Goal: Communication & Community: Answer question/provide support

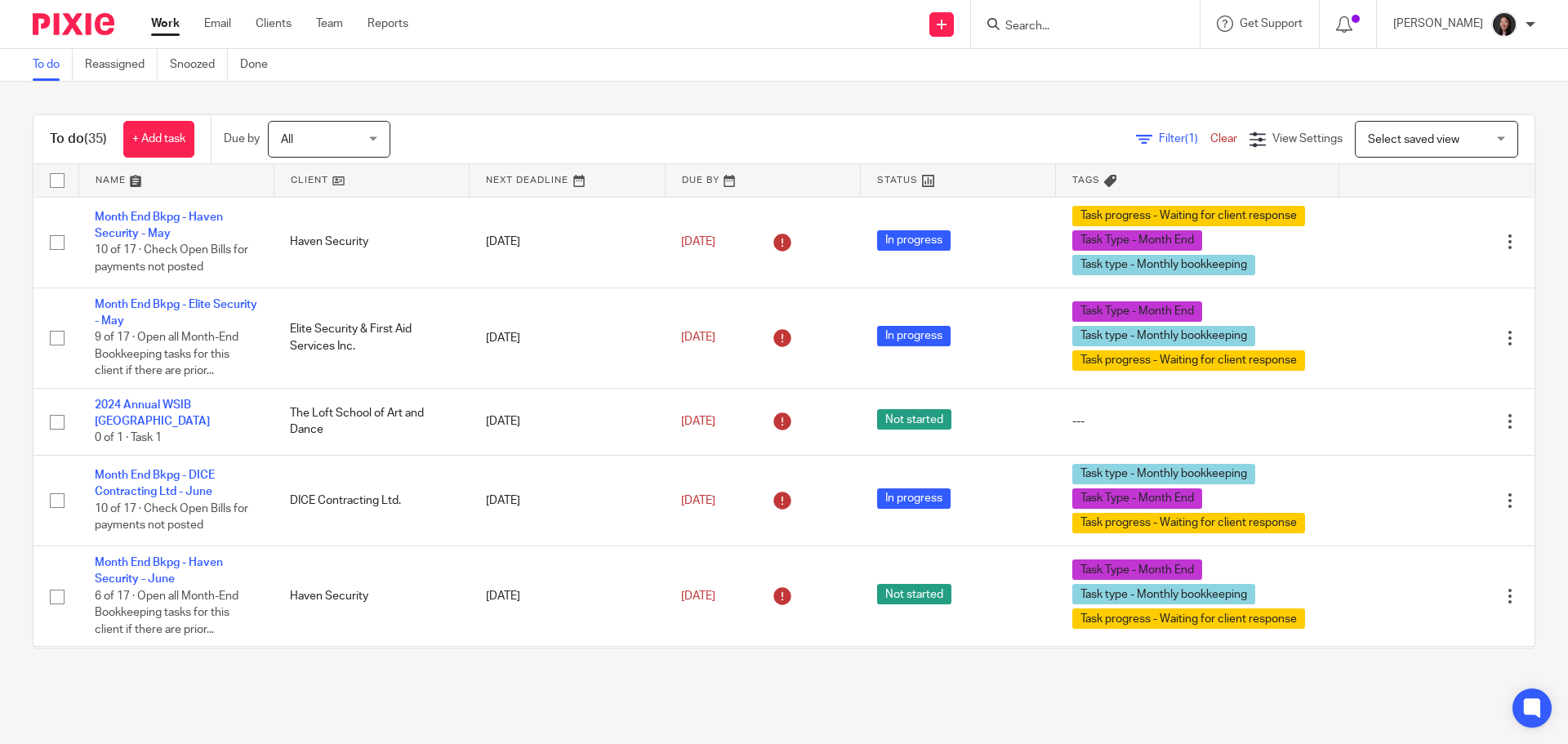
click at [223, 178] on link at bounding box center [177, 180] width 195 height 33
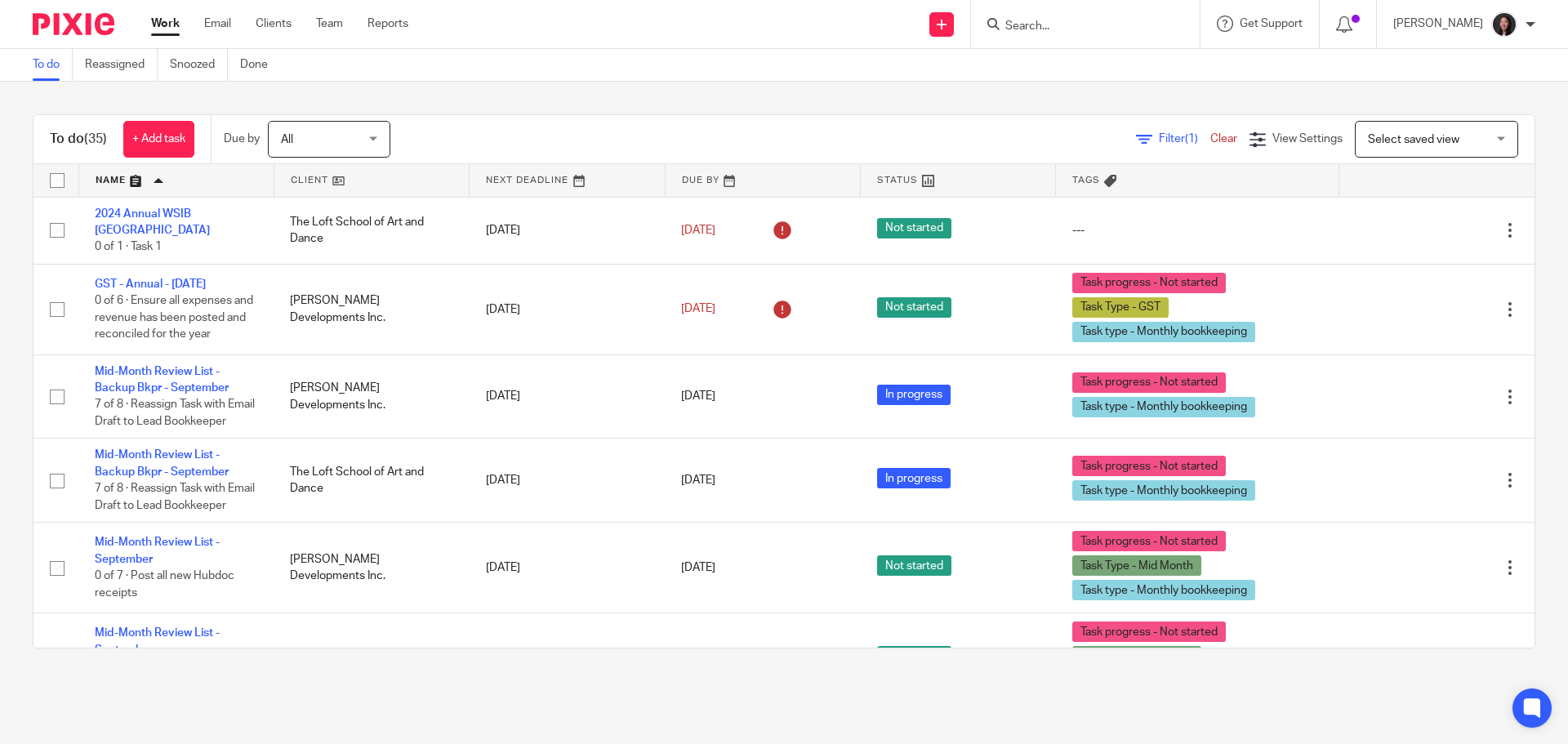
click at [372, 177] on link at bounding box center [371, 180] width 195 height 33
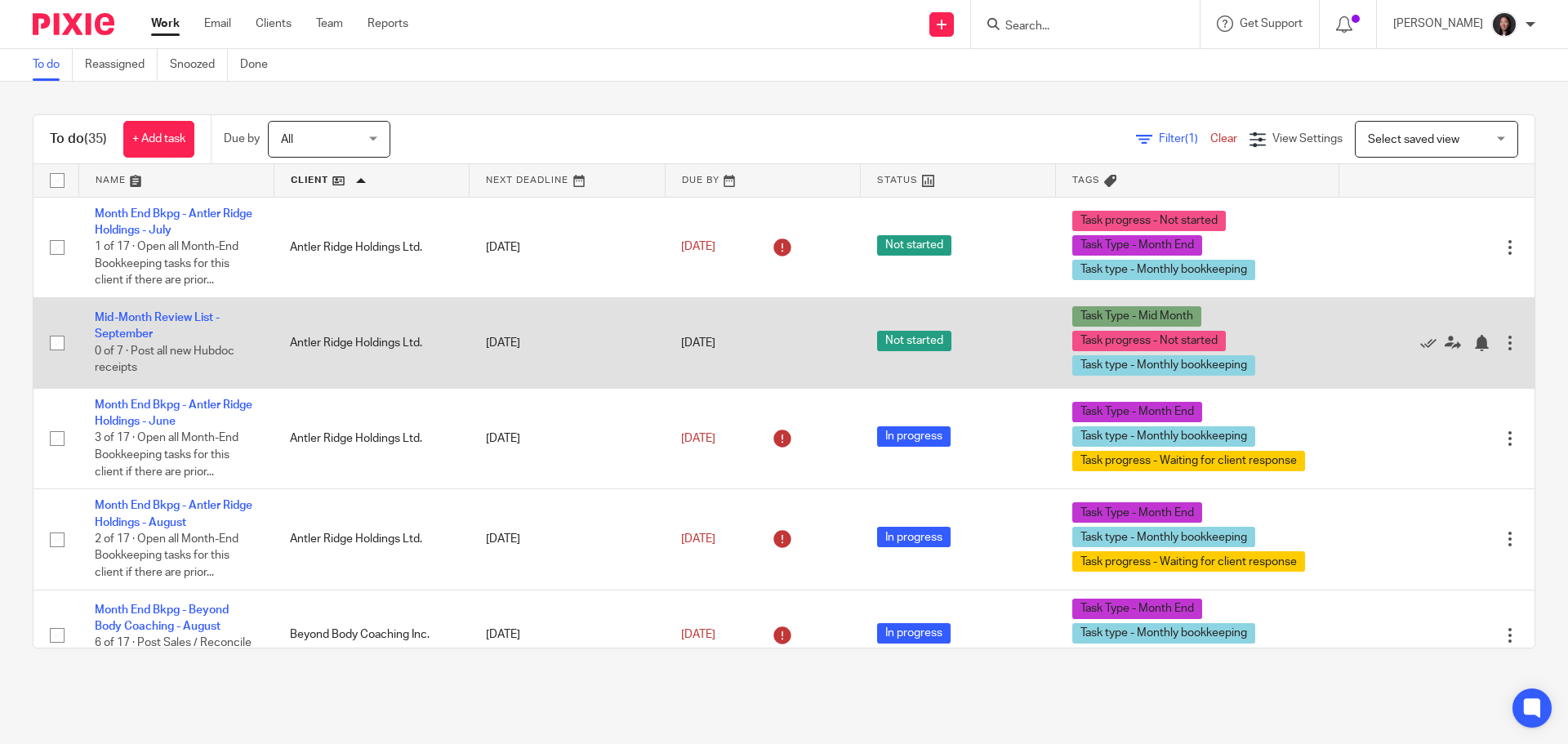
click at [137, 326] on td "Mid-Month Review List - September 0 of 7 · Post all new Hubdoc receipts" at bounding box center [176, 343] width 195 height 91
click at [144, 320] on link "Mid-Month Review List - September" at bounding box center [157, 326] width 125 height 28
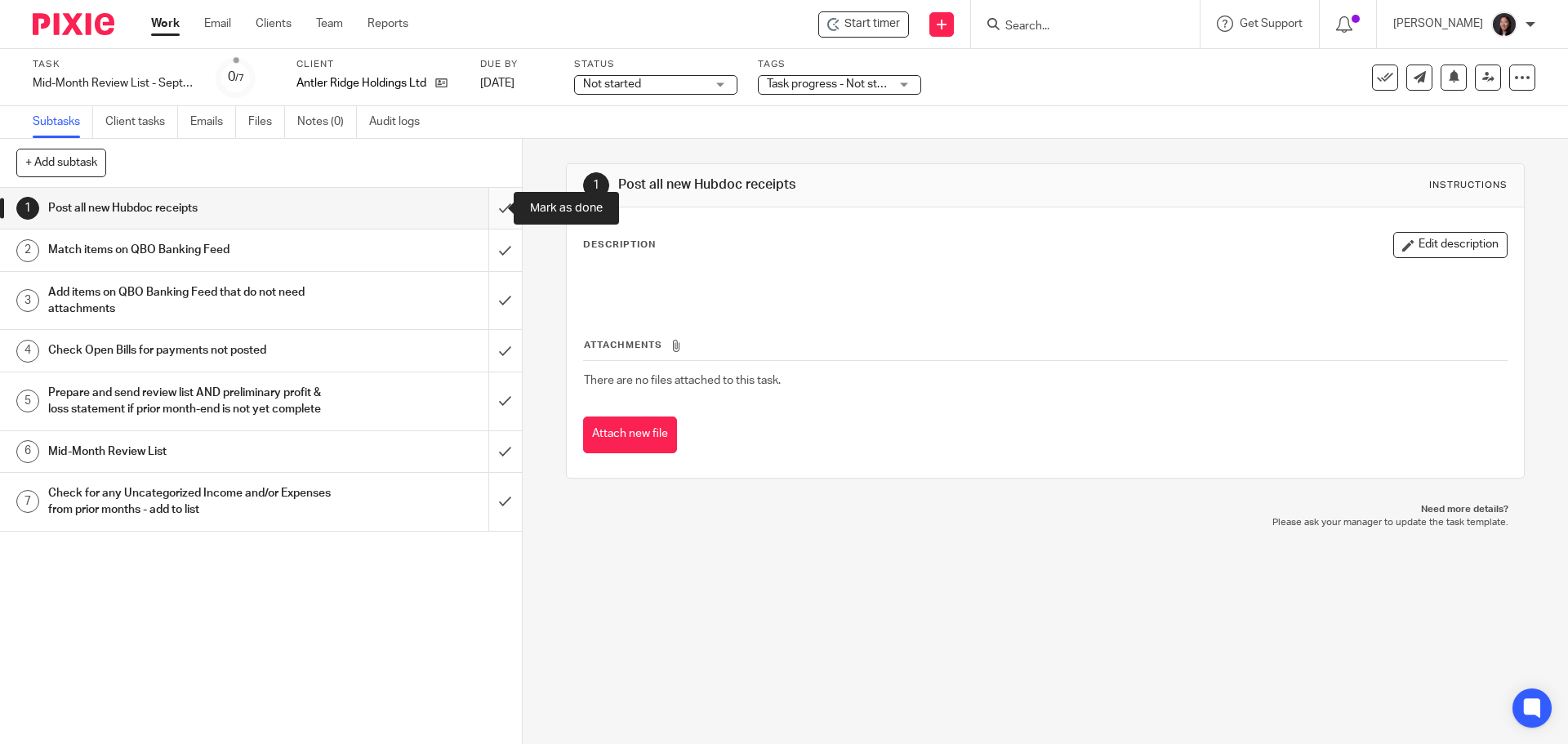
click at [487, 205] on input "submit" at bounding box center [260, 208] width 521 height 41
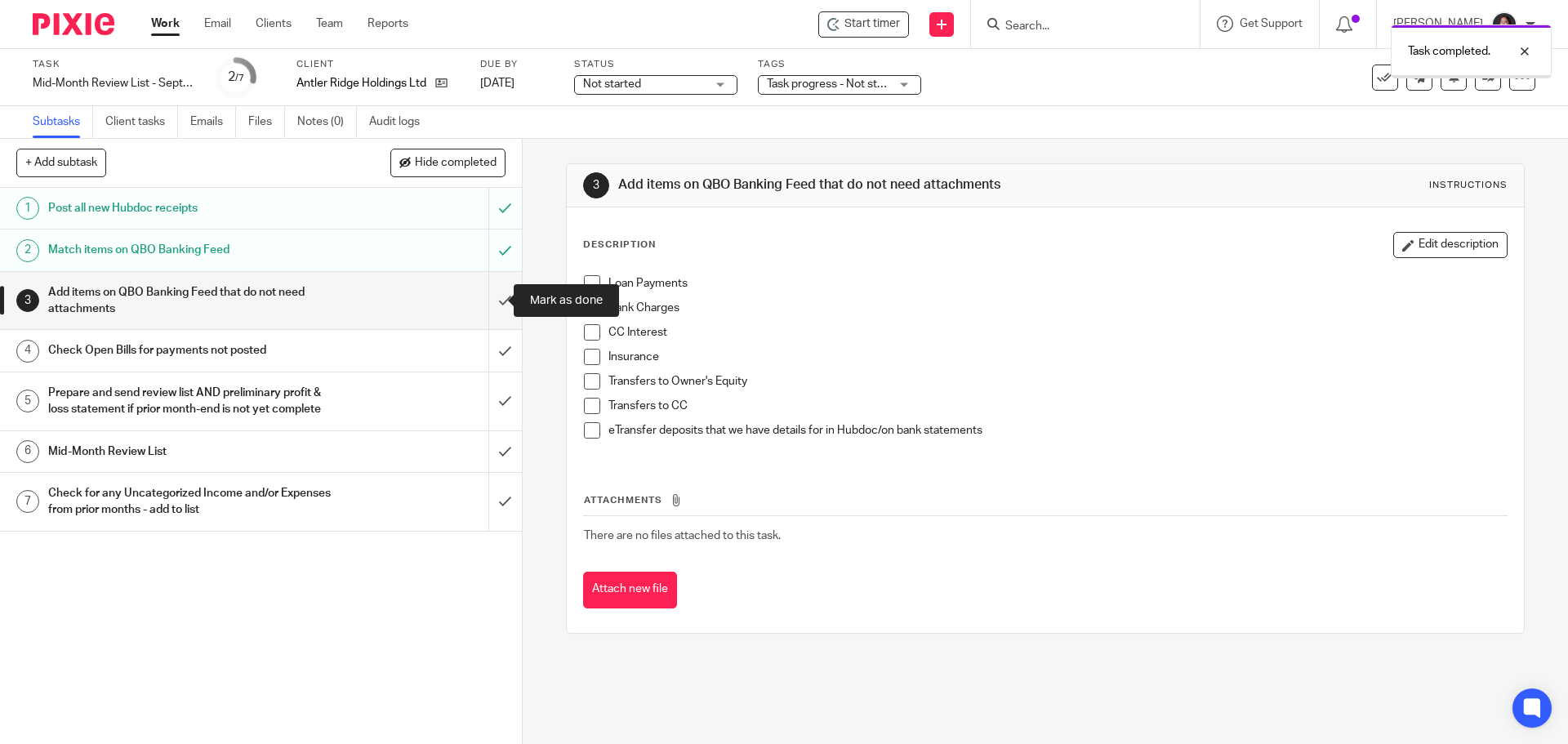
click at [489, 297] on input "submit" at bounding box center [260, 301] width 521 height 58
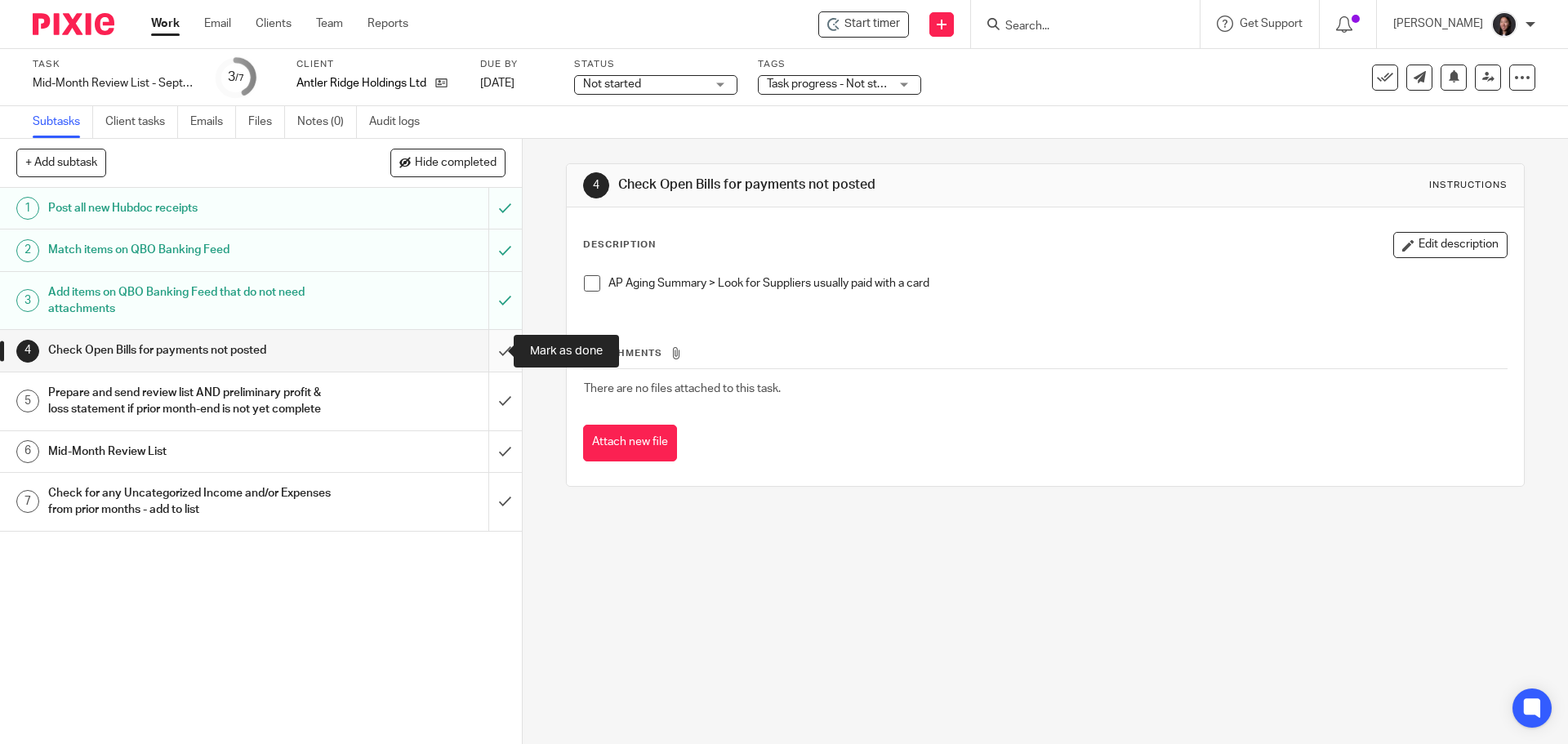
click at [485, 352] on input "submit" at bounding box center [260, 350] width 521 height 41
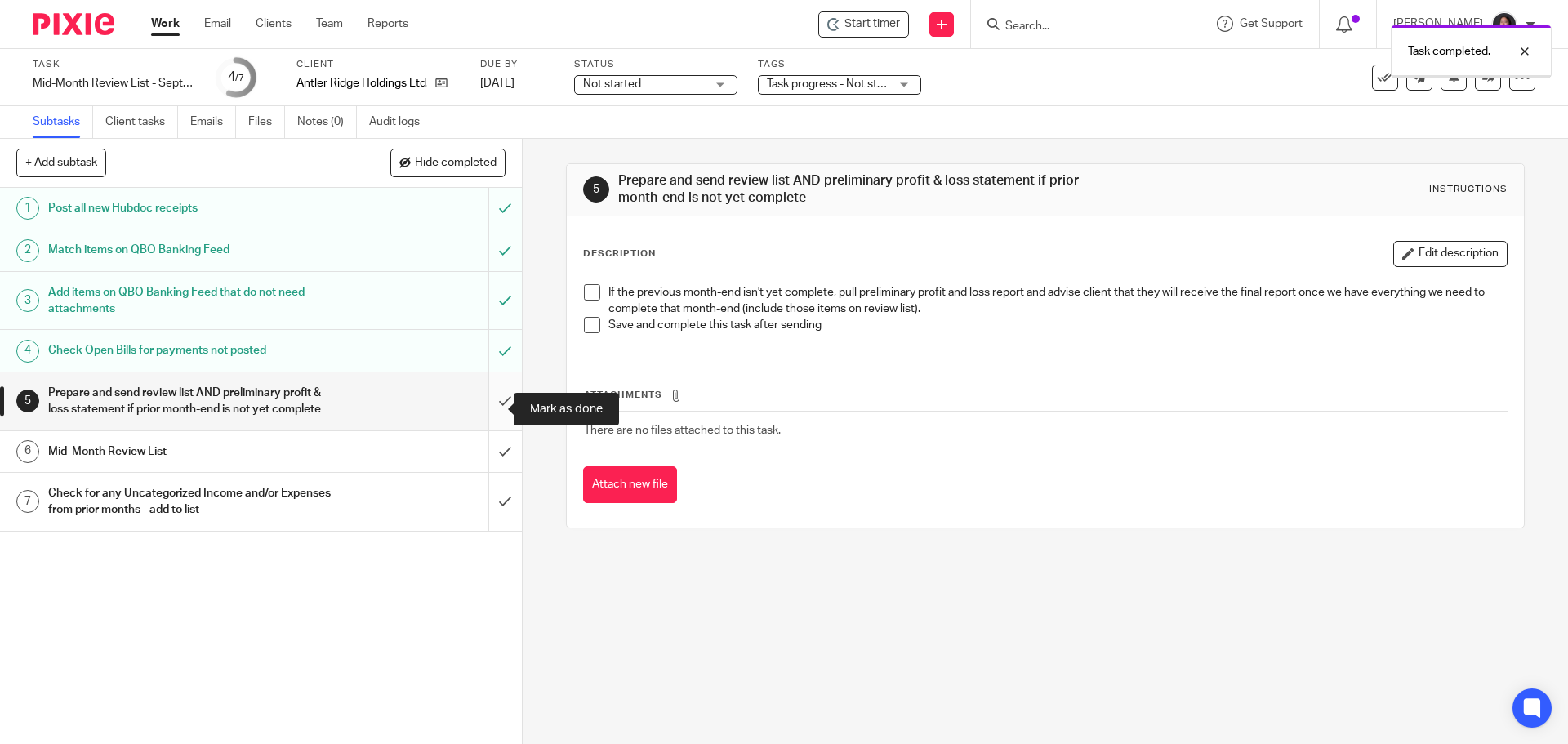
click at [481, 403] on input "submit" at bounding box center [260, 402] width 521 height 58
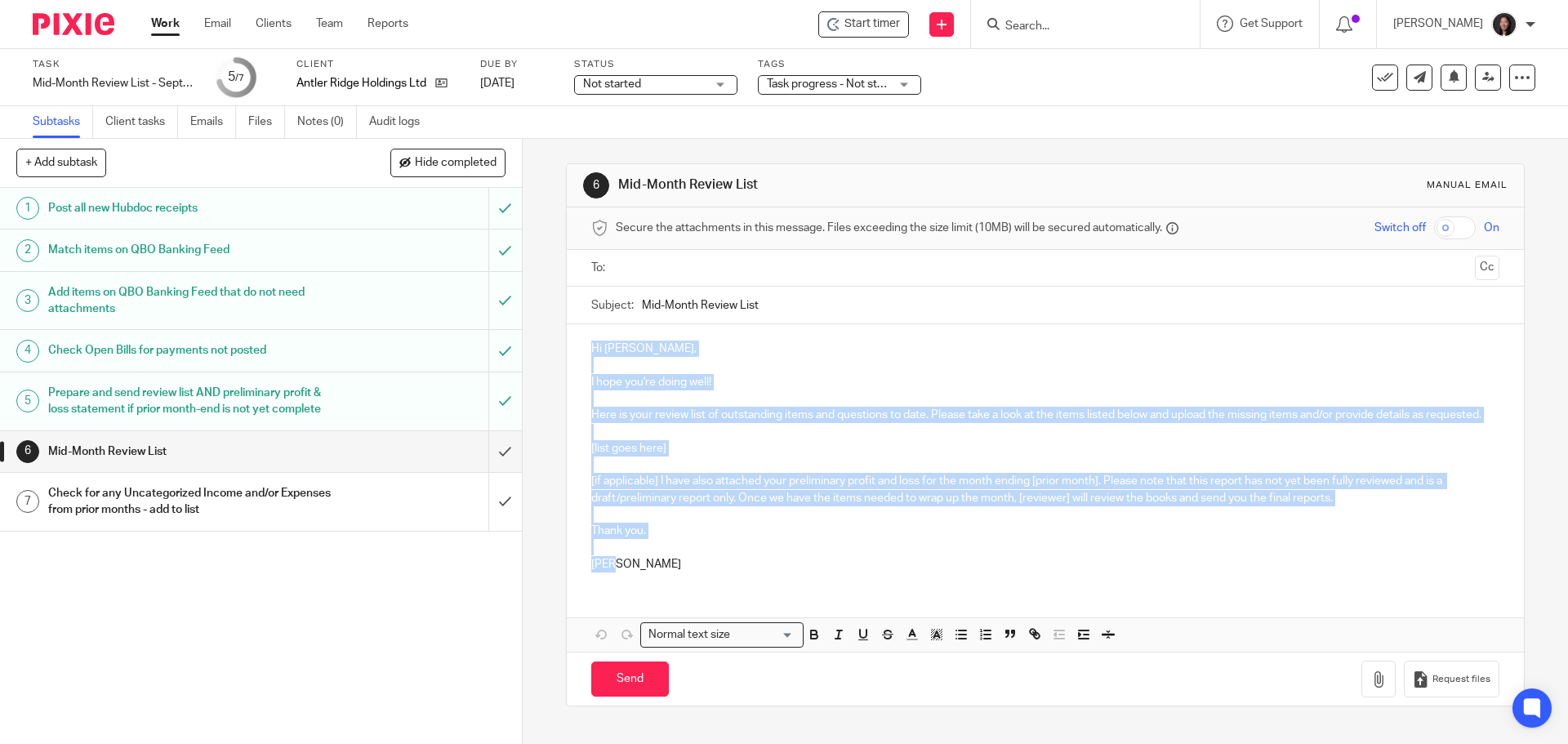
drag, startPoint x: 578, startPoint y: 345, endPoint x: 675, endPoint y: 578, distance: 252.4
click at [675, 578] on div "Hi Shawn, I hope you're doing well! Here is your review list of outstanding ite…" at bounding box center [1045, 454] width 956 height 260
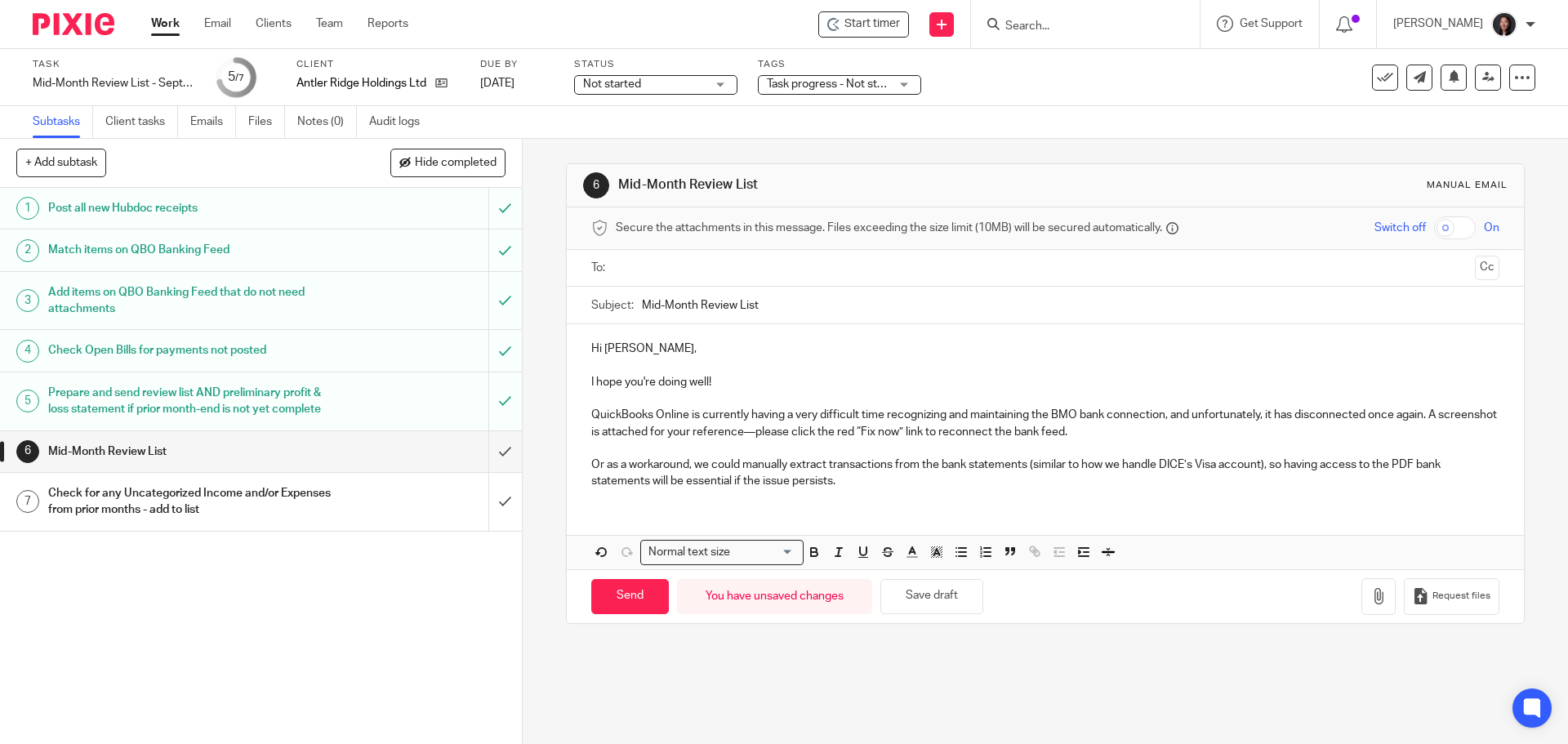
click at [1131, 435] on p "QuickBooks Online is currently having a very difficult time recognizing and mai…" at bounding box center [1045, 423] width 907 height 34
drag, startPoint x: 650, startPoint y: 481, endPoint x: 856, endPoint y: 480, distance: 206.0
click at [856, 480] on p "Or as a workaround, we could manually extract transactions from the bank statem…" at bounding box center [1045, 474] width 907 height 34
drag, startPoint x: 854, startPoint y: 480, endPoint x: 715, endPoint y: 481, distance: 139.0
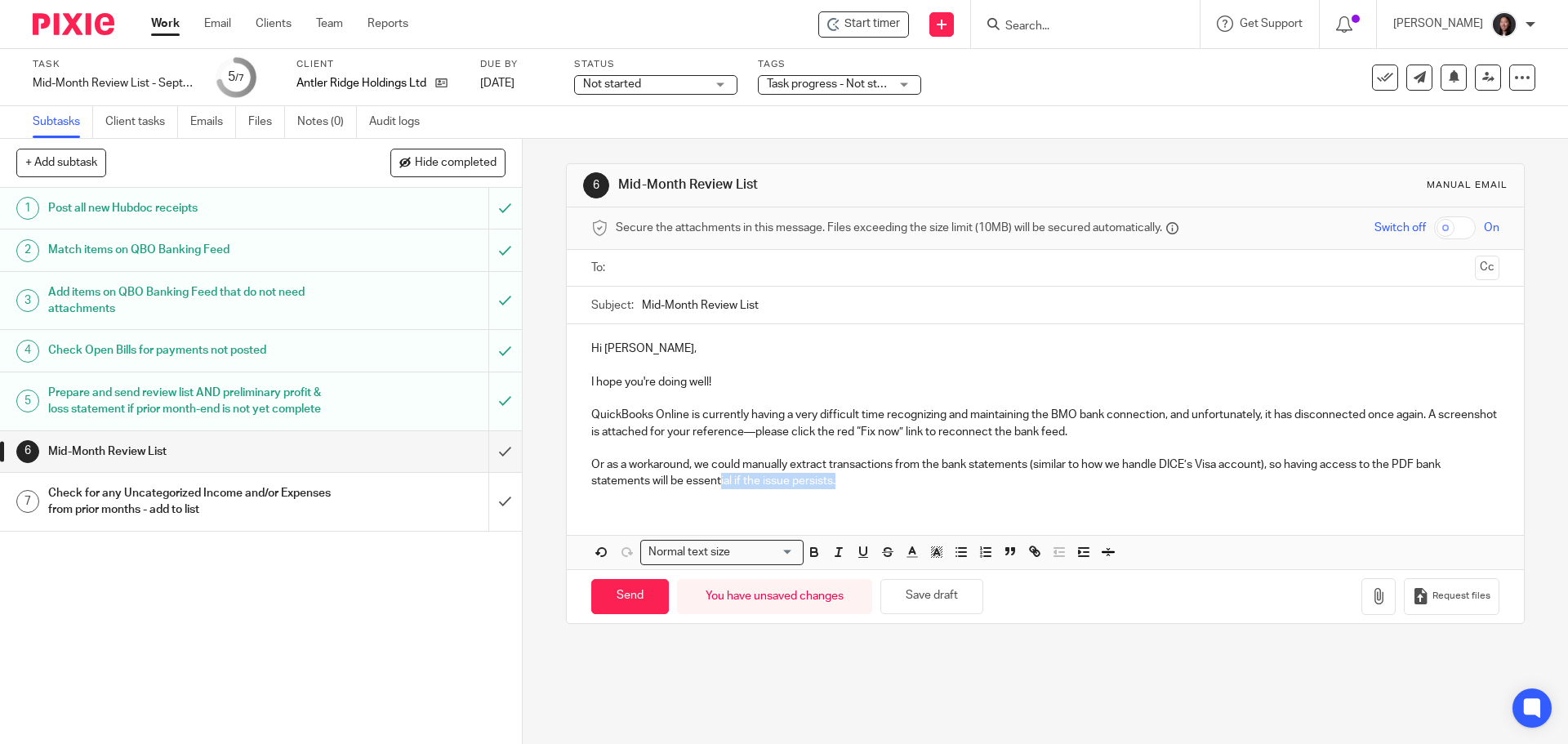
click at [715, 481] on p "Or as a workaround, we could manually extract transactions from the bank statem…" at bounding box center [1045, 474] width 907 height 34
click at [1132, 435] on p "QuickBooks Online is currently having a very difficult time recognizing and mai…" at bounding box center [1045, 423] width 907 height 34
drag, startPoint x: 1125, startPoint y: 428, endPoint x: 1318, endPoint y: 438, distance: 193.3
click at [1318, 438] on p "QuickBooks Online is currently having a very difficult time recognizing and mai…" at bounding box center [1045, 423] width 907 height 34
click at [813, 555] on icon "button" at bounding box center [814, 554] width 6 height 4
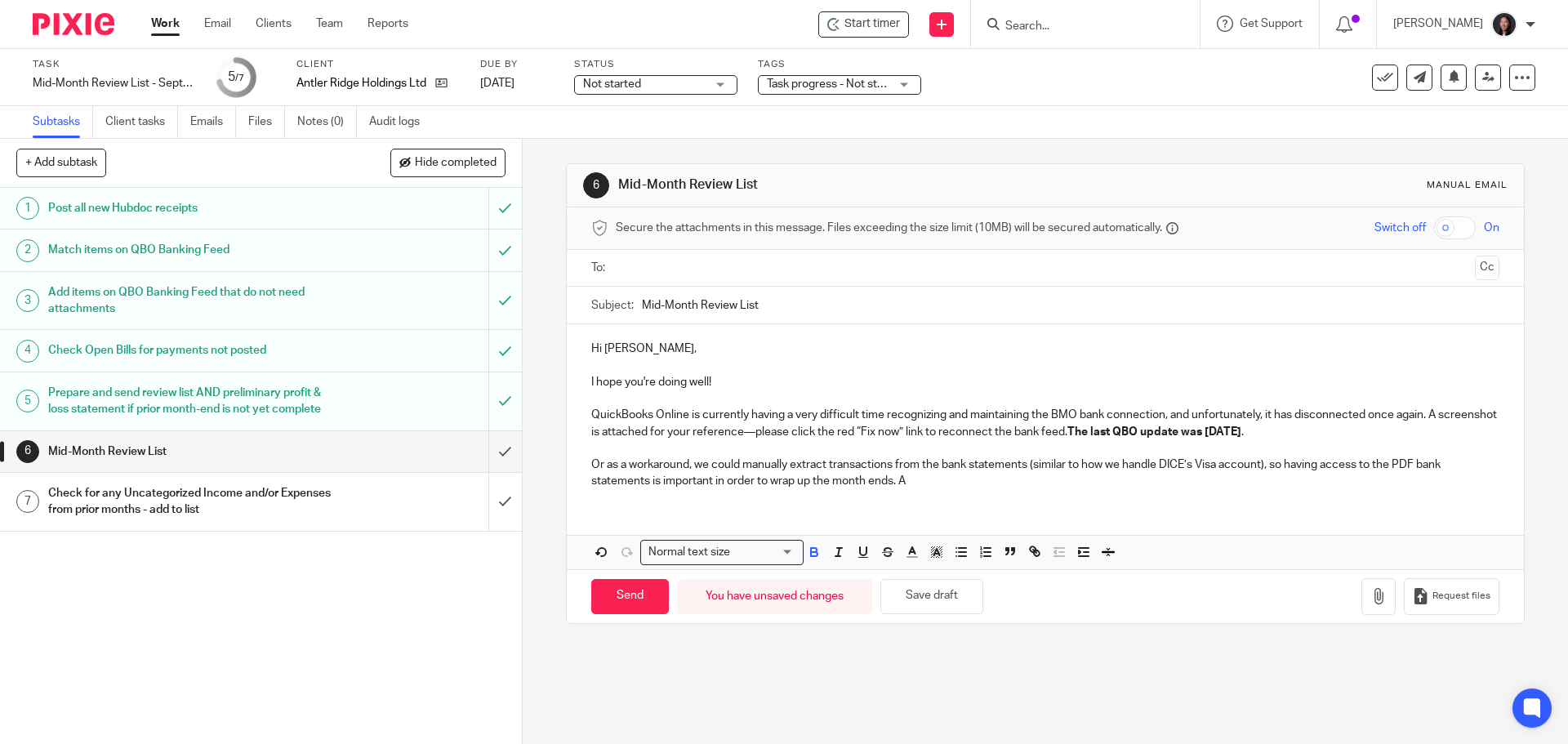
click at [1076, 445] on p at bounding box center [1045, 449] width 907 height 16
click at [1338, 429] on p "QuickBooks Online is currently having a very difficult time recognizing and mai…" at bounding box center [1045, 423] width 907 height 34
click at [916, 474] on p "Or as a workaround, we could manually extract transactions from the bank statem…" at bounding box center [1045, 474] width 907 height 34
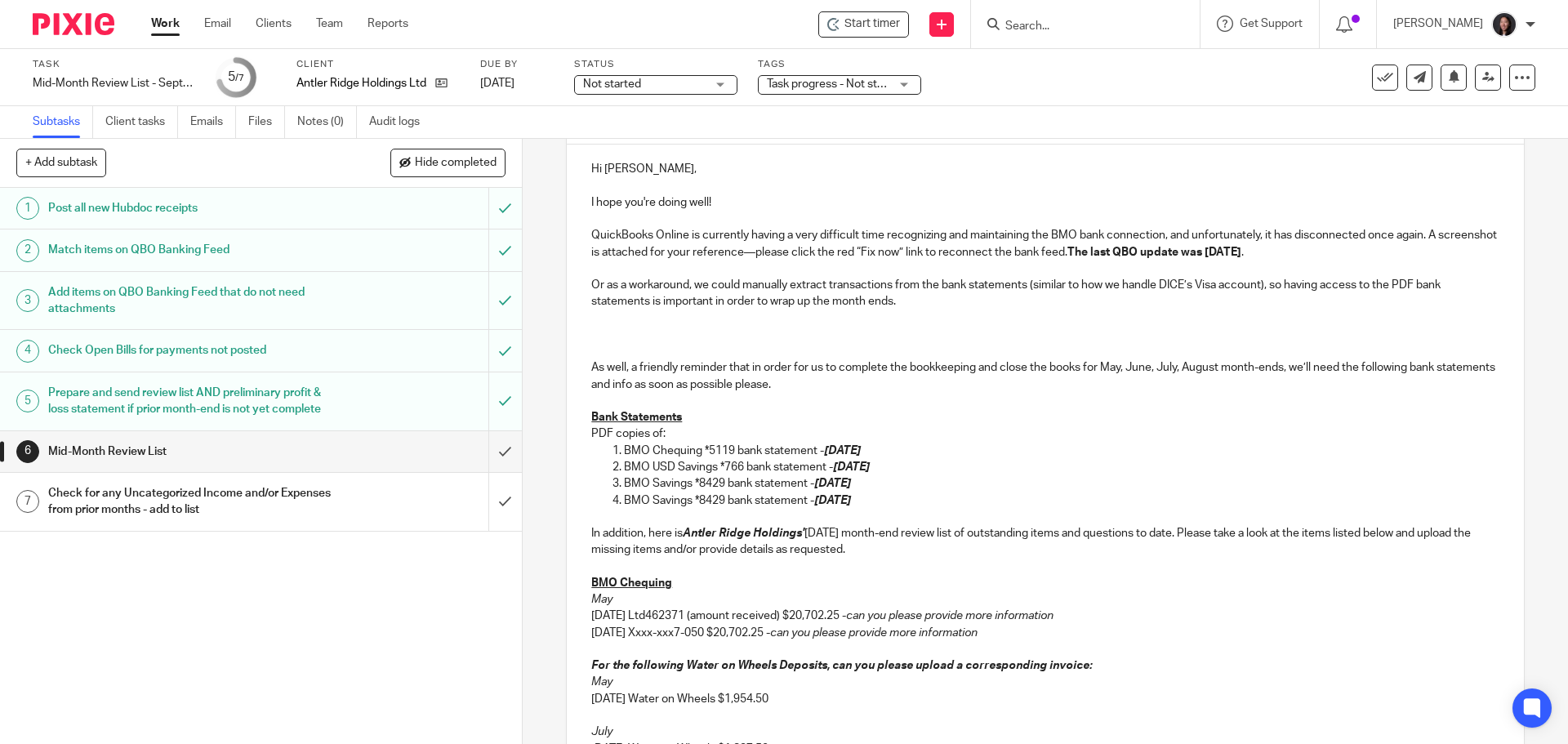
scroll to position [190, 0]
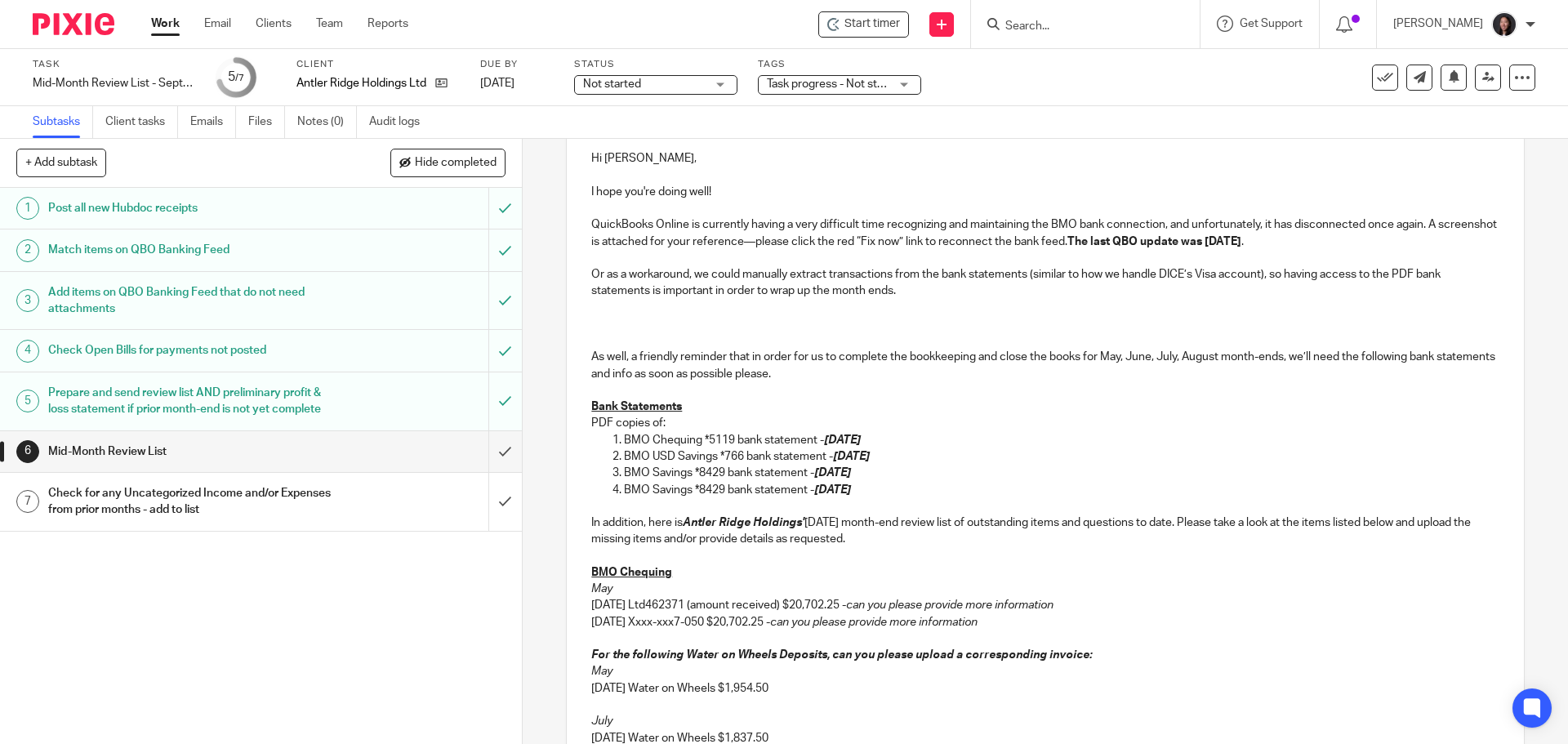
click at [1118, 358] on p "As well, a friendly reminder that in order for us to complete the bookkeeping a…" at bounding box center [1045, 365] width 907 height 34
click at [1123, 361] on p "As well, a friendly reminder that in order for us to complete the bookkeeping a…" at bounding box center [1045, 365] width 907 height 34
drag, startPoint x: 1099, startPoint y: 353, endPoint x: 1156, endPoint y: 359, distance: 57.3
click at [1156, 359] on p "As well, a friendly reminder that in order for us to complete the bookkeeping a…" at bounding box center [1045, 365] width 907 height 34
click at [1123, 353] on p "As well, a friendly reminder that in order for us to complete the bookkeeping a…" at bounding box center [1045, 365] width 907 height 34
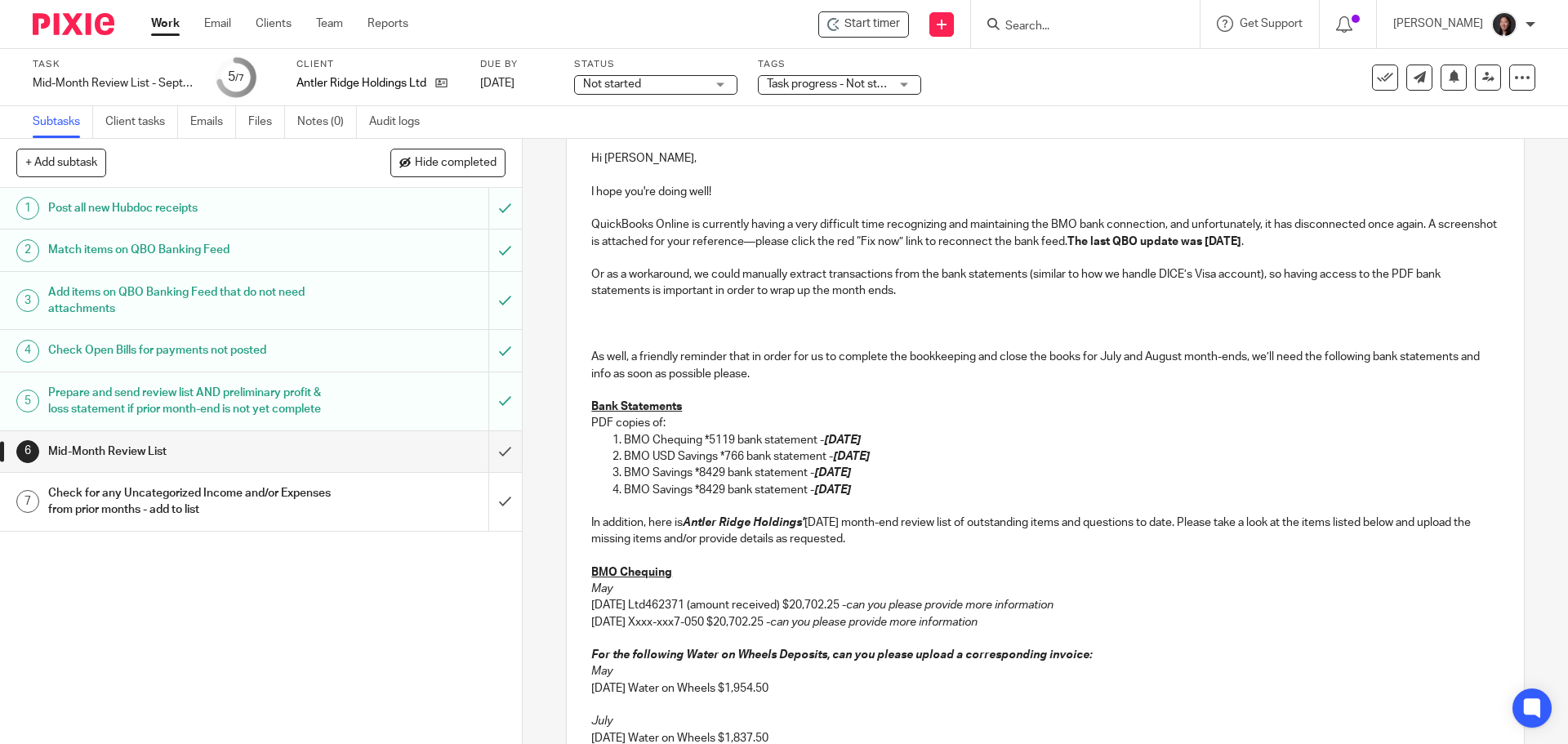
click at [906, 441] on p "BMO Chequing *5119 bank statement - July 31, 2025" at bounding box center [1060, 441] width 875 height 16
drag, startPoint x: 619, startPoint y: 443, endPoint x: 904, endPoint y: 438, distance: 285.0
click at [904, 438] on p "BMO Chequing *5119 bank statement - July 31, 2025" at bounding box center [1060, 441] width 875 height 16
copy p "BMO Chequing *5119 bank statement - July 31, 2025"
click at [901, 439] on p "BMO Chequing *5119 bank statement - July 31, 2025" at bounding box center [1060, 441] width 875 height 16
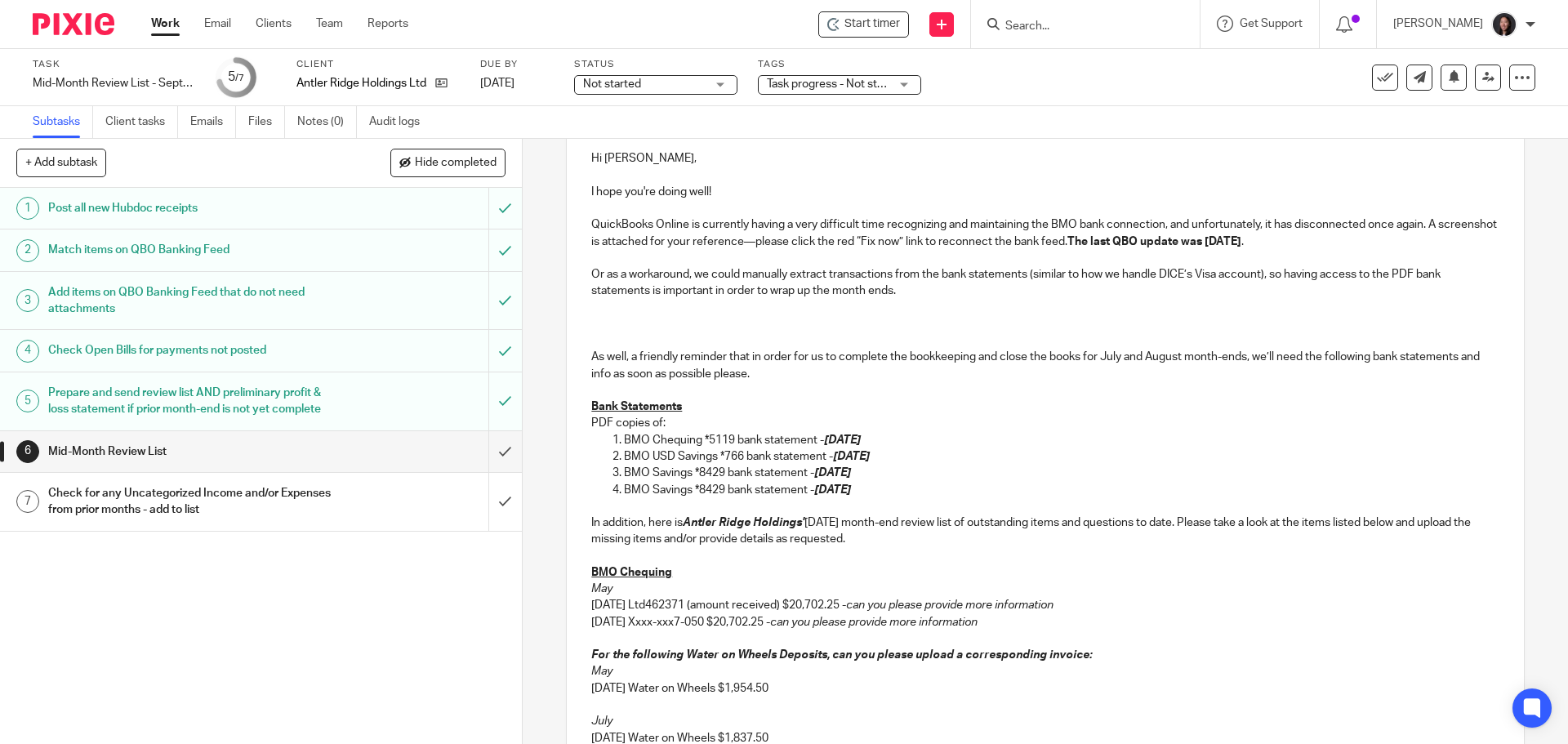
click at [903, 433] on p "BMO Chequing *5119 bank statement - July 31, 2025" at bounding box center [1060, 441] width 875 height 16
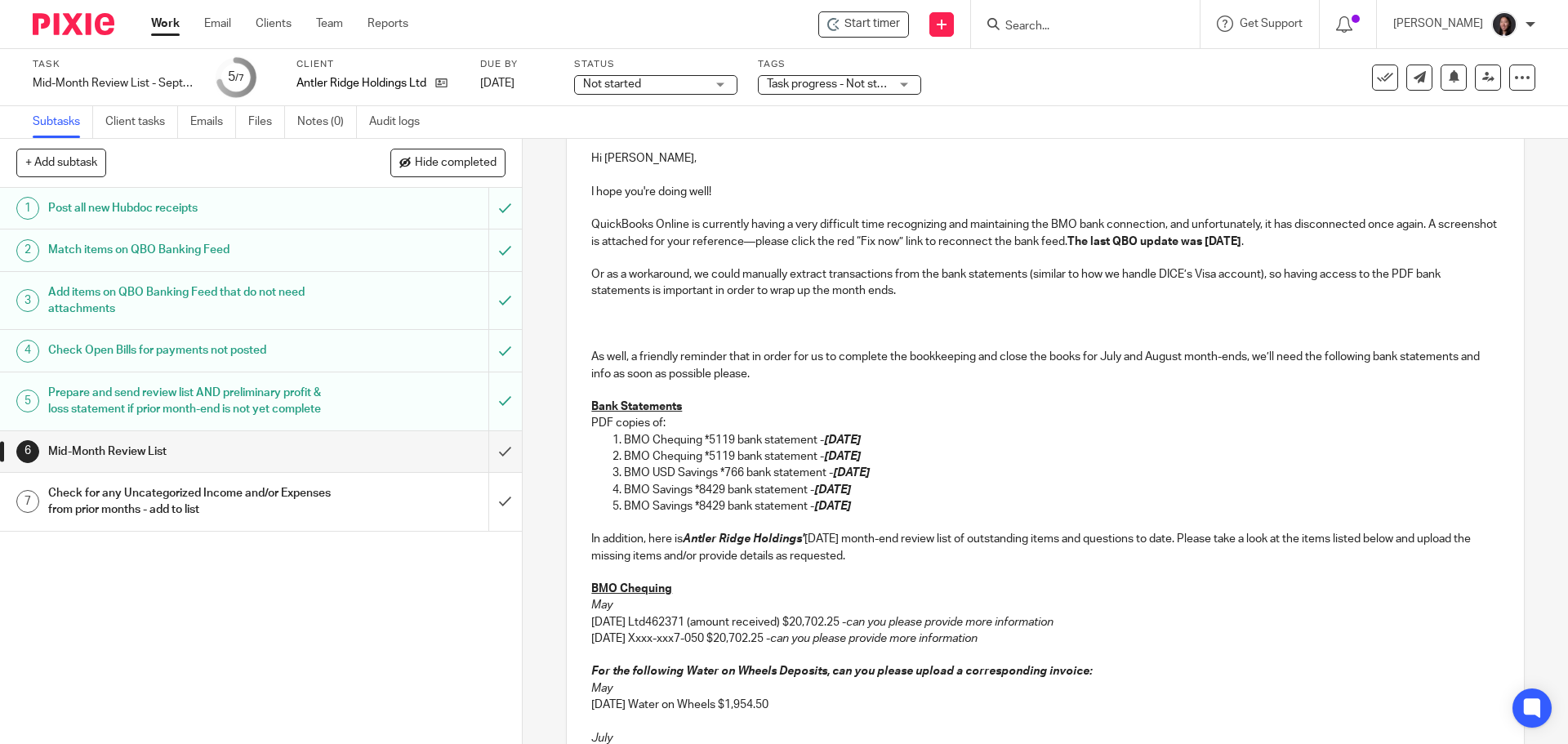
click at [845, 452] on em "July 31, 2025" at bounding box center [842, 456] width 36 height 12
click at [923, 467] on p "BMO USD Savings *766 bank statement - August 7, 2025" at bounding box center [1060, 473] width 875 height 16
drag, startPoint x: 620, startPoint y: 471, endPoint x: 836, endPoint y: 472, distance: 216.0
click at [836, 472] on p "BMO USD Savings *766 bank statement - August 7, 2025" at bounding box center [1060, 473] width 875 height 16
copy p "BMO USD Savings *766 bank statement -"
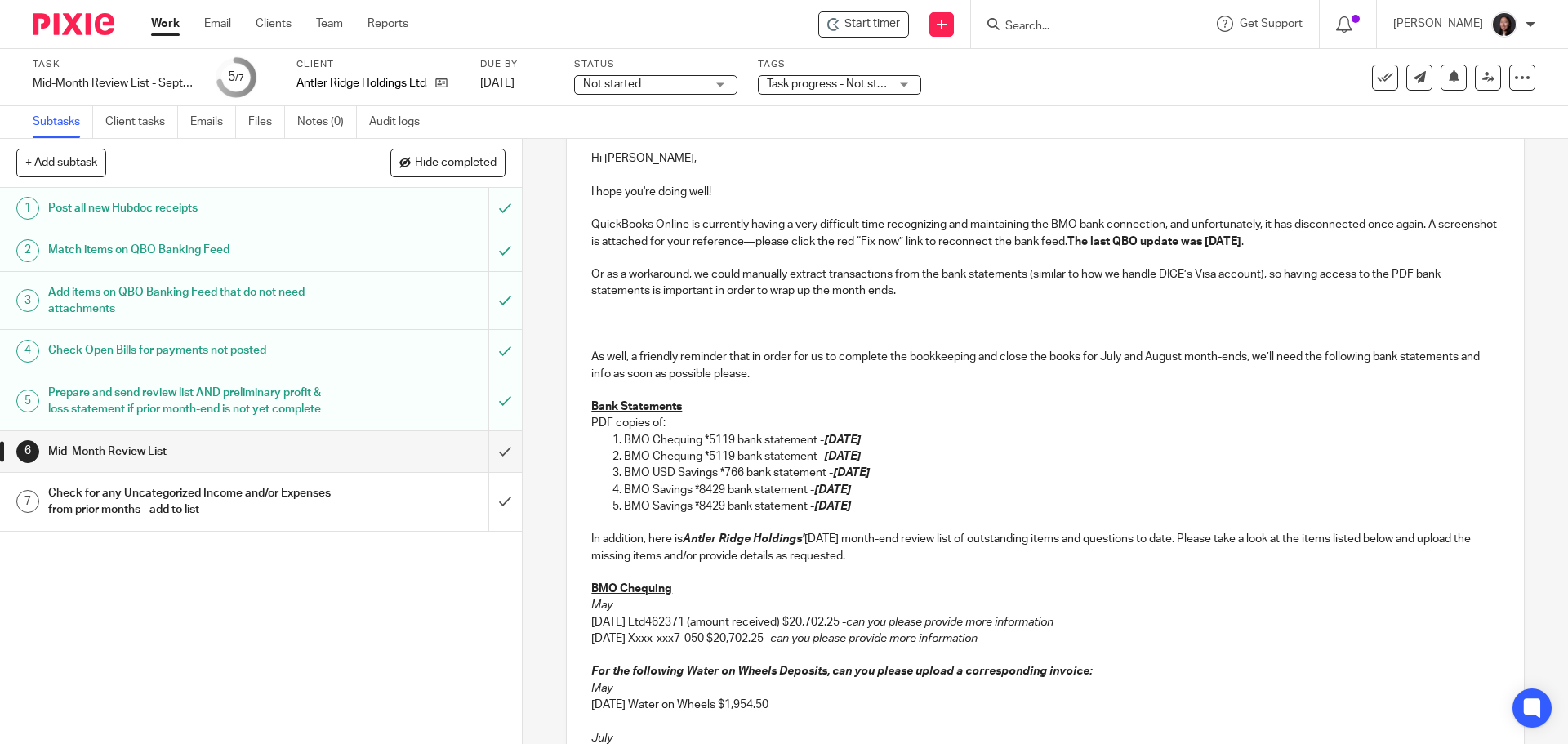
click at [917, 477] on p "BMO USD Savings *766 bank statement - August 7, 2025" at bounding box center [1060, 473] width 875 height 16
drag, startPoint x: 917, startPoint y: 470, endPoint x: 619, endPoint y: 471, distance: 298.0
click at [623, 471] on p "BMO USD Savings *766 bank statement - August 7, 2025" at bounding box center [1060, 473] width 875 height 16
copy p "BMO USD Savings *766 bank statement - August 7, 2025"
click at [948, 461] on p "BMO Chequing *5119 bank statement - August 31, 2025" at bounding box center [1060, 457] width 875 height 16
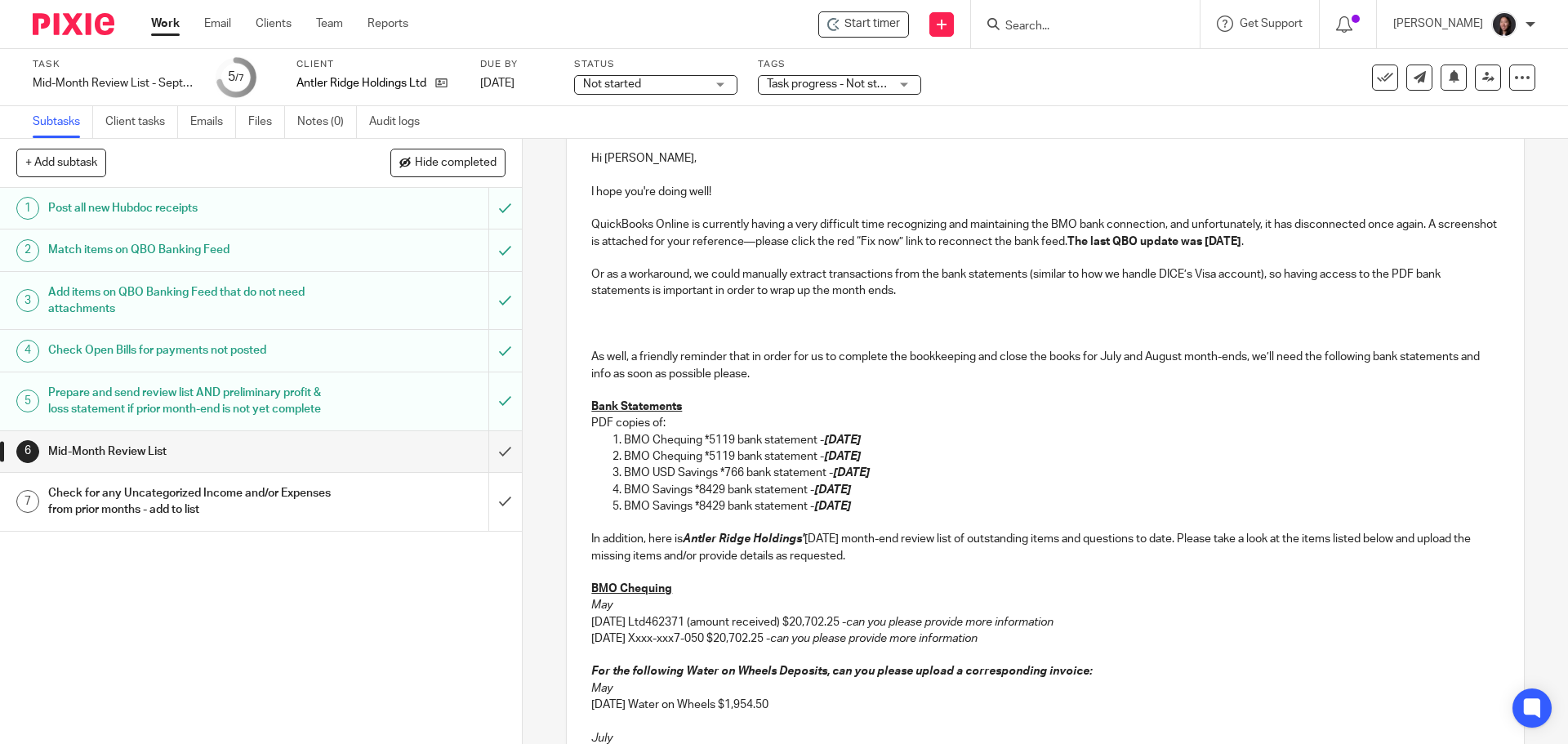
click at [933, 473] on p "BMO USD Savings *766 bank statement - August 7, 2025" at bounding box center [1060, 473] width 875 height 16
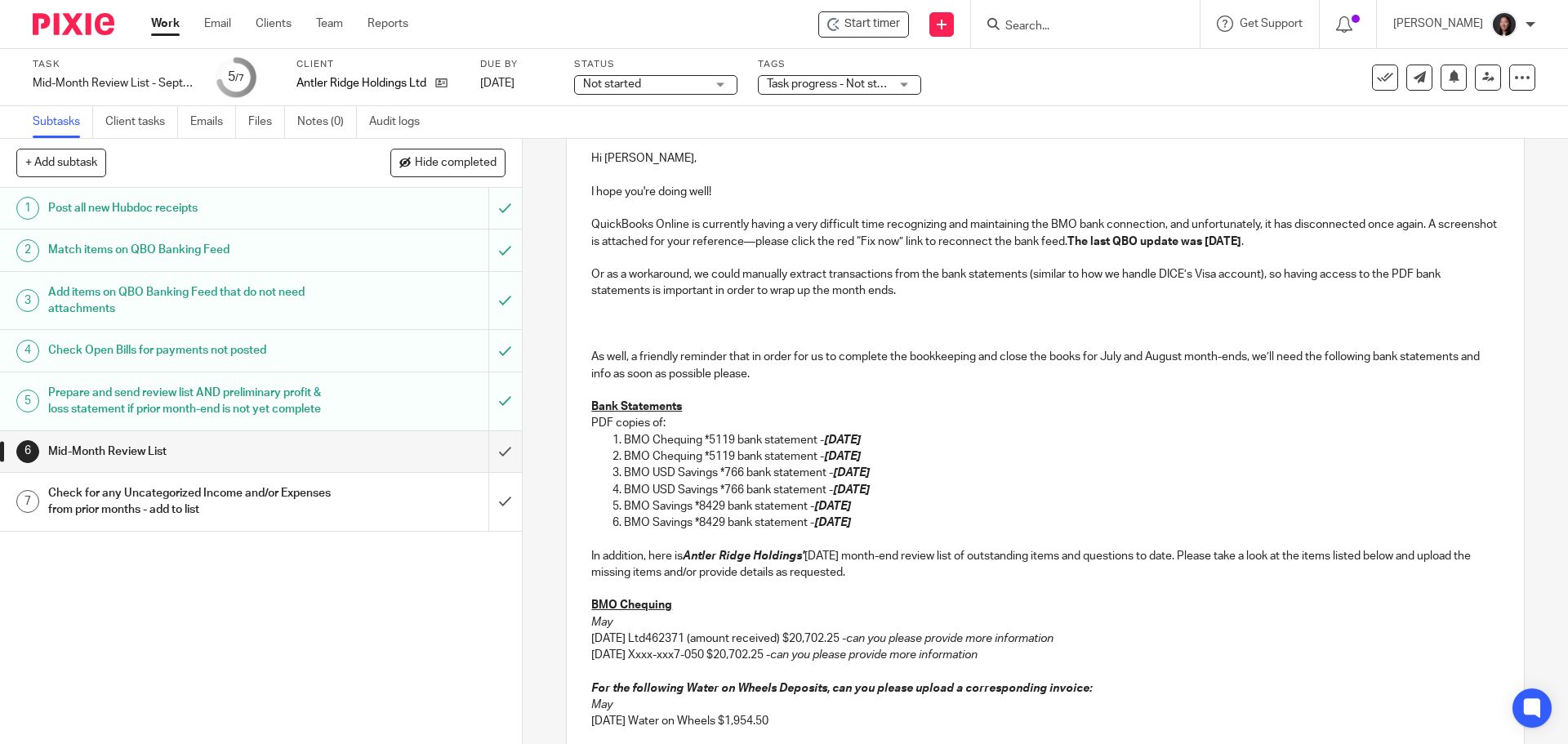
click at [869, 490] on em "August 7, 2025" at bounding box center [851, 490] width 36 height 12
click at [941, 495] on p "BMO USD Savings *766 bank statement - September 7, 2025" at bounding box center [1060, 490] width 875 height 16
click at [909, 525] on p "BMO Savings *8429 bank statement - August 13, 2025" at bounding box center [1060, 523] width 875 height 16
drag, startPoint x: 620, startPoint y: 520, endPoint x: 903, endPoint y: 520, distance: 283.0
click at [903, 520] on p "BMO Savings *8429 bank statement - August 13, 2025" at bounding box center [1060, 523] width 875 height 16
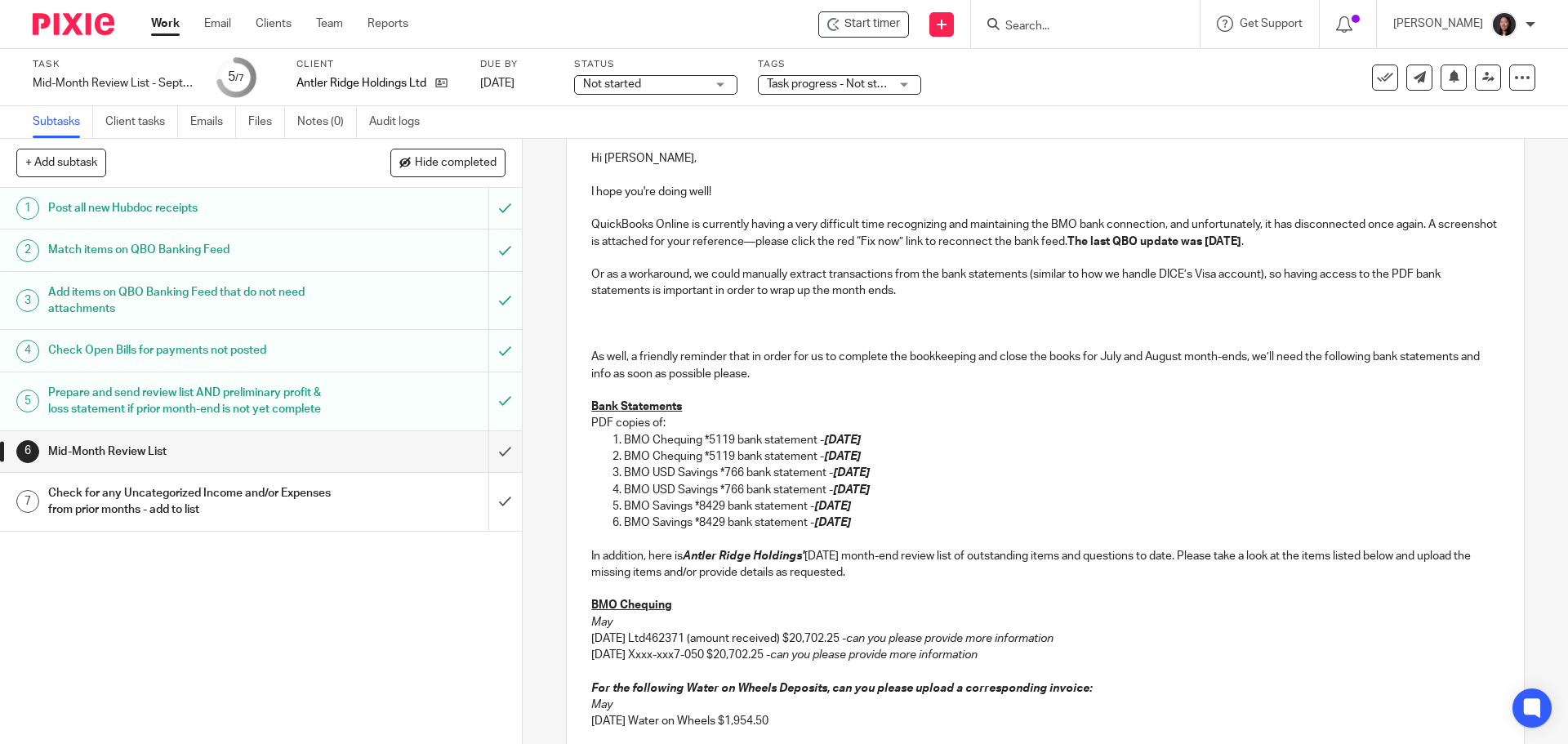
copy p "BMO Savings *8429 bank statement - August 13, 2025"
click at [930, 522] on p "BMO Savings *8429 bank statement - August 13, 2025" at bounding box center [1060, 523] width 875 height 16
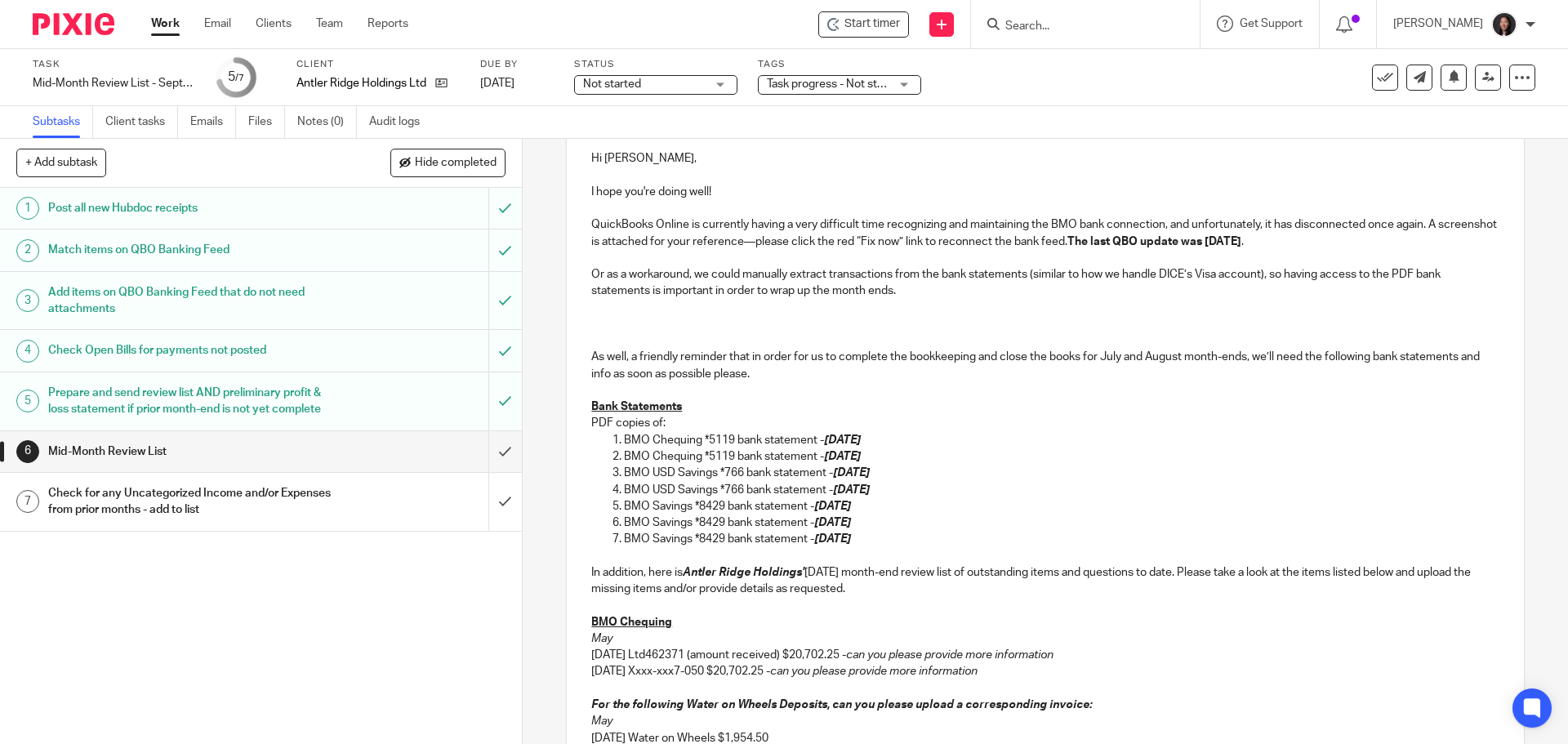
click at [851, 537] on em "August 13, 2025" at bounding box center [832, 539] width 36 height 12
click at [837, 587] on p "In addition, here is Antler Ridge Holdings' August 2025 month-end review list o…" at bounding box center [1045, 581] width 907 height 34
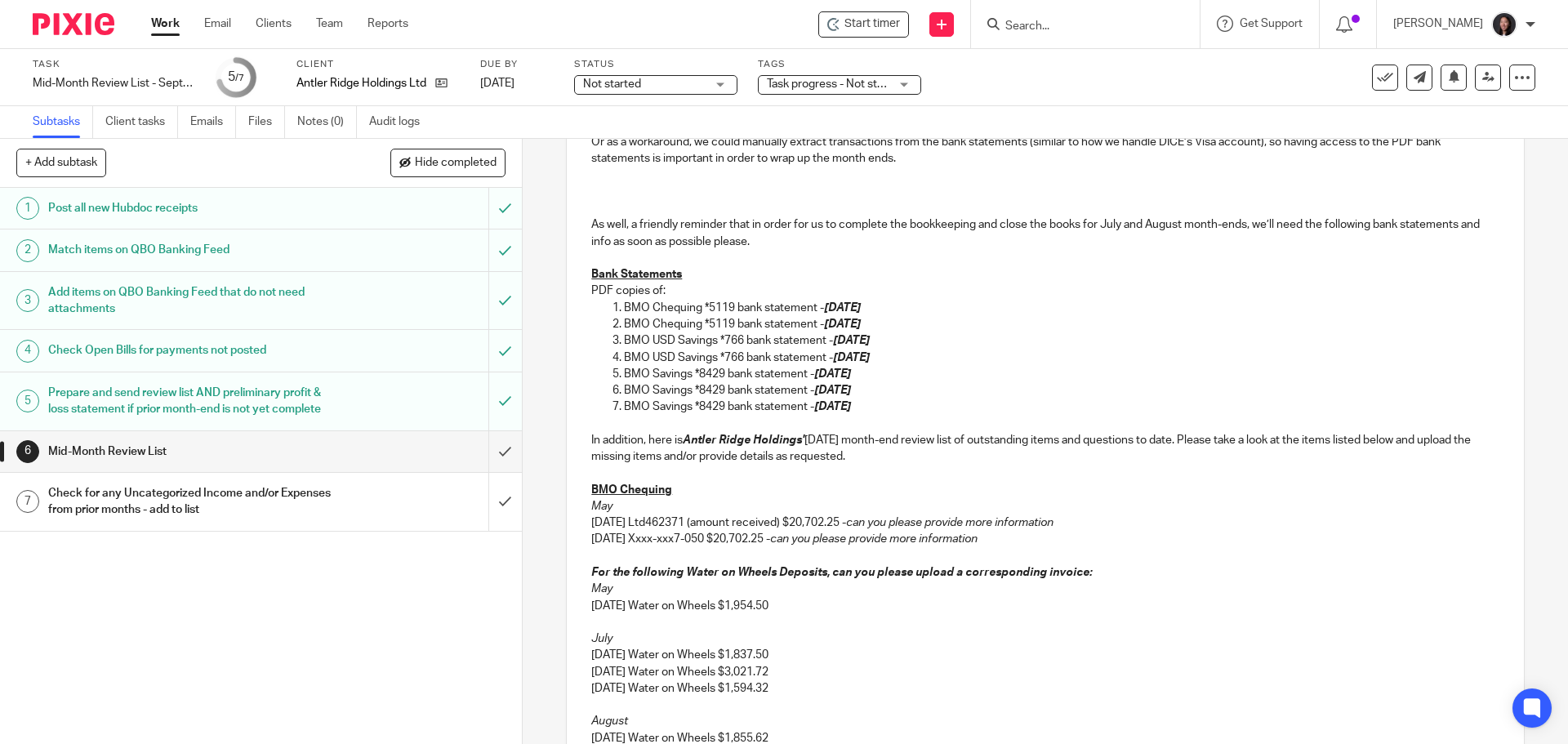
scroll to position [382, 0]
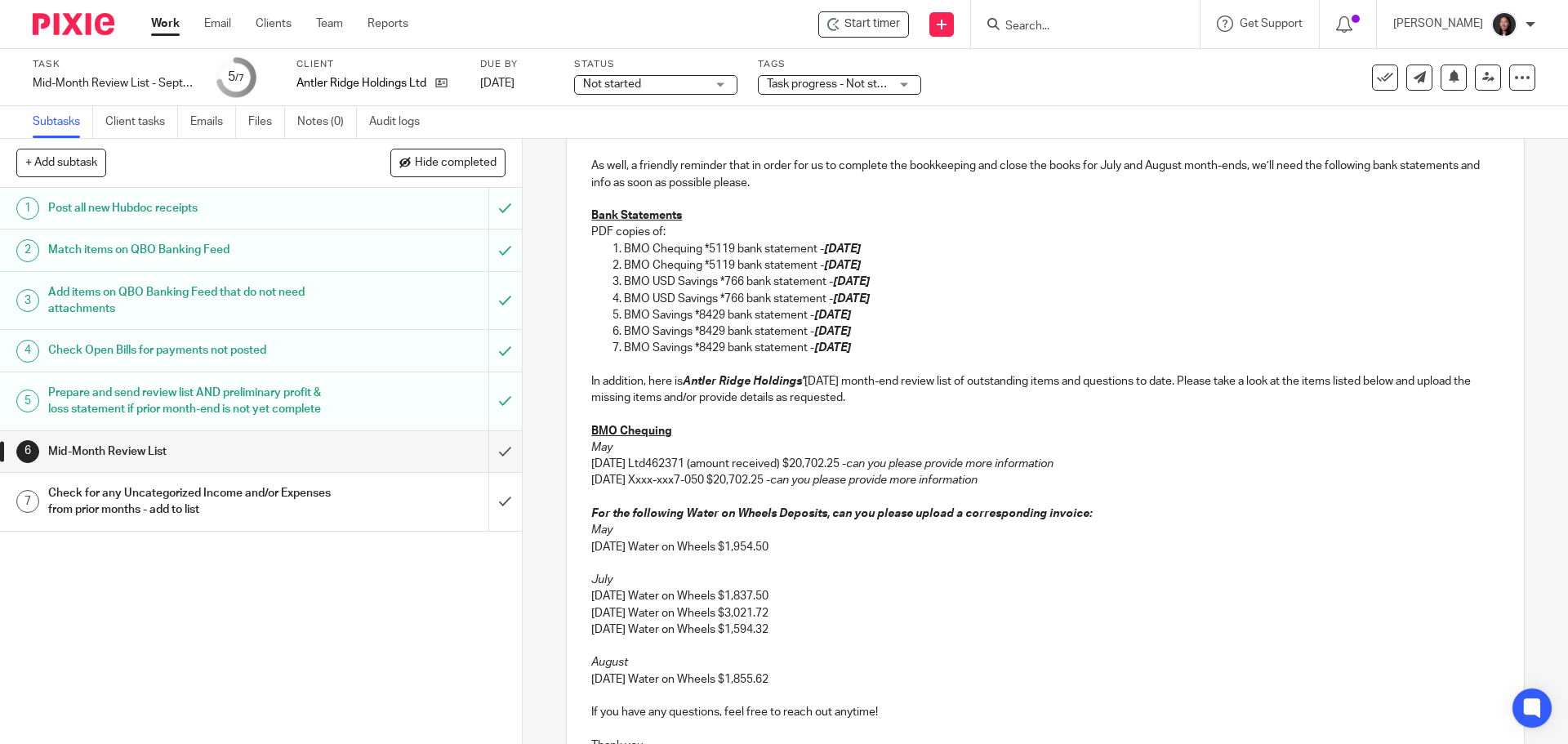
click at [841, 378] on p "In addition, here is Antler Ridge Holdings' August 2025 month-end review list o…" at bounding box center [1045, 390] width 907 height 34
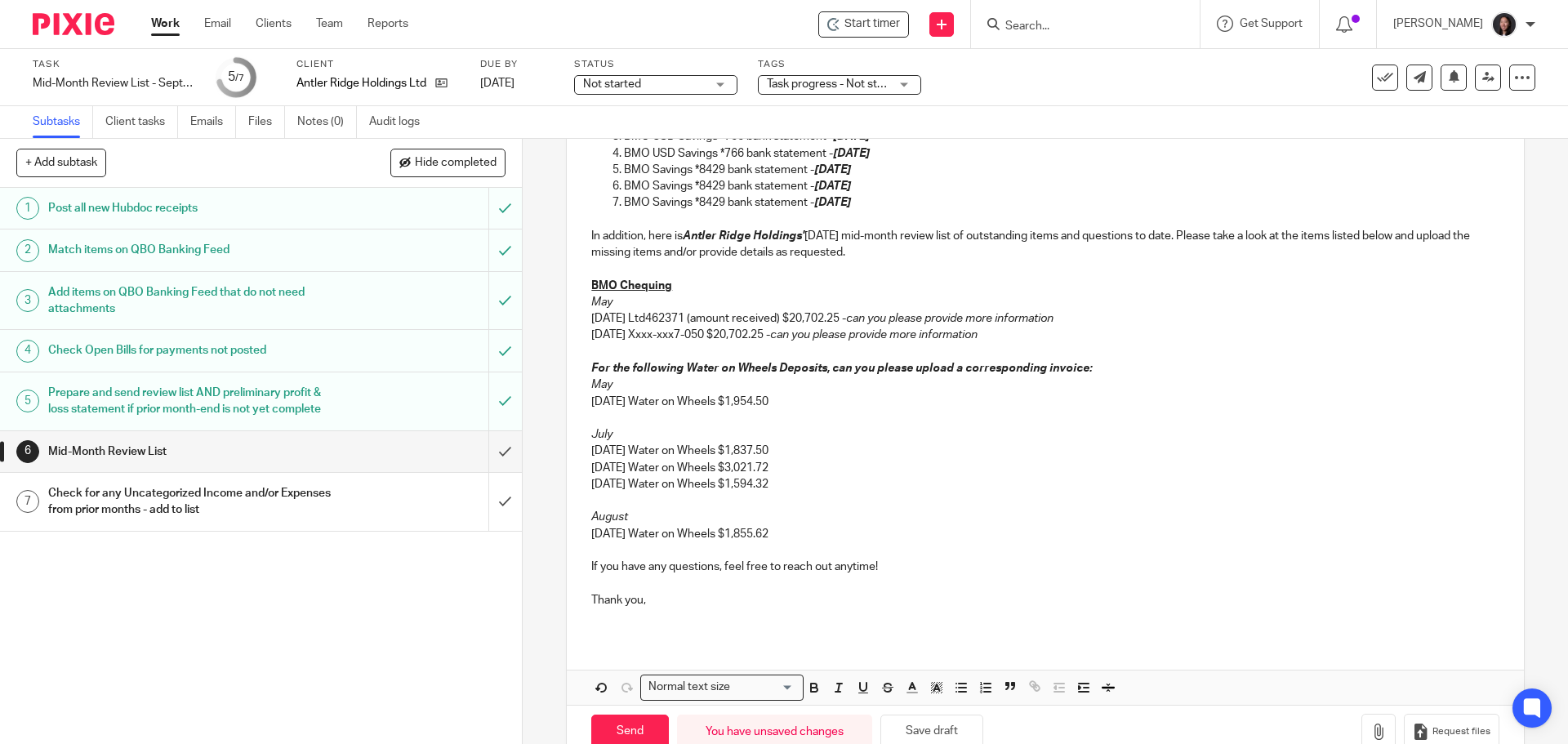
scroll to position [566, 0]
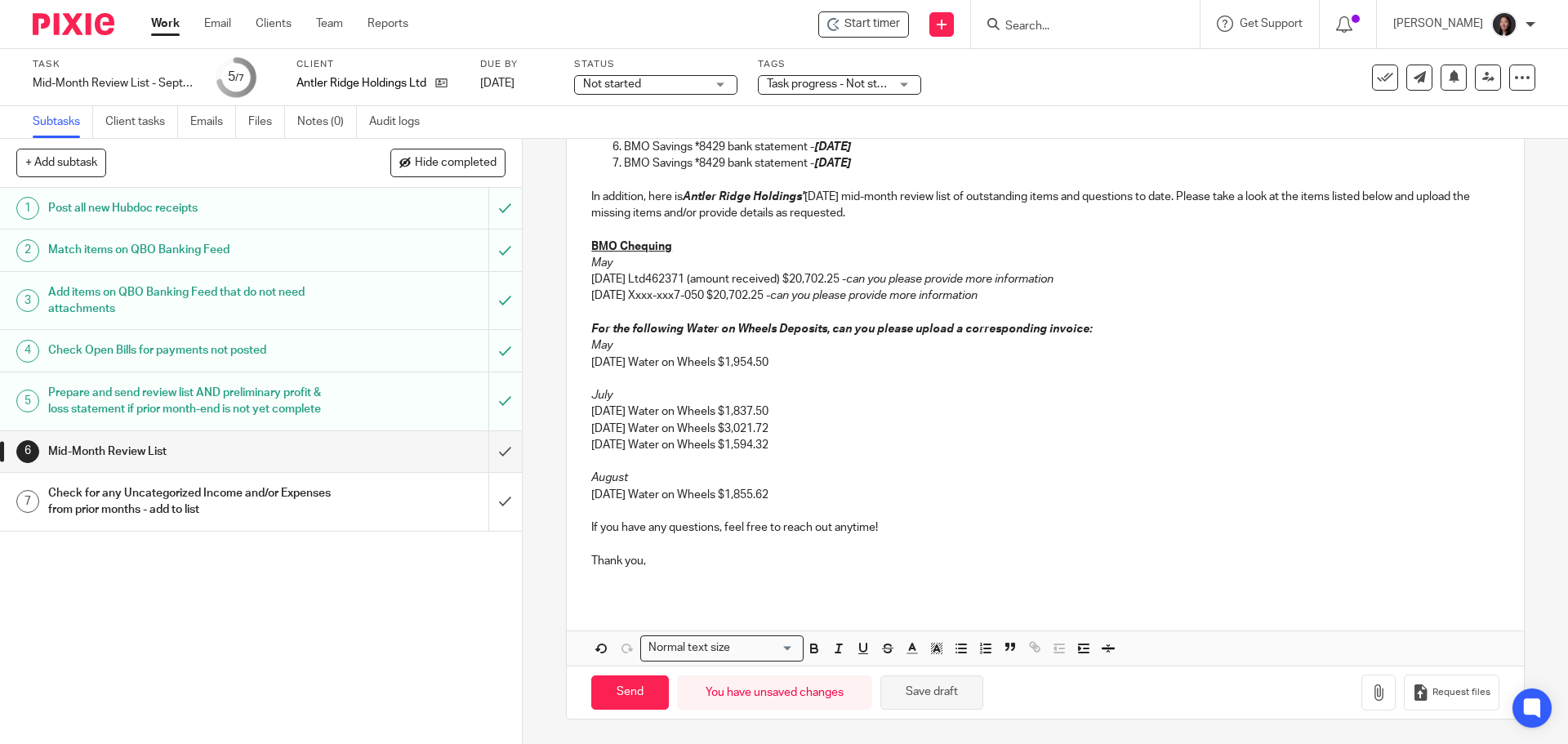
click at [910, 690] on button "Save draft" at bounding box center [931, 693] width 103 height 36
click at [910, 688] on button "Save draft" at bounding box center [931, 693] width 103 height 36
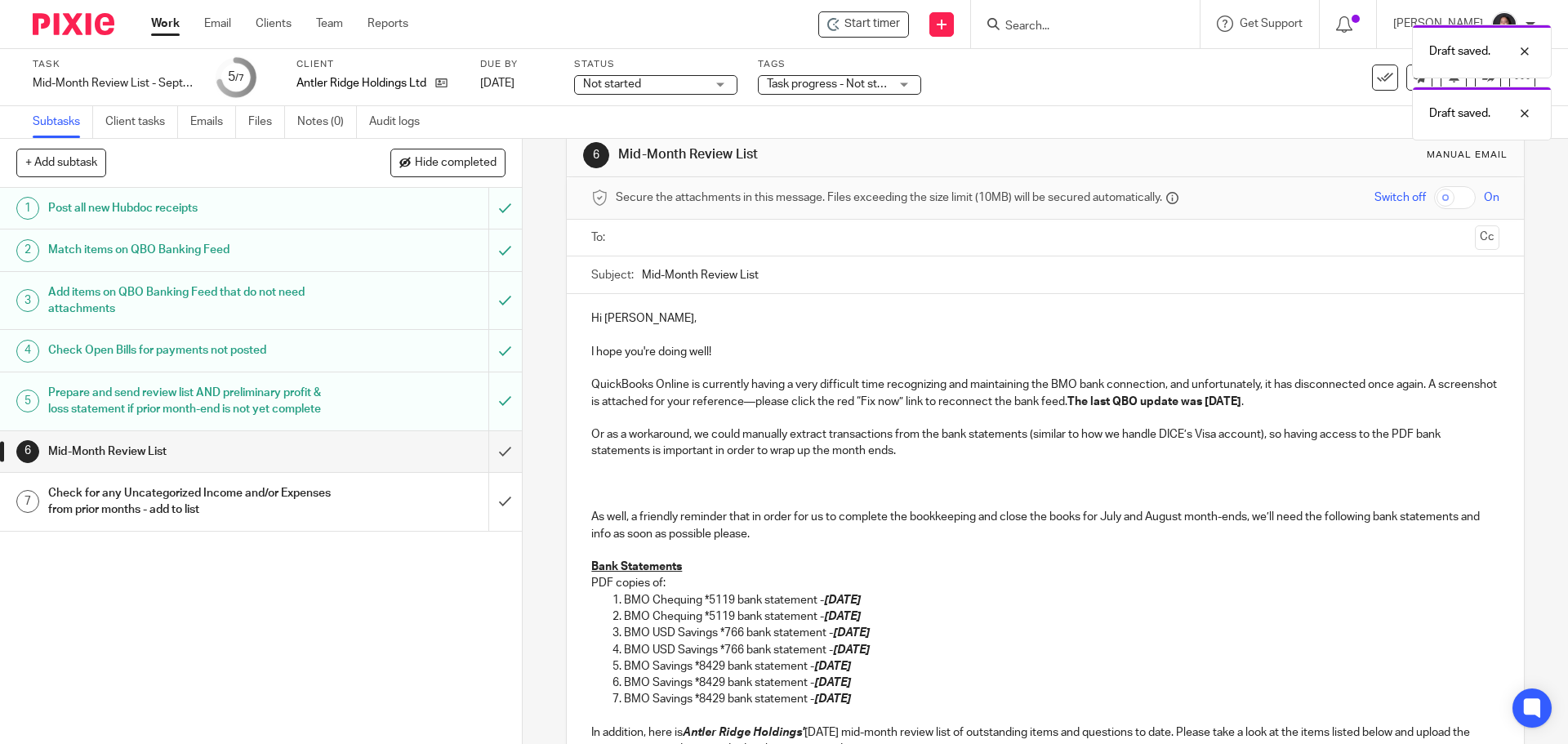
scroll to position [0, 0]
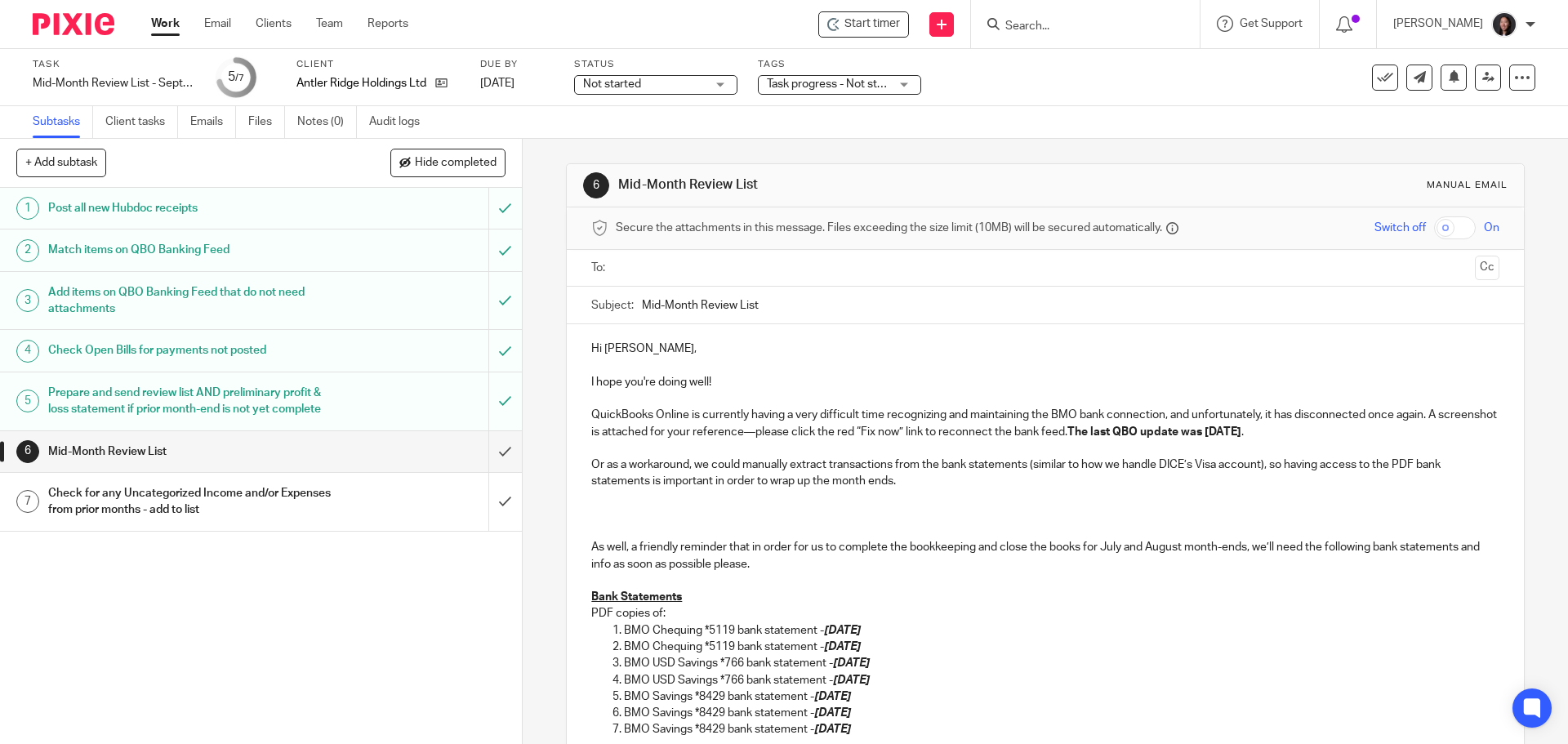
drag, startPoint x: 915, startPoint y: 474, endPoint x: 912, endPoint y: 484, distance: 10.4
click at [911, 480] on p "Or as a workaround, we could manually extract transactions from the bank statem…" at bounding box center [1045, 474] width 907 height 34
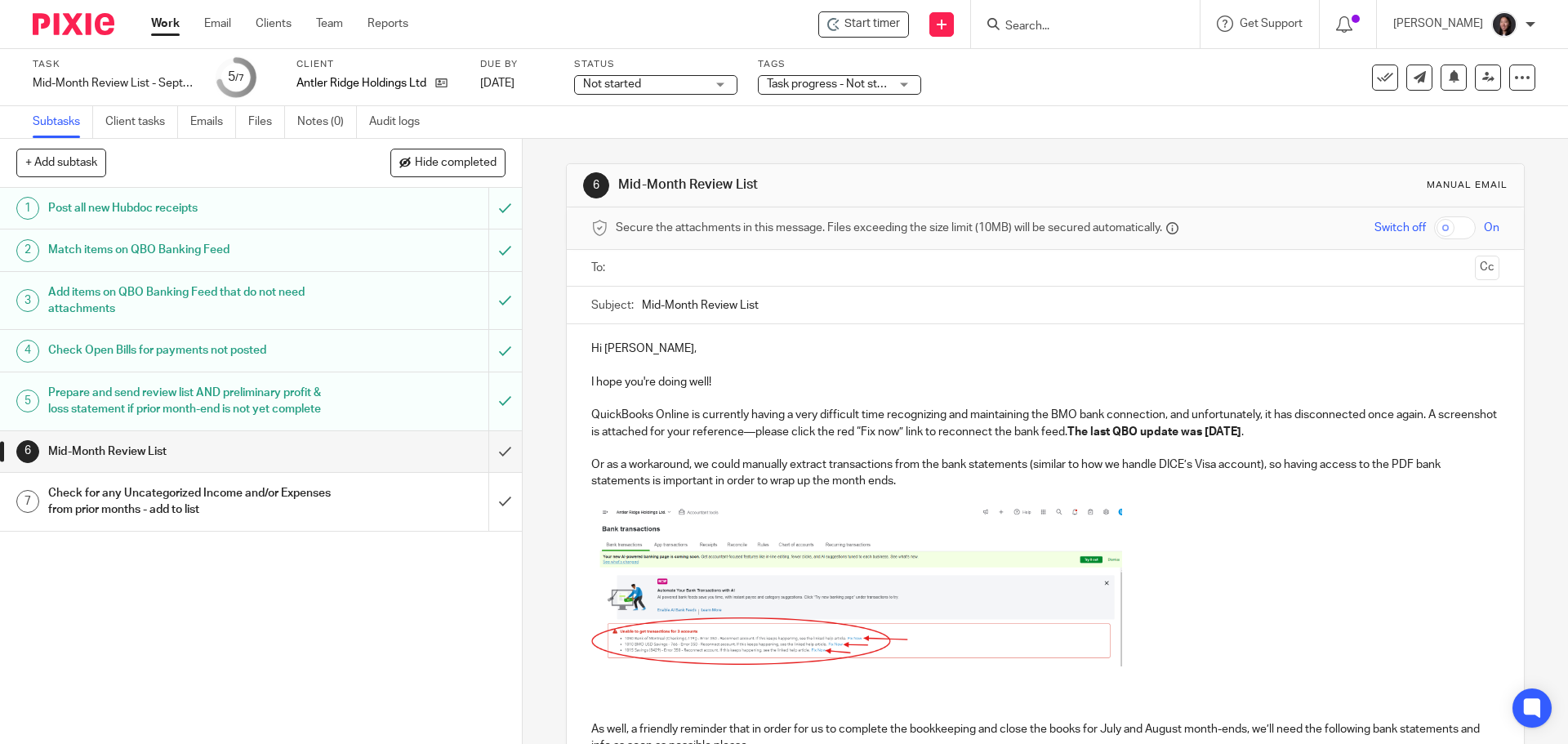
scroll to position [190, 0]
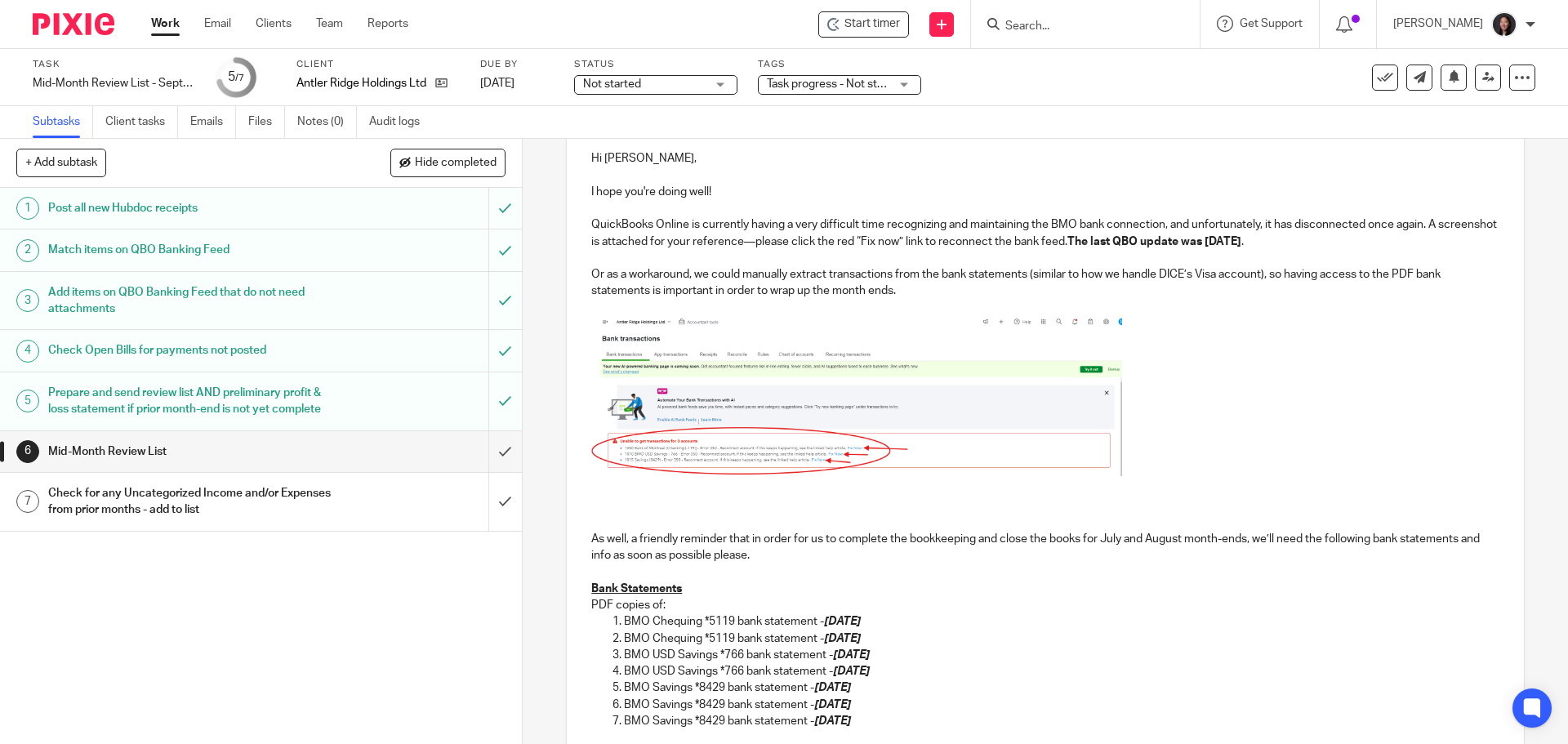
click at [592, 502] on p at bounding box center [1045, 505] width 907 height 16
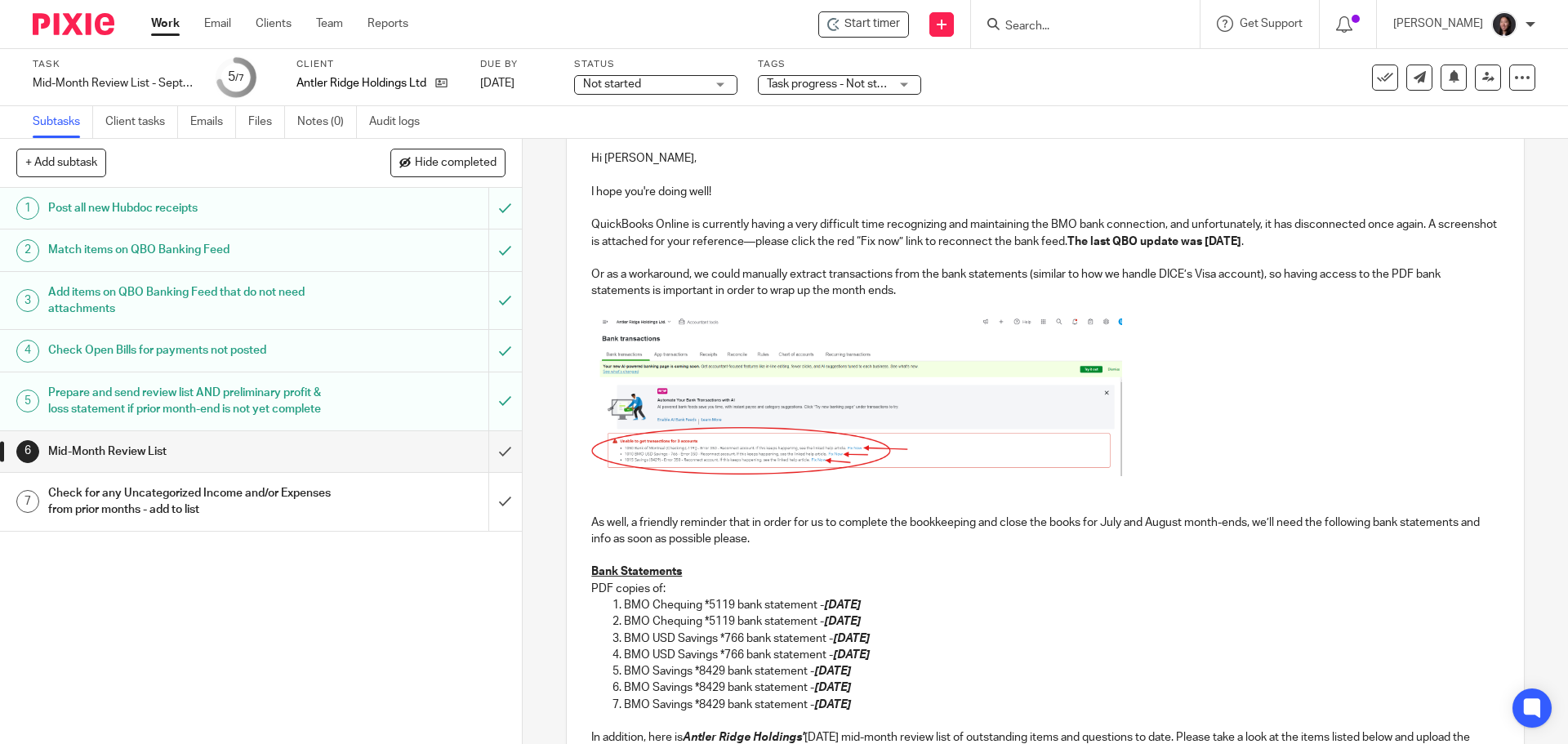
scroll to position [47, 0]
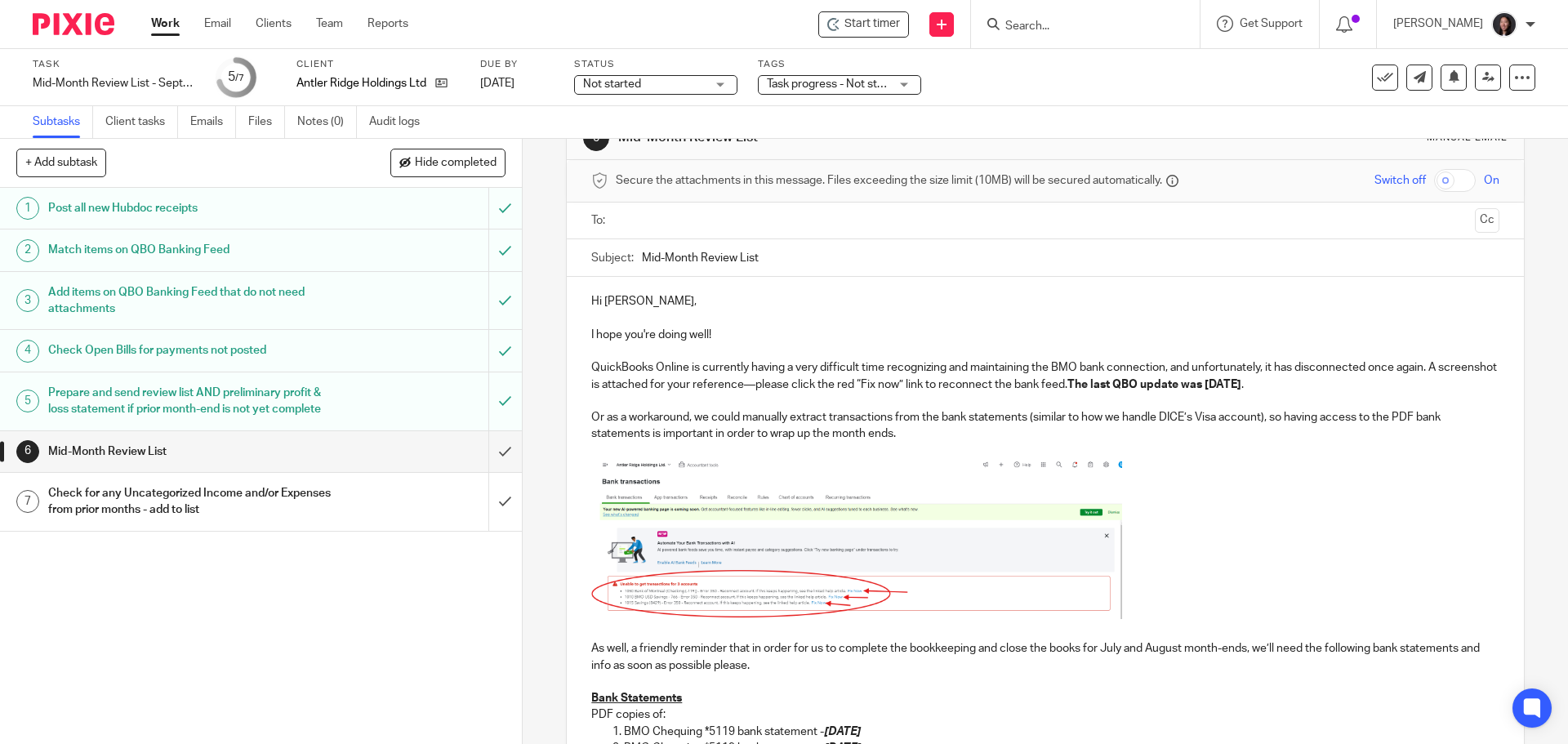
click at [690, 449] on p at bounding box center [1045, 451] width 907 height 16
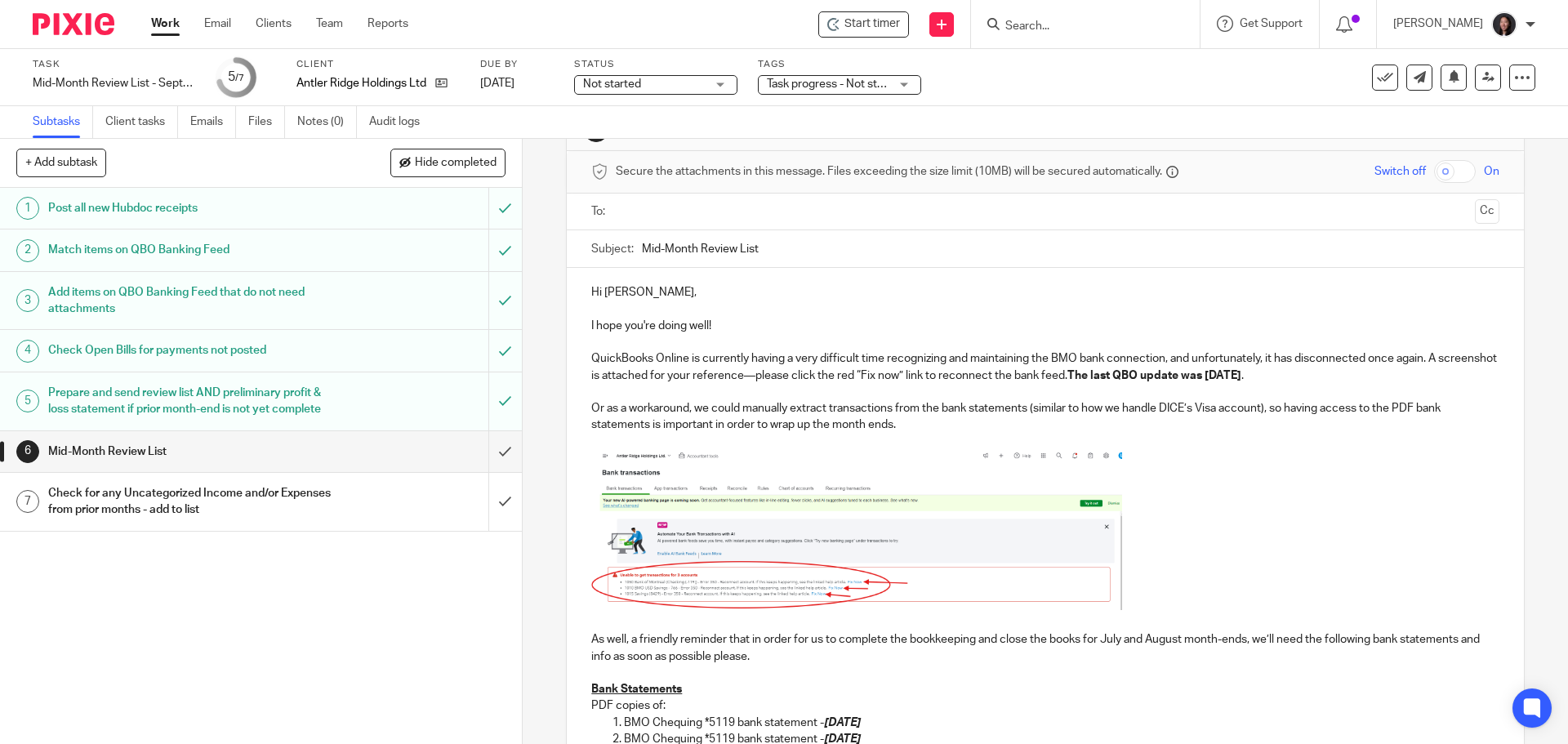
scroll to position [0, 0]
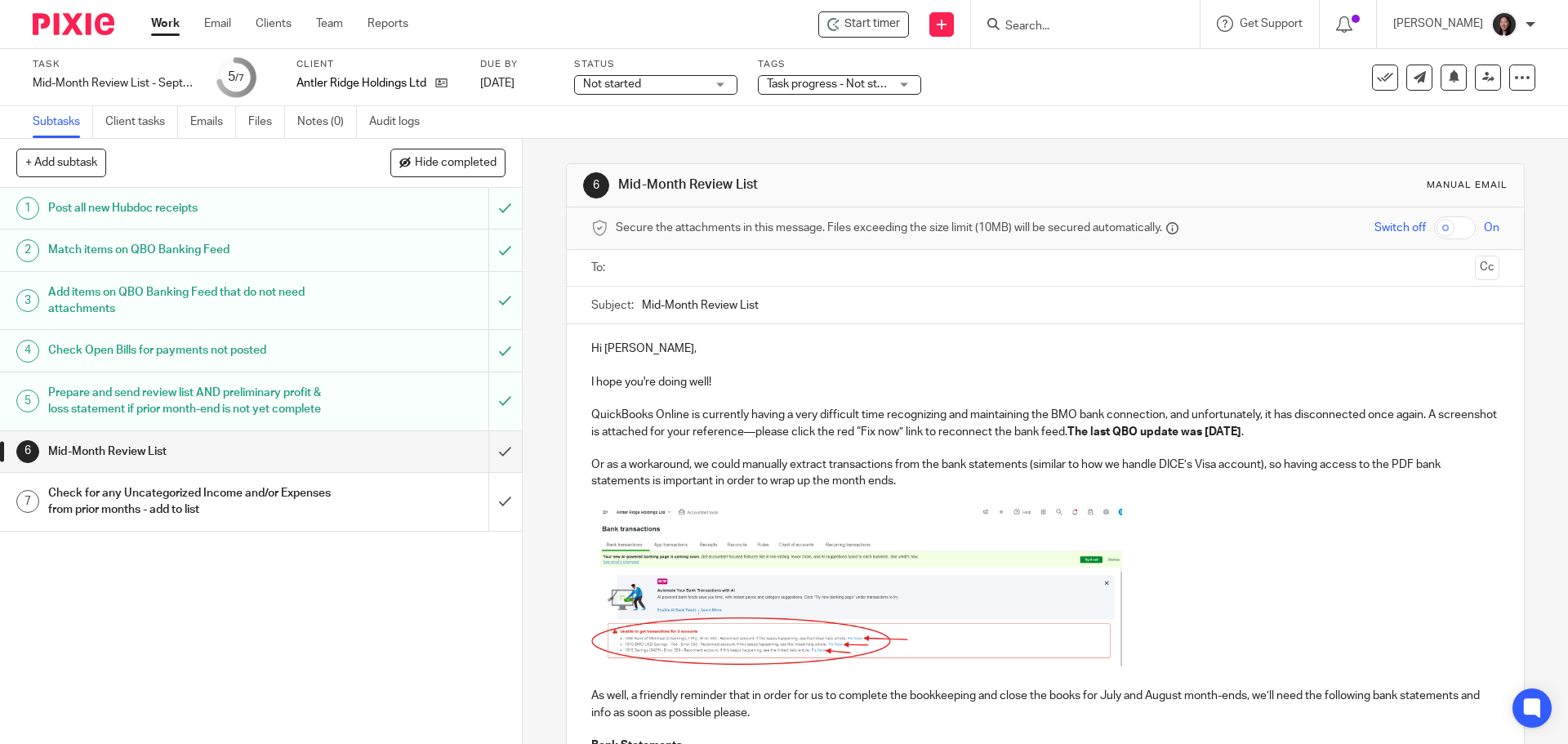
click at [734, 264] on input "text" at bounding box center [1044, 268] width 845 height 19
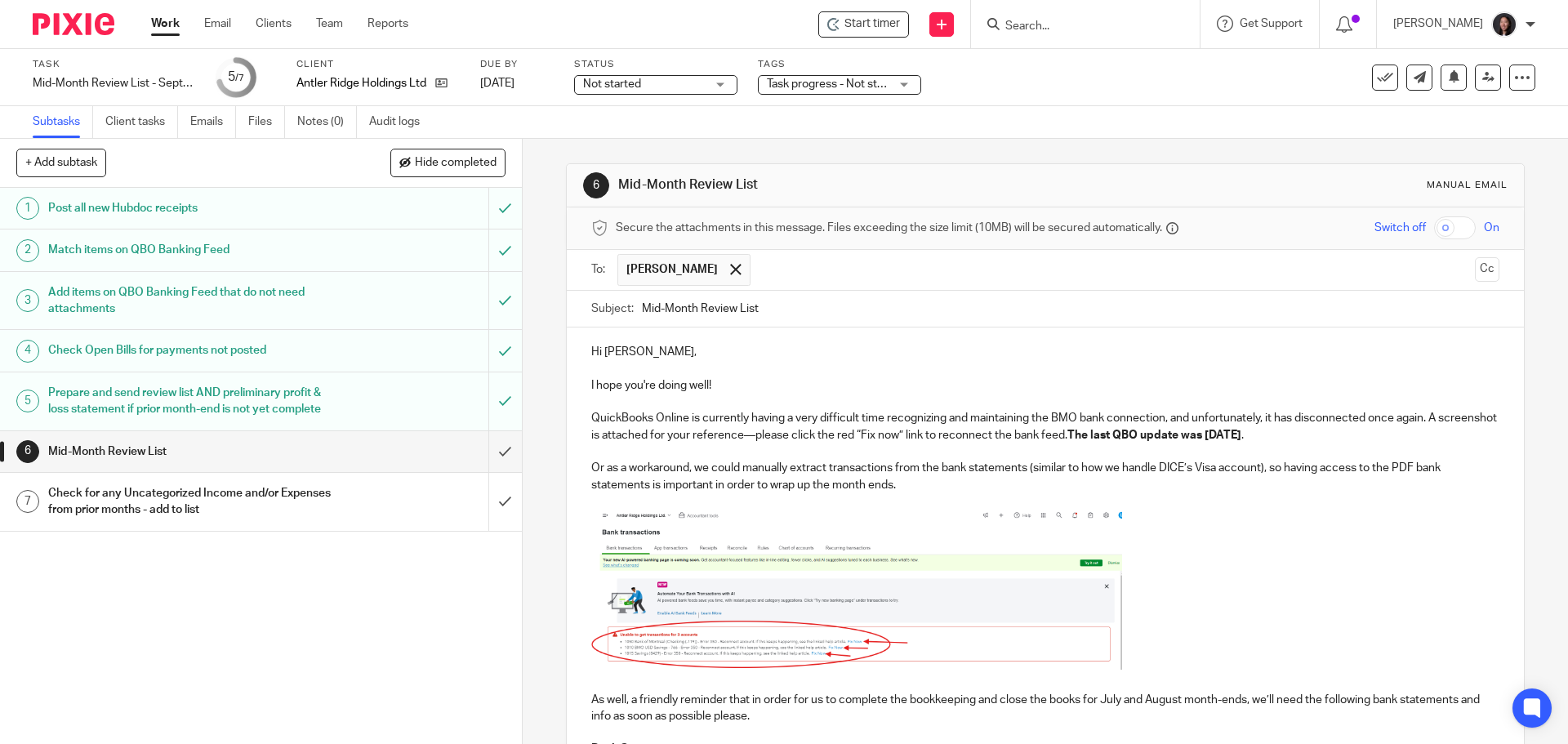
click at [810, 302] on input "Mid-Month Review List" at bounding box center [1069, 309] width 856 height 36
click at [642, 306] on input "Mid-Month Review List - Antler Ridge" at bounding box center [1069, 309] width 856 height 36
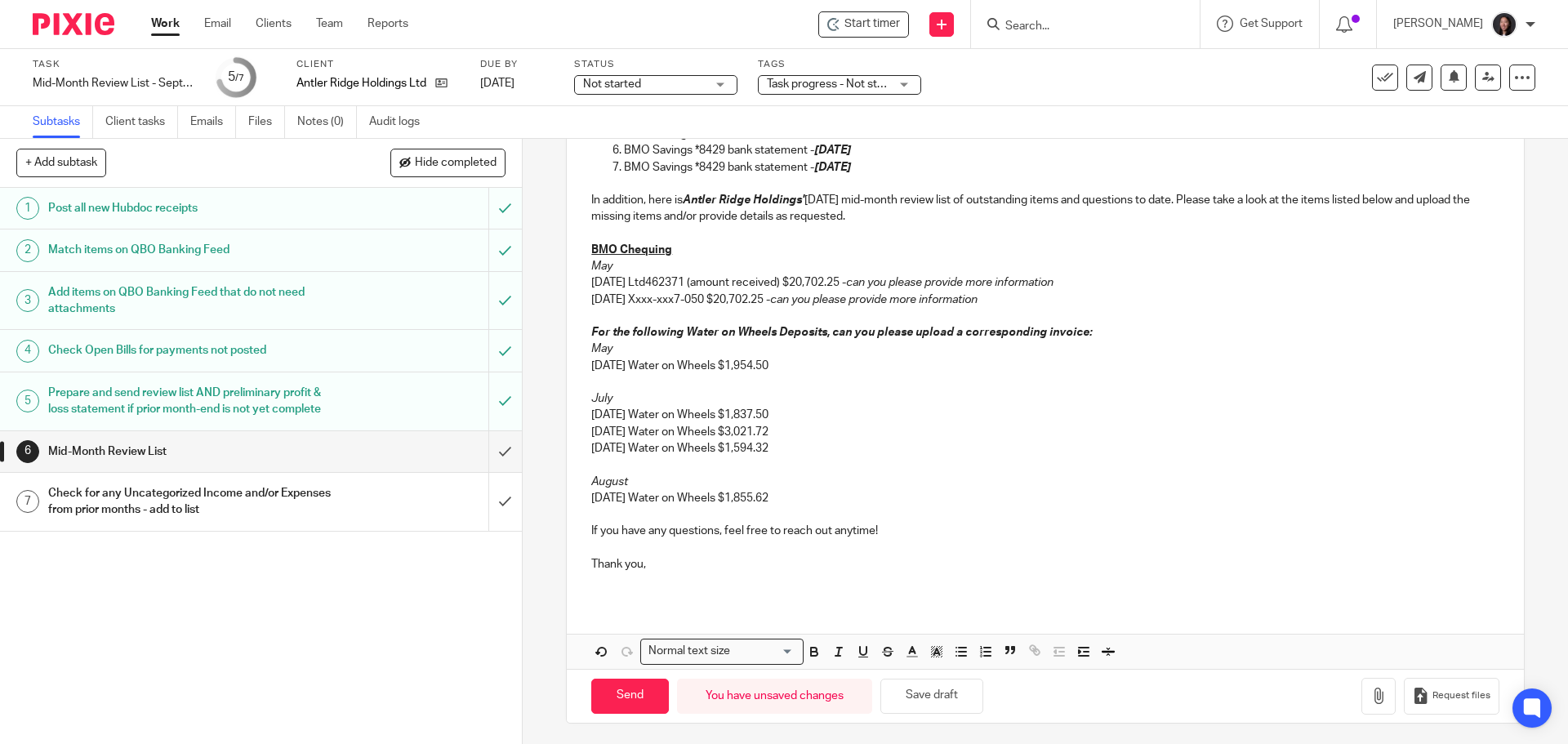
scroll to position [719, 0]
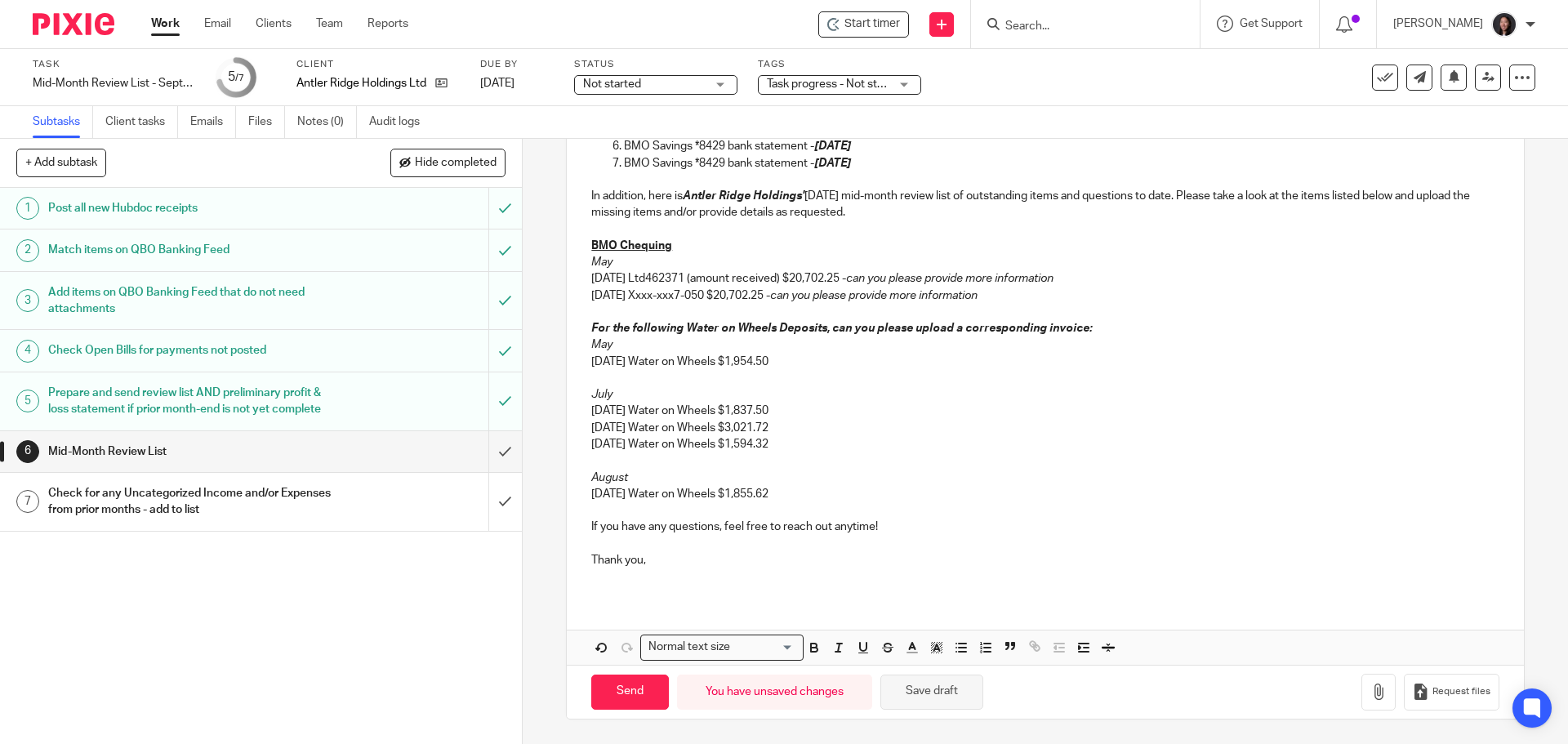
type input "September 2025 Mid-Month Review List - Antler Ridge"
drag, startPoint x: 937, startPoint y: 684, endPoint x: 934, endPoint y: 673, distance: 11.4
click at [937, 683] on button "Save draft" at bounding box center [931, 692] width 103 height 36
click at [621, 688] on input "Send" at bounding box center [630, 692] width 77 height 36
type input "Sent"
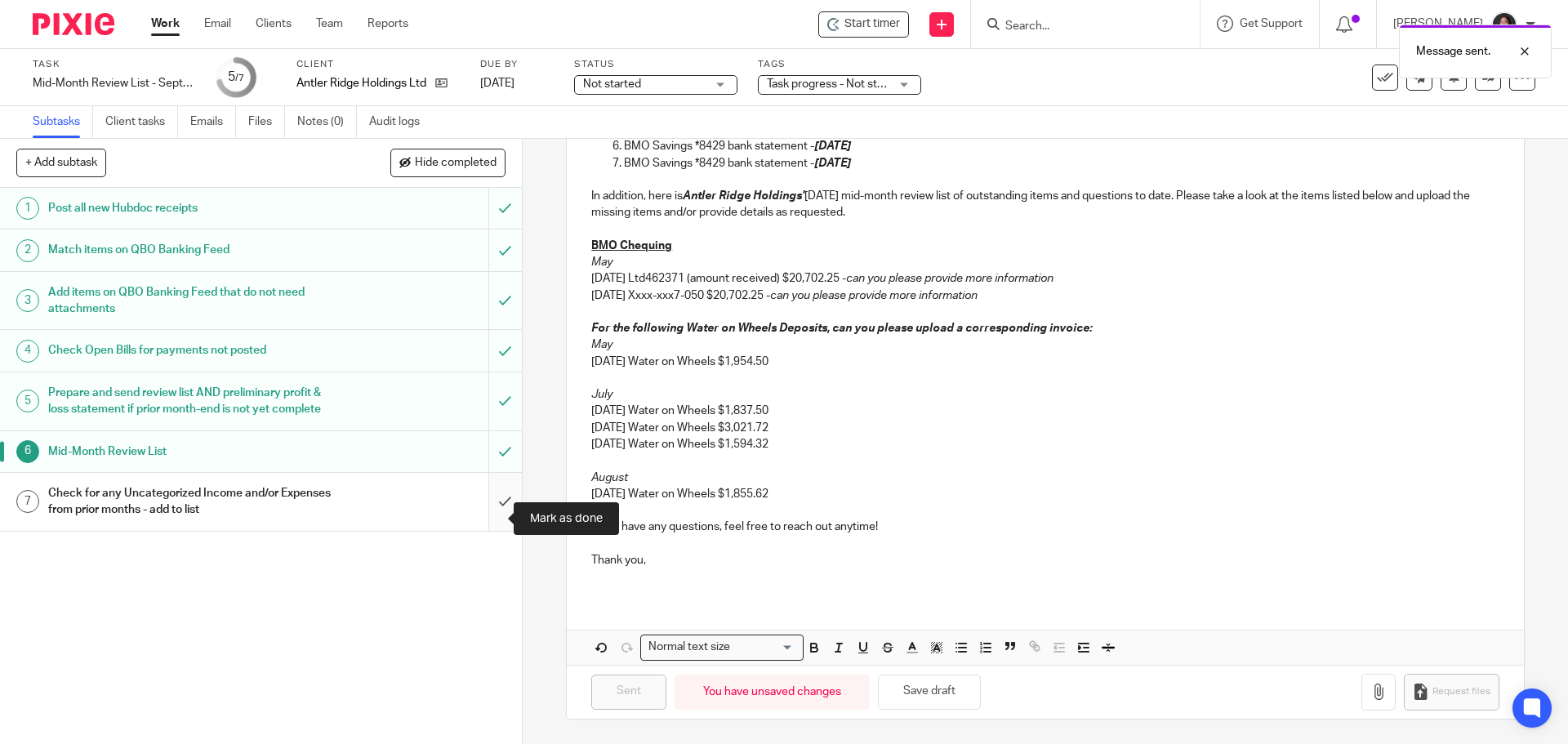
click at [487, 518] on input "submit" at bounding box center [260, 502] width 521 height 58
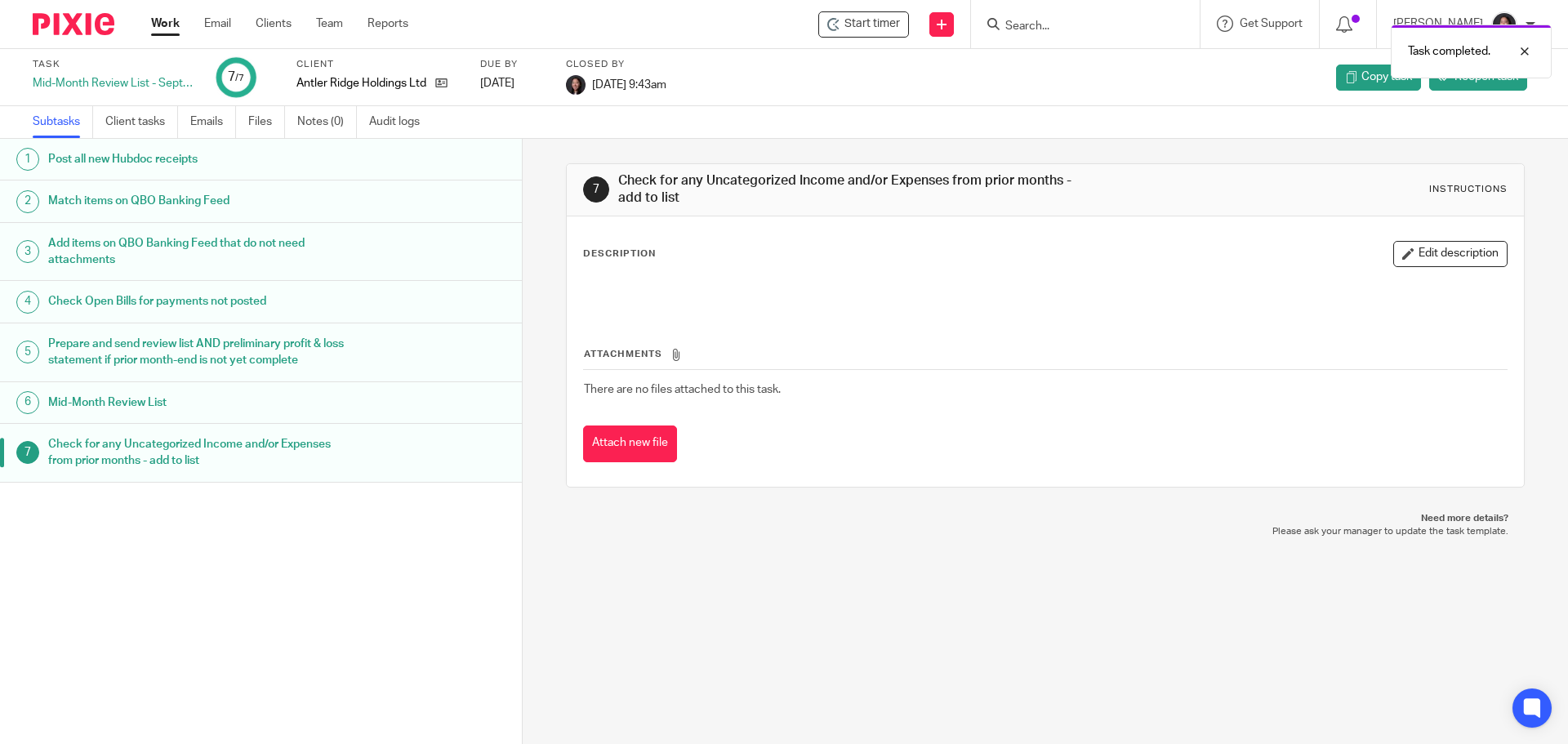
click at [164, 20] on link "Work" at bounding box center [165, 24] width 28 height 16
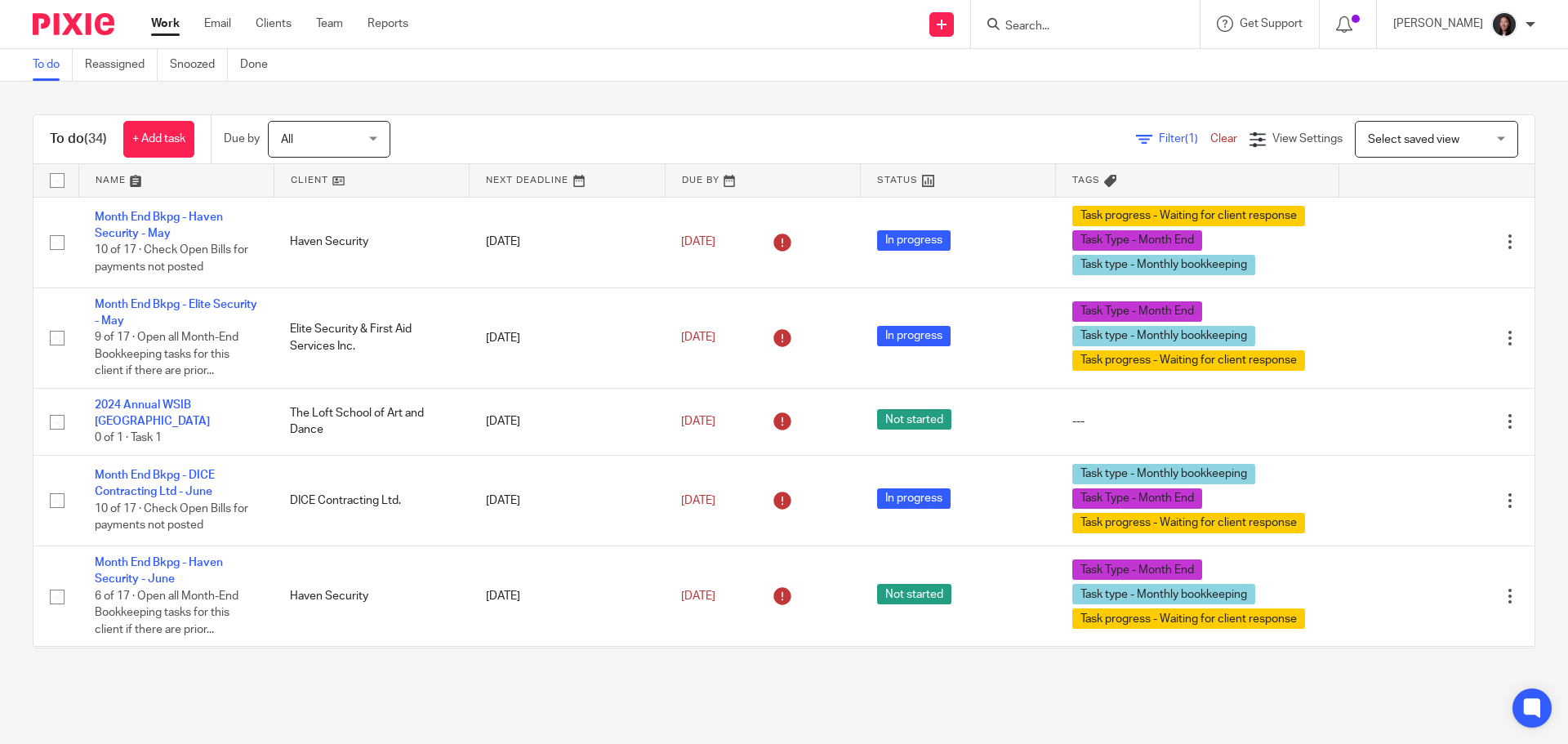
click at [204, 179] on link at bounding box center [177, 180] width 195 height 33
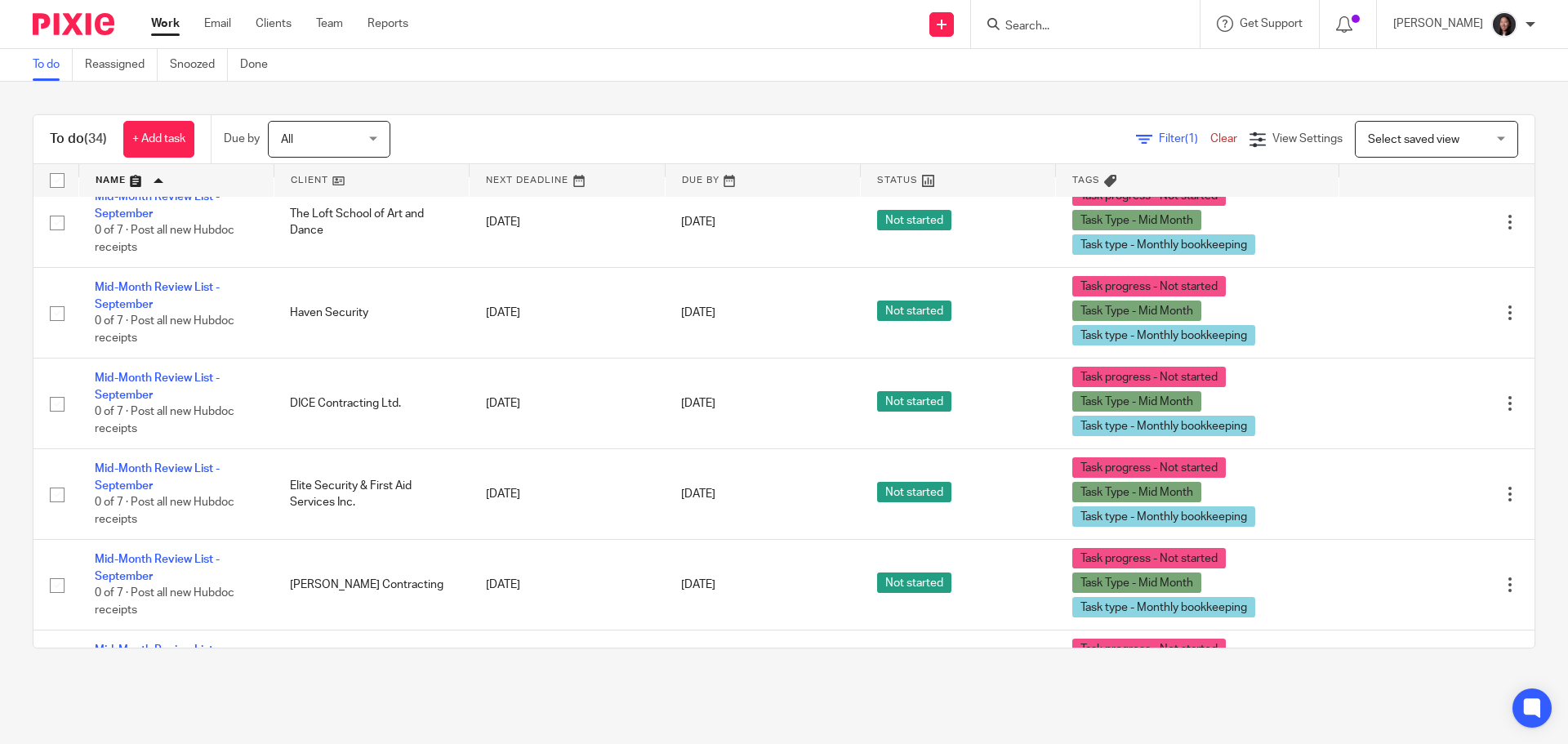
scroll to position [382, 0]
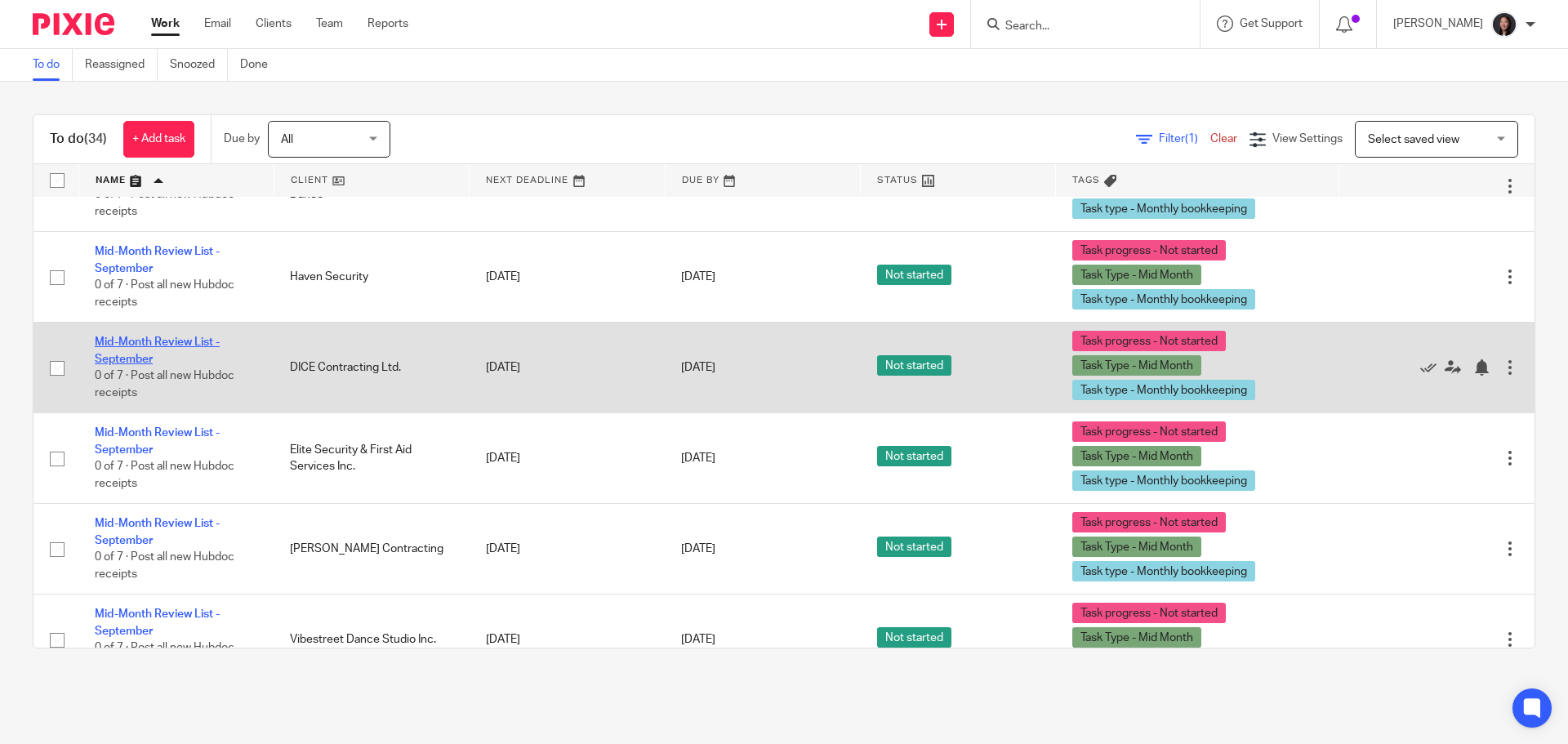
click at [137, 364] on link "Mid-Month Review List - September" at bounding box center [157, 351] width 125 height 28
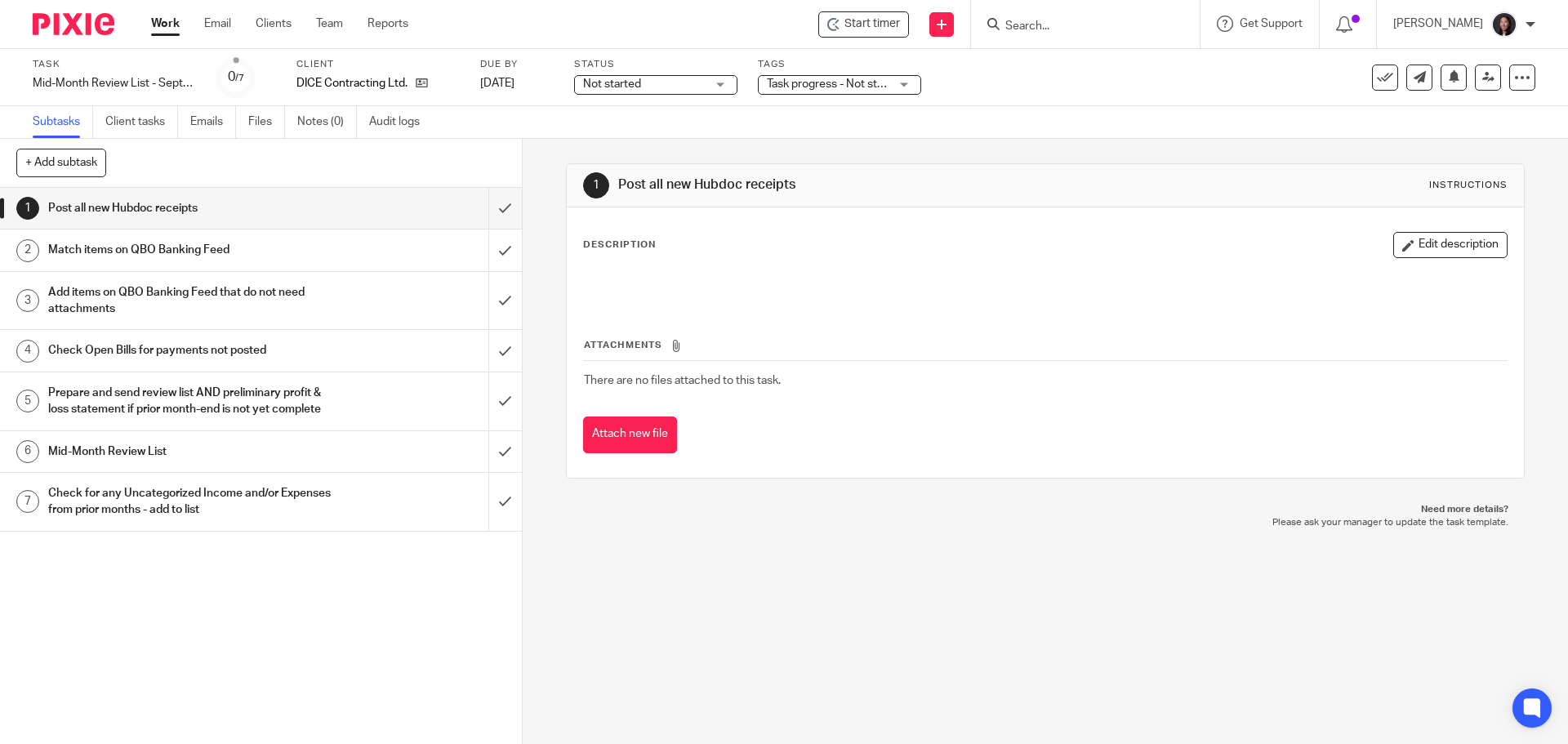
click at [260, 464] on h1 "Mid-Month Review List" at bounding box center [189, 452] width 282 height 25
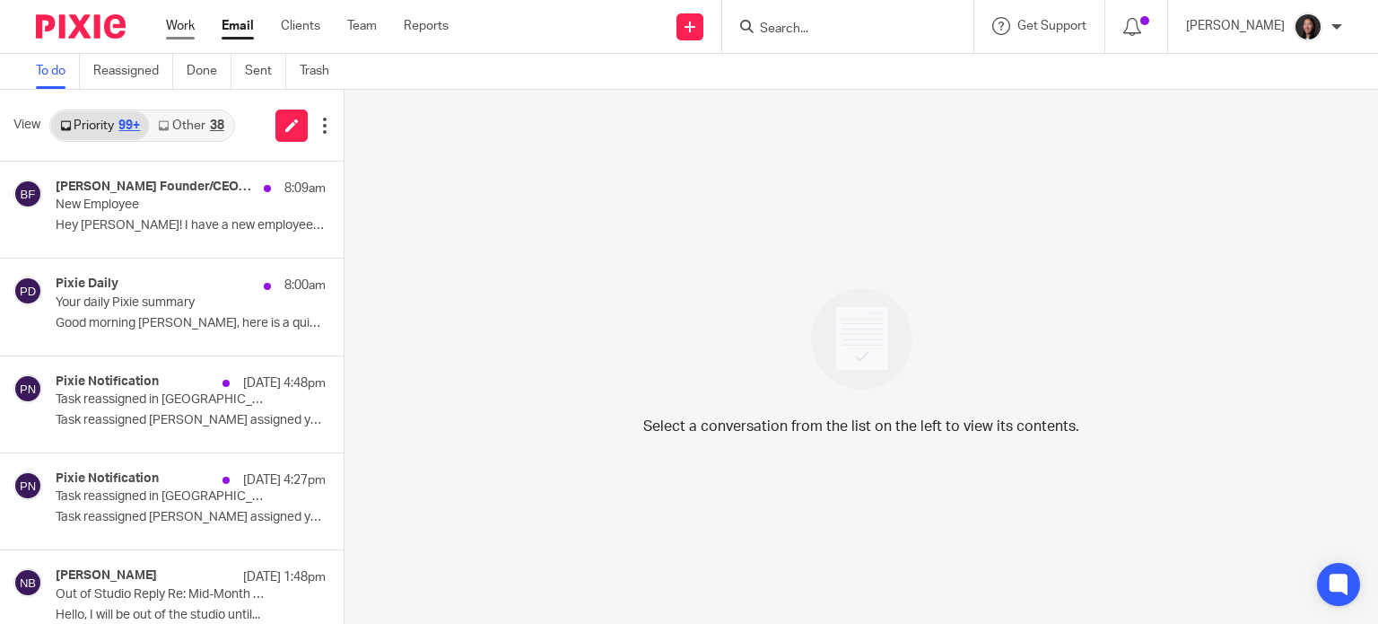
click at [189, 19] on link "Work" at bounding box center [180, 26] width 29 height 18
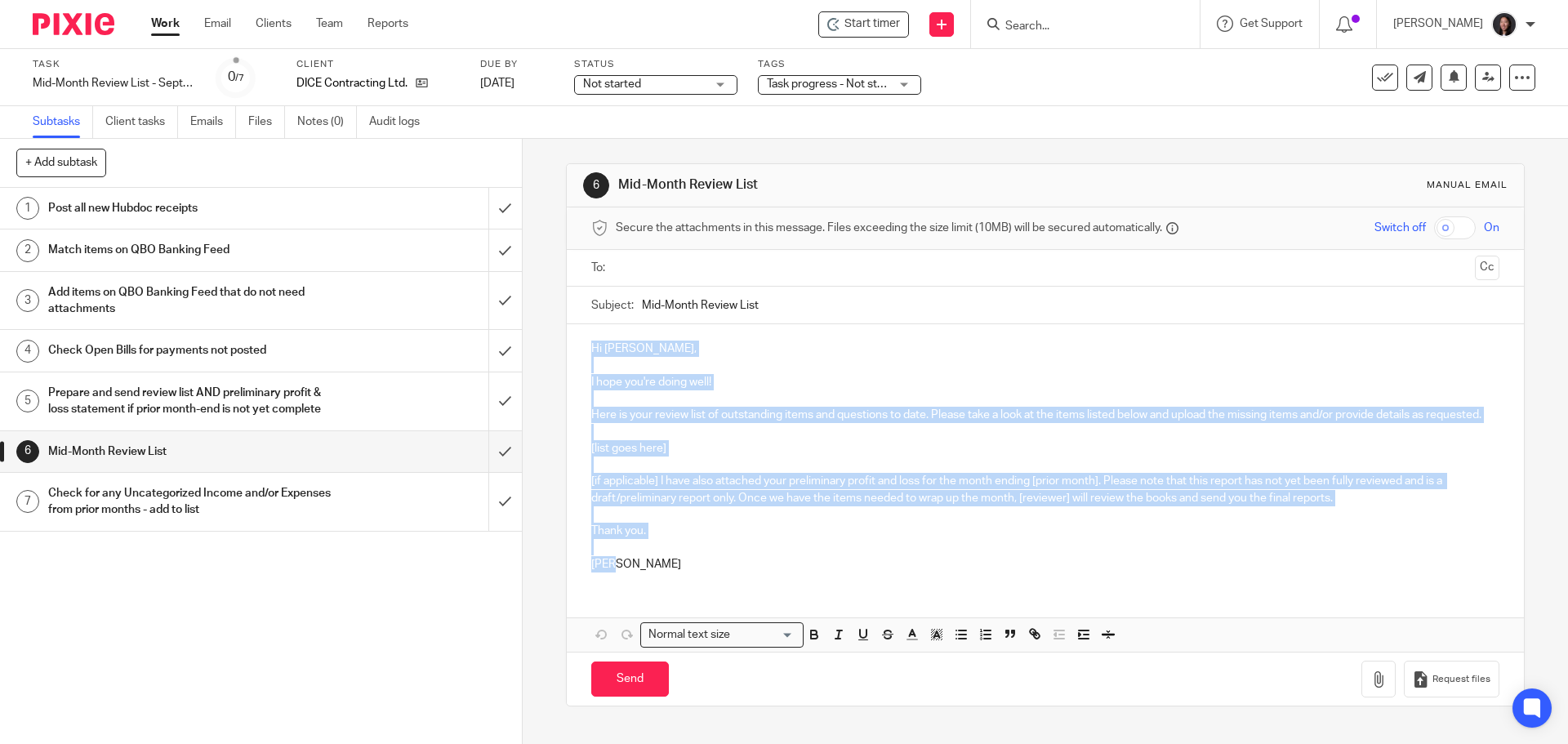
drag, startPoint x: 582, startPoint y: 347, endPoint x: 652, endPoint y: 587, distance: 250.0
click at [652, 585] on div "Hi [PERSON_NAME], I hope you're doing well! Here is your review list of outstan…" at bounding box center [1045, 454] width 956 height 260
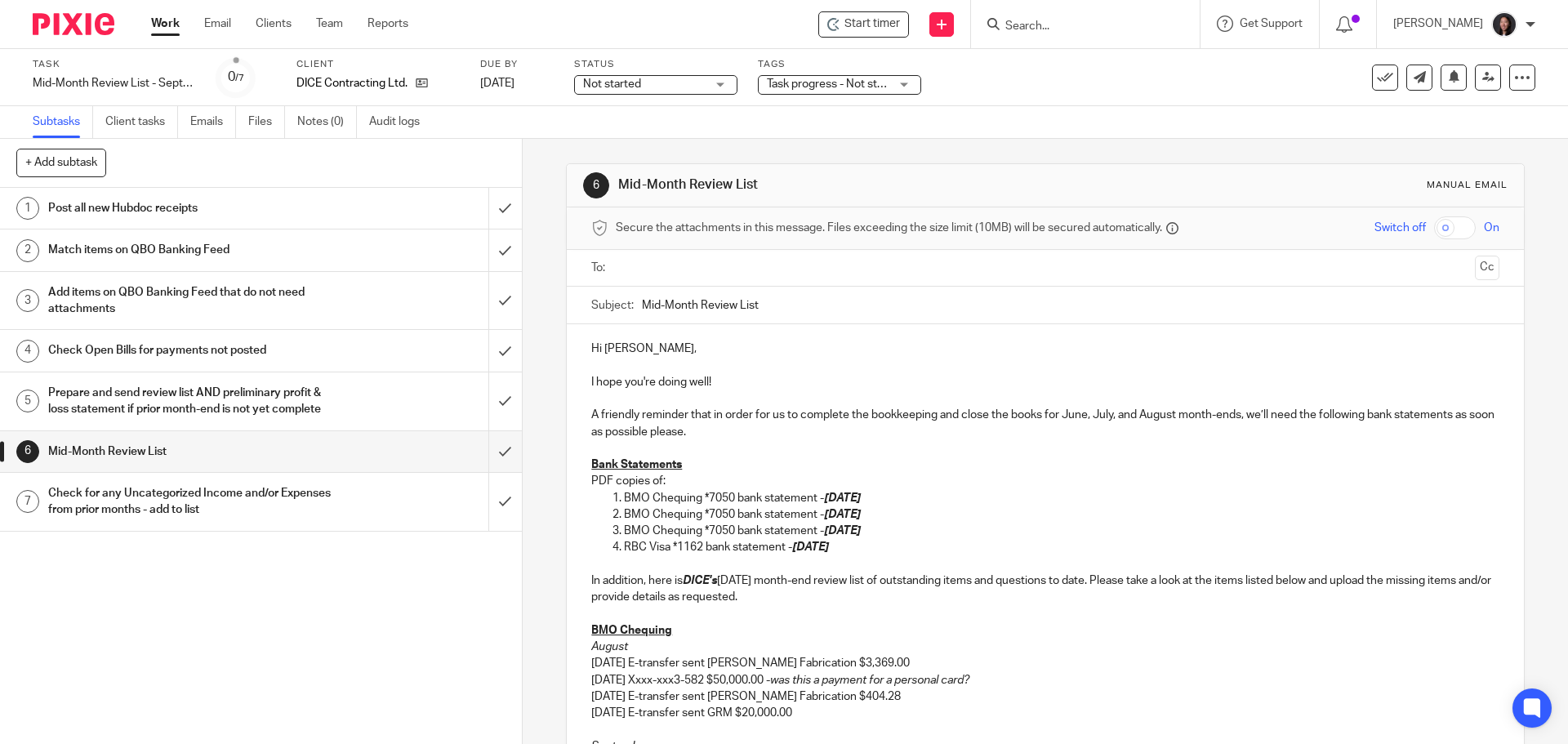
scroll to position [190, 0]
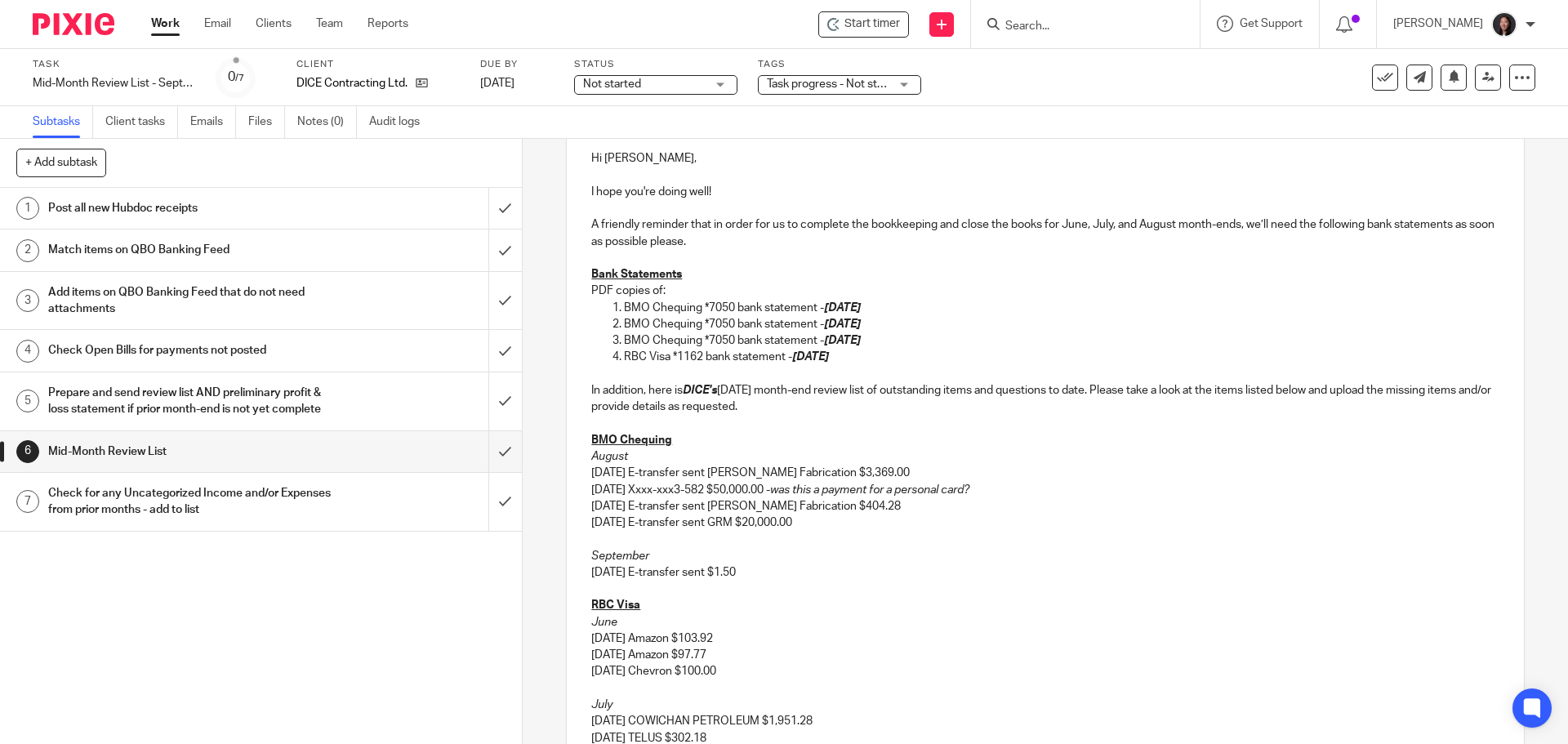
click at [756, 389] on p "In addition, here is DICE's [DATE] month-end review list of outstanding items a…" at bounding box center [1045, 399] width 907 height 34
drag, startPoint x: 820, startPoint y: 392, endPoint x: 866, endPoint y: 392, distance: 46.0
click at [866, 392] on p "In addition, here is DICE's [DATE] month-end review list of outstanding items a…" at bounding box center [1045, 399] width 907 height 34
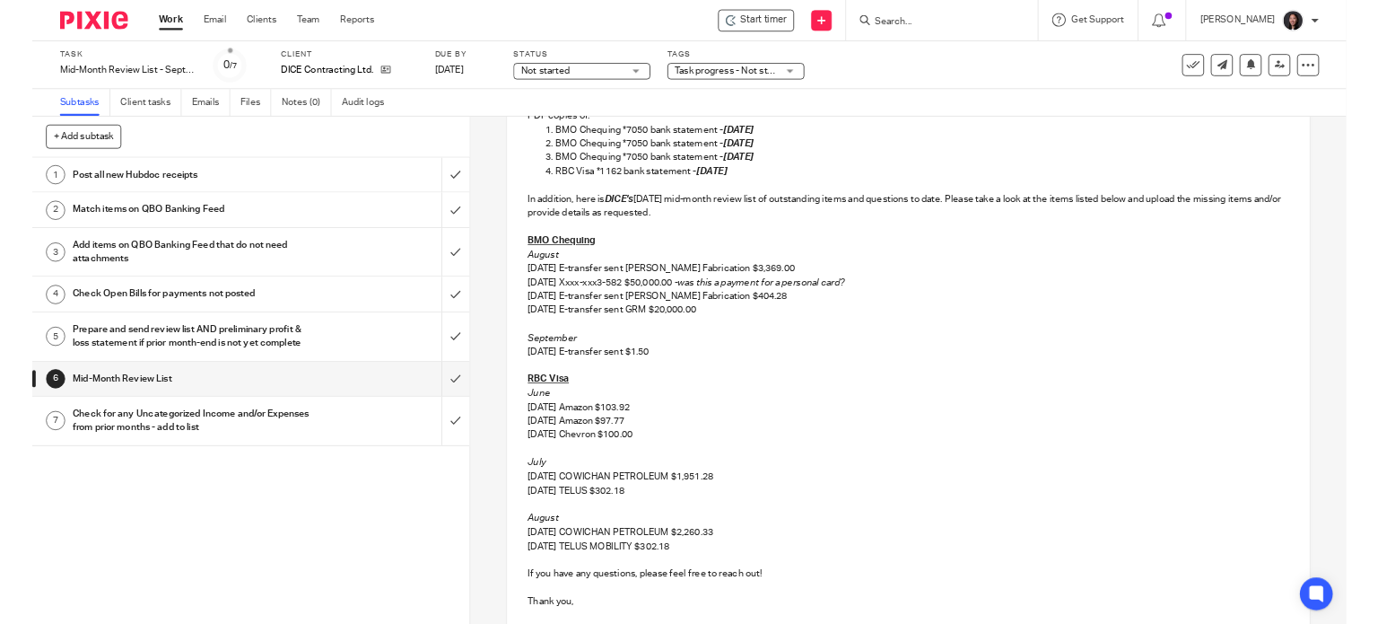
scroll to position [419, 0]
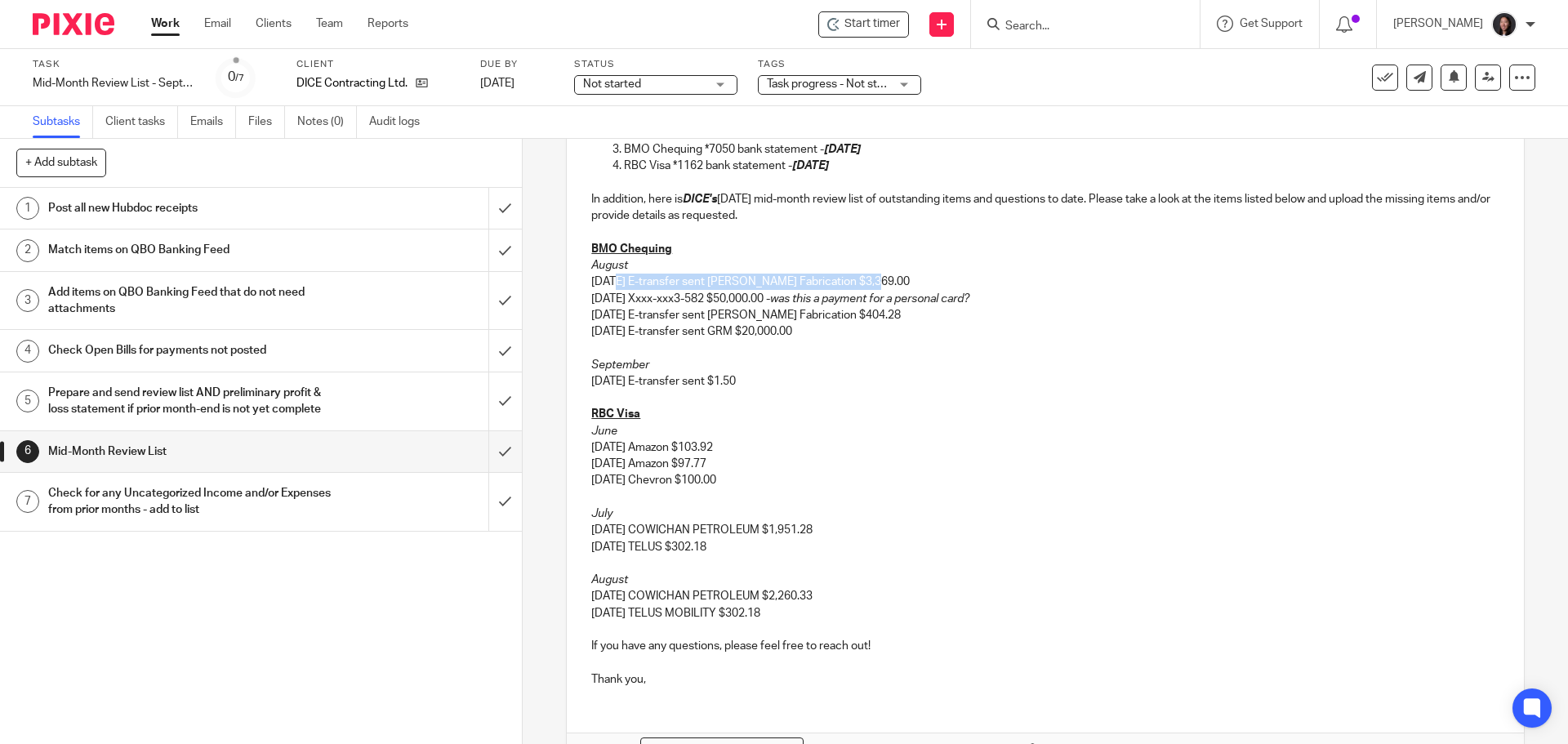
drag, startPoint x: 892, startPoint y: 277, endPoint x: 608, endPoint y: 278, distance: 284.0
click at [608, 278] on p "[DATE] E-transfer sent [PERSON_NAME] Fabrication $3,369.00" at bounding box center [1045, 282] width 907 height 16
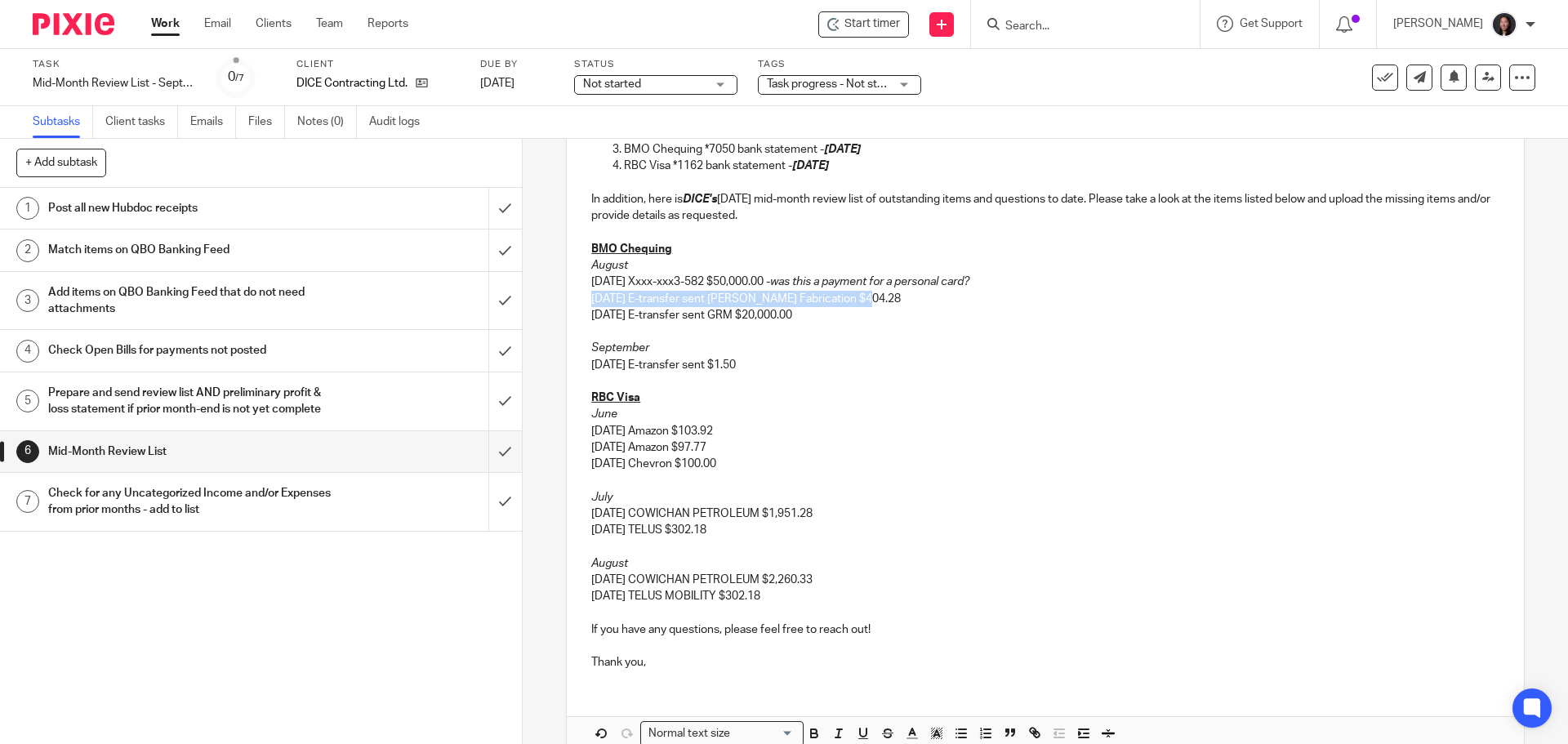
drag, startPoint x: 870, startPoint y: 294, endPoint x: 572, endPoint y: 301, distance: 298.1
click at [572, 301] on div "Hi [PERSON_NAME], I hope you're doing well! A friendly reminder that in order f…" at bounding box center [1045, 312] width 956 height 740
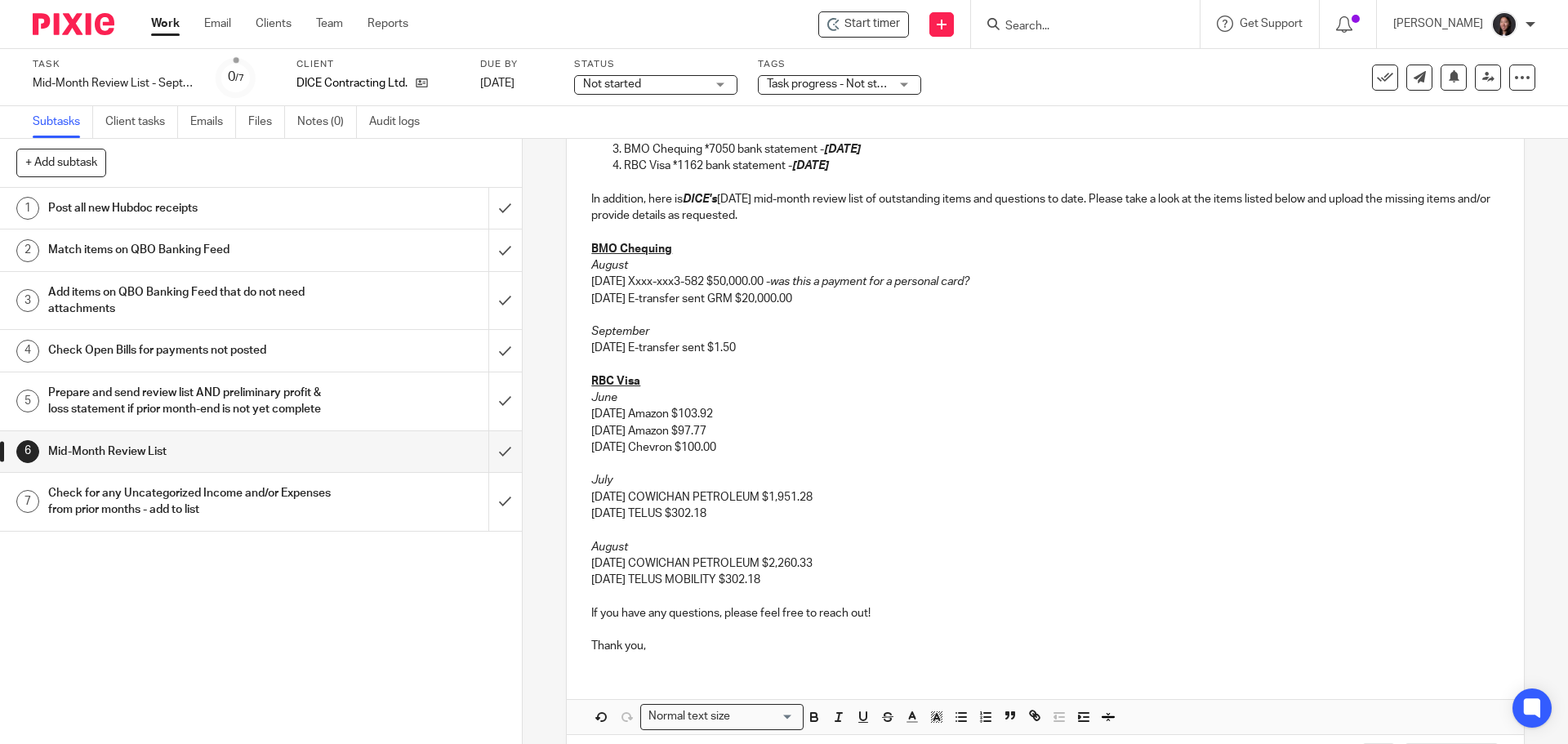
drag, startPoint x: 839, startPoint y: 302, endPoint x: 573, endPoint y: 302, distance: 266.0
click at [573, 302] on div "Hi [PERSON_NAME], I hope you're doing well! A friendly reminder that in order f…" at bounding box center [1045, 304] width 956 height 724
click at [583, 310] on div "Hi [PERSON_NAME], I hope you're doing well! A friendly reminder that in order f…" at bounding box center [1045, 304] width 956 height 724
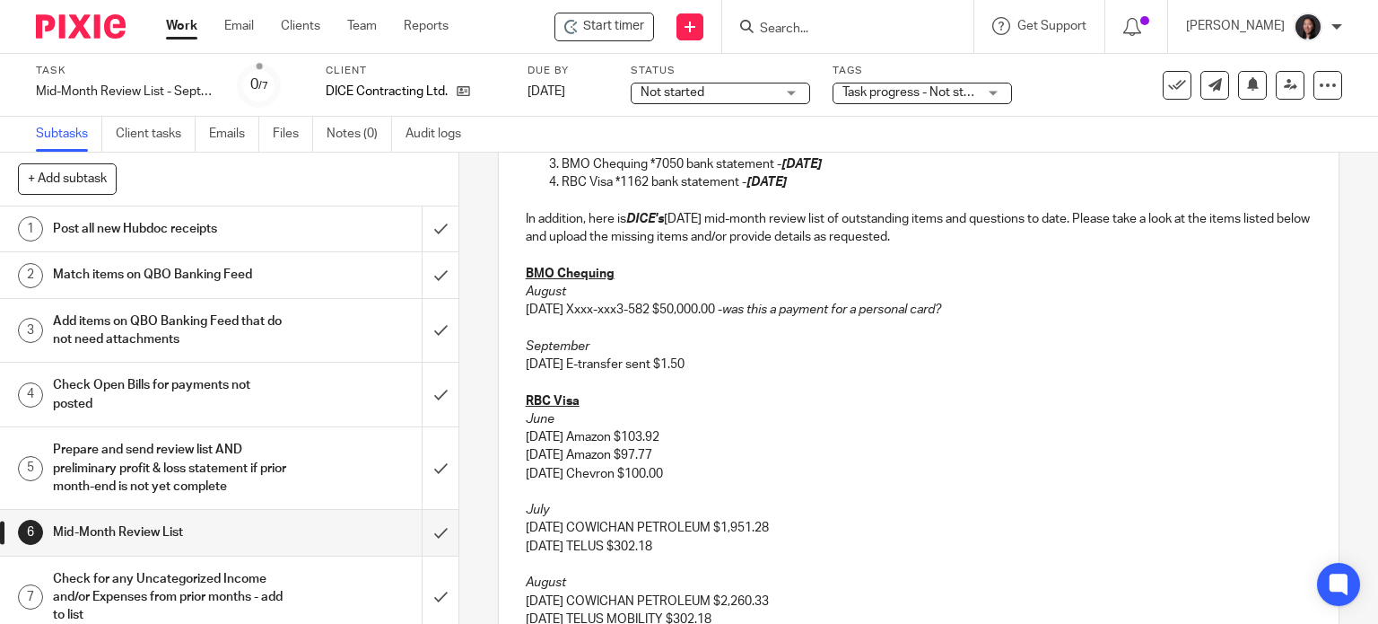
click at [729, 366] on p "[DATE] E-transfer sent $1.50" at bounding box center [919, 364] width 787 height 18
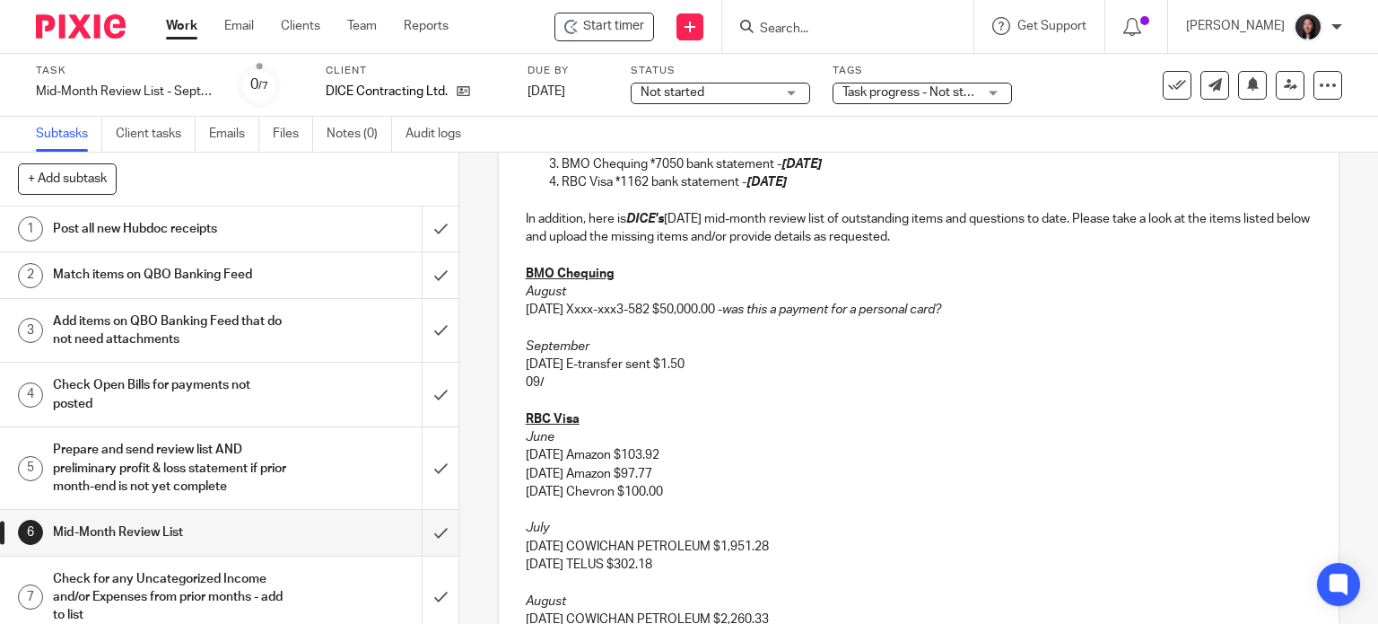
click at [571, 386] on p "09/" at bounding box center [919, 382] width 787 height 18
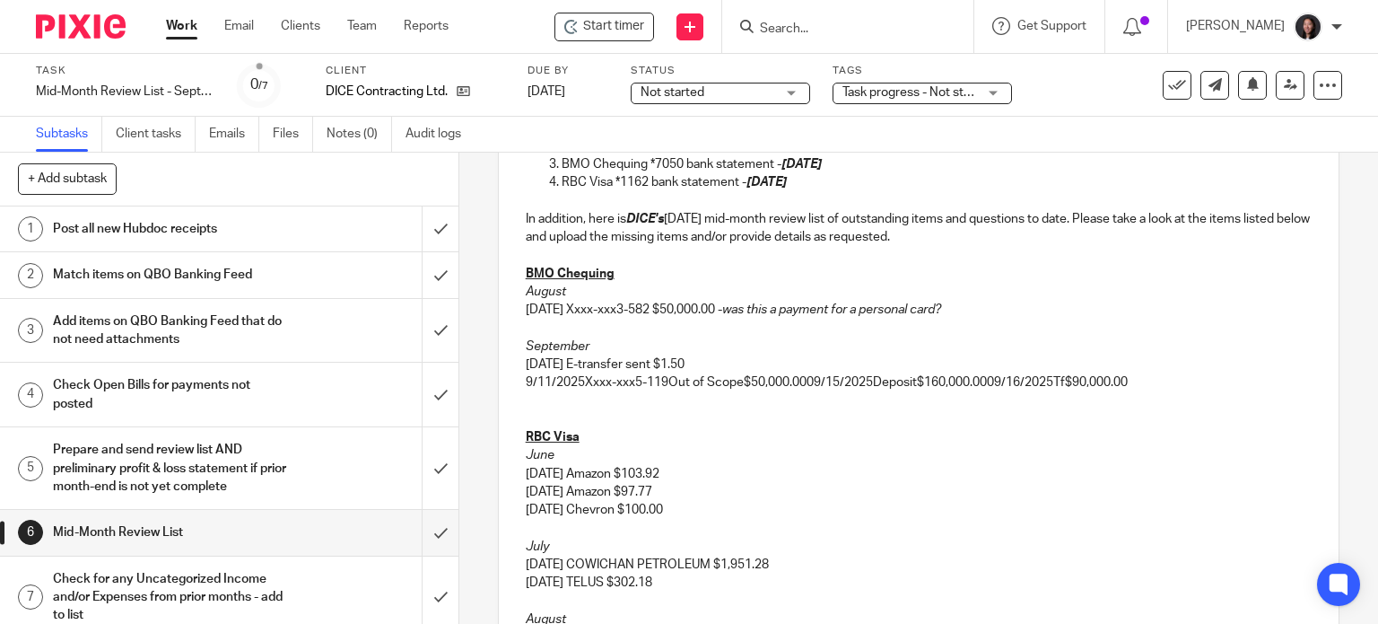
click at [580, 381] on p "9/11/2025Xxxx-xxx5-119Out of Scope$50,000.0009/15/2025Deposit$160,000.0009/16/2…" at bounding box center [919, 382] width 787 height 18
click at [676, 384] on p "[DATE] Xxxx-xxx5-119Out of Scope$50,000.0009/15/2025Deposit$160,000.0009/16/202…" at bounding box center [919, 382] width 787 height 18
drag, startPoint x: 671, startPoint y: 380, endPoint x: 742, endPoint y: 385, distance: 71.0
click at [742, 385] on p "[DATE] Xxxx-xxx5-119Out of Scope$50,000.0009/15/2025Deposit$160,000.0009/16/202…" at bounding box center [919, 382] width 787 height 18
click at [736, 379] on p "[DATE] Xxxx-xxx5-119 $50,000.0009/15/2025Deposit$160,000.0009/16/2025Tf$90,000.…" at bounding box center [919, 382] width 787 height 18
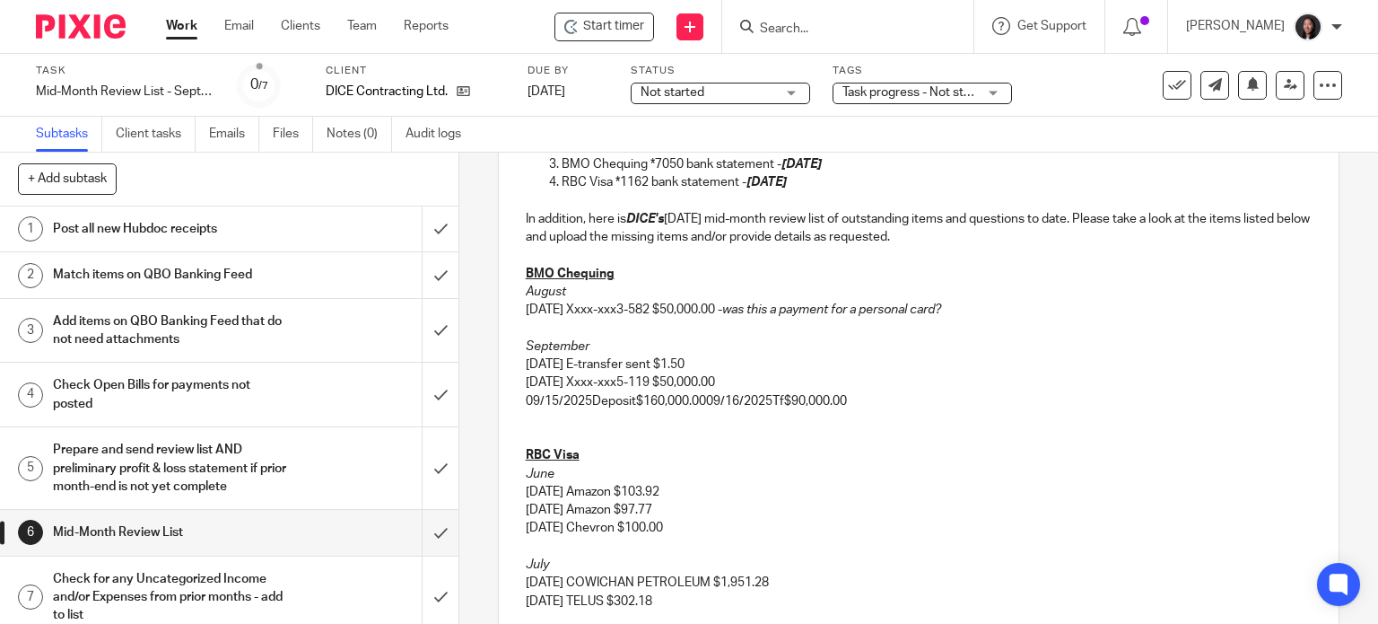
click at [588, 402] on p "09/15/2025Deposit$160,000.0009/16/2025Tf$90,000.00" at bounding box center [919, 401] width 787 height 18
click at [636, 398] on p "09/15/2025 Deposit$160,000.0009/16/2025Tf$90,000.00" at bounding box center [919, 401] width 787 height 18
click at [710, 401] on p "09/15/2025 Deposit $160,000.0009/16/2025Tf$90,000.00" at bounding box center [919, 401] width 787 height 18
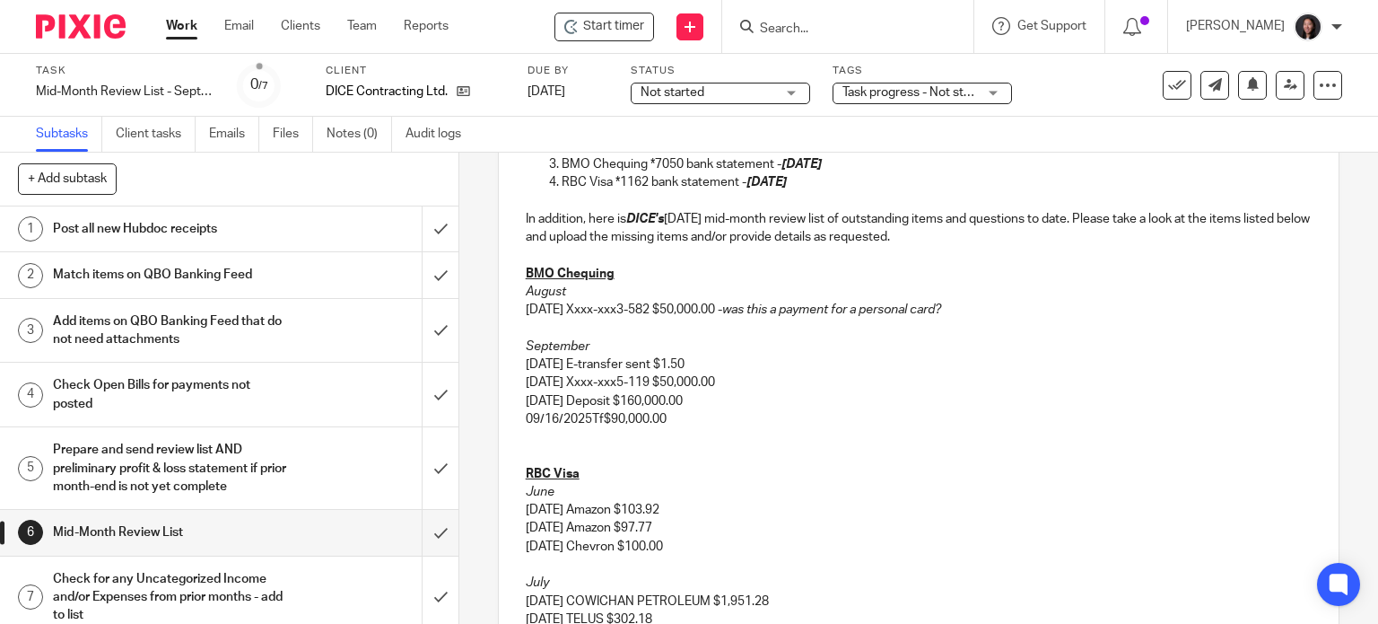
click at [589, 414] on p "09/16/2025Tf$90,000.00" at bounding box center [919, 419] width 787 height 18
click at [599, 418] on p "09/16/2025 Tf$90,000.00" at bounding box center [919, 419] width 787 height 18
drag, startPoint x: 746, startPoint y: 310, endPoint x: 995, endPoint y: 317, distance: 249.5
click at [995, 317] on p "08/11/2025 Xxxx-xxx3-582 $50,000.00 - was this a payment for a personal card?" at bounding box center [919, 310] width 787 height 18
copy p "- was this a payment for a personal card?"
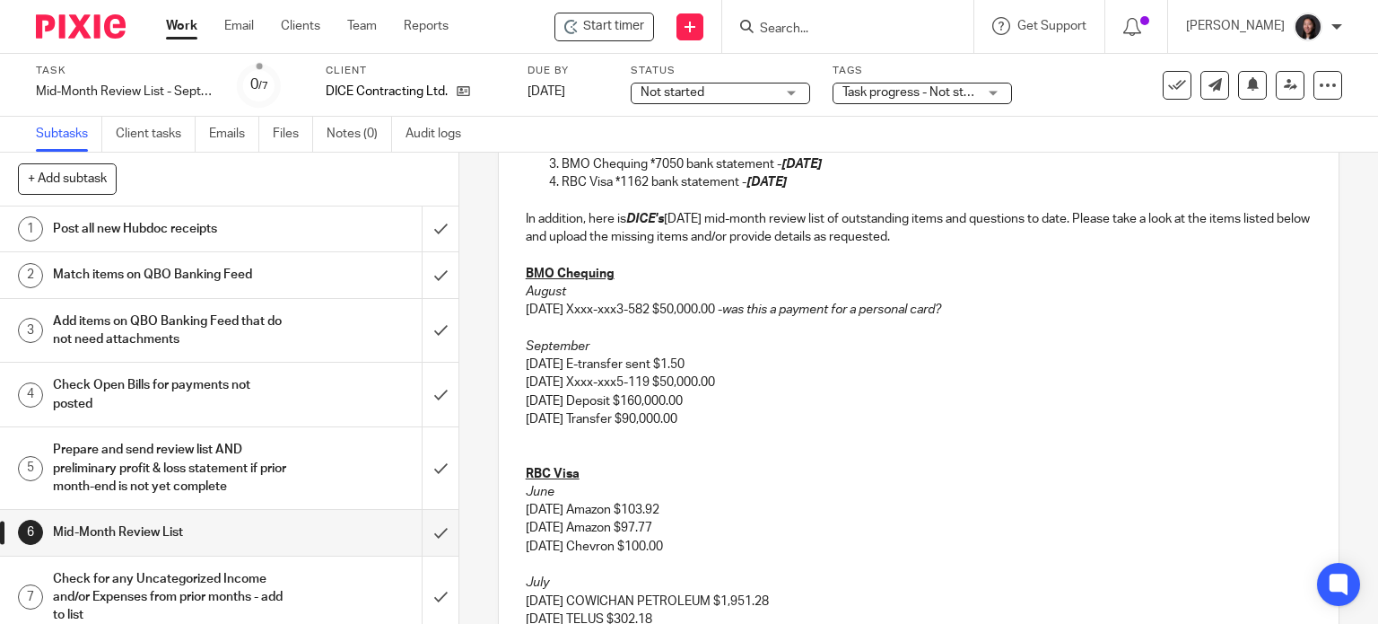
click at [798, 387] on p "9/11/2025 Xxxx-xxx5-119 $50,000.00" at bounding box center [919, 382] width 787 height 18
click at [765, 414] on p "09/16/2025 Transfer $90,000.00" at bounding box center [919, 419] width 787 height 18
drag, startPoint x: 919, startPoint y: 416, endPoint x: 706, endPoint y: 416, distance: 212.6
click at [706, 416] on p "09/16/2025 Transfer $90,000.00 - can you please provide more info" at bounding box center [919, 419] width 787 height 18
copy p "- can you please provide more info"
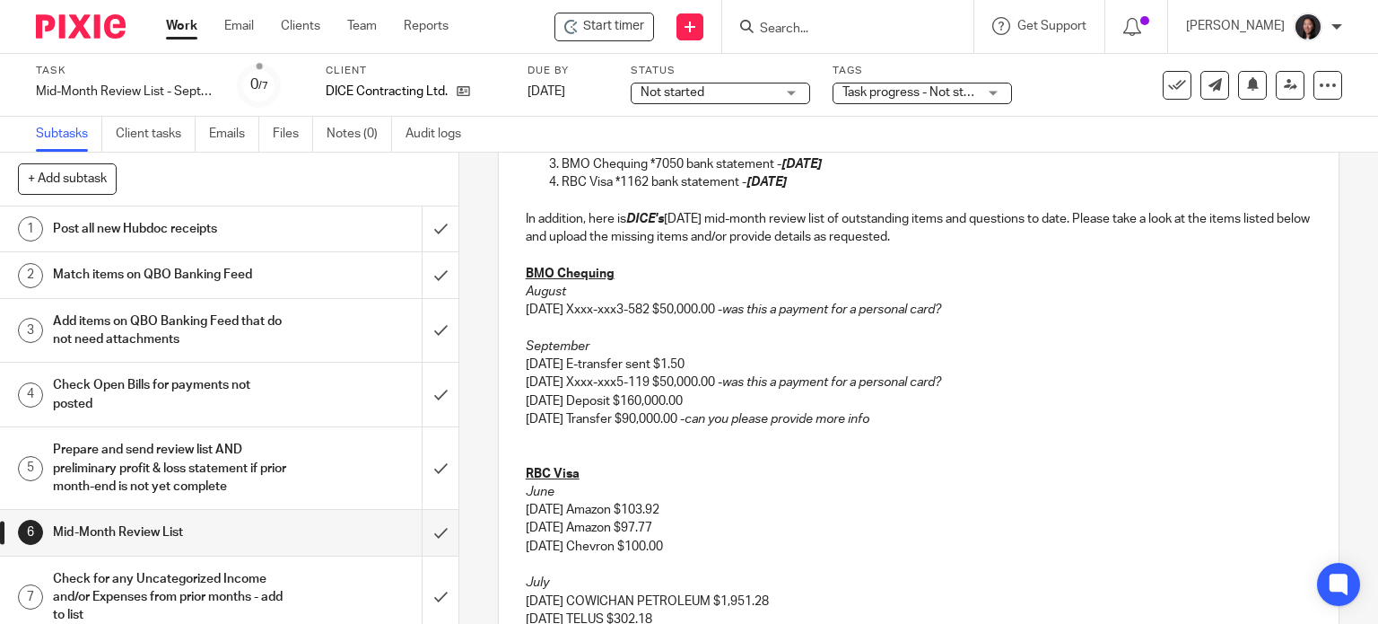
click at [747, 394] on p "09/15/2025 Deposit $160,000.00" at bounding box center [919, 401] width 787 height 18
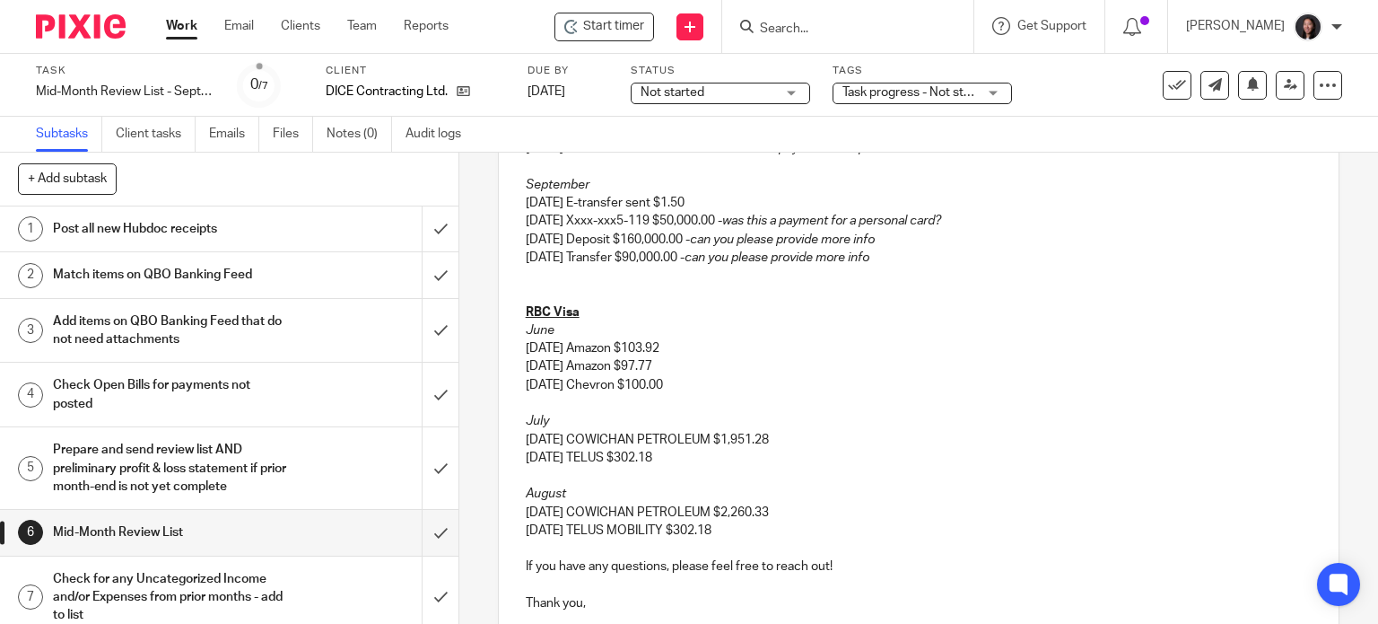
scroll to position [628, 0]
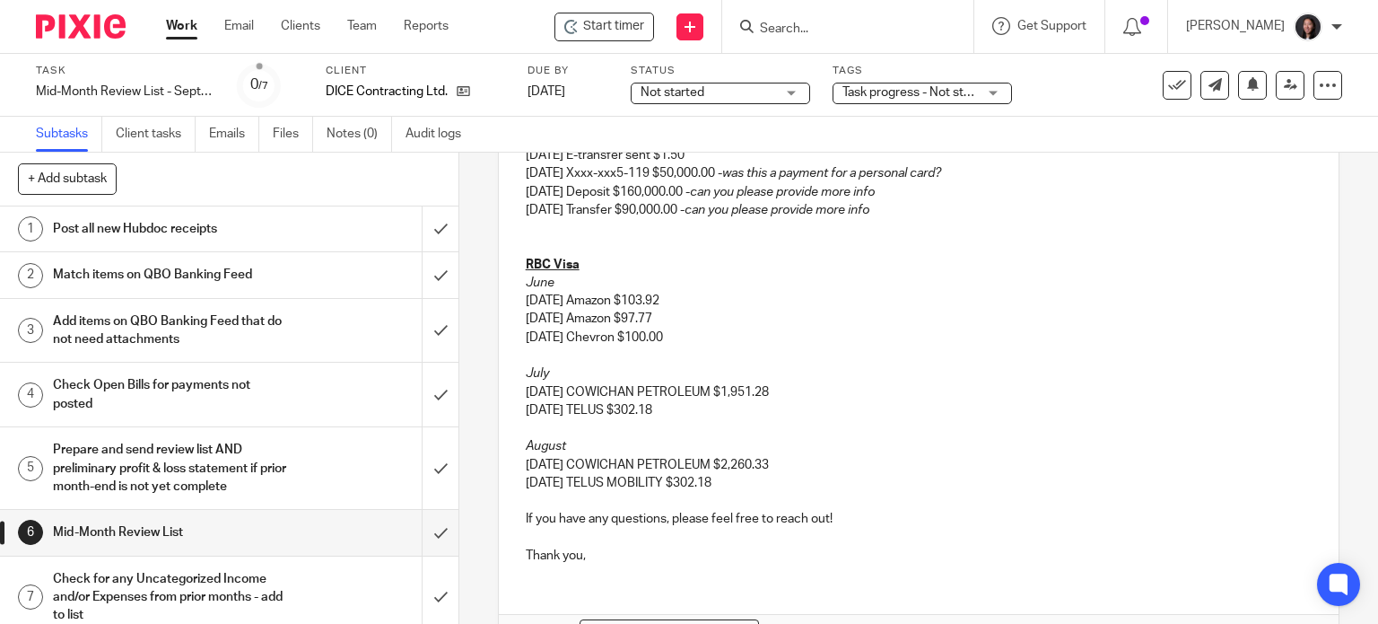
drag, startPoint x: 764, startPoint y: 480, endPoint x: 504, endPoint y: 479, distance: 260.2
click at [504, 479] on div "Hi Shawn, I hope you're doing well! A friendly reminder that in order for us to…" at bounding box center [919, 153] width 841 height 850
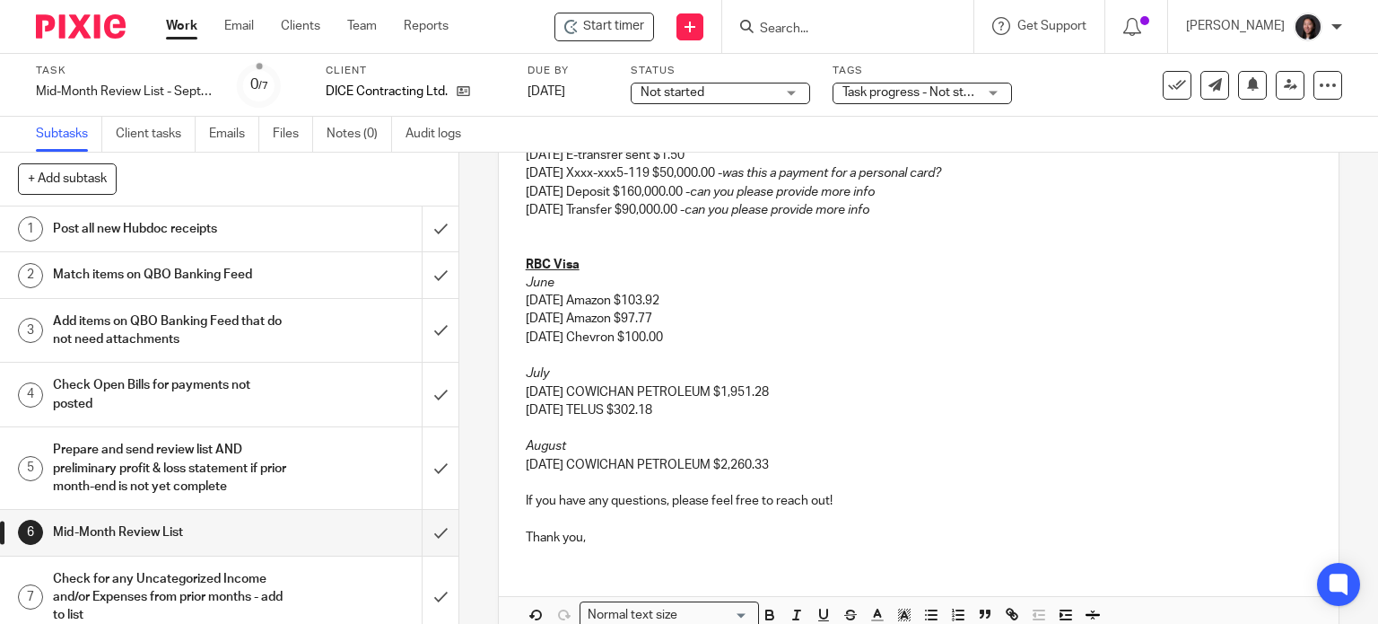
drag, startPoint x: 694, startPoint y: 403, endPoint x: 517, endPoint y: 418, distance: 177.4
click at [517, 418] on div "Hi Shawn, I hope you're doing well! A friendly reminder that in order for us to…" at bounding box center [919, 144] width 841 height 832
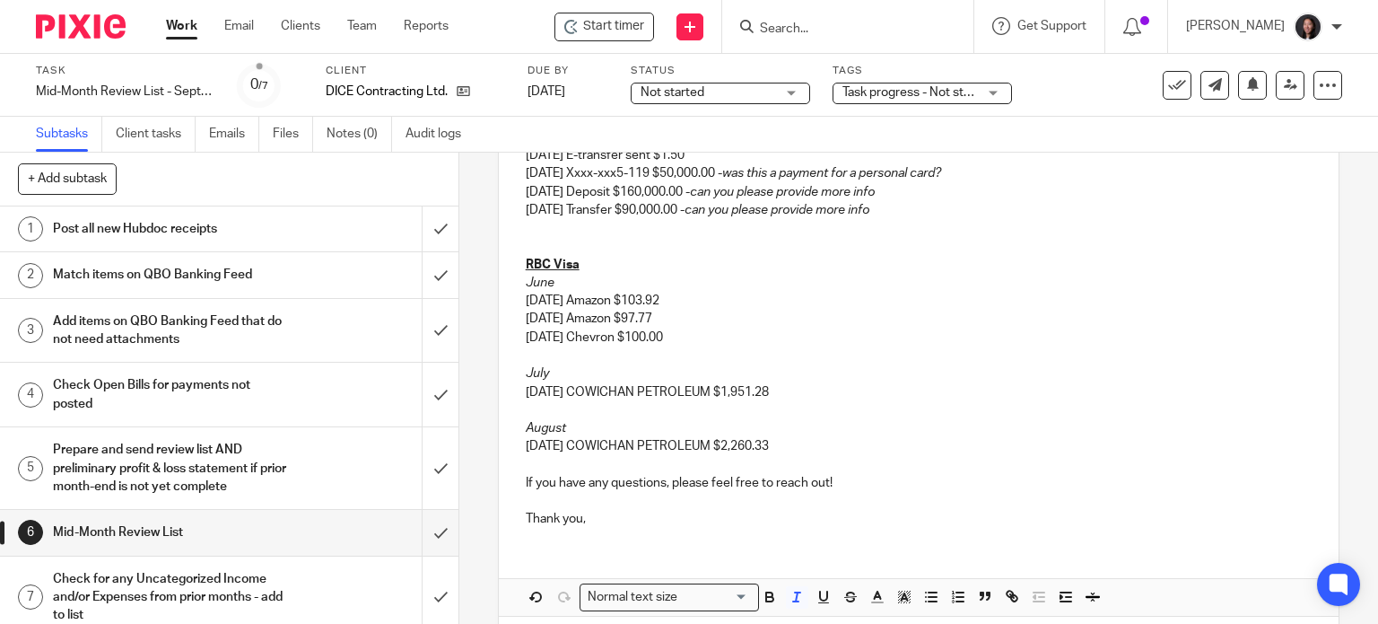
drag, startPoint x: 714, startPoint y: 328, endPoint x: 487, endPoint y: 277, distance: 232.7
click at [487, 277] on div "6 Mid-Month Review List Manual email Secure the attachments in this message. Fi…" at bounding box center [918, 388] width 919 height 471
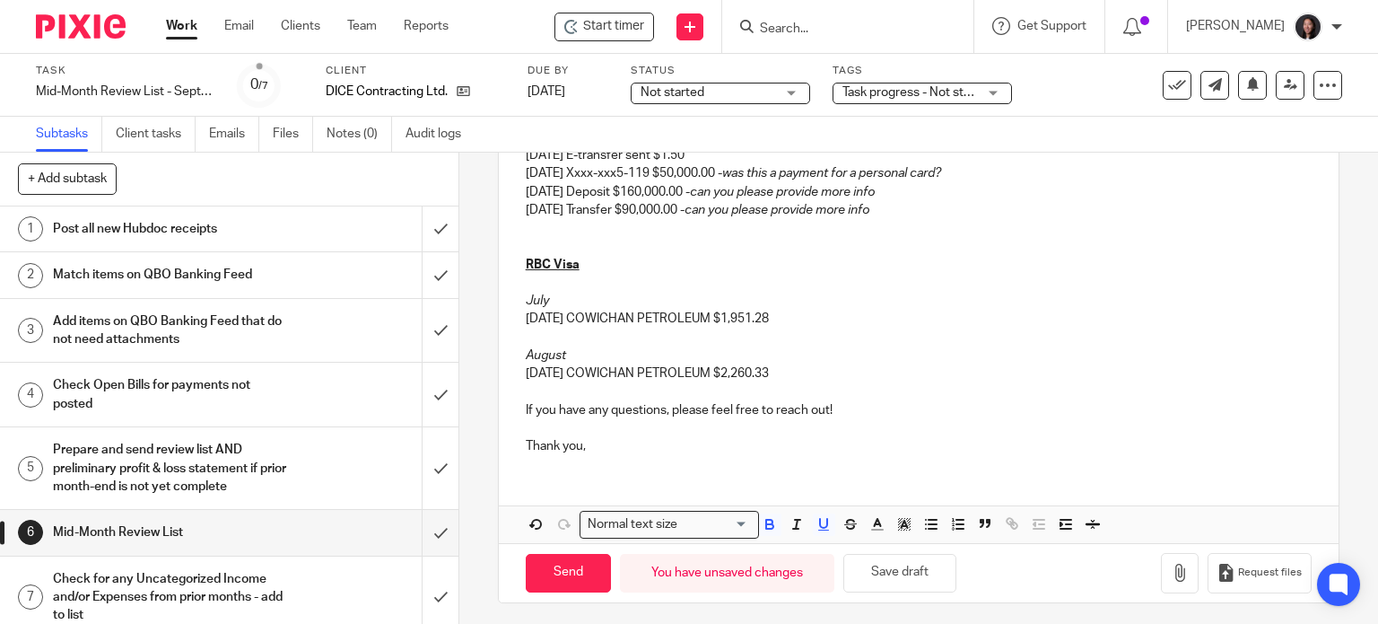
drag, startPoint x: 516, startPoint y: 284, endPoint x: 563, endPoint y: 288, distance: 47.8
click at [521, 286] on div "Hi Shawn, I hope you're doing well! A friendly reminder that in order for us to…" at bounding box center [919, 98] width 841 height 740
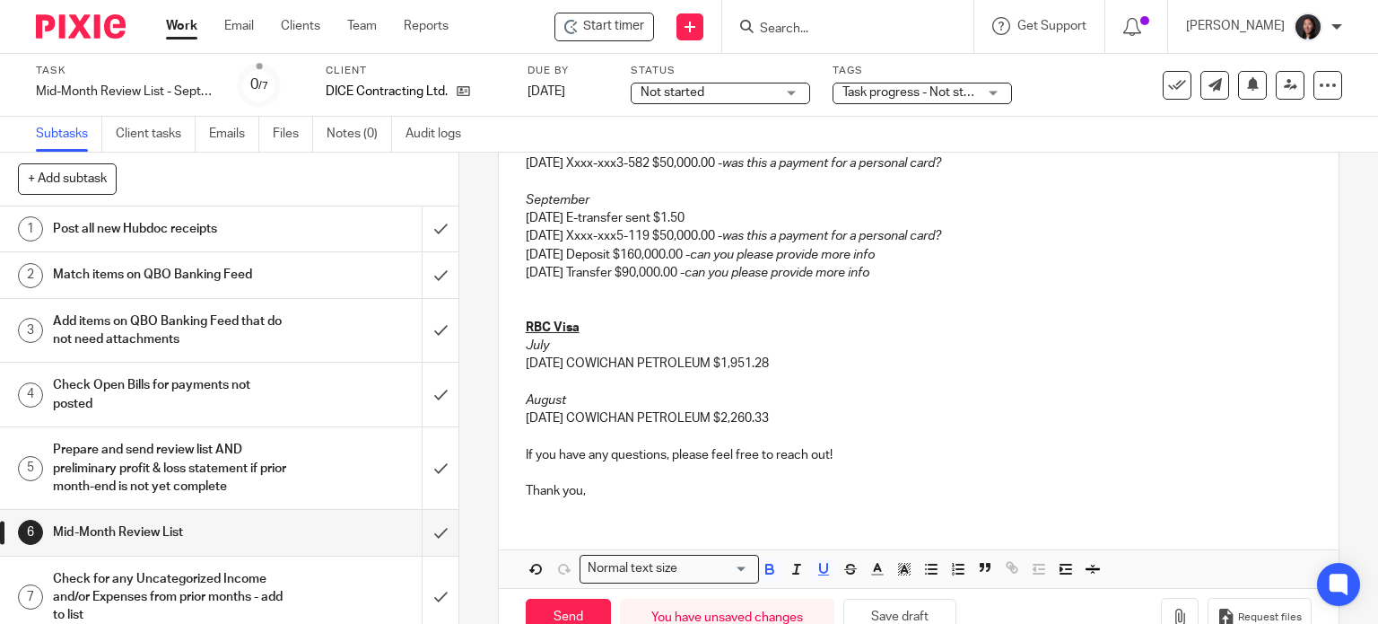
scroll to position [613, 0]
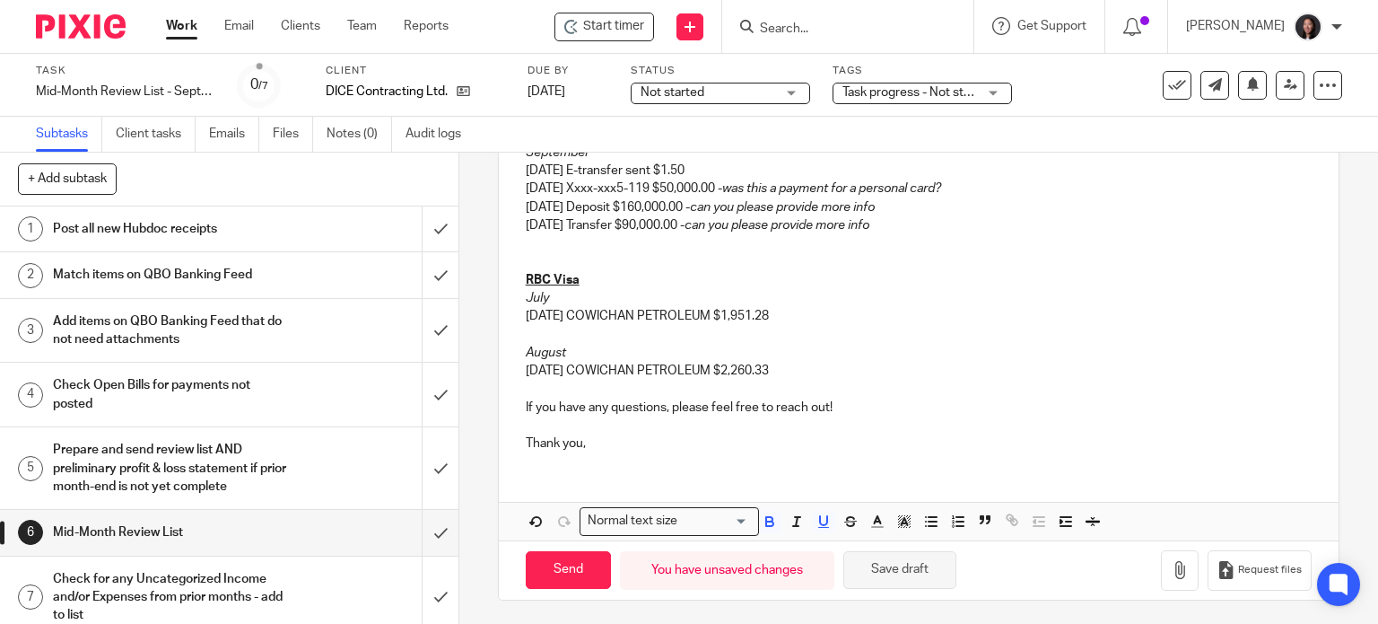
click at [897, 567] on button "Save draft" at bounding box center [899, 570] width 113 height 39
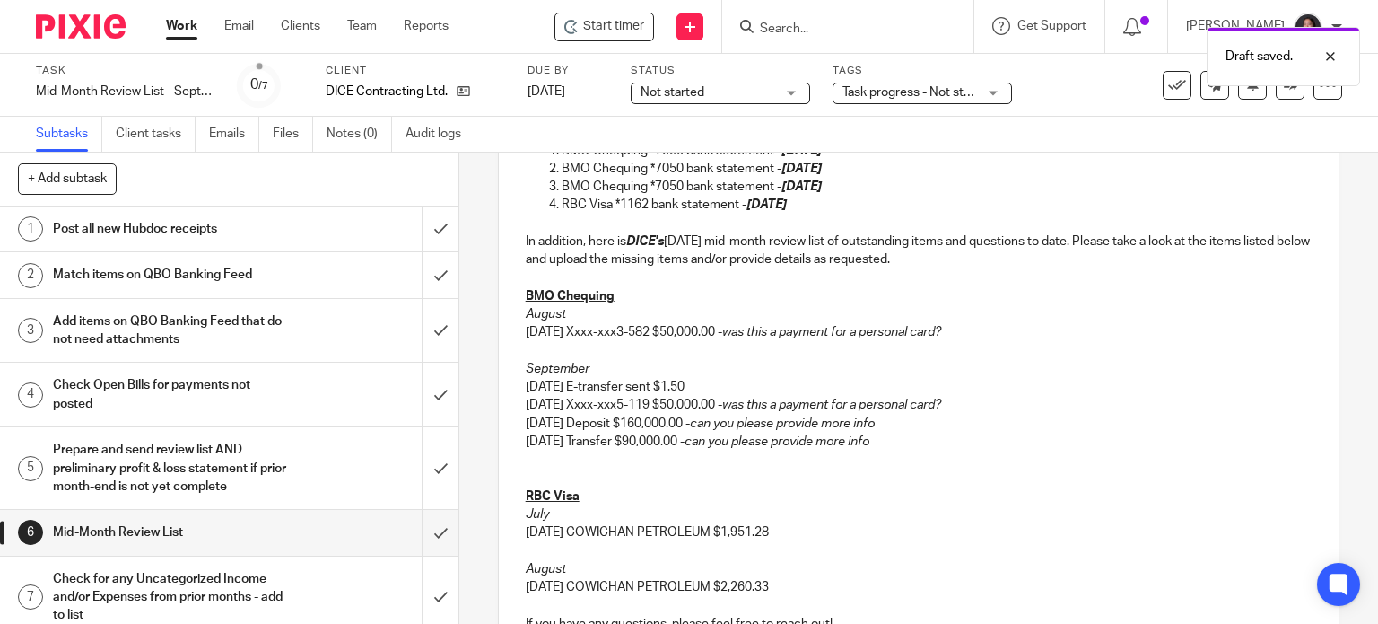
scroll to position [418, 0]
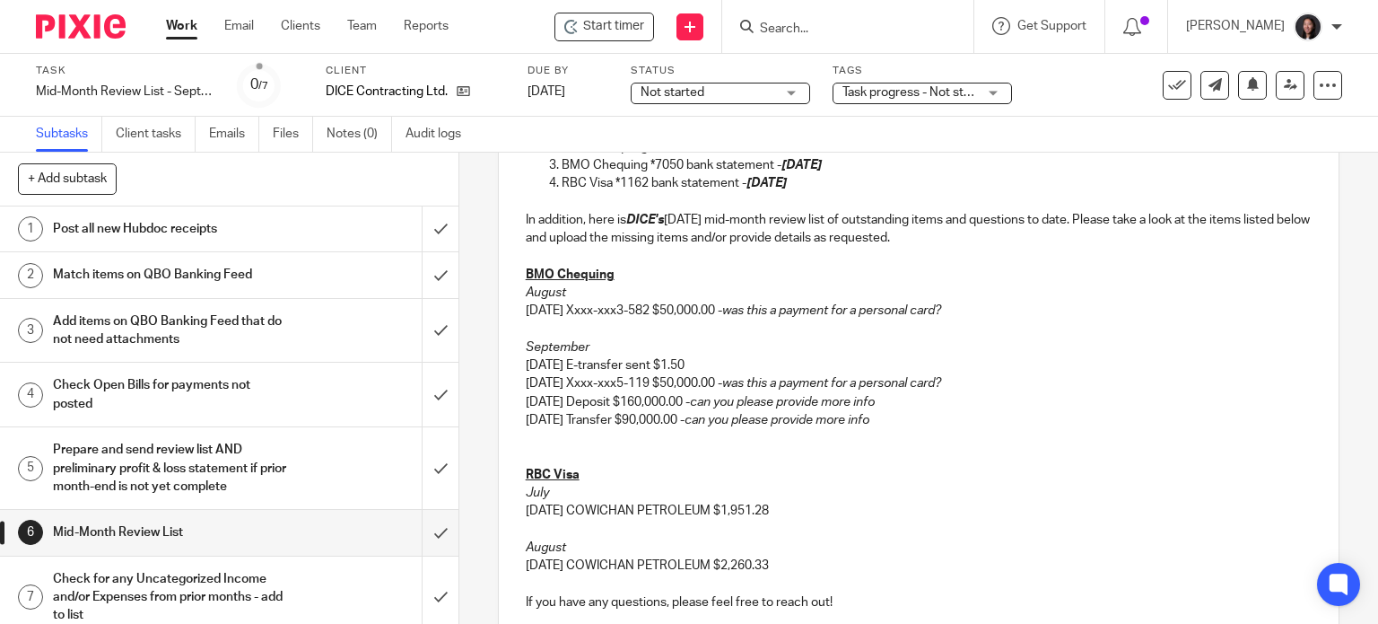
click at [540, 447] on p at bounding box center [919, 456] width 787 height 18
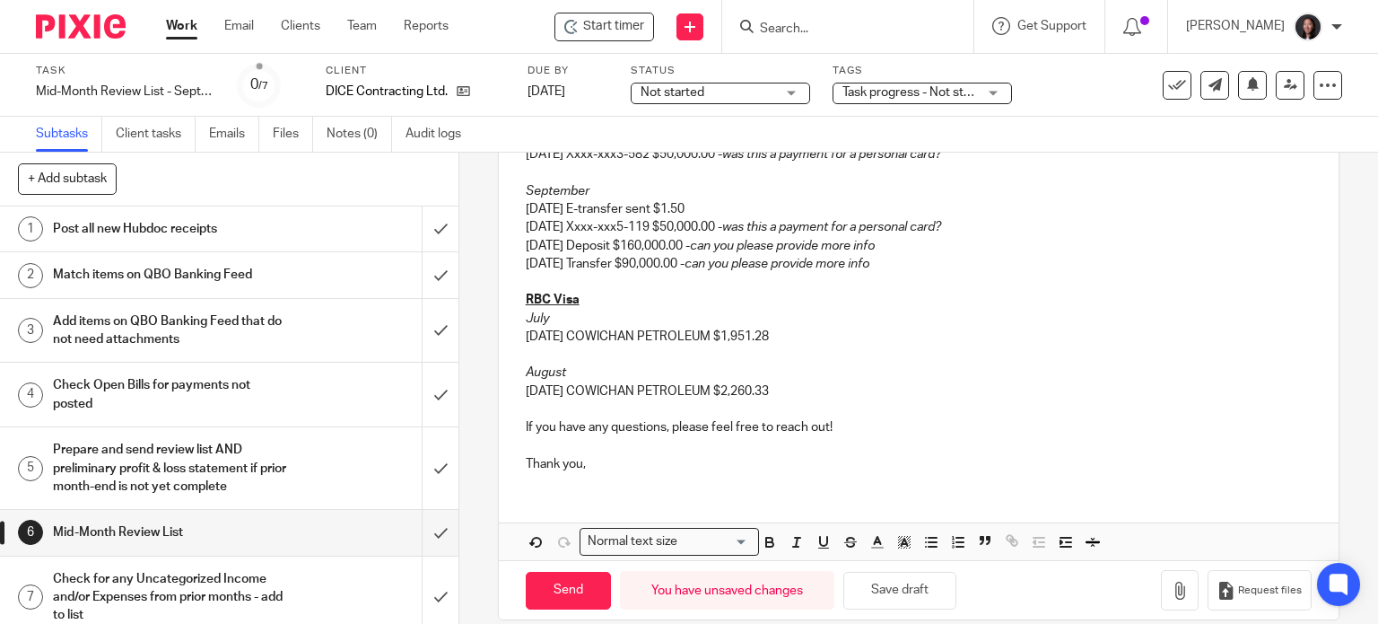
scroll to position [595, 0]
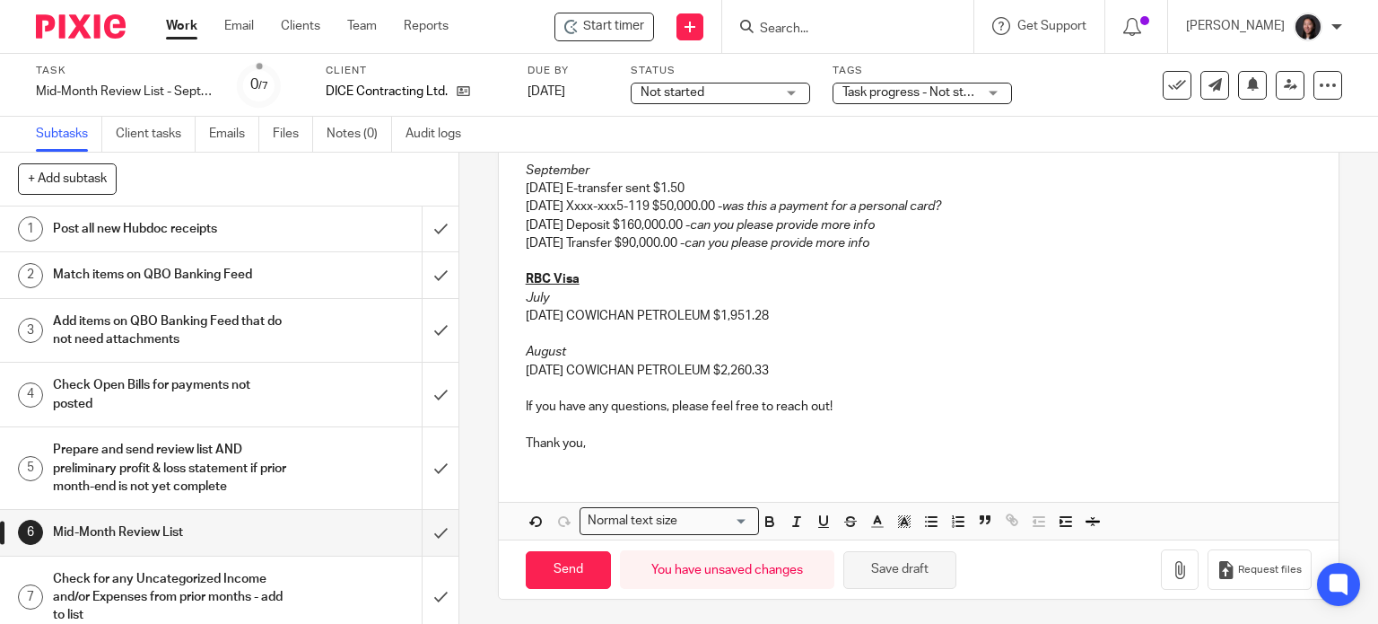
click at [878, 569] on button "Save draft" at bounding box center [899, 570] width 113 height 39
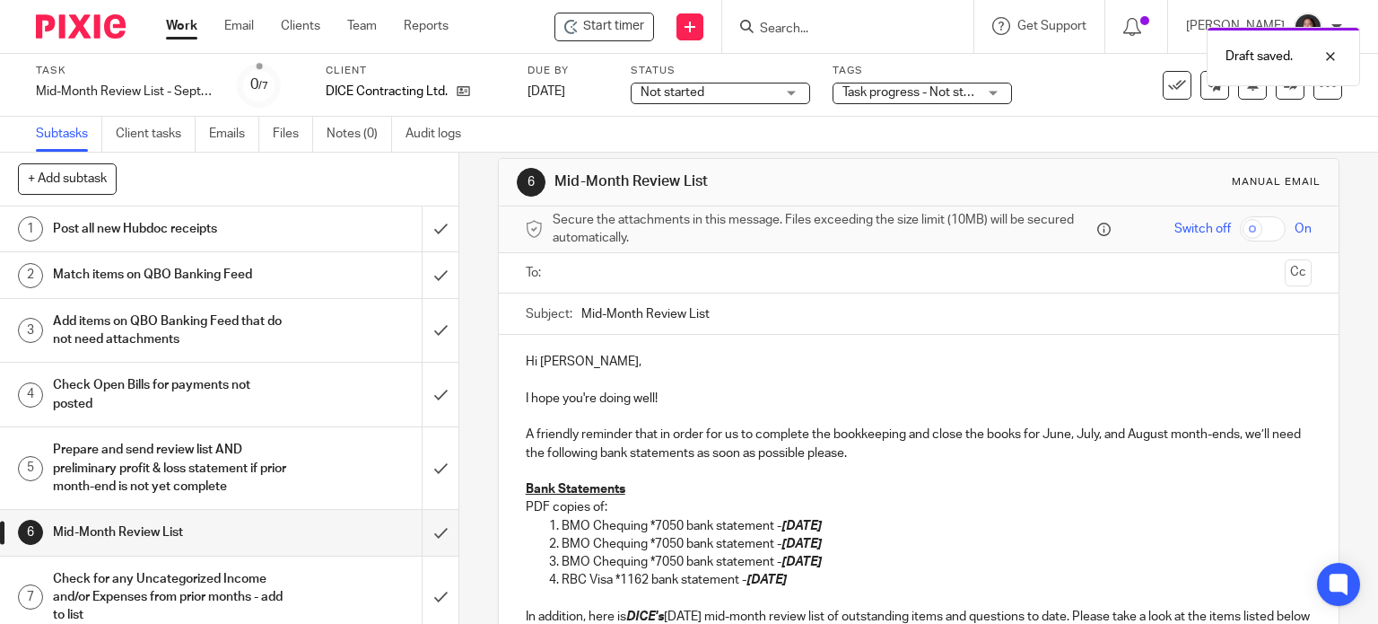
scroll to position [0, 0]
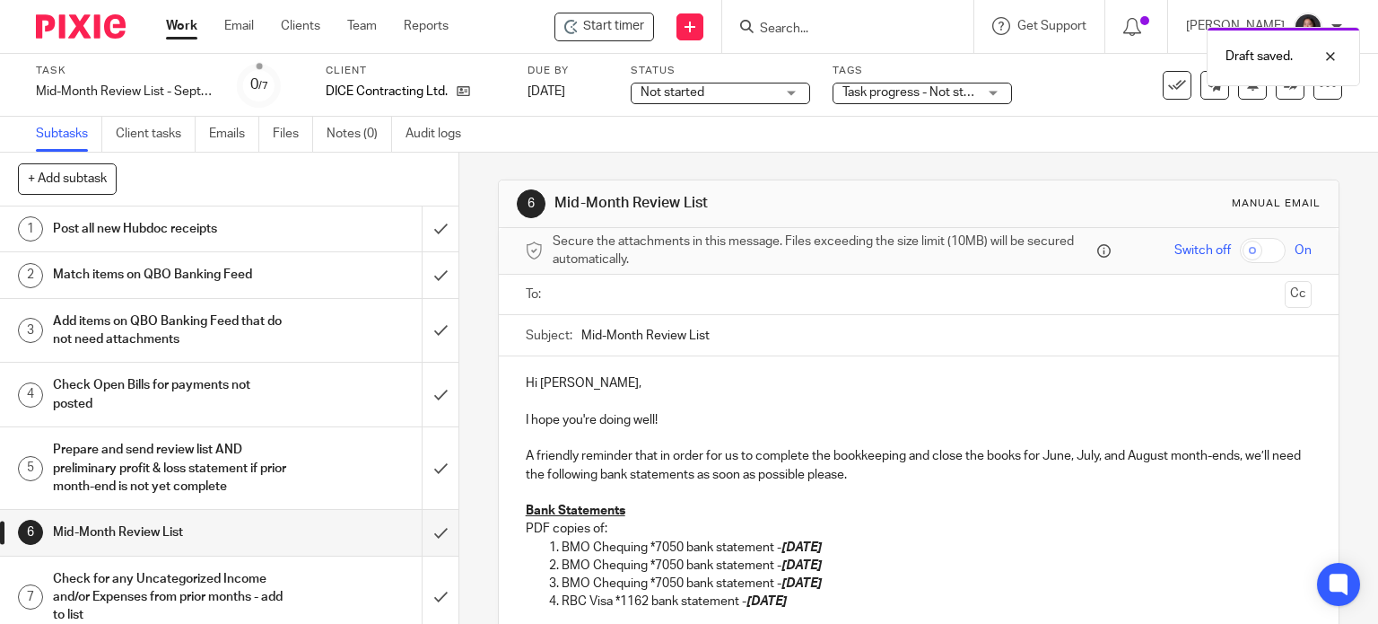
click at [641, 296] on input "text" at bounding box center [918, 294] width 719 height 21
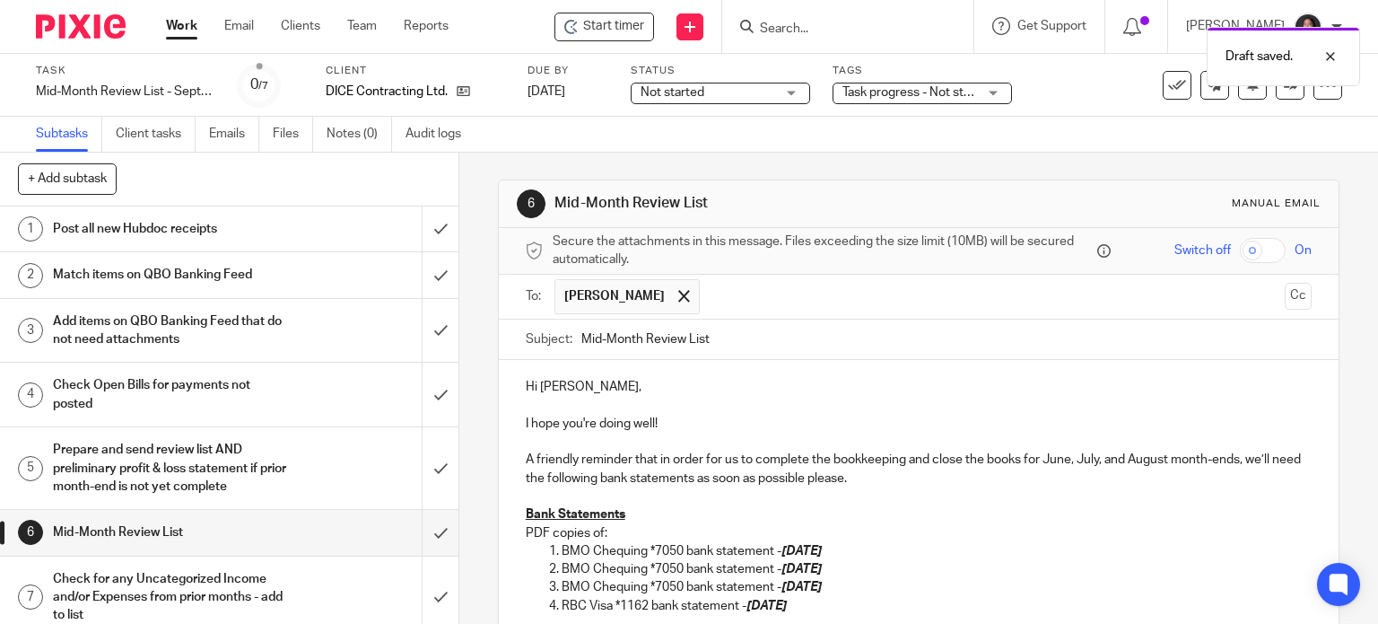
click at [581, 339] on input "Mid-Month Review List" at bounding box center [946, 339] width 731 height 40
click at [829, 326] on input "September 2025 Mid-Month Review List" at bounding box center [946, 339] width 731 height 40
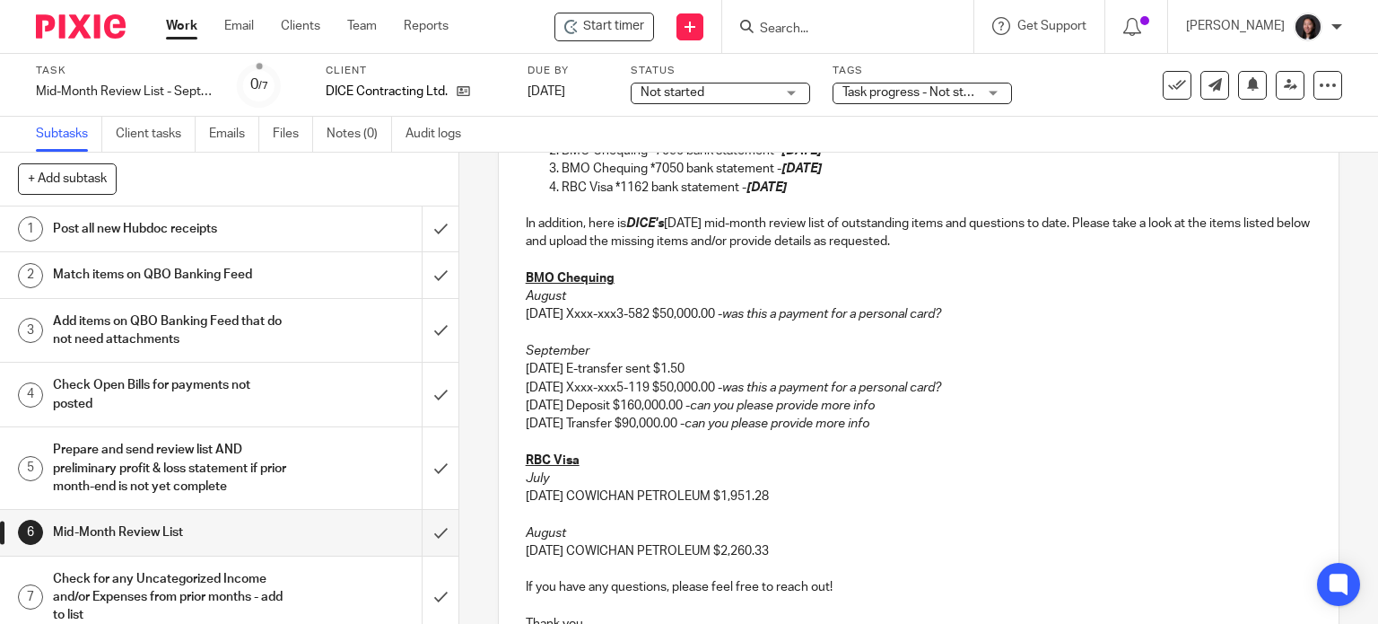
scroll to position [598, 0]
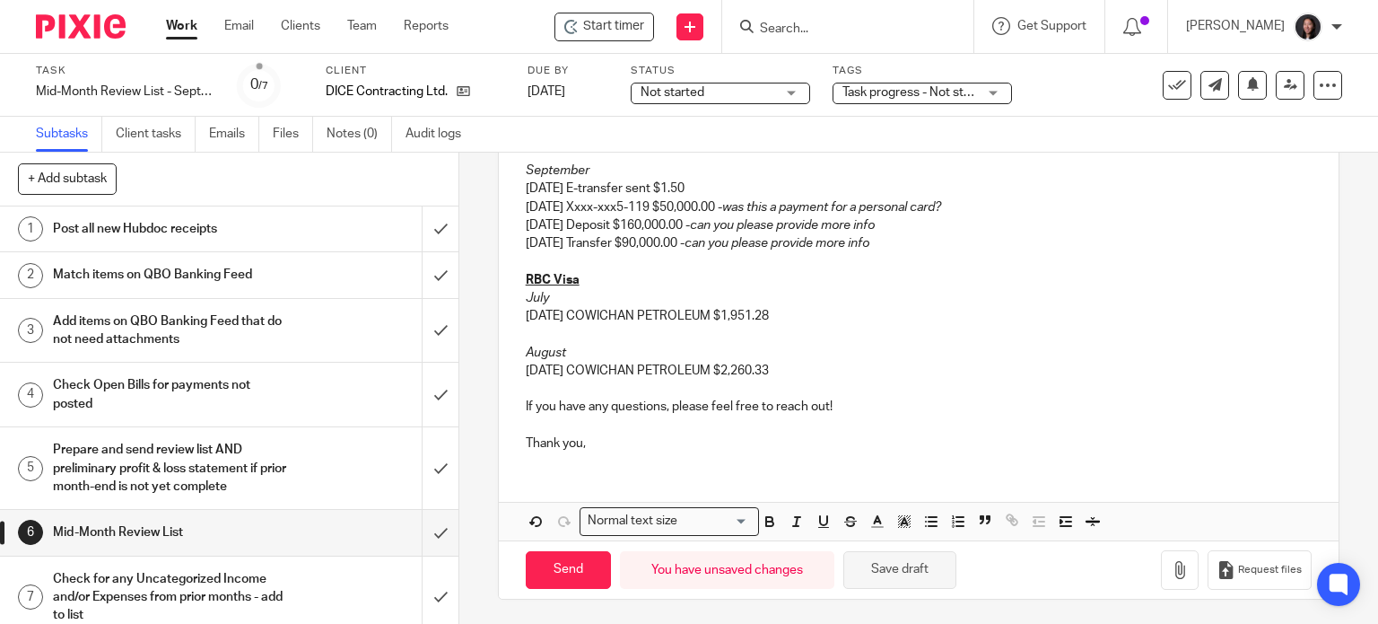
type input "September 2025 Mid-Month Review List - DICE"
click at [869, 563] on button "Save draft" at bounding box center [899, 570] width 113 height 39
click at [885, 563] on button "Save draft" at bounding box center [899, 570] width 113 height 39
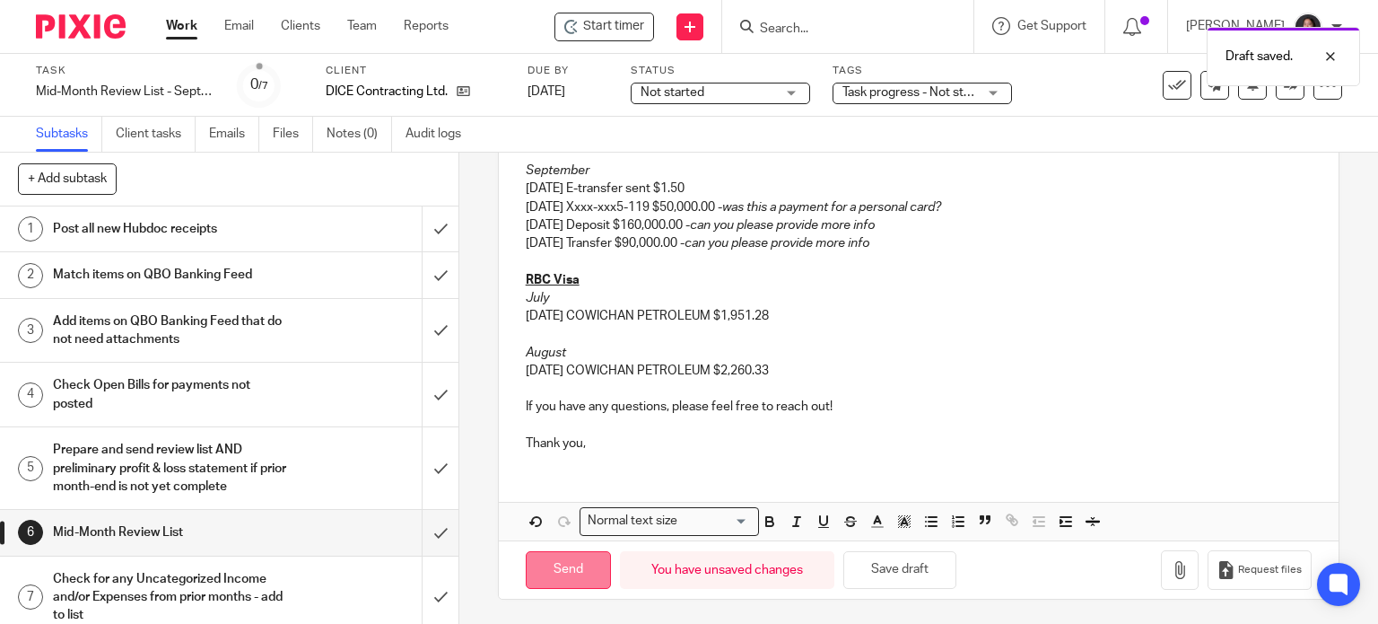
click at [568, 568] on input "Send" at bounding box center [568, 570] width 85 height 39
type input "Sent"
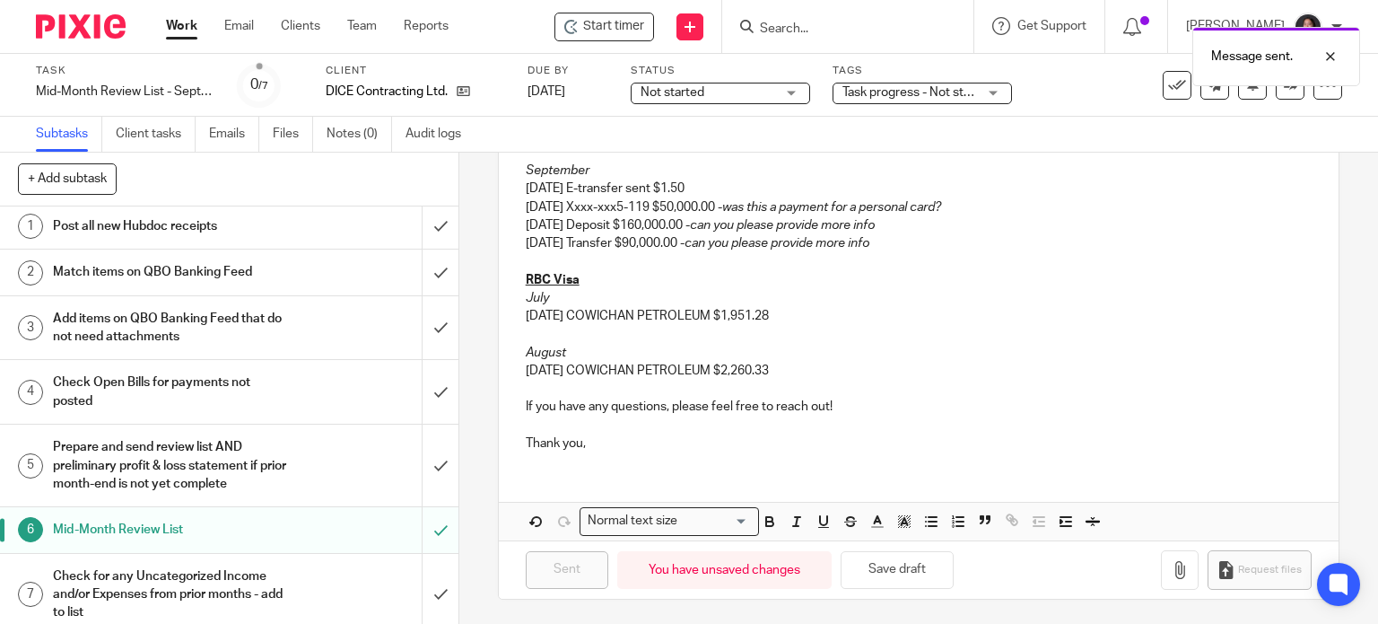
scroll to position [0, 0]
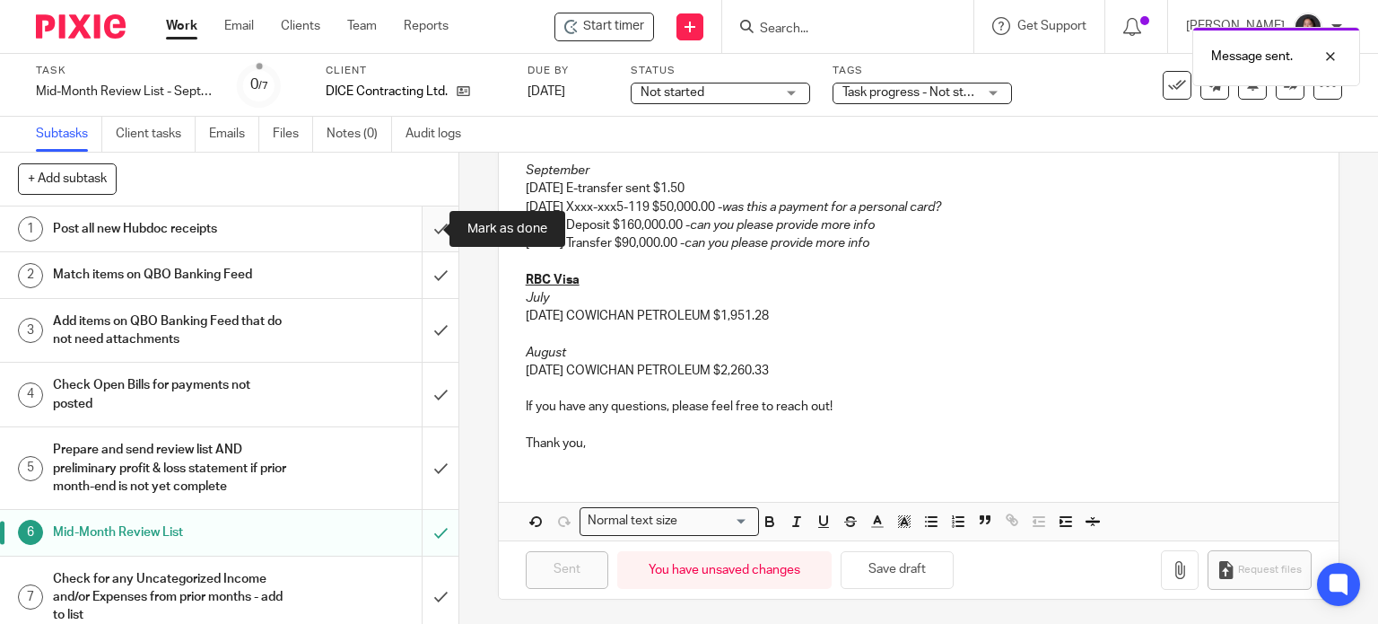
click at [411, 227] on input "submit" at bounding box center [229, 228] width 458 height 45
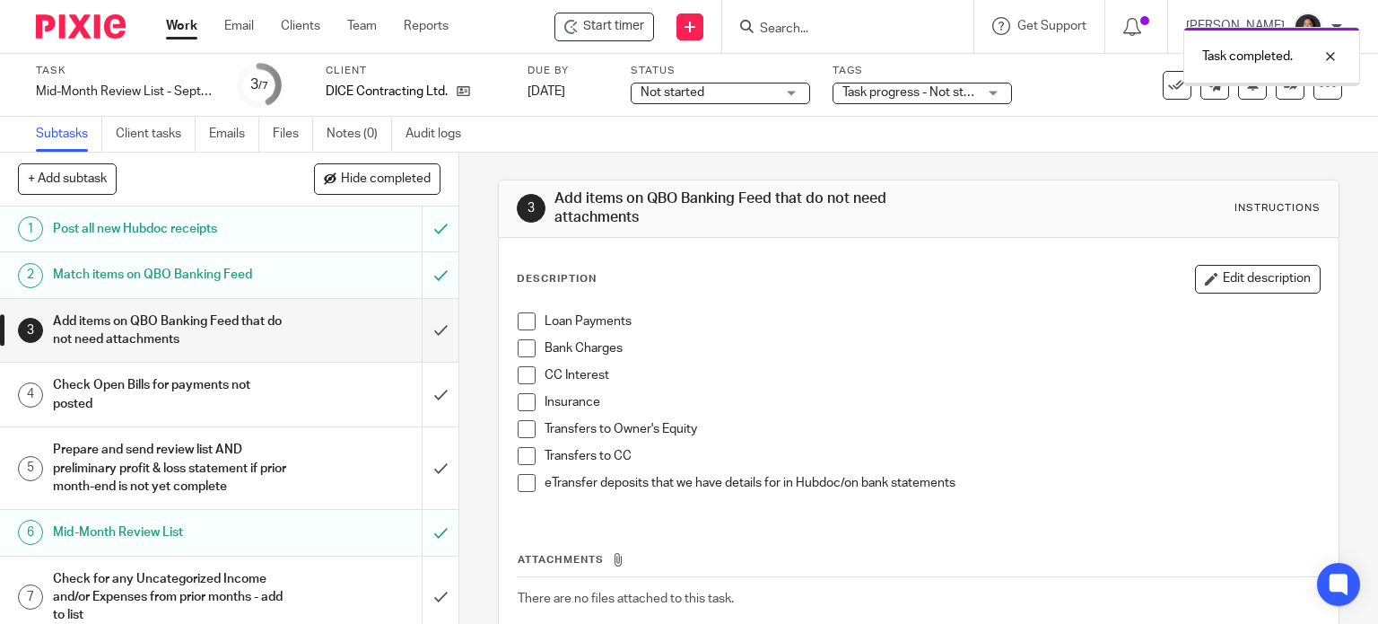
click at [416, 334] on input "submit" at bounding box center [229, 331] width 458 height 64
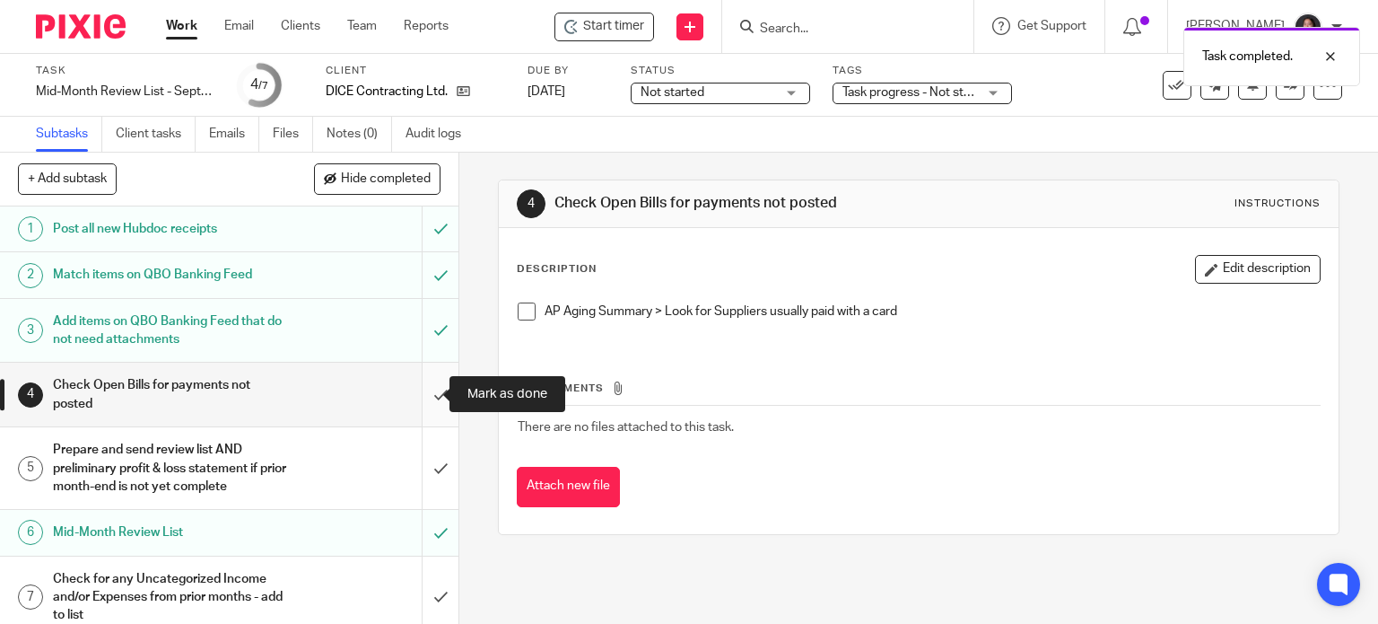
click at [420, 406] on input "submit" at bounding box center [229, 394] width 458 height 64
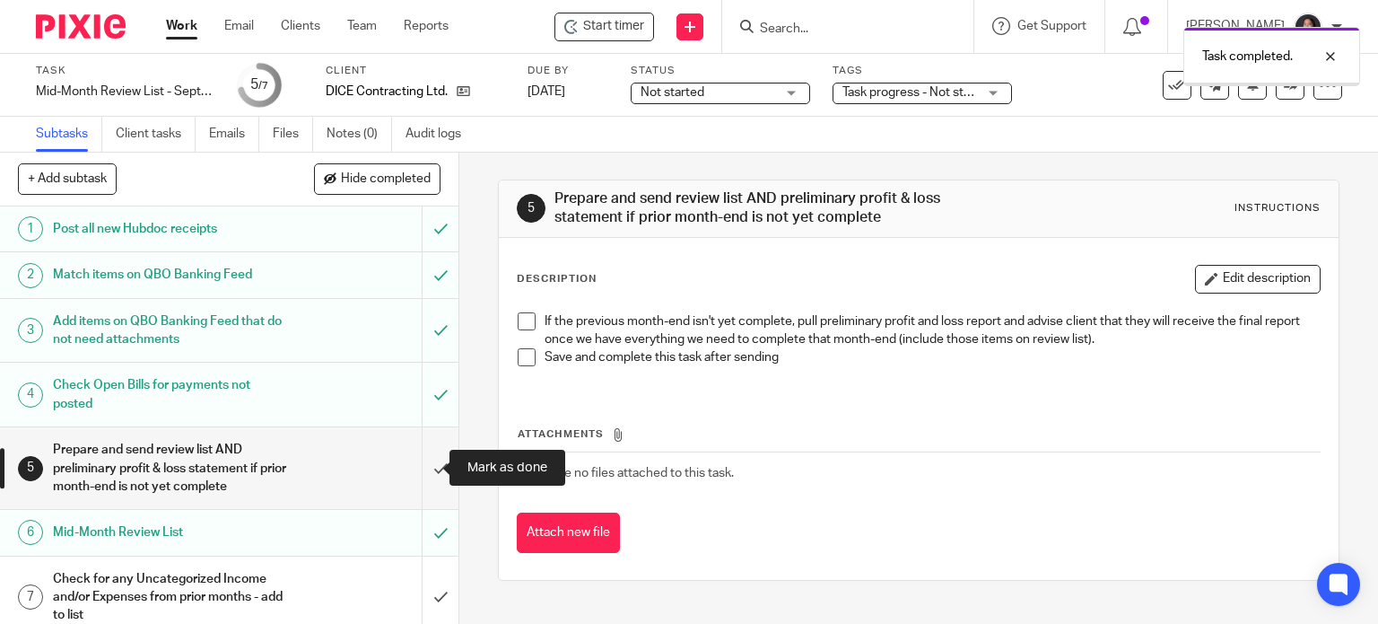
click at [420, 458] on input "submit" at bounding box center [229, 468] width 458 height 82
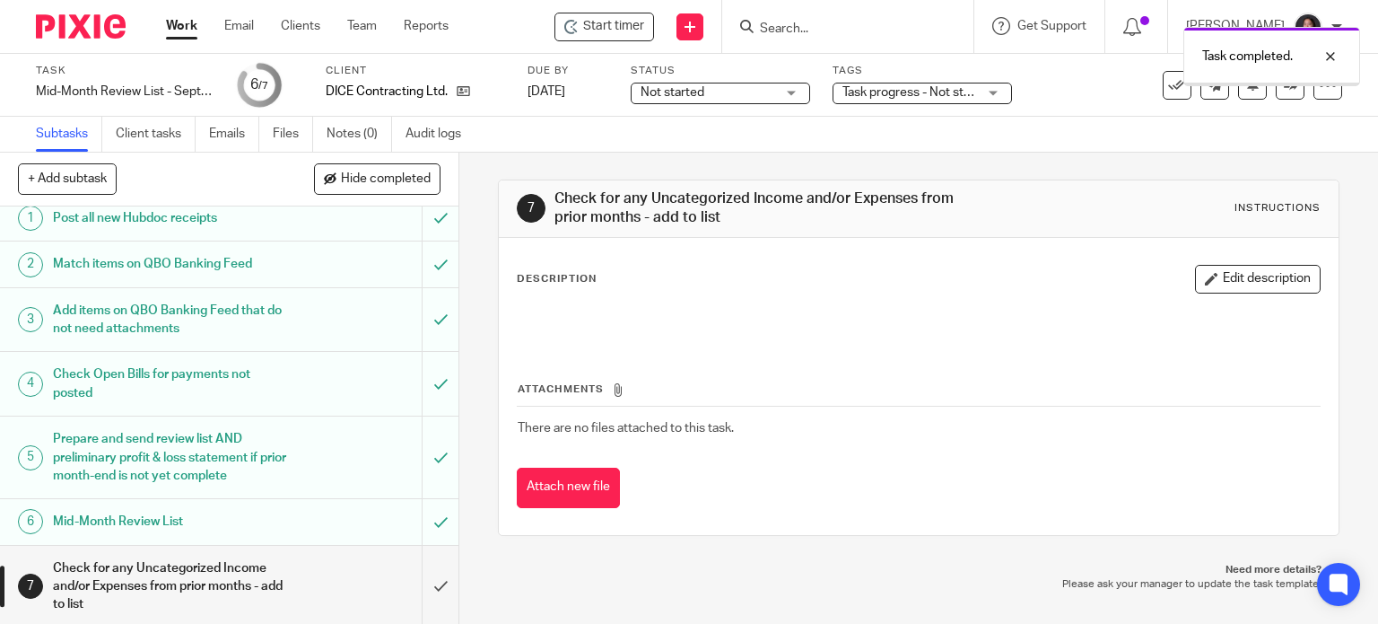
scroll to position [13, 0]
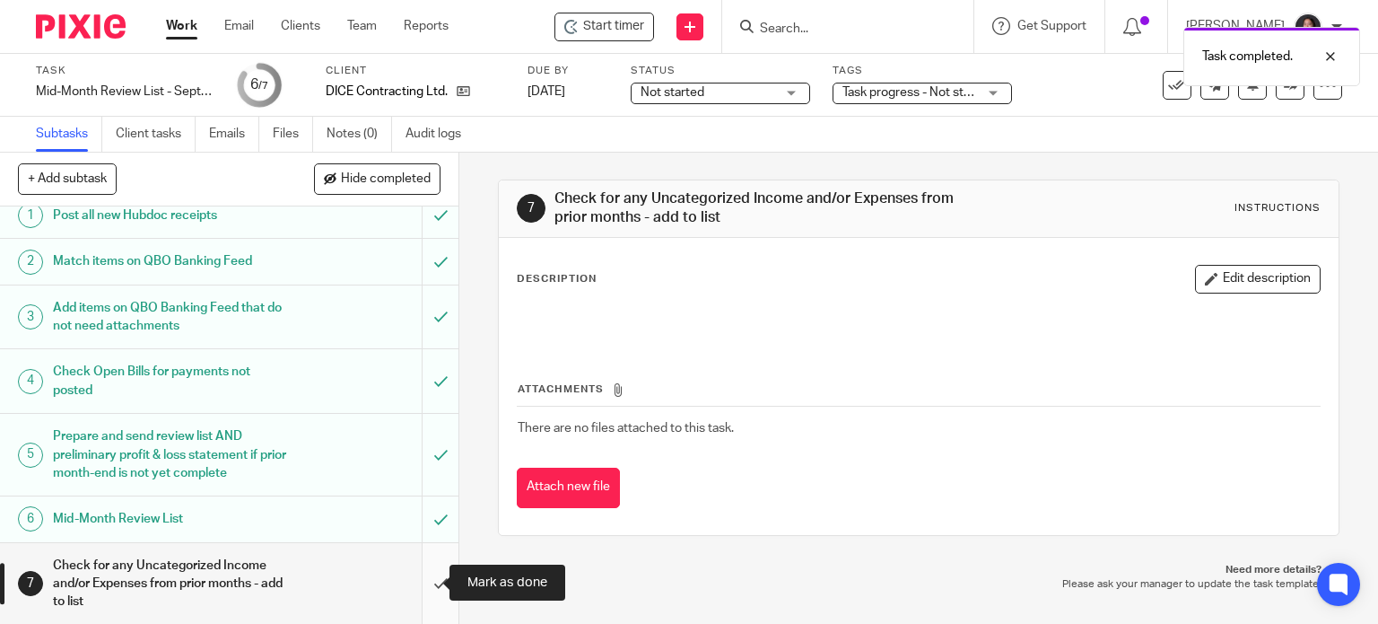
click at [417, 571] on input "submit" at bounding box center [229, 584] width 458 height 82
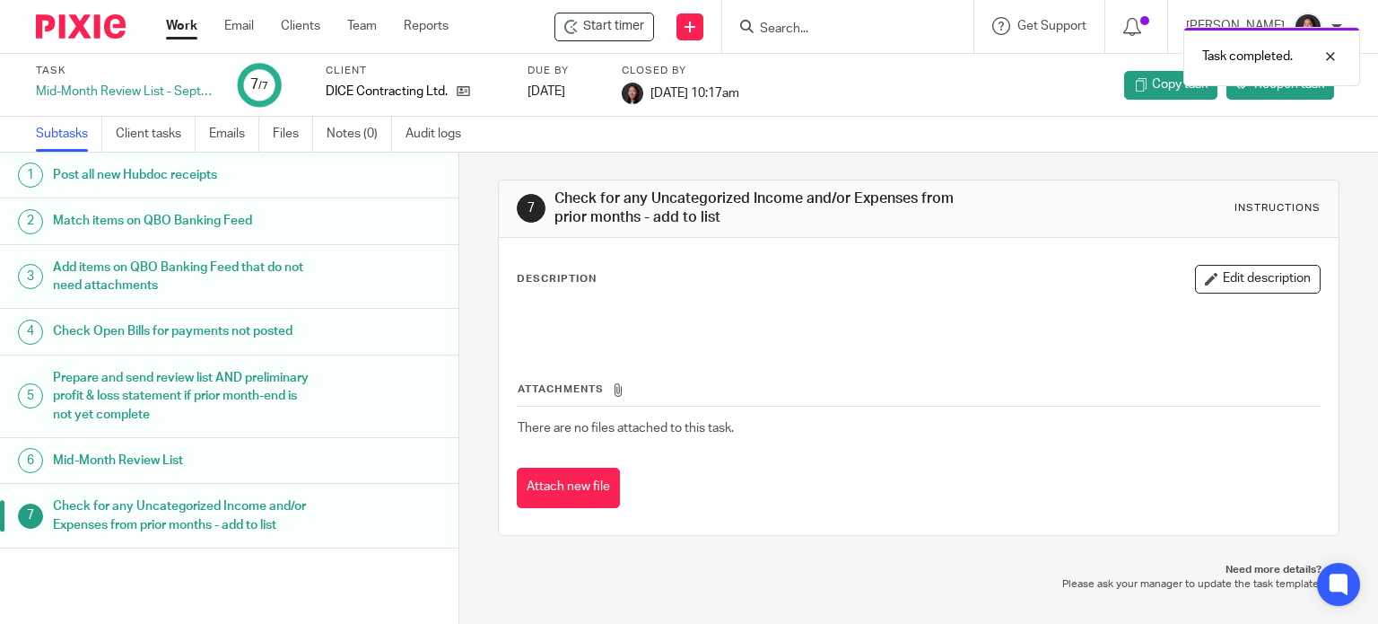
click at [172, 26] on link "Work" at bounding box center [181, 26] width 31 height 18
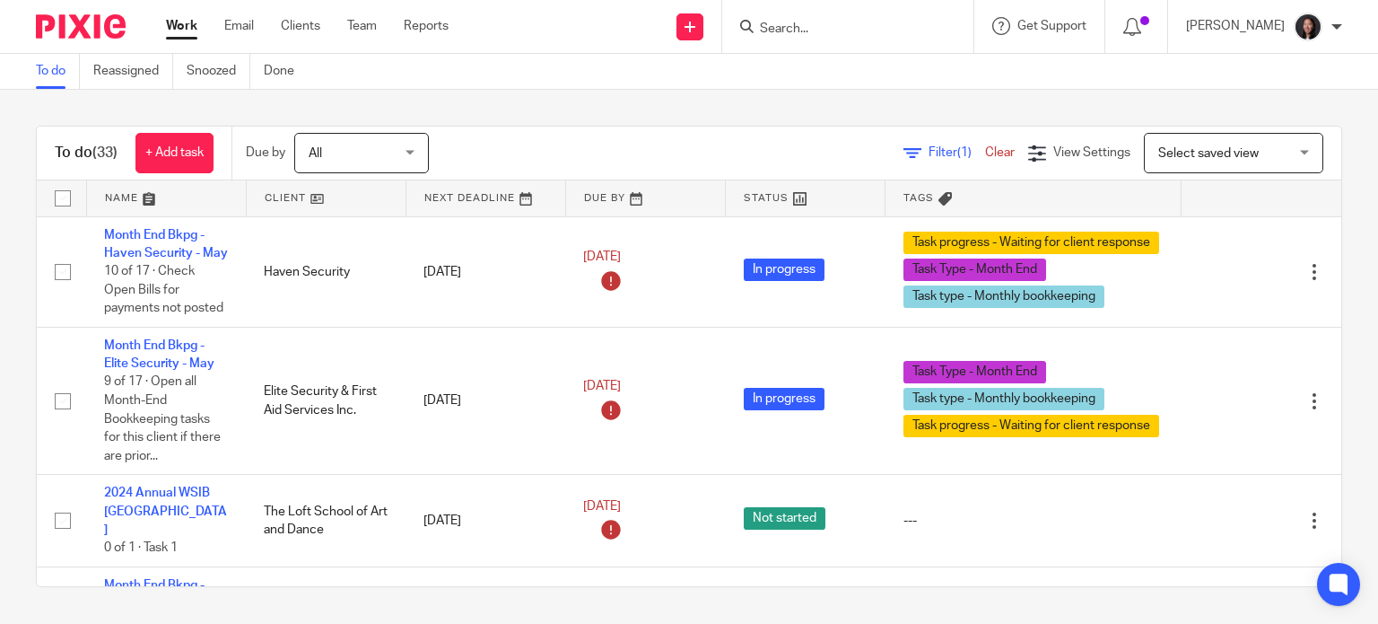
click at [212, 196] on link at bounding box center [166, 198] width 159 height 36
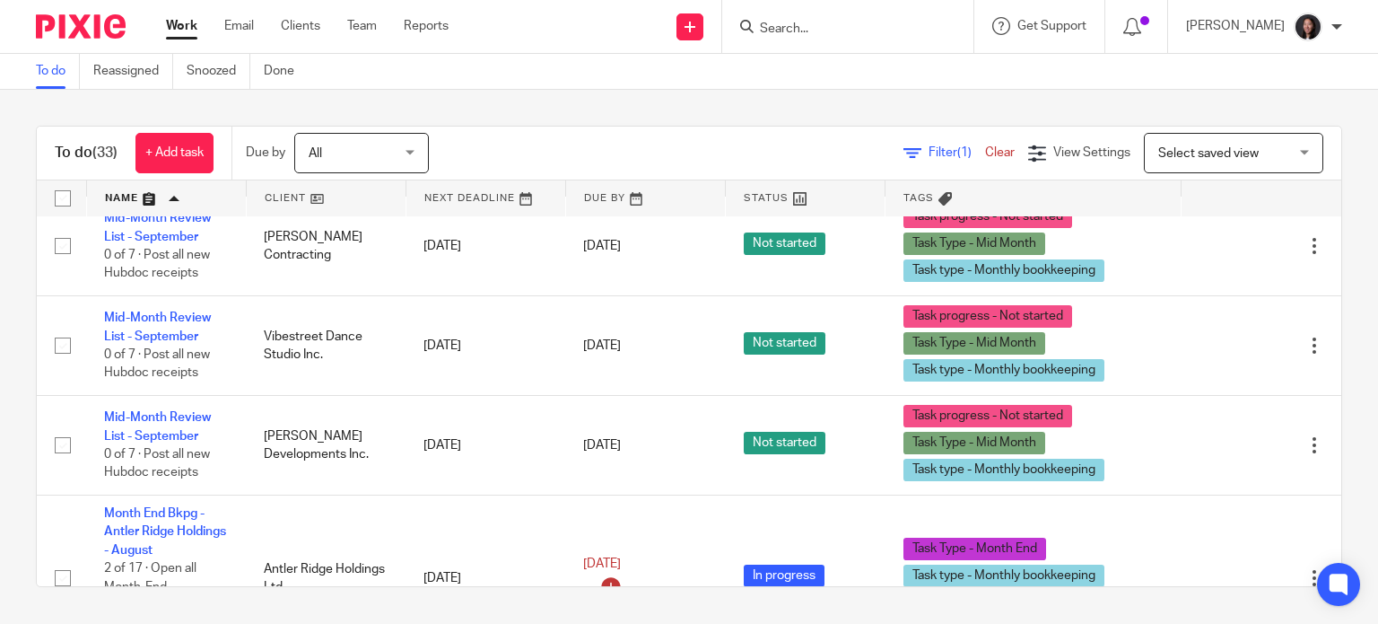
scroll to position [837, 0]
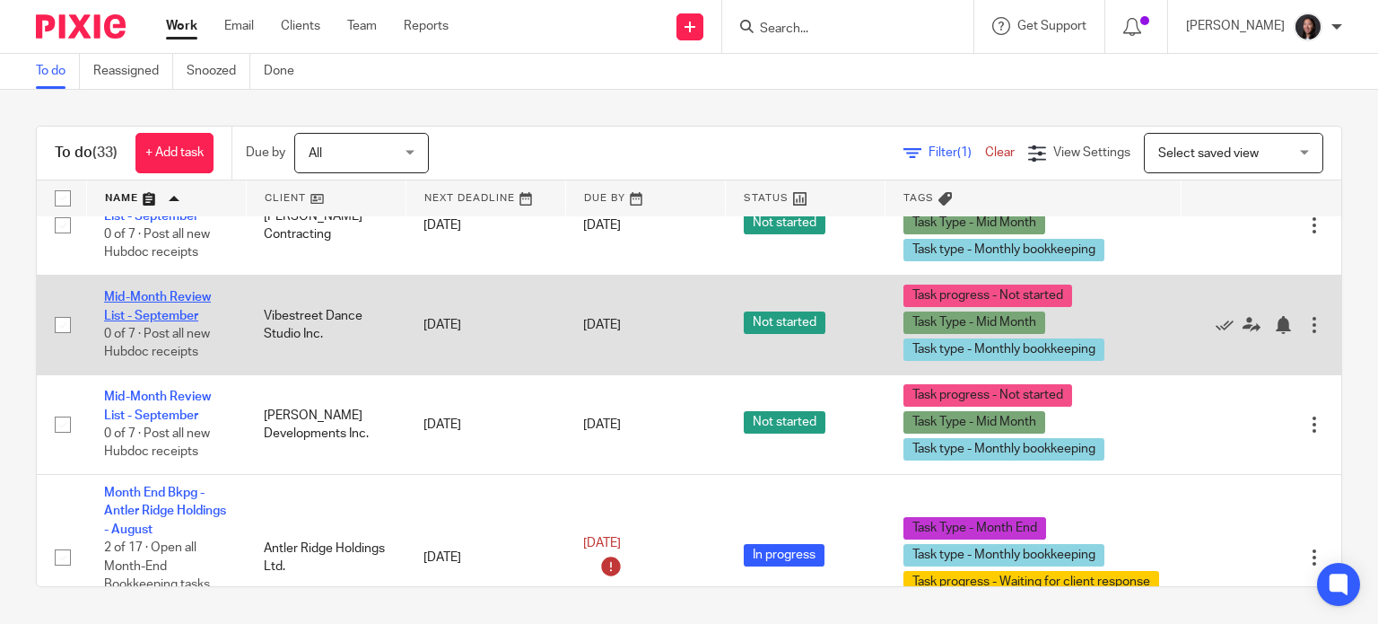
click at [176, 318] on link "Mid-Month Review List - September" at bounding box center [157, 306] width 107 height 31
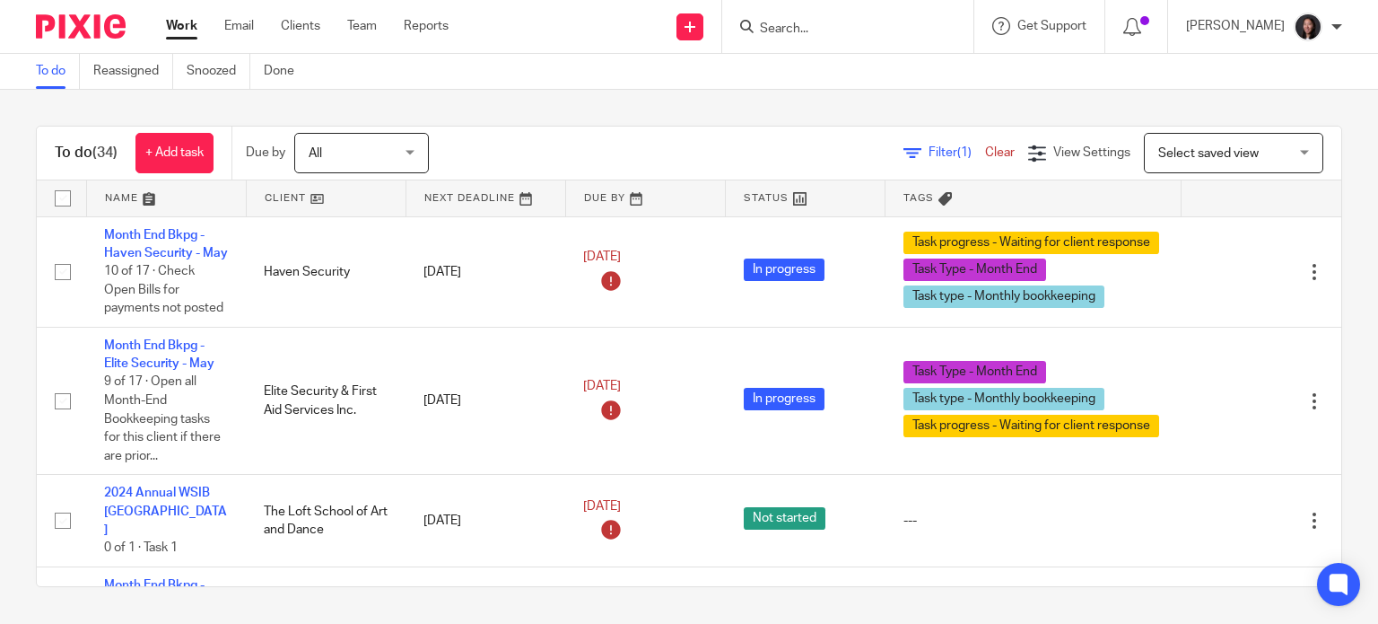
click at [350, 194] on link at bounding box center [326, 198] width 159 height 36
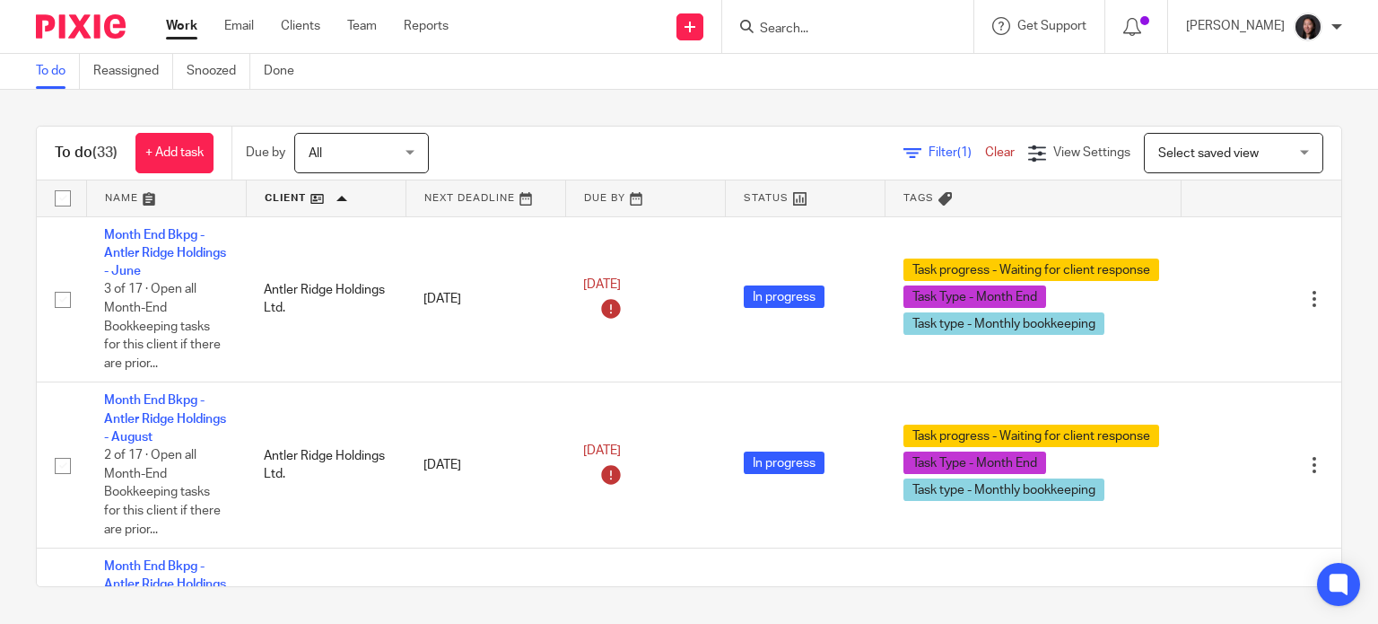
click at [183, 194] on link at bounding box center [166, 198] width 159 height 36
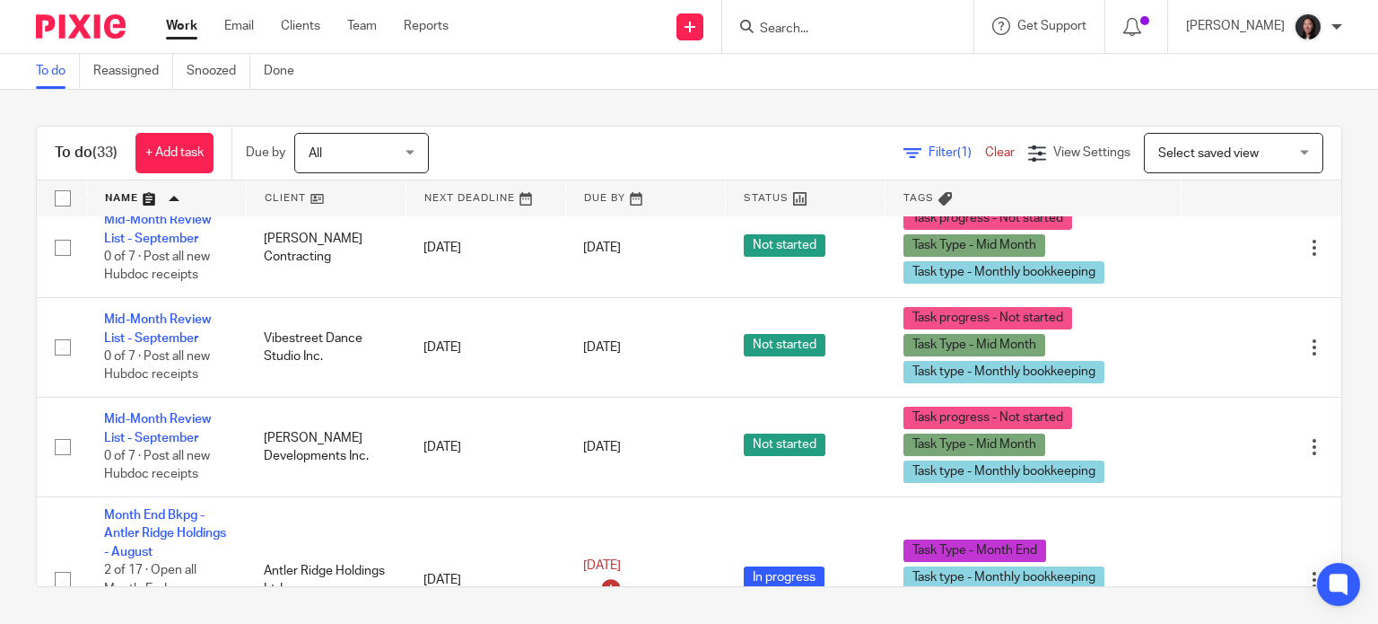
scroll to position [837, 0]
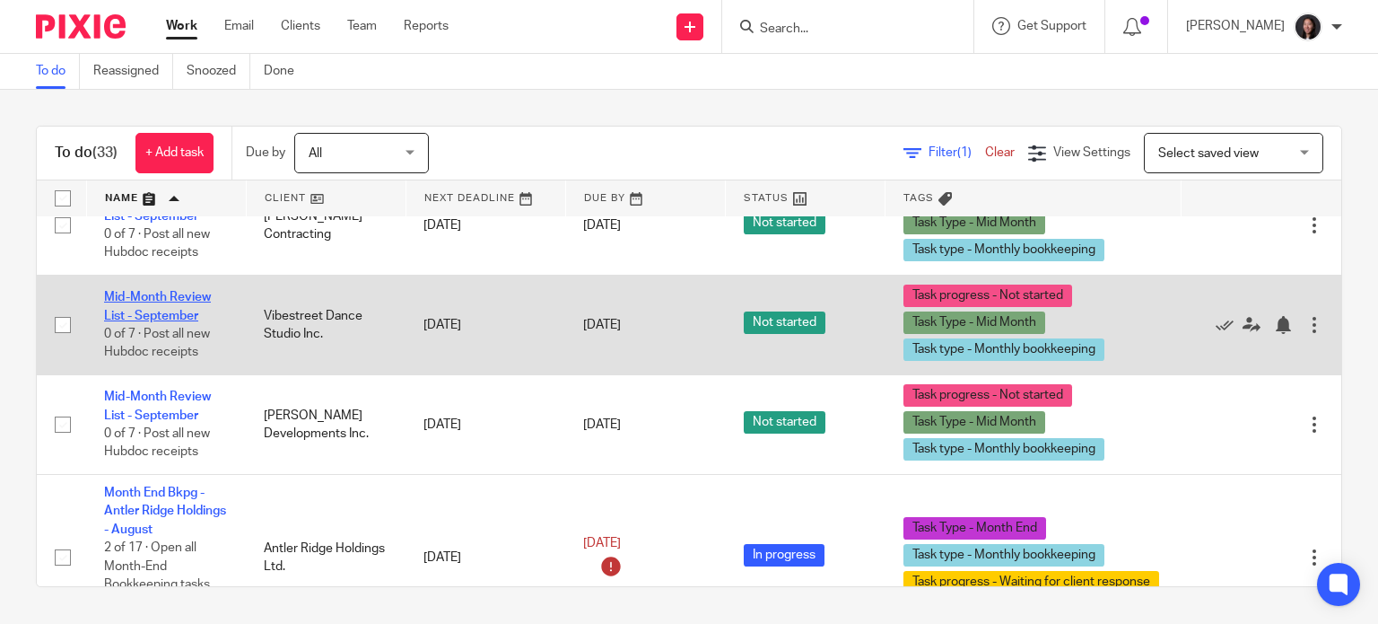
click at [164, 312] on link "Mid-Month Review List - September" at bounding box center [157, 306] width 107 height 31
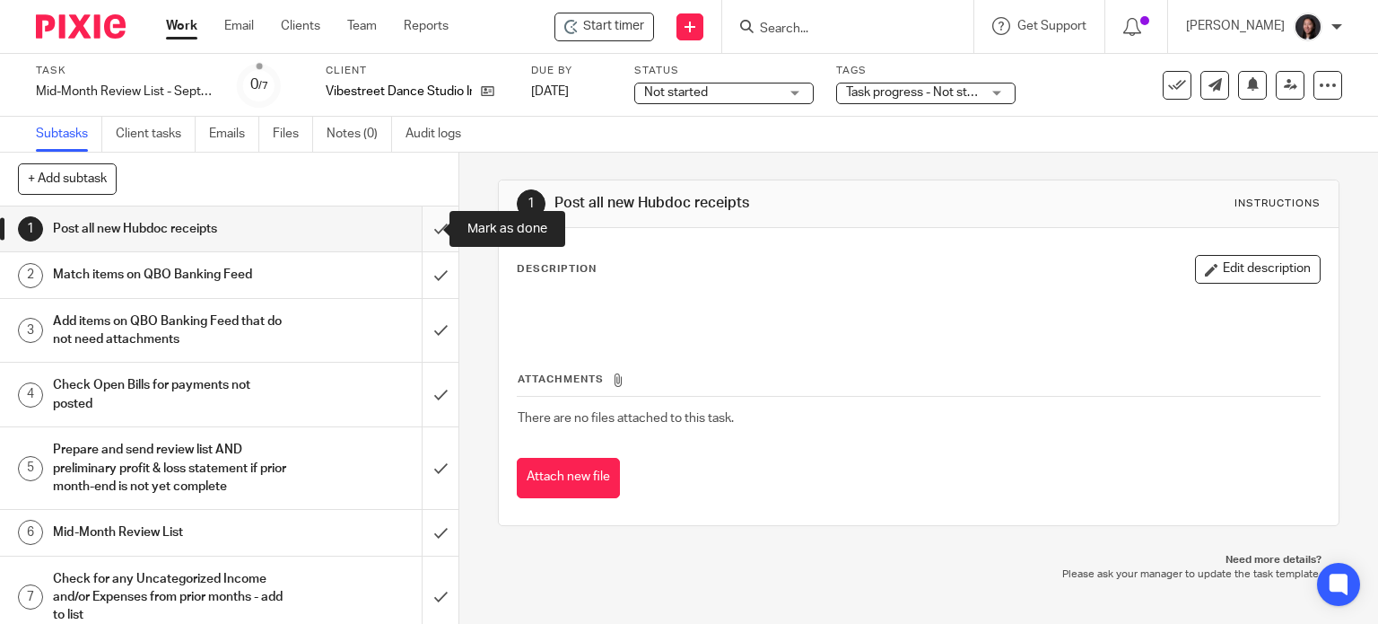
click at [420, 225] on input "submit" at bounding box center [229, 228] width 458 height 45
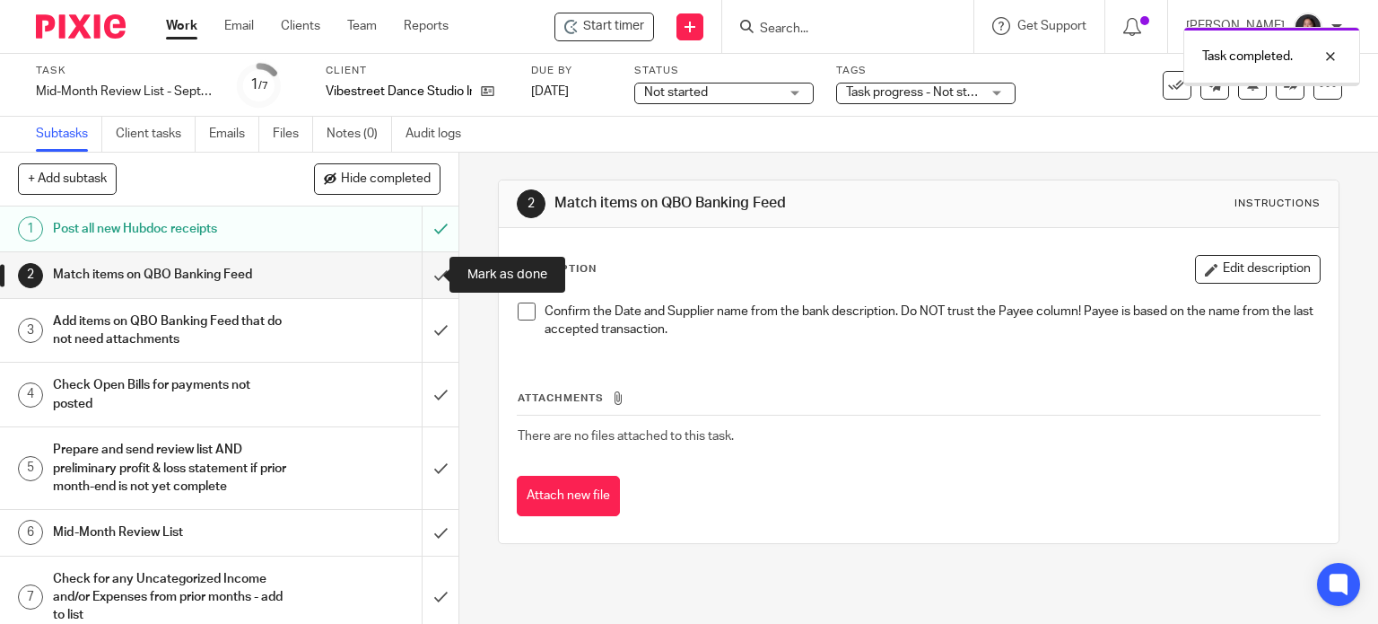
click at [410, 278] on input "submit" at bounding box center [229, 274] width 458 height 45
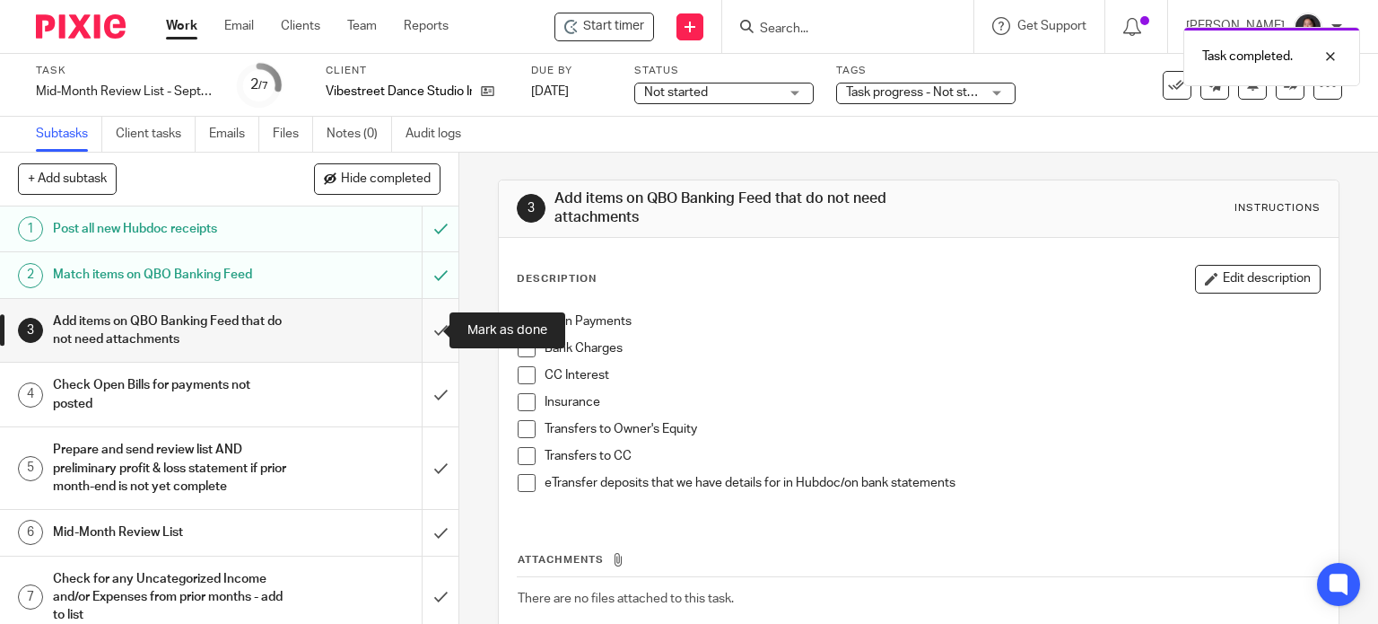
click at [417, 334] on input "submit" at bounding box center [229, 331] width 458 height 64
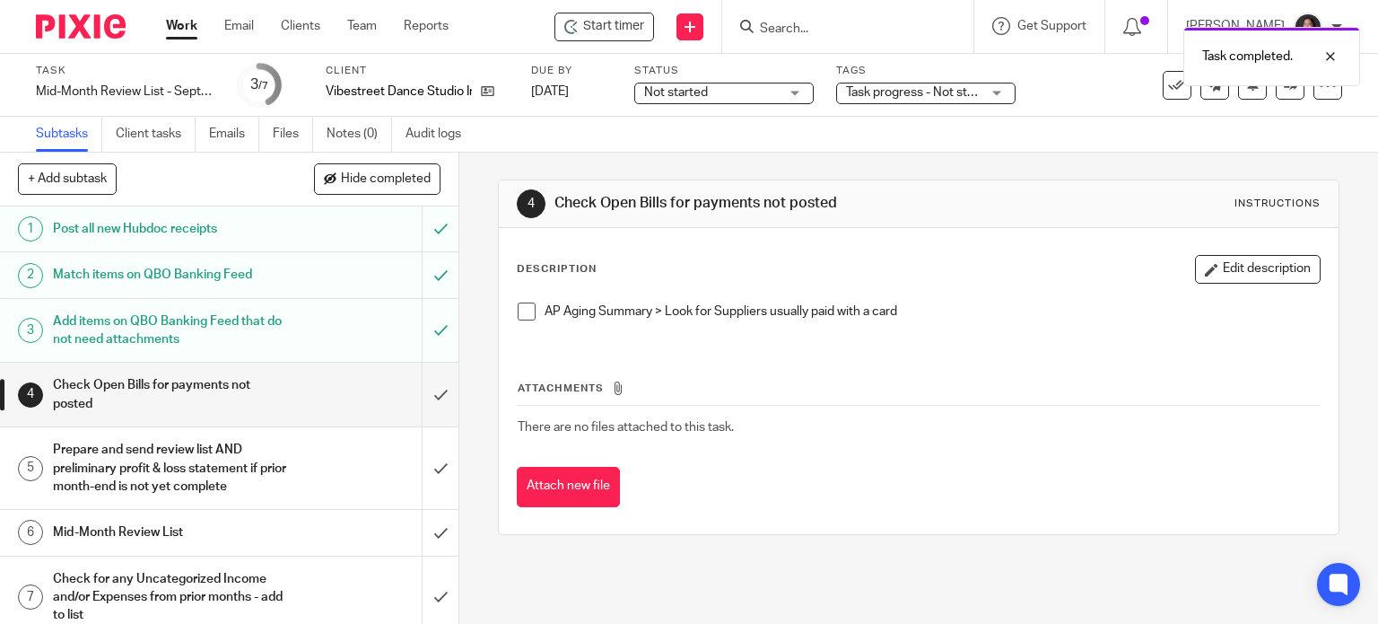
scroll to position [13, 0]
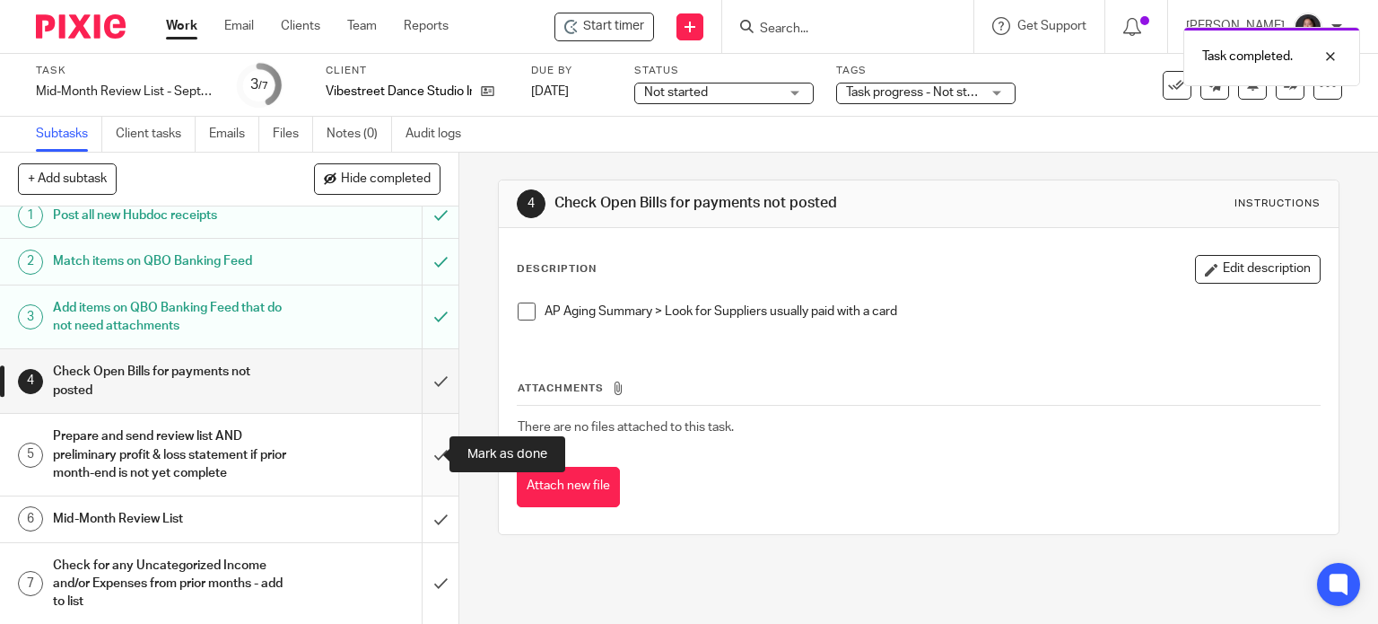
click at [416, 452] on input "submit" at bounding box center [229, 455] width 458 height 82
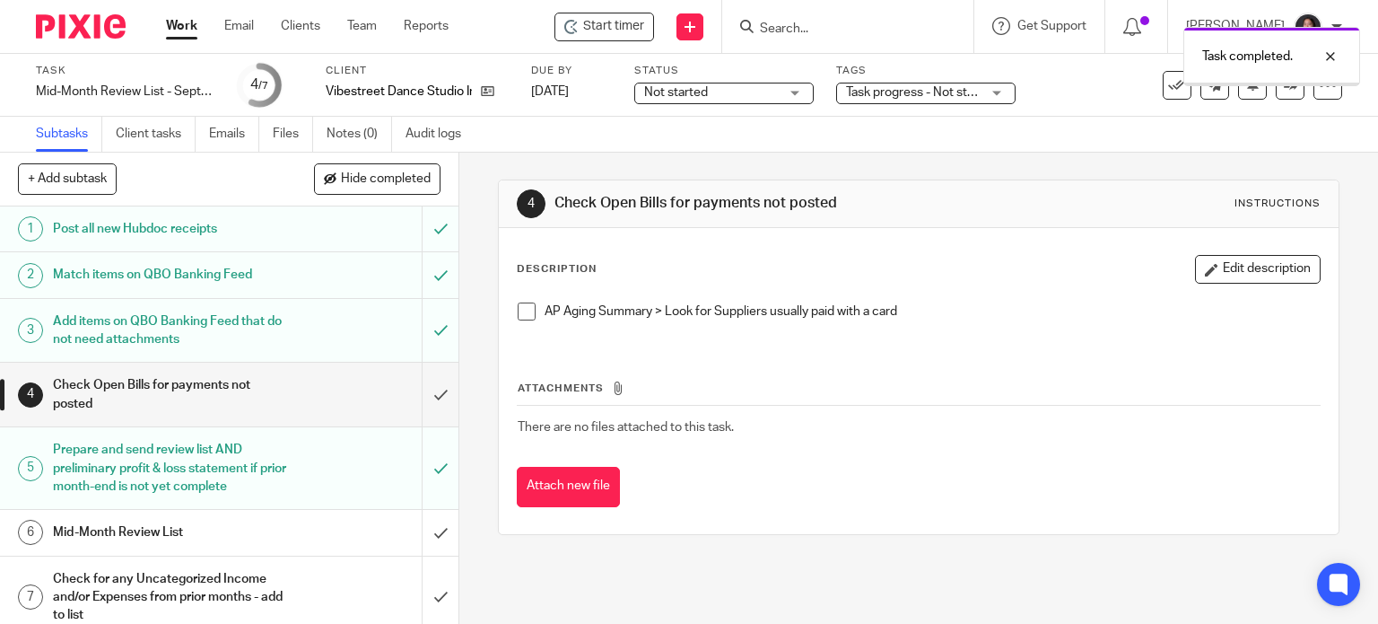
scroll to position [13, 0]
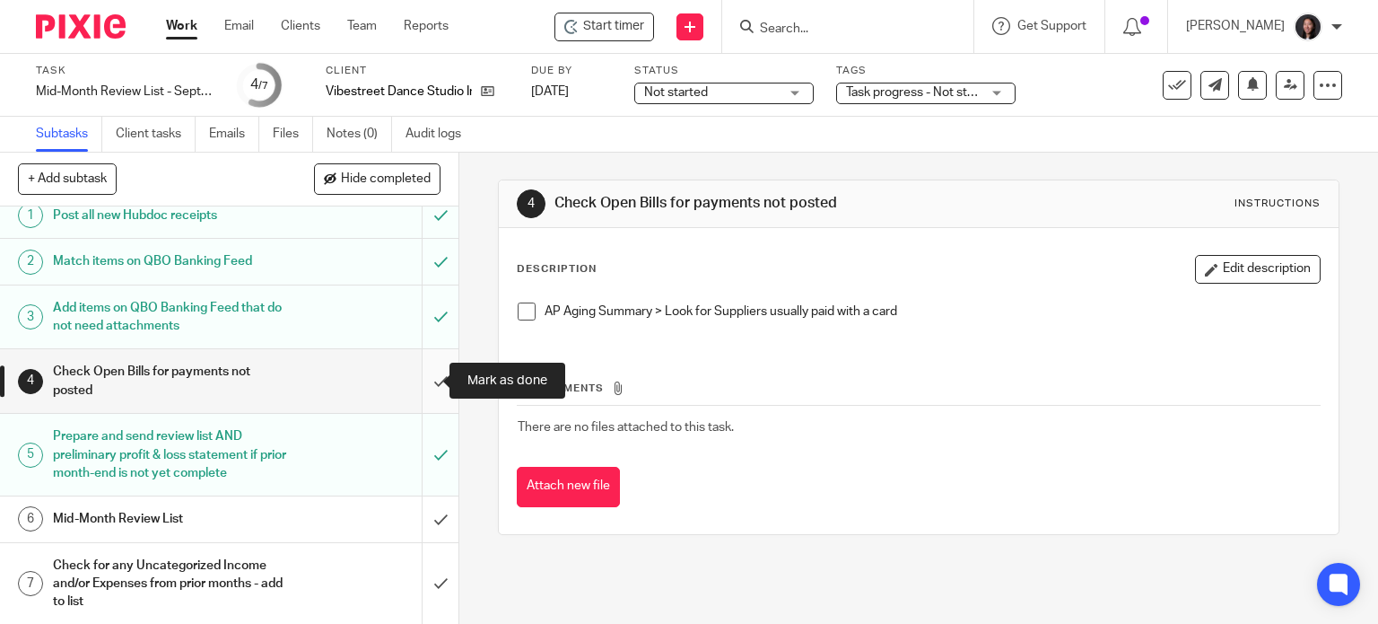
click at [425, 386] on input "submit" at bounding box center [229, 381] width 458 height 64
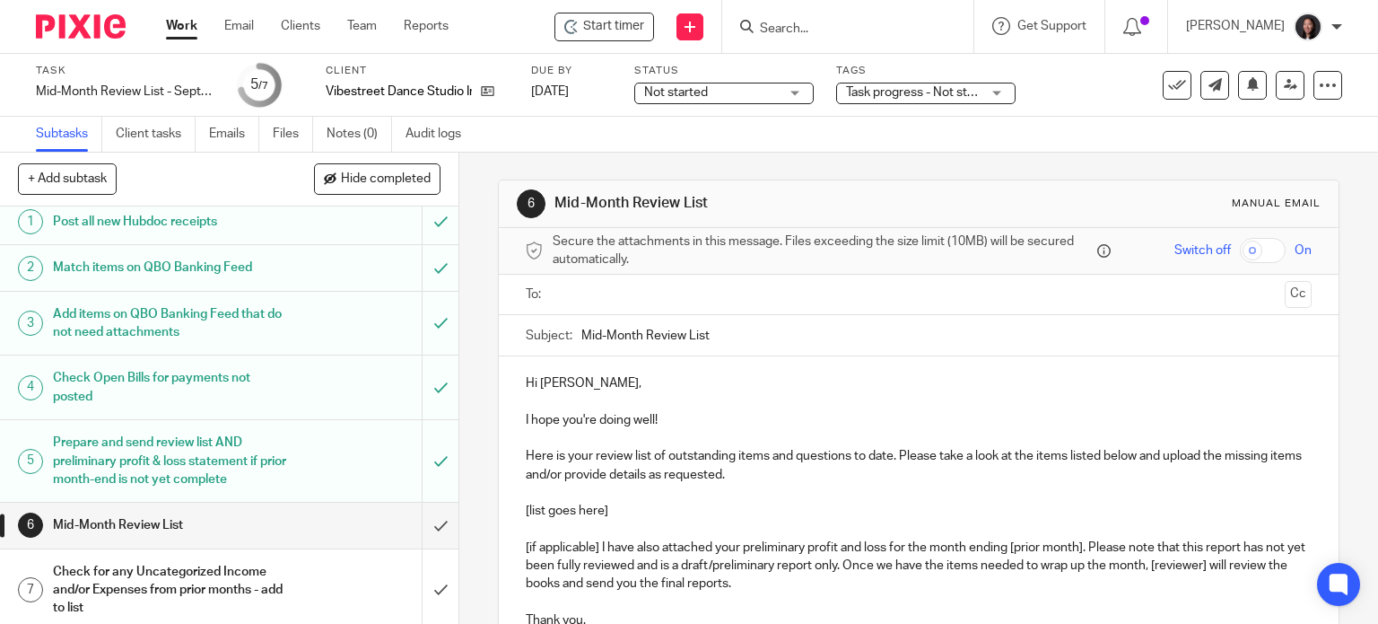
scroll to position [13, 0]
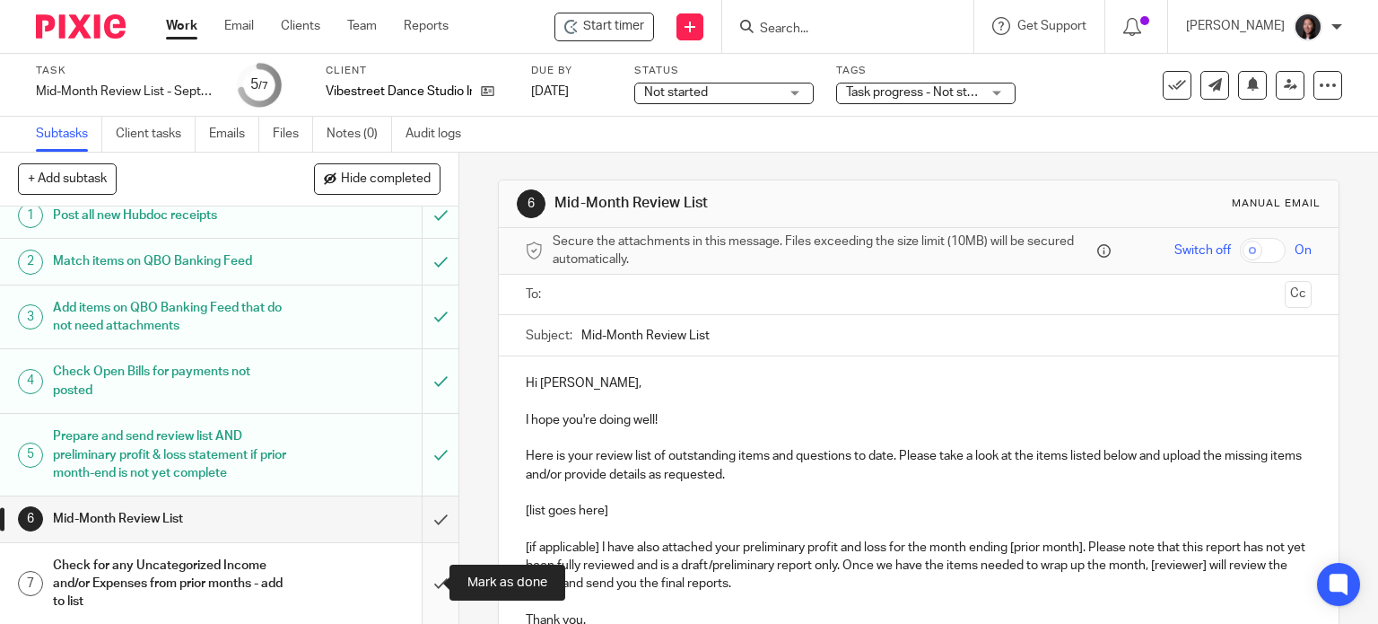
click at [433, 582] on input "submit" at bounding box center [229, 584] width 458 height 82
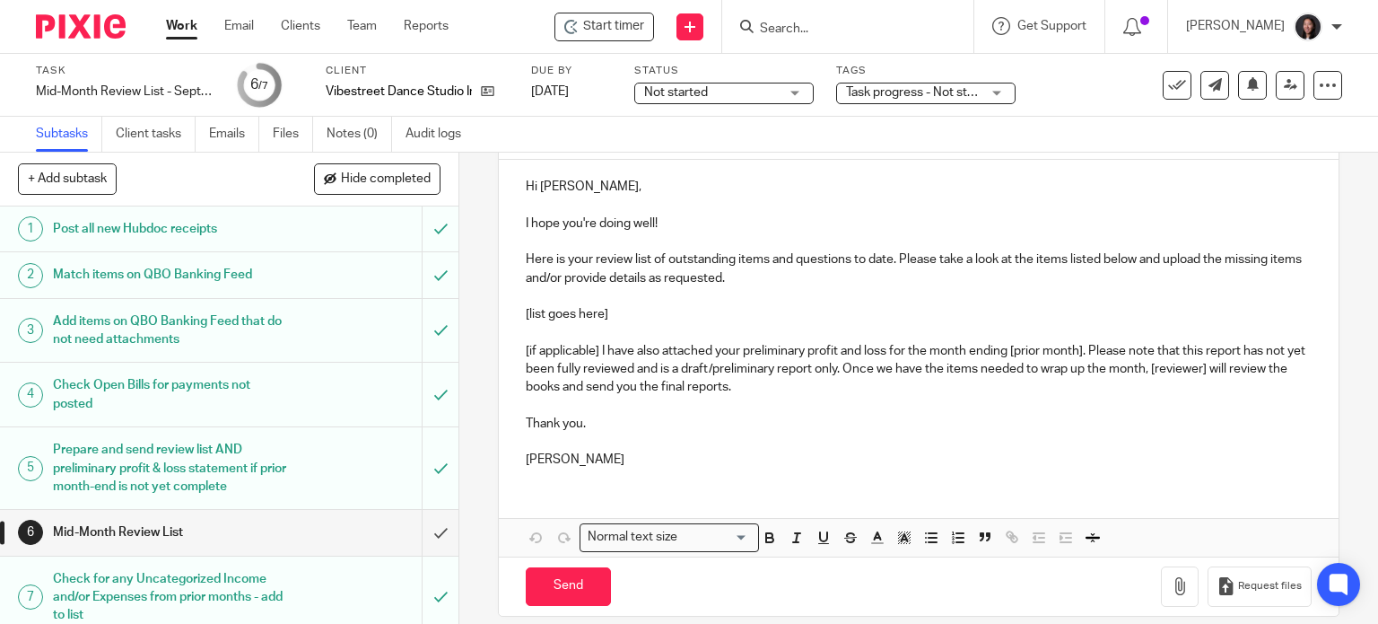
scroll to position [209, 0]
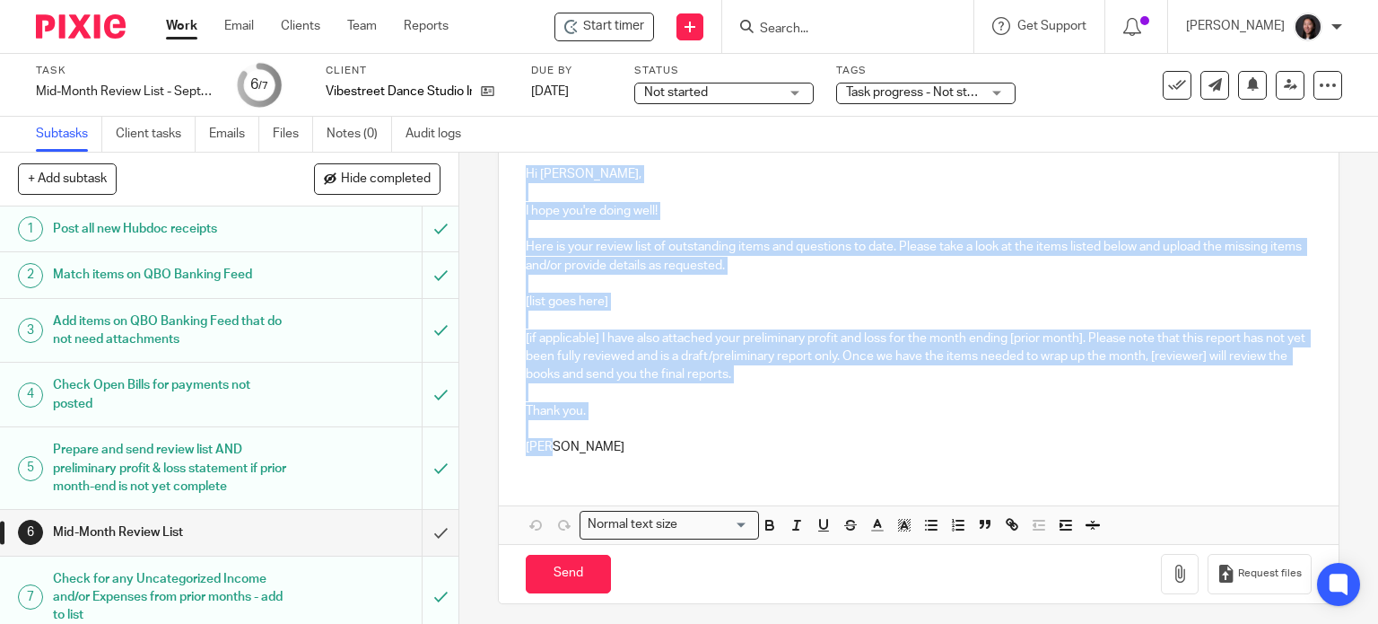
drag, startPoint x: 515, startPoint y: 173, endPoint x: 552, endPoint y: 449, distance: 278.8
click at [552, 449] on div "Hi [PERSON_NAME], I hope you're doing well! Here is your review list of outstan…" at bounding box center [919, 308] width 841 height 322
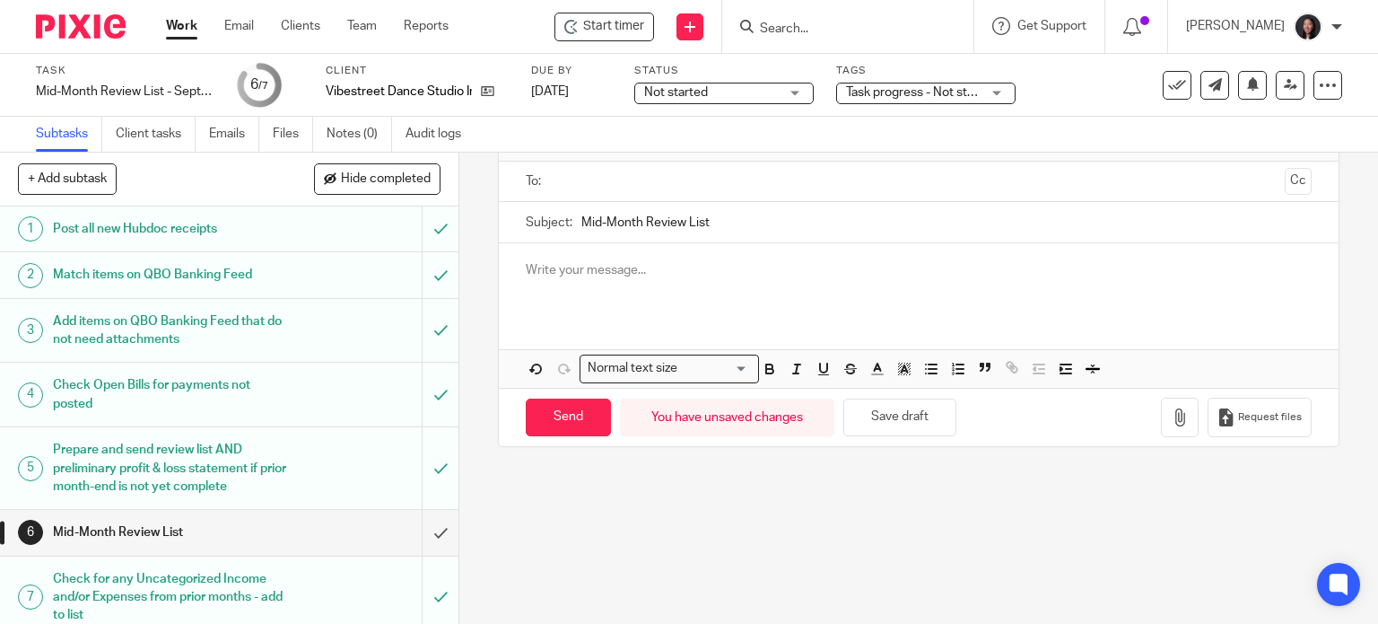
scroll to position [111, 0]
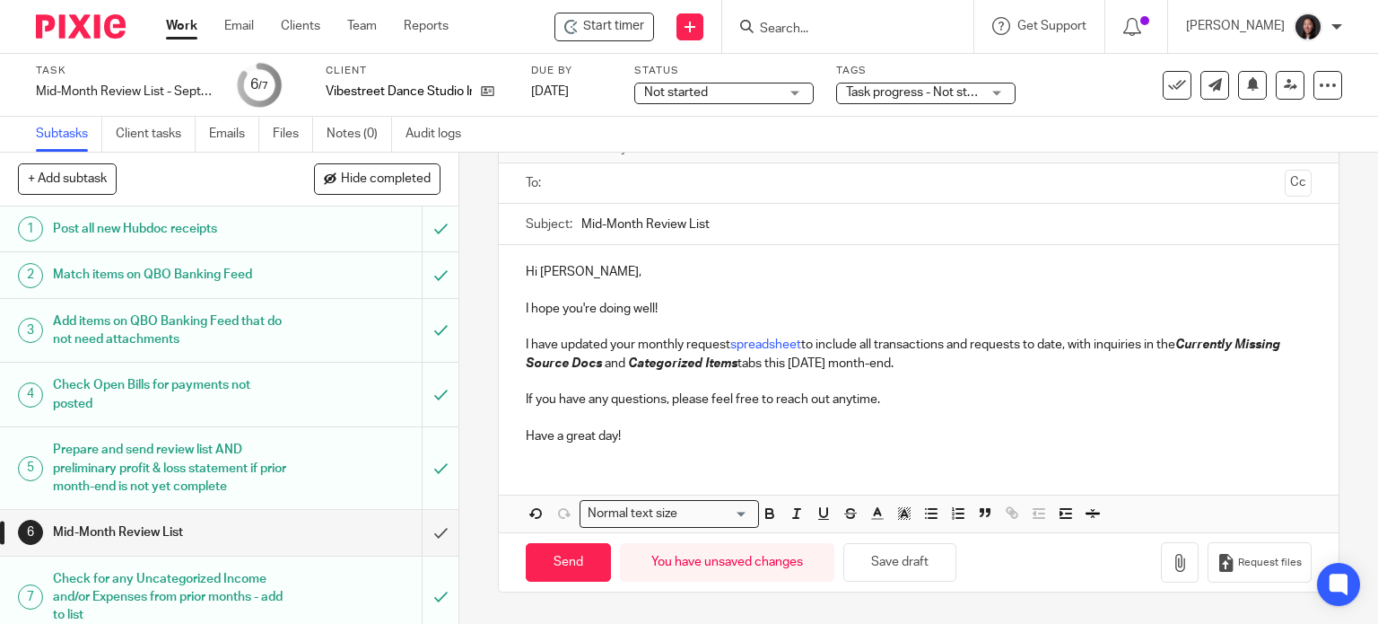
click at [872, 361] on p "I have updated your monthly request spreadsheet to include all transactions and…" at bounding box center [919, 354] width 787 height 37
click at [998, 361] on p "I have updated your monthly request spreadsheet to include all transactions and…" at bounding box center [919, 354] width 787 height 37
click at [902, 553] on button "Save draft" at bounding box center [899, 562] width 113 height 39
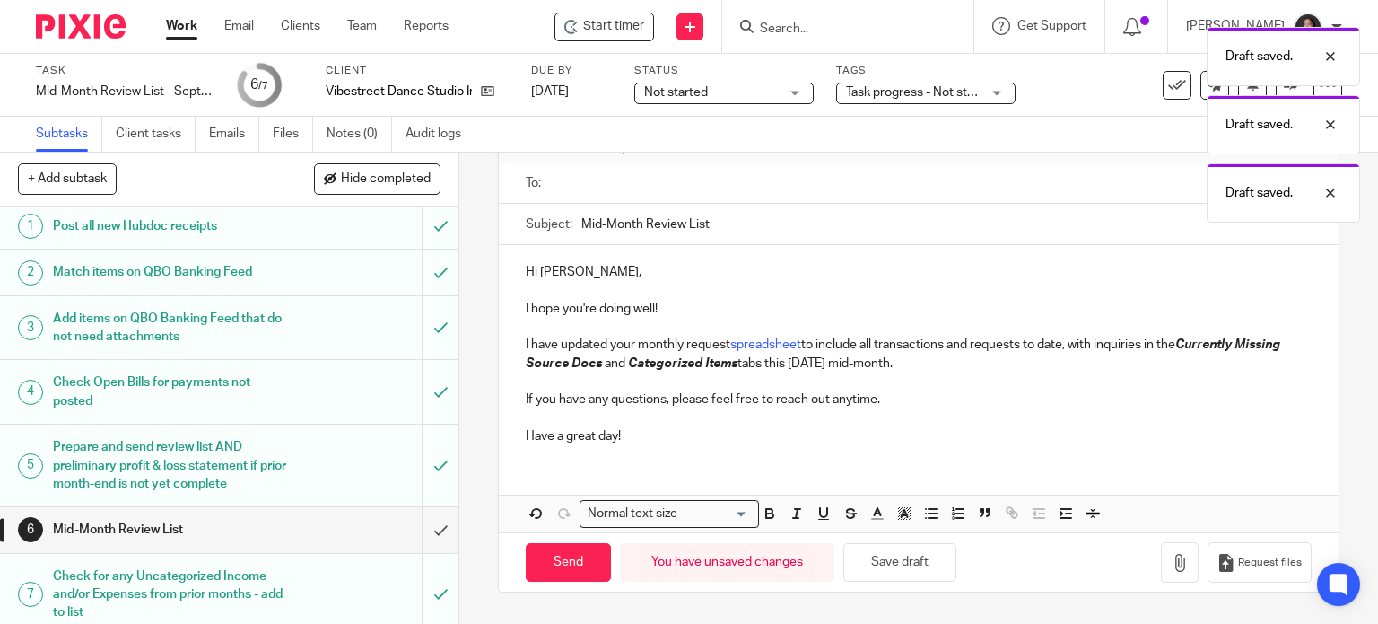
scroll to position [0, 0]
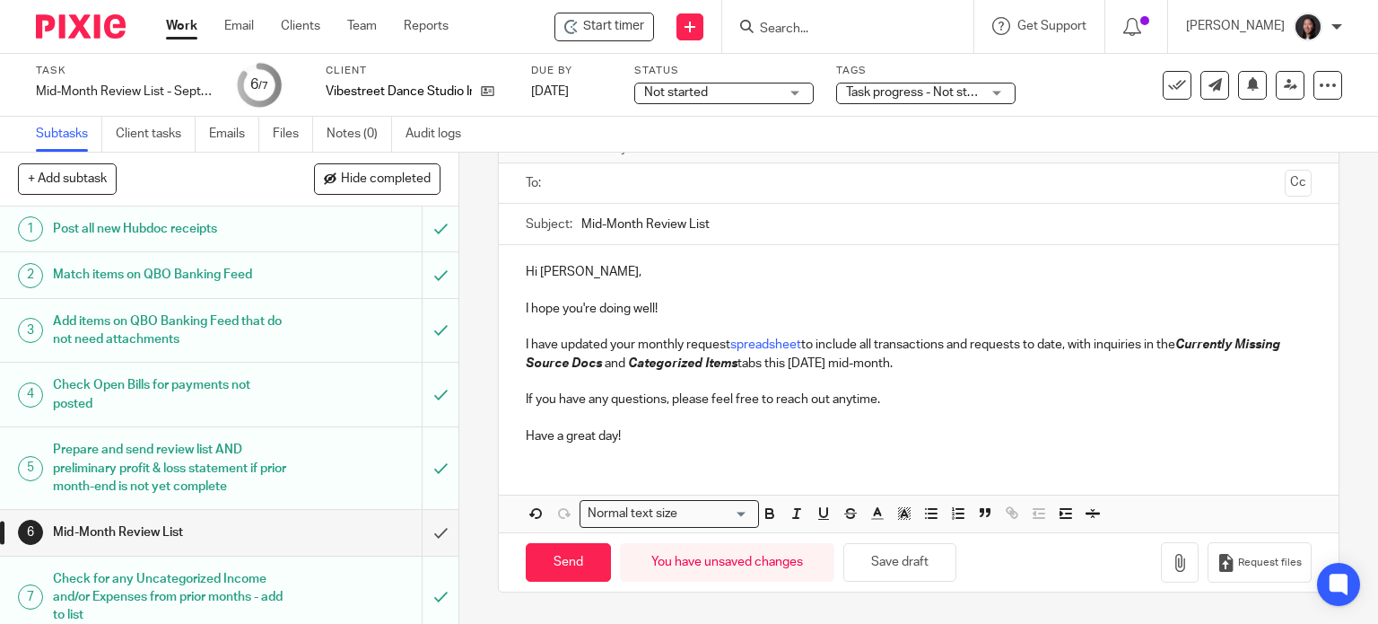
click at [194, 26] on link "Work" at bounding box center [181, 26] width 31 height 18
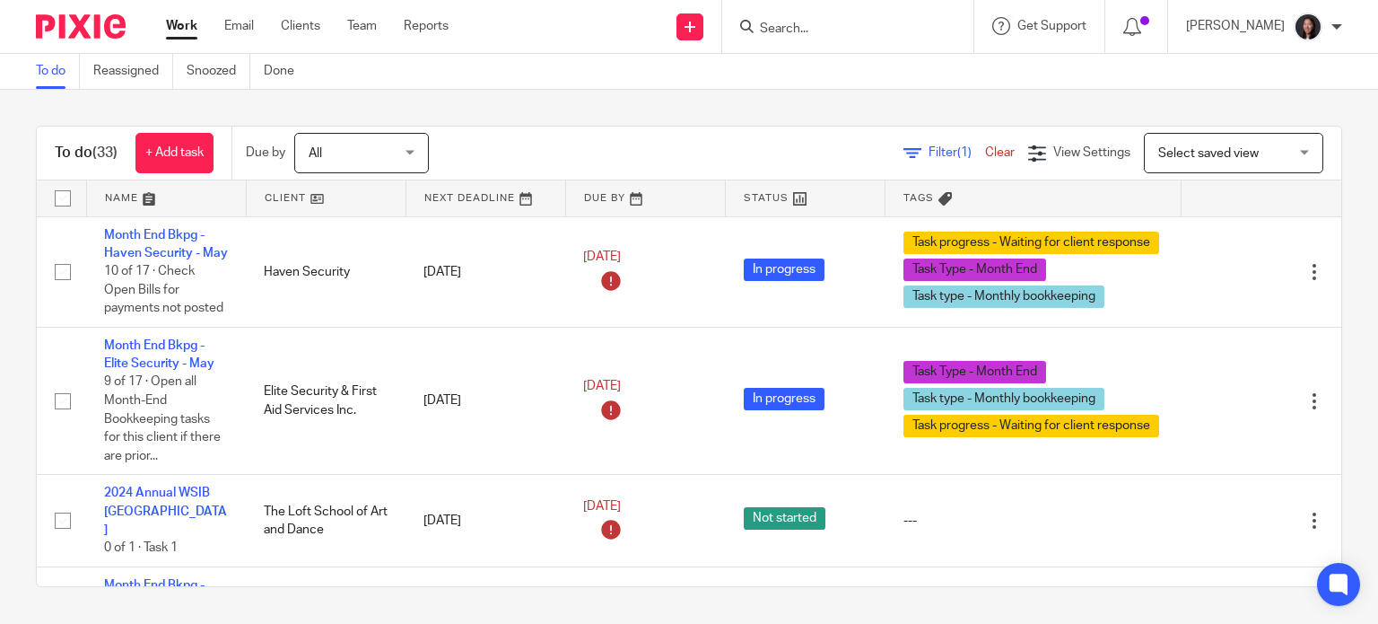
click at [332, 193] on link at bounding box center [326, 198] width 159 height 36
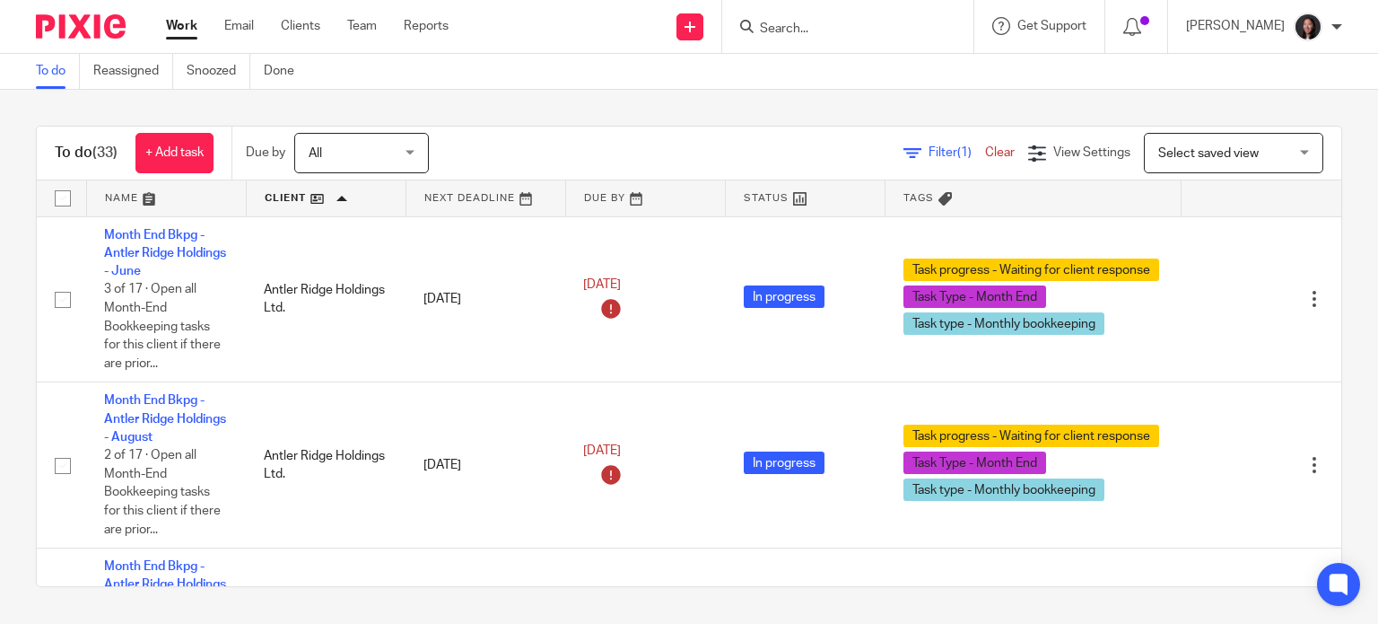
click at [158, 193] on link at bounding box center [166, 198] width 159 height 36
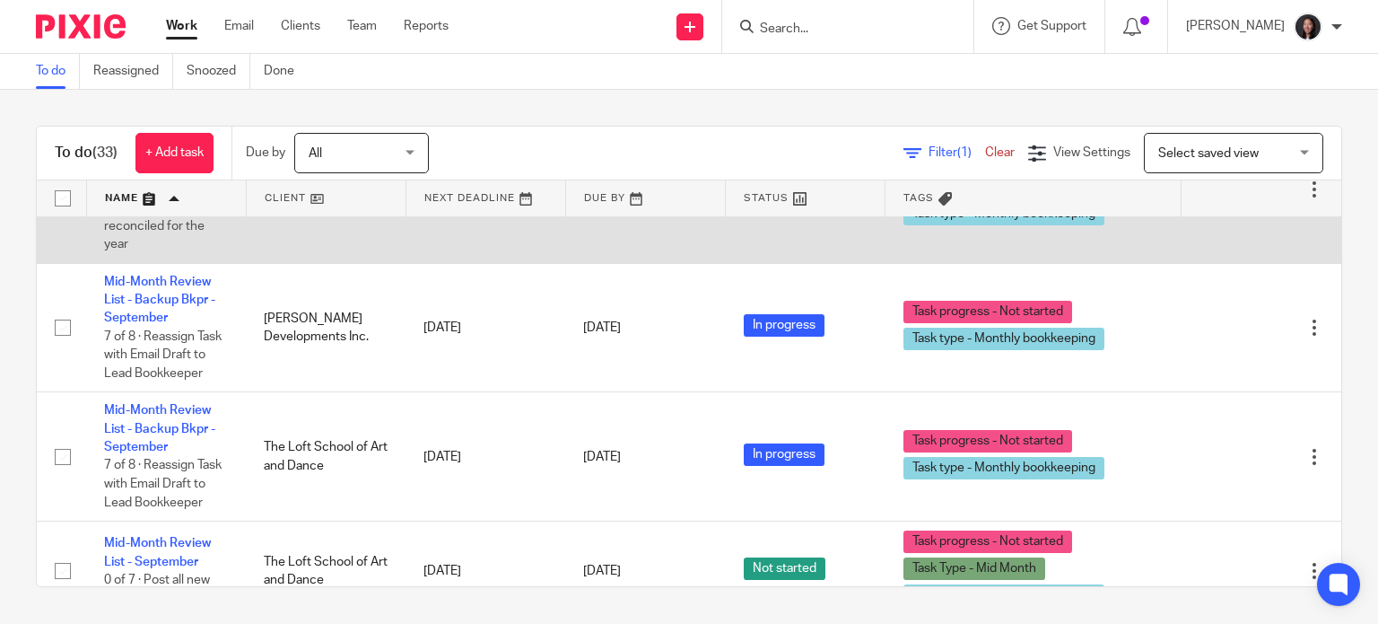
scroll to position [209, 0]
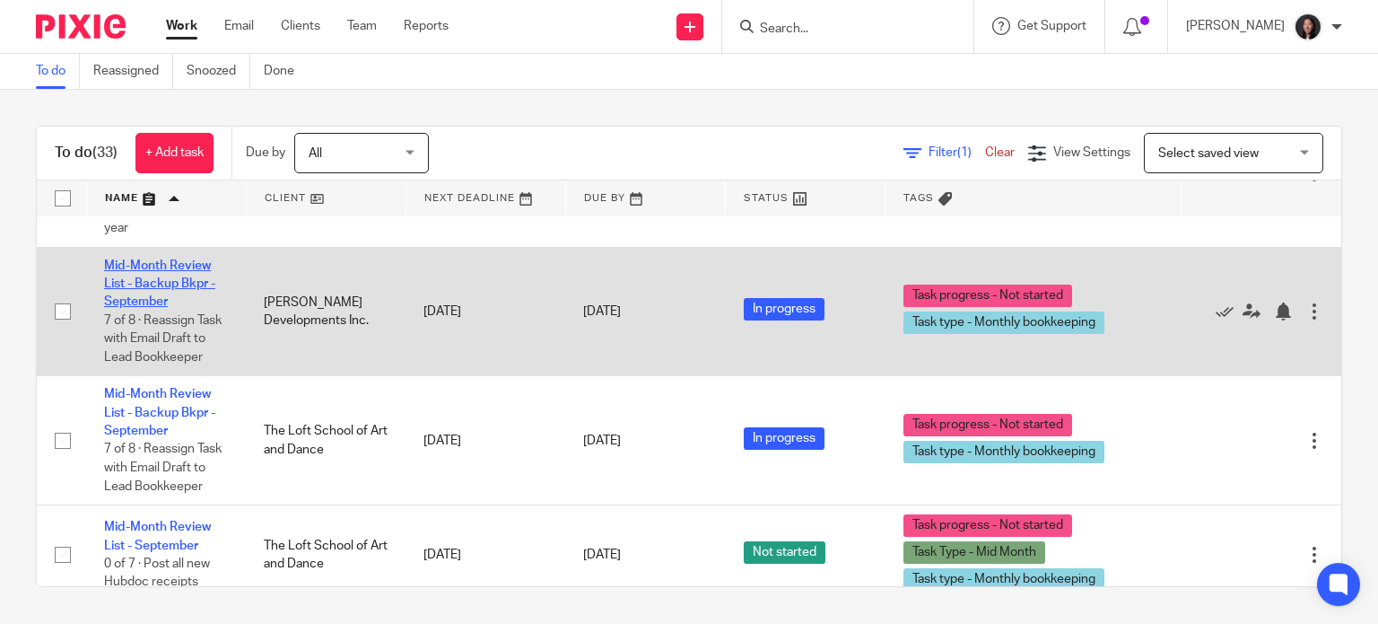
click at [155, 284] on link "Mid-Month Review List - Backup Bkpr - September" at bounding box center [159, 283] width 111 height 49
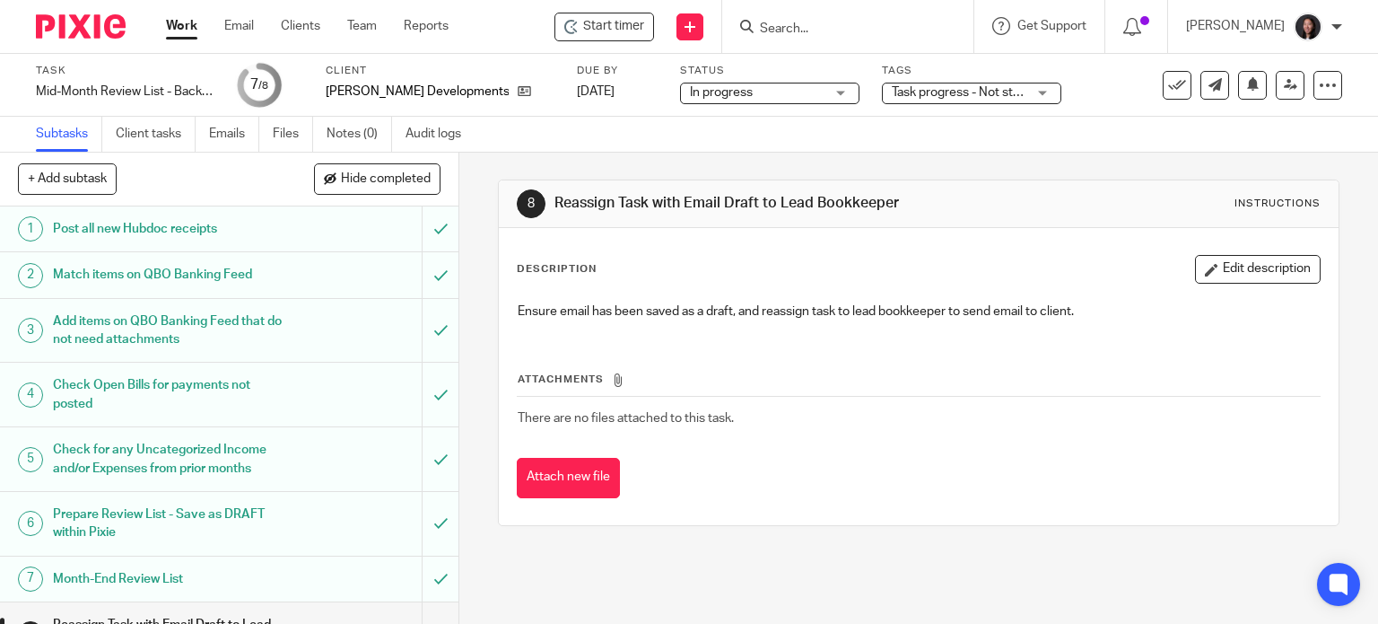
scroll to position [40, 0]
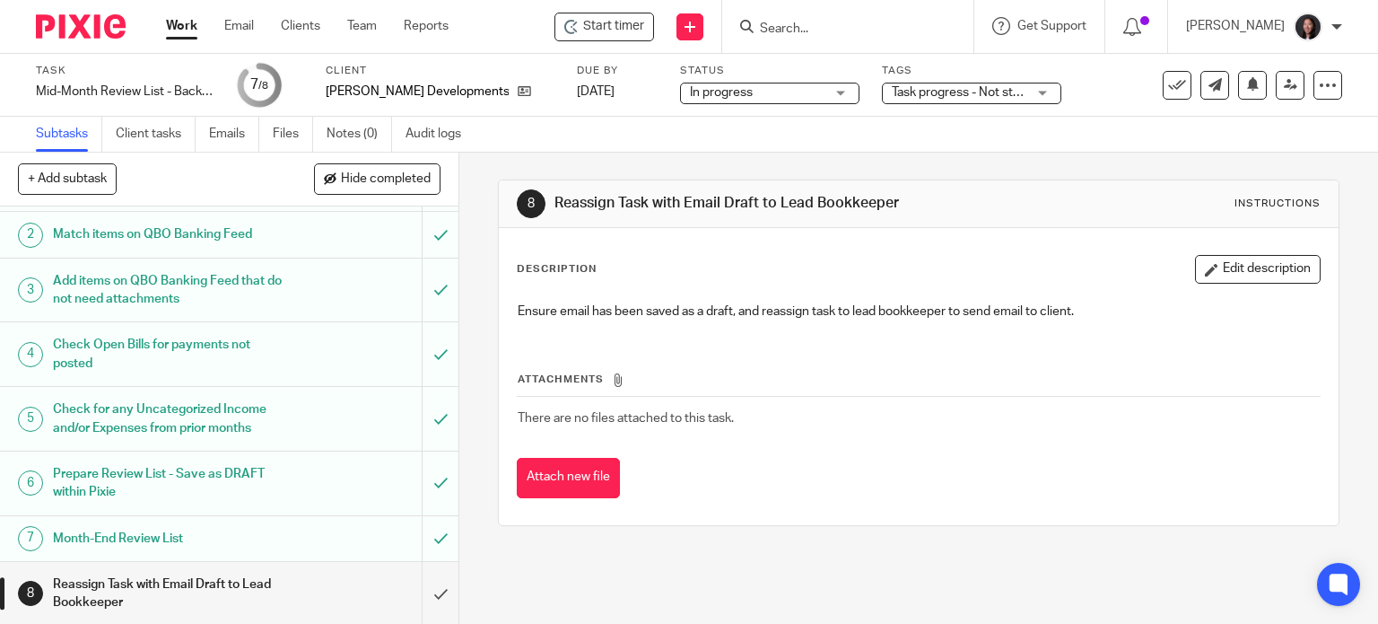
click at [223, 580] on h1 "Reassign Task with Email Draft to Lead Bookkeeper" at bounding box center [170, 594] width 234 height 46
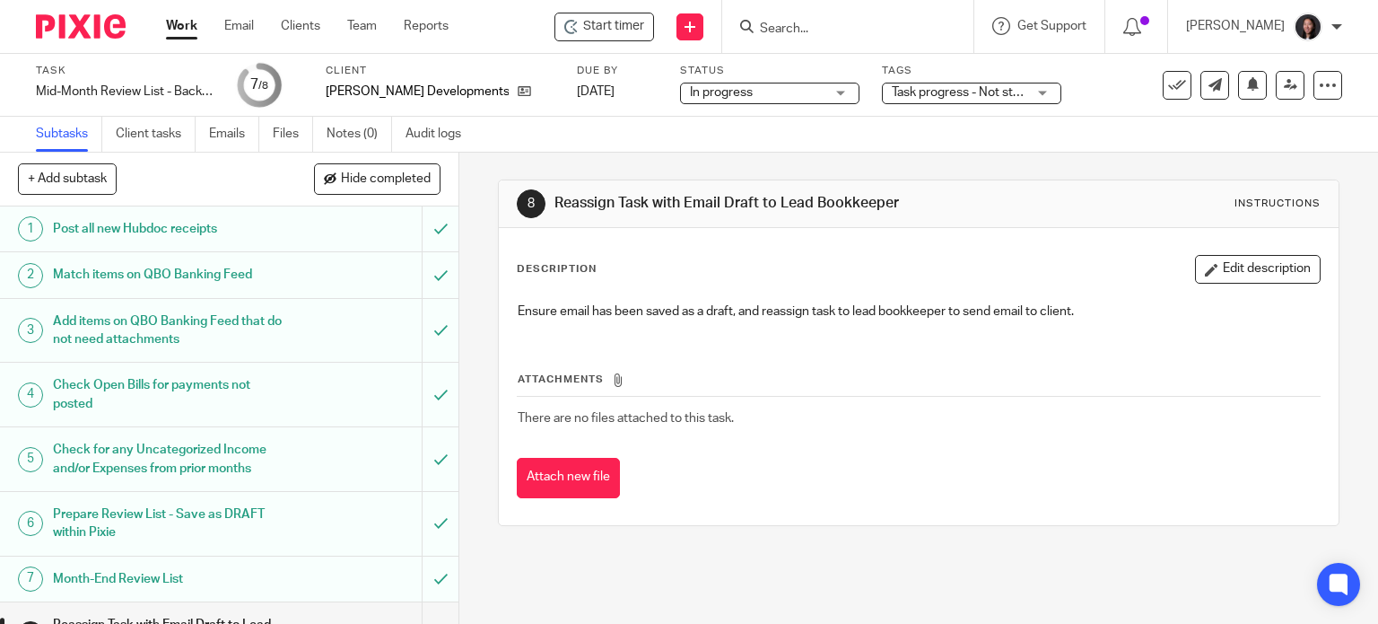
scroll to position [40, 0]
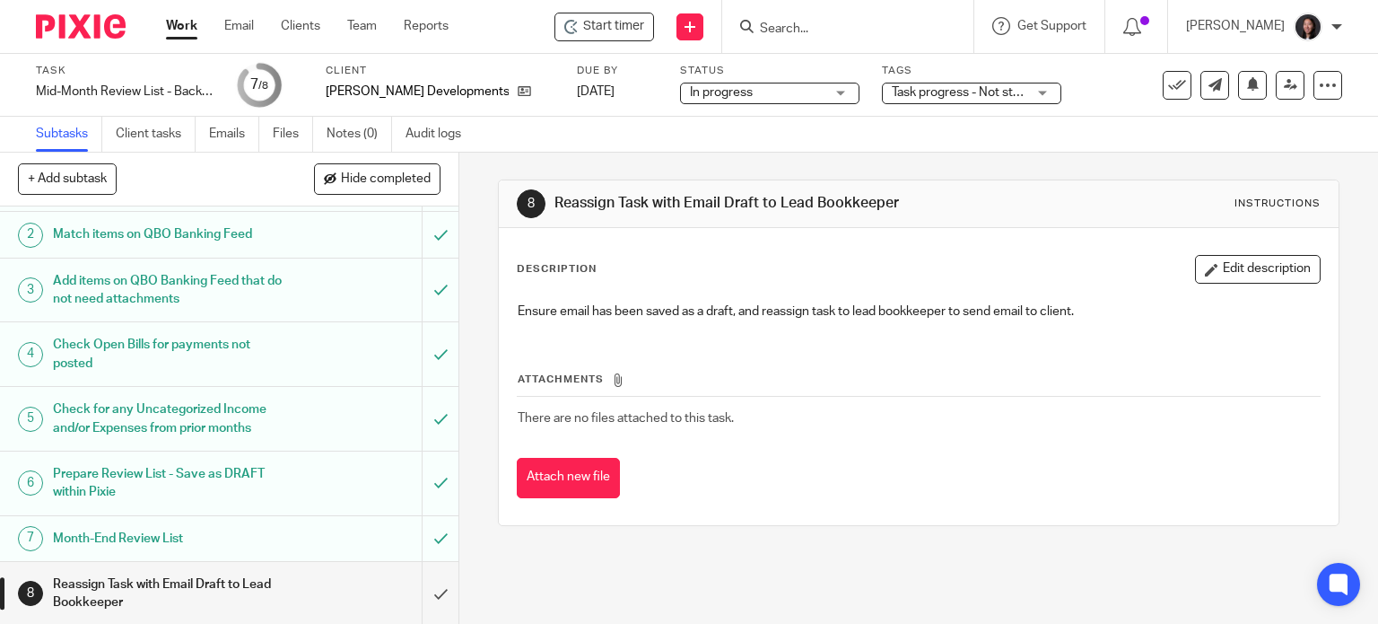
click at [211, 527] on h1 "Month-End Review List" at bounding box center [170, 538] width 234 height 27
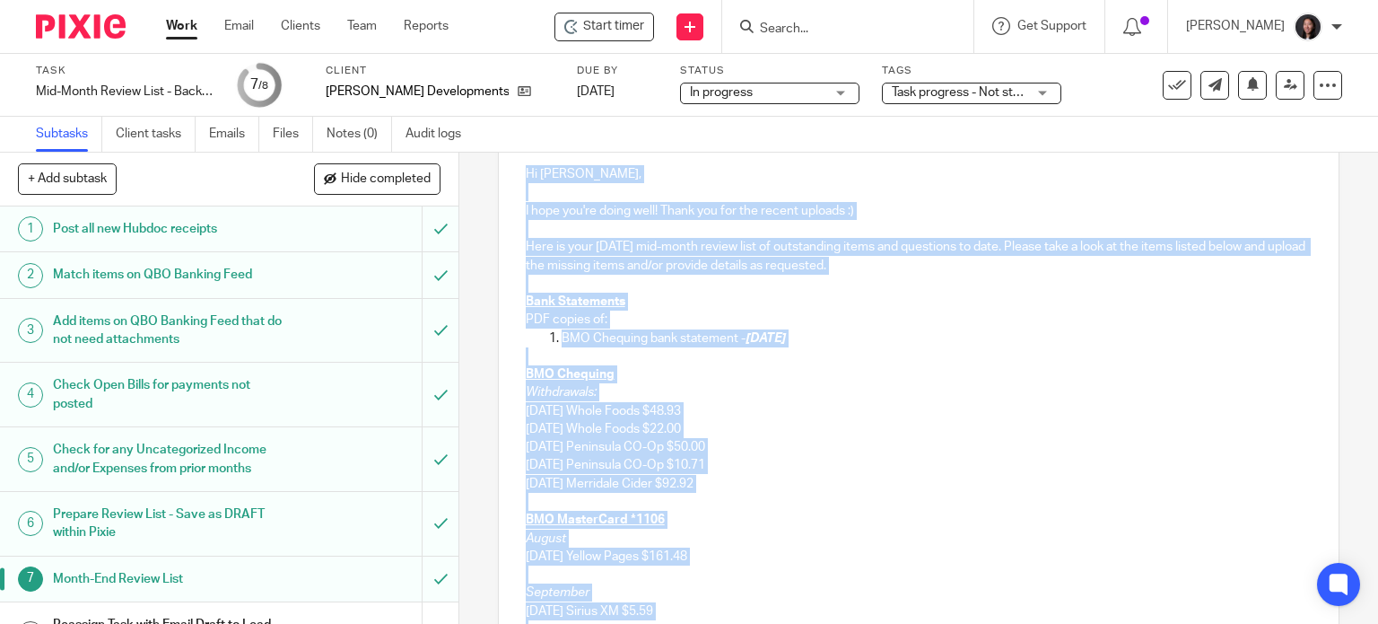
scroll to position [418, 0]
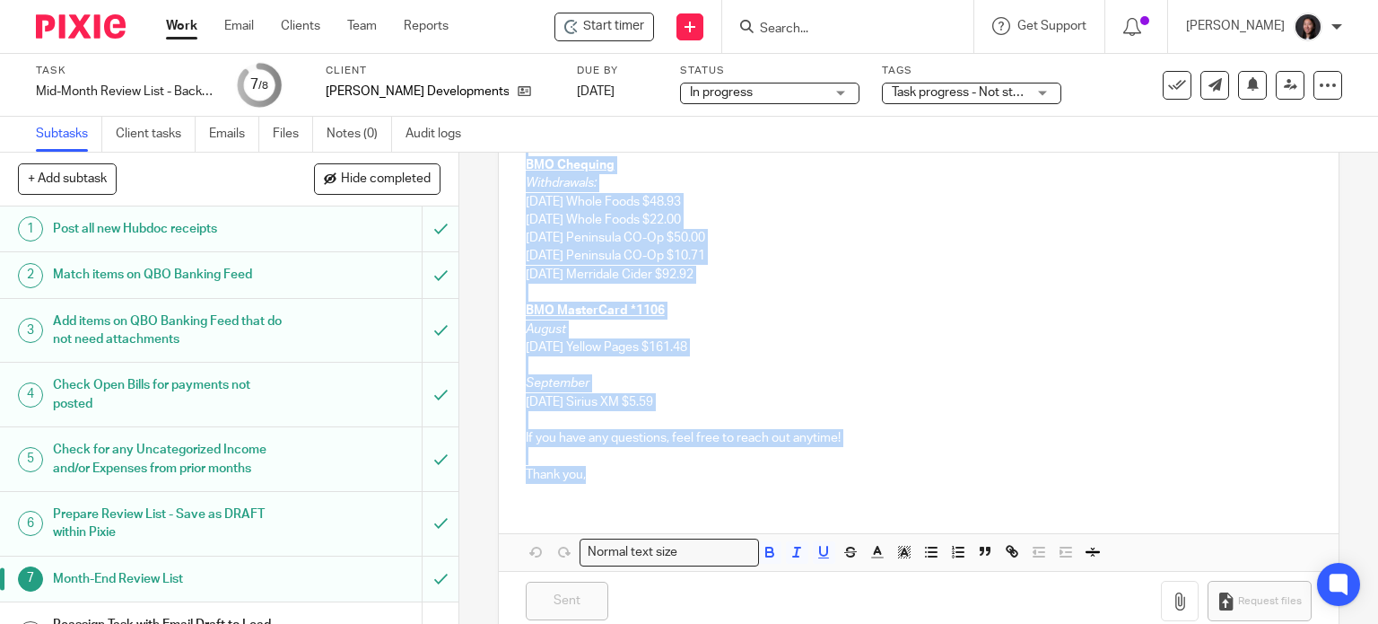
drag, startPoint x: 515, startPoint y: 389, endPoint x: 620, endPoint y: 493, distance: 147.8
click at [620, 493] on div "Hi Eli, I hope you're doing well! Thank you for the recent uploads :) Here is y…" at bounding box center [919, 217] width 841 height 559
copy div "Hi Eli, I hope you're doing well! Thank you for the recent uploads :) Here is y…"
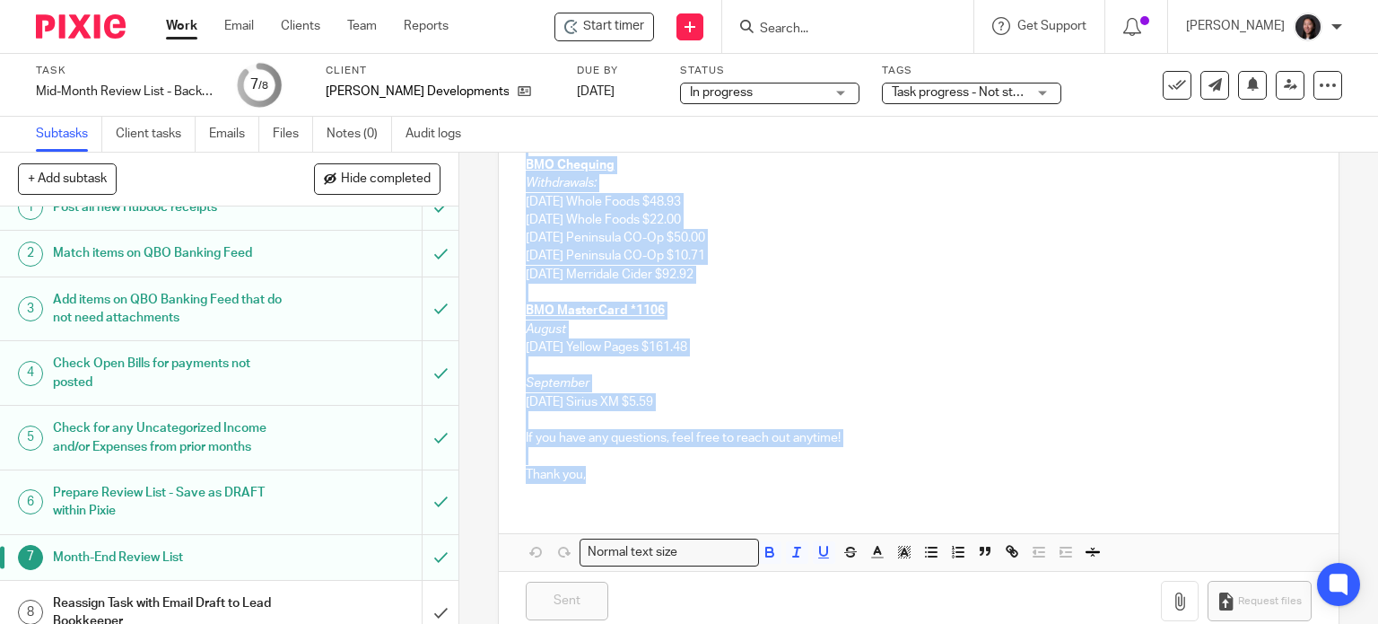
scroll to position [40, 0]
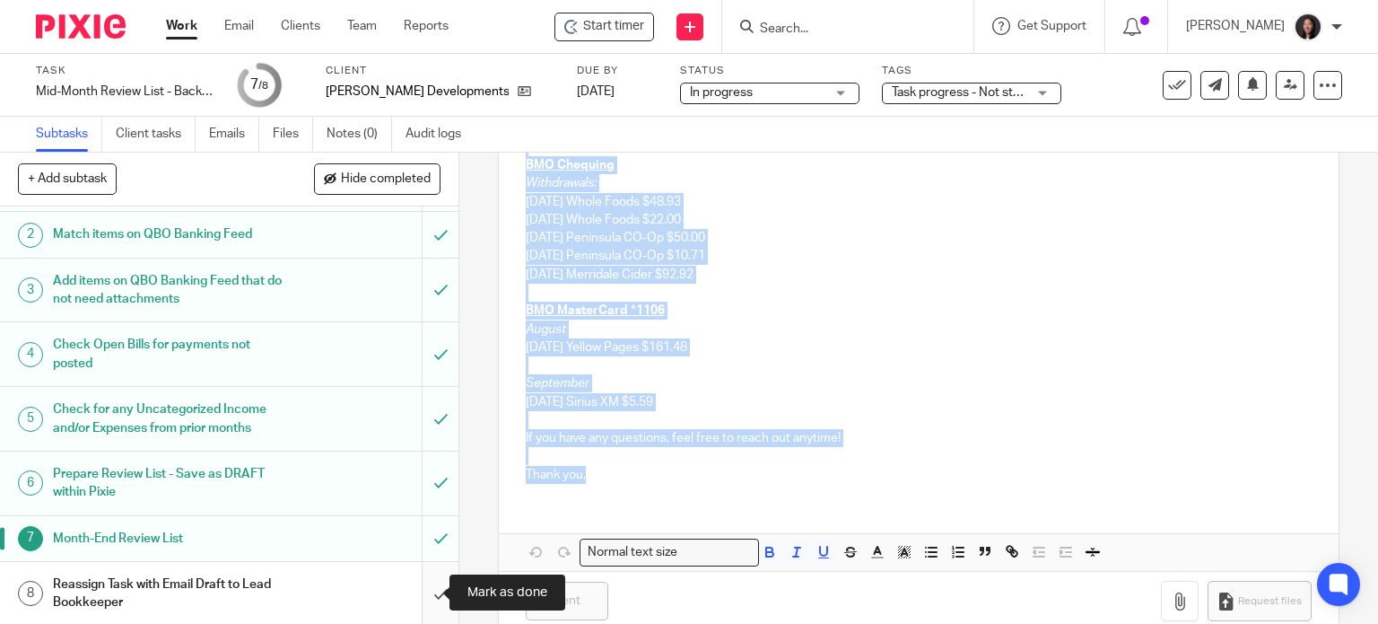
click at [414, 587] on input "submit" at bounding box center [229, 594] width 458 height 64
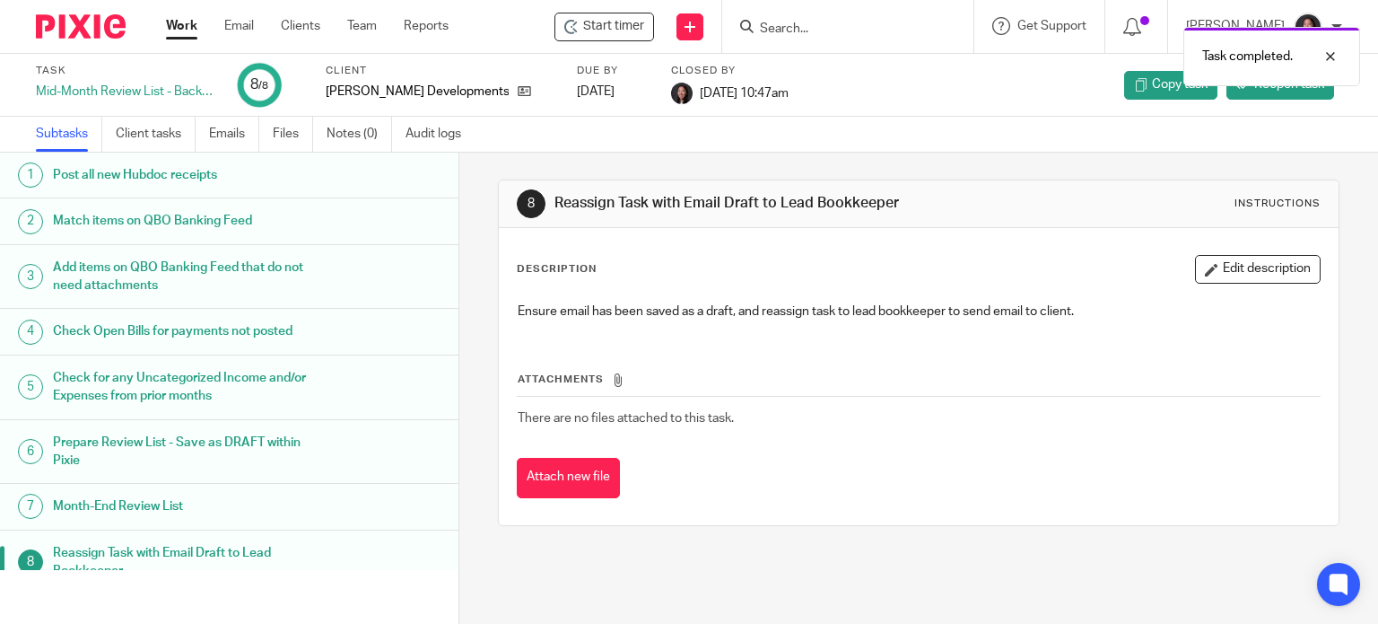
click at [177, 26] on link "Work" at bounding box center [181, 26] width 31 height 18
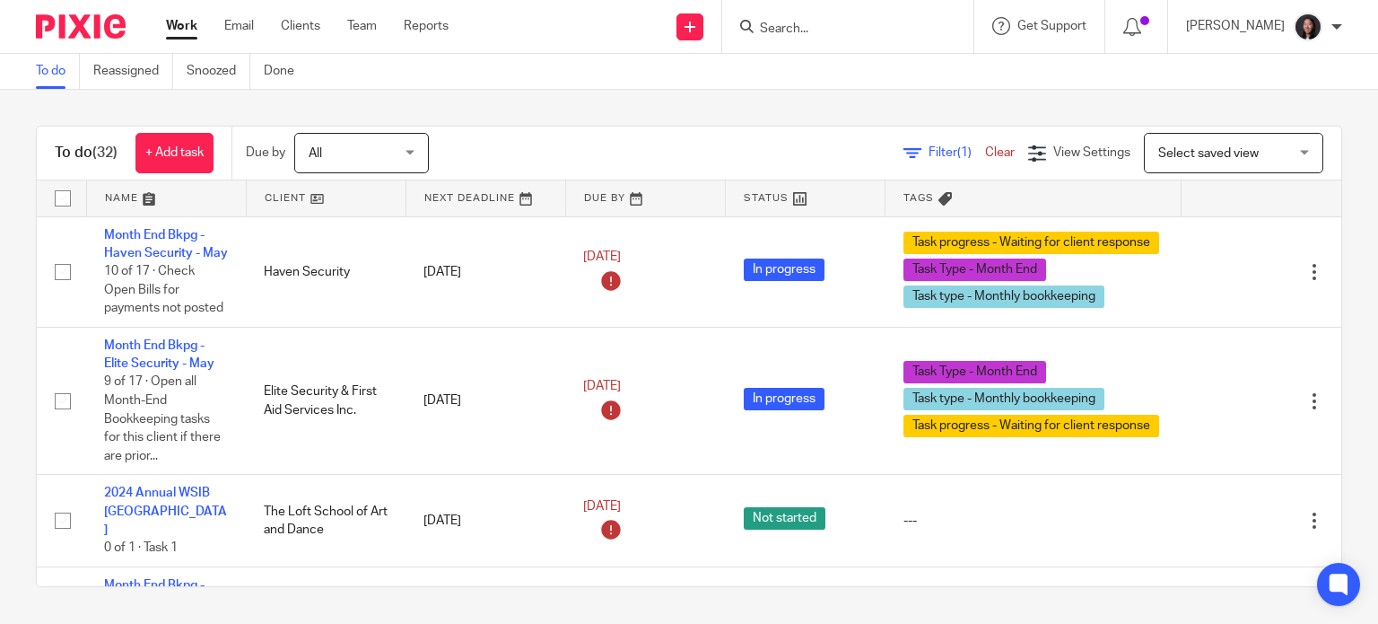
click at [183, 188] on link at bounding box center [166, 198] width 159 height 36
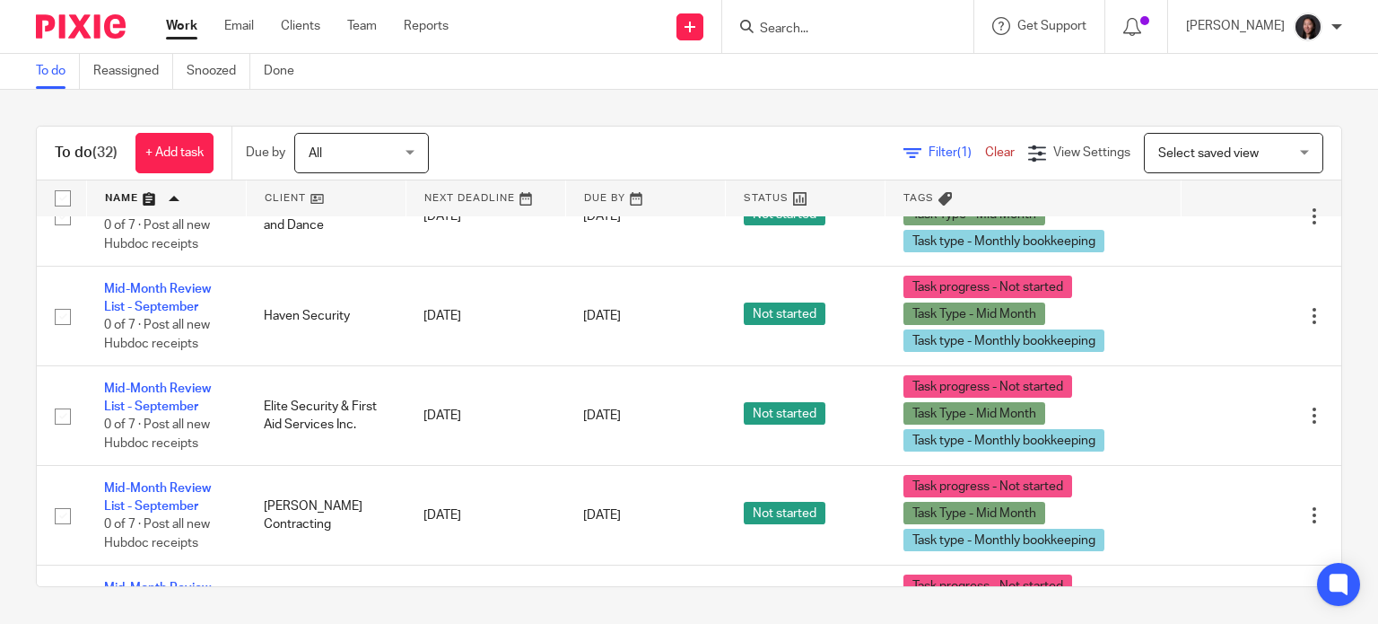
scroll to position [628, 0]
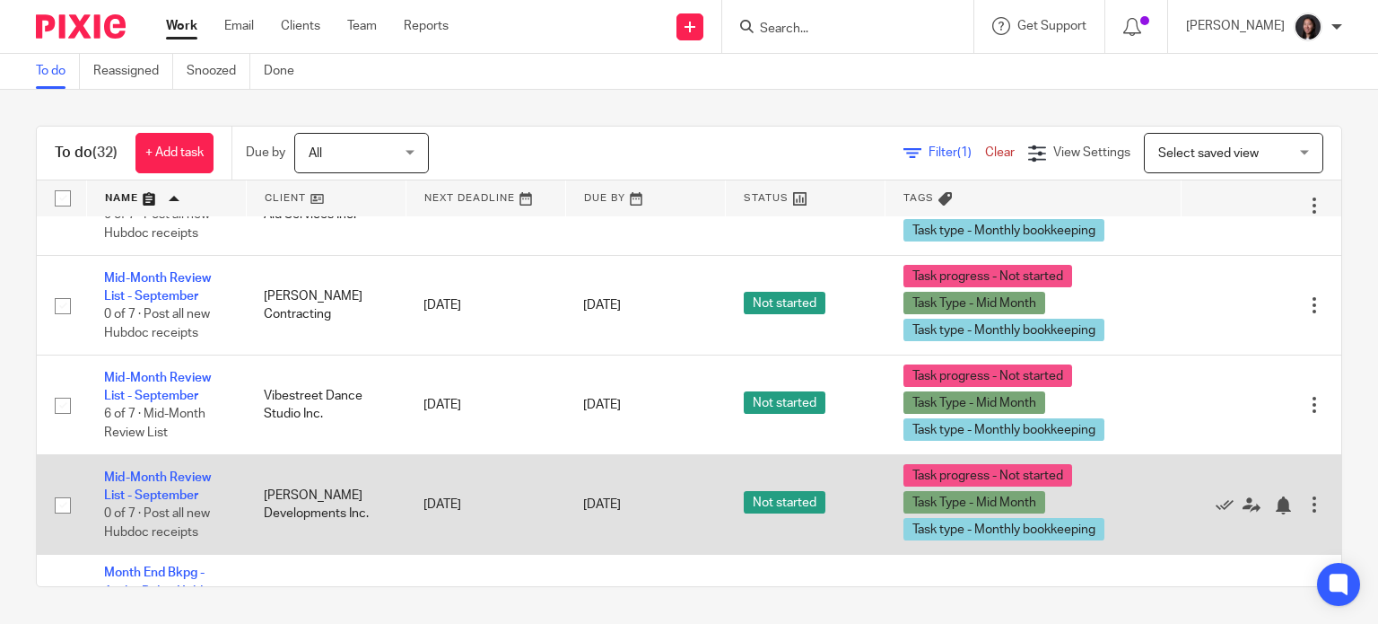
click at [154, 487] on td "Mid-Month Review List - September 0 of 7 · Post all new Hubdoc receipts" at bounding box center [166, 505] width 160 height 100
click at [165, 475] on link "Mid-Month Review List - September" at bounding box center [157, 486] width 107 height 31
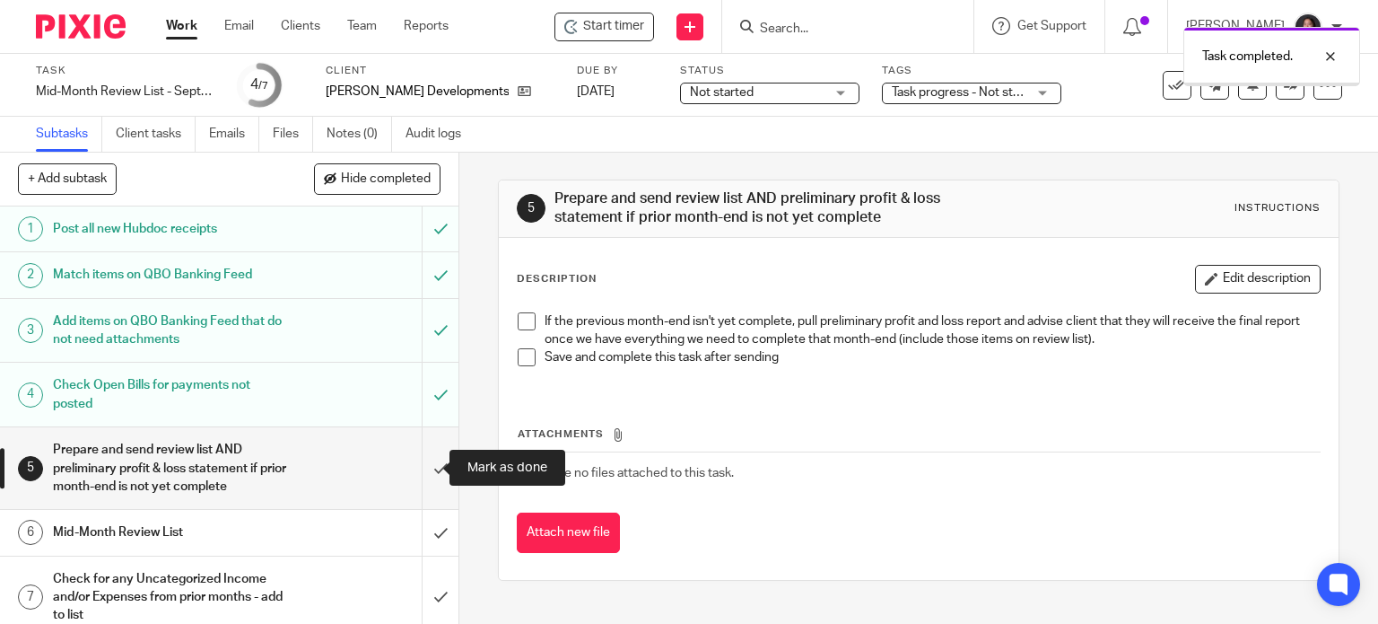
click at [413, 458] on input "submit" at bounding box center [229, 468] width 458 height 82
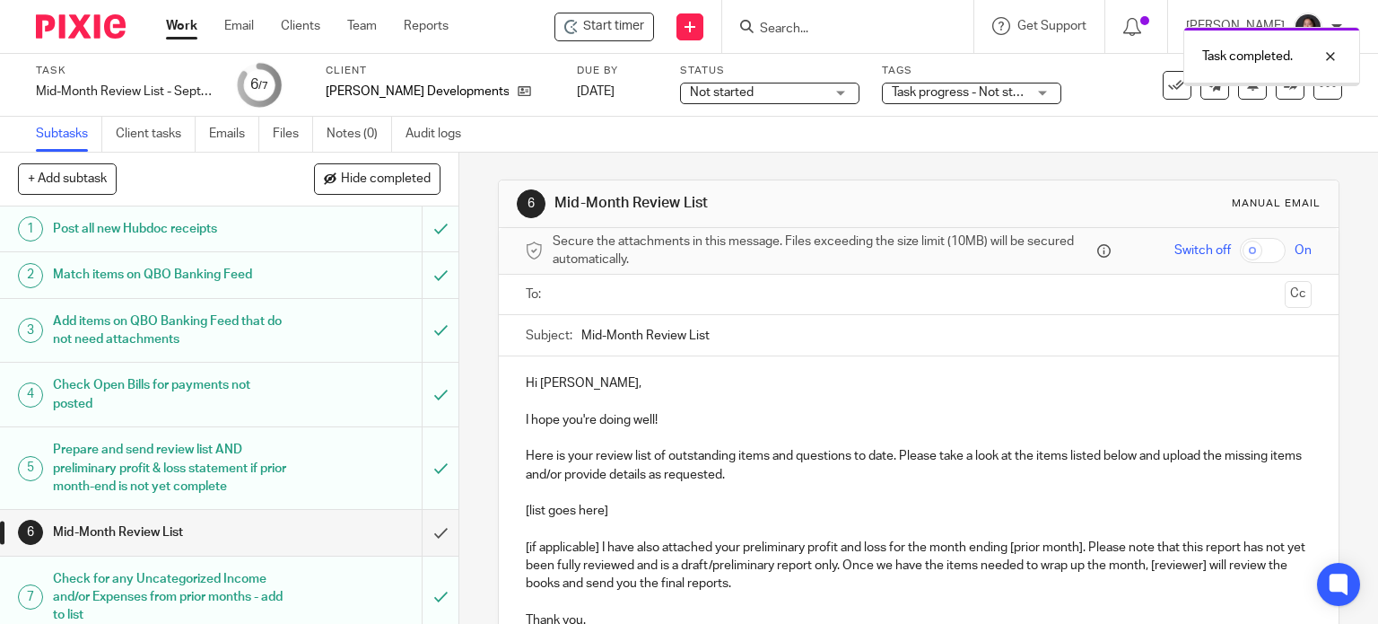
scroll to position [213, 0]
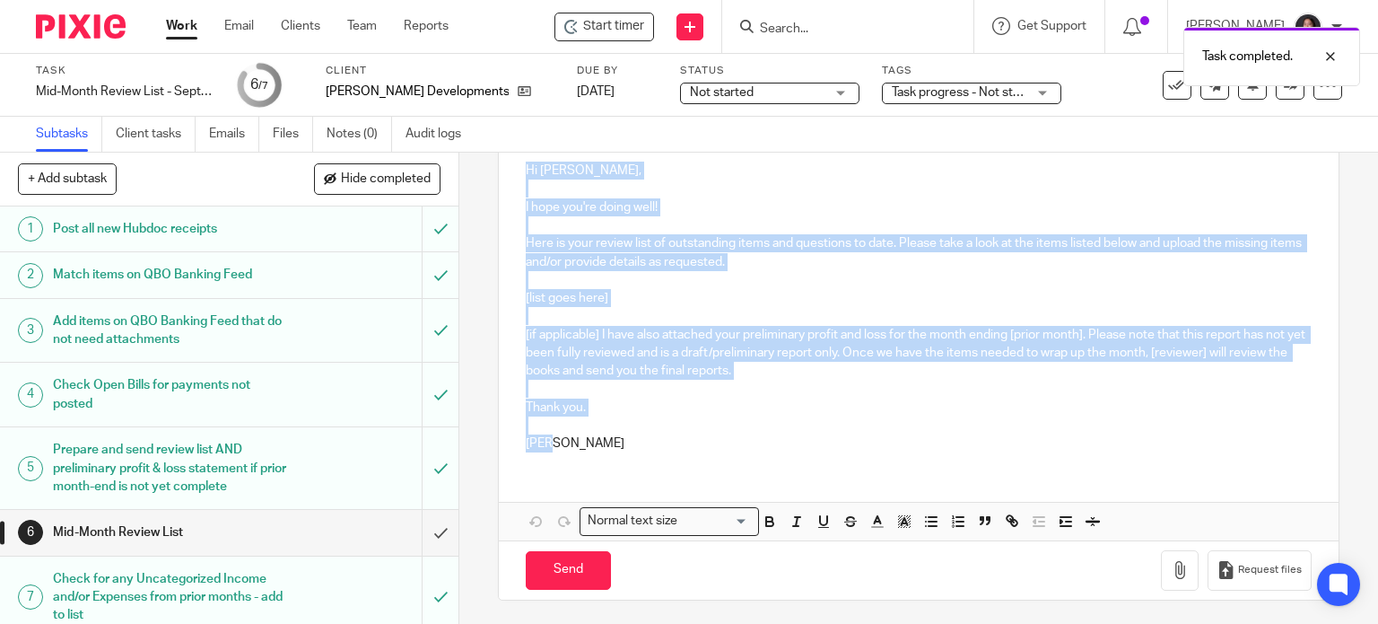
drag, startPoint x: 514, startPoint y: 168, endPoint x: 600, endPoint y: 446, distance: 291.1
click at [600, 446] on div "Hi Eli, I hope you're doing well! Here is your review list of outstanding items…" at bounding box center [919, 305] width 841 height 322
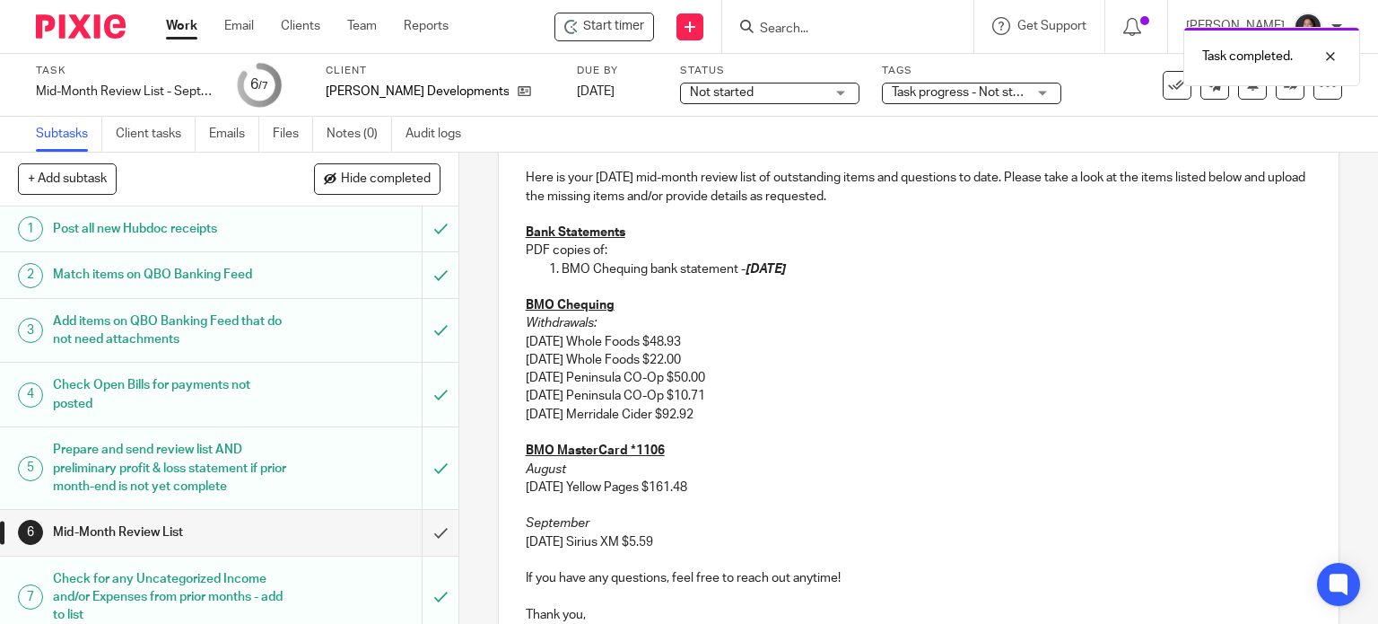
scroll to position [68, 0]
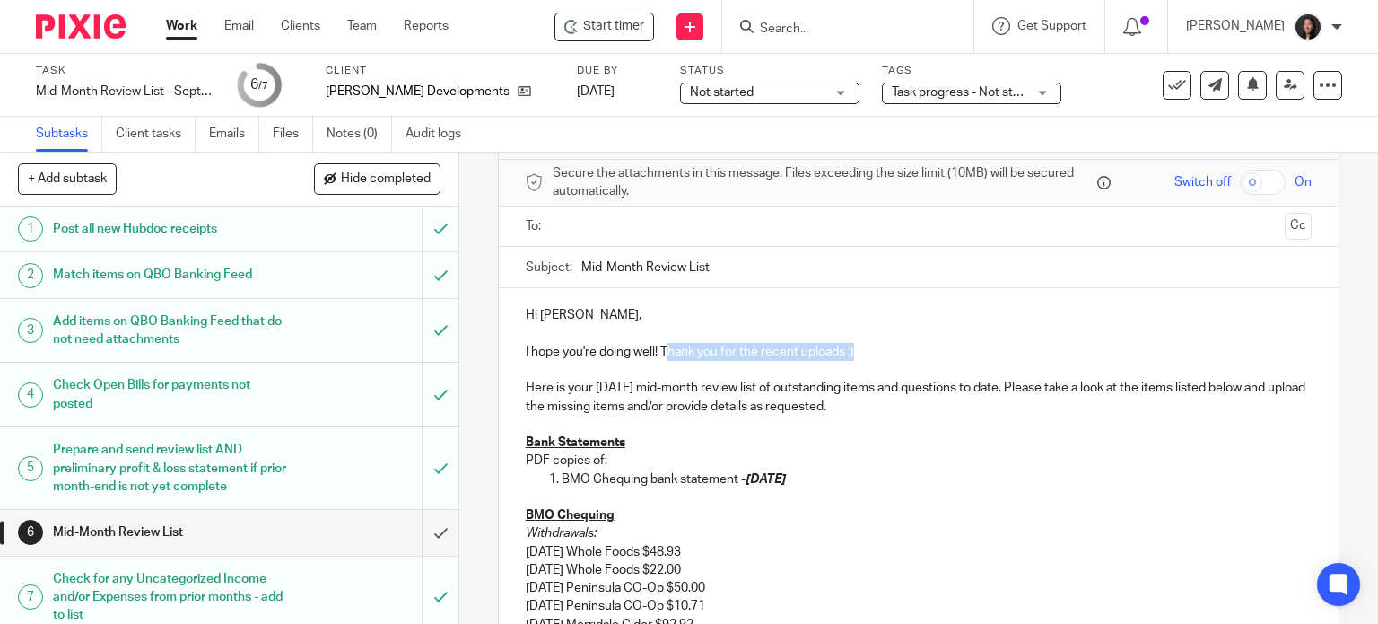
drag, startPoint x: 883, startPoint y: 352, endPoint x: 660, endPoint y: 352, distance: 222.5
click at [660, 352] on p "I hope you're doing well! Thank you for the recent uploads :)" at bounding box center [919, 352] width 787 height 18
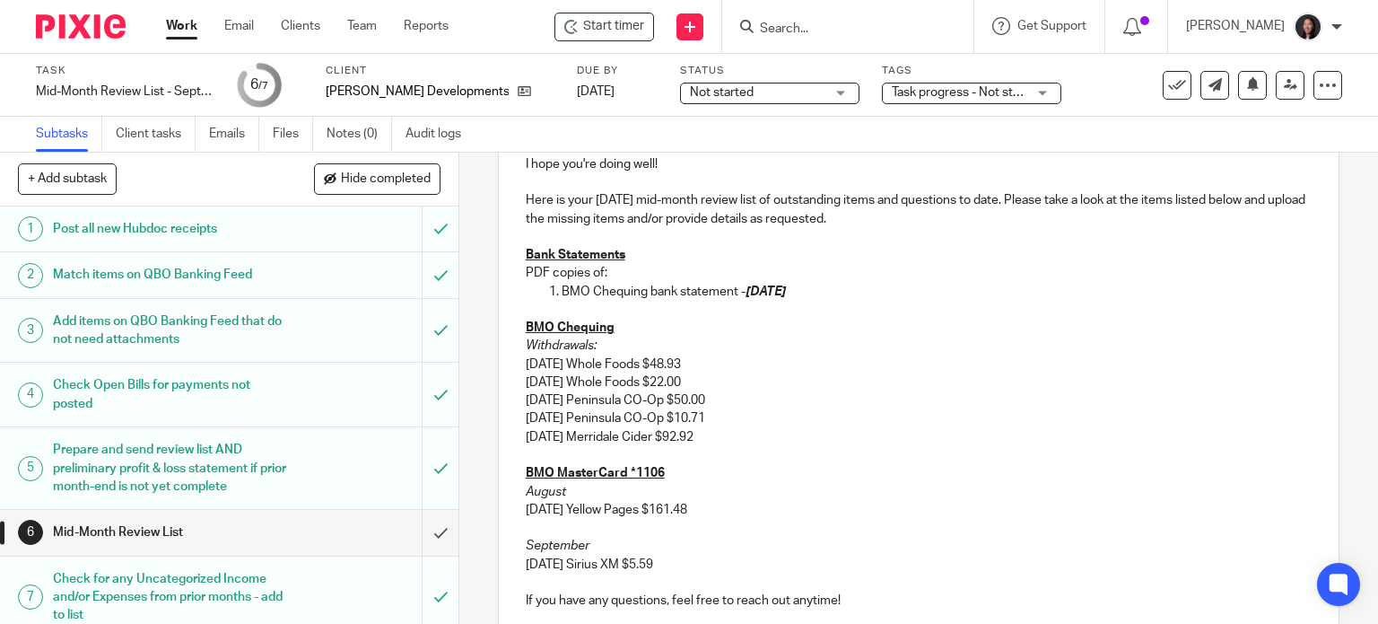
scroll to position [240, 0]
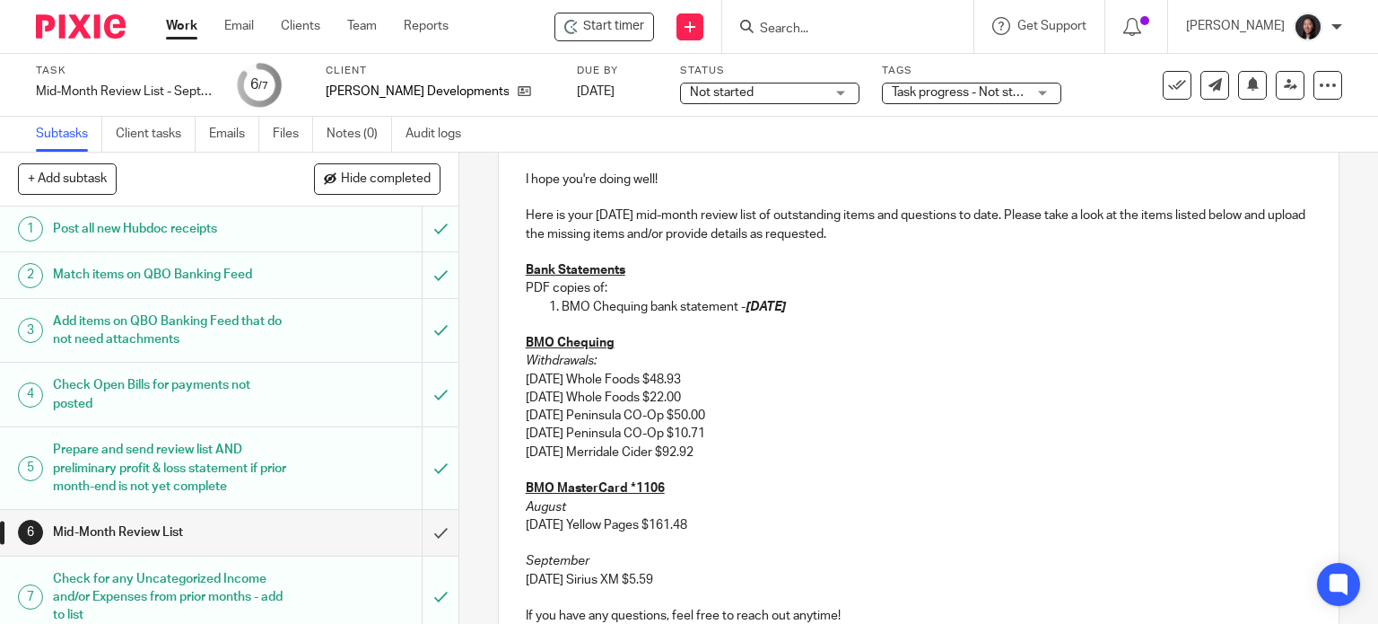
click at [580, 286] on p "PDF copies of:" at bounding box center [919, 288] width 787 height 18
click at [598, 362] on p "Withdrawals:" at bounding box center [919, 361] width 787 height 18
click at [526, 364] on em "Withdrawals:" at bounding box center [561, 360] width 71 height 13
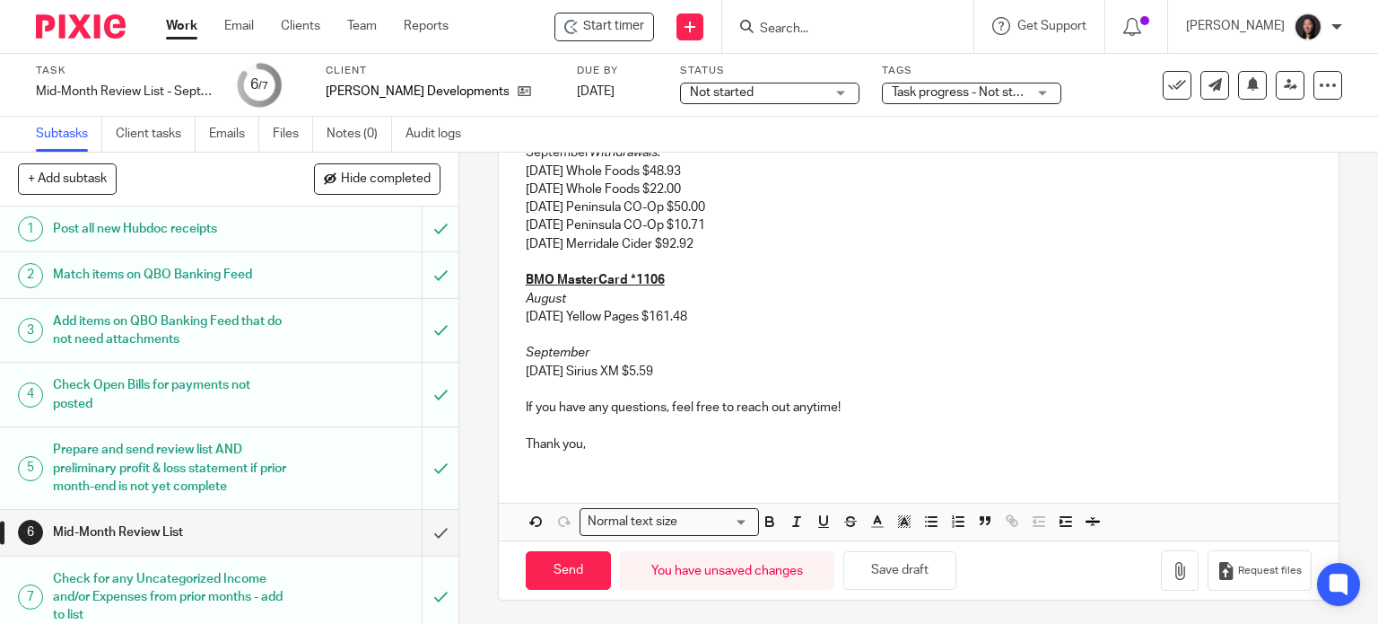
scroll to position [240, 0]
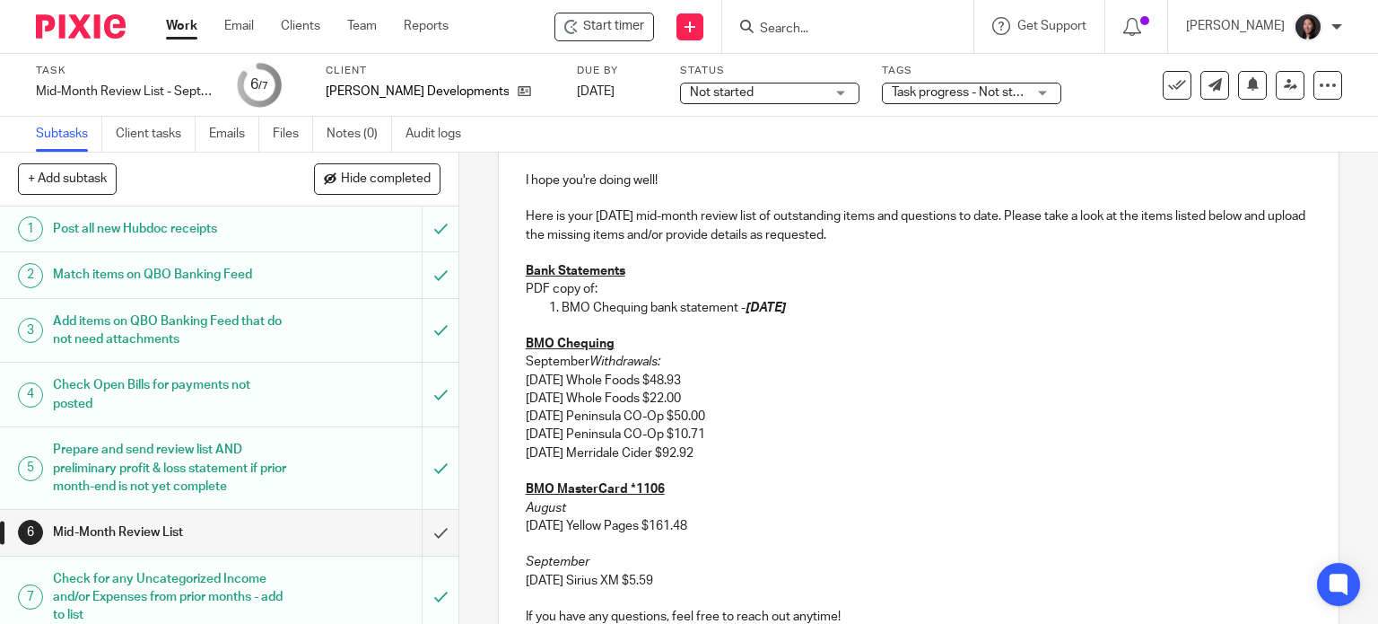
click at [564, 508] on p "August" at bounding box center [919, 508] width 787 height 18
drag, startPoint x: 515, startPoint y: 356, endPoint x: 584, endPoint y: 362, distance: 69.3
click at [584, 362] on div "Hi Eli, I hope you're doing well! Here is your September 2025 mid-month review …" at bounding box center [919, 396] width 841 height 559
click at [539, 434] on p "09/09/2025 Peninsula CO-Op $10.71" at bounding box center [919, 434] width 787 height 18
drag, startPoint x: 519, startPoint y: 354, endPoint x: 664, endPoint y: 361, distance: 144.6
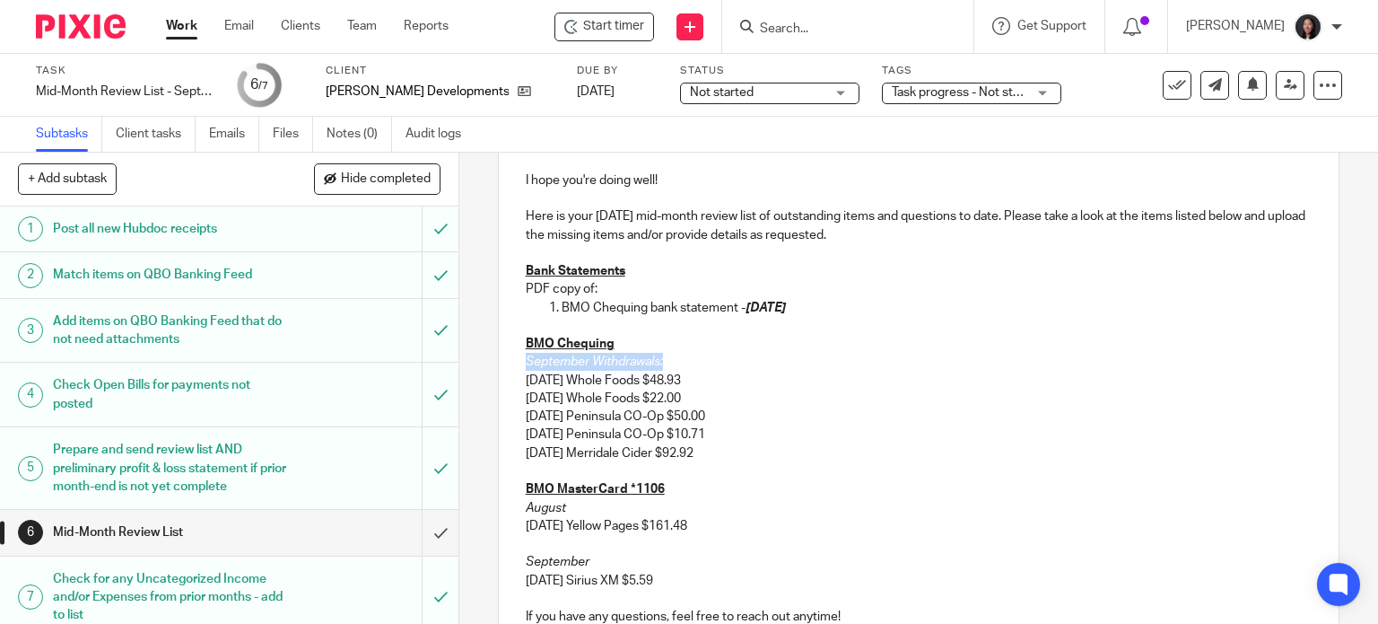
click at [664, 361] on p "September Withdrawals:" at bounding box center [919, 362] width 787 height 18
copy p "September Withdrawals:"
click at [599, 553] on p "September" at bounding box center [919, 562] width 787 height 18
click at [582, 501] on p "August" at bounding box center [919, 508] width 787 height 18
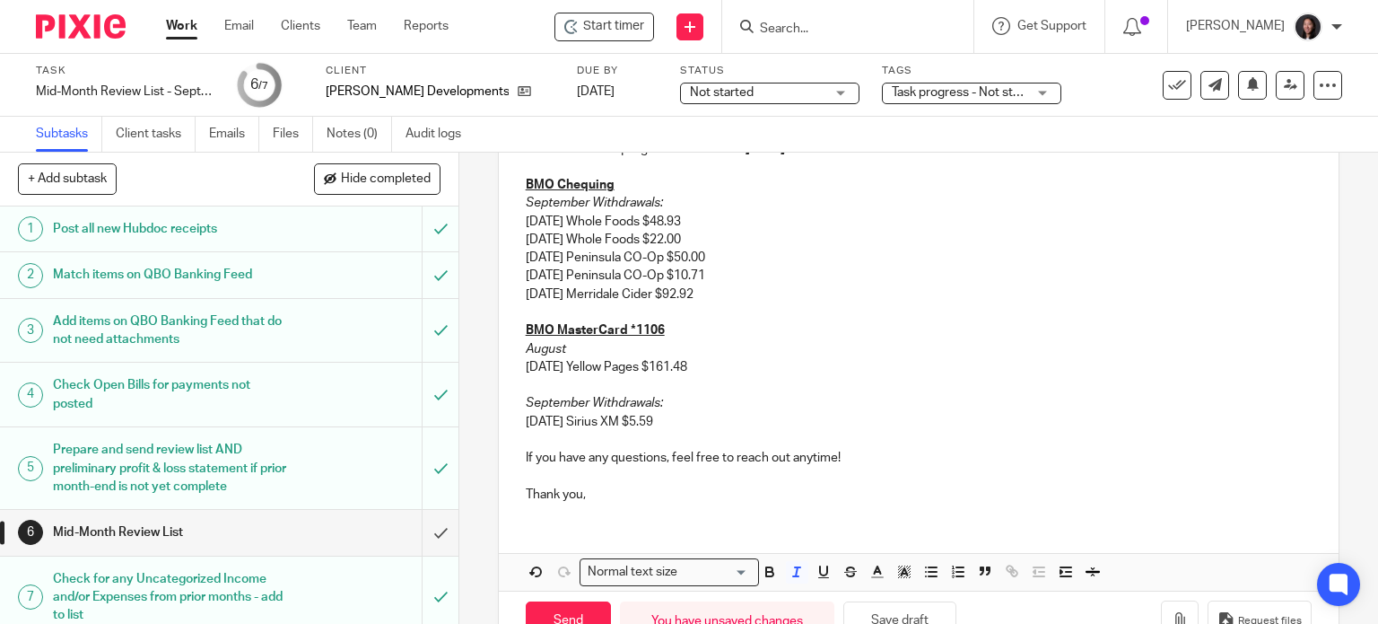
scroll to position [449, 0]
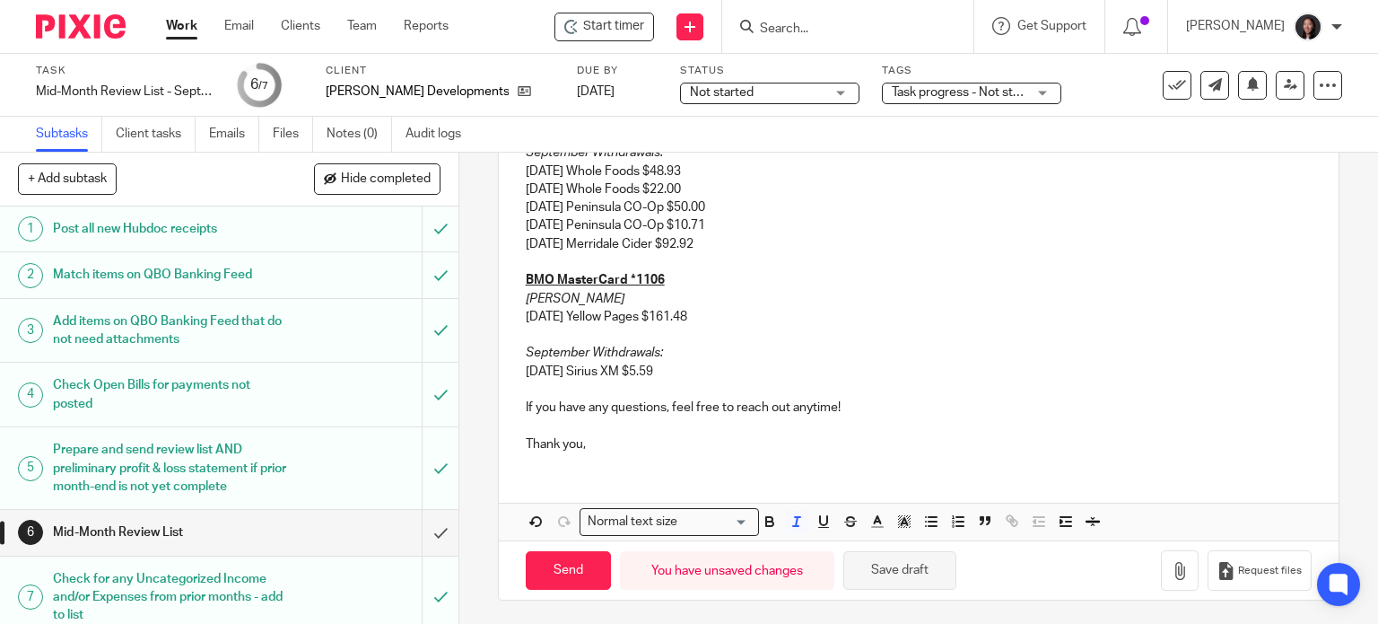
click at [904, 567] on button "Save draft" at bounding box center [899, 570] width 113 height 39
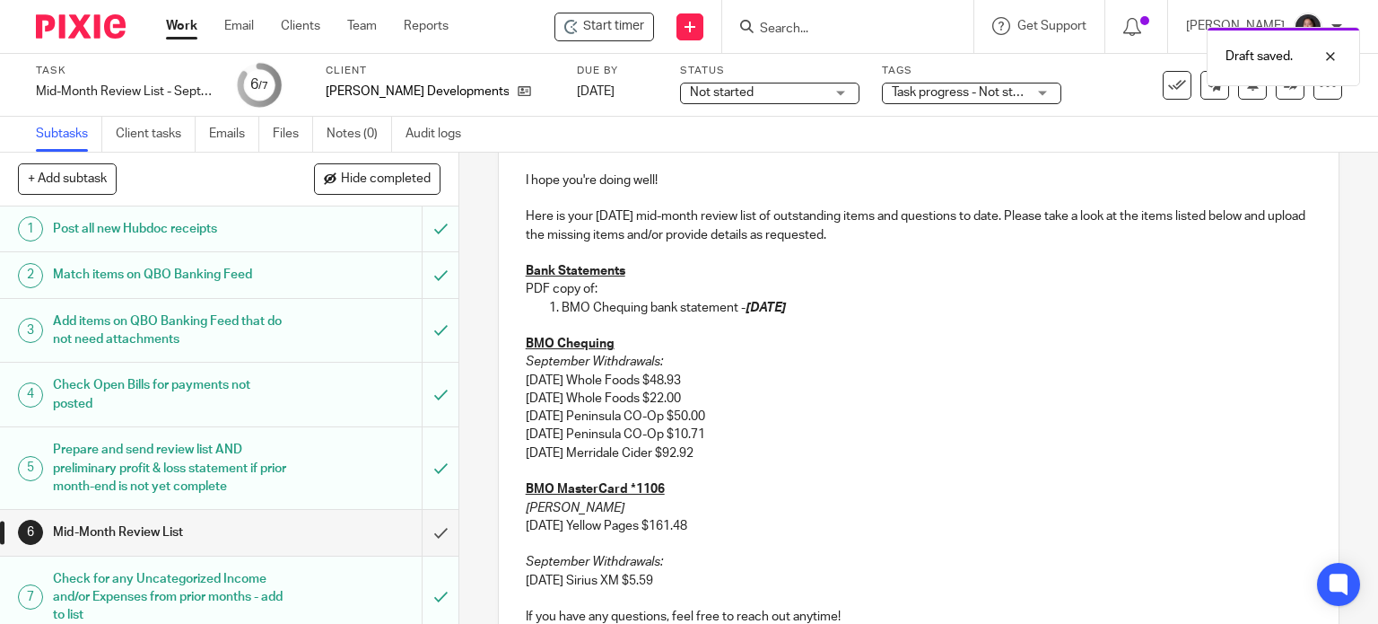
scroll to position [31, 0]
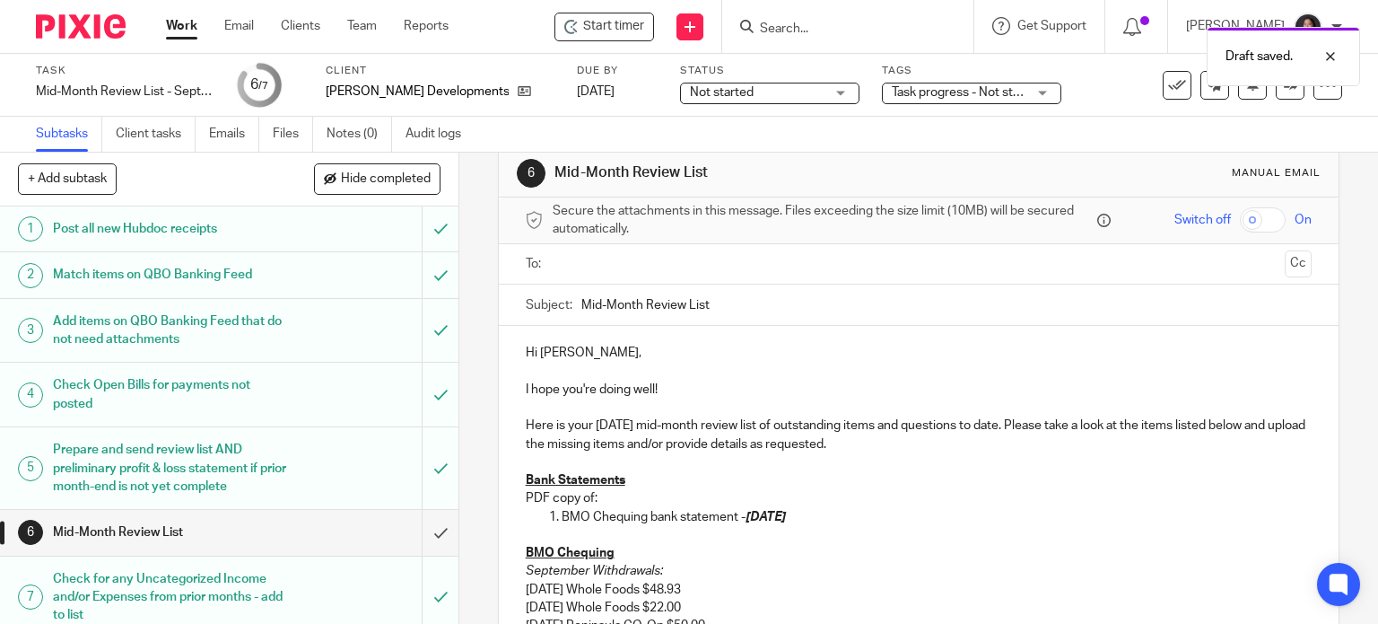
click at [721, 311] on input "Mid-Month Review List" at bounding box center [946, 304] width 731 height 40
type input "Mid-Month Review List - [DATE]"
click at [697, 265] on input "text" at bounding box center [918, 264] width 719 height 21
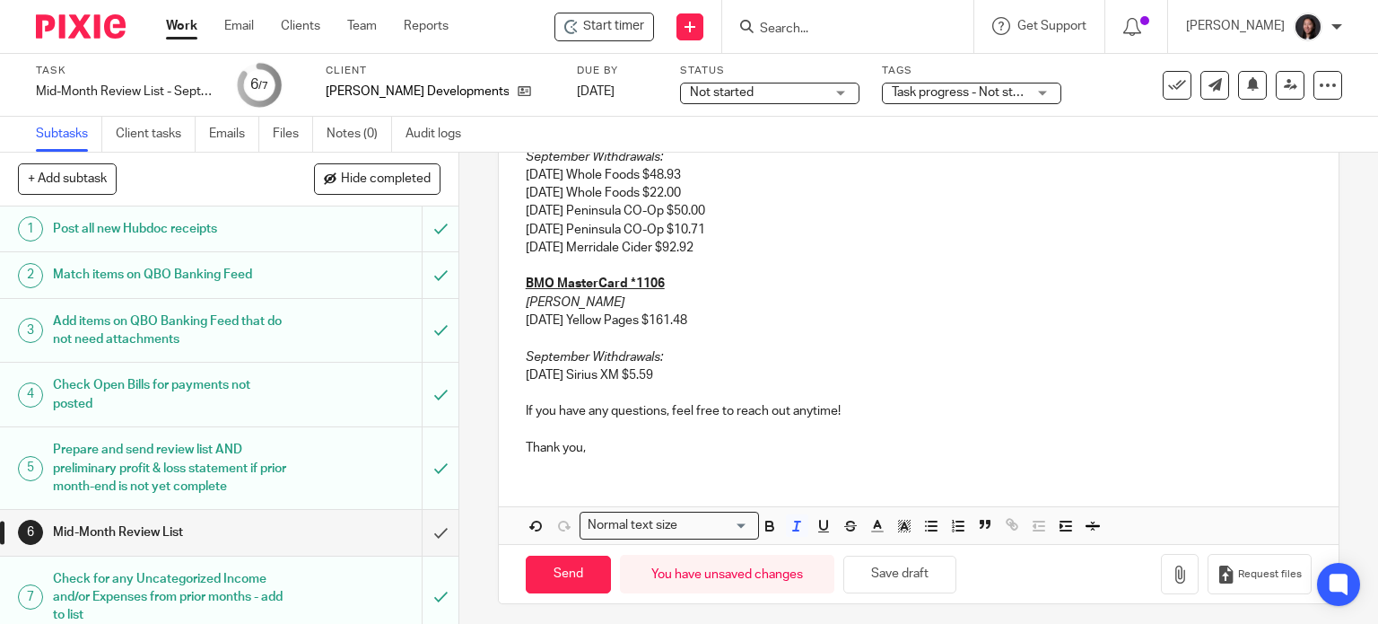
scroll to position [452, 0]
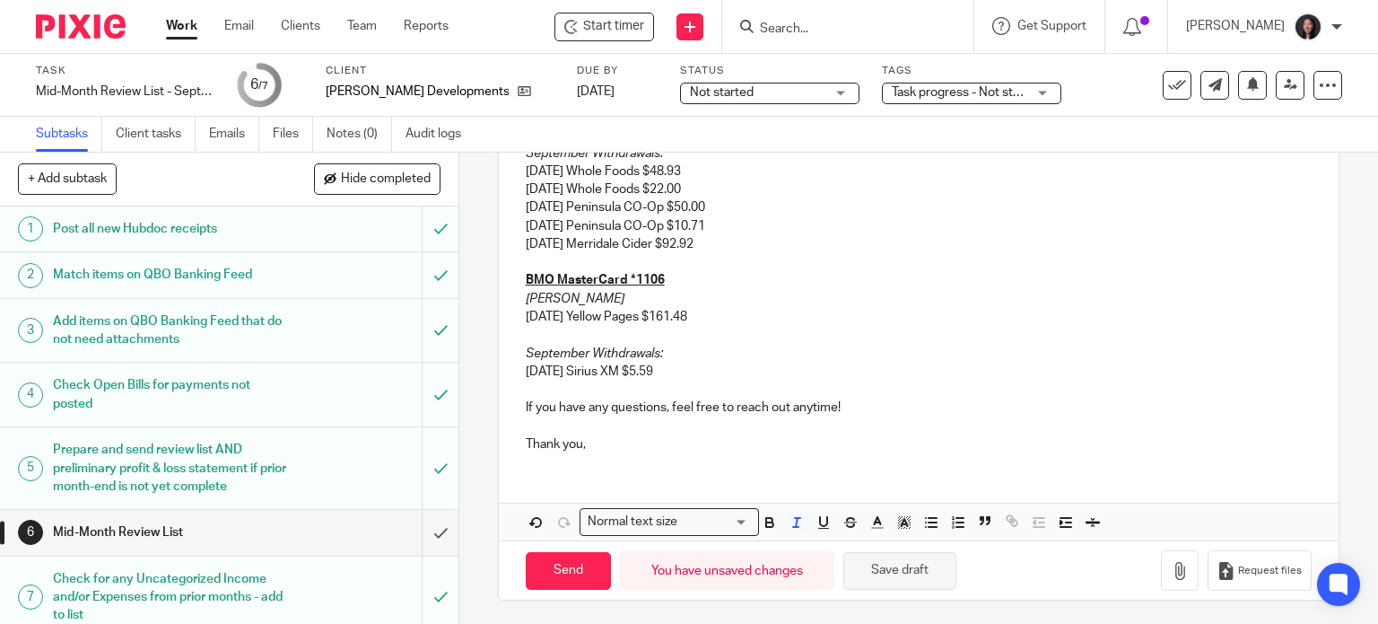
click at [893, 559] on button "Save draft" at bounding box center [899, 571] width 113 height 39
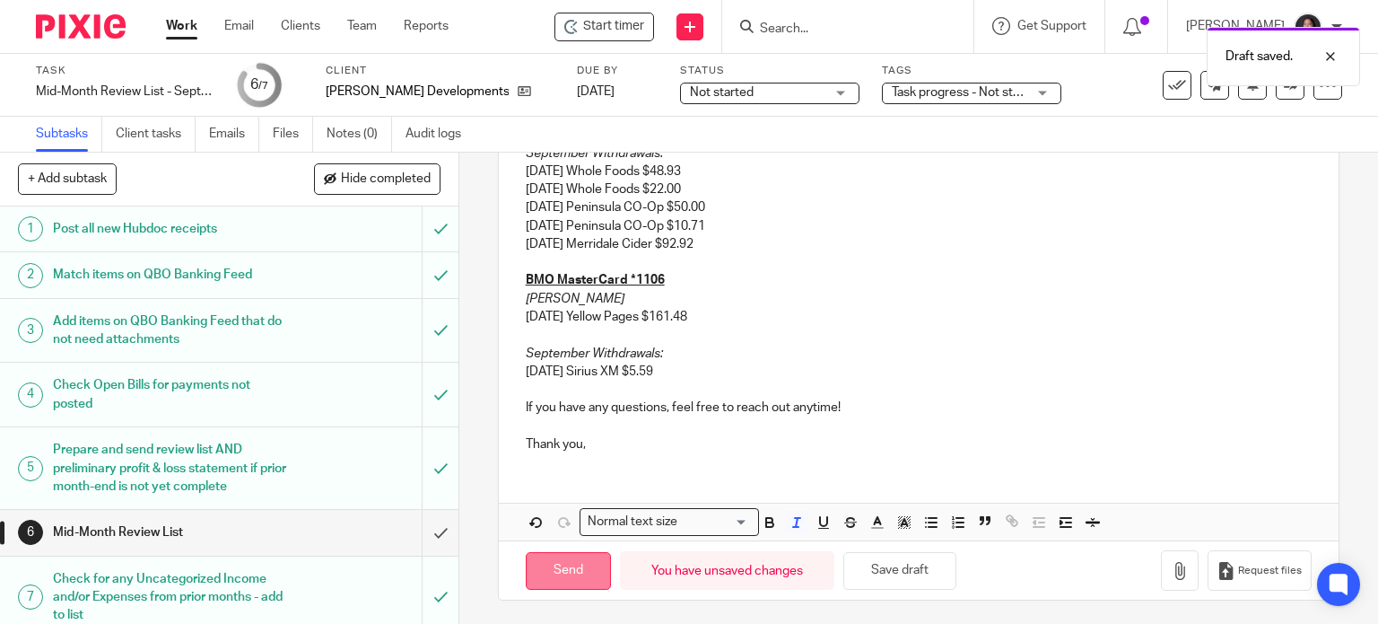
click at [578, 563] on input "Send" at bounding box center [568, 571] width 85 height 39
type input "Sent"
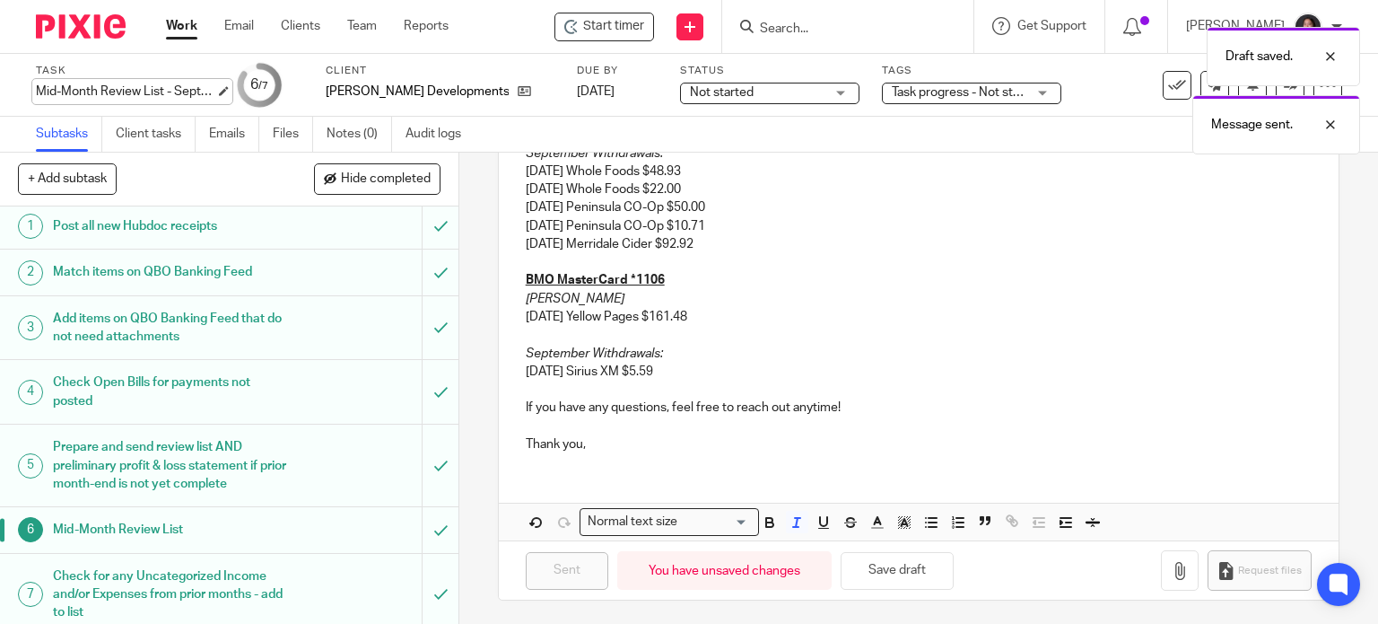
scroll to position [0, 0]
click at [173, 25] on link "Work" at bounding box center [181, 26] width 31 height 18
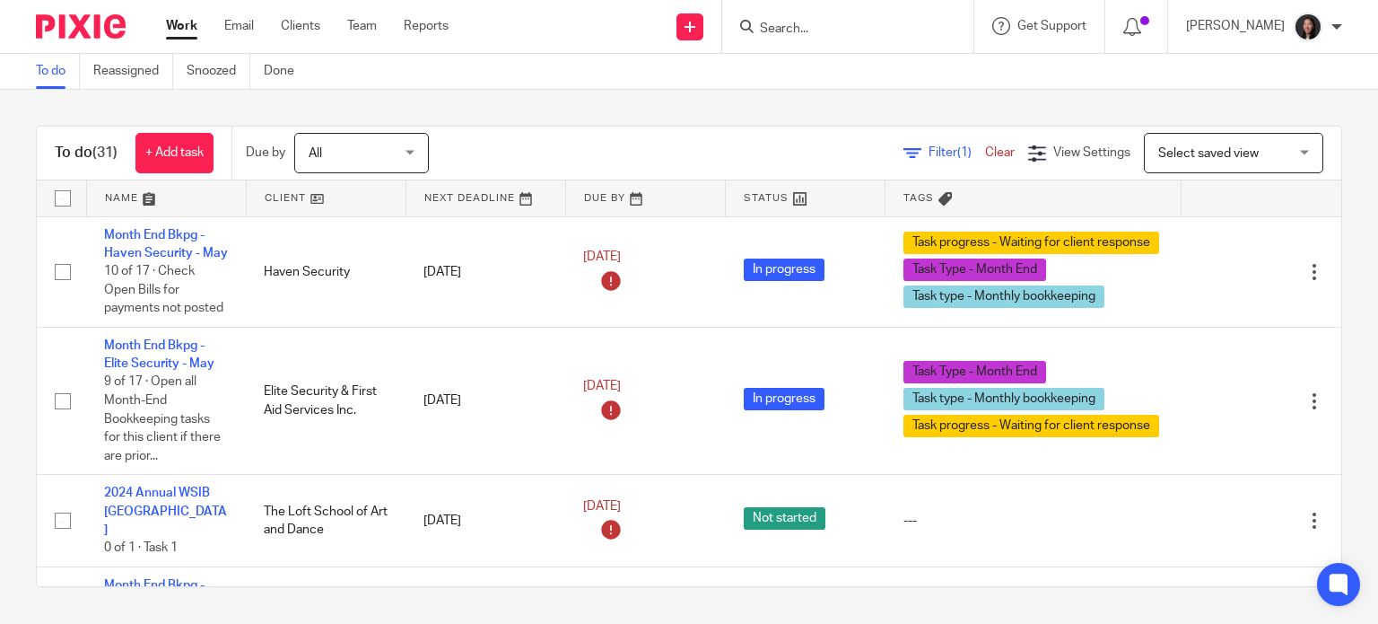
click at [207, 196] on link at bounding box center [166, 198] width 159 height 36
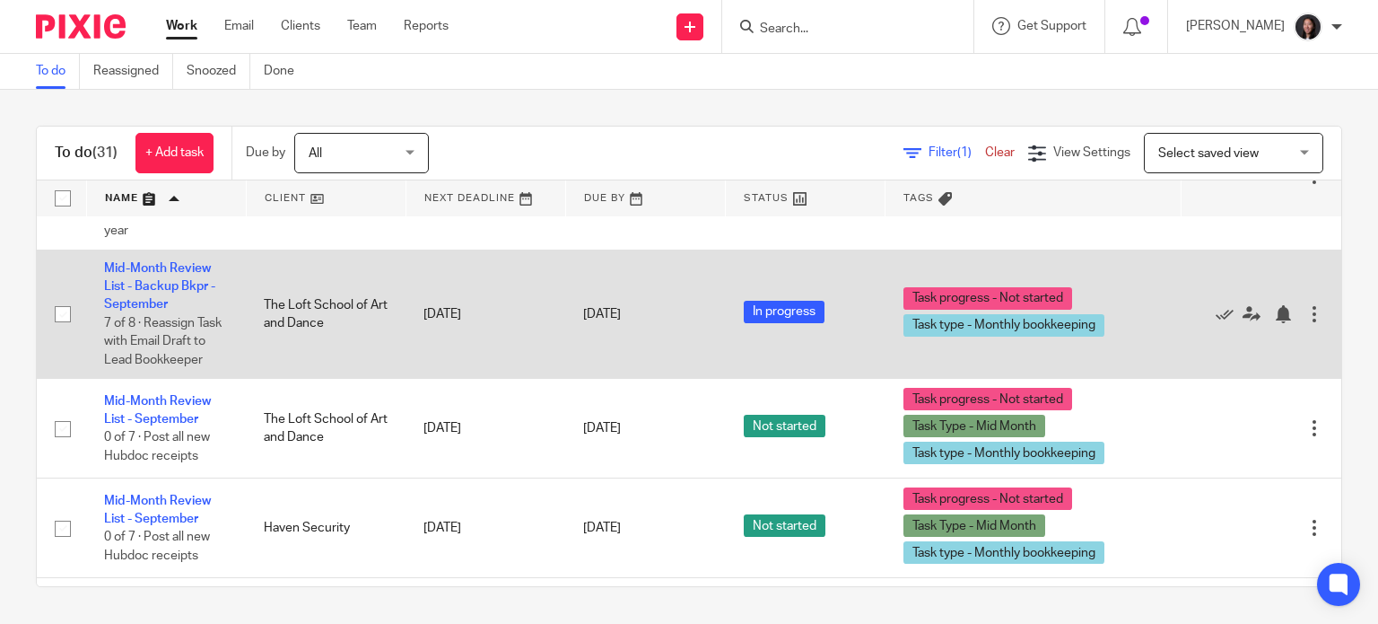
scroll to position [209, 0]
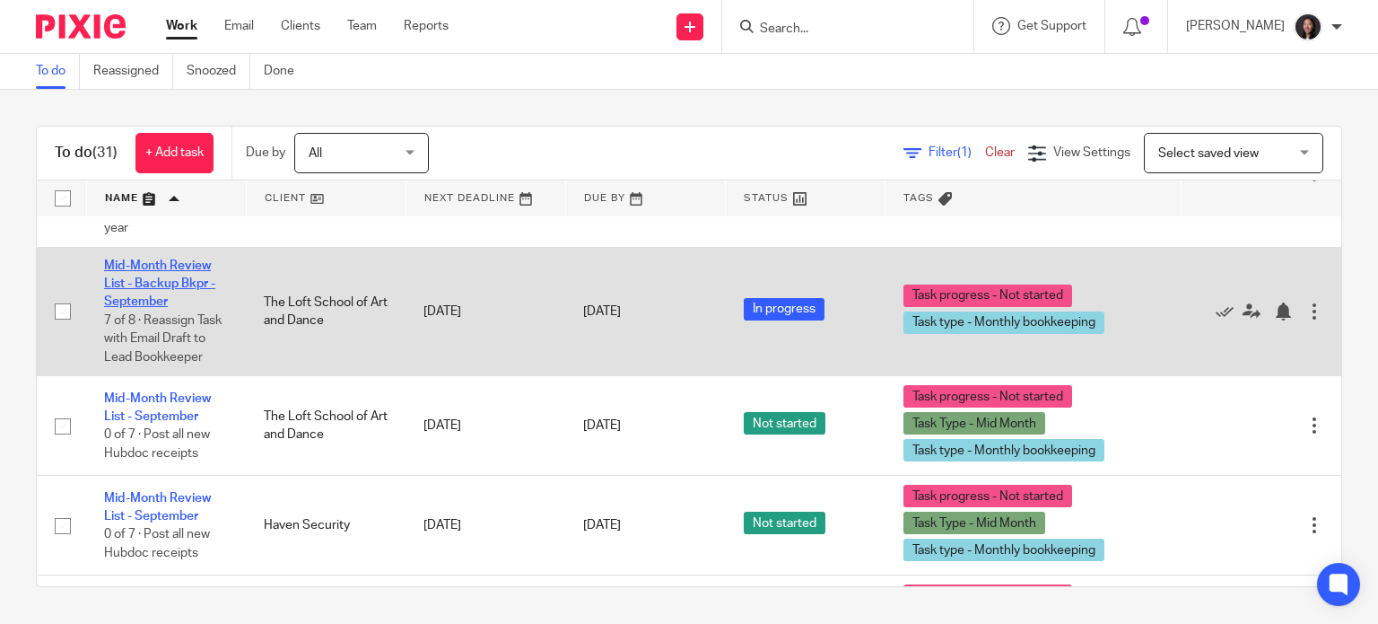
click at [150, 283] on link "Mid-Month Review List - Backup Bkpr - September" at bounding box center [159, 283] width 111 height 49
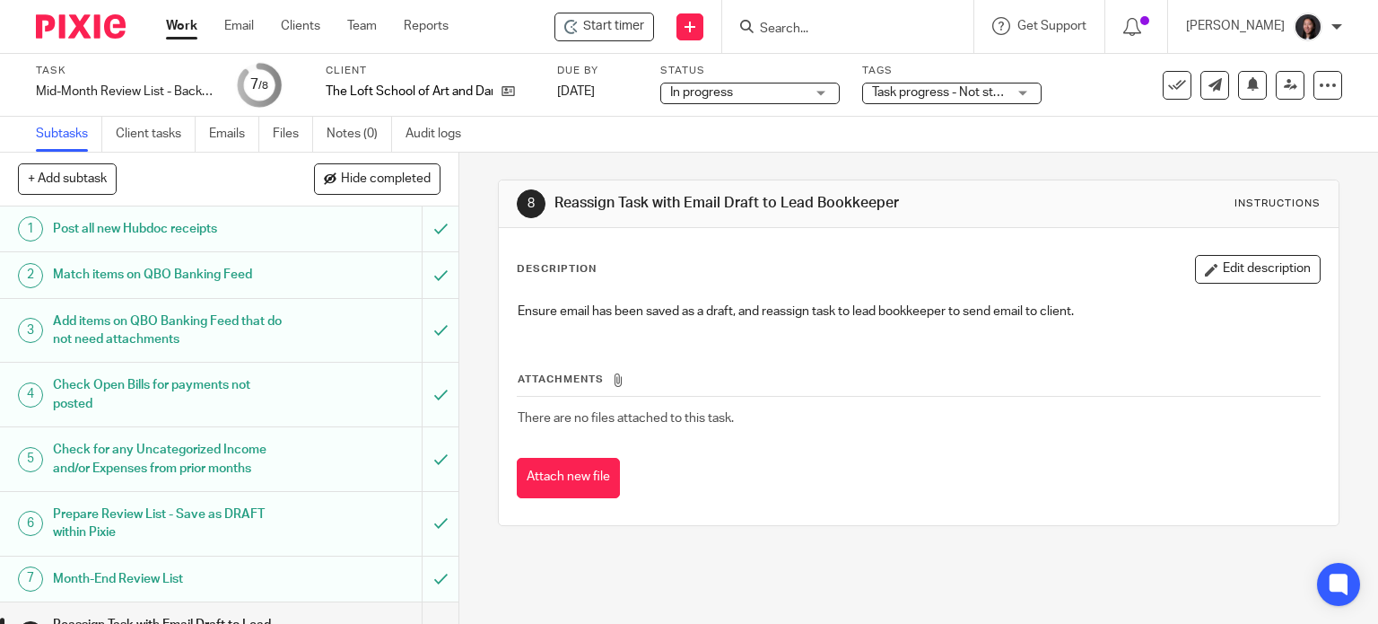
scroll to position [40, 0]
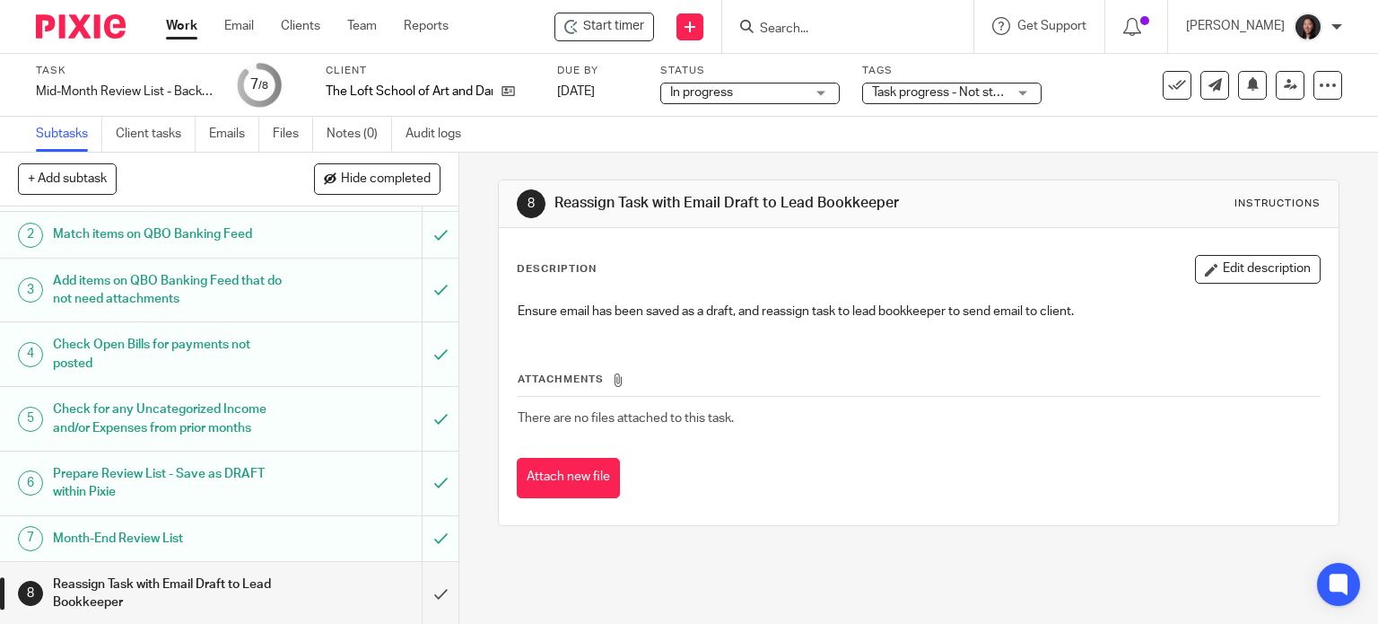
click at [192, 537] on h1 "Month-End Review List" at bounding box center [170, 538] width 234 height 27
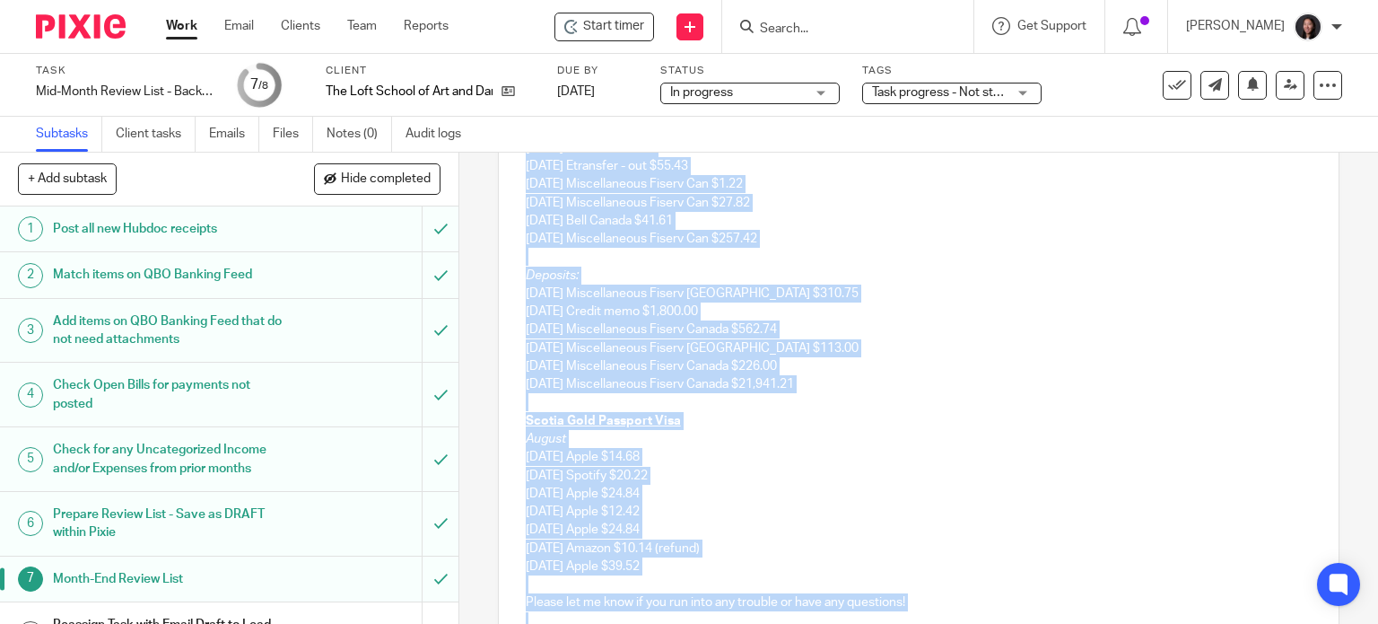
scroll to position [628, 0]
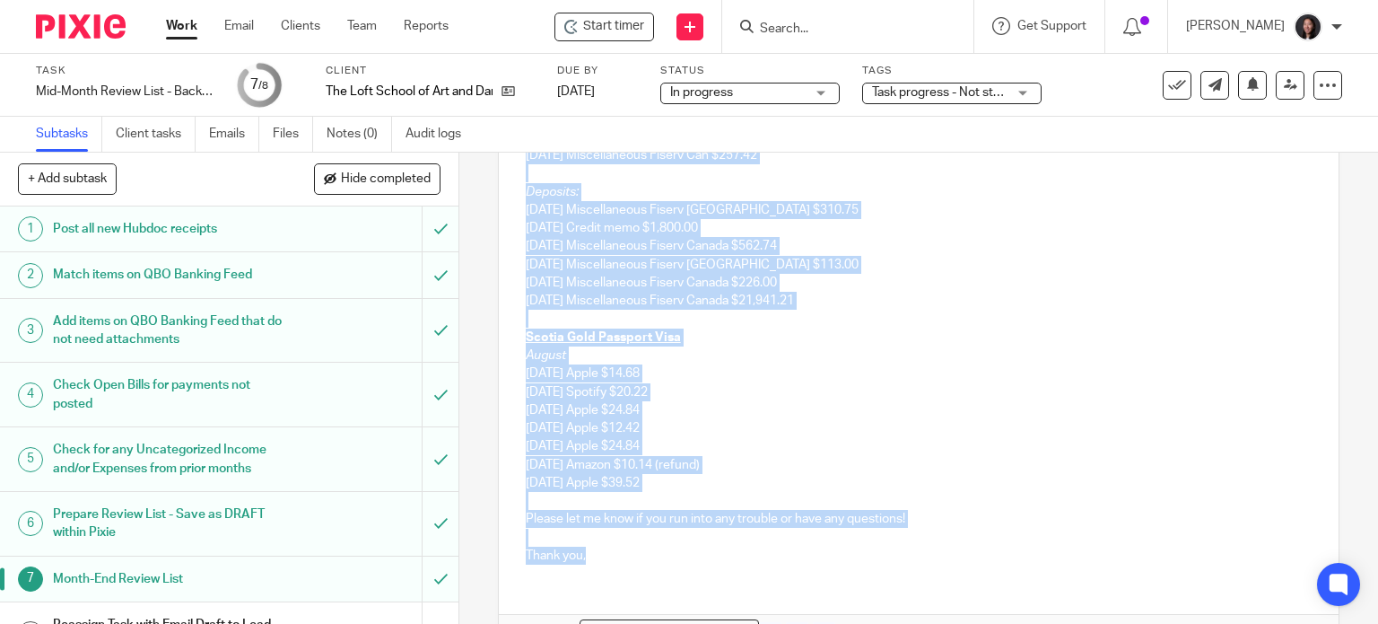
drag, startPoint x: 504, startPoint y: 388, endPoint x: 622, endPoint y: 560, distance: 208.5
click at [622, 560] on div "Hi Deborah, I hope you're doing well! Thank you for the recent uploads. Here is…" at bounding box center [919, 153] width 841 height 850
copy div "Hi Deborah, I hope you're doing well! Thank you for the recent uploads. Here is…"
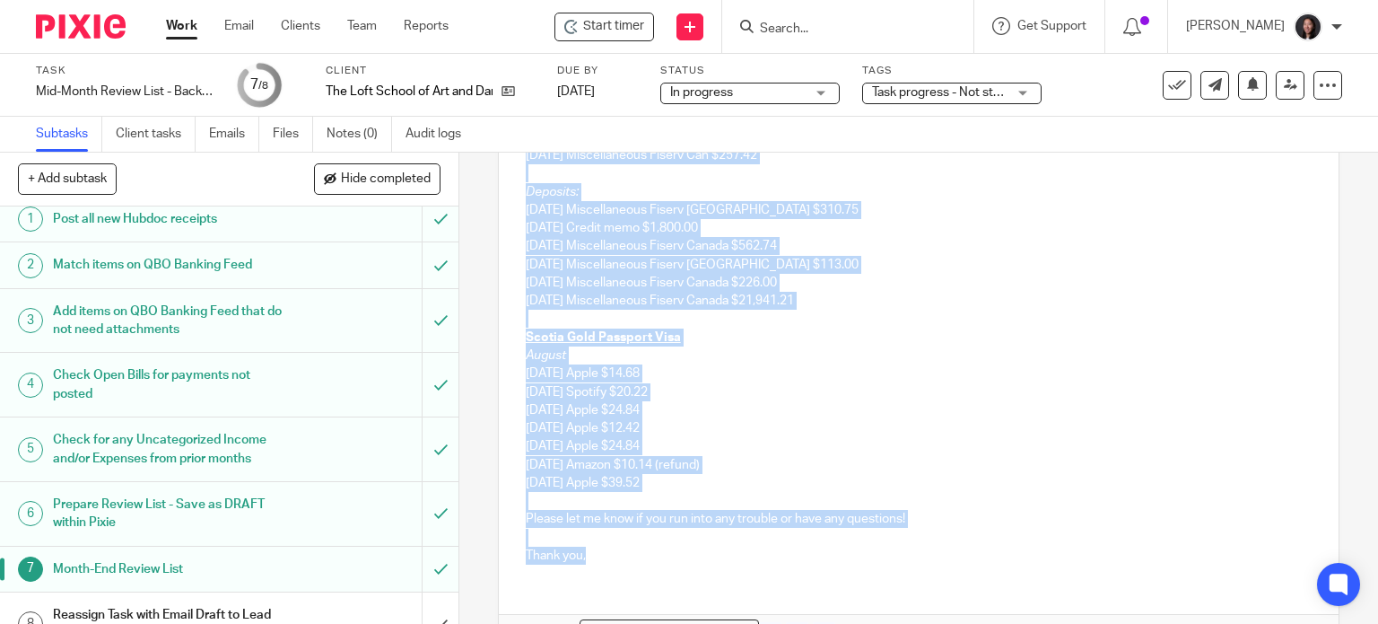
scroll to position [40, 0]
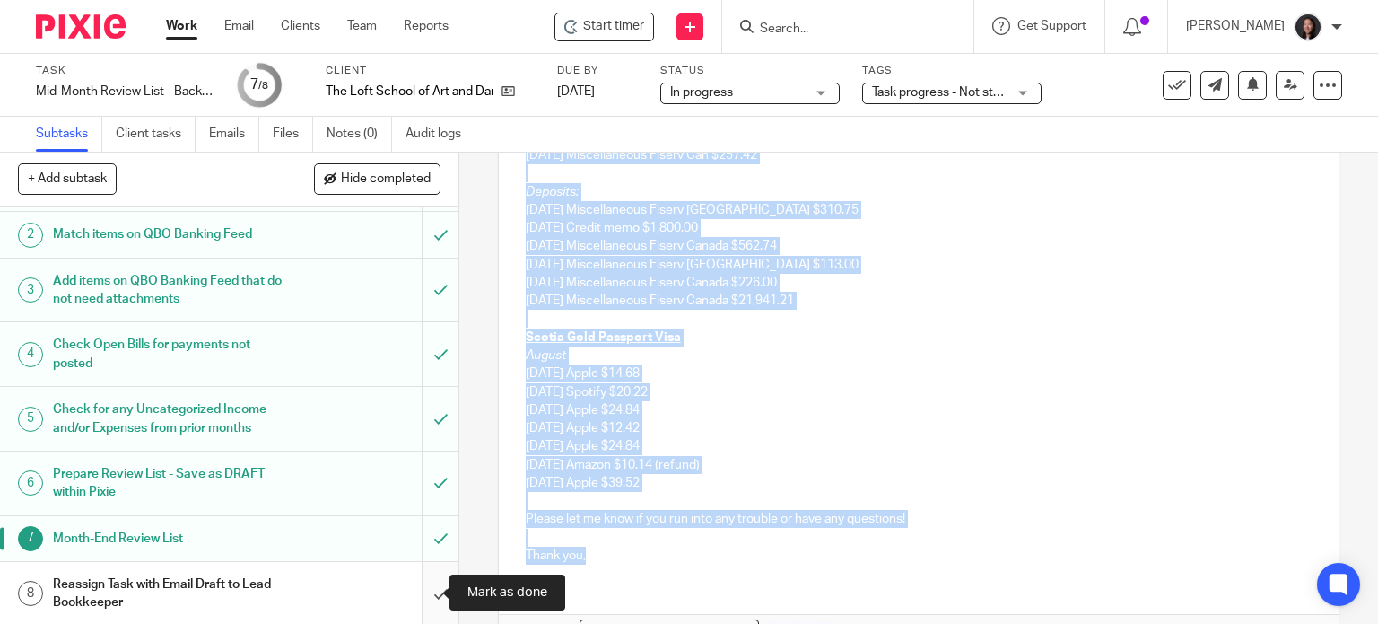
click at [423, 588] on input "submit" at bounding box center [229, 594] width 458 height 64
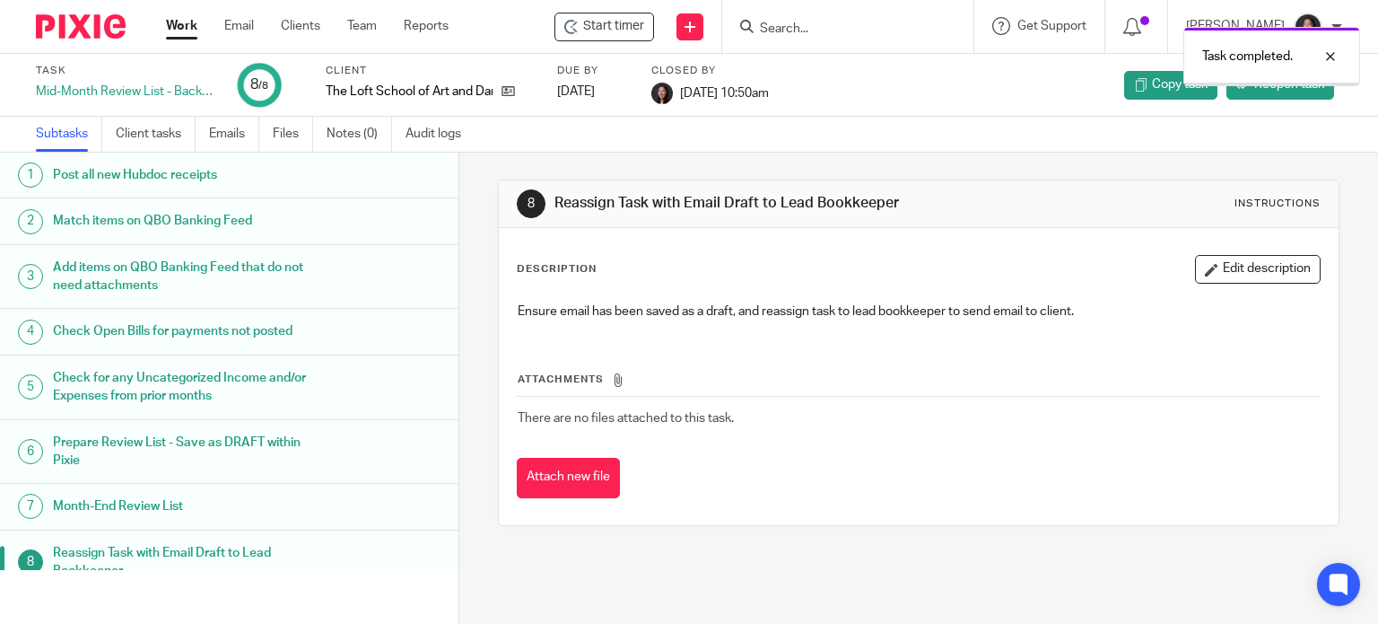
click at [179, 14] on div "Work Email Clients Team Reports Work Email Clients Team Reports Settings" at bounding box center [311, 26] width 327 height 53
click at [179, 23] on link "Work" at bounding box center [181, 26] width 31 height 18
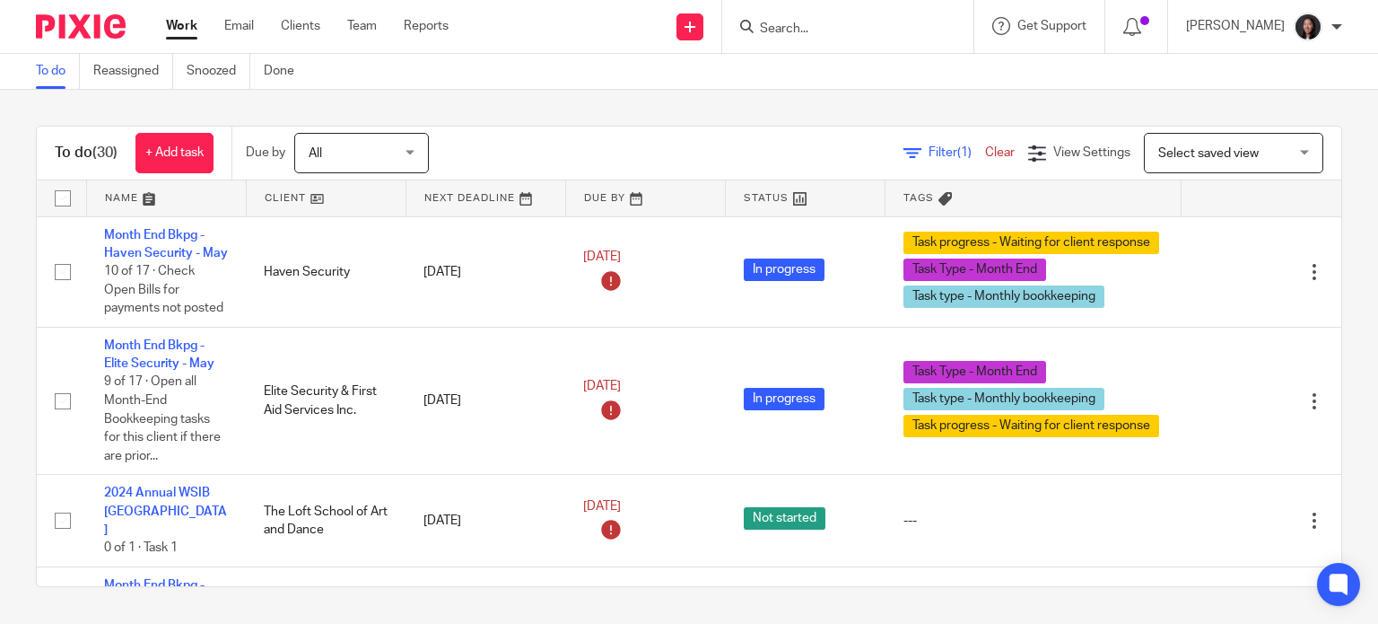
click at [195, 202] on link at bounding box center [166, 198] width 159 height 36
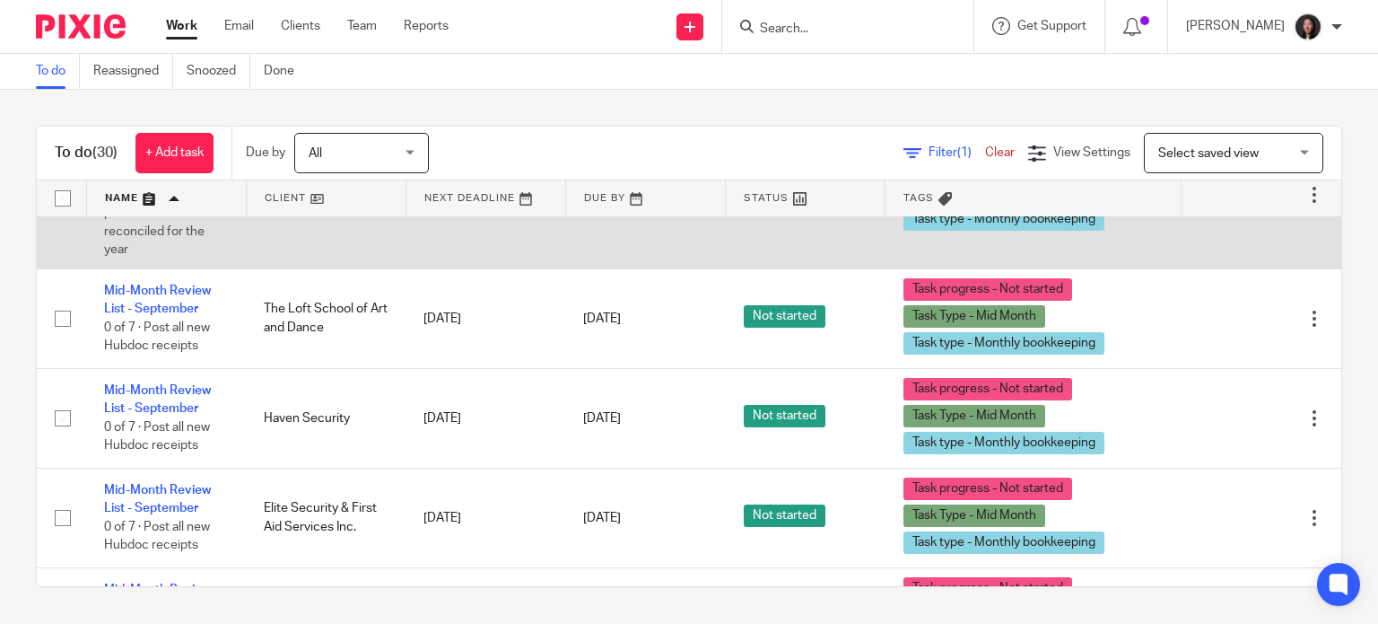
scroll to position [209, 0]
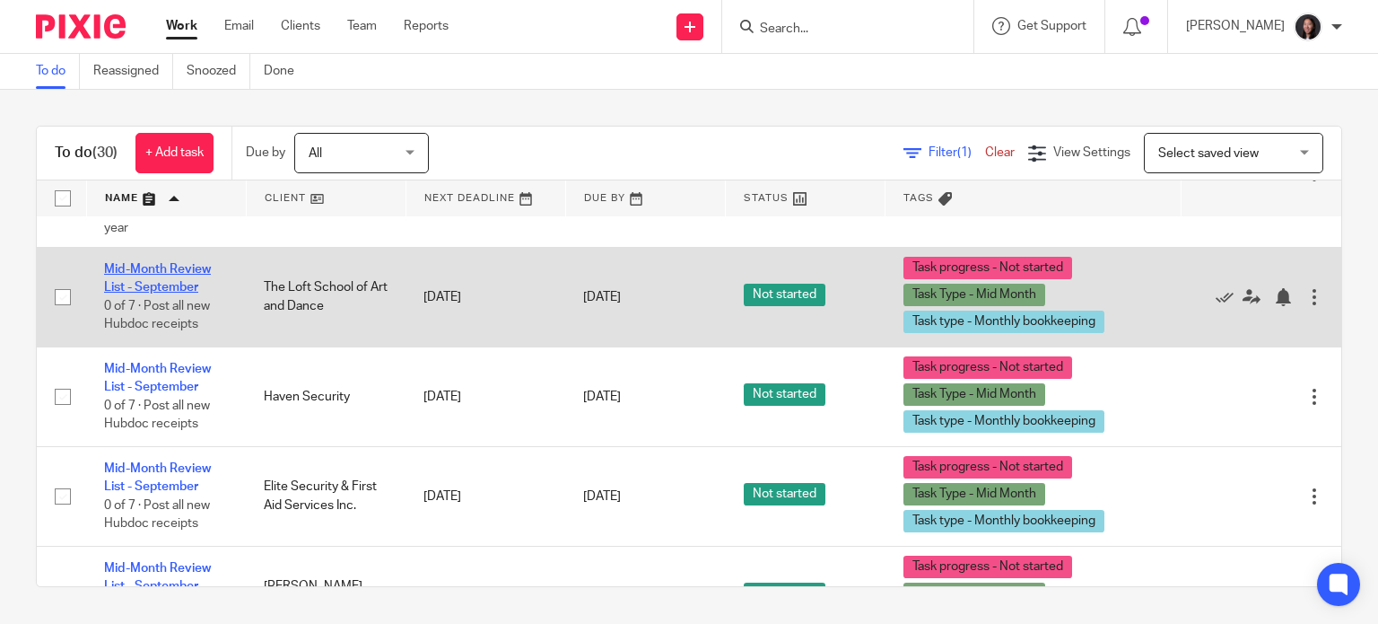
click at [165, 290] on link "Mid-Month Review List - September" at bounding box center [157, 278] width 107 height 31
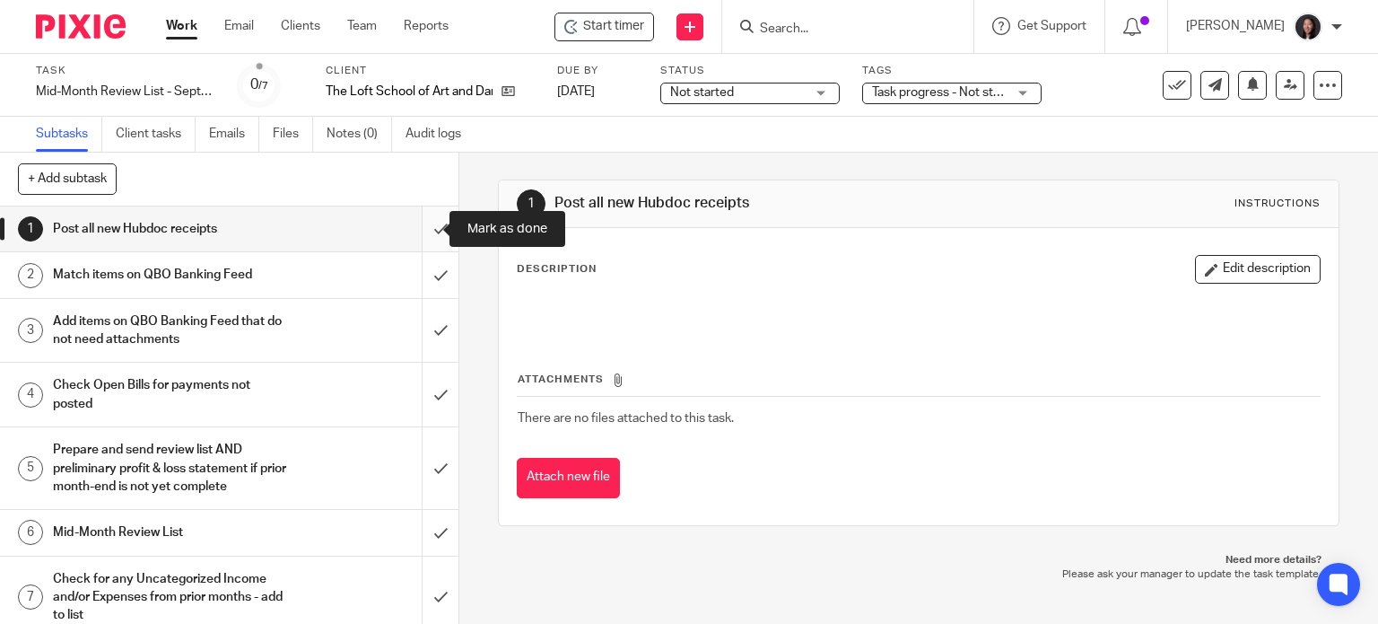
click at [429, 231] on input "submit" at bounding box center [229, 228] width 458 height 45
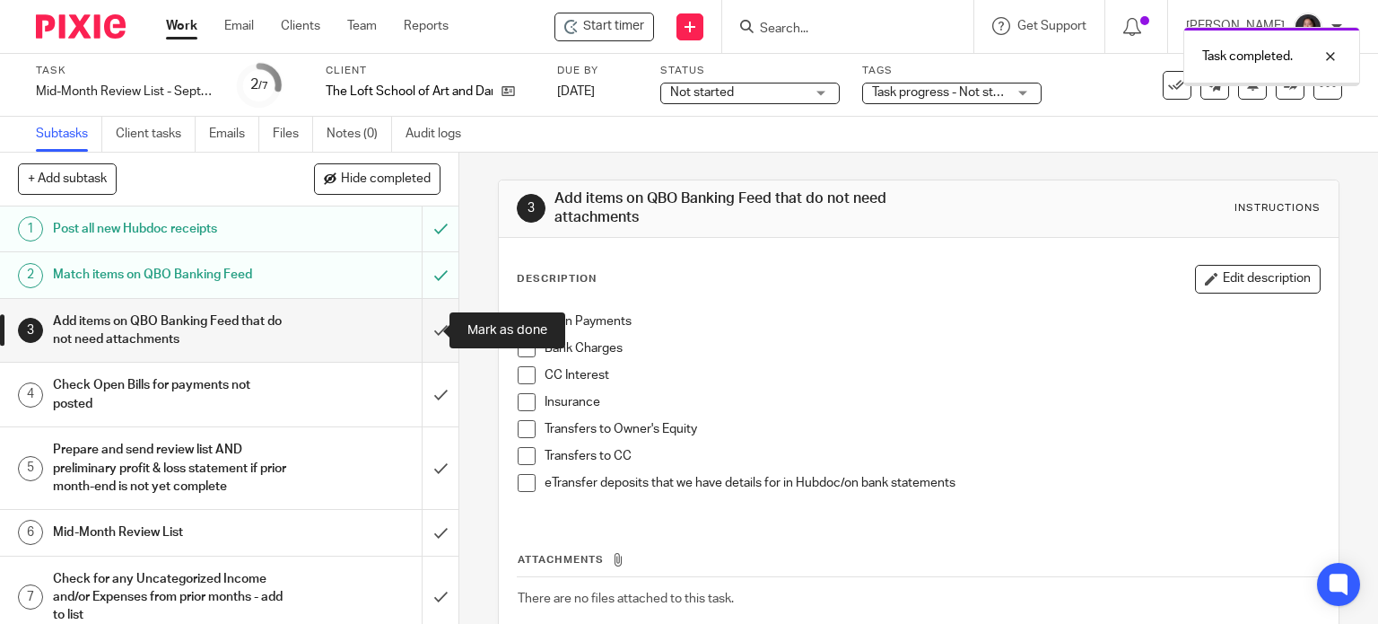
click at [413, 324] on input "submit" at bounding box center [229, 331] width 458 height 64
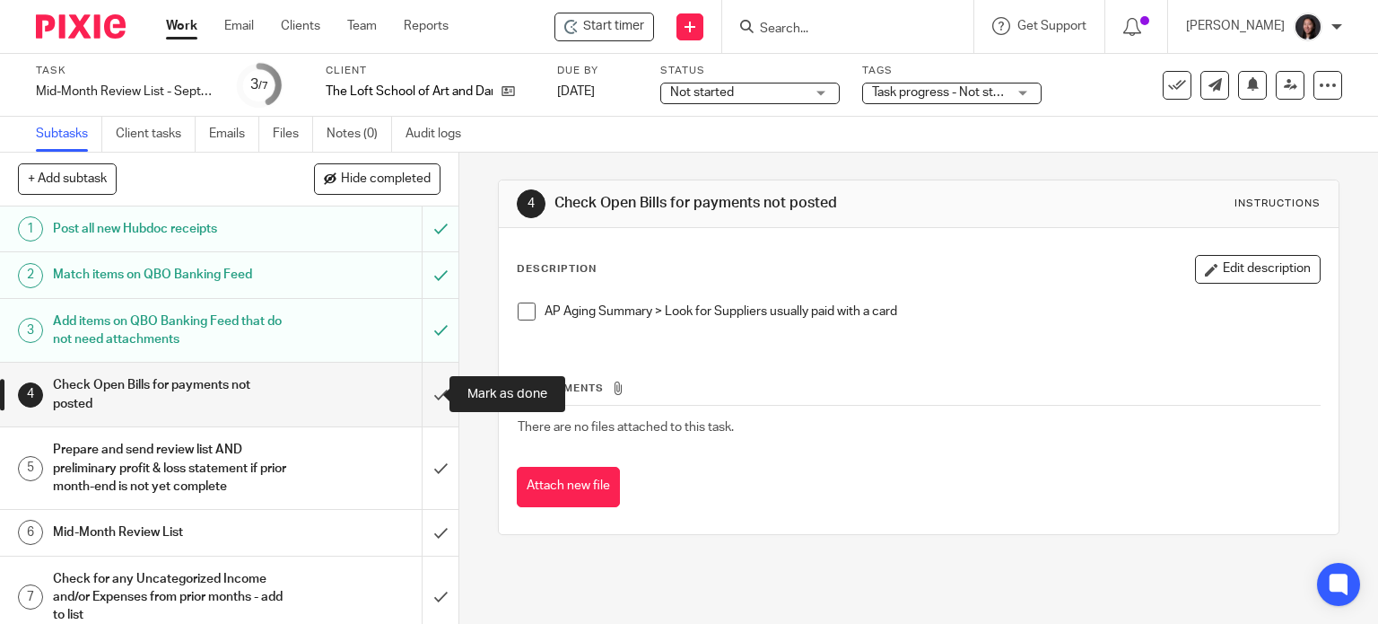
click at [414, 400] on input "submit" at bounding box center [229, 394] width 458 height 64
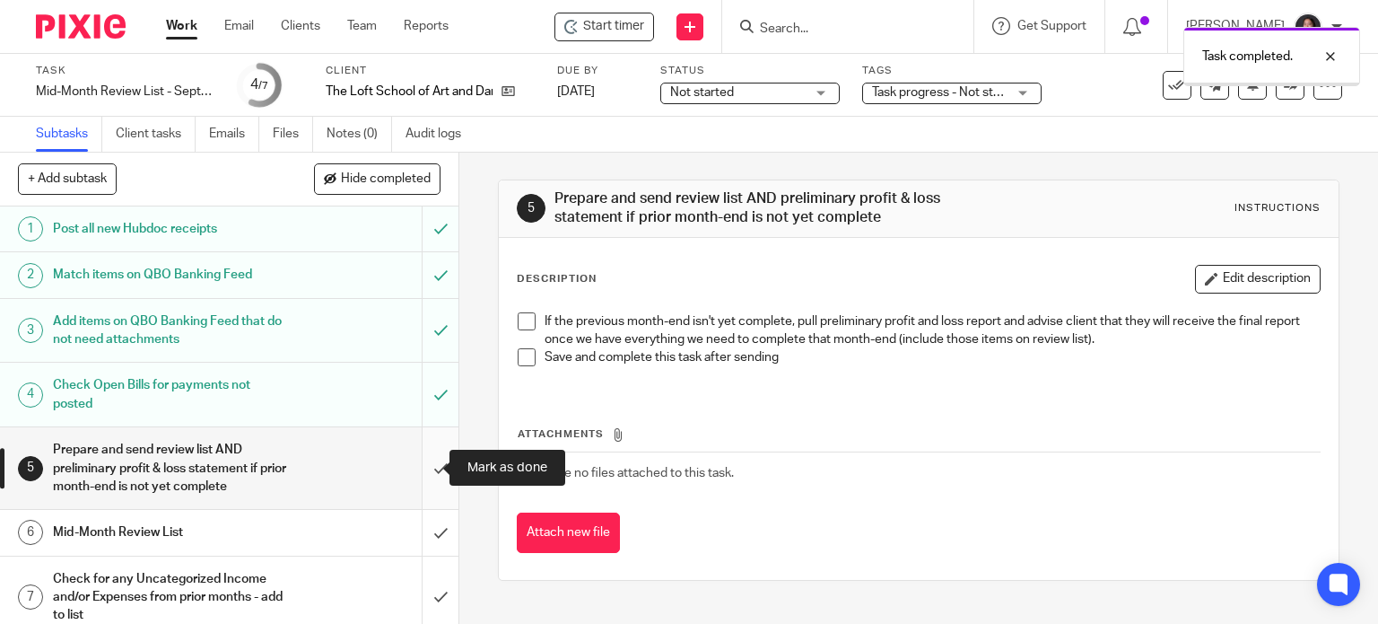
click at [407, 458] on input "submit" at bounding box center [229, 468] width 458 height 82
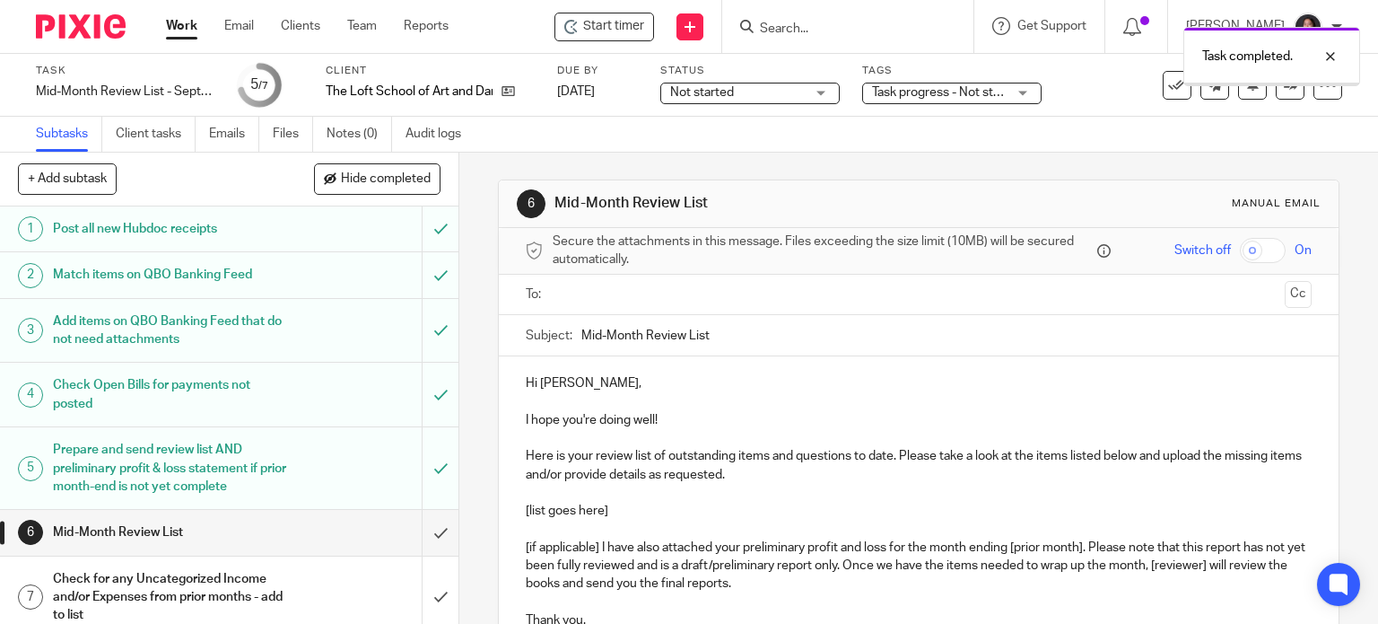
scroll to position [13, 0]
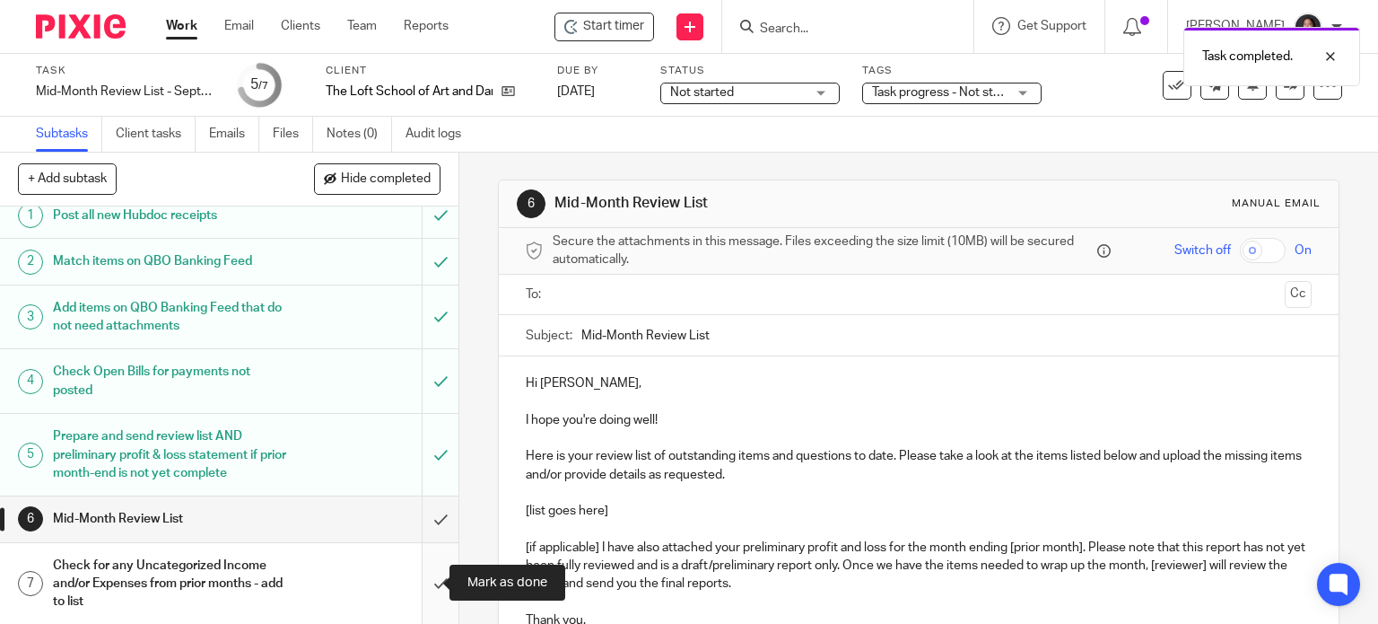
click at [429, 576] on input "submit" at bounding box center [229, 584] width 458 height 82
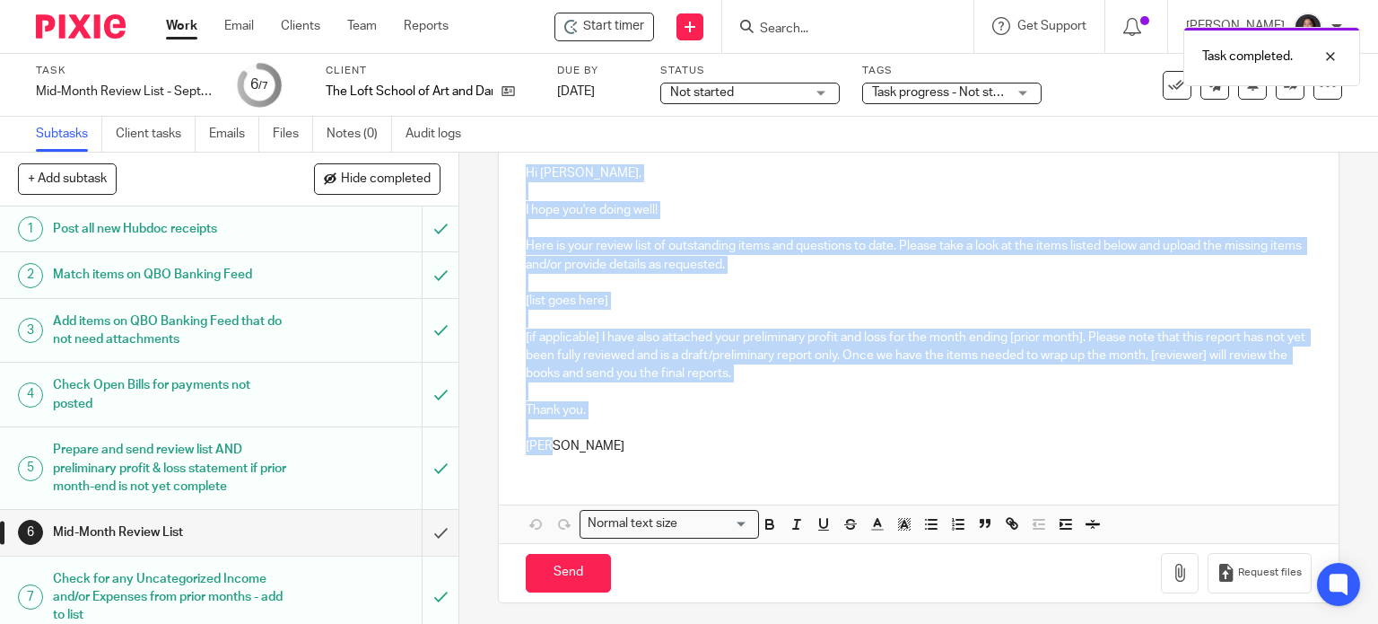
scroll to position [213, 0]
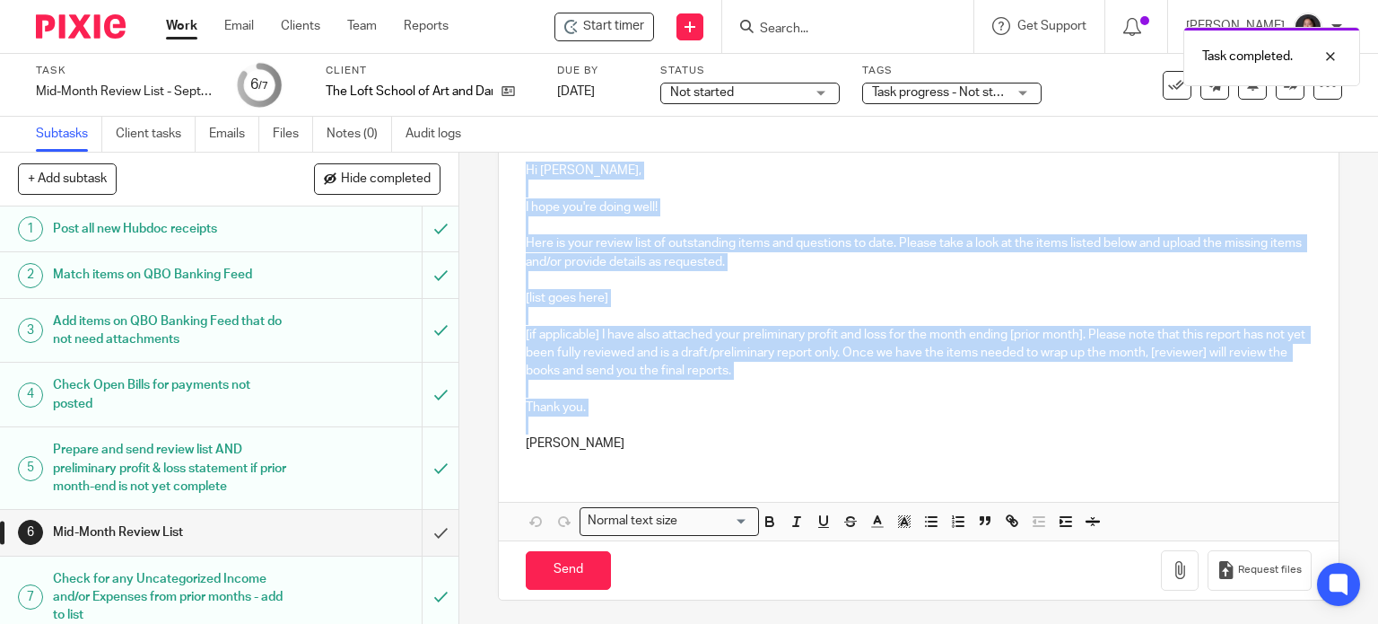
drag, startPoint x: 521, startPoint y: 377, endPoint x: 615, endPoint y: 432, distance: 109.4
click at [615, 432] on div "Hi Deborah, I hope you're doing well! Here is your review list of outstanding i…" at bounding box center [919, 305] width 841 height 322
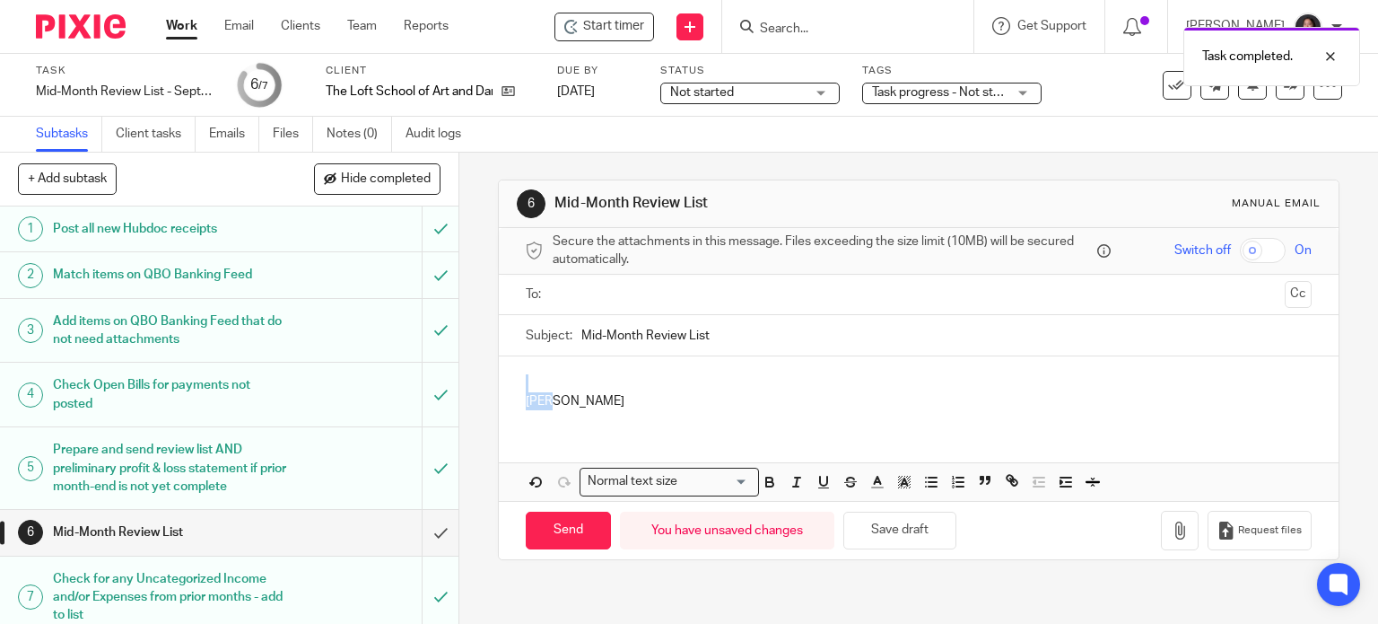
scroll to position [0, 0]
drag, startPoint x: 571, startPoint y: 301, endPoint x: 502, endPoint y: 299, distance: 69.1
click at [502, 299] on form "Secure the attachments in this message. Files exceeding the size limit (10MB) w…" at bounding box center [919, 393] width 841 height 331
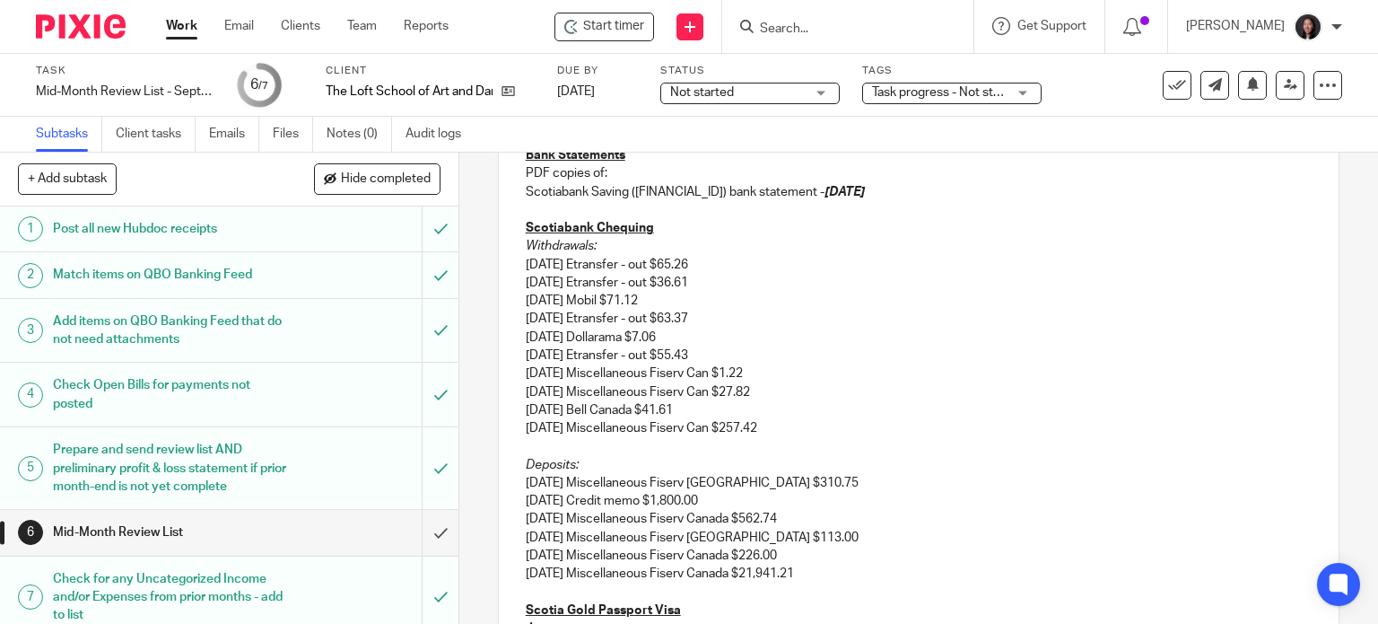
scroll to position [740, 0]
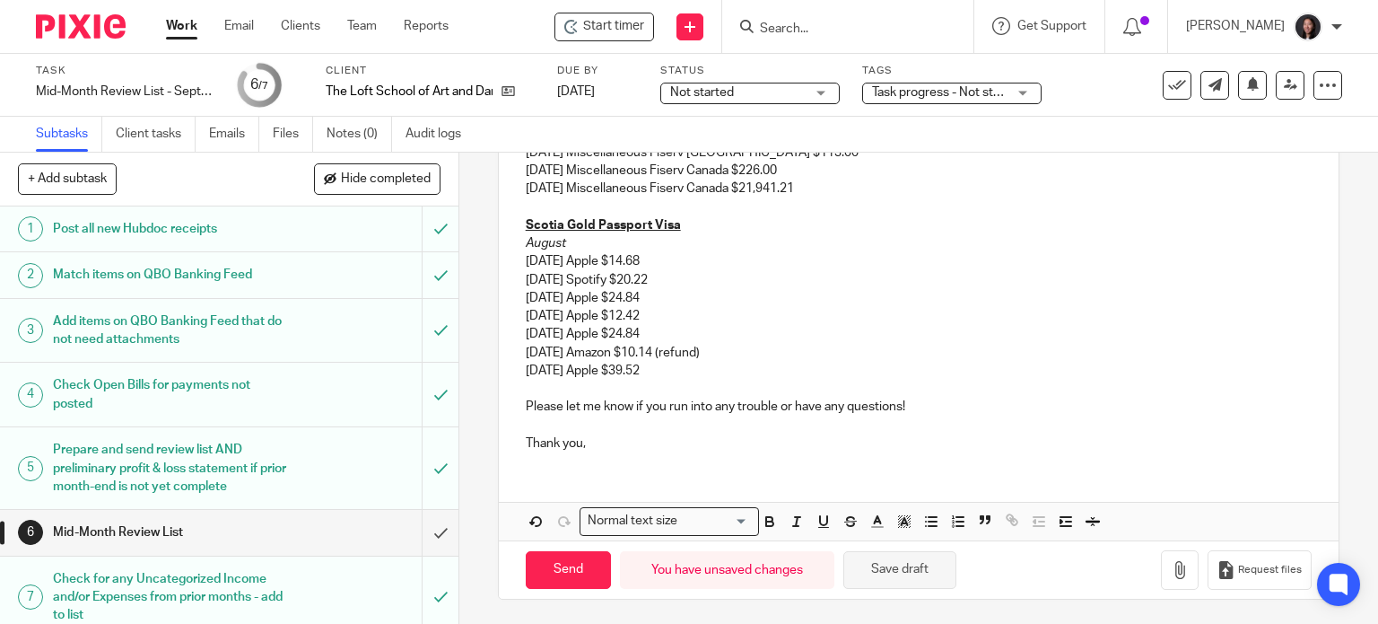
click at [896, 571] on button "Save draft" at bounding box center [899, 570] width 113 height 39
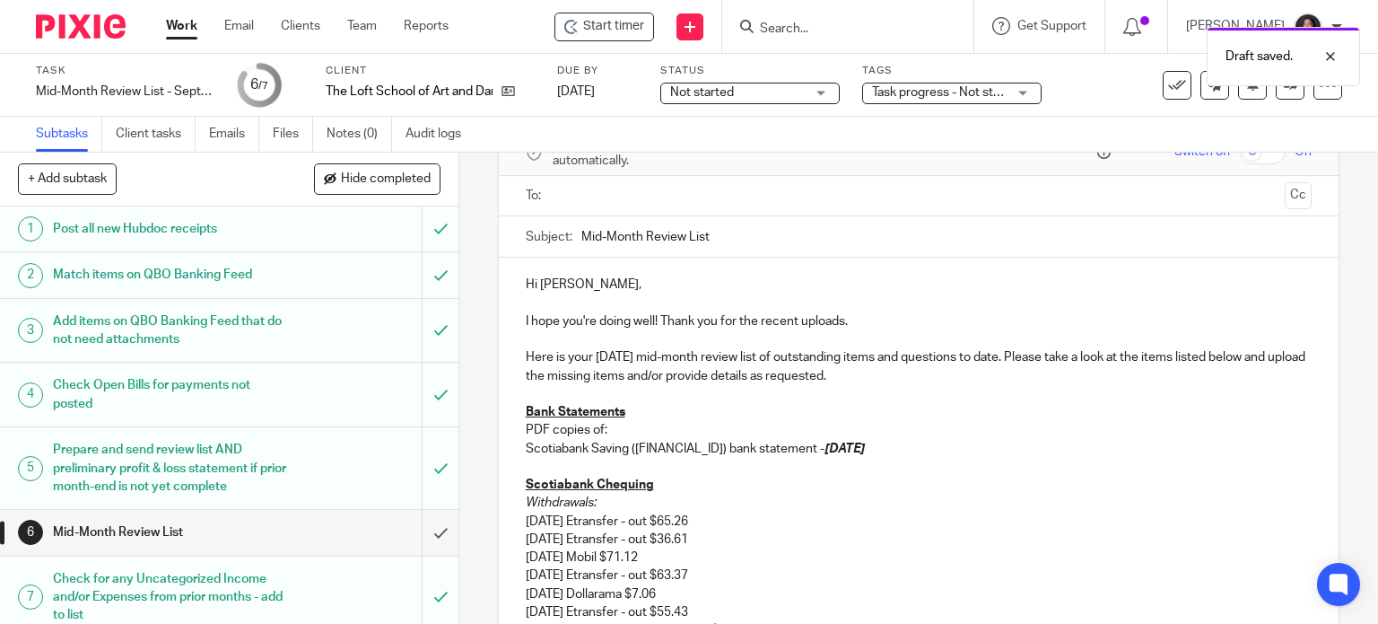
scroll to position [0, 0]
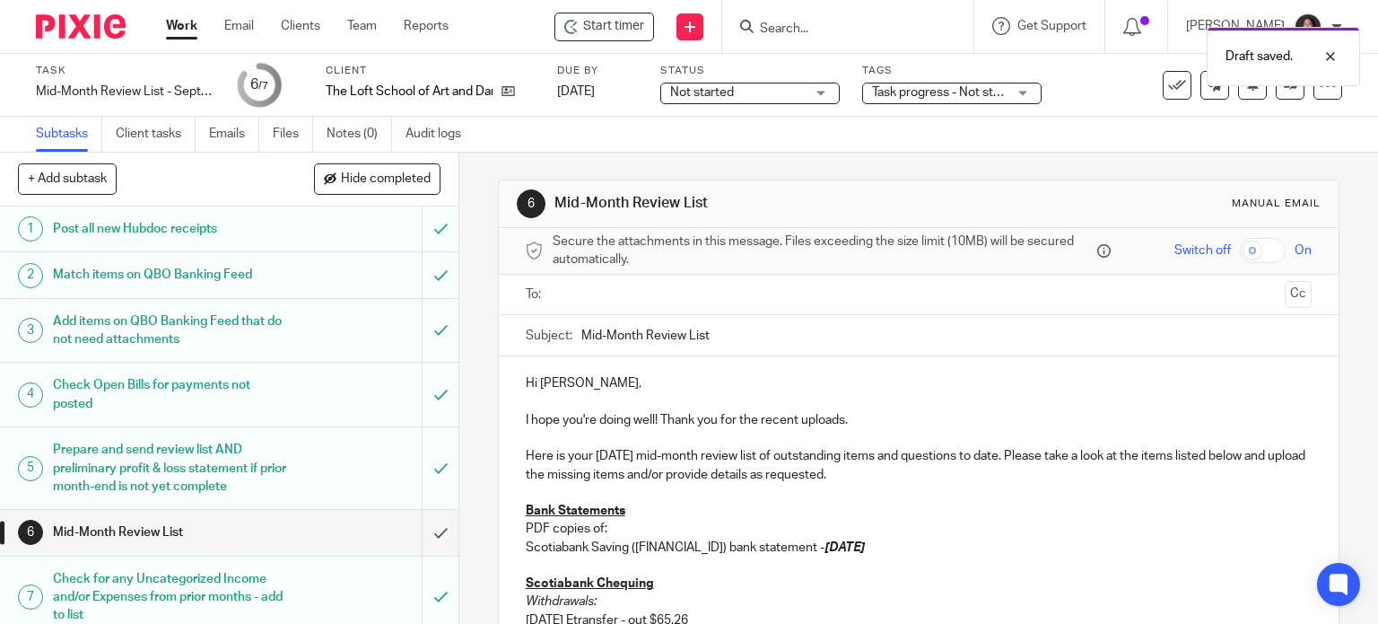
click at [849, 418] on p "I hope you're doing well! Thank you for the recent uploads." at bounding box center [919, 420] width 787 height 18
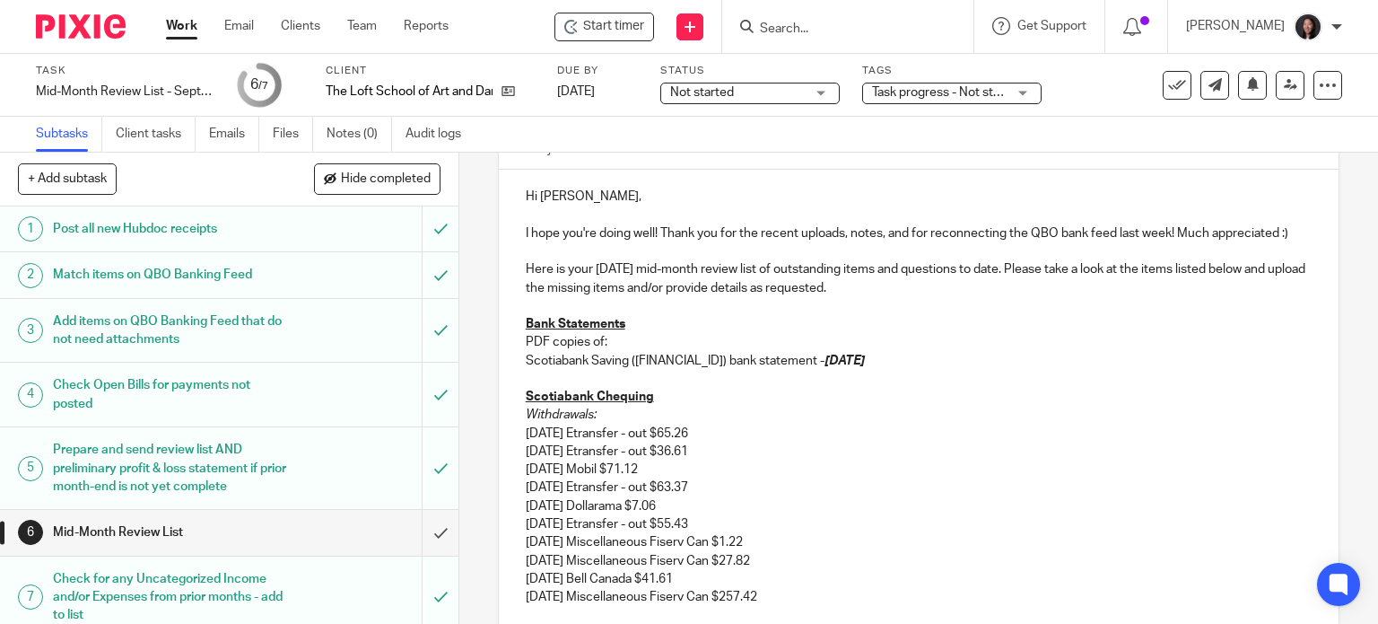
scroll to position [209, 0]
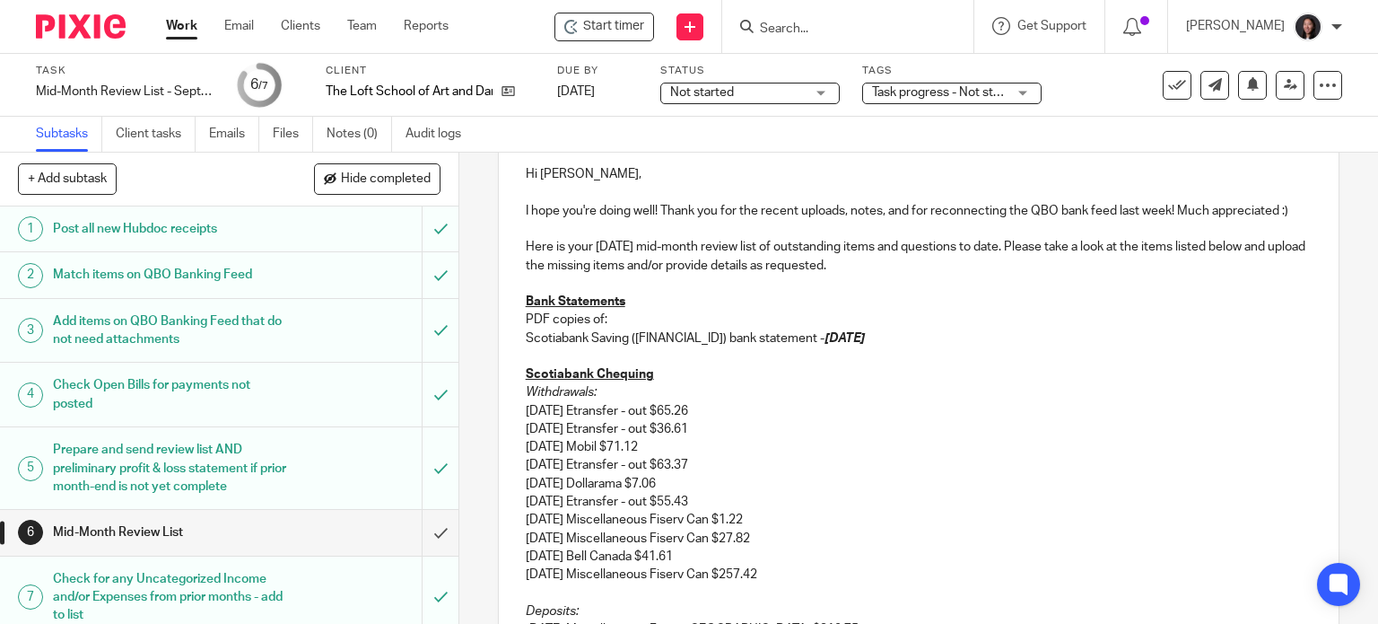
click at [513, 340] on div "Hi Deborah, I hope you're doing well! Thank you for the recent uploads, notes, …" at bounding box center [919, 572] width 841 height 850
click at [622, 332] on p "Scotiabank Saving (36616) bank statement - August 31, 2025" at bounding box center [937, 338] width 751 height 18
click at [584, 320] on p "PDF copies of:" at bounding box center [919, 319] width 787 height 18
click at [526, 397] on em "Withdrawals:" at bounding box center [561, 392] width 71 height 13
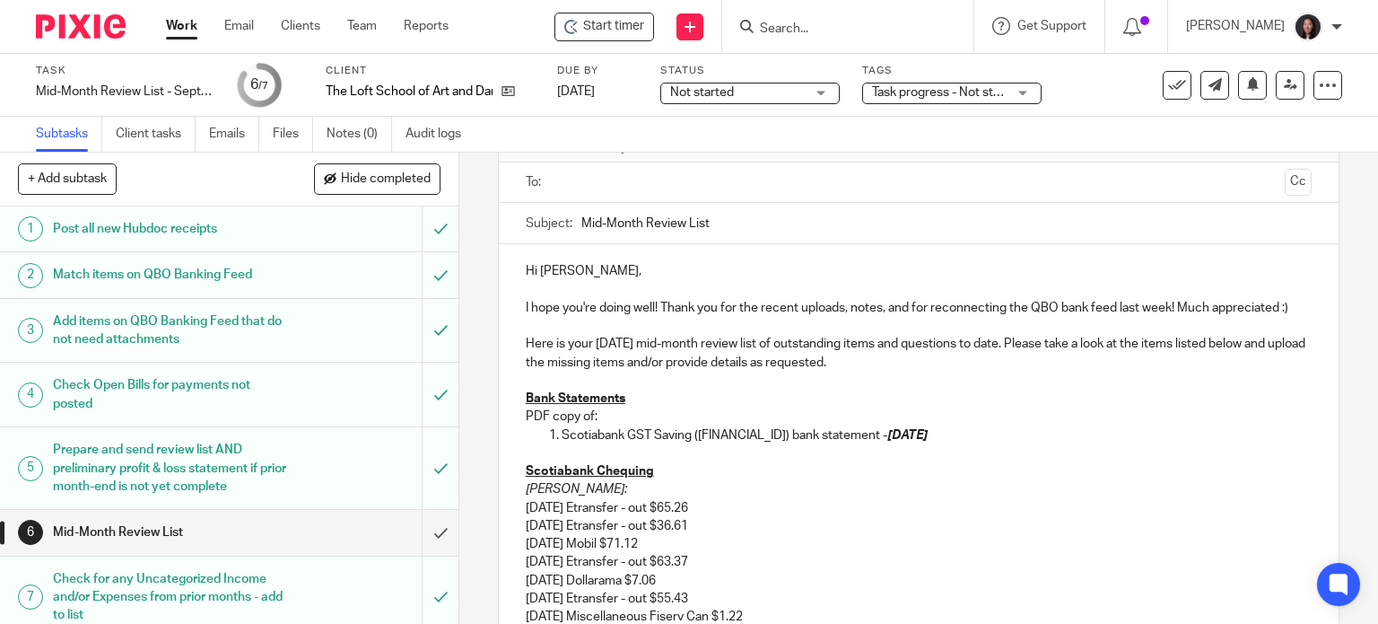
scroll to position [322, 0]
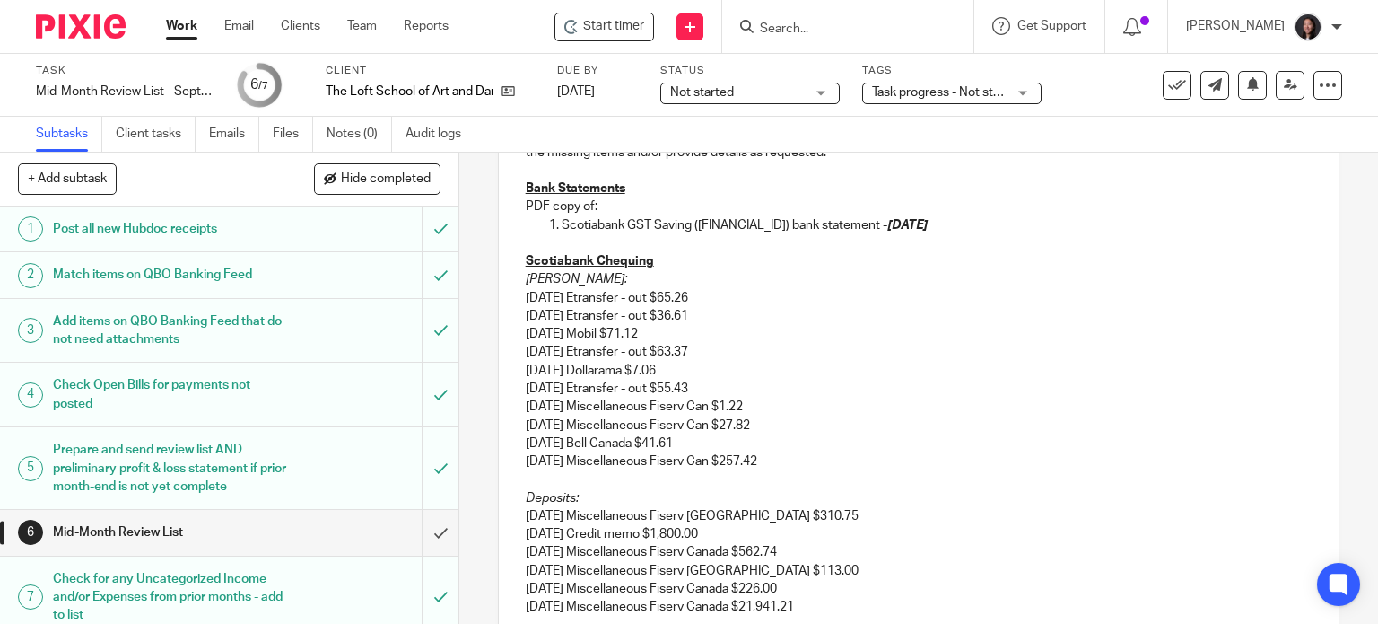
drag, startPoint x: 517, startPoint y: 275, endPoint x: 649, endPoint y: 281, distance: 132.0
click at [649, 281] on div "Hi Deborah, I hope you're doing well! Thank you for the recent uploads, notes, …" at bounding box center [919, 459] width 841 height 850
copy em "August Withdrawals:"
click at [667, 353] on p "8/18/2025 Etransfer - out $63.37" at bounding box center [919, 352] width 787 height 18
click at [666, 311] on p "8/11/2025 Etransfer - out $36.61" at bounding box center [919, 316] width 787 height 18
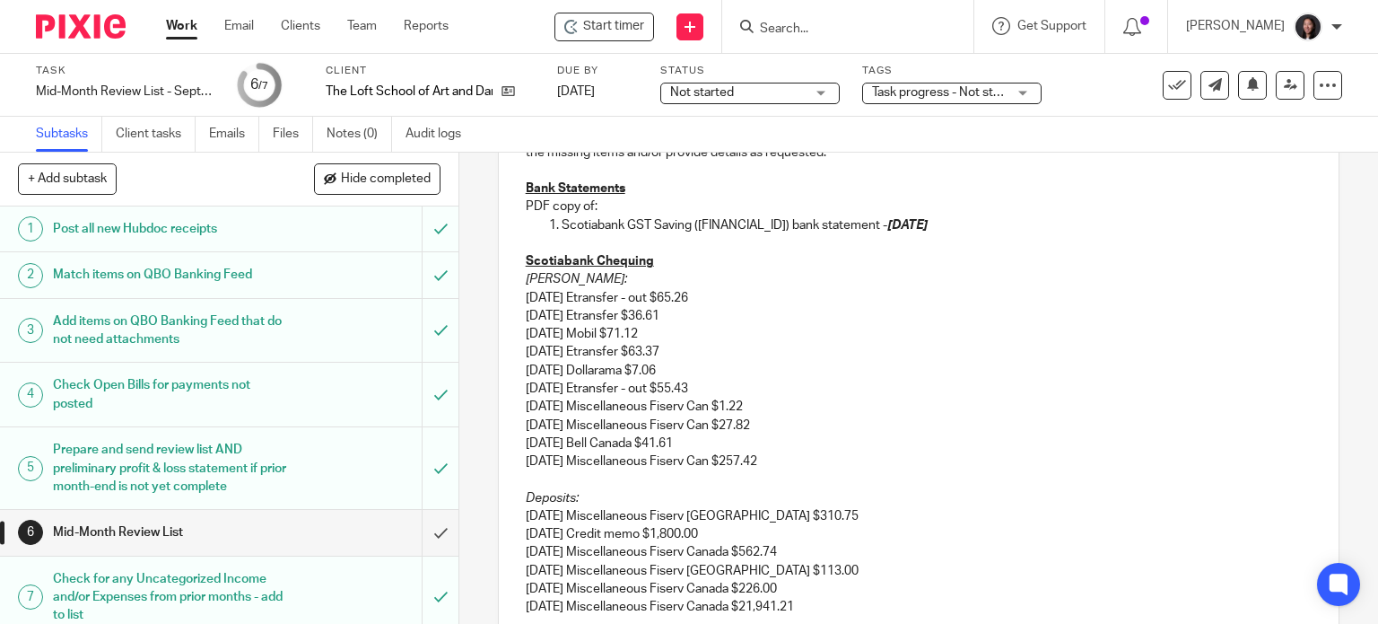
click at [666, 297] on p "8/11/2025 Etransfer - out $65.26" at bounding box center [919, 298] width 787 height 18
click at [667, 384] on p "8/25/2025 Etransfer - out $55.43" at bounding box center [919, 388] width 787 height 18
click at [768, 428] on p "8/28/2025 Miscellaneous Fiserv Can $27.82" at bounding box center [919, 425] width 787 height 18
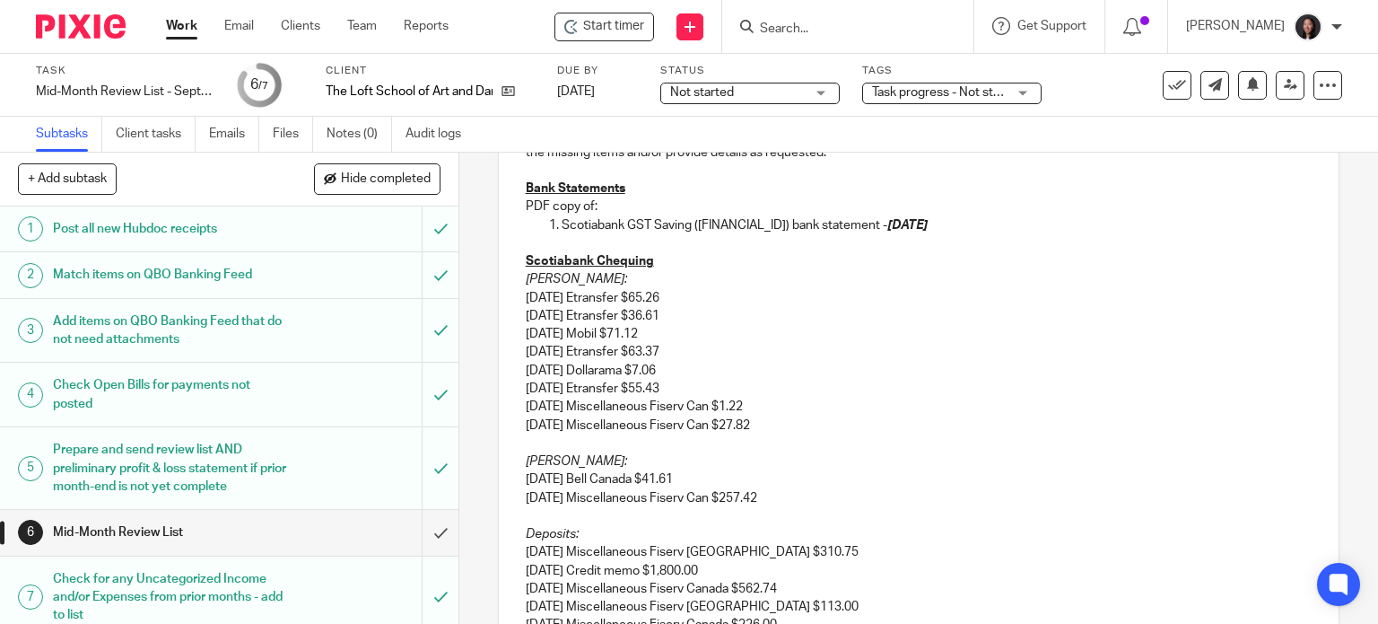
click at [560, 460] on em "August Withdrawals:" at bounding box center [576, 461] width 101 height 13
click at [530, 494] on p "9/2/2025 Miscellaneous Fiserv Can $257.42" at bounding box center [919, 498] width 787 height 18
click at [532, 480] on p "9/2/2025 Bell Canada $41.61" at bounding box center [919, 479] width 787 height 18
click at [516, 476] on div "Hi Deborah, I hope you're doing well! Thank you for the recent uploads, notes, …" at bounding box center [919, 476] width 841 height 885
click at [515, 495] on div "Hi Deborah, I hope you're doing well! Thank you for the recent uploads, notes, …" at bounding box center [919, 476] width 841 height 885
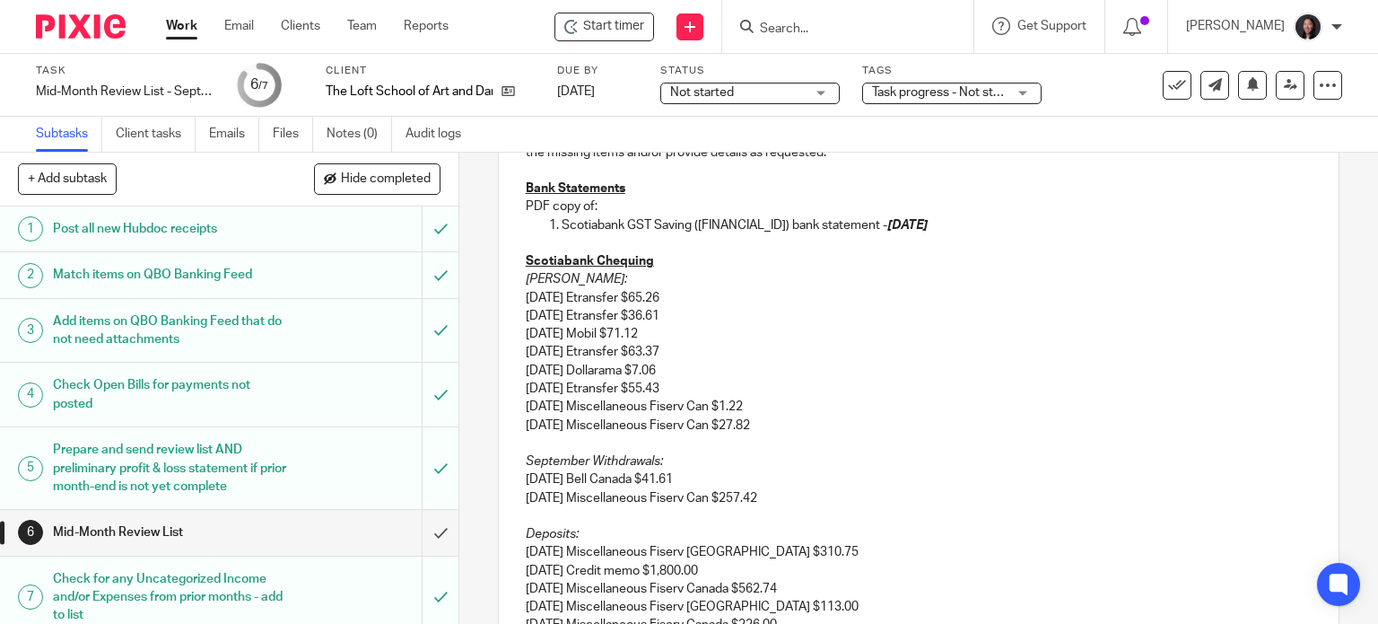
click at [639, 493] on p "09/02/2025 Miscellaneous Fiserv Can $257.42" at bounding box center [919, 498] width 787 height 18
click at [508, 423] on div "Hi Deborah, I hope you're doing well! Thank you for the recent uploads, notes, …" at bounding box center [919, 476] width 841 height 885
click at [516, 402] on div "Hi Deborah, I hope you're doing well! Thank you for the recent uploads, notes, …" at bounding box center [919, 476] width 841 height 885
click at [518, 382] on div "Hi Deborah, I hope you're doing well! Thank you for the recent uploads, notes, …" at bounding box center [919, 476] width 841 height 885
click at [514, 364] on div "Hi Deborah, I hope you're doing well! Thank you for the recent uploads, notes, …" at bounding box center [919, 476] width 841 height 885
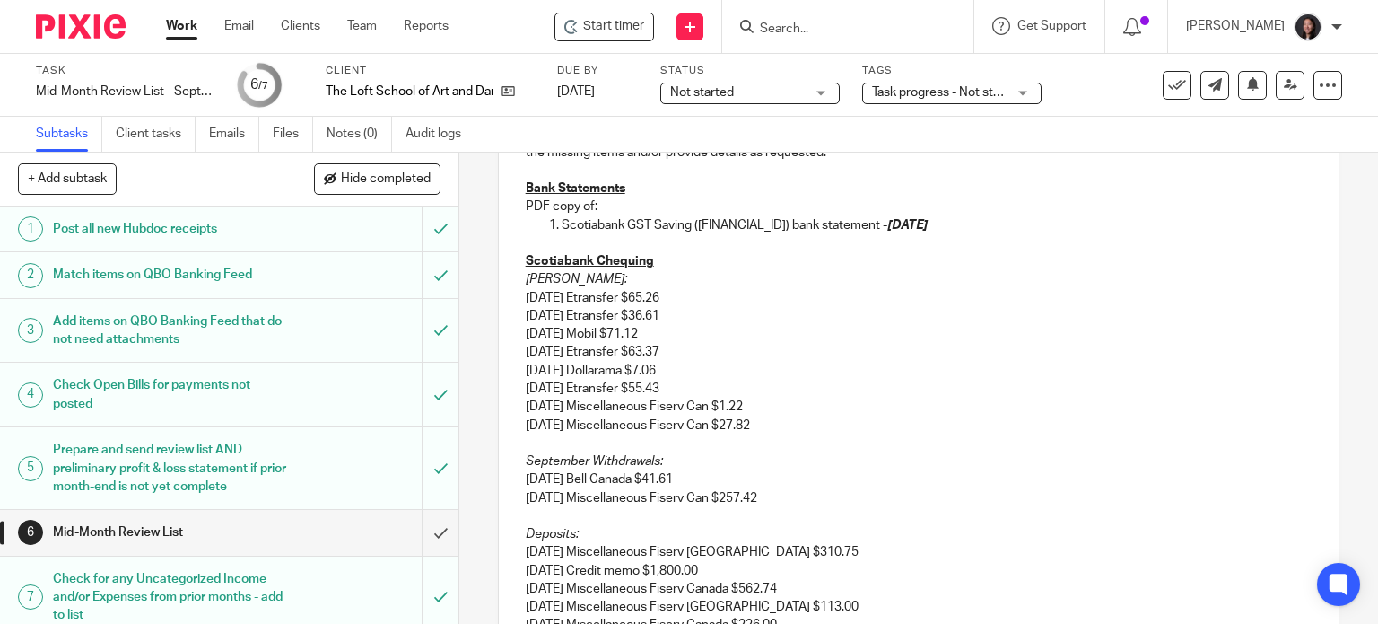
click at [510, 348] on div "Hi Deborah, I hope you're doing well! Thank you for the recent uploads, notes, …" at bounding box center [919, 476] width 841 height 885
click at [516, 325] on div "Hi Deborah, I hope you're doing well! Thank you for the recent uploads, notes, …" at bounding box center [919, 476] width 841 height 885
click at [518, 308] on div "Hi Deborah, I hope you're doing well! Thank you for the recent uploads, notes, …" at bounding box center [919, 476] width 841 height 885
click at [518, 297] on div "Hi Deborah, I hope you're doing well! Thank you for the recent uploads, notes, …" at bounding box center [919, 476] width 841 height 885
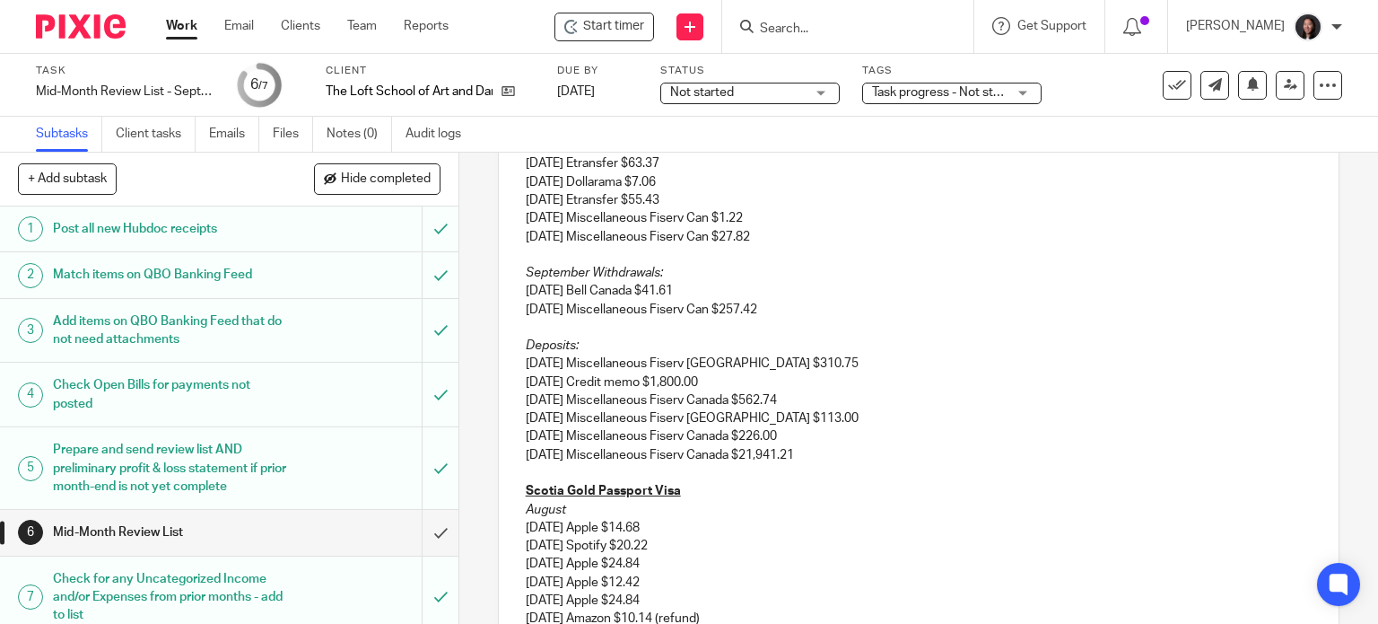
scroll to position [531, 0]
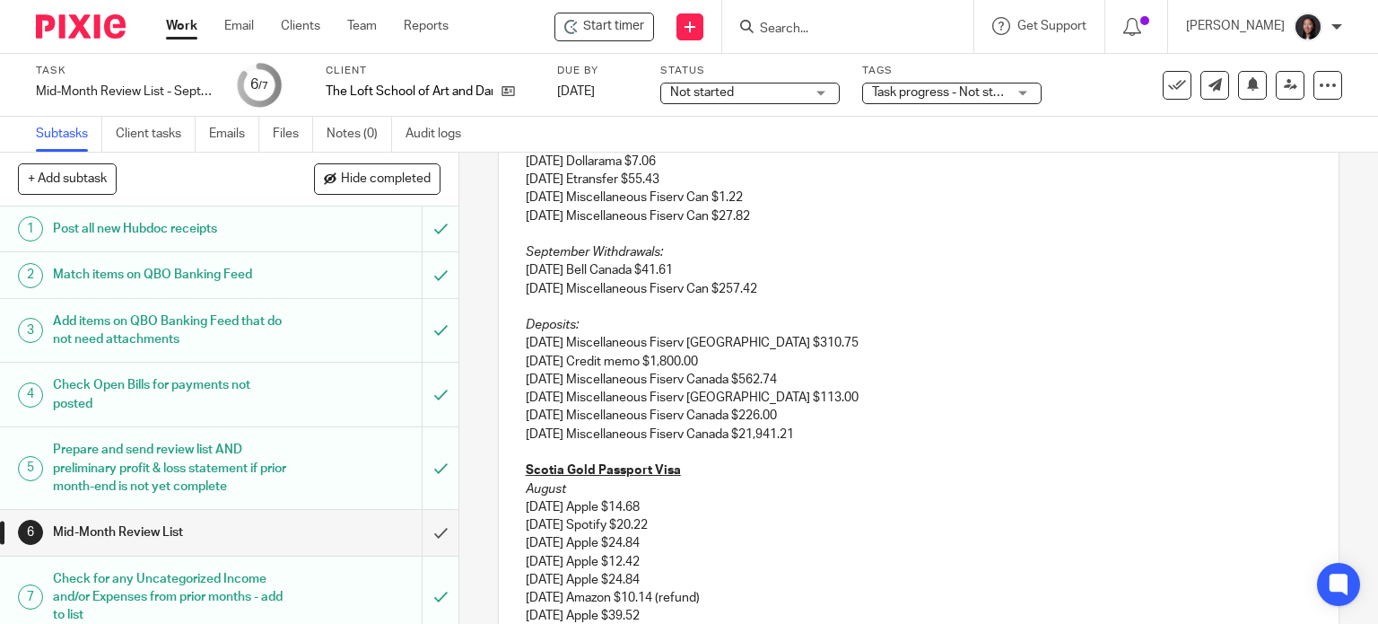
click at [499, 336] on div "Hi Deborah, I hope you're doing well! Thank you for the recent uploads, notes, …" at bounding box center [919, 267] width 841 height 885
click at [512, 359] on div "Hi Deborah, I hope you're doing well! Thank you for the recent uploads, notes, …" at bounding box center [919, 267] width 841 height 885
click at [510, 387] on div "Hi Deborah, I hope you're doing well! Thank you for the recent uploads, notes, …" at bounding box center [919, 267] width 841 height 885
click at [509, 401] on div "Hi Deborah, I hope you're doing well! Thank you for the recent uploads, notes, …" at bounding box center [919, 267] width 841 height 885
click at [508, 422] on div "Hi Deborah, I hope you're doing well! Thank you for the recent uploads, notes, …" at bounding box center [919, 267] width 841 height 885
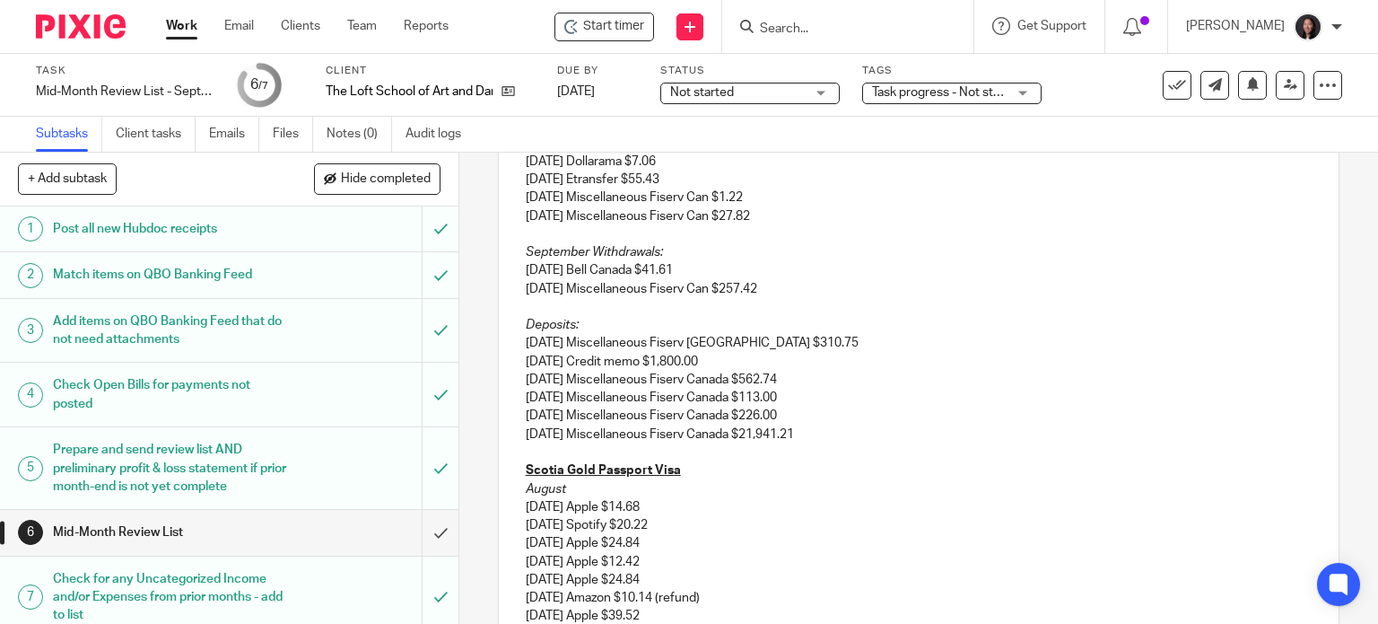
click at [537, 412] on p "09/2/2025 Miscellaneous Fiserv Canada $226.00" at bounding box center [919, 415] width 787 height 18
click at [517, 430] on div "Hi Deborah, I hope you're doing well! Thank you for the recent uploads, notes, …" at bounding box center [919, 267] width 841 height 885
click at [536, 433] on p "09/3/2025 Miscellaneous Fiserv Canada $21,941.21" at bounding box center [919, 434] width 787 height 18
click at [545, 427] on p "090/3/2025 Miscellaneous Fiserv Canada $21,941.21" at bounding box center [919, 434] width 787 height 18
click at [539, 427] on p "090/03/2025 Miscellaneous Fiserv Canada $21,941.21" at bounding box center [919, 434] width 787 height 18
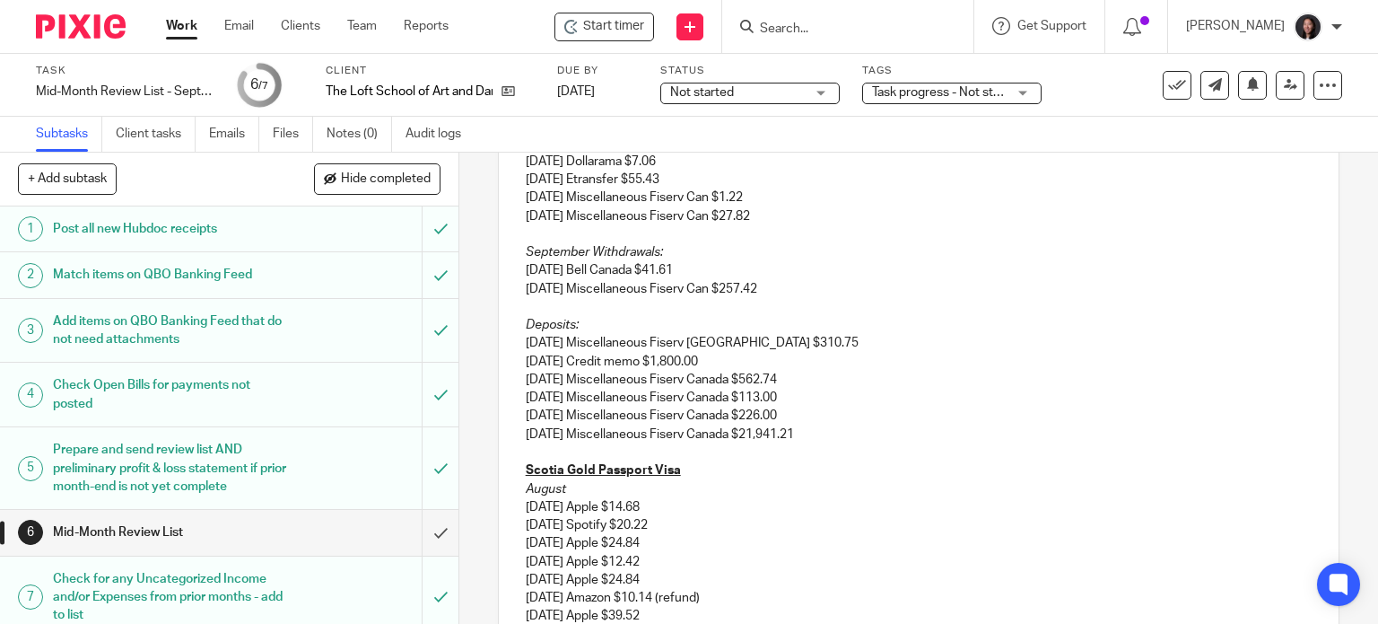
click at [571, 438] on p "09/03/2025 Miscellaneous Fiserv Canada $21,941.21" at bounding box center [919, 434] width 787 height 18
click at [514, 323] on div "Hi Deborah, I hope you're doing well! Thank you for the recent uploads, notes, …" at bounding box center [919, 267] width 841 height 885
drag, startPoint x: 625, startPoint y: 326, endPoint x: 493, endPoint y: 329, distance: 132.8
click at [499, 329] on div "Hi Deborah, I hope you're doing well! Thank you for the recent uploads, notes, …" at bounding box center [919, 267] width 841 height 885
copy em "August Deposits:"
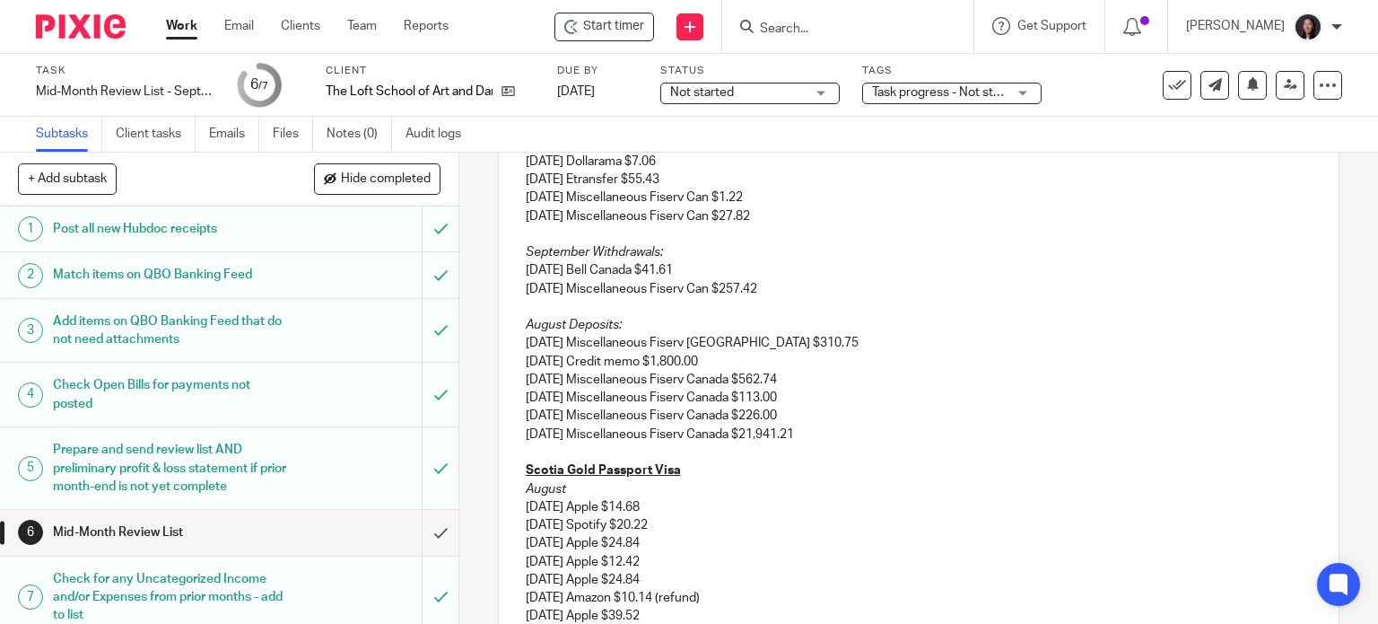
click at [807, 405] on p "08/29/2025 Miscellaneous Fiserv Canada $113.00" at bounding box center [919, 397] width 787 height 18
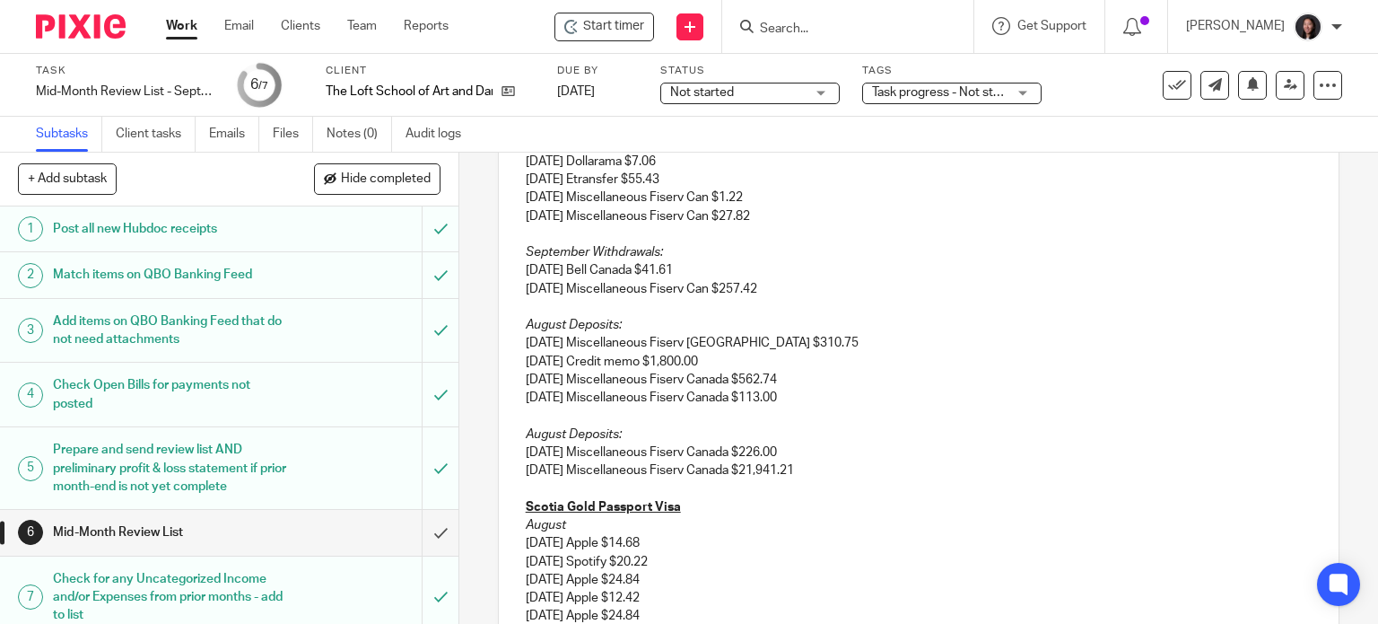
click at [558, 432] on em "August Deposits:" at bounding box center [574, 434] width 96 height 13
click at [567, 437] on em "Sepetember Deposits:" at bounding box center [589, 434] width 126 height 13
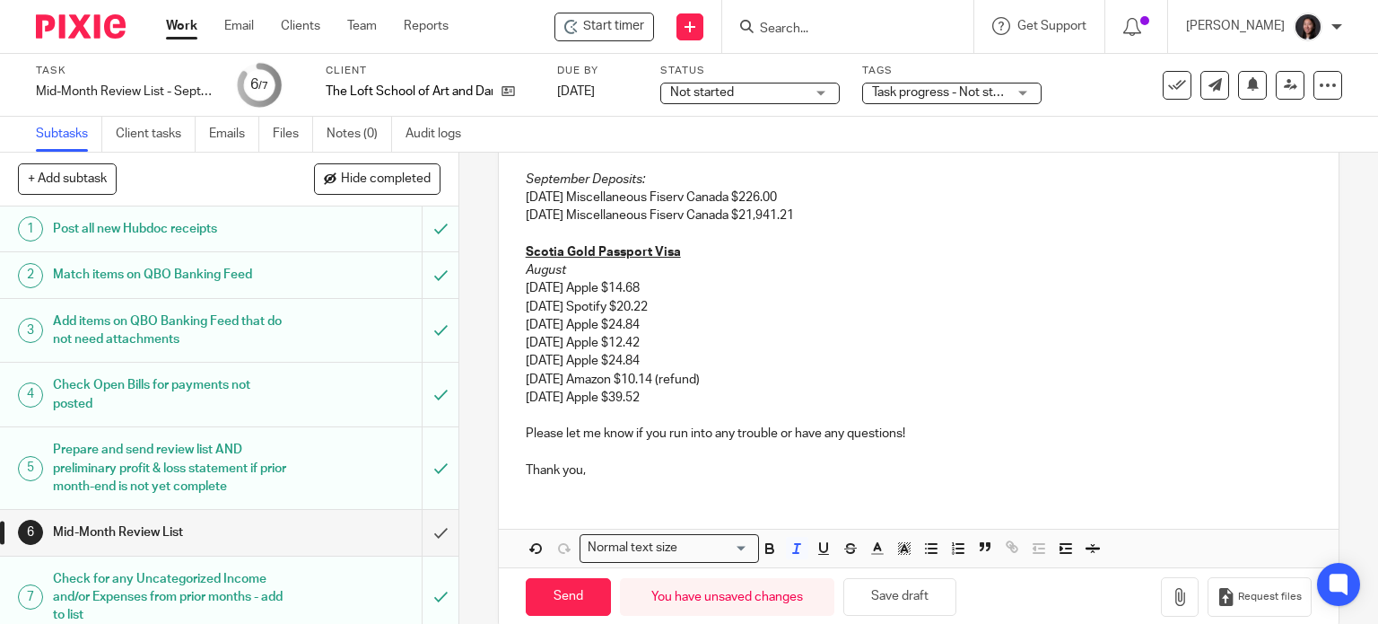
scroll to position [813, 0]
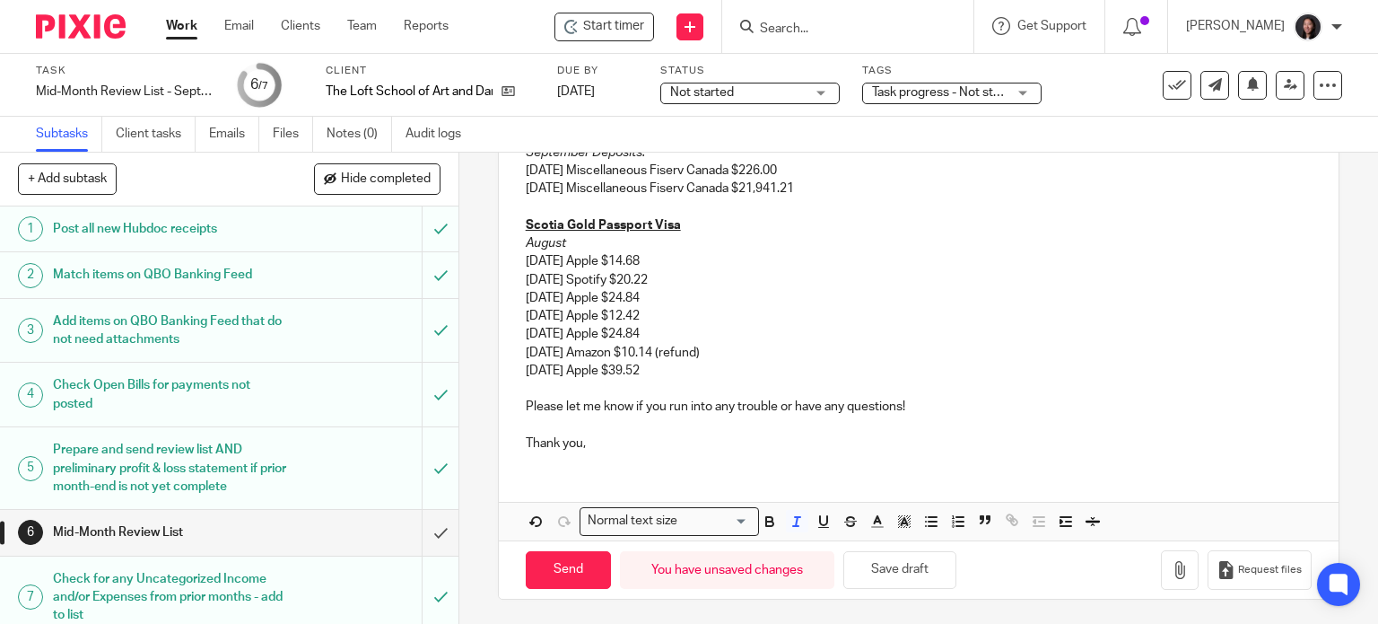
click at [873, 588] on div "Send You have unsaved changes Save draft Request files" at bounding box center [919, 569] width 841 height 59
click at [873, 580] on button "Save draft" at bounding box center [899, 570] width 113 height 39
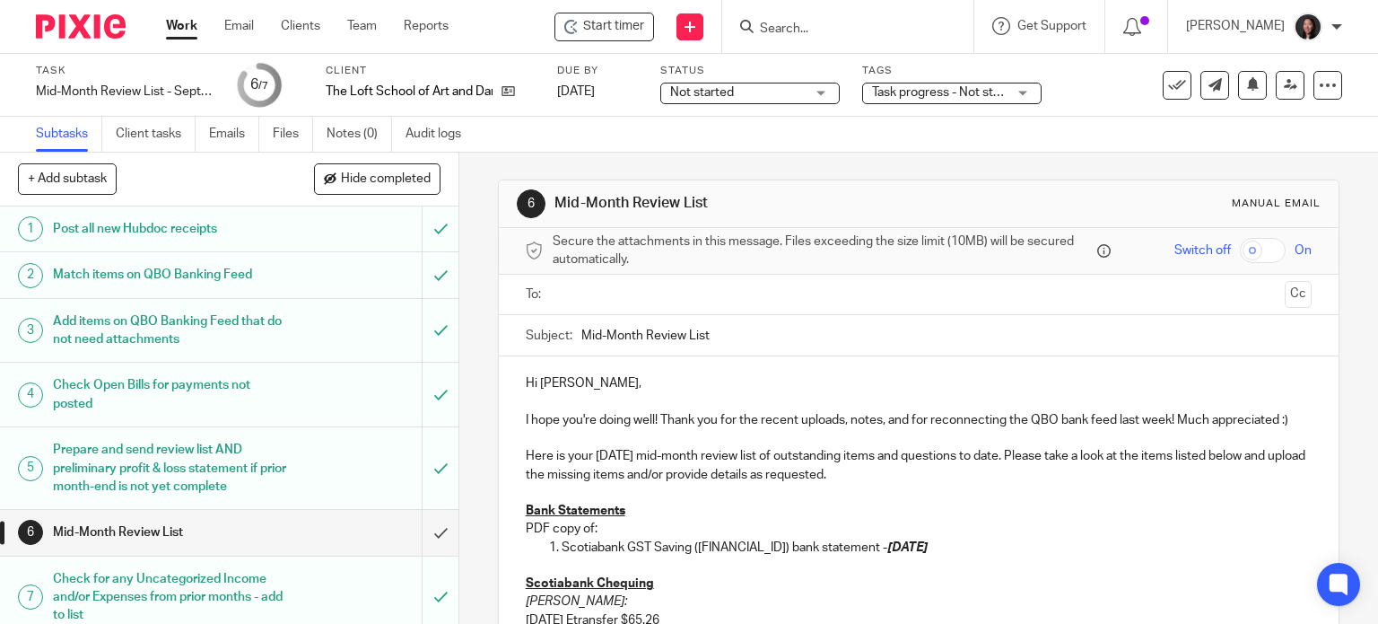
scroll to position [209, 0]
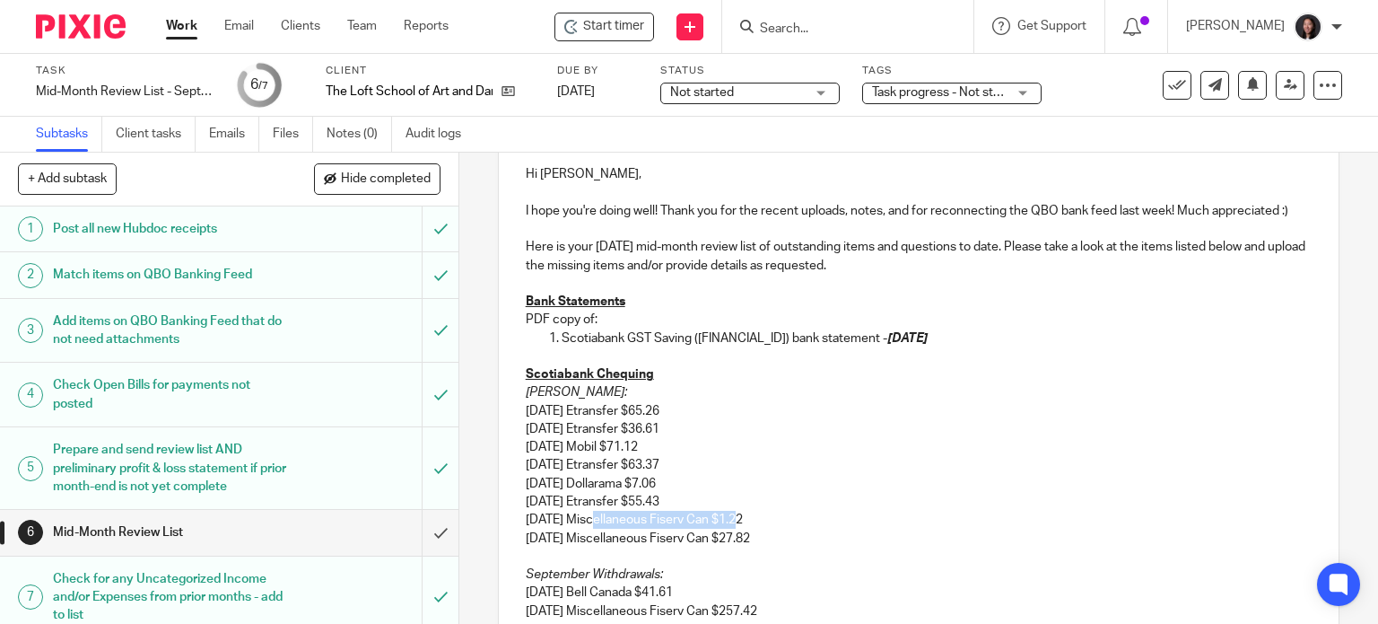
drag, startPoint x: 592, startPoint y: 518, endPoint x: 737, endPoint y: 519, distance: 144.5
click at [737, 519] on p "08/27/2025 Miscellaneous Fiserv Can $1.22" at bounding box center [919, 519] width 787 height 18
copy p "Miscellaneous Fiserv Can"
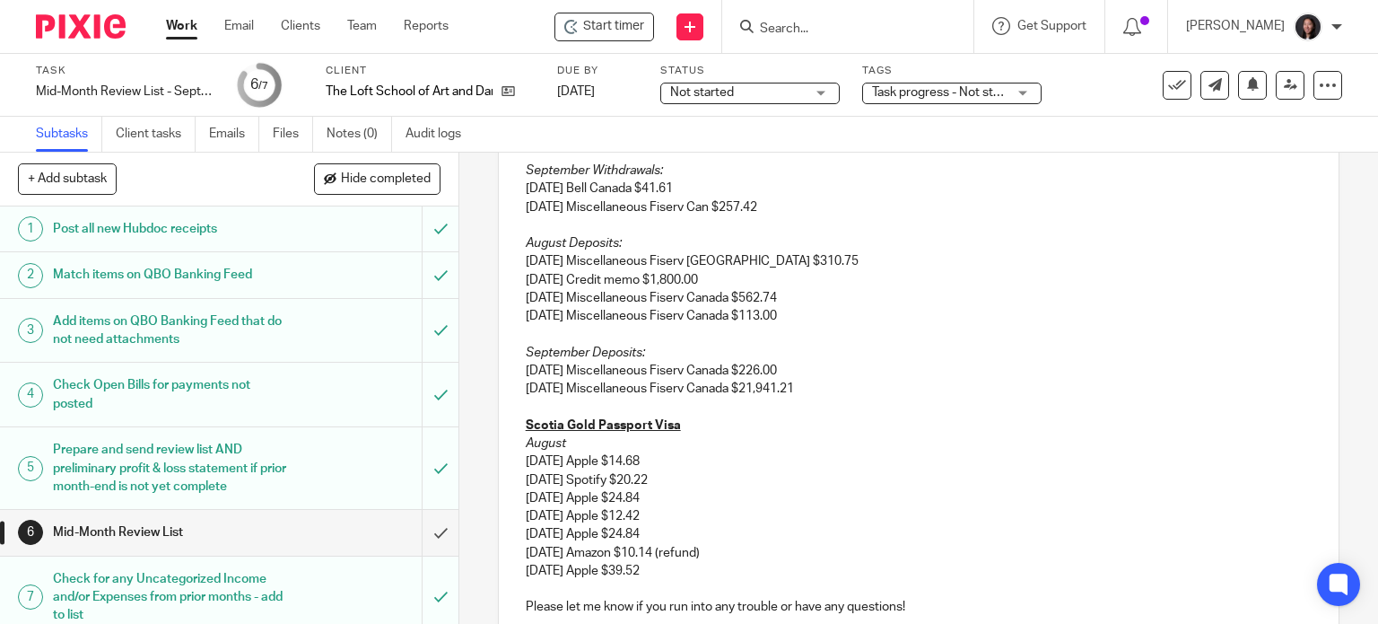
scroll to position [628, 0]
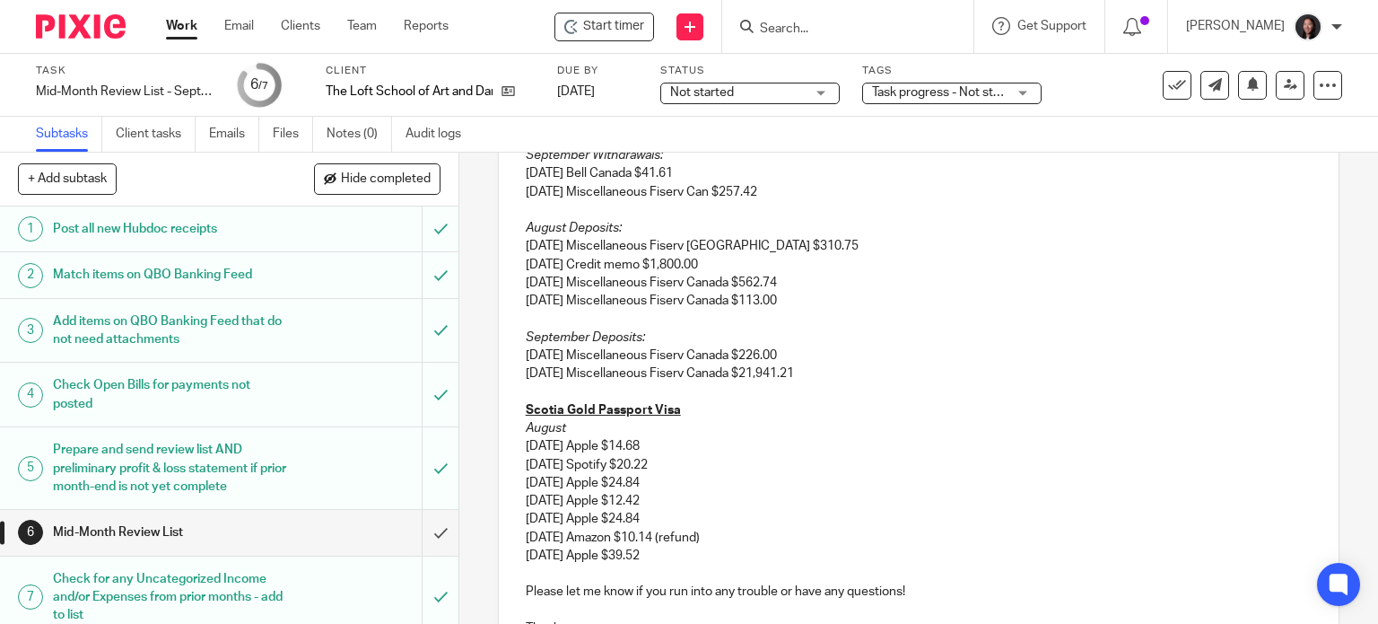
click at [691, 379] on p "09/03/2025 Miscellaneous Fiserv Canada $21,941.21" at bounding box center [919, 373] width 787 height 18
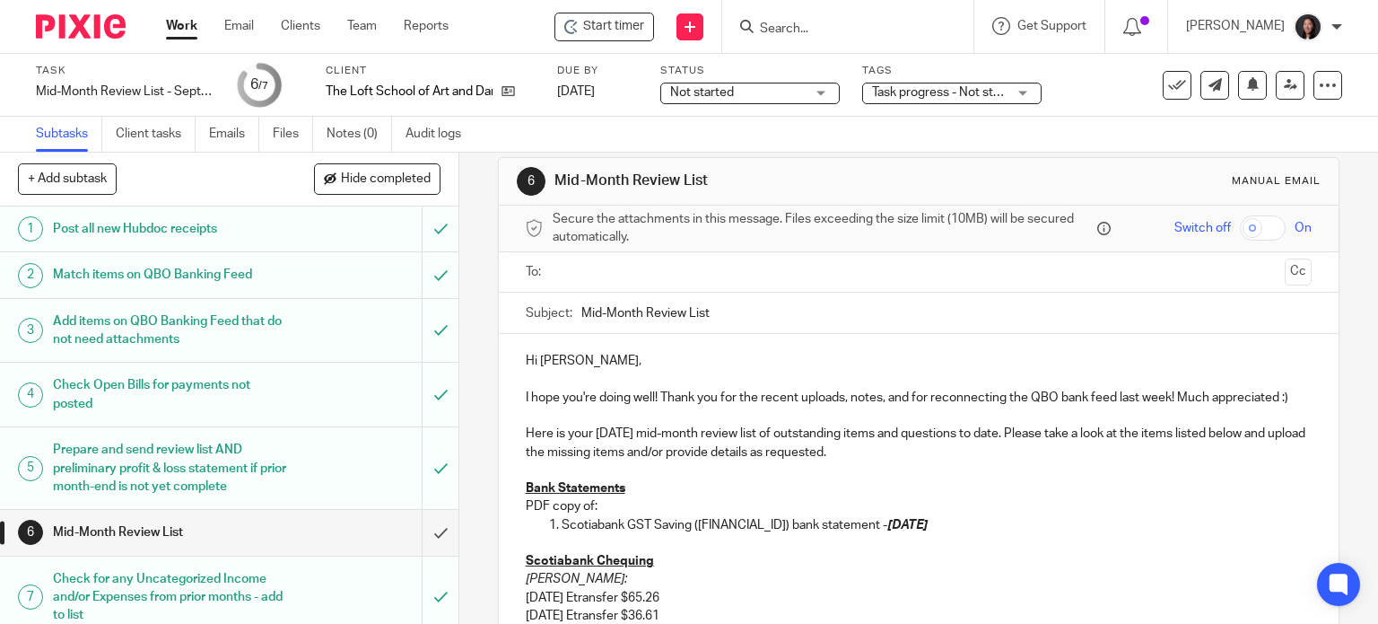
scroll to position [0, 0]
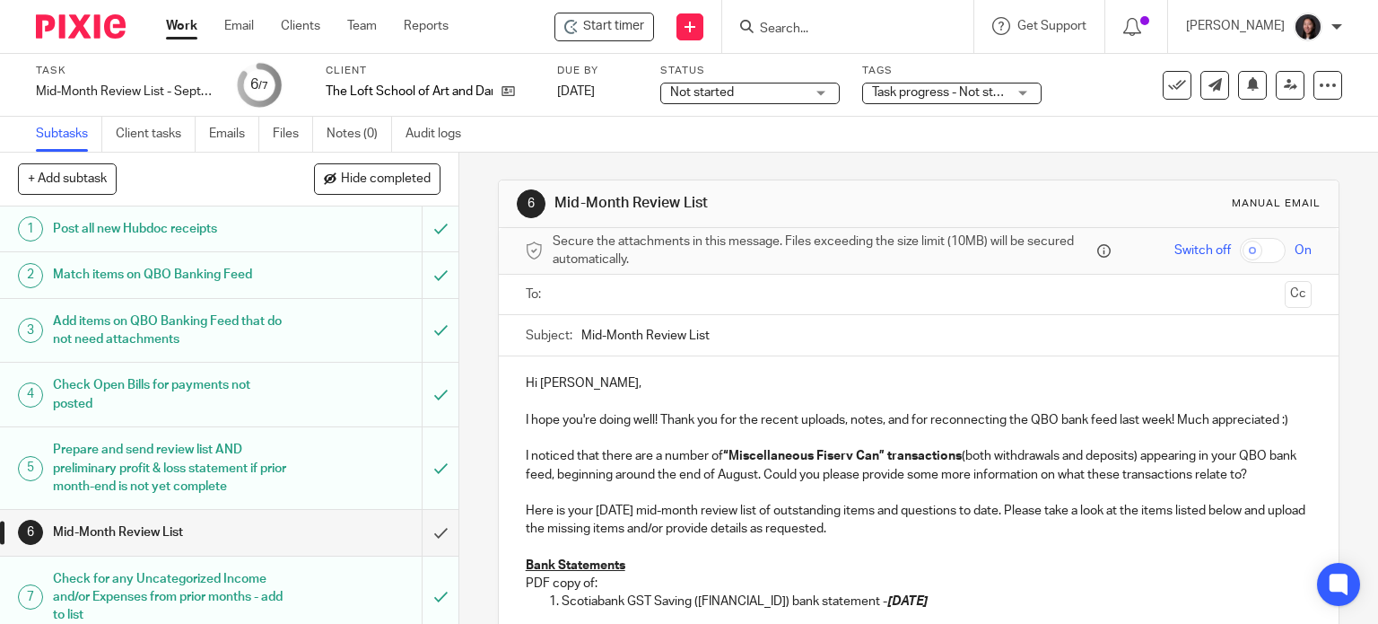
click at [822, 465] on p "I noticed that there are a number of “Miscellaneous Fiserv Can” transactions (b…" at bounding box center [919, 465] width 787 height 37
click at [592, 509] on p "In addition, Here is your September 2025 mid-month review list of outstanding i…" at bounding box center [919, 520] width 787 height 37
click at [631, 293] on input "text" at bounding box center [918, 294] width 719 height 21
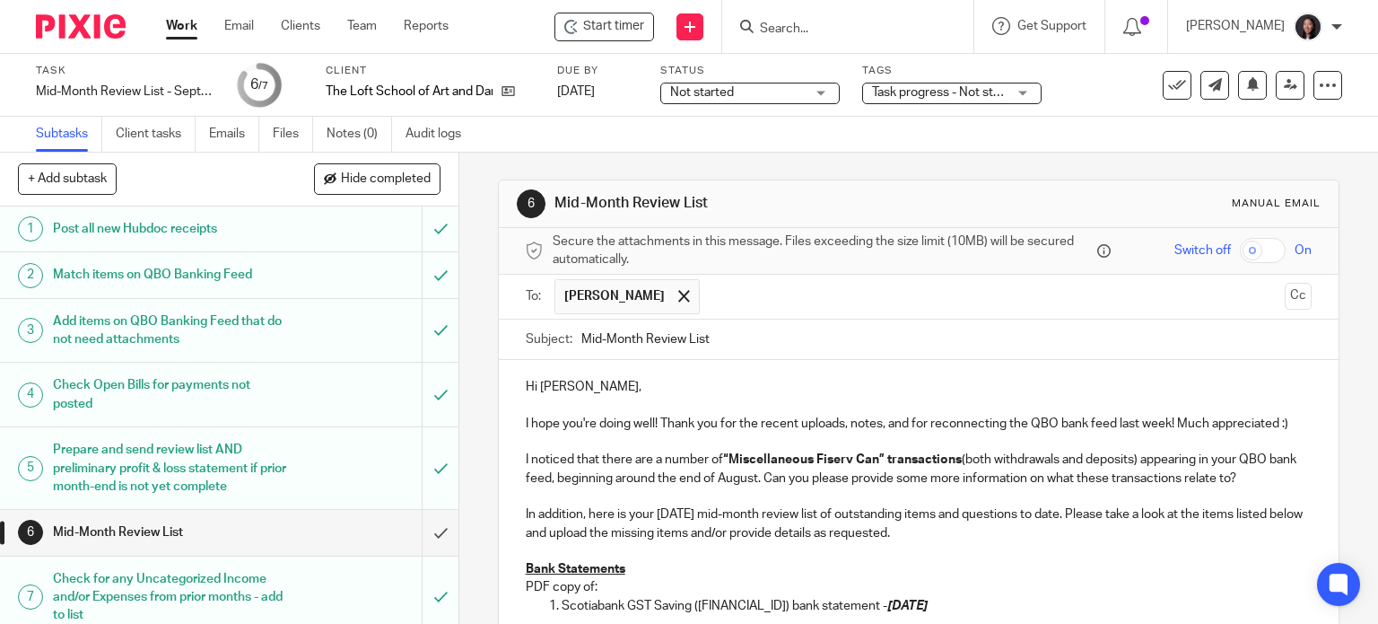
click at [786, 336] on input "Mid-Month Review List" at bounding box center [946, 339] width 731 height 40
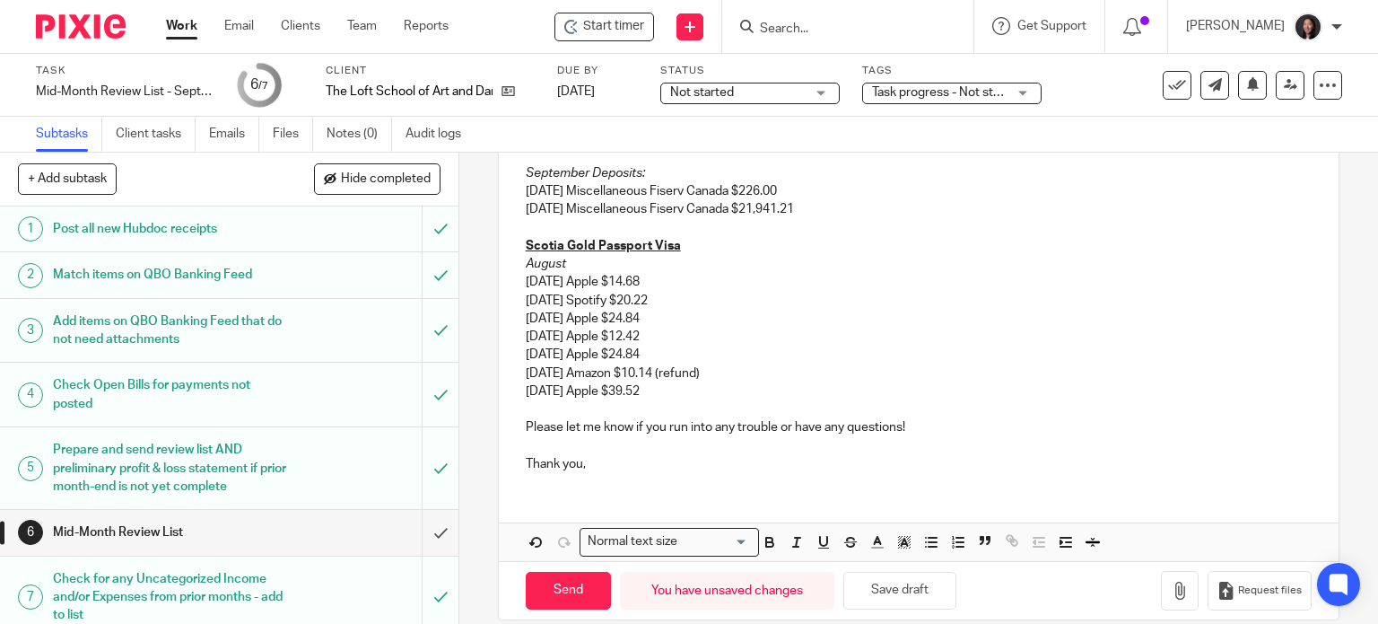
scroll to position [871, 0]
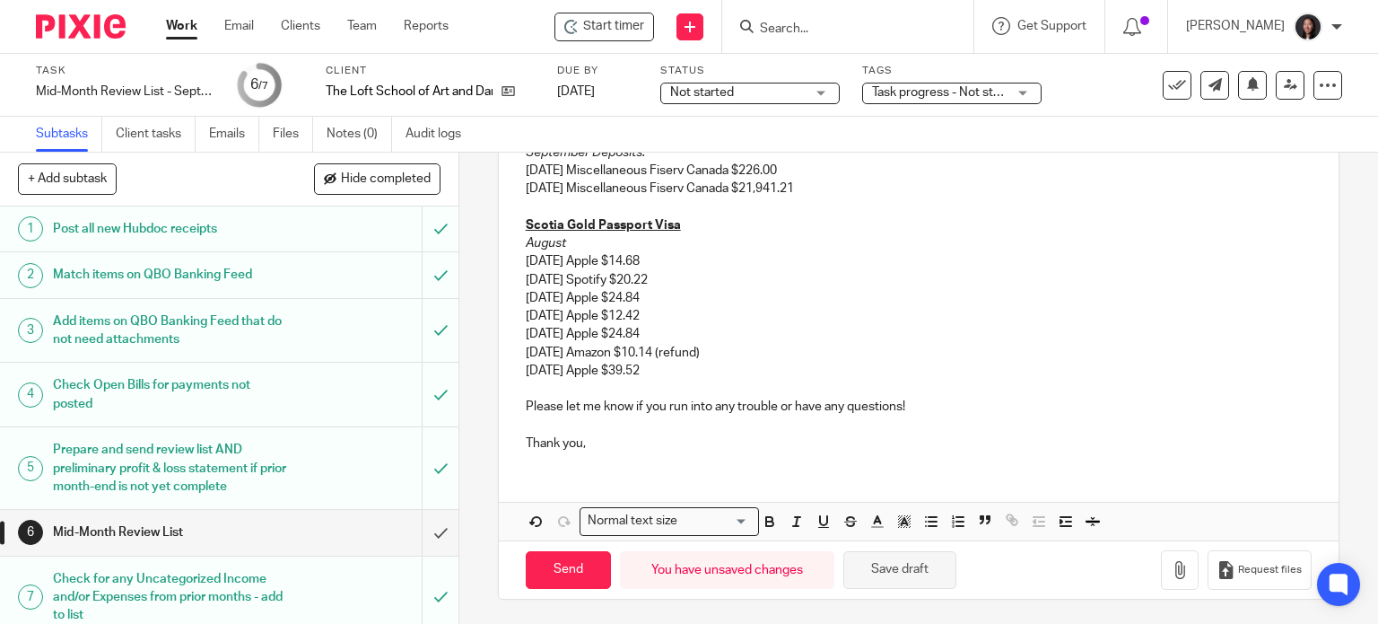
type input "Mid-Month Review List - September 2025"
click at [889, 557] on button "Save draft" at bounding box center [899, 570] width 113 height 39
click at [890, 559] on button "Save draft" at bounding box center [899, 570] width 113 height 39
click at [886, 566] on button "Save draft" at bounding box center [899, 570] width 113 height 39
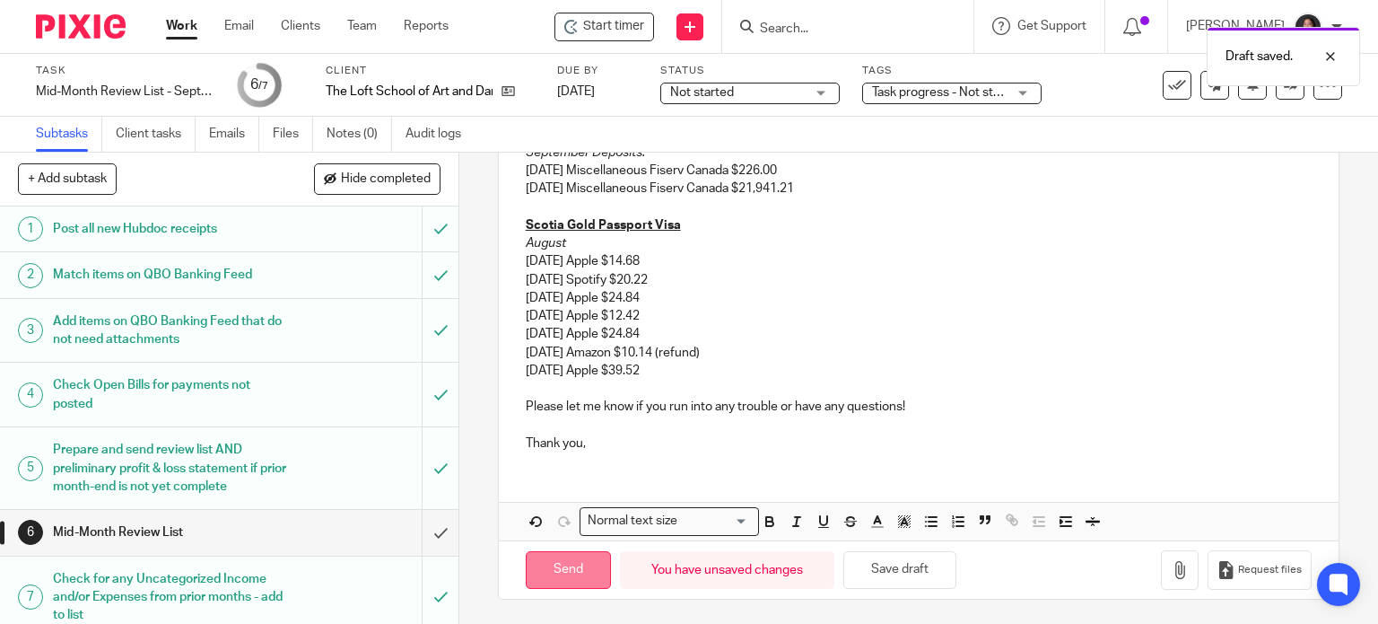
click at [553, 562] on input "Send" at bounding box center [568, 570] width 85 height 39
type input "Sent"
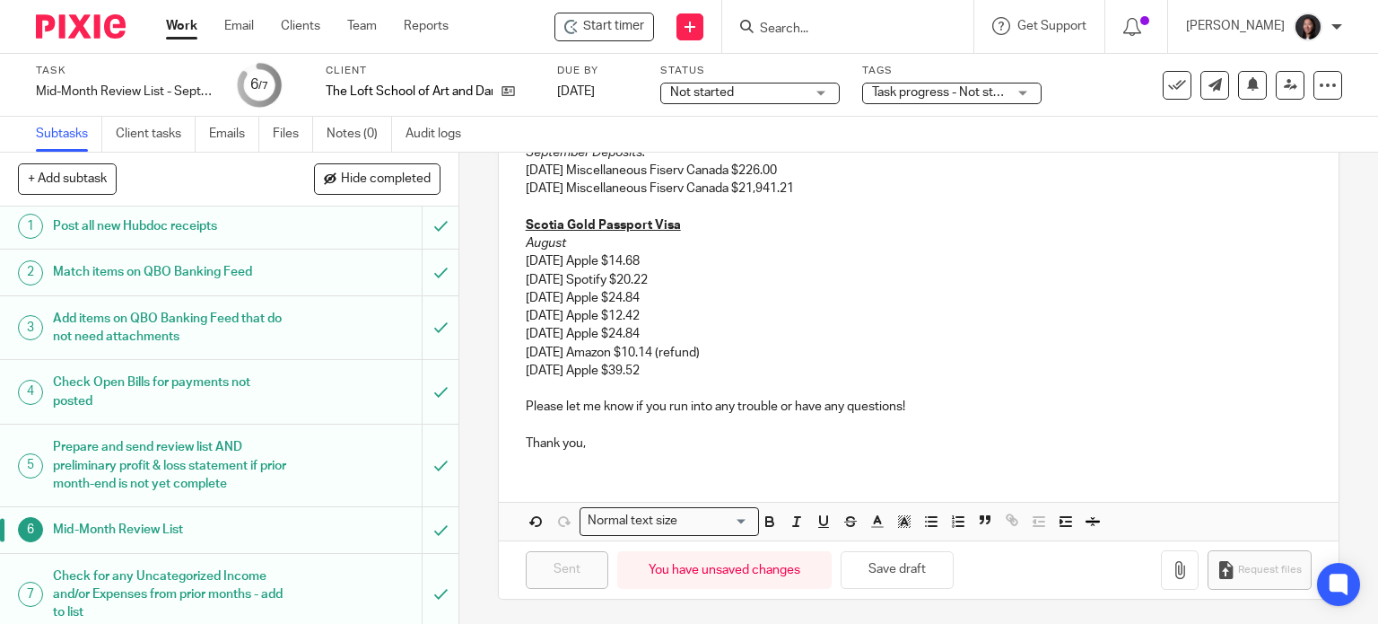
scroll to position [0, 0]
click at [180, 27] on link "Work" at bounding box center [181, 26] width 31 height 18
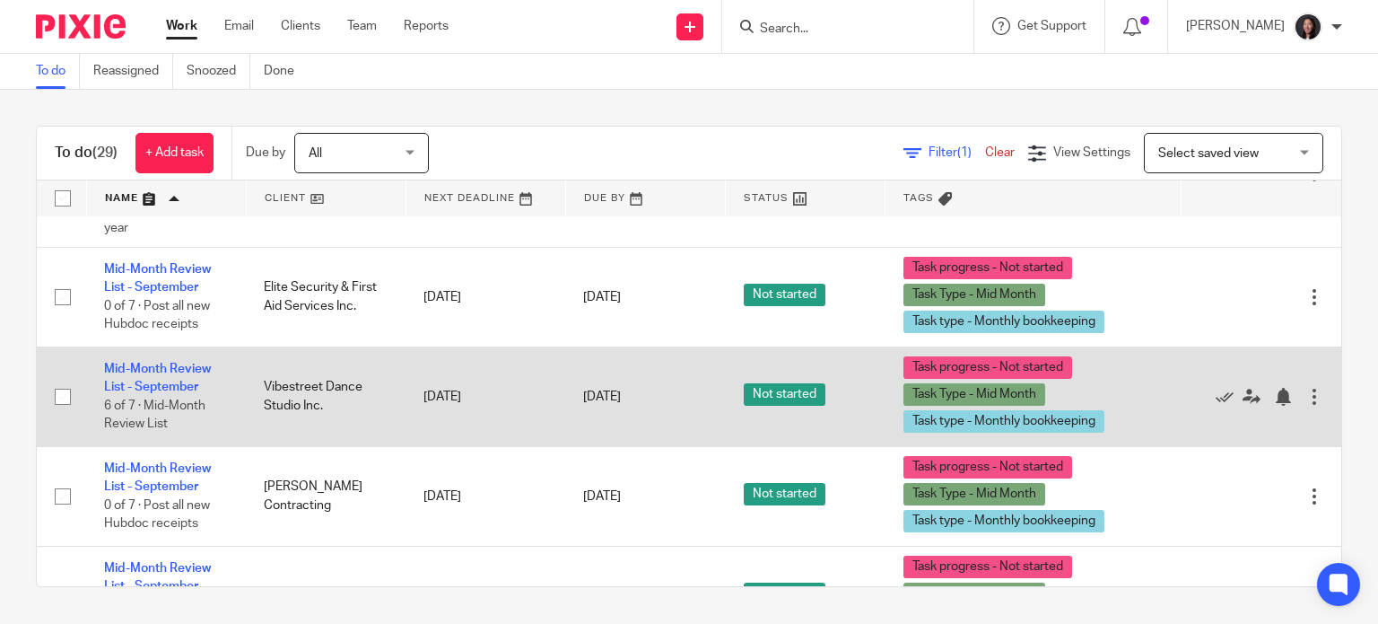
scroll to position [418, 0]
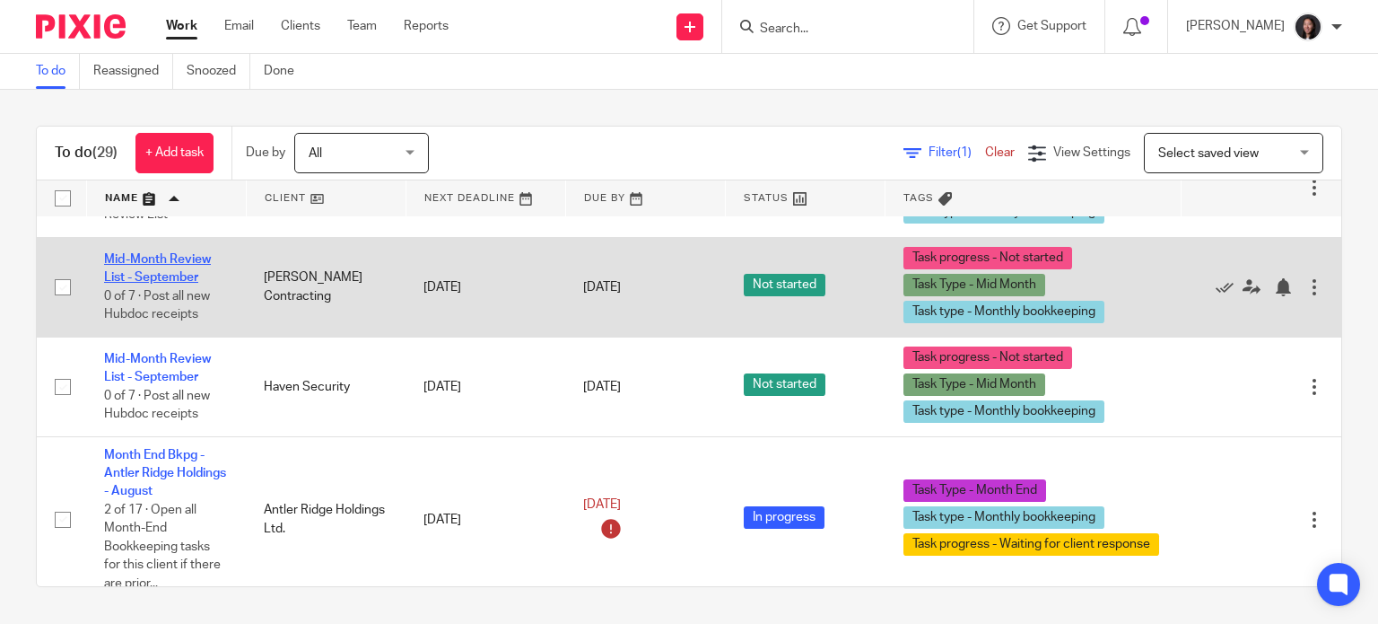
click at [153, 265] on link "Mid-Month Review List - September" at bounding box center [157, 268] width 107 height 31
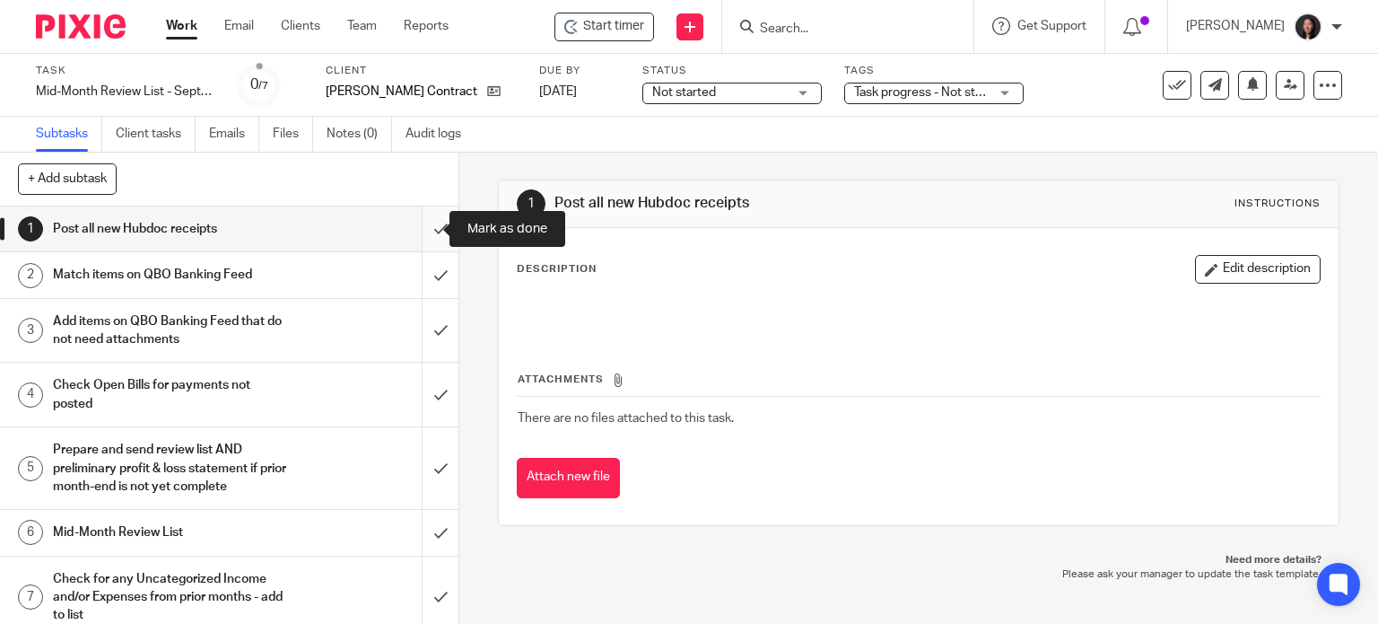
click at [420, 225] on input "submit" at bounding box center [229, 228] width 458 height 45
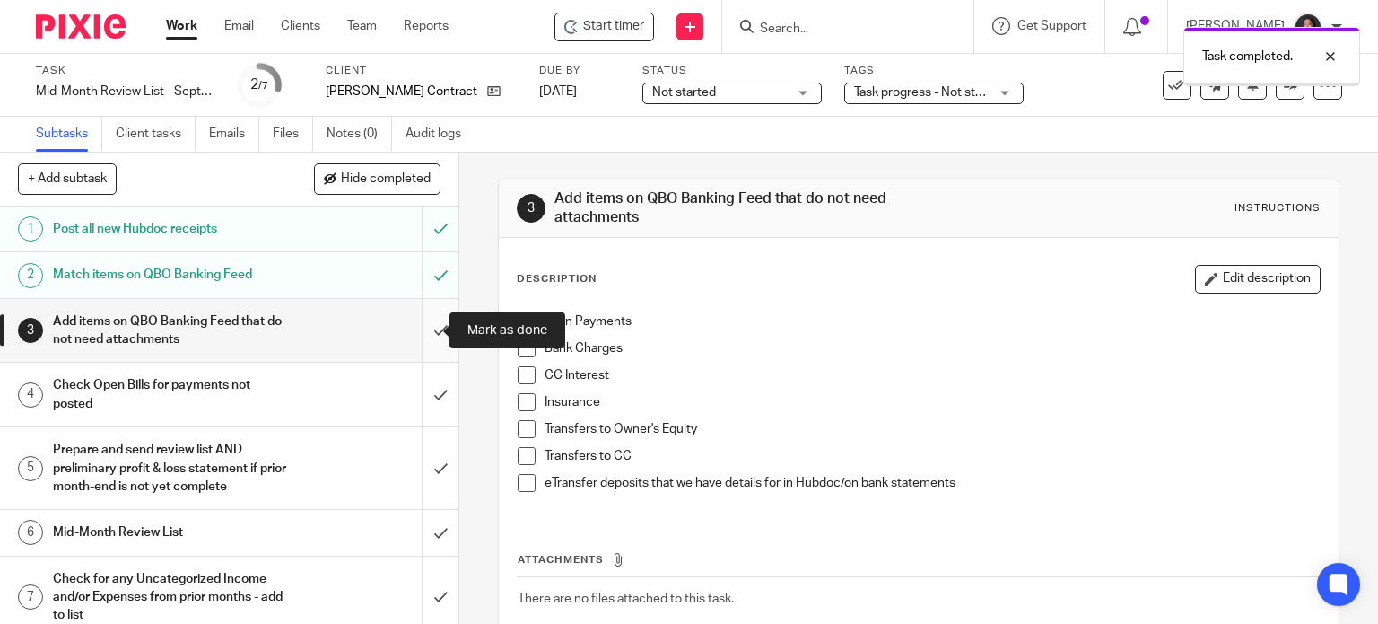
click at [424, 321] on input "submit" at bounding box center [229, 331] width 458 height 64
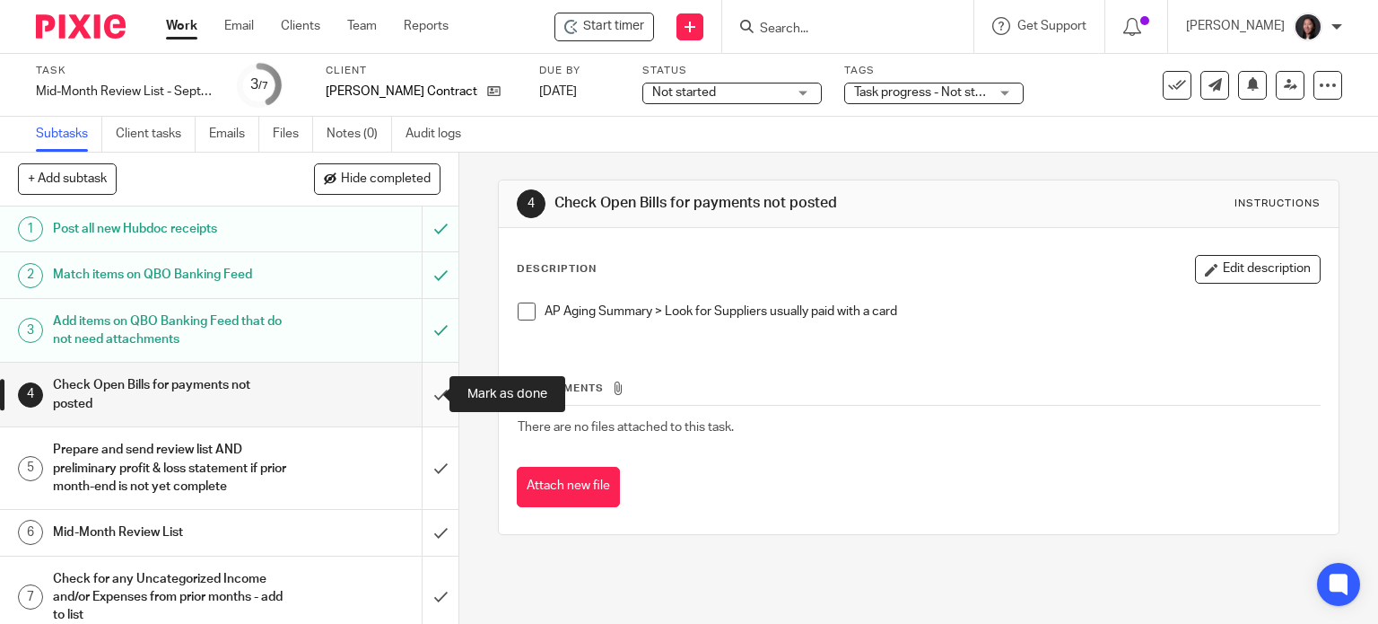
click at [425, 384] on input "submit" at bounding box center [229, 394] width 458 height 64
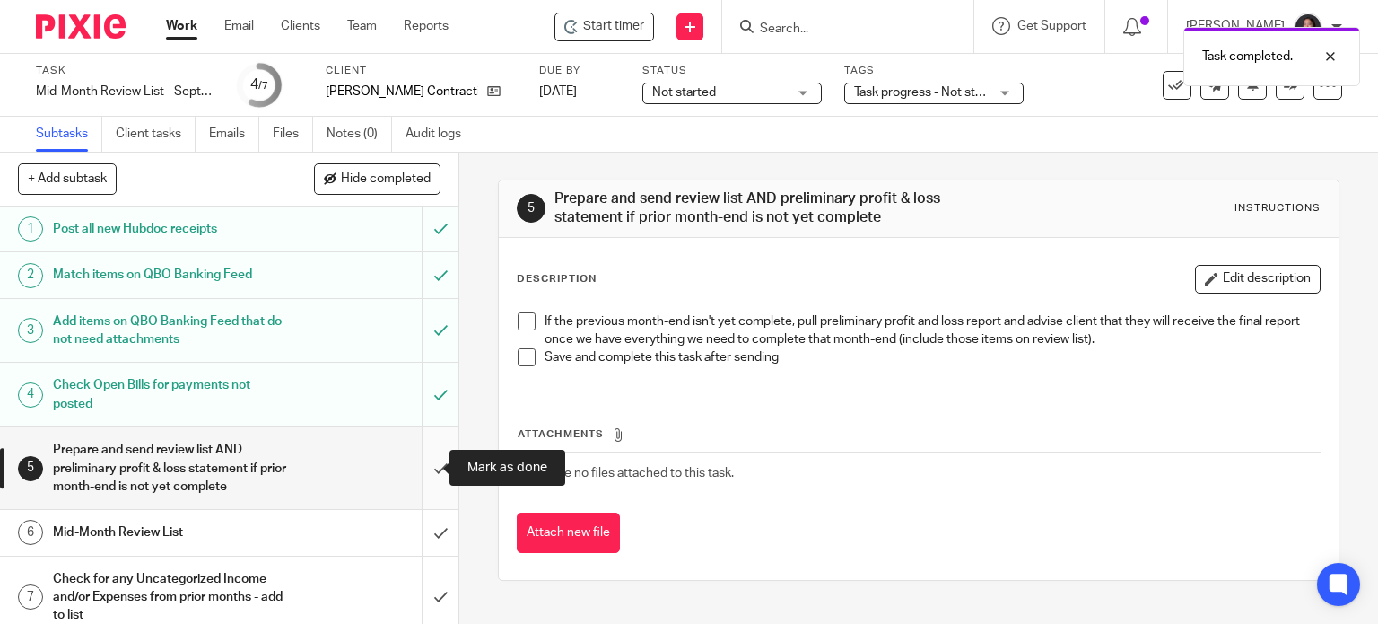
click at [423, 458] on input "submit" at bounding box center [229, 468] width 458 height 82
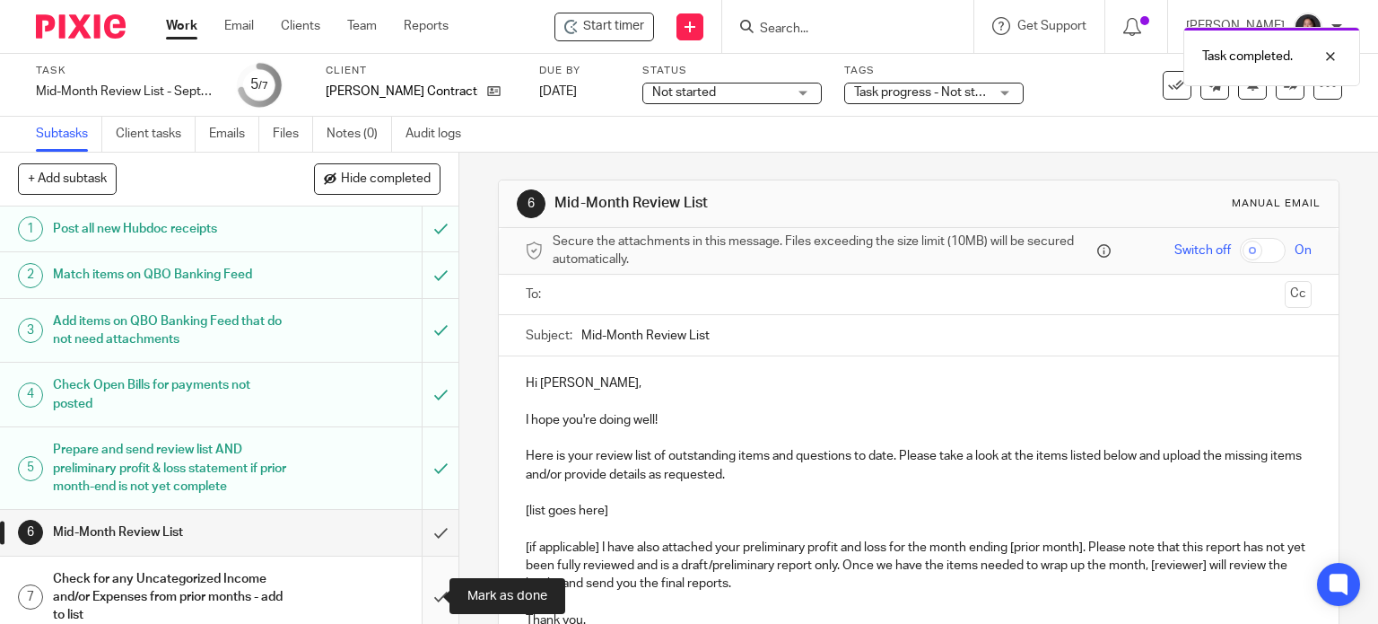
click at [412, 589] on input "submit" at bounding box center [229, 597] width 458 height 82
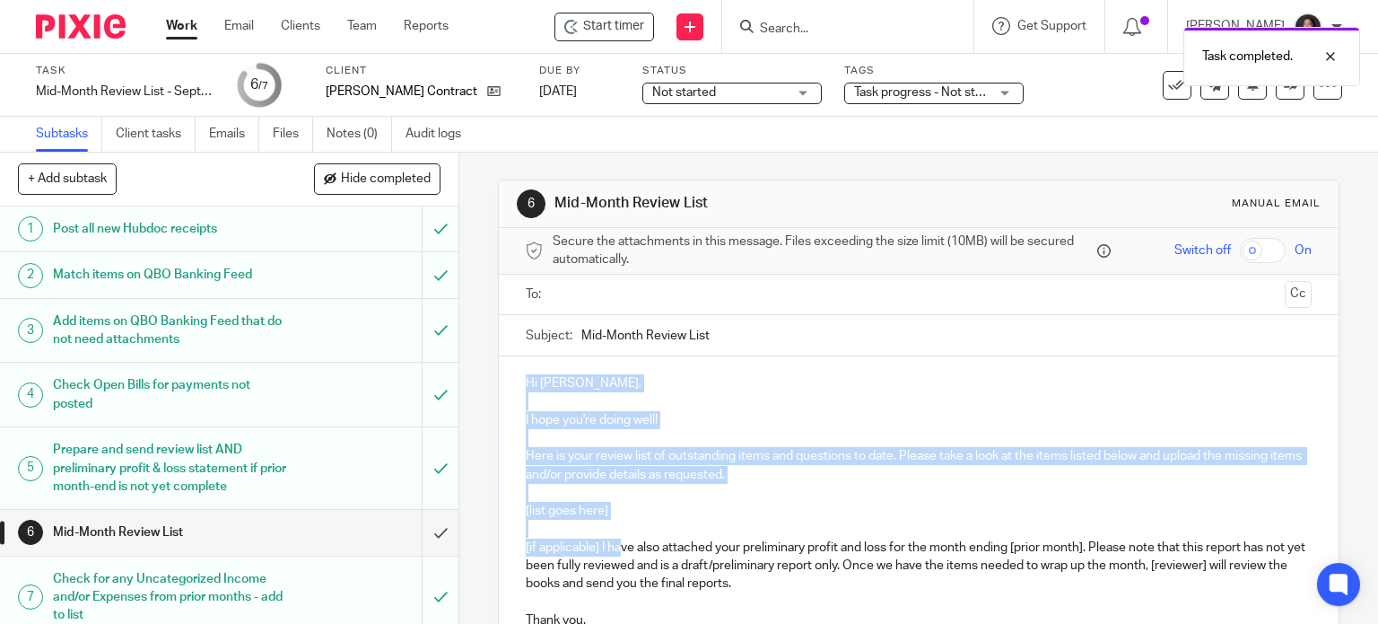
scroll to position [209, 0]
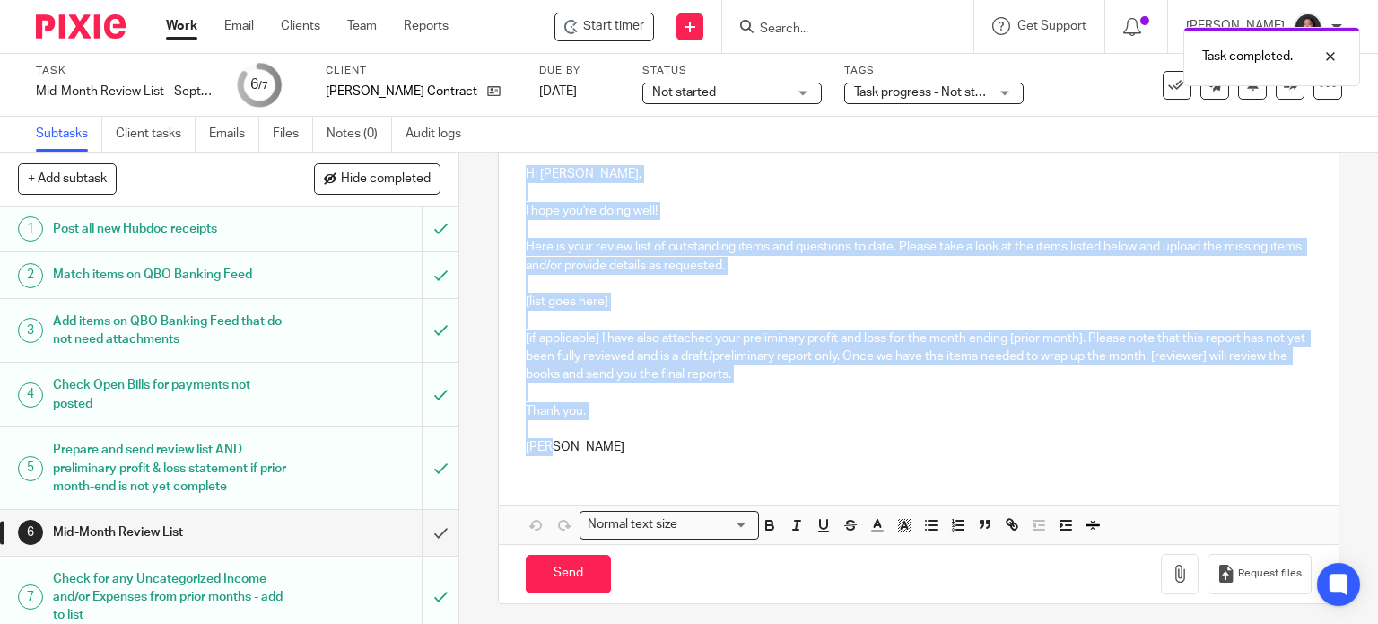
drag, startPoint x: 510, startPoint y: 378, endPoint x: 615, endPoint y: 502, distance: 161.7
click at [615, 502] on div "Hi [PERSON_NAME], I hope you're doing well! Here is your review list of outstan…" at bounding box center [919, 345] width 841 height 397
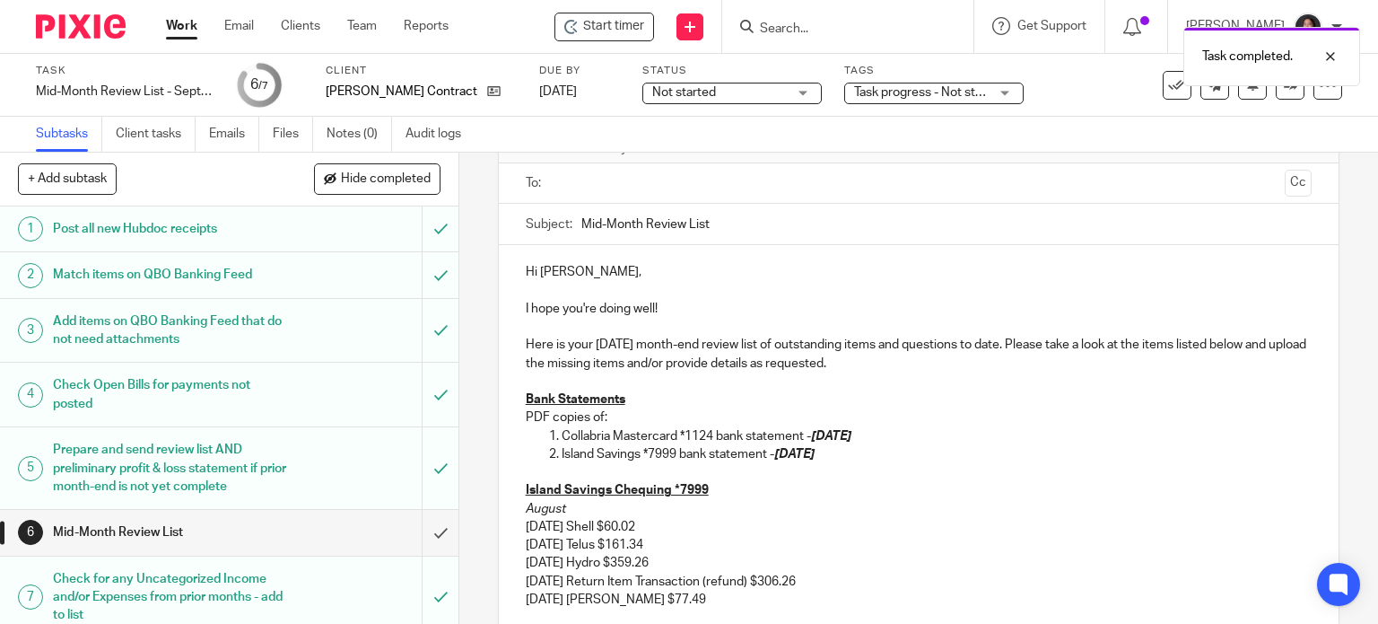
scroll to position [52, 0]
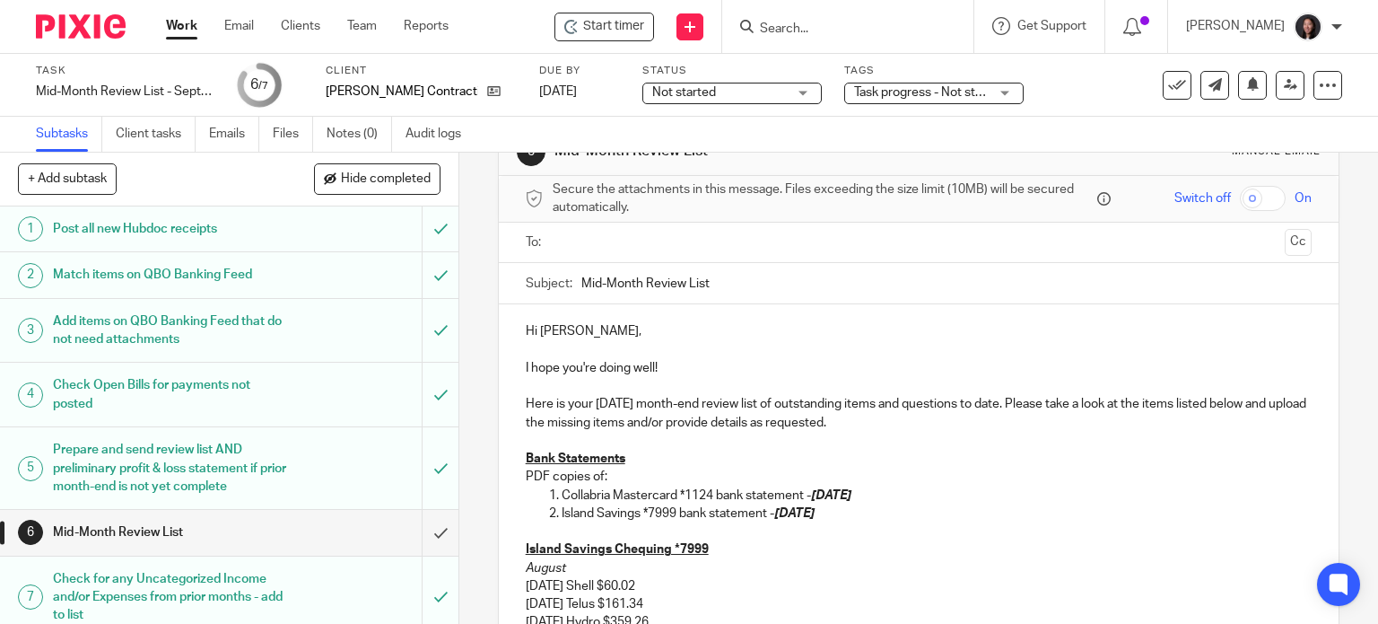
click at [632, 405] on p "Here is your [DATE] month-end review list of outstanding items and questions to…" at bounding box center [919, 413] width 787 height 37
click at [753, 398] on p "Here is your [DATE] month-end review list of outstanding items and questions to…" at bounding box center [919, 413] width 787 height 37
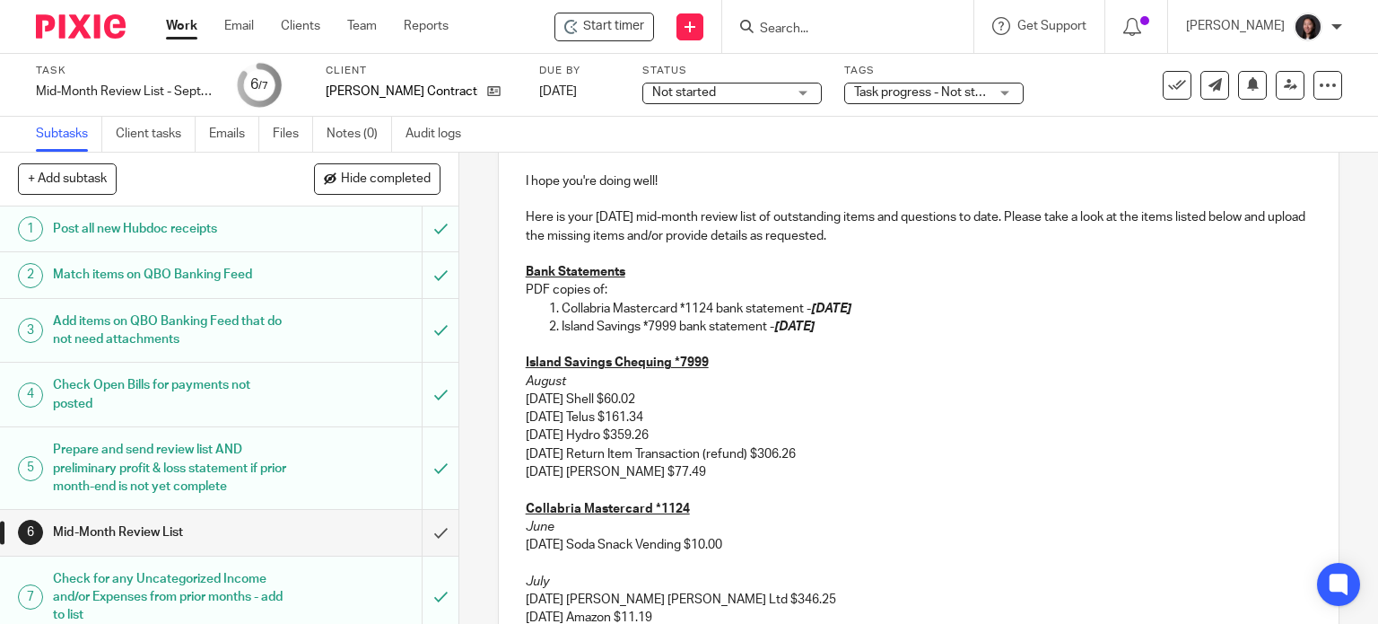
scroll to position [261, 0]
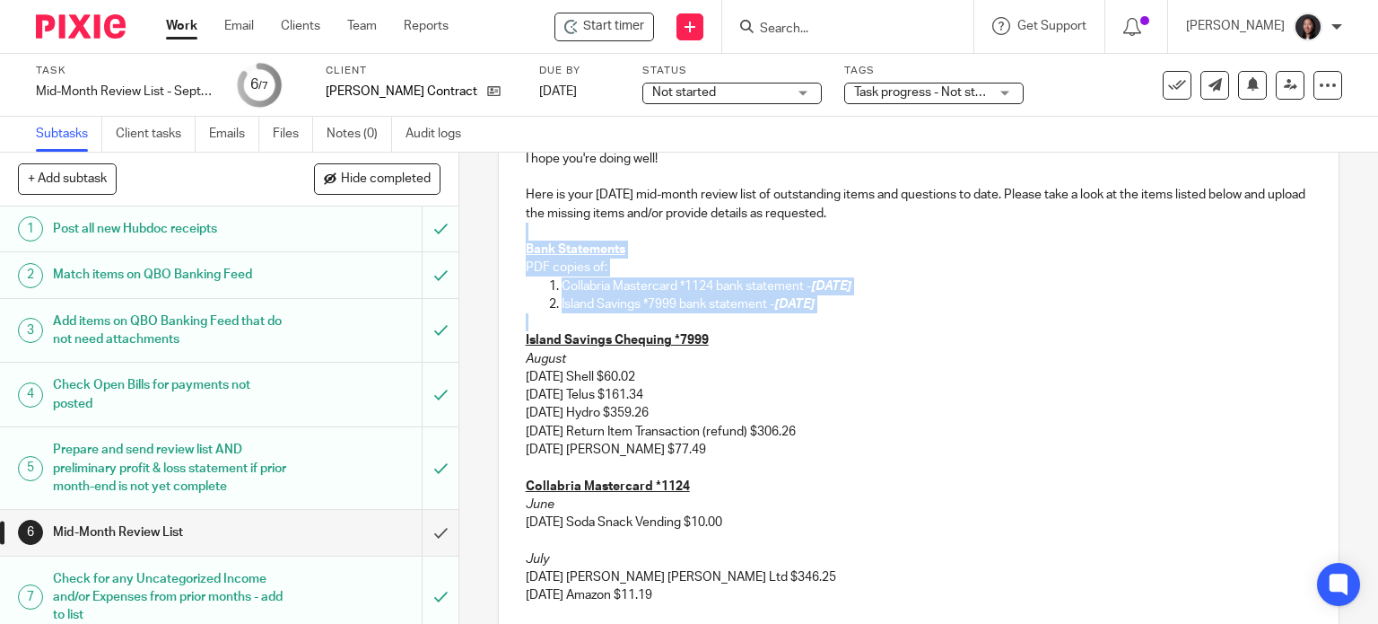
drag, startPoint x: 919, startPoint y: 316, endPoint x: 493, endPoint y: 233, distance: 434.1
click at [499, 233] on div "Hi [PERSON_NAME], I hope you're doing well! Here is your [DATE] mid-month revie…" at bounding box center [919, 411] width 841 height 632
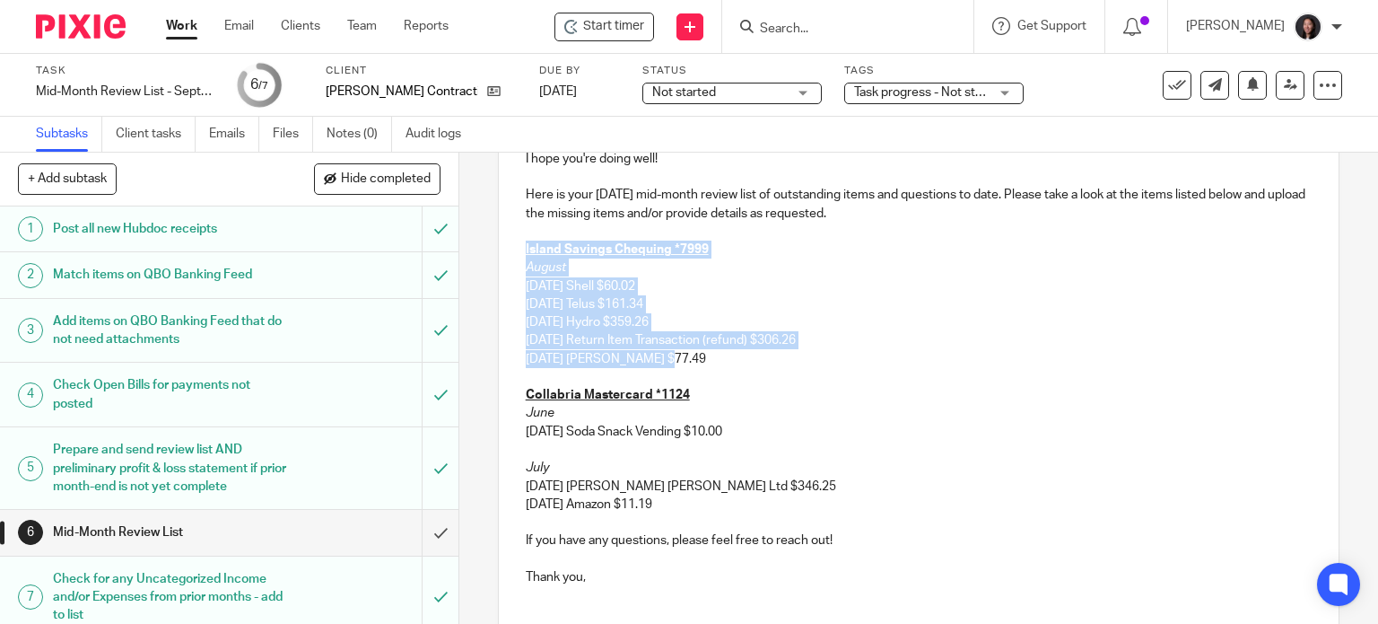
drag, startPoint x: 707, startPoint y: 356, endPoint x: 509, endPoint y: 254, distance: 223.1
click at [509, 254] on div "Hi [PERSON_NAME], I hope you're doing well! Here is your [DATE] mid-month revie…" at bounding box center [919, 365] width 841 height 540
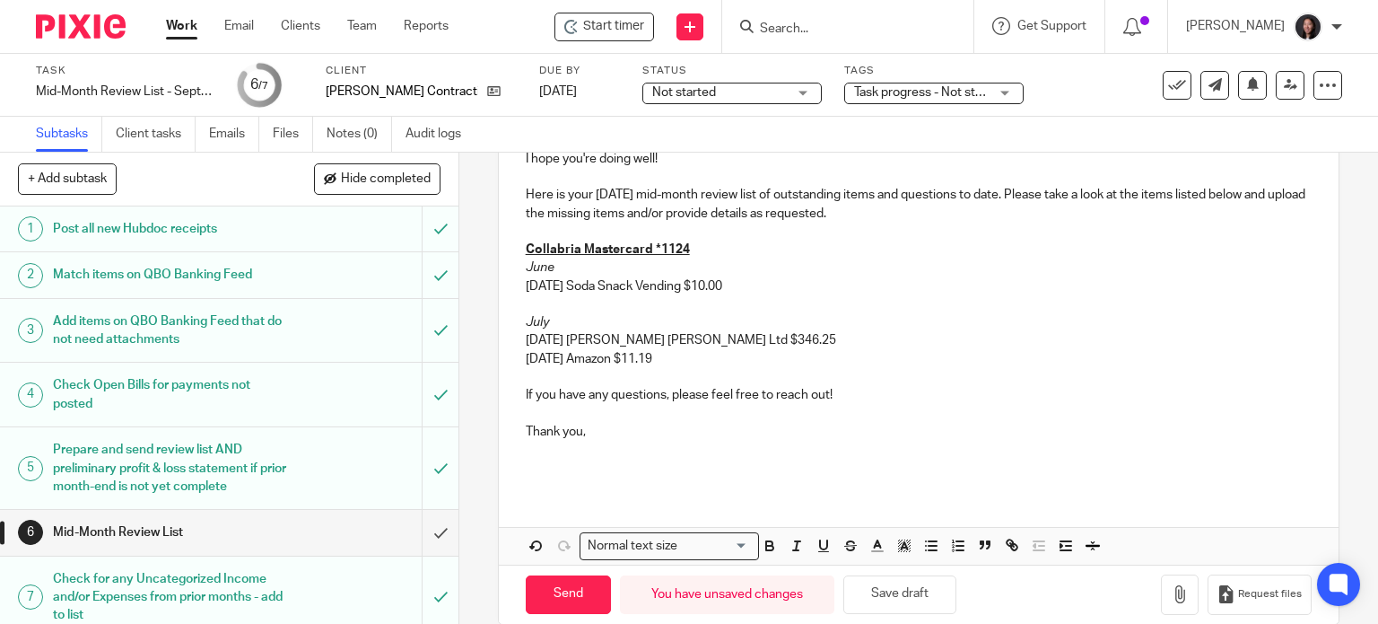
drag, startPoint x: 763, startPoint y: 284, endPoint x: 504, endPoint y: 279, distance: 259.3
click at [504, 279] on div "Hi Jaroslaw, I hope you're doing well! Here is your September 2025 mid-month re…" at bounding box center [919, 292] width 841 height 395
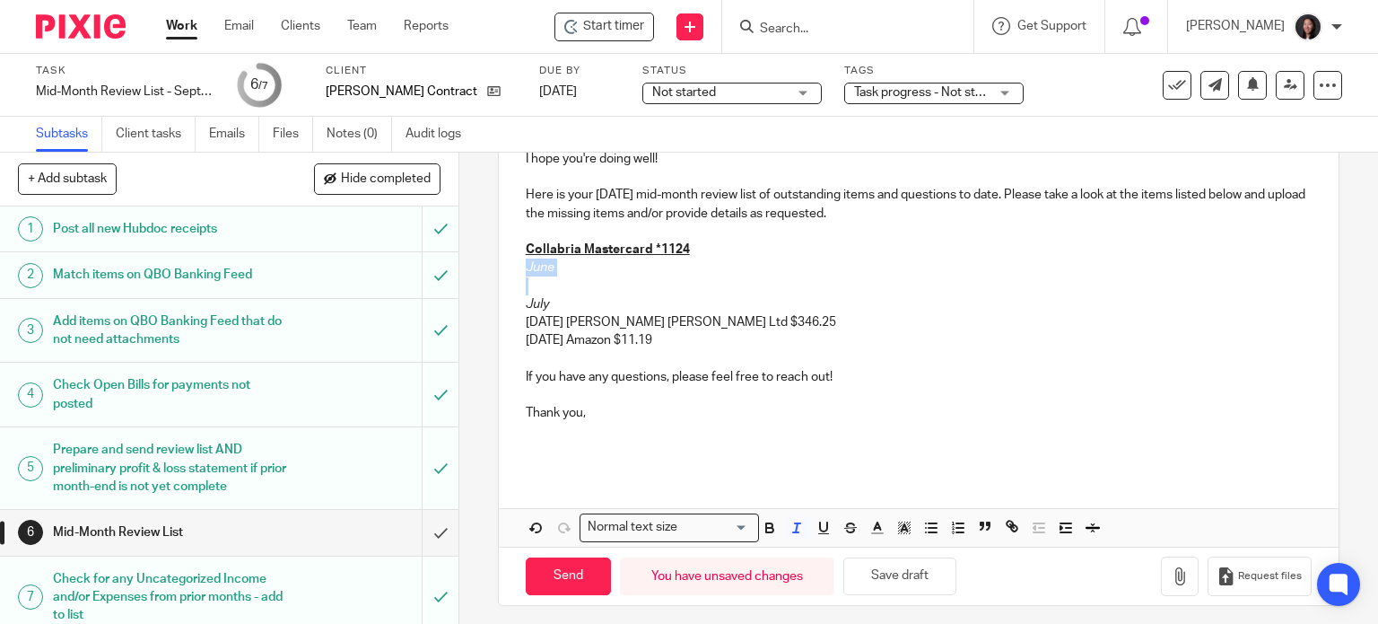
drag, startPoint x: 515, startPoint y: 265, endPoint x: 554, endPoint y: 277, distance: 41.4
click at [554, 277] on div "Hi Jaroslaw, I hope you're doing well! Here is your September 2025 mid-month re…" at bounding box center [919, 283] width 841 height 377
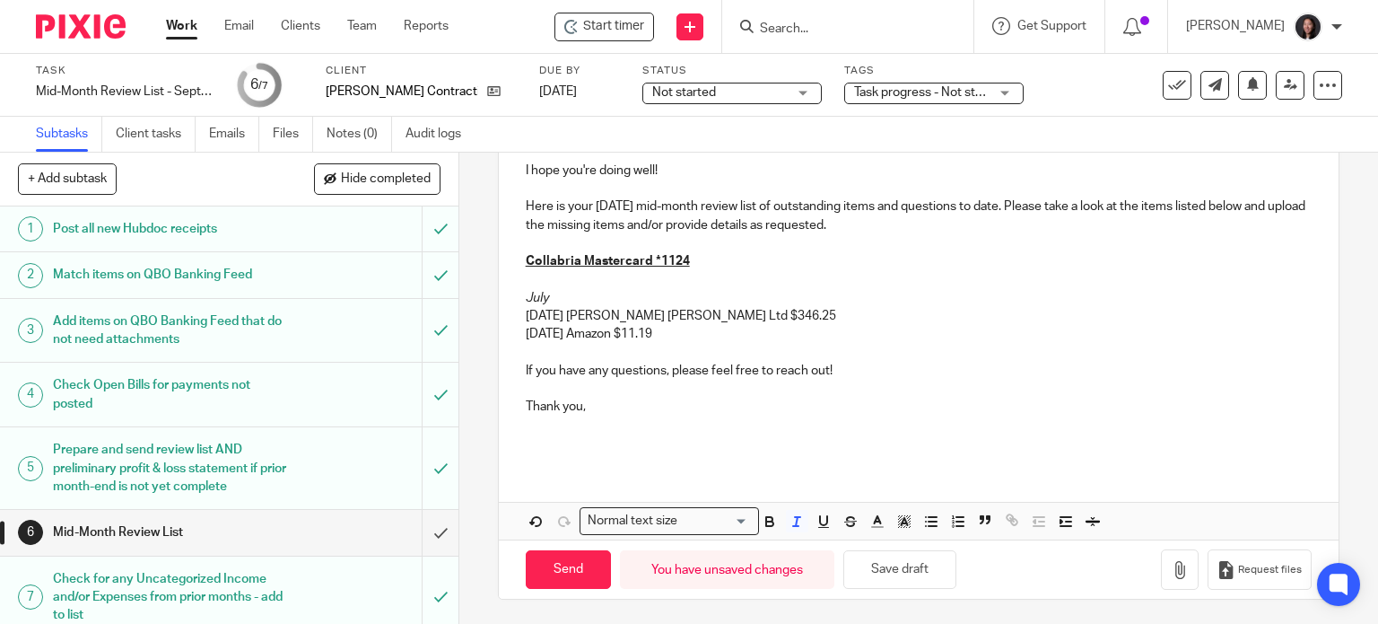
click at [518, 296] on div "Hi Jaroslaw, I hope you're doing well! Here is your September 2025 mid-month re…" at bounding box center [919, 286] width 841 height 359
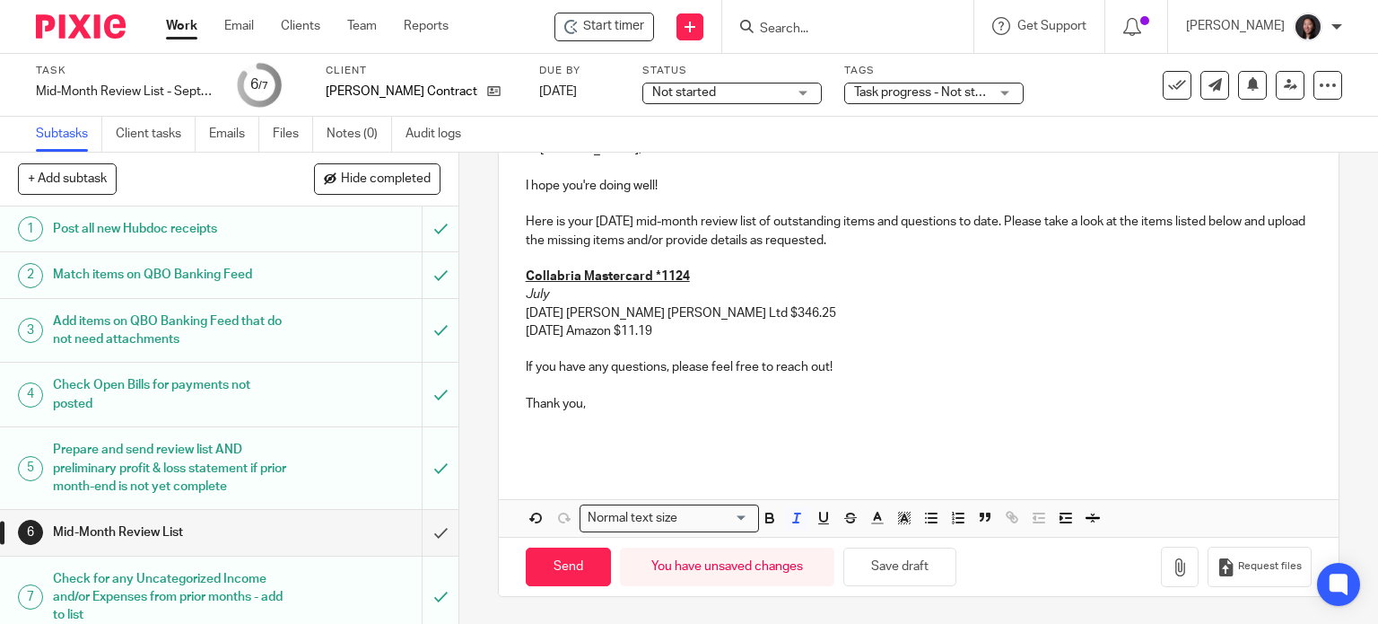
scroll to position [231, 0]
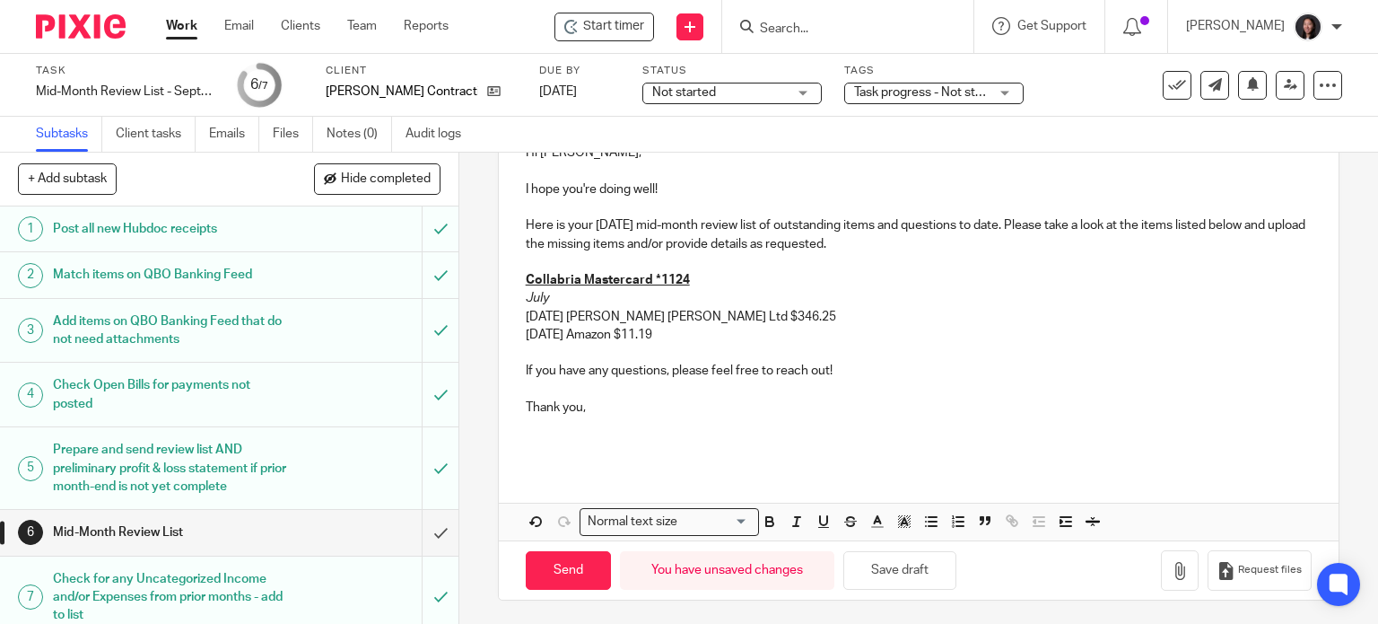
click at [513, 309] on div "Hi Jaroslaw, I hope you're doing well! Here is your September 2025 mid-month re…" at bounding box center [919, 296] width 841 height 341
drag, startPoint x: 518, startPoint y: 315, endPoint x: 695, endPoint y: 329, distance: 178.2
click at [695, 329] on div "Hi Jaroslaw, I hope you're doing well! Here is your September 2025 mid-month re…" at bounding box center [919, 296] width 841 height 341
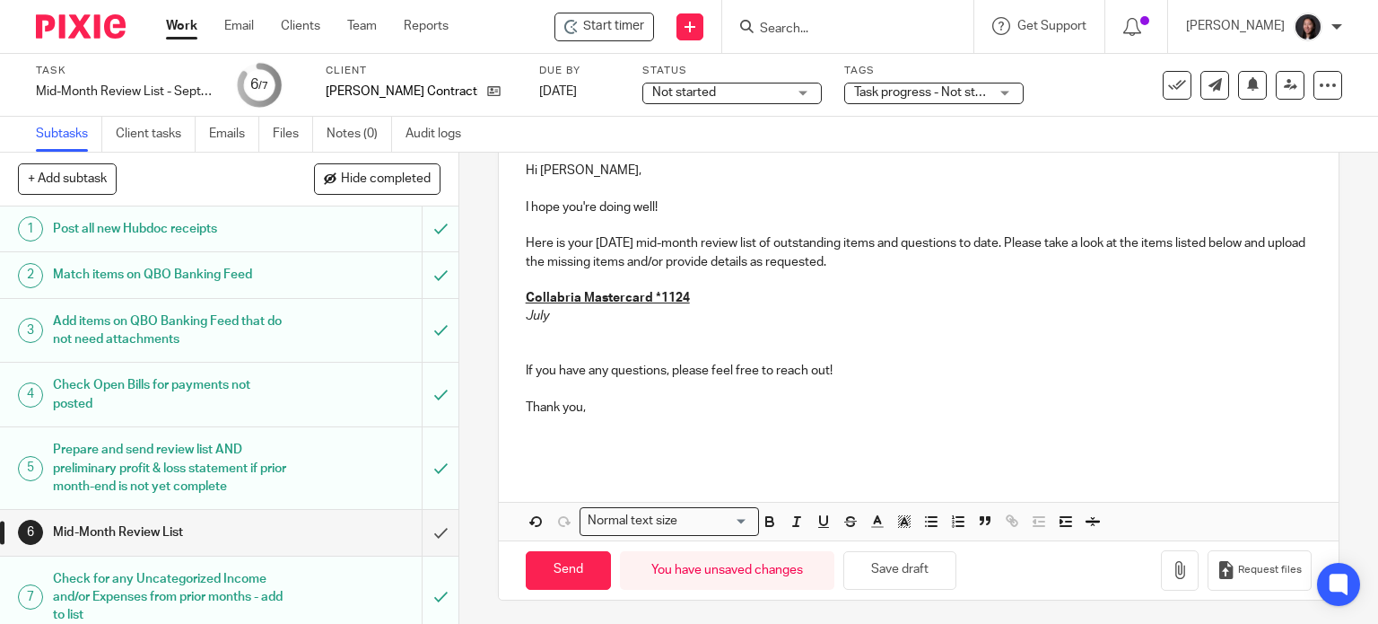
scroll to position [104, 0]
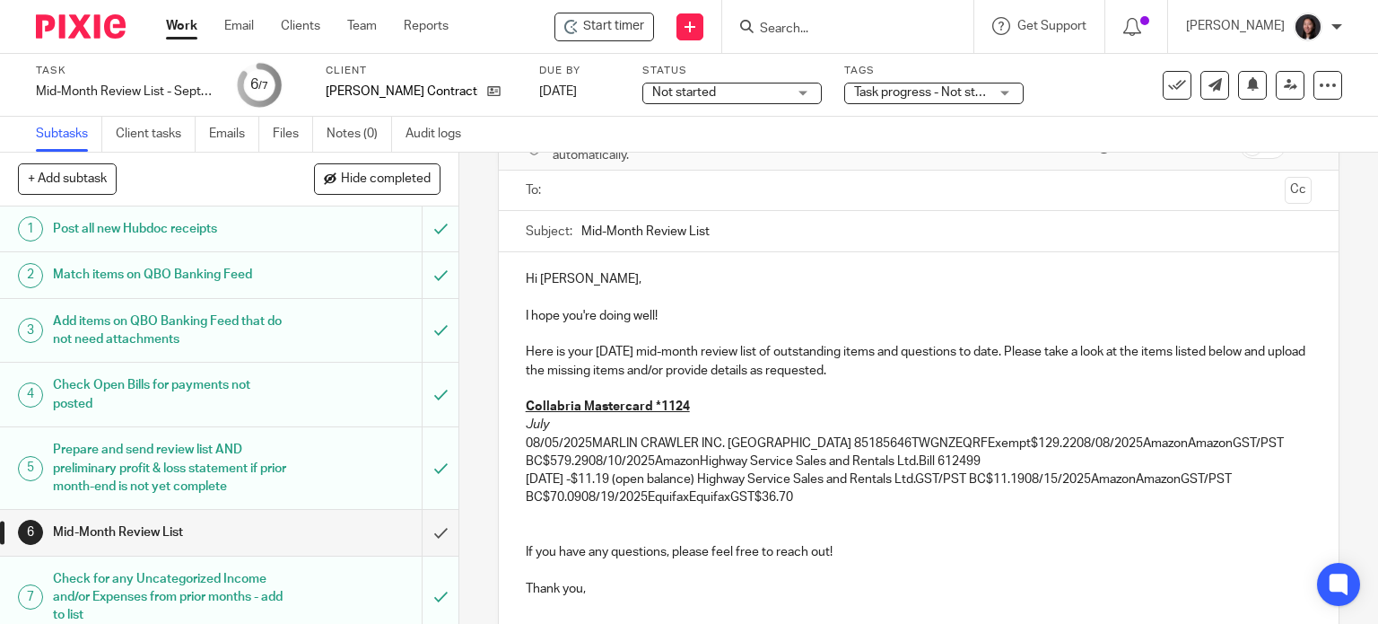
click at [588, 441] on p "08/05/2025MARLIN CRAWLER INC. FRESNO CA 85185646TWGNZEQRFExempt$129.2208/08/202…" at bounding box center [919, 470] width 787 height 73
click at [545, 420] on p "July" at bounding box center [919, 424] width 787 height 18
drag, startPoint x: 725, startPoint y: 440, endPoint x: 533, endPoint y: 462, distance: 193.3
click at [533, 462] on p "08/05/2025 MARLIN CRAWLER INC. FRESNO CA 85185646TWGNZEQRFExempt$129.2208/08/20…" at bounding box center [919, 470] width 787 height 73
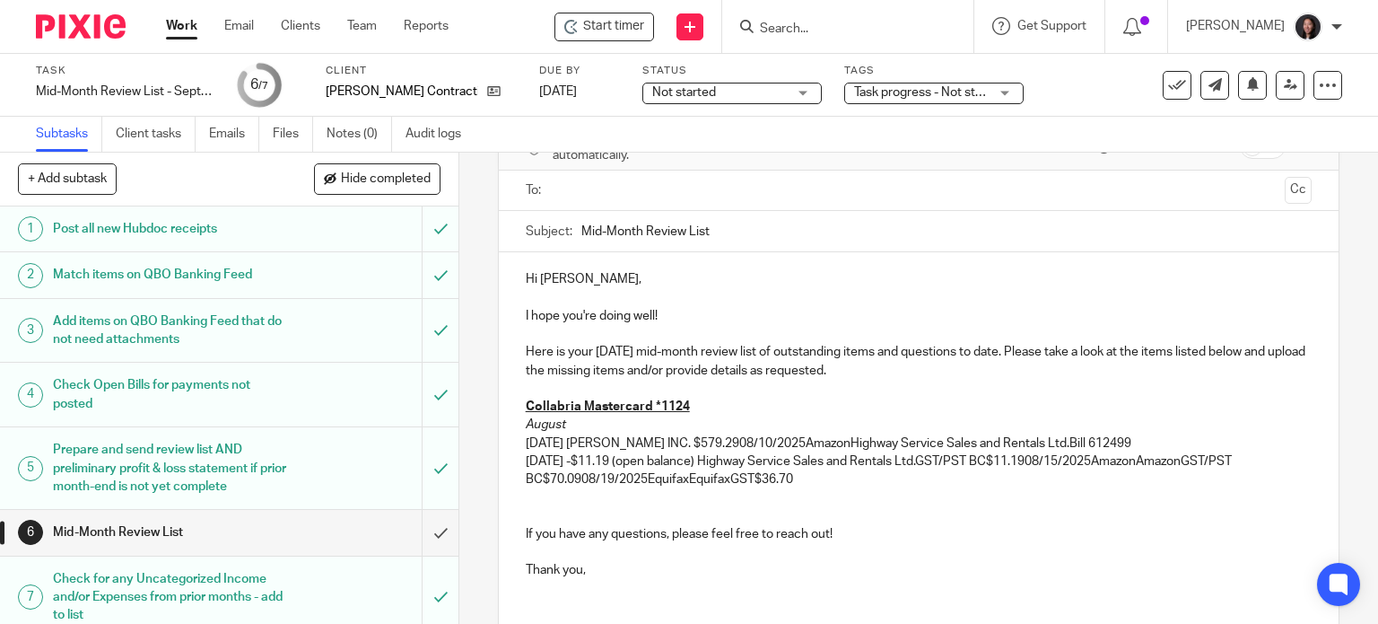
click at [772, 445] on p "08/05/2025 MARLIN CRAWLER INC. $579.2908/10/2025AmazonHighway Service Sales and…" at bounding box center [919, 461] width 787 height 55
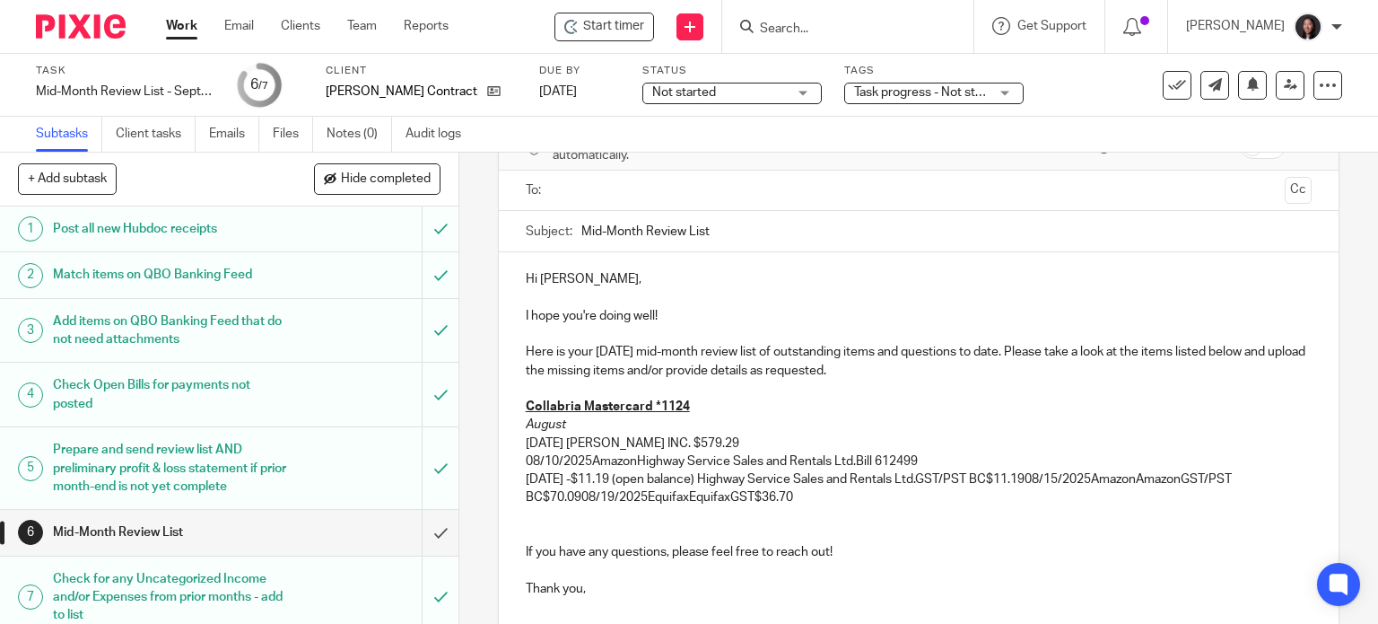
drag, startPoint x: 590, startPoint y: 462, endPoint x: 602, endPoint y: 462, distance: 11.7
click at [590, 464] on p "08/10/2025AmazonHighway Service Sales and Rentals Ltd.Bill 612499 08/08/2025 -$…" at bounding box center [919, 479] width 787 height 55
drag, startPoint x: 636, startPoint y: 461, endPoint x: 840, endPoint y: 455, distance: 203.8
click at [840, 455] on p "08/10/2025 AmazonHighway Service Sales and Rentals Ltd.Bill 612499 08/08/2025 -…" at bounding box center [919, 479] width 787 height 55
click at [929, 454] on p "08/10/2025 AmazonHighway Service Sales and Rentals Ltd.Bill 612499 08/08/2025 -…" at bounding box center [919, 479] width 787 height 55
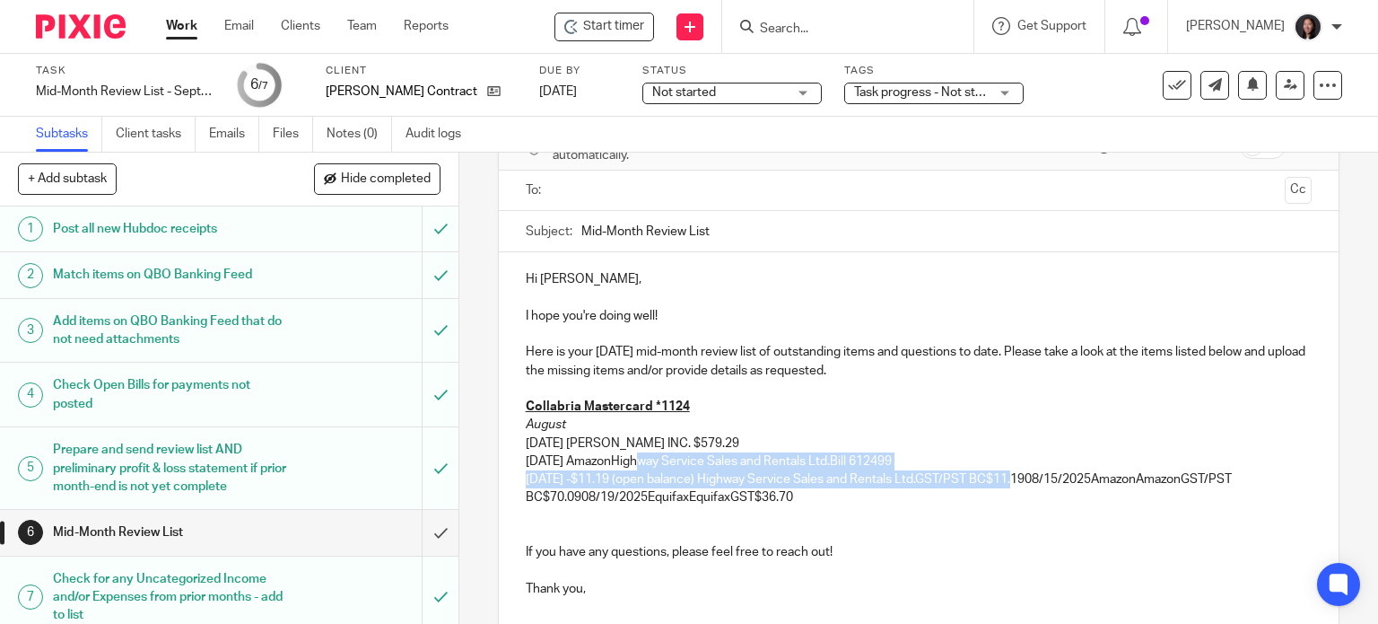
drag, startPoint x: 1010, startPoint y: 481, endPoint x: 634, endPoint y: 463, distance: 376.3
click at [634, 463] on p "08/10/2025 AmazonHighway Service Sales and Rentals Ltd.Bill 612499 08/08/2025 -…" at bounding box center [919, 479] width 787 height 55
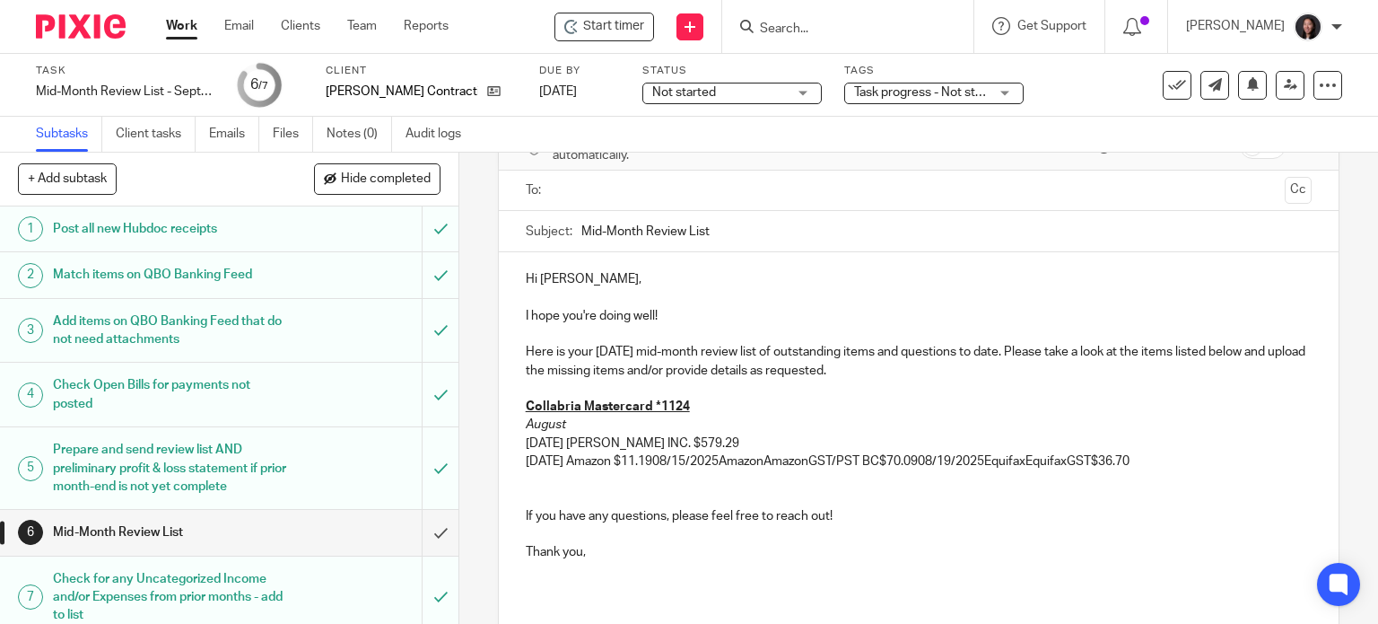
click at [682, 461] on p "08/10/2025 Amazon $11.1908/15/2025AmazonAmazonGST/PST BC$70.0908/19/2025Equifax…" at bounding box center [919, 461] width 787 height 18
click at [680, 462] on p "08/10/2025 Amazon $11.1908/15/2025AmazonAmazonGST/PST BC$70.0908/19/2025Equifax…" at bounding box center [919, 461] width 787 height 18
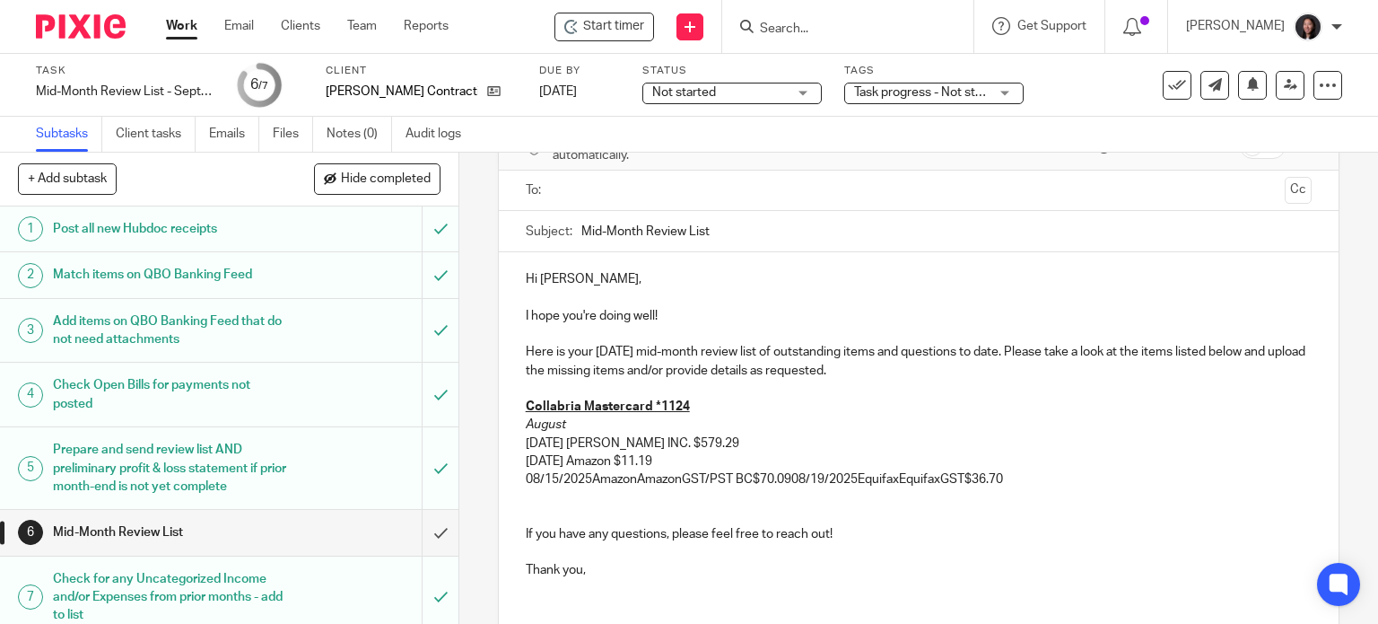
click at [588, 476] on p "08/15/2025AmazonAmazonGST/PST BC$70.0908/19/2025EquifaxEquifaxGST$36.70" at bounding box center [919, 479] width 787 height 18
drag, startPoint x: 636, startPoint y: 477, endPoint x: 751, endPoint y: 478, distance: 114.8
click at [751, 478] on p "08/15/2025 AmazonAmazonGST/PST BC$70.0908/19/2025EquifaxEquifaxGST$36.70" at bounding box center [919, 479] width 787 height 18
click at [676, 480] on p "08/15/2025 Amazon $70.0908/19/2025EquifaxEquifaxGST$36.70" at bounding box center [919, 479] width 787 height 18
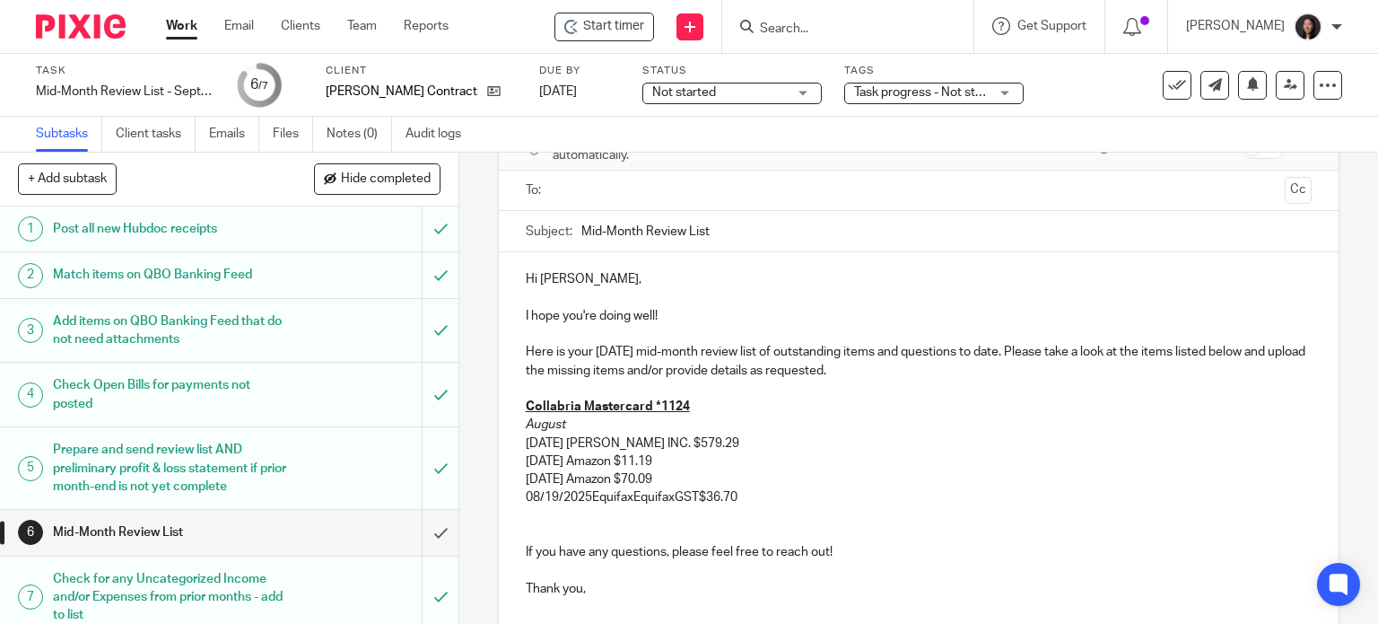
click at [587, 502] on p "08/19/2025EquifaxEquifaxGST$36.70" at bounding box center [919, 497] width 787 height 18
drag, startPoint x: 632, startPoint y: 498, endPoint x: 696, endPoint y: 498, distance: 64.6
click at [696, 498] on p "08/19/2025 EquifaxEquifaxGST$36.70" at bounding box center [919, 497] width 787 height 18
click at [687, 491] on p "08/19/2025 Equifax $36.70" at bounding box center [919, 497] width 787 height 18
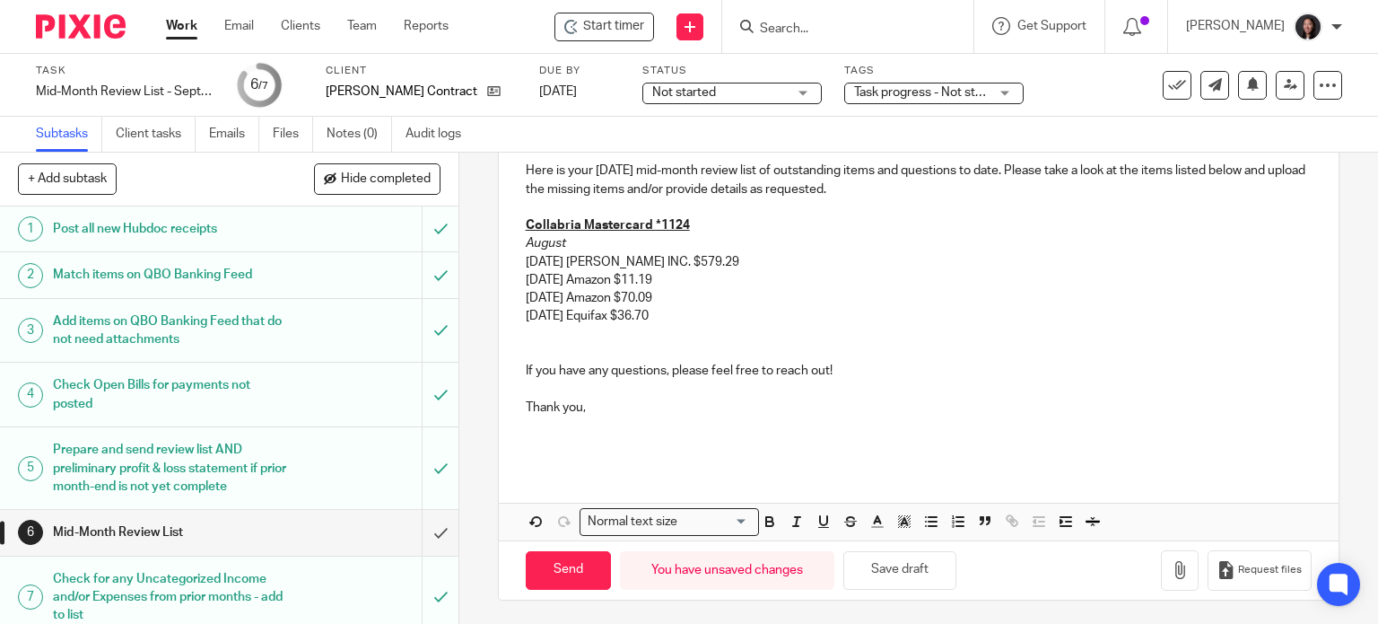
drag, startPoint x: 510, startPoint y: 366, endPoint x: 535, endPoint y: 371, distance: 25.7
click at [510, 366] on div "Hi Jaroslaw, I hope you're doing well! Here is your September 2025 mid-month re…" at bounding box center [919, 268] width 841 height 395
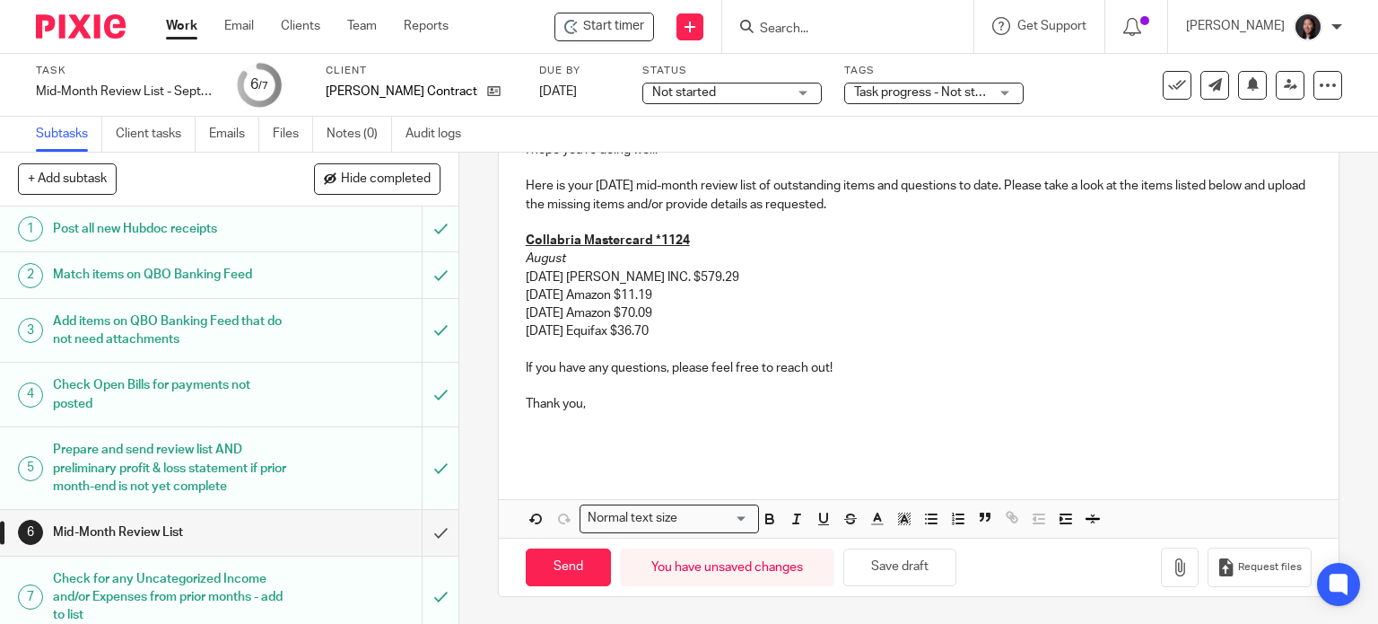
scroll to position [267, 0]
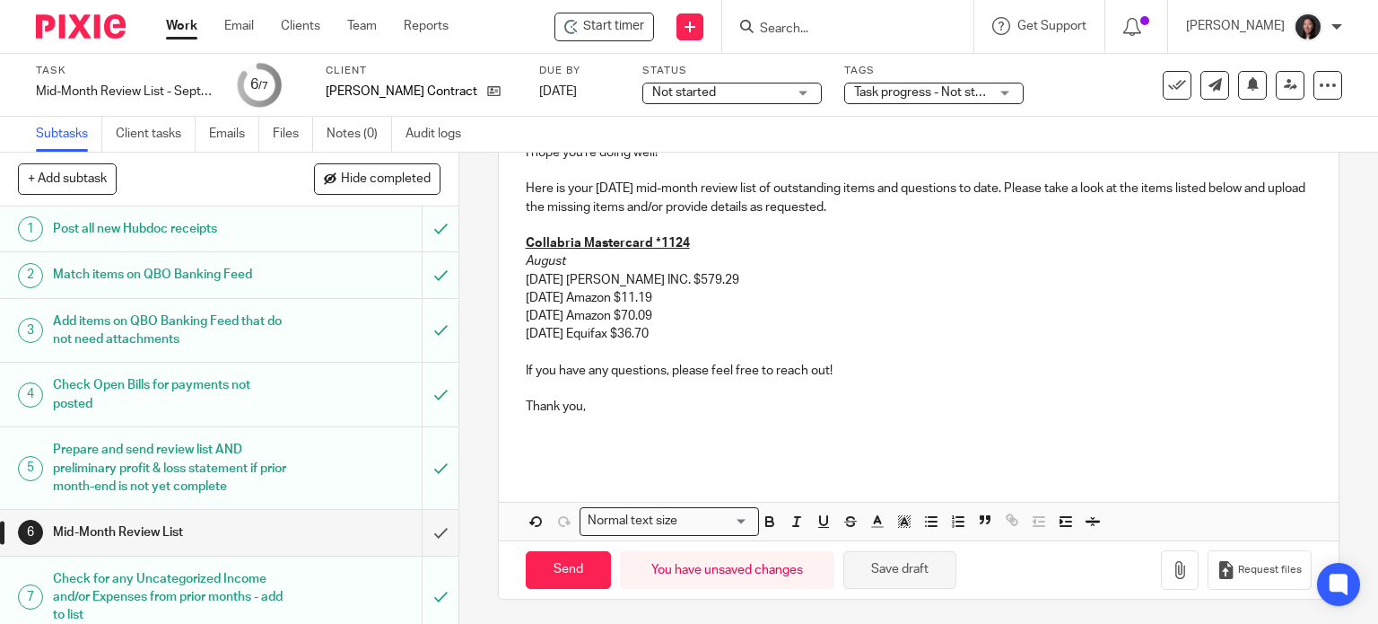
click at [912, 570] on button "Save draft" at bounding box center [899, 570] width 113 height 39
click at [517, 369] on div "Hi Jaroslaw, I hope you're doing well! Here is your September 2025 mid-month re…" at bounding box center [919, 277] width 841 height 377
click at [883, 568] on button "Save draft" at bounding box center [899, 570] width 113 height 39
click at [886, 568] on button "Save draft" at bounding box center [899, 570] width 113 height 39
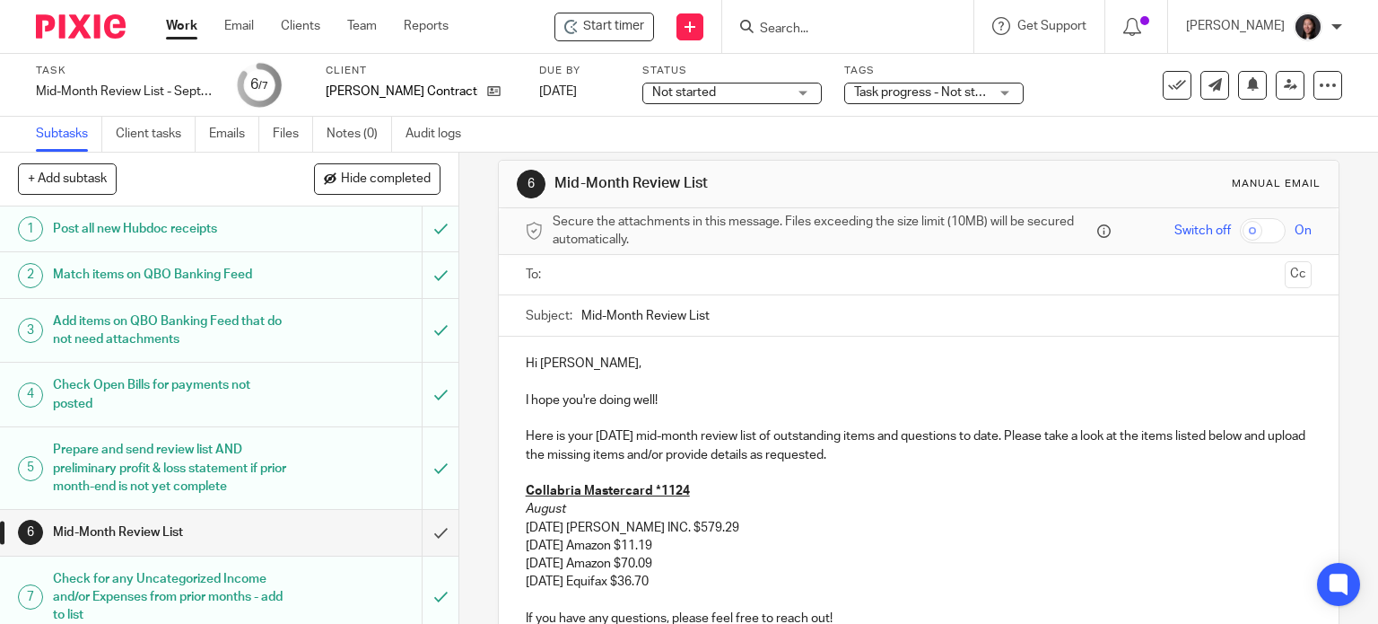
scroll to position [0, 0]
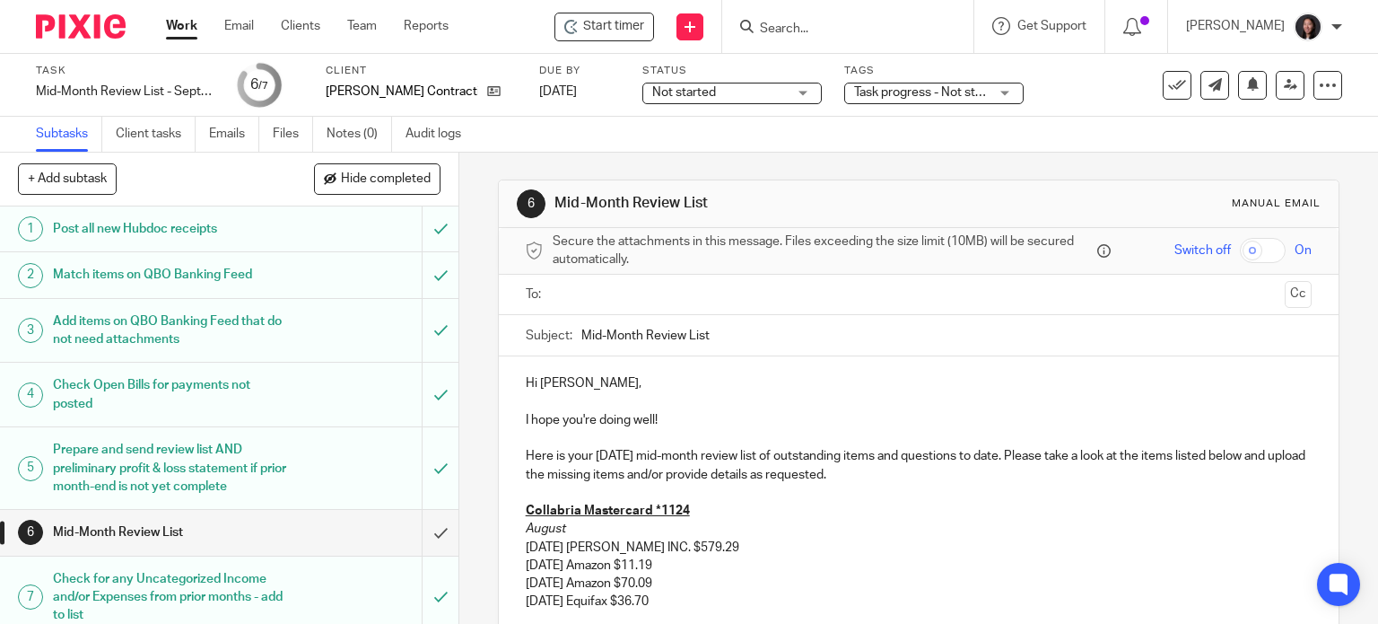
click at [732, 328] on input "Mid-Month Review List" at bounding box center [946, 335] width 731 height 40
type input "Mid-Month Review List - September 2025"
click at [580, 292] on input "text" at bounding box center [918, 294] width 719 height 21
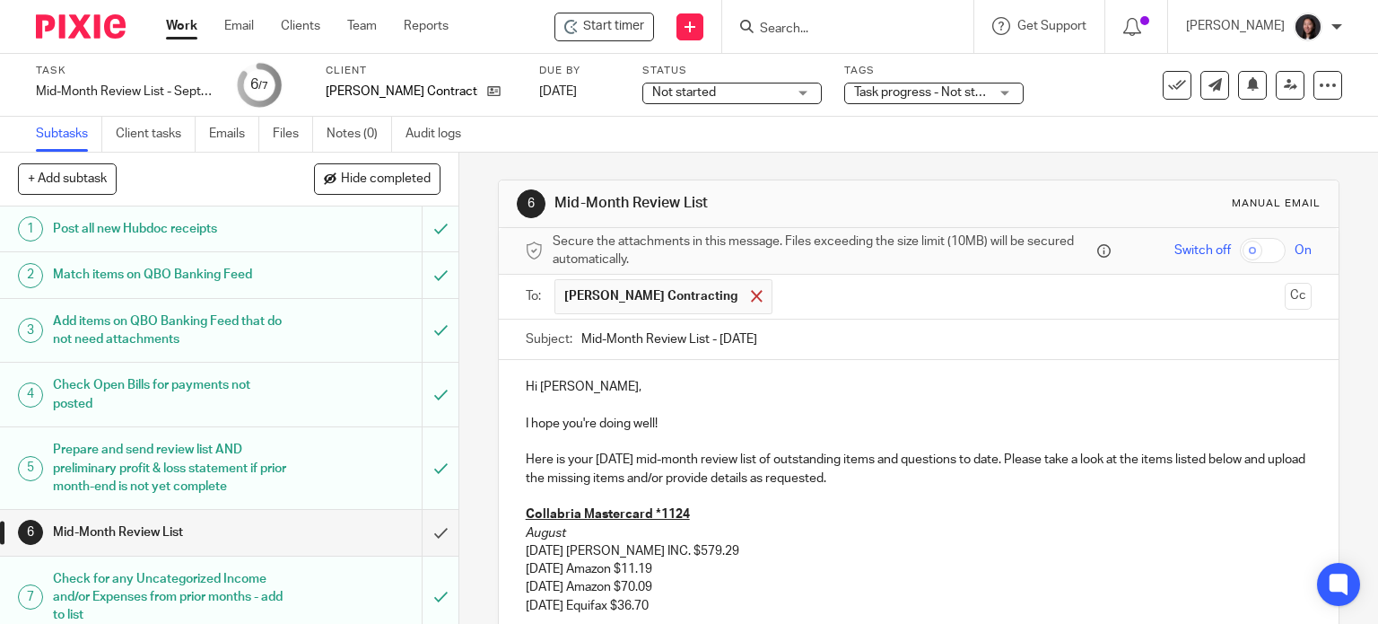
click at [746, 295] on div at bounding box center [756, 296] width 21 height 27
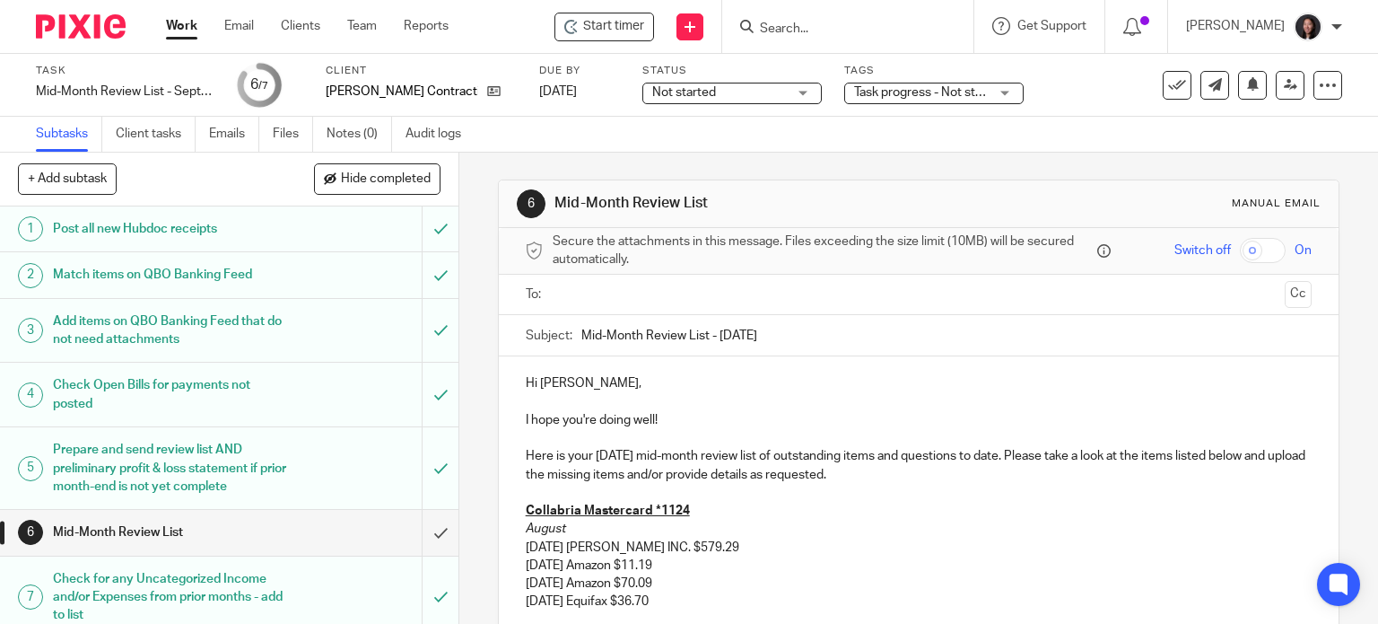
click at [646, 297] on input "text" at bounding box center [918, 294] width 719 height 21
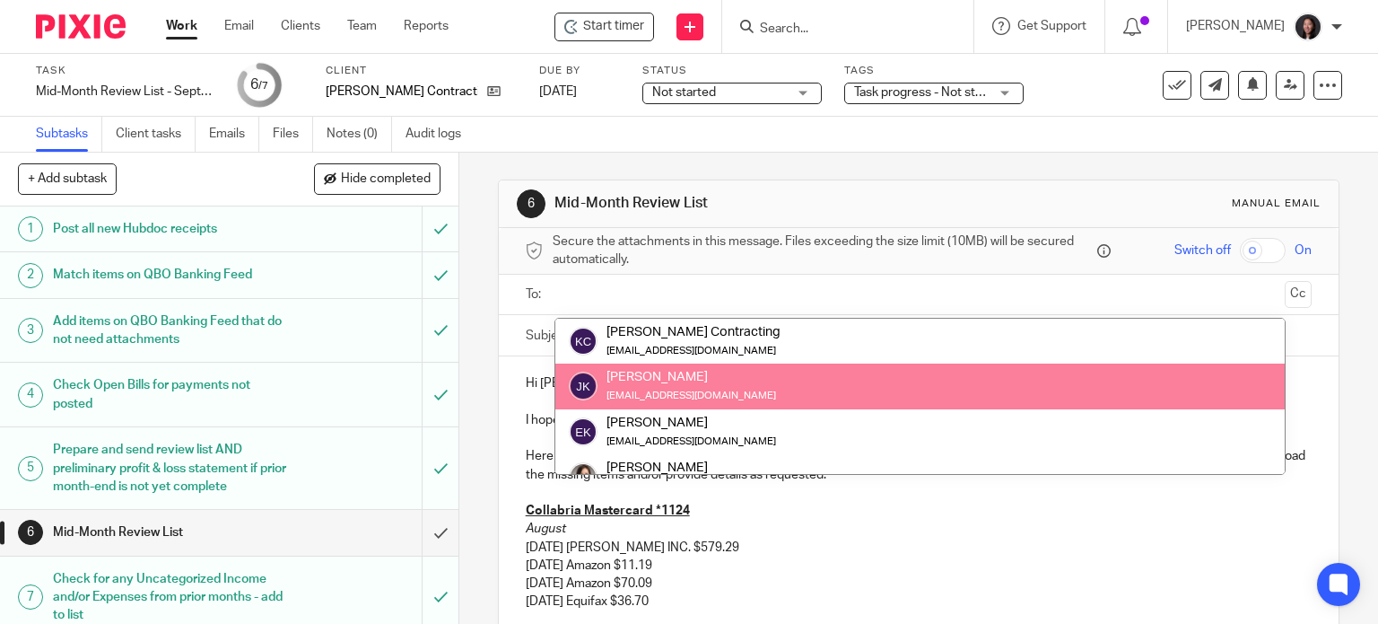
drag, startPoint x: 663, startPoint y: 372, endPoint x: 657, endPoint y: 362, distance: 12.5
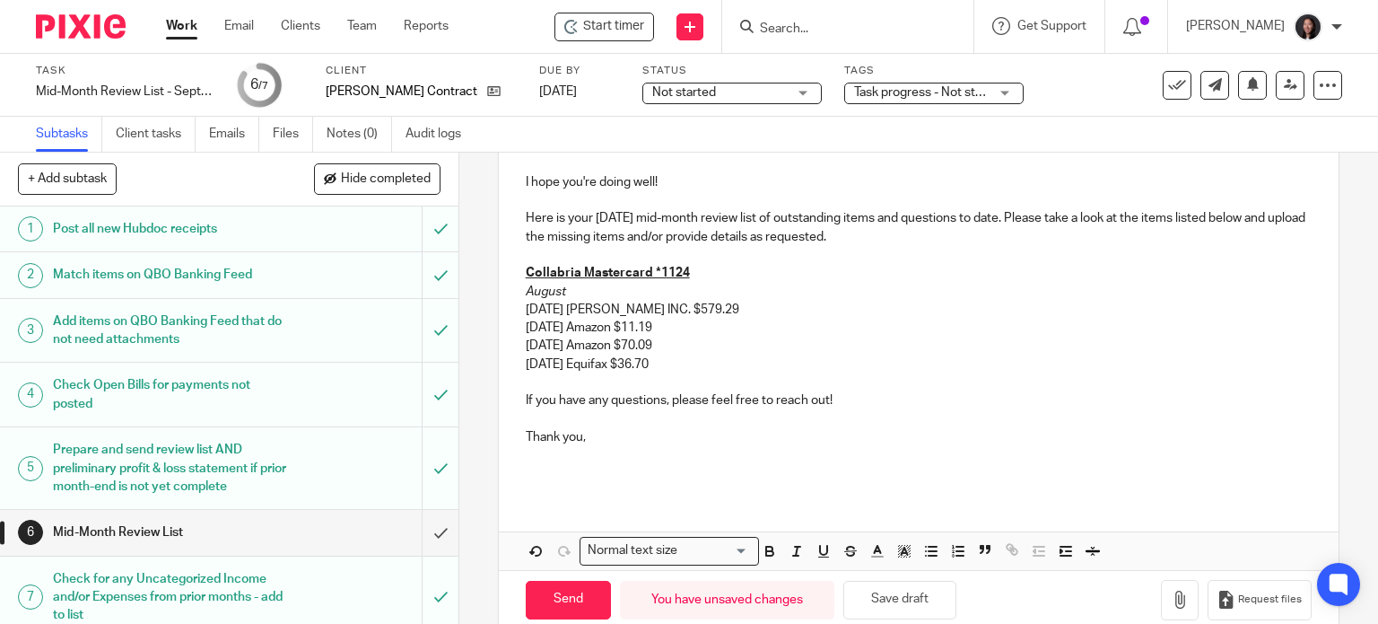
scroll to position [271, 0]
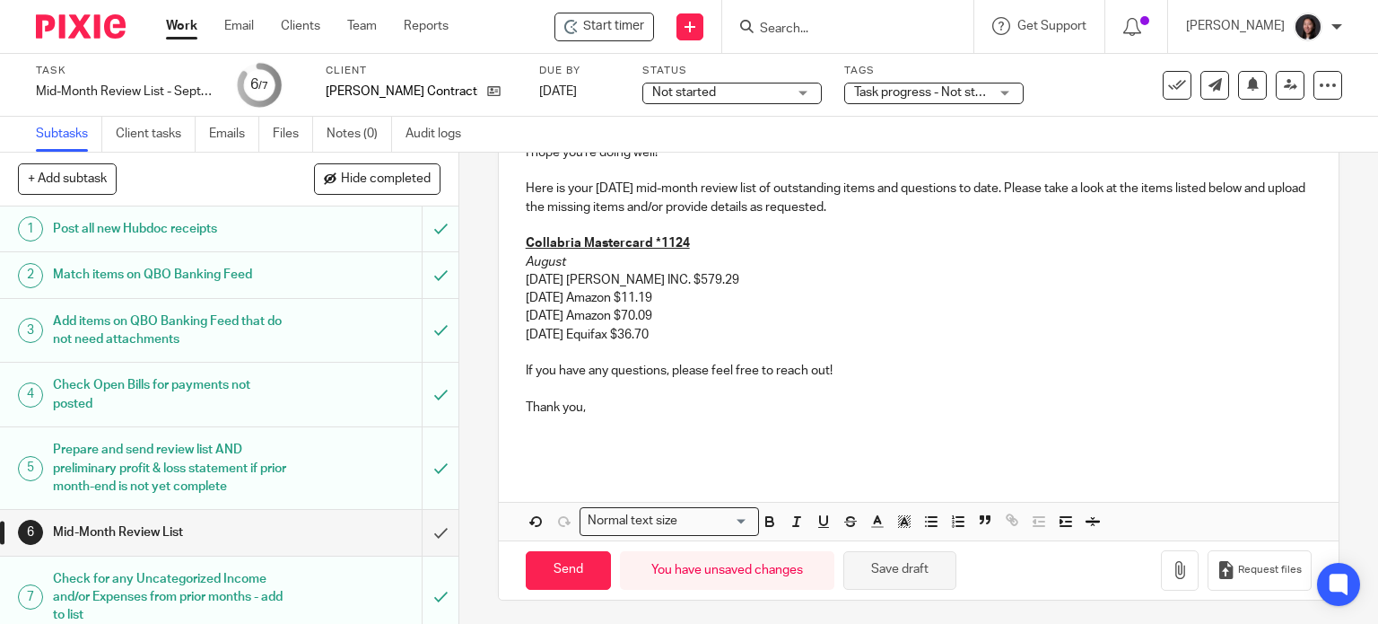
drag, startPoint x: 866, startPoint y: 576, endPoint x: 864, endPoint y: 567, distance: 9.1
click at [865, 574] on button "Save draft" at bounding box center [899, 570] width 113 height 39
click at [883, 584] on button "Save draft" at bounding box center [899, 570] width 113 height 39
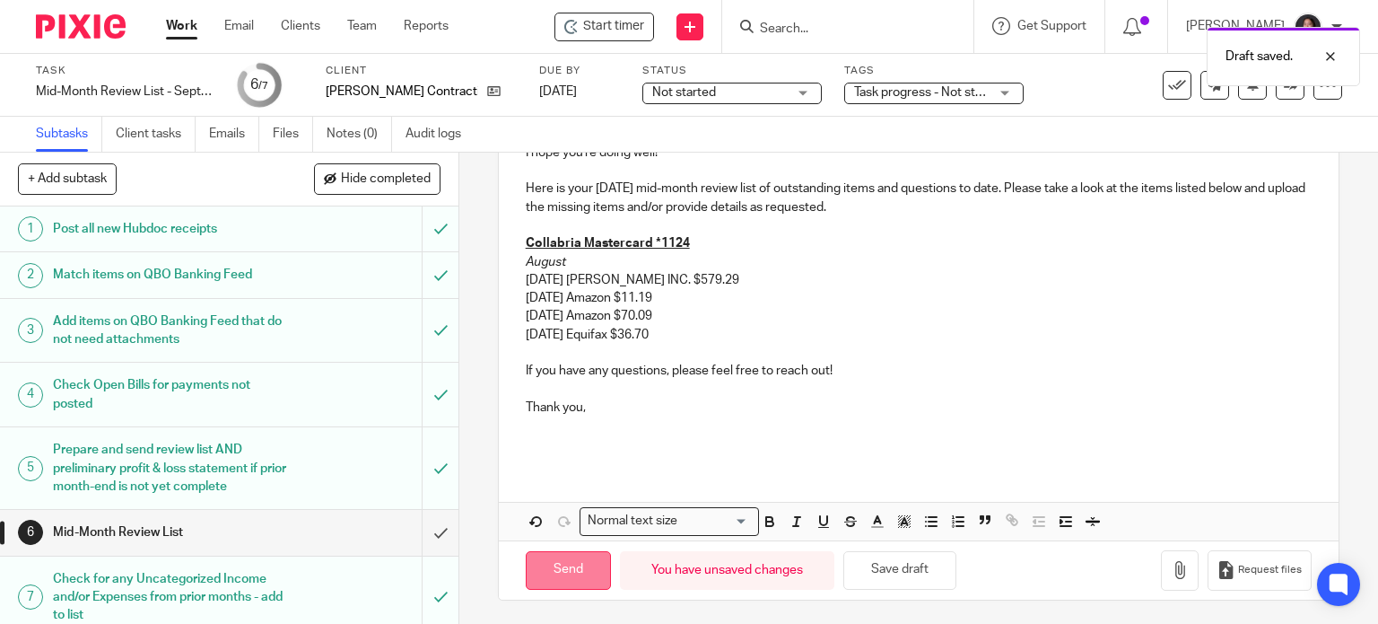
click at [533, 554] on input "Send" at bounding box center [568, 570] width 85 height 39
type input "Sent"
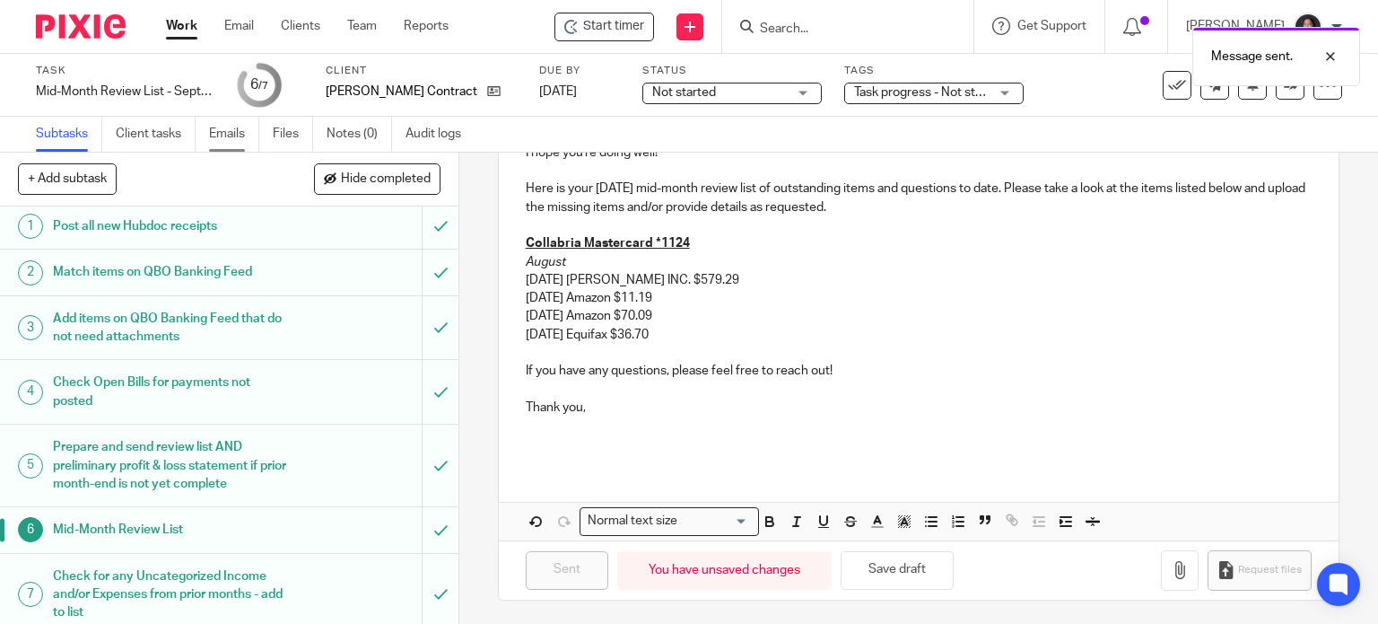
scroll to position [0, 0]
click at [183, 17] on link "Work" at bounding box center [181, 26] width 31 height 18
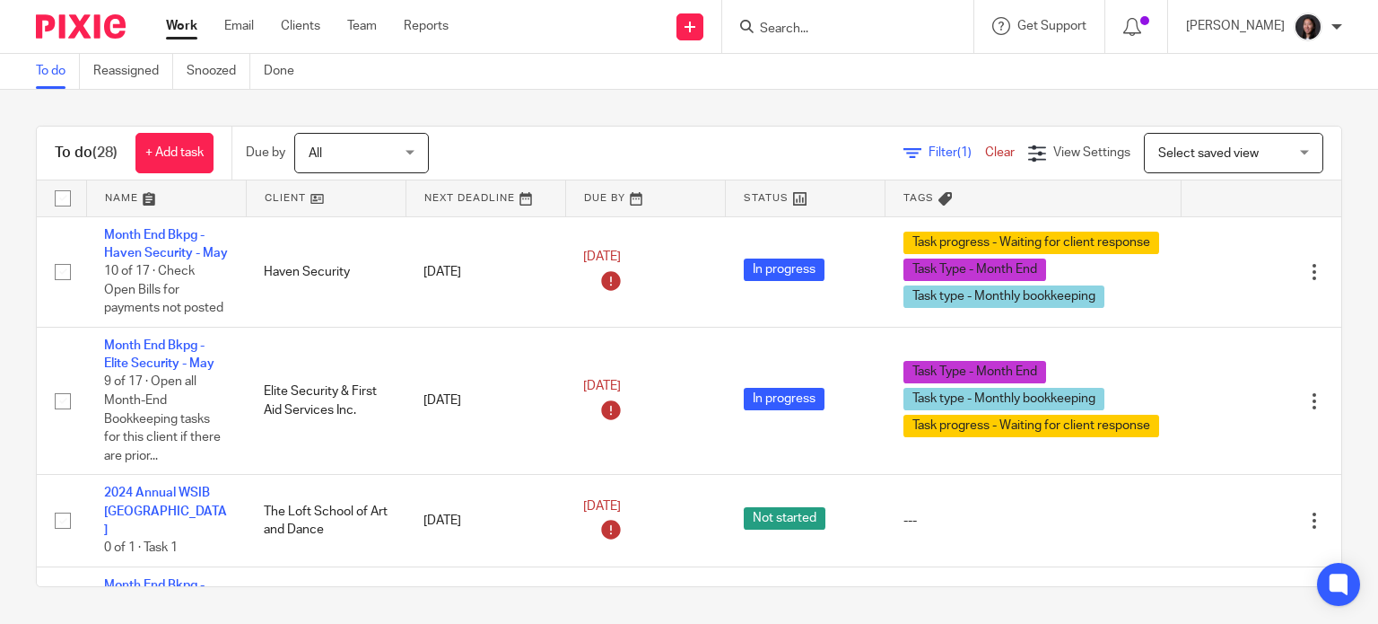
click at [348, 191] on link at bounding box center [326, 198] width 159 height 36
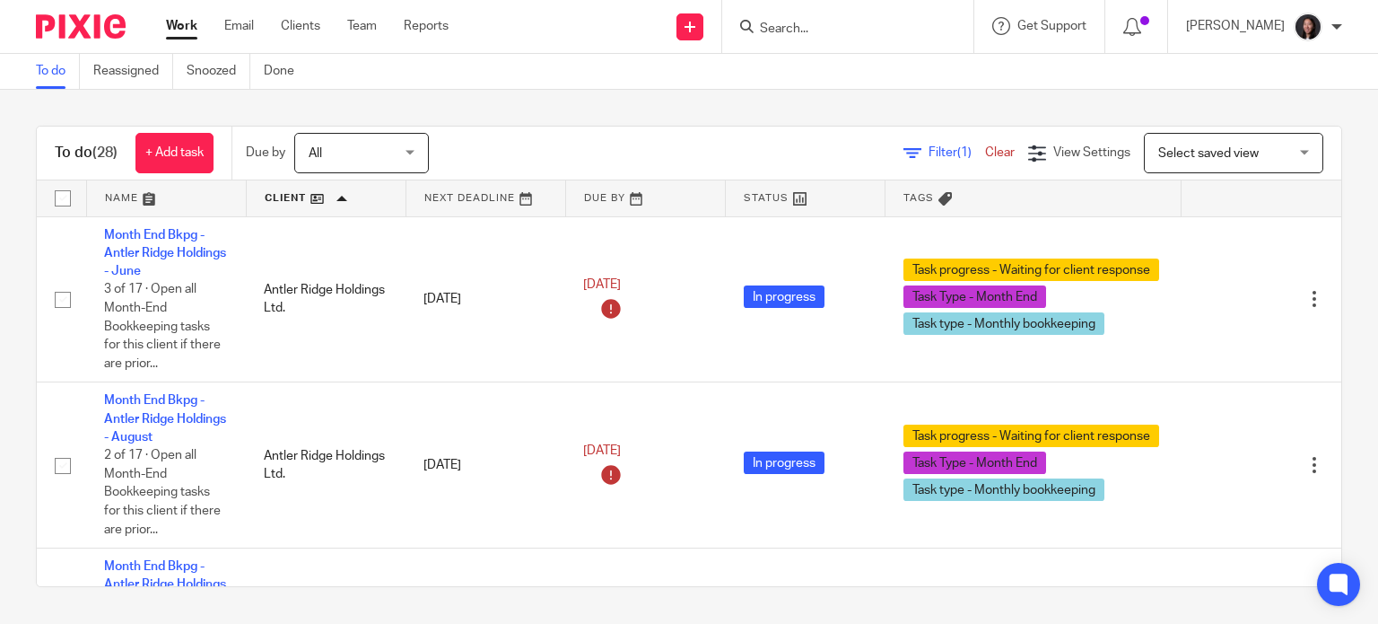
click at [168, 196] on link at bounding box center [166, 198] width 159 height 36
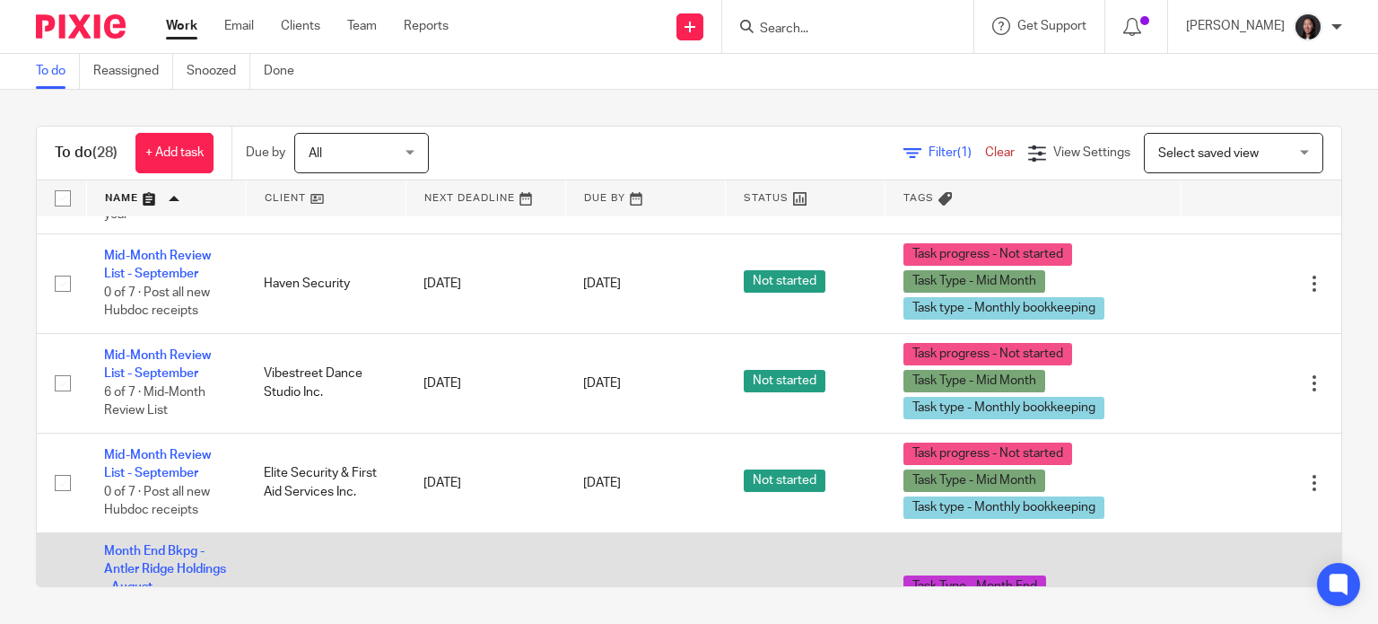
scroll to position [209, 0]
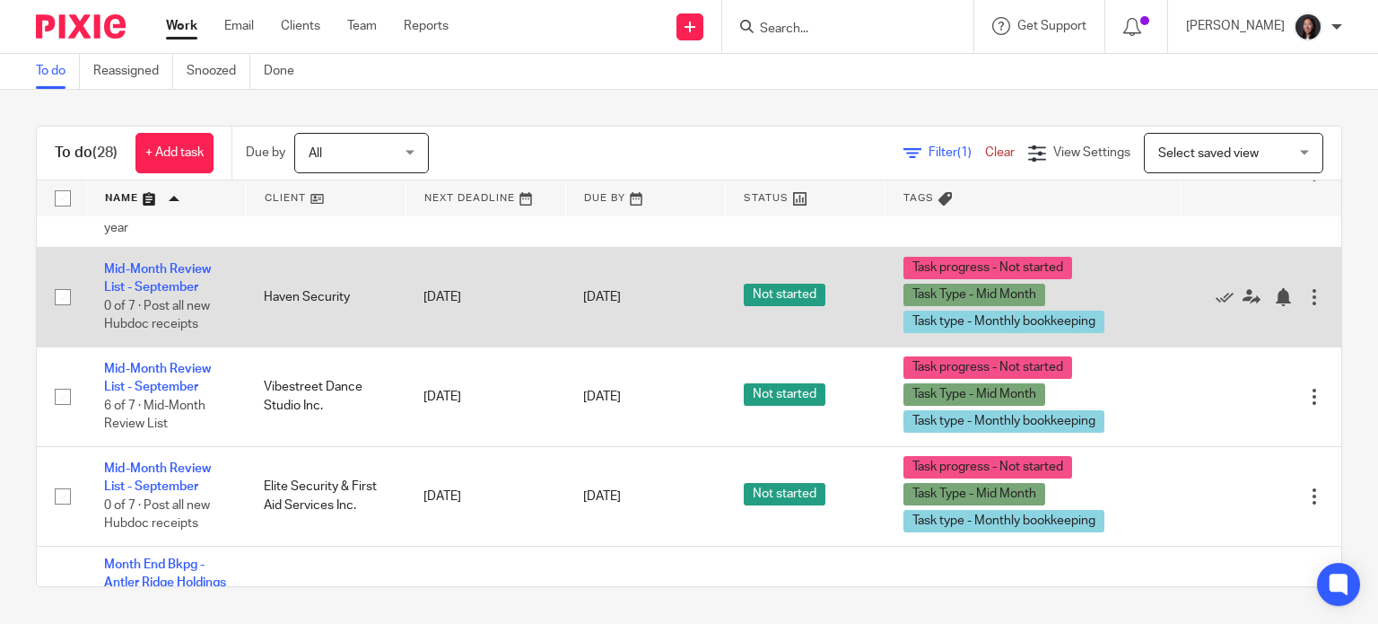
click at [169, 279] on td "Mid-Month Review List - September 0 of 7 · Post all new Hubdoc receipts" at bounding box center [166, 297] width 160 height 100
click at [177, 288] on link "Mid-Month Review List - September" at bounding box center [157, 278] width 107 height 31
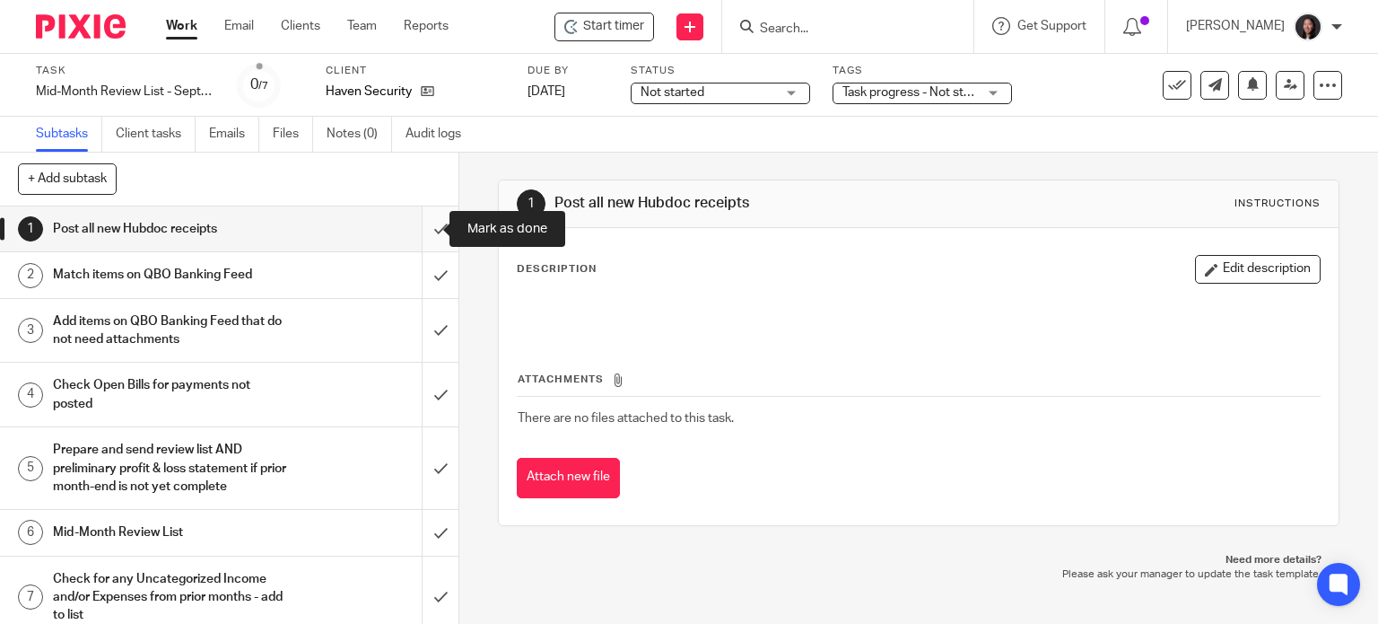
click at [414, 229] on input "submit" at bounding box center [229, 228] width 458 height 45
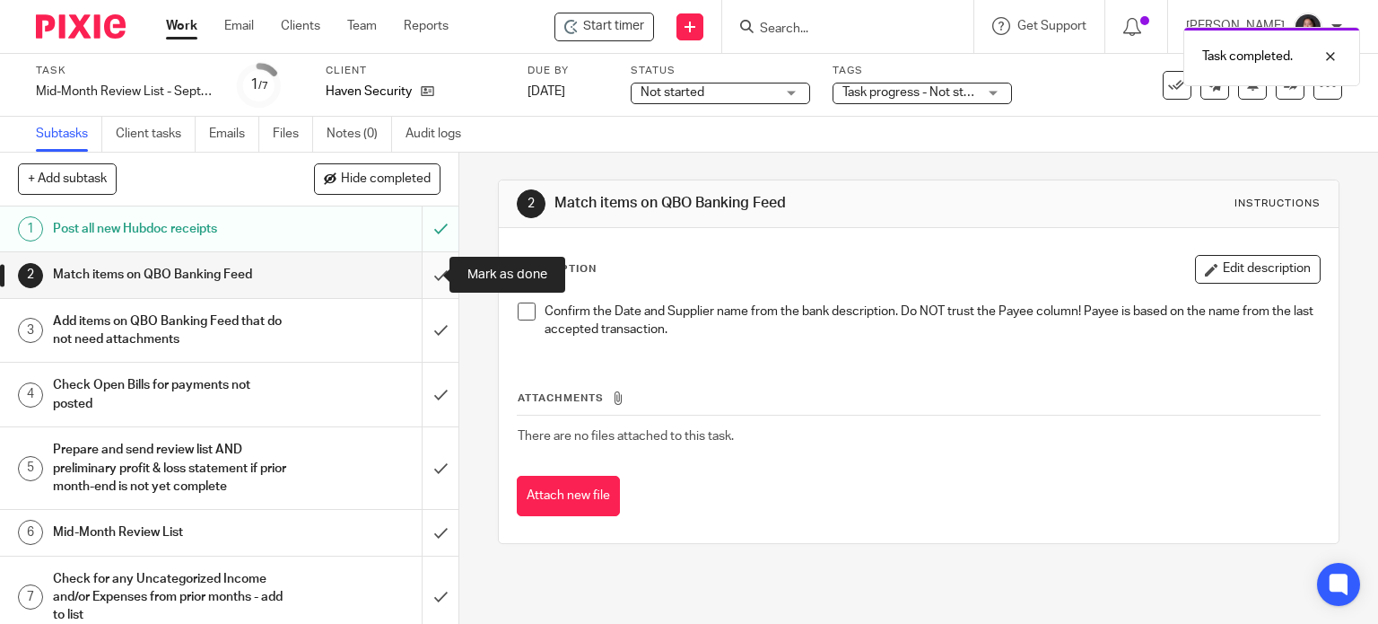
drag, startPoint x: 423, startPoint y: 262, endPoint x: 420, endPoint y: 271, distance: 9.4
click at [423, 265] on input "submit" at bounding box center [229, 274] width 458 height 45
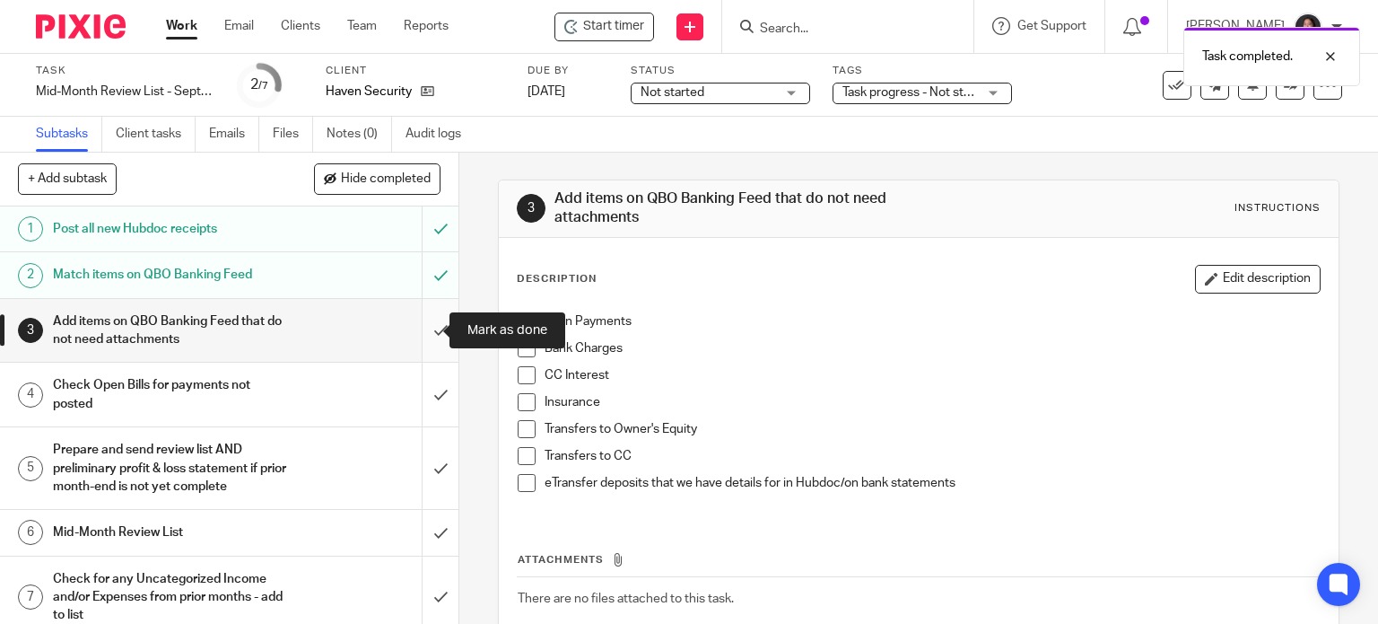
click at [427, 328] on input "submit" at bounding box center [229, 331] width 458 height 64
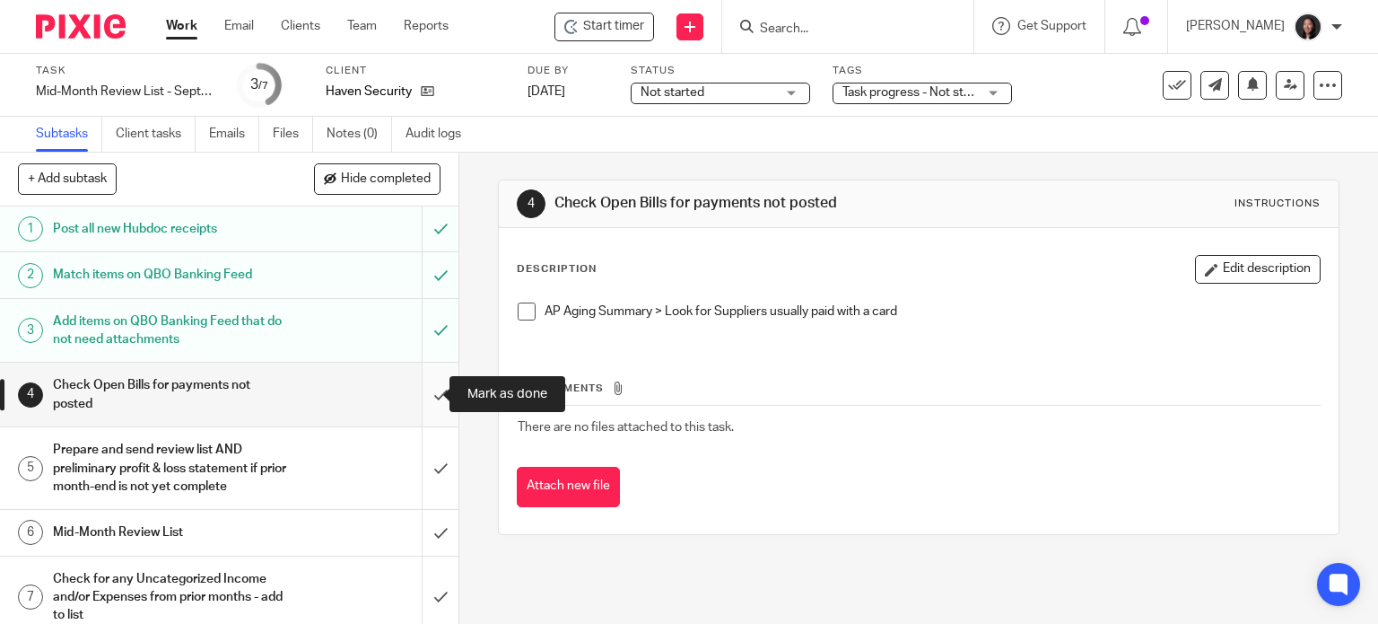
click at [416, 387] on input "submit" at bounding box center [229, 394] width 458 height 64
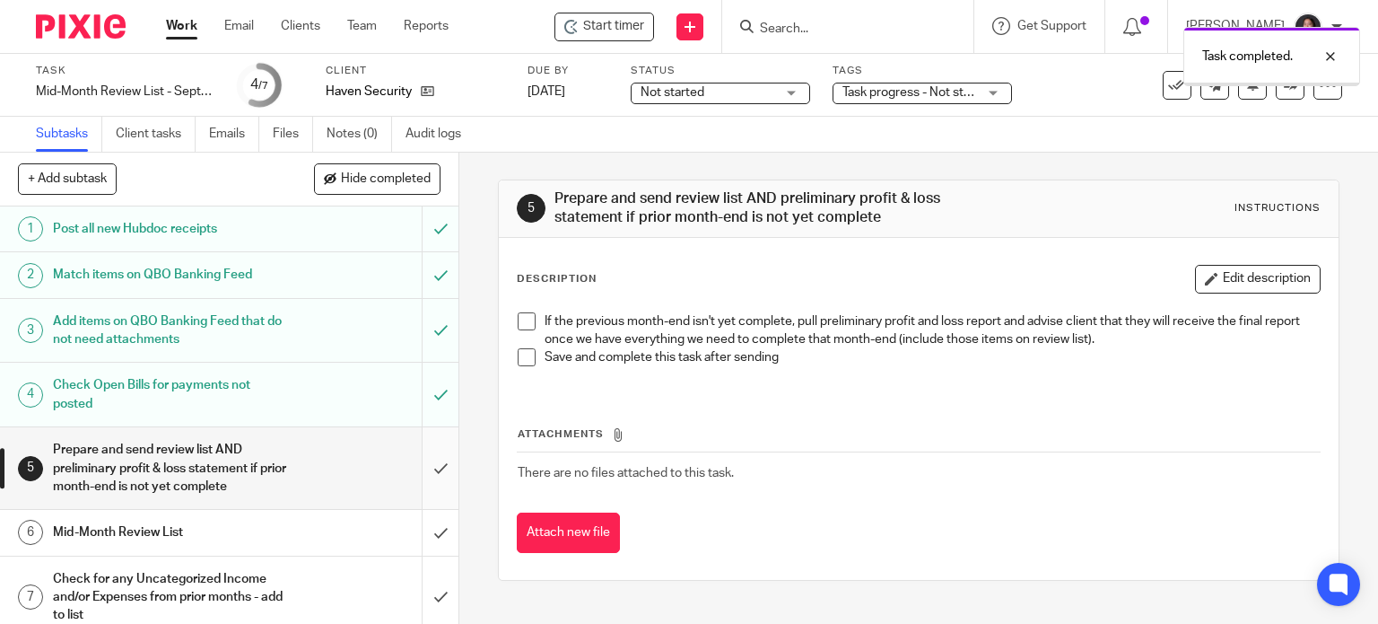
scroll to position [13, 0]
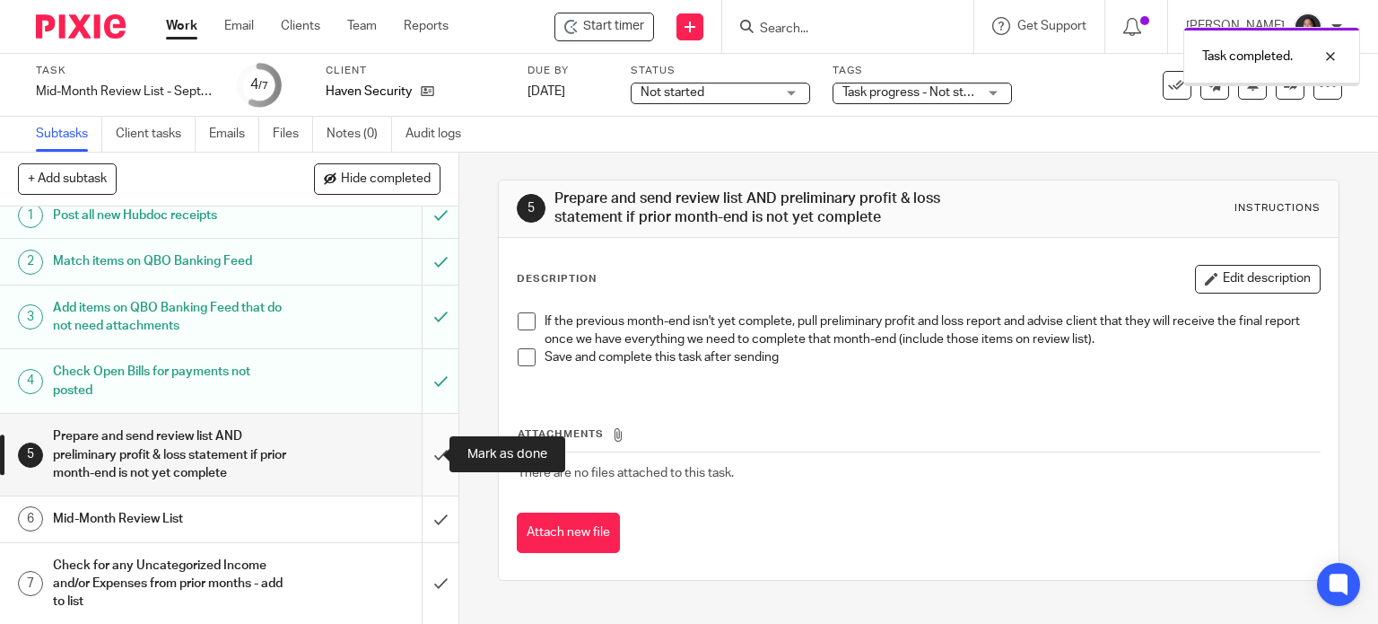
click at [424, 450] on input "submit" at bounding box center [229, 455] width 458 height 82
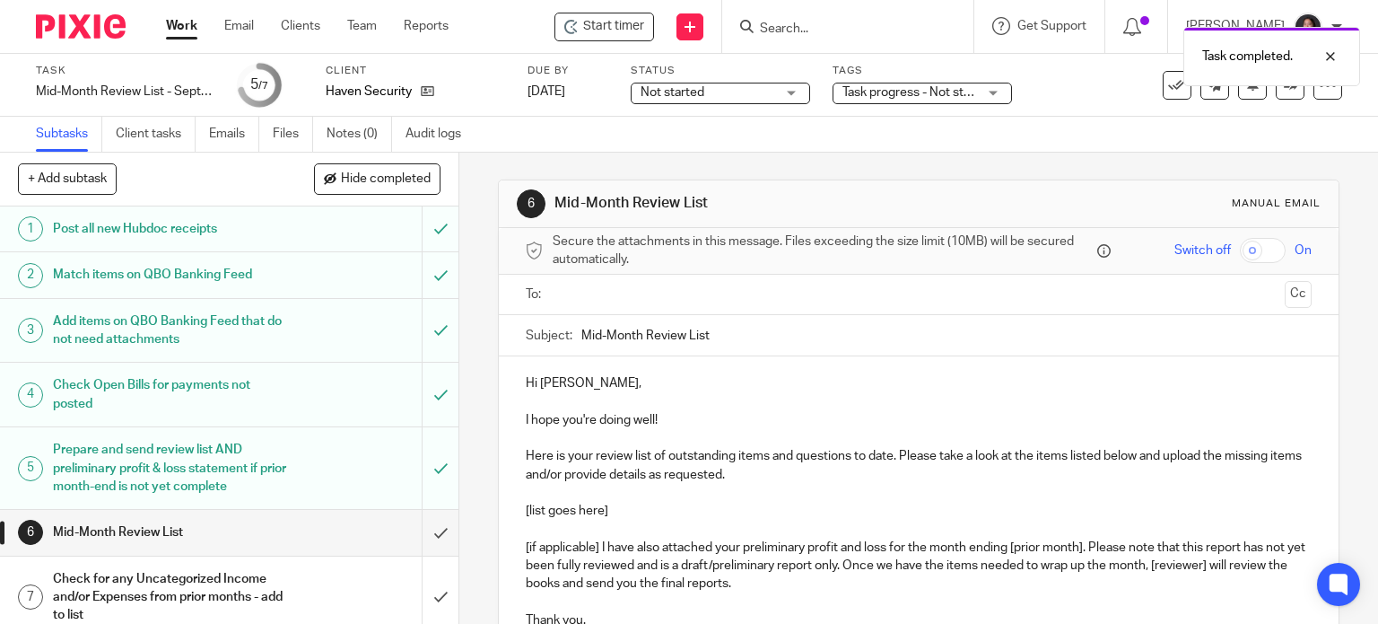
scroll to position [13, 0]
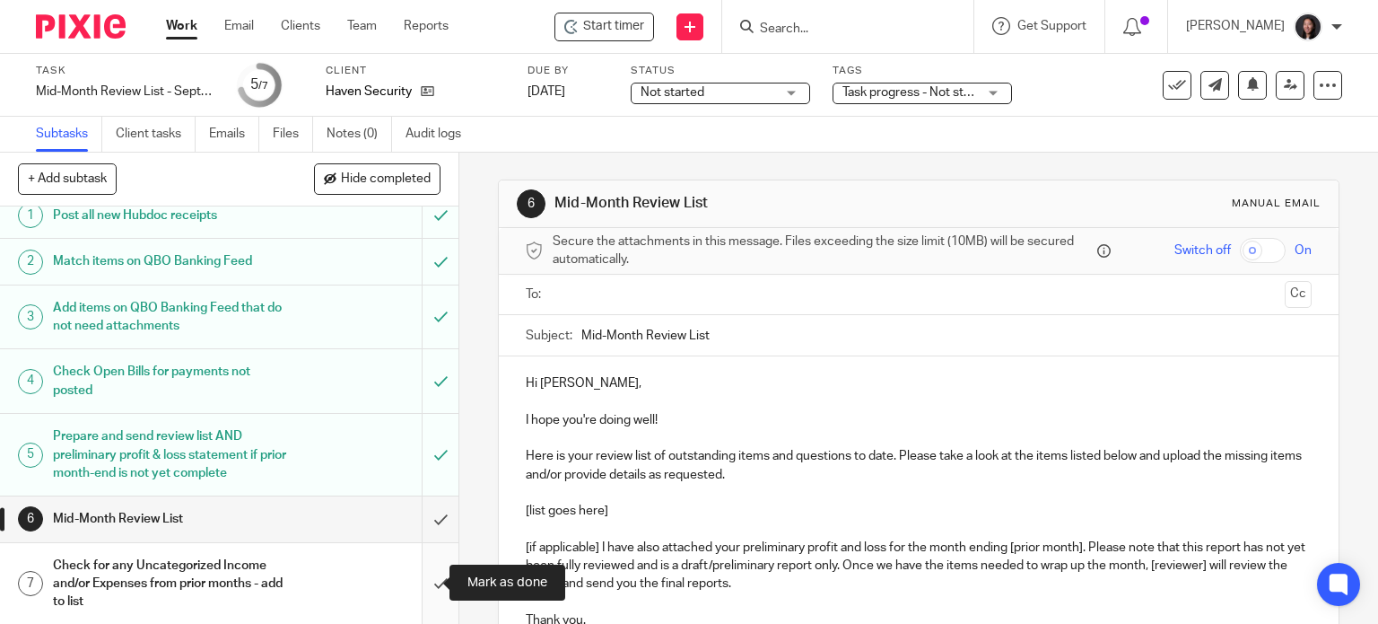
click at [432, 576] on input "submit" at bounding box center [229, 584] width 458 height 82
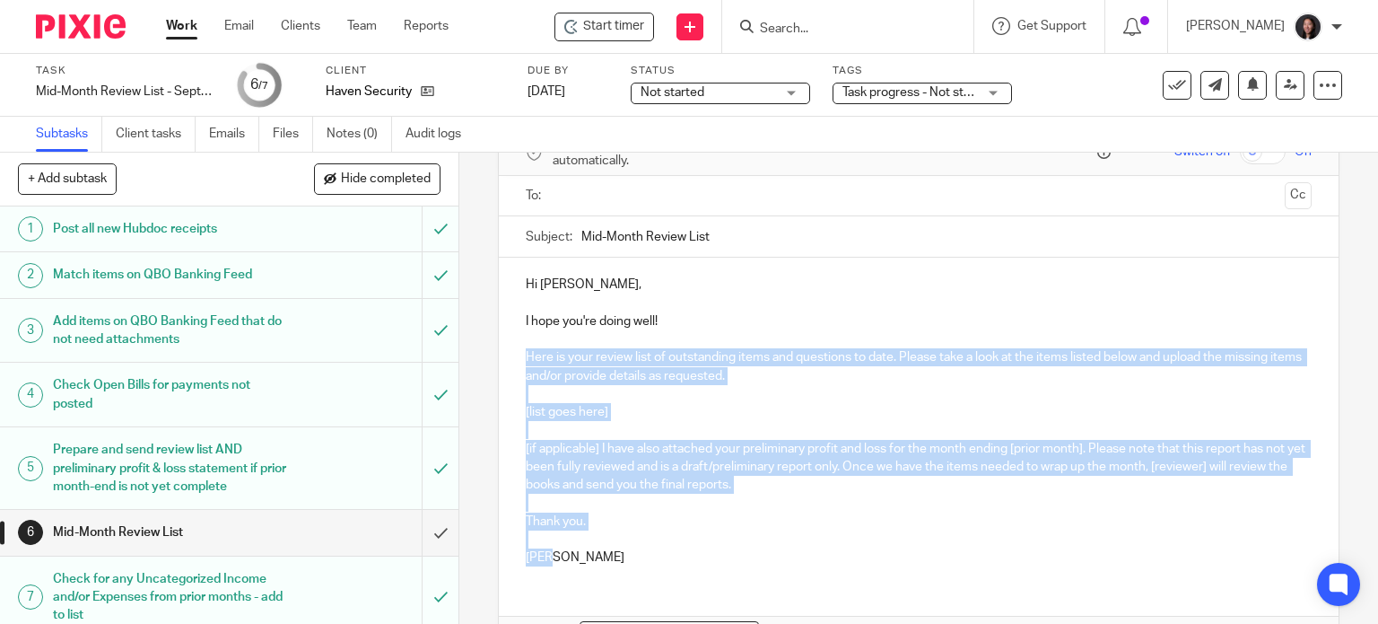
scroll to position [106, 0]
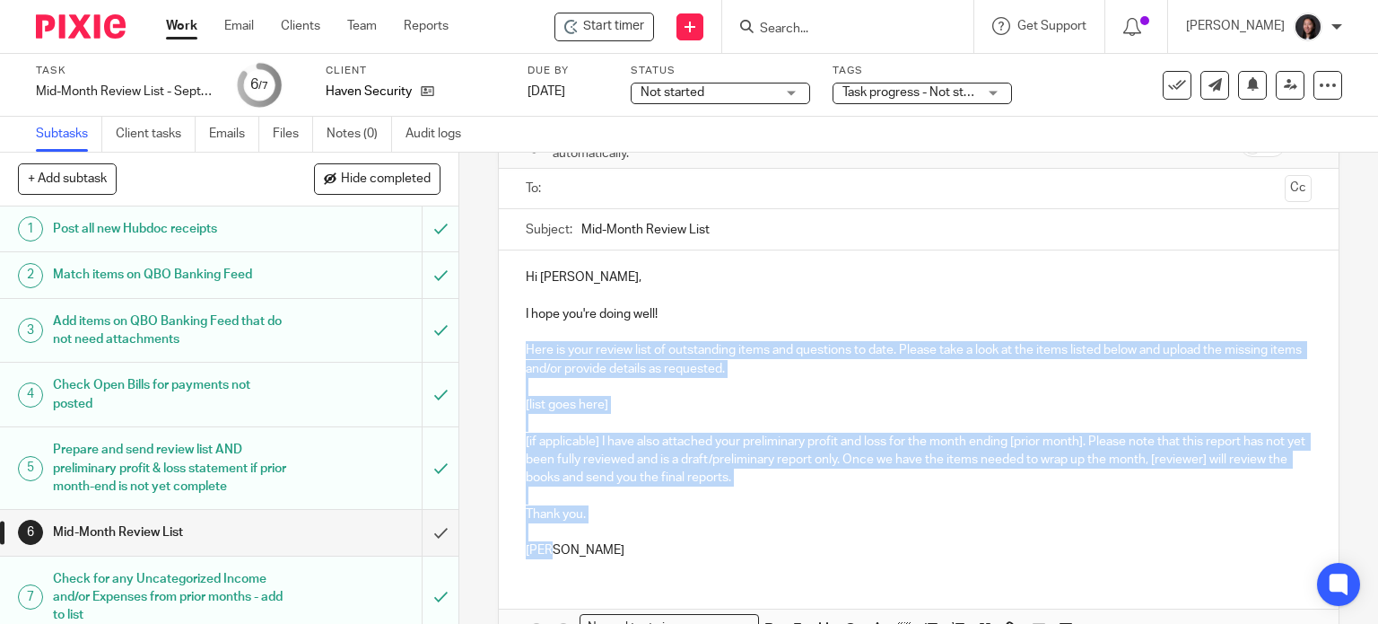
drag, startPoint x: 504, startPoint y: 449, endPoint x: 612, endPoint y: 557, distance: 152.9
click at [612, 557] on div "Hi [PERSON_NAME], I hope you're doing well! Here is your review list of outstan…" at bounding box center [919, 411] width 841 height 322
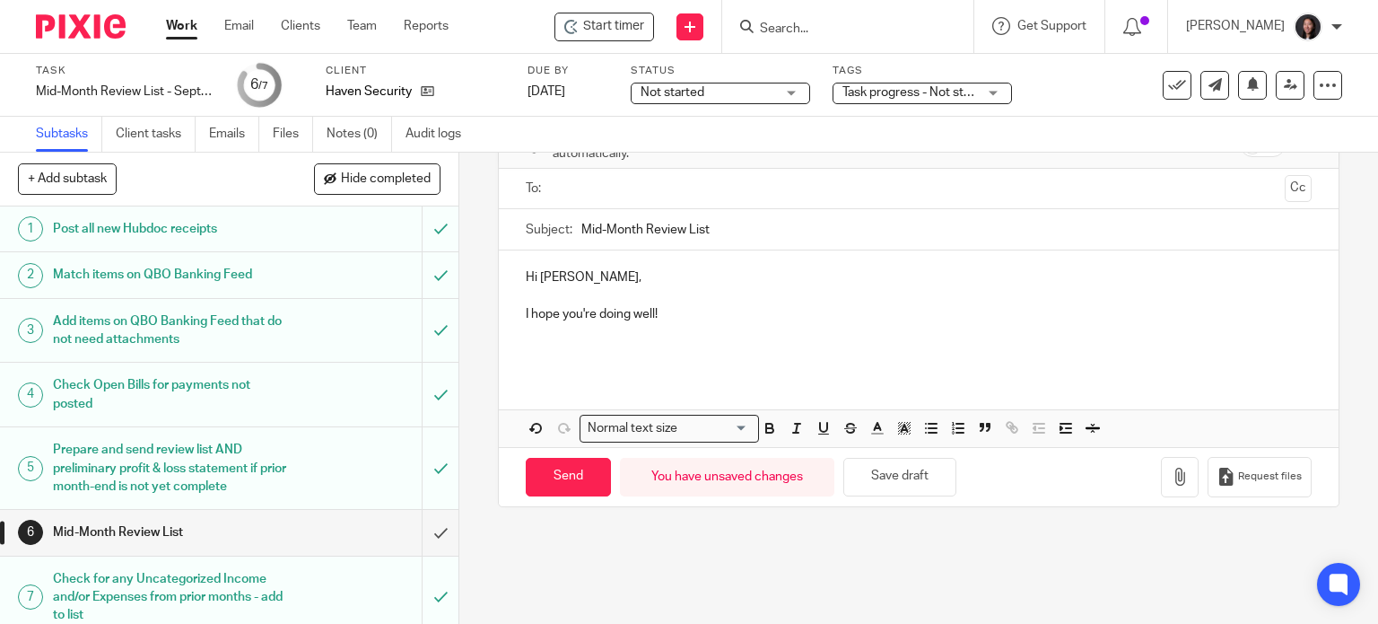
paste div
click at [728, 338] on p at bounding box center [919, 332] width 787 height 18
click at [772, 341] on p "It was nice talking with you last week!" at bounding box center [919, 350] width 787 height 18
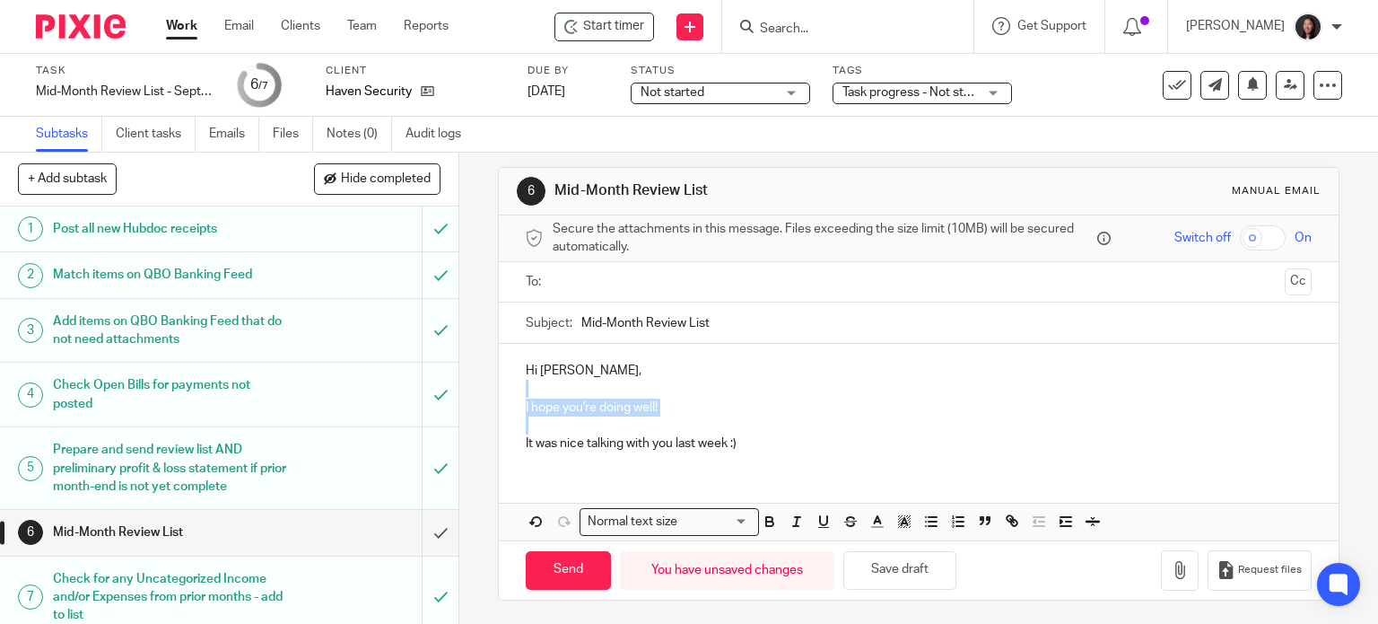
drag, startPoint x: 513, startPoint y: 345, endPoint x: 754, endPoint y: 447, distance: 260.9
click at [753, 447] on div "Hi [PERSON_NAME], I hope you're doing well! It was nice talking with you last w…" at bounding box center [919, 405] width 841 height 122
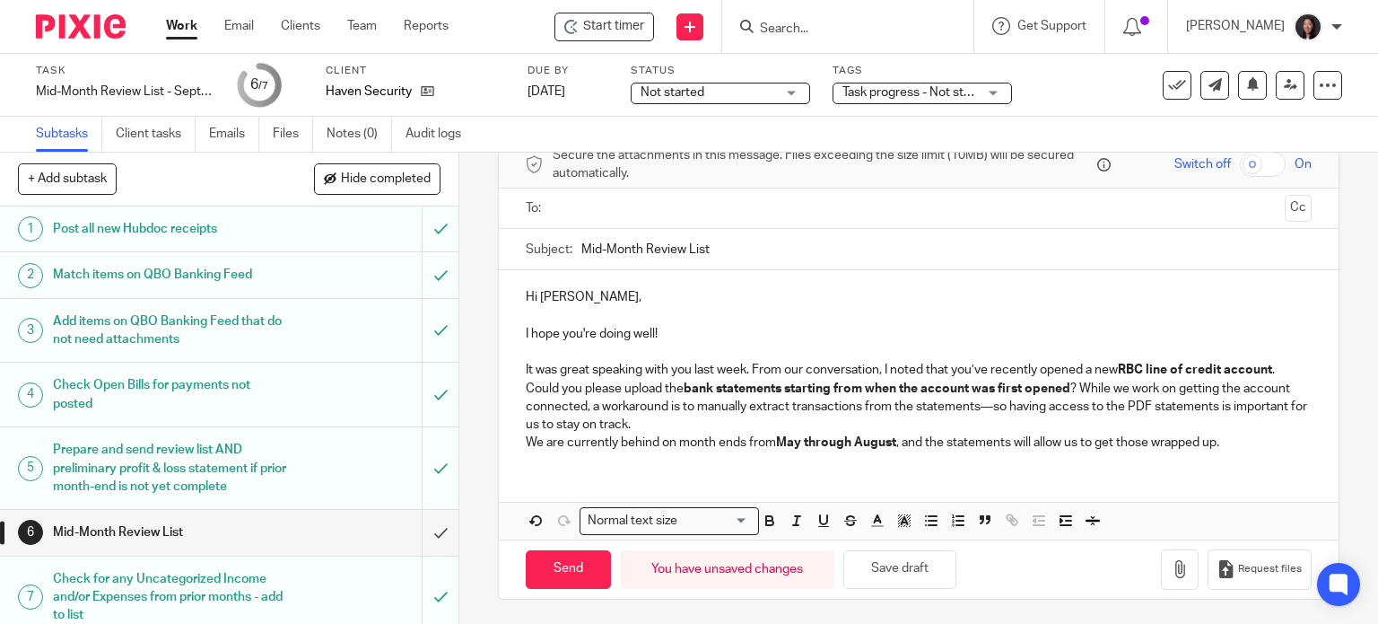
click at [746, 365] on p "It was great speaking with you last week. From our conversation, I noted that y…" at bounding box center [919, 370] width 787 height 18
click at [511, 387] on div "Hi [PERSON_NAME], I hope you're doing well! It was great speaking with you last…" at bounding box center [919, 367] width 841 height 195
click at [552, 386] on p "Could you please upload the bank statements starting from when the account was …" at bounding box center [919, 406] width 787 height 55
click at [504, 393] on div "Hi [PERSON_NAME], I hope you're doing well! It was great speaking with you last…" at bounding box center [919, 367] width 841 height 195
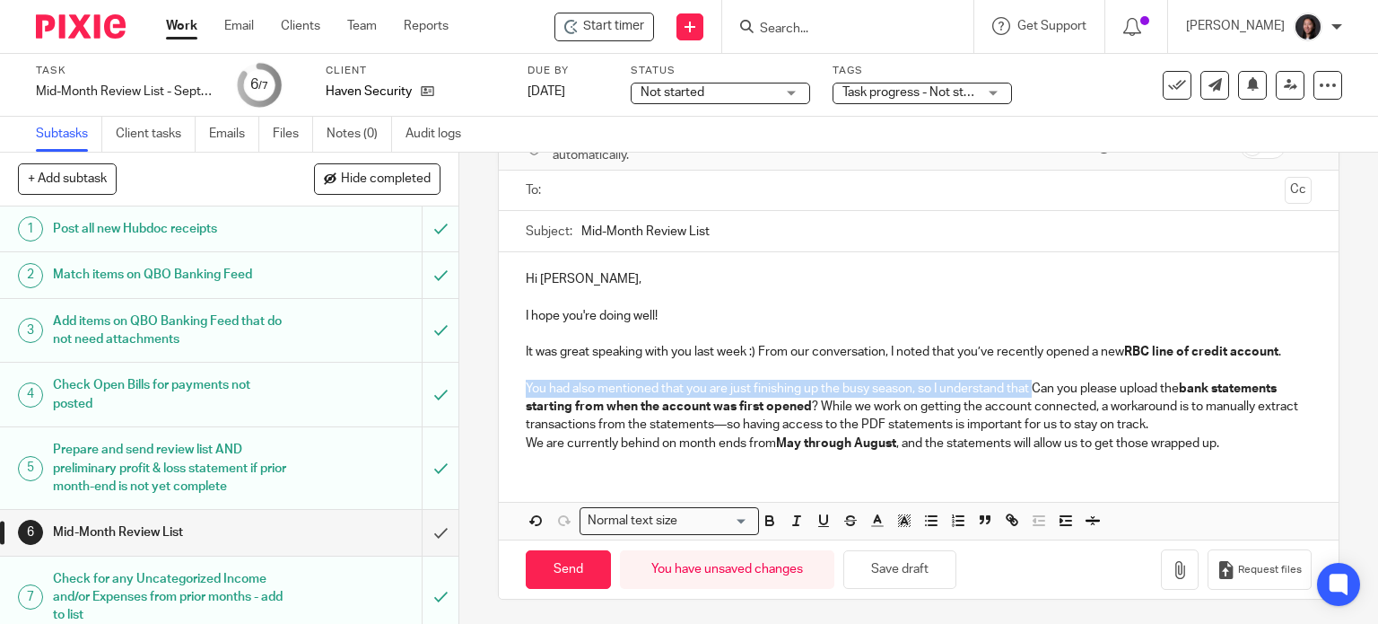
drag, startPoint x: 519, startPoint y: 384, endPoint x: 1029, endPoint y: 392, distance: 510.5
click at [1029, 392] on div "Hi [PERSON_NAME], I hope you're doing well! It was great speaking with you last…" at bounding box center [919, 359] width 841 height 214
copy p "You had also mentioned that you are just finishing up the busy season, so I und…"
click at [753, 397] on p "You had also mentioned that you are just finishing up the busy season, so I und…" at bounding box center [919, 406] width 787 height 55
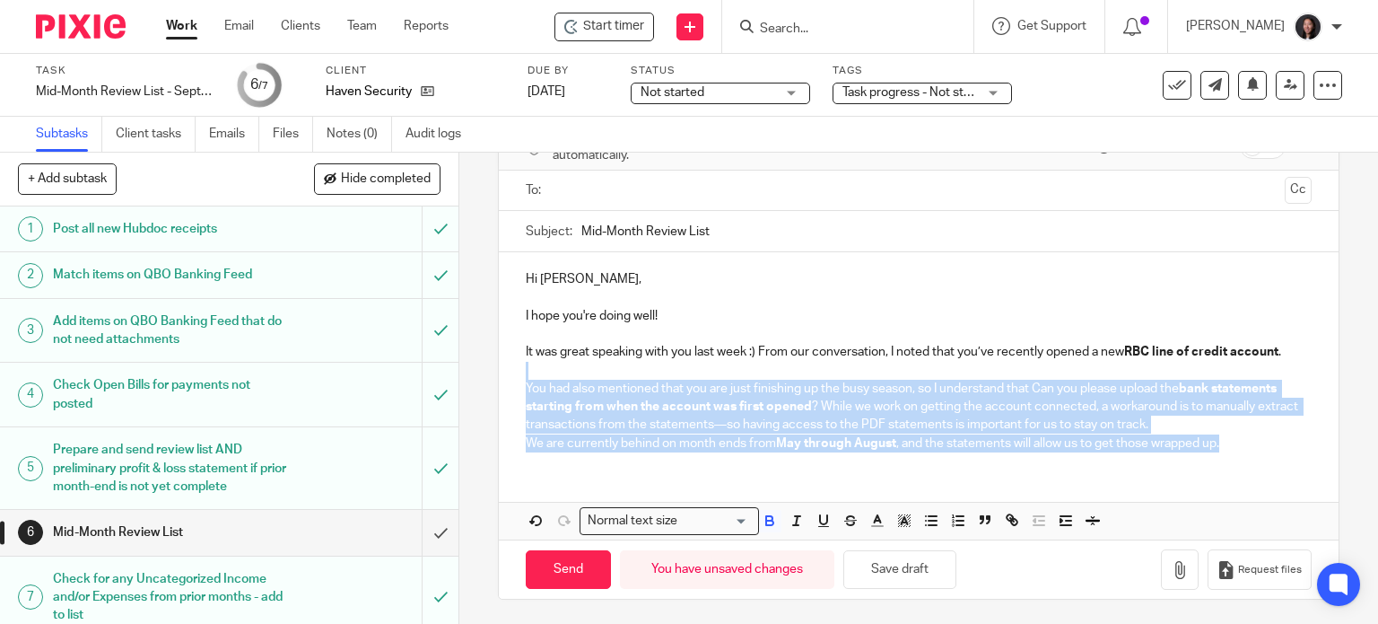
drag, startPoint x: 501, startPoint y: 373, endPoint x: 1233, endPoint y: 441, distance: 735.2
click at [1233, 441] on div "Hi [PERSON_NAME], I hope you're doing well! It was great speaking with you last…" at bounding box center [919, 359] width 841 height 214
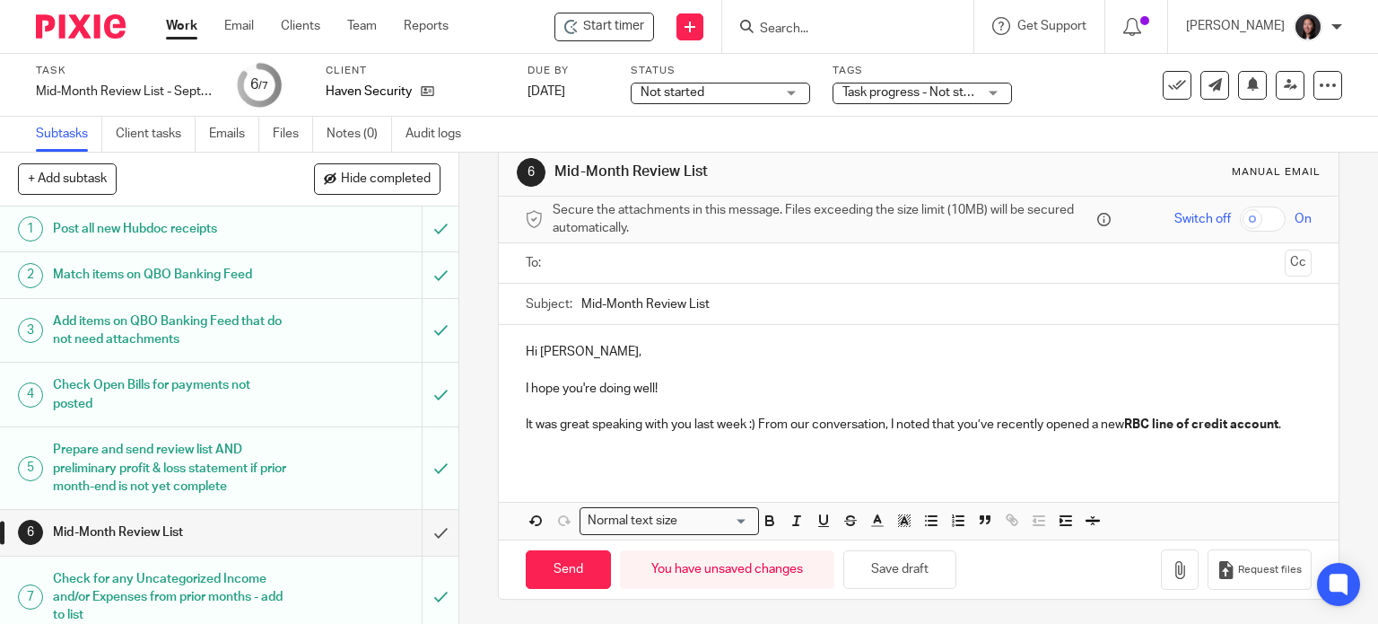
scroll to position [67, 0]
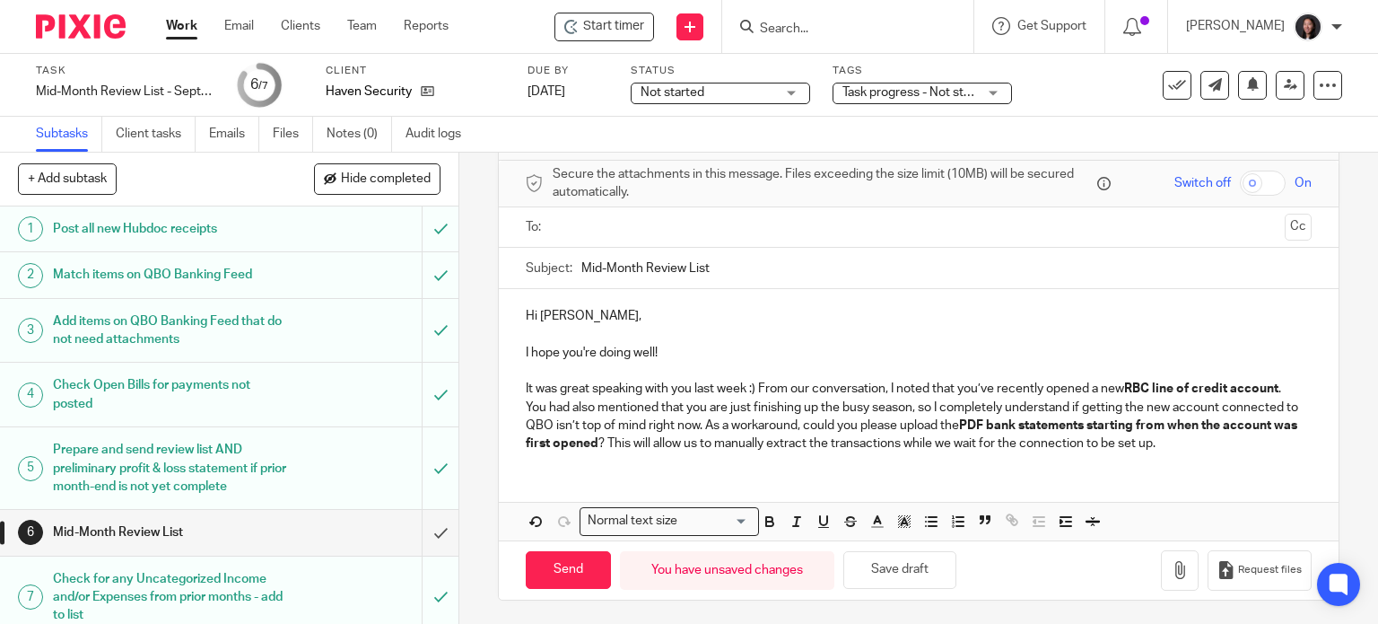
click at [507, 404] on div "Hi [PERSON_NAME], I hope you're doing well! It was great speaking with you last…" at bounding box center [919, 377] width 841 height 177
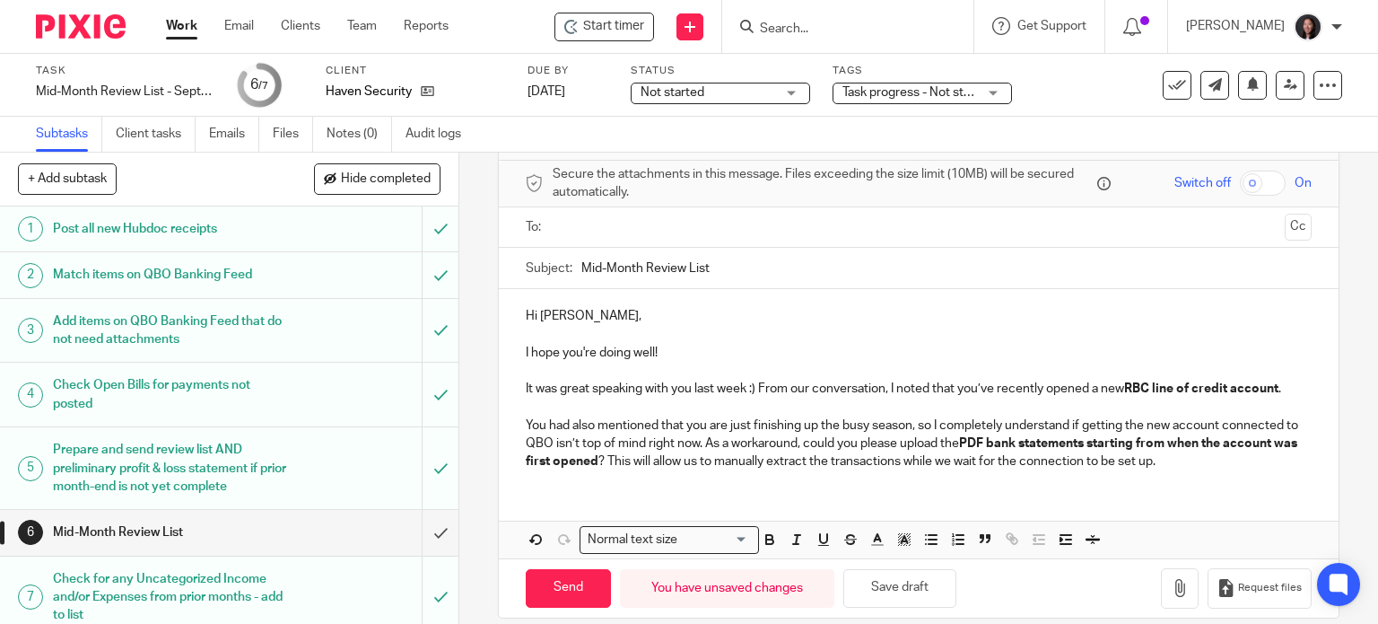
scroll to position [86, 0]
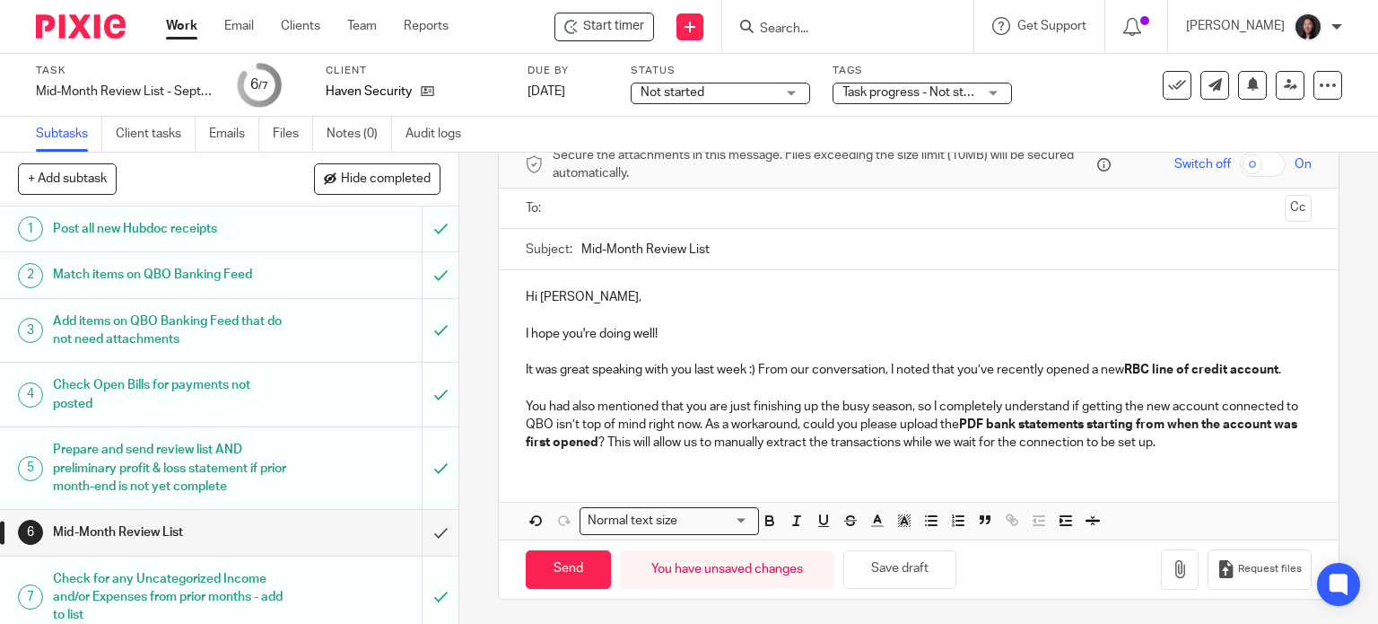
click at [847, 422] on p "You had also mentioned that you are just finishing up the busy season, so I com…" at bounding box center [919, 424] width 787 height 55
click at [1203, 432] on p "You had also mentioned that you are just finishing up the busy season, so I com…" at bounding box center [919, 424] width 787 height 55
click at [1184, 441] on p "You had also mentioned that you are just finishing up the busy season, so I com…" at bounding box center [919, 424] width 787 height 55
click at [1182, 433] on p "You had also mentioned that you are just finishing up the busy season, so I com…" at bounding box center [919, 424] width 787 height 55
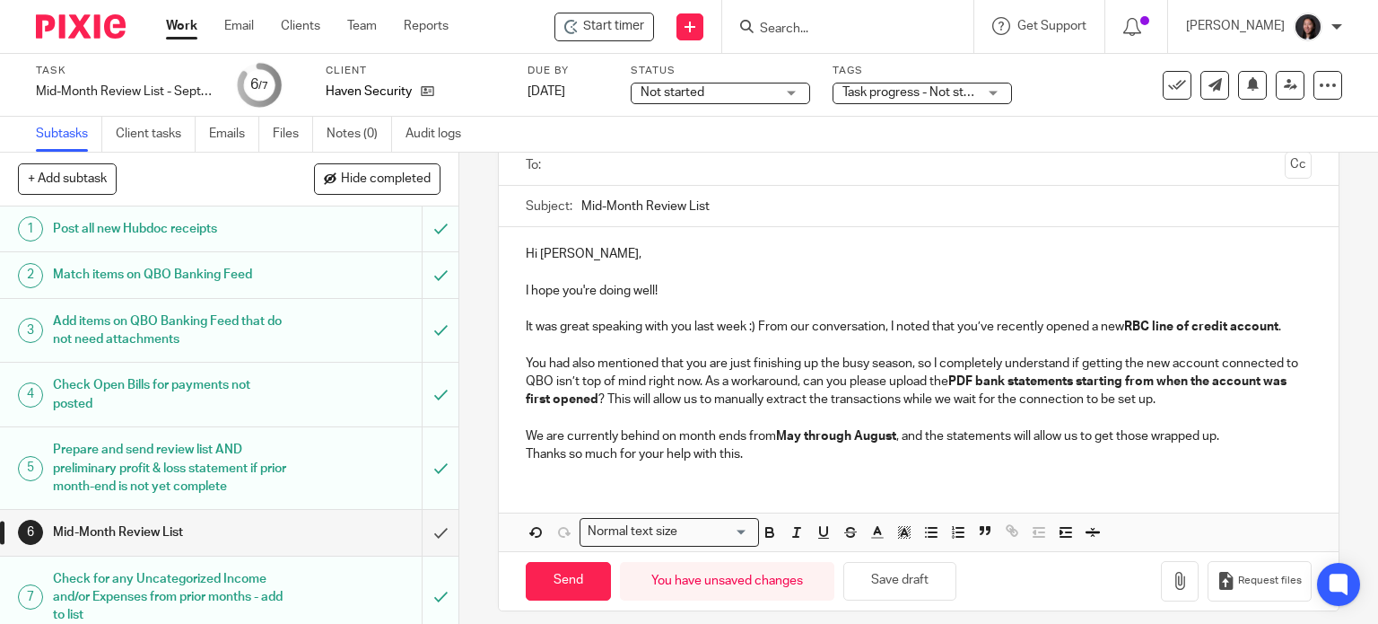
scroll to position [140, 0]
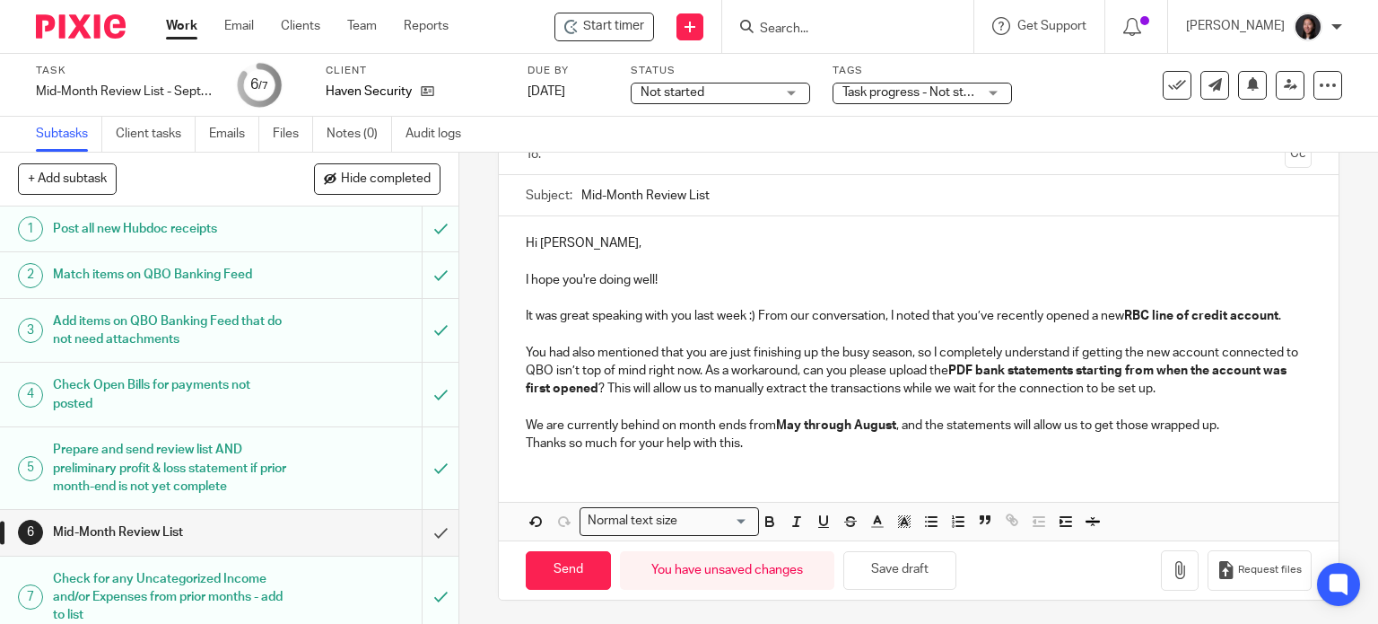
click at [506, 444] on div "Hi [PERSON_NAME], I hope you're doing well! It was great speaking with you last…" at bounding box center [919, 340] width 841 height 249
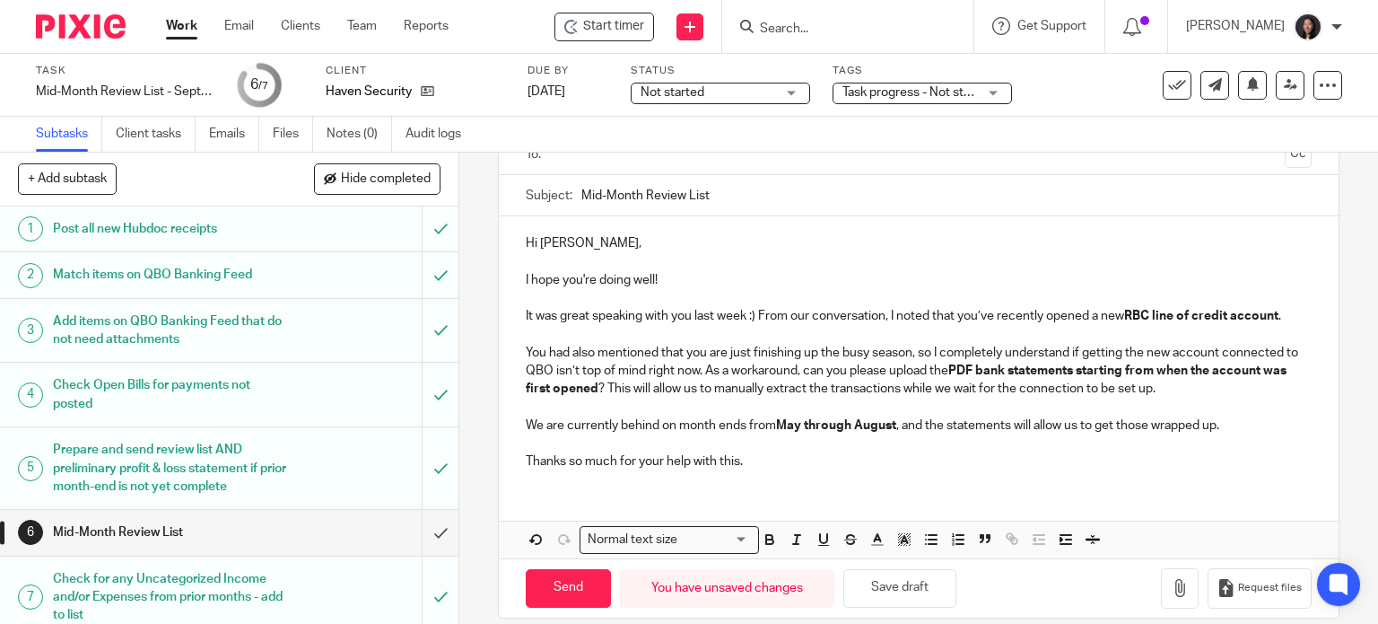
click at [780, 452] on p "Thanks so much for your help with this." at bounding box center [919, 461] width 787 height 18
click at [1200, 390] on p "You had also mentioned that you are just finishing up the busy season, so I com…" at bounding box center [919, 371] width 787 height 55
click at [1250, 431] on p "We are currently behind on month ends from May through August , and the stateme…" at bounding box center [919, 425] width 787 height 18
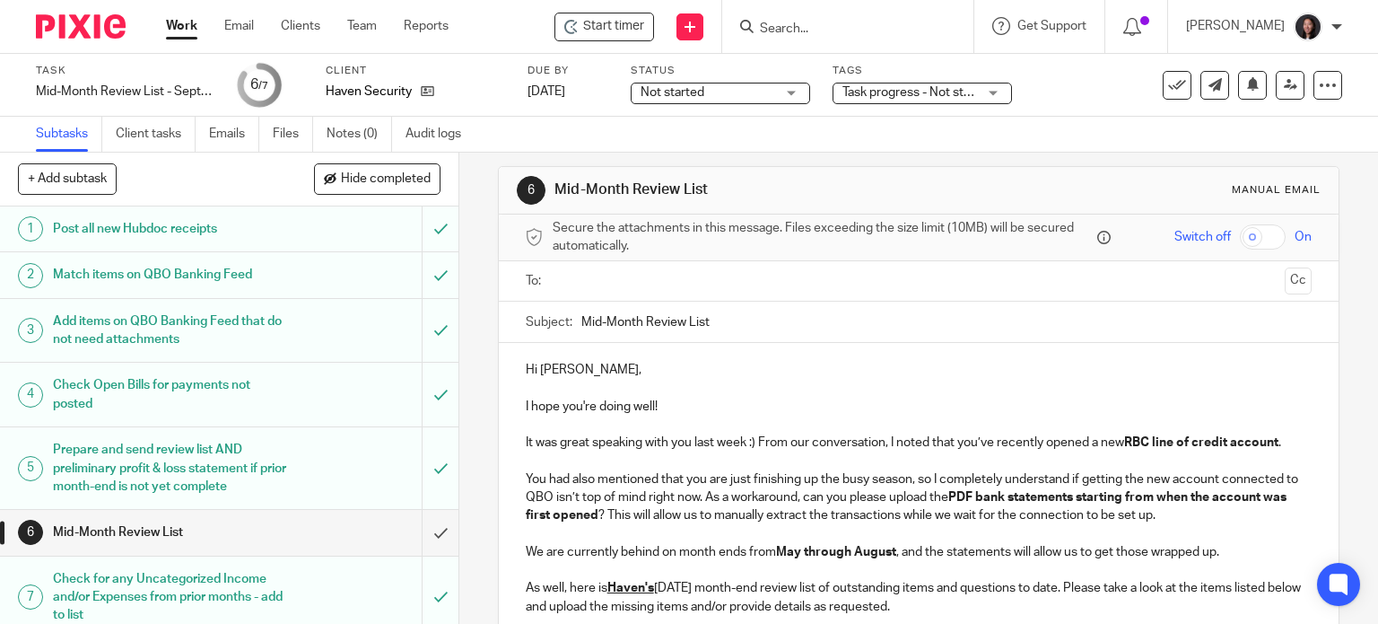
scroll to position [222, 0]
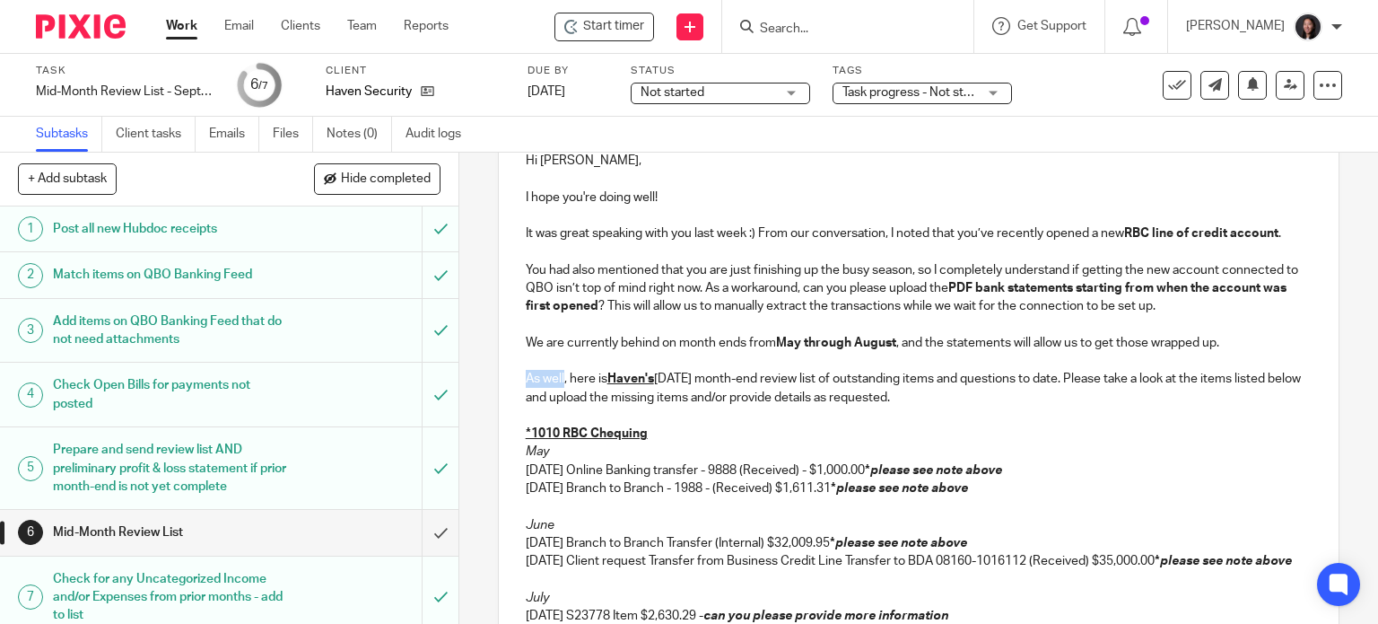
drag, startPoint x: 517, startPoint y: 377, endPoint x: 558, endPoint y: 378, distance: 41.3
click at [558, 378] on div "Hi [PERSON_NAME], I hope you're doing well! It was great speaking with you last…" at bounding box center [919, 604] width 841 height 940
click at [577, 378] on p "In addition, here is [PERSON_NAME]'s [DATE] month-end review list of outstandin…" at bounding box center [919, 388] width 787 height 37
click at [714, 379] on p "In addition, here is [PERSON_NAME]'s [DATE] month-end review list of outstandin…" at bounding box center [919, 388] width 787 height 37
click at [837, 376] on p "In addition, here is [PERSON_NAME]'s [DATE] month-end review list of outstandin…" at bounding box center [919, 388] width 787 height 37
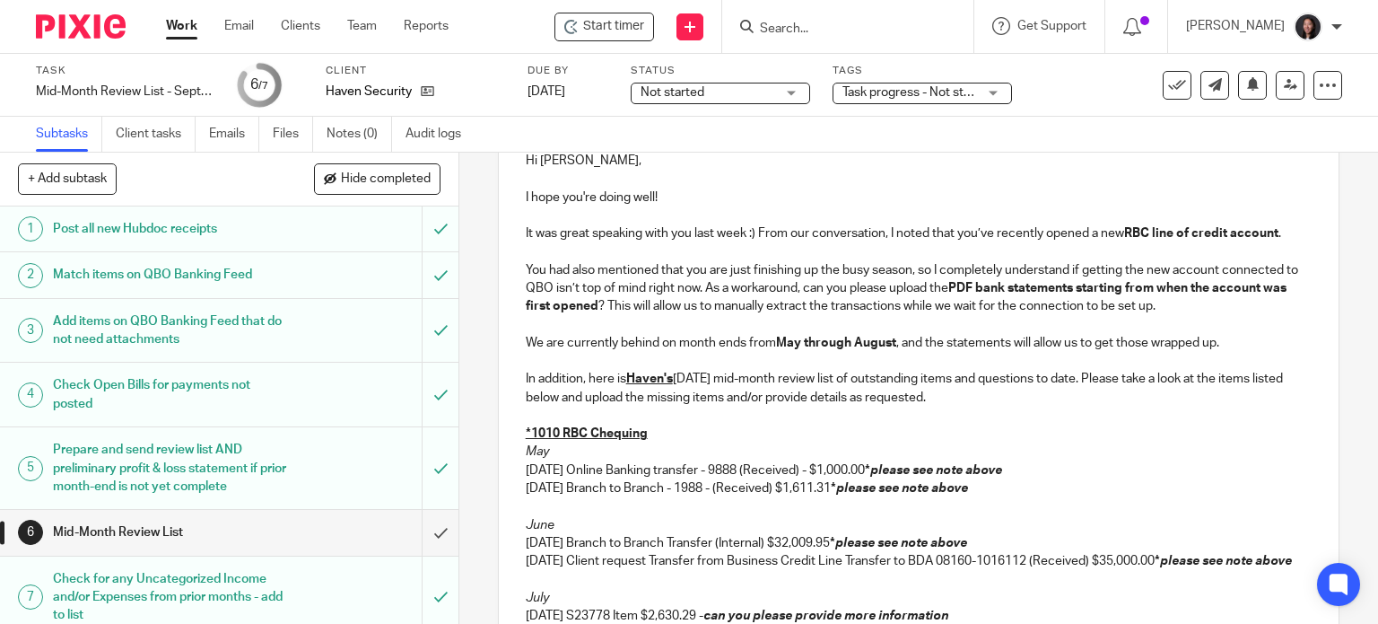
scroll to position [432, 0]
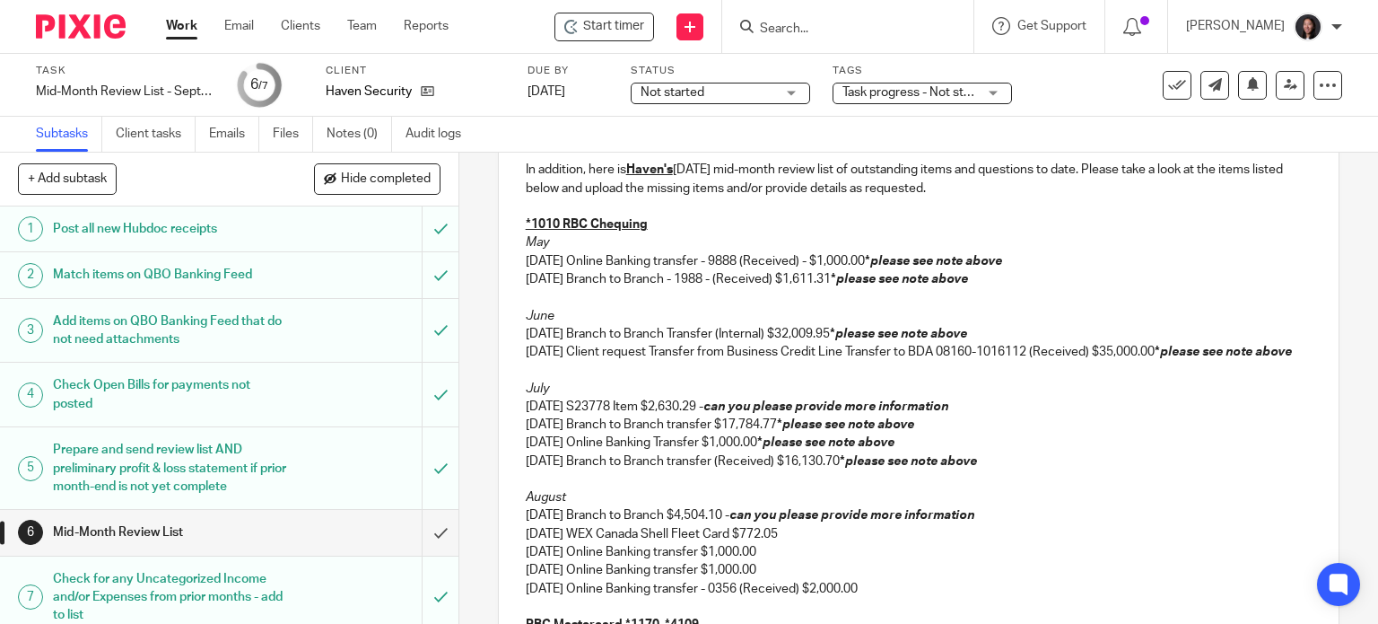
click at [655, 345] on p "[DATE] Client request Transfer from Business Credit Line Transfer to BDA 08160-…" at bounding box center [919, 352] width 787 height 18
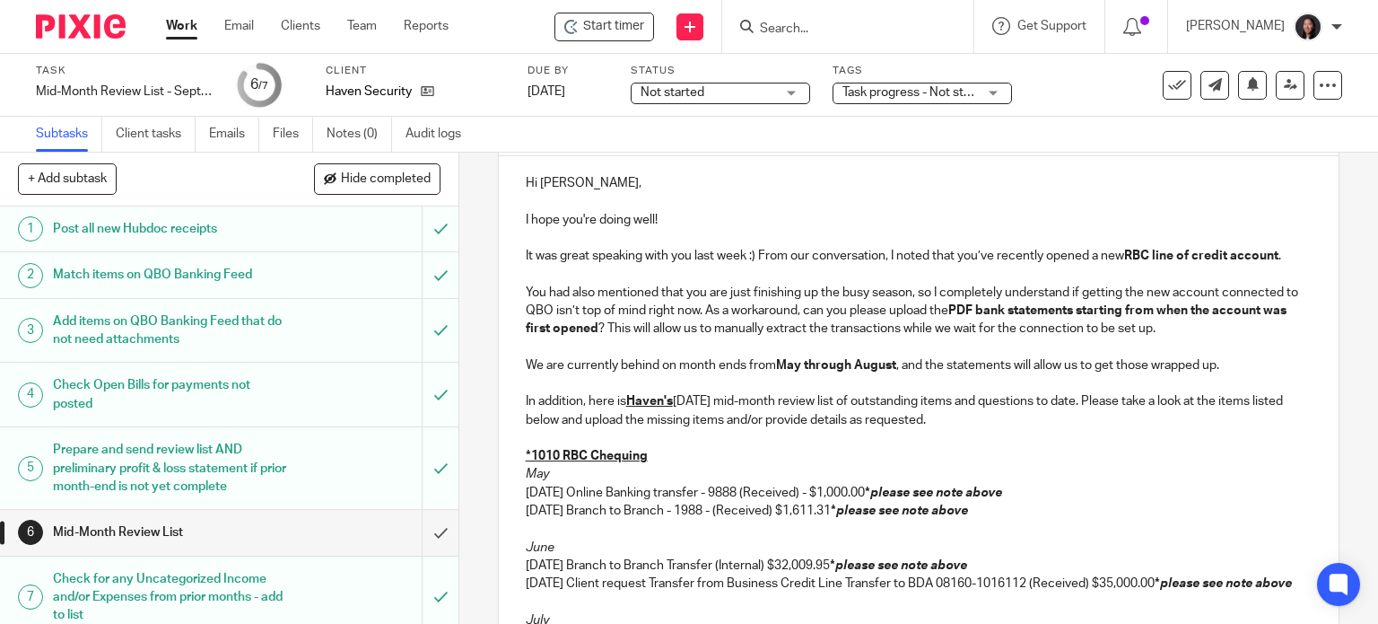
scroll to position [222, 0]
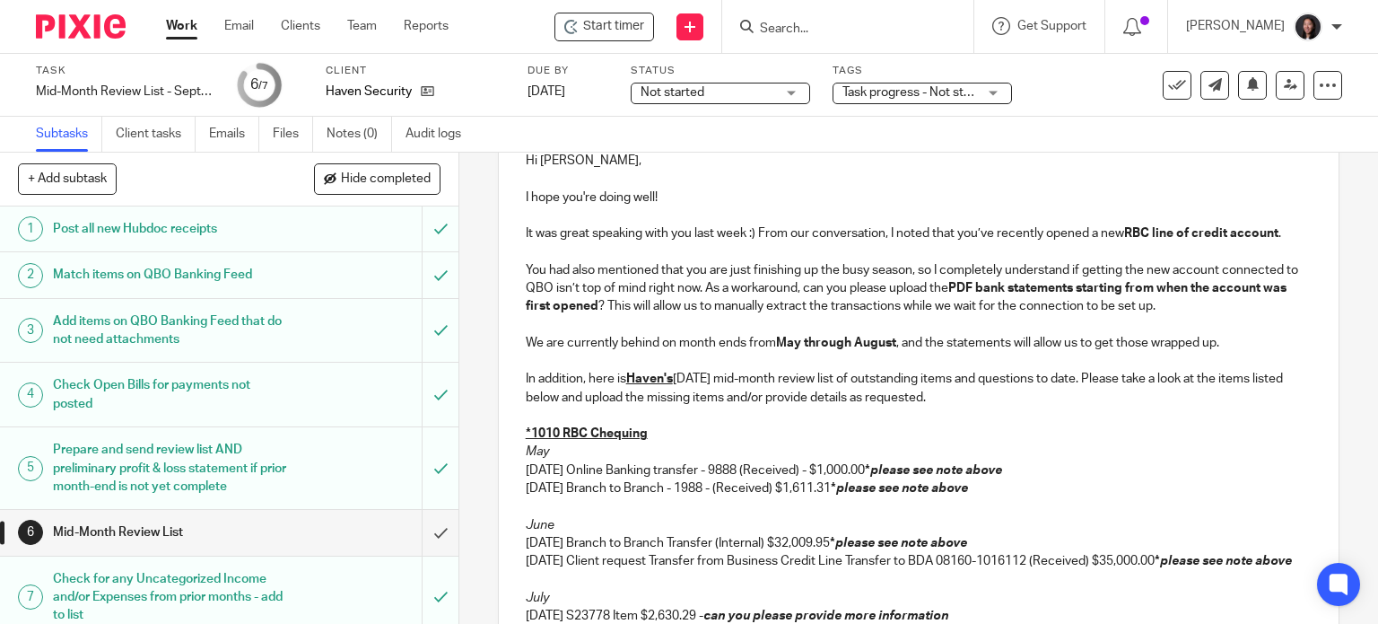
click at [1184, 301] on p "You had also mentioned that you are just finishing up the busy season, so I com…" at bounding box center [919, 288] width 787 height 55
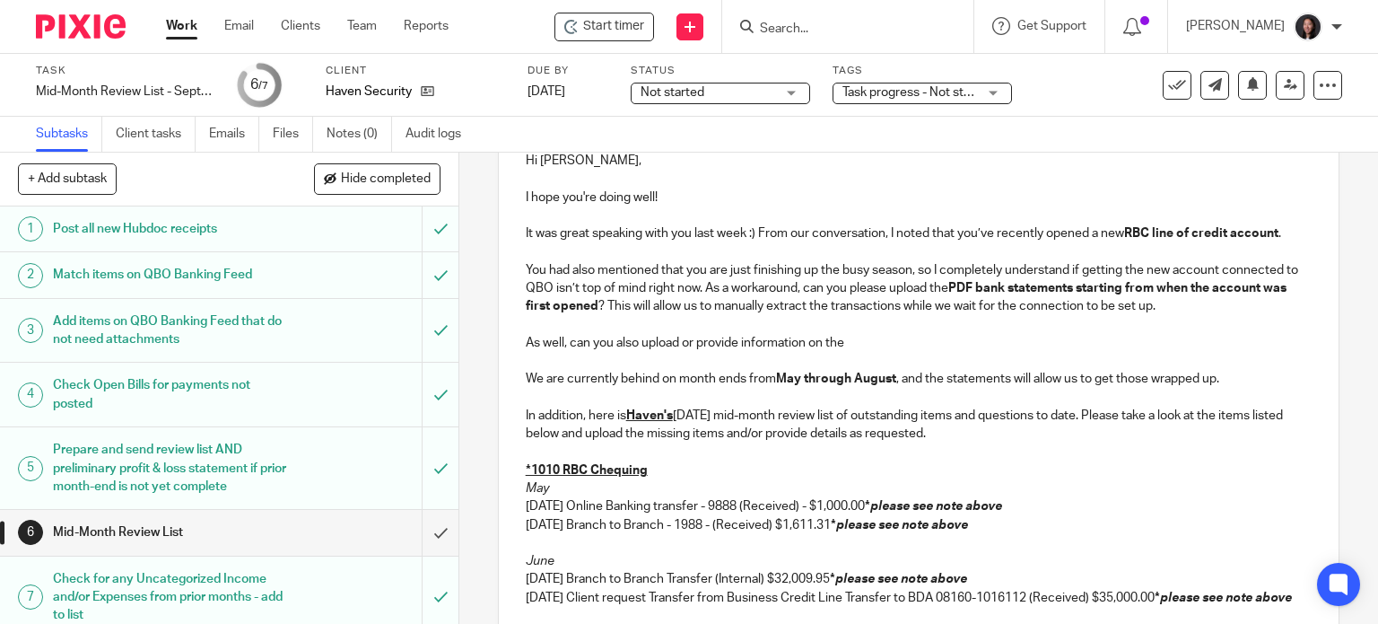
click at [843, 345] on p "As well, can you also upload or provide information on the" at bounding box center [919, 343] width 787 height 18
drag, startPoint x: 907, startPoint y: 345, endPoint x: 473, endPoint y: 332, distance: 434.4
click at [473, 332] on div "6 Mid-Month Review List Manual email Secure the attachments in this message. Fi…" at bounding box center [918, 388] width 919 height 471
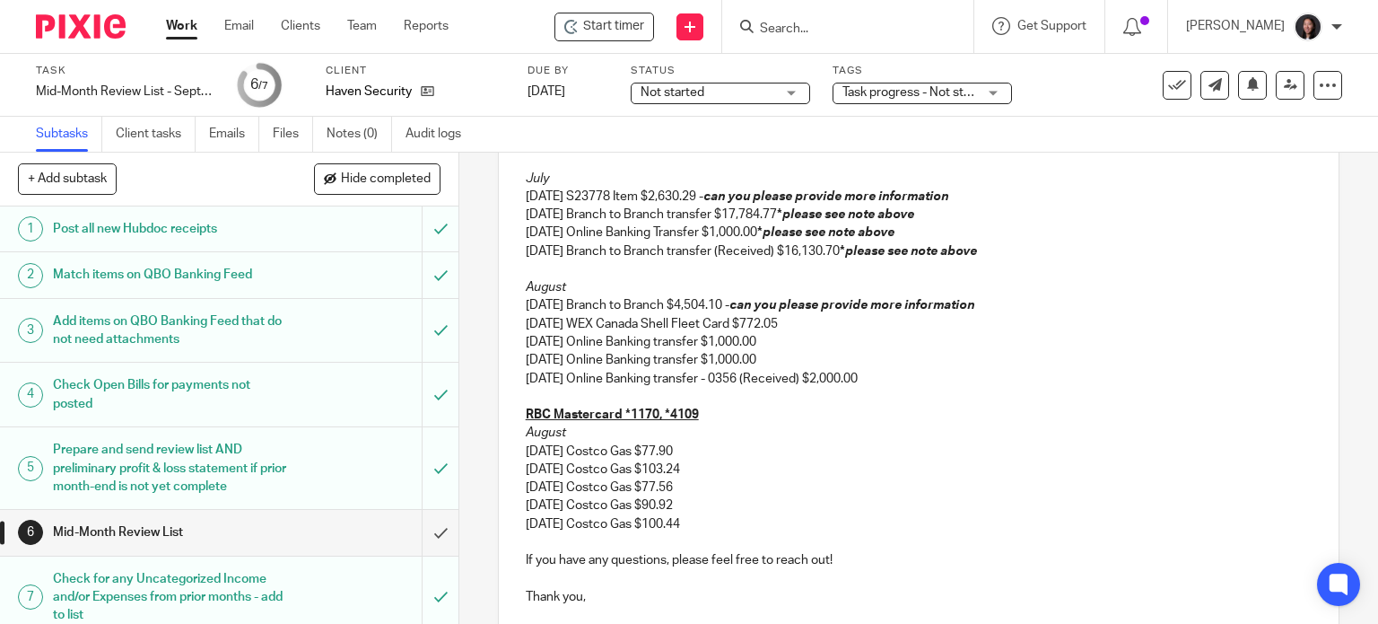
scroll to position [432, 0]
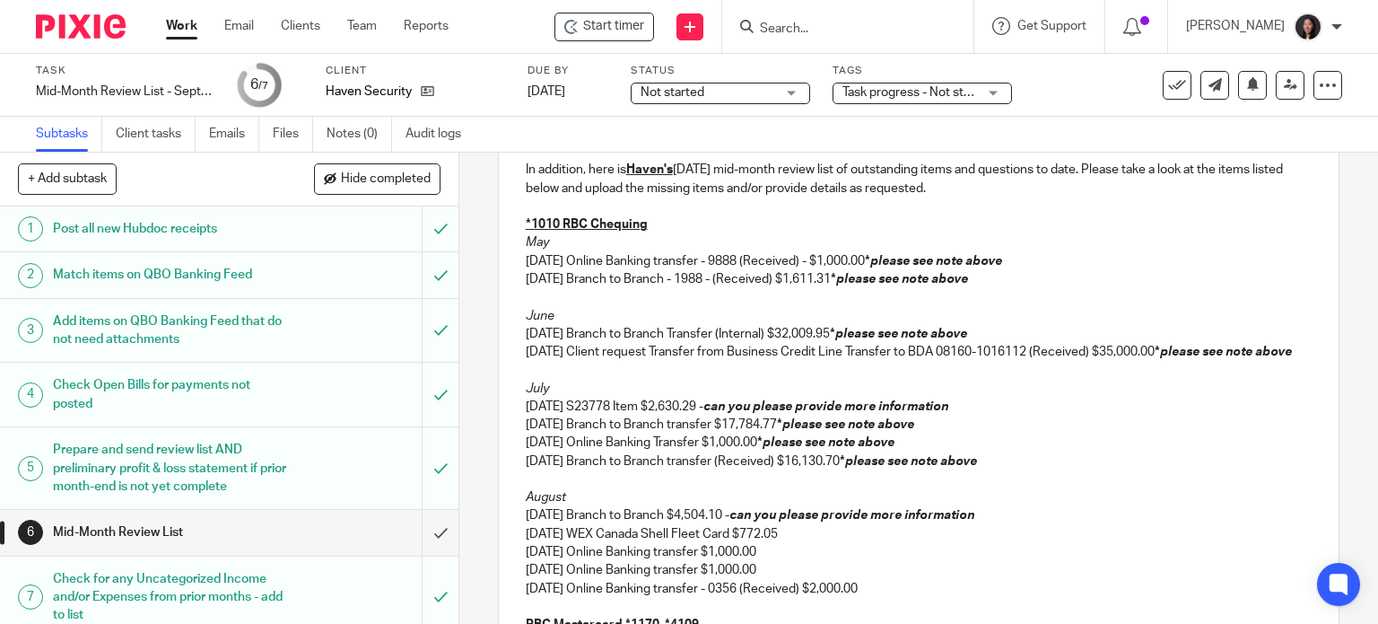
click at [817, 260] on p "[DATE] Online Banking transfer - 9888 (Received) - $1,000.00 * please see note …" at bounding box center [919, 261] width 787 height 18
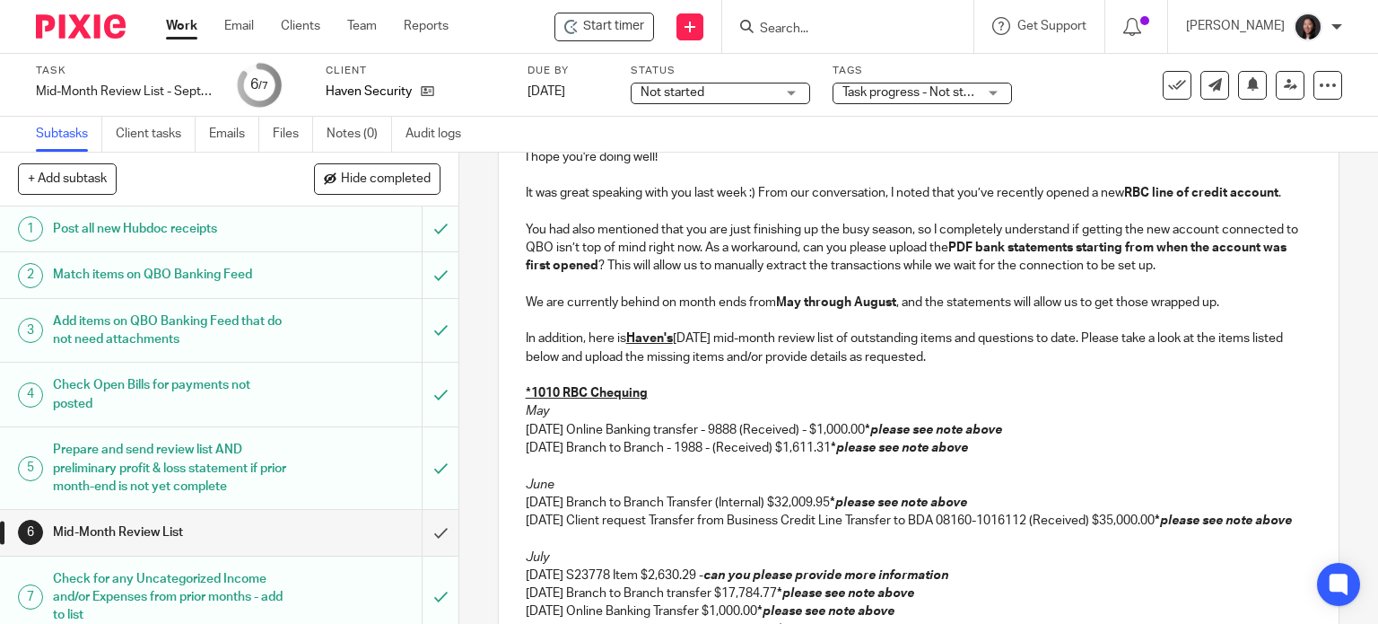
scroll to position [222, 0]
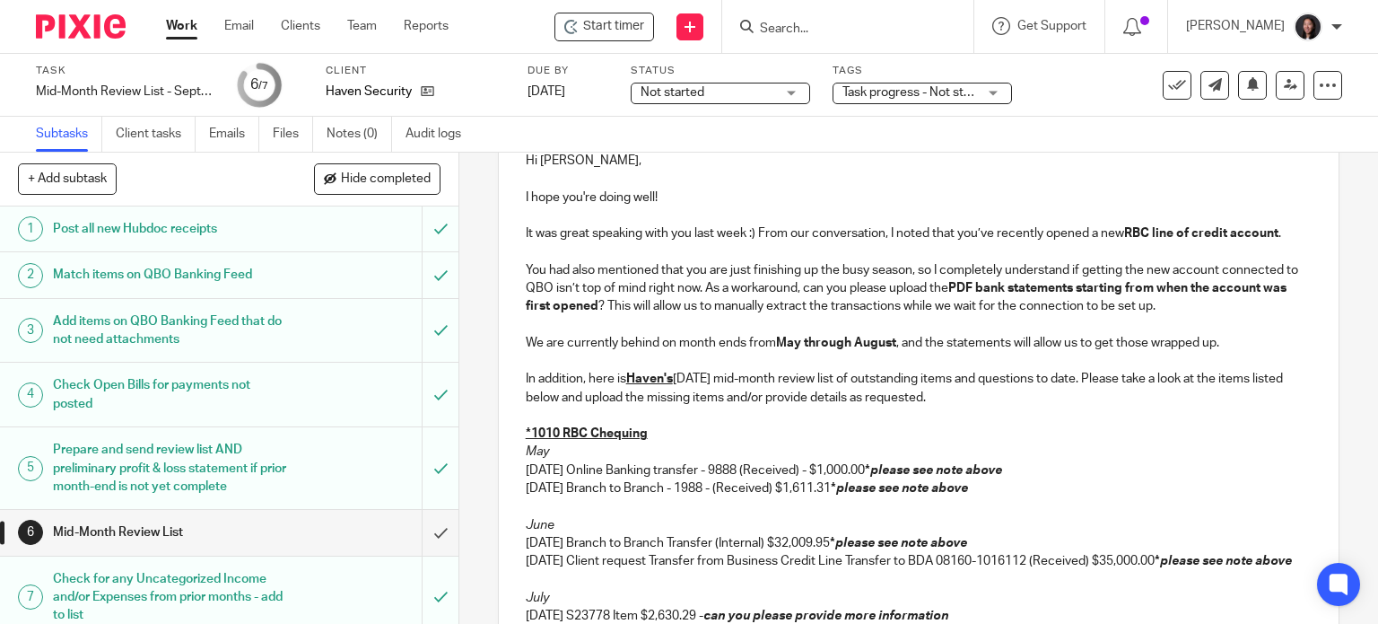
click at [1198, 316] on p at bounding box center [919, 325] width 787 height 18
click at [1197, 302] on p "You had also mentioned that you are just finishing up the busy season, so I com…" at bounding box center [919, 288] width 787 height 55
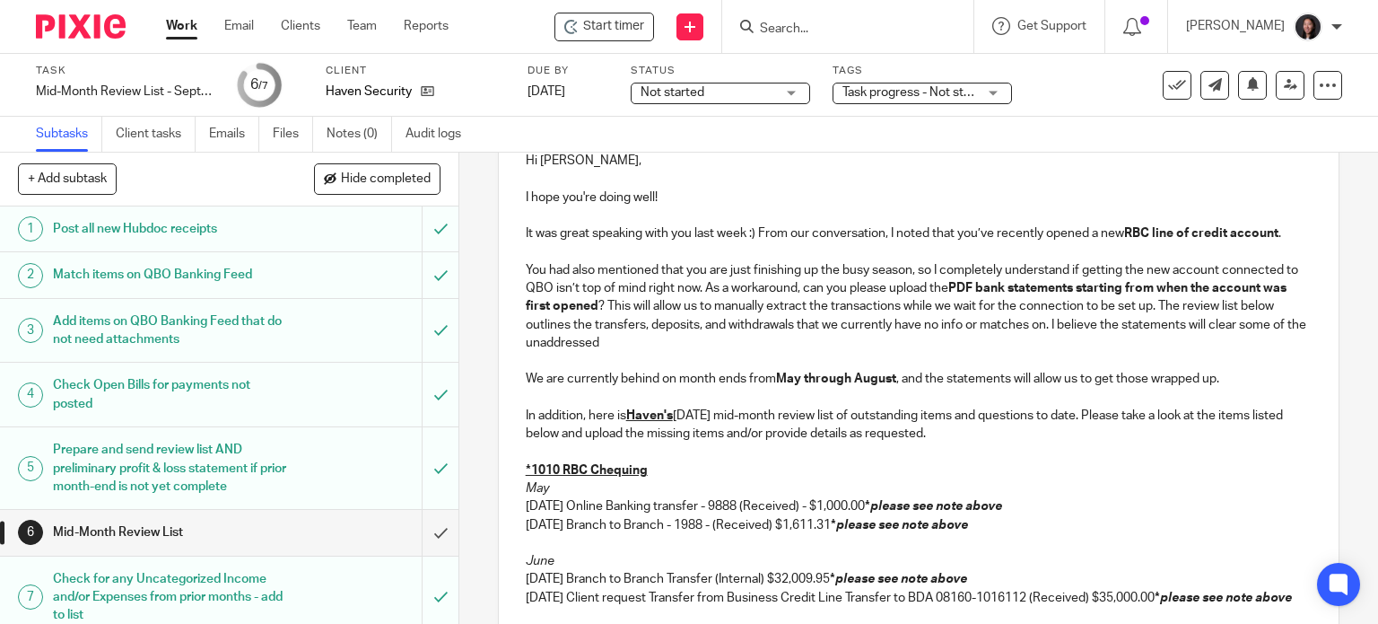
click at [1278, 318] on p "You had also mentioned that you are just finishing up the busy season, so I com…" at bounding box center [919, 306] width 787 height 91
click at [693, 340] on p "You had also mentioned that you are just finishing up the busy season, so I com…" at bounding box center [919, 306] width 787 height 91
click at [707, 336] on p "You had also mentioned that you are just finishing up the busy season, so I com…" at bounding box center [919, 306] width 787 height 91
click at [568, 340] on p "You had also mentioned that you are just finishing up the busy season, so I com…" at bounding box center [919, 306] width 787 height 91
click at [792, 336] on p "You had also mentioned that you are just finishing up the busy season, so I com…" at bounding box center [919, 306] width 787 height 91
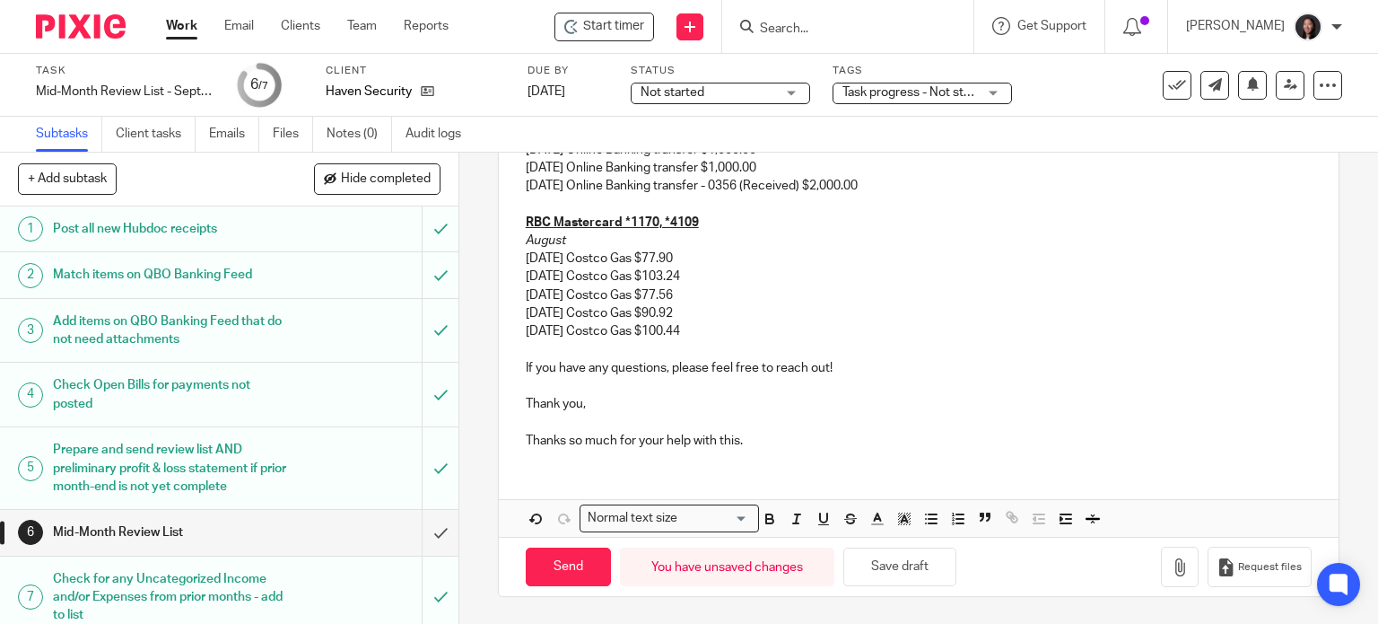
scroll to position [885, 0]
click at [919, 578] on button "Save draft" at bounding box center [899, 566] width 113 height 39
drag, startPoint x: 714, startPoint y: 333, endPoint x: 488, endPoint y: 257, distance: 238.3
click at [488, 257] on div "6 Mid-Month Review List Manual email Secure the attachments in this message. Fi…" at bounding box center [918, 388] width 919 height 471
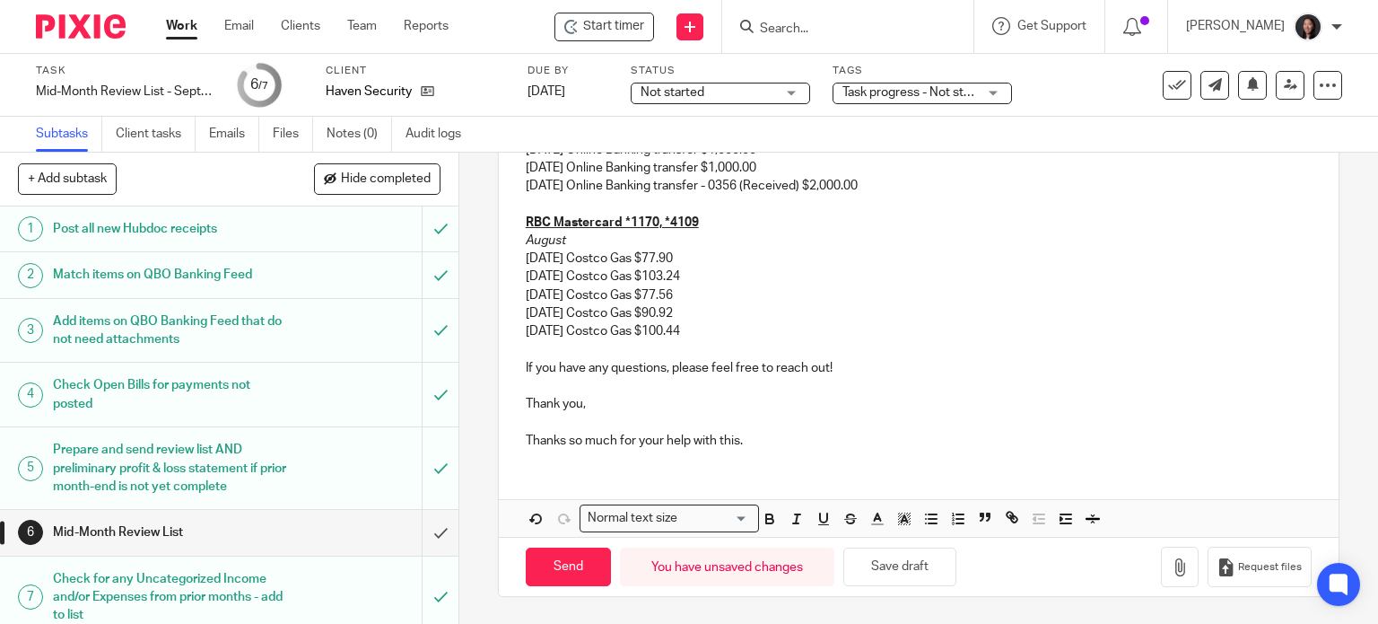
click at [628, 319] on p "[DATE] Costco Gas $90.92" at bounding box center [919, 313] width 787 height 18
drag, startPoint x: 701, startPoint y: 298, endPoint x: 496, endPoint y: 257, distance: 208.5
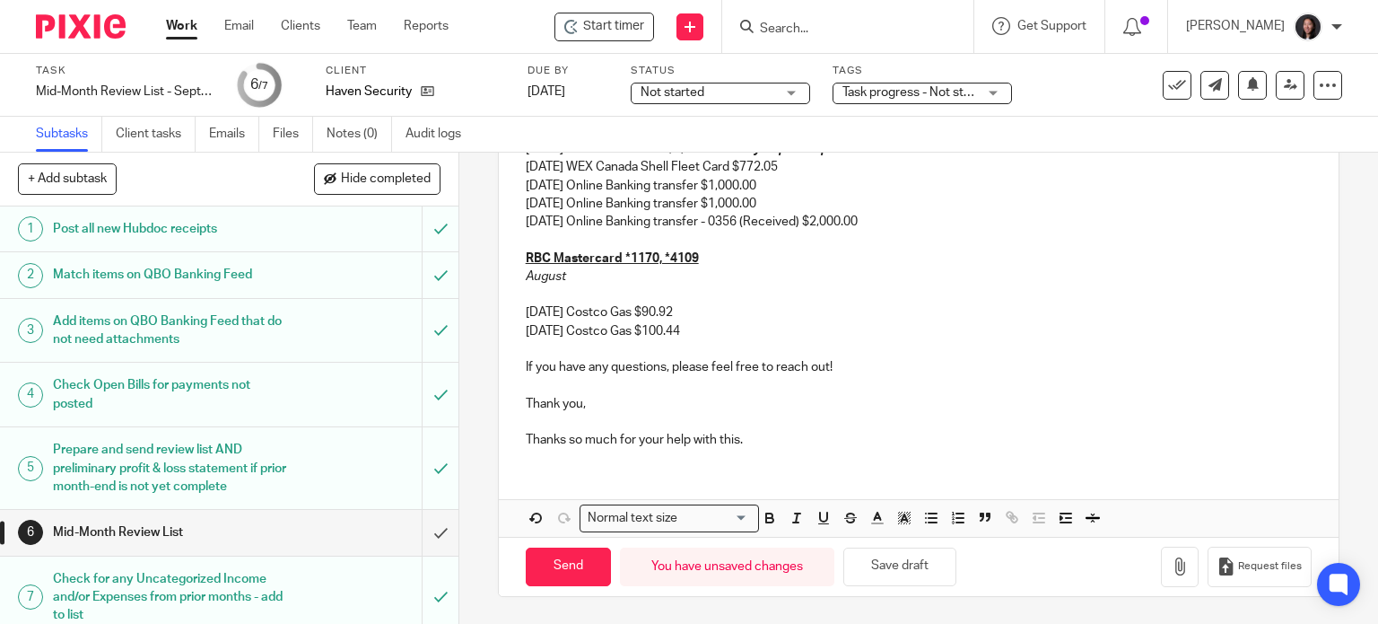
scroll to position [831, 0]
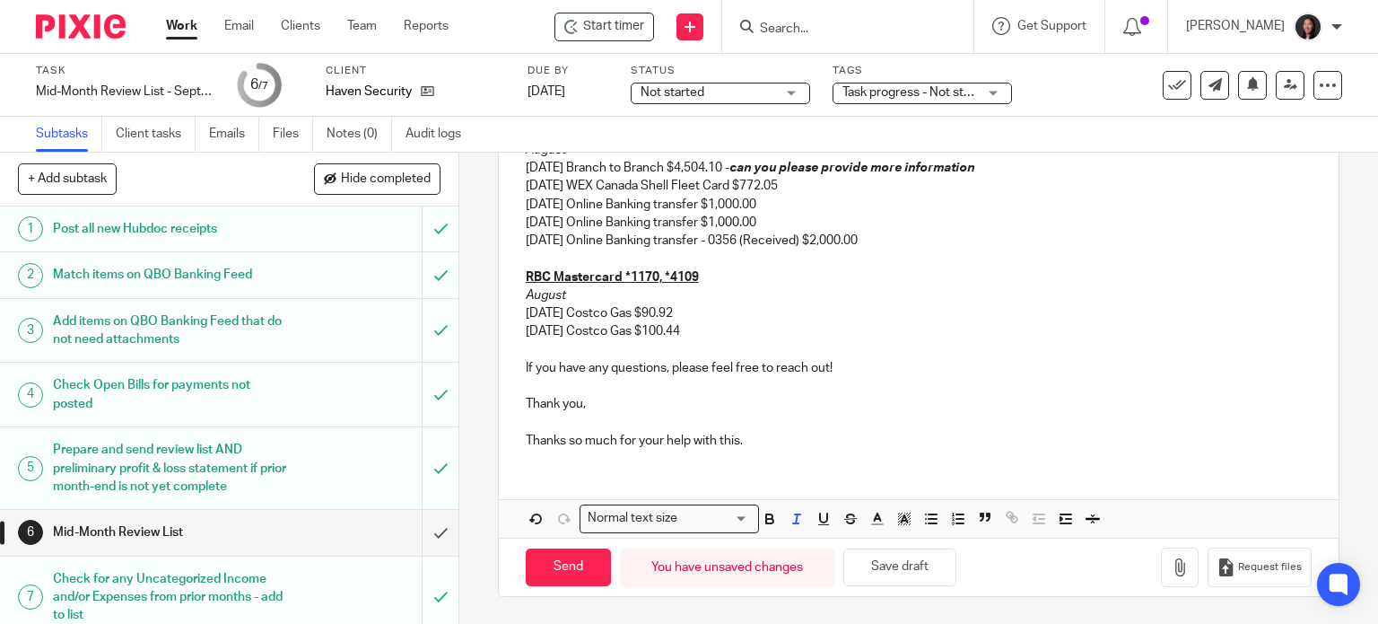
click at [709, 324] on p "[DATE] Costco Gas $100.44" at bounding box center [919, 331] width 787 height 18
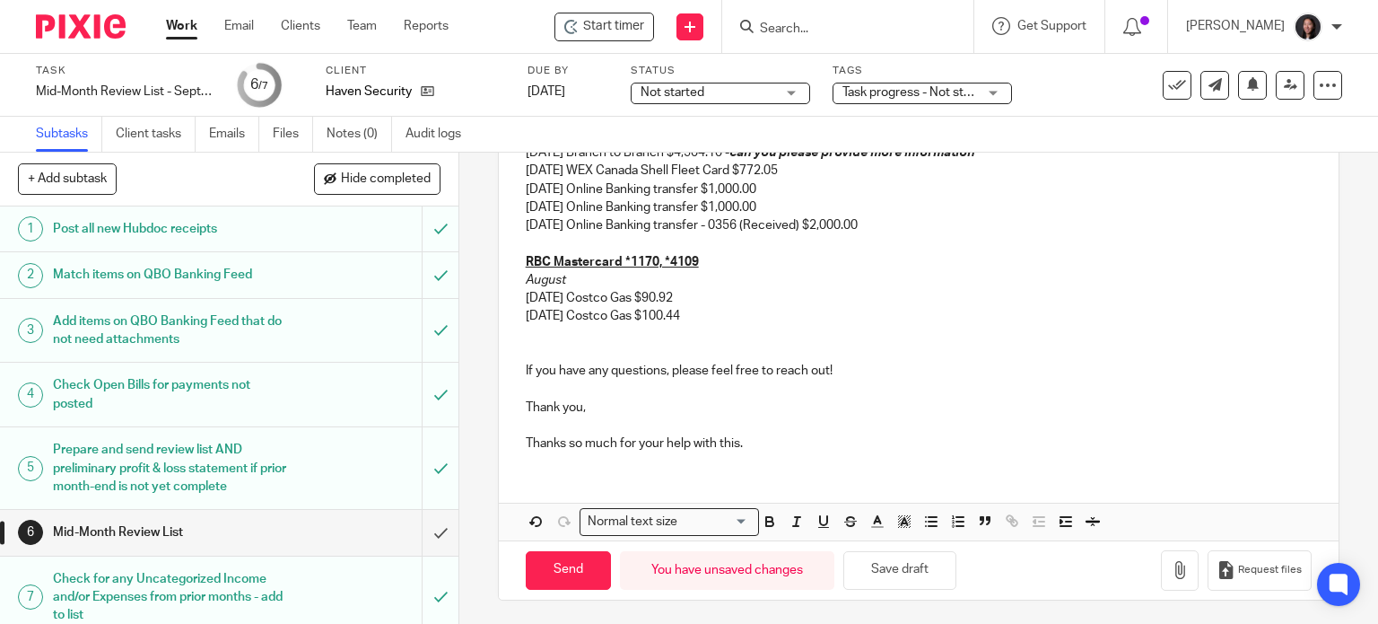
scroll to position [850, 0]
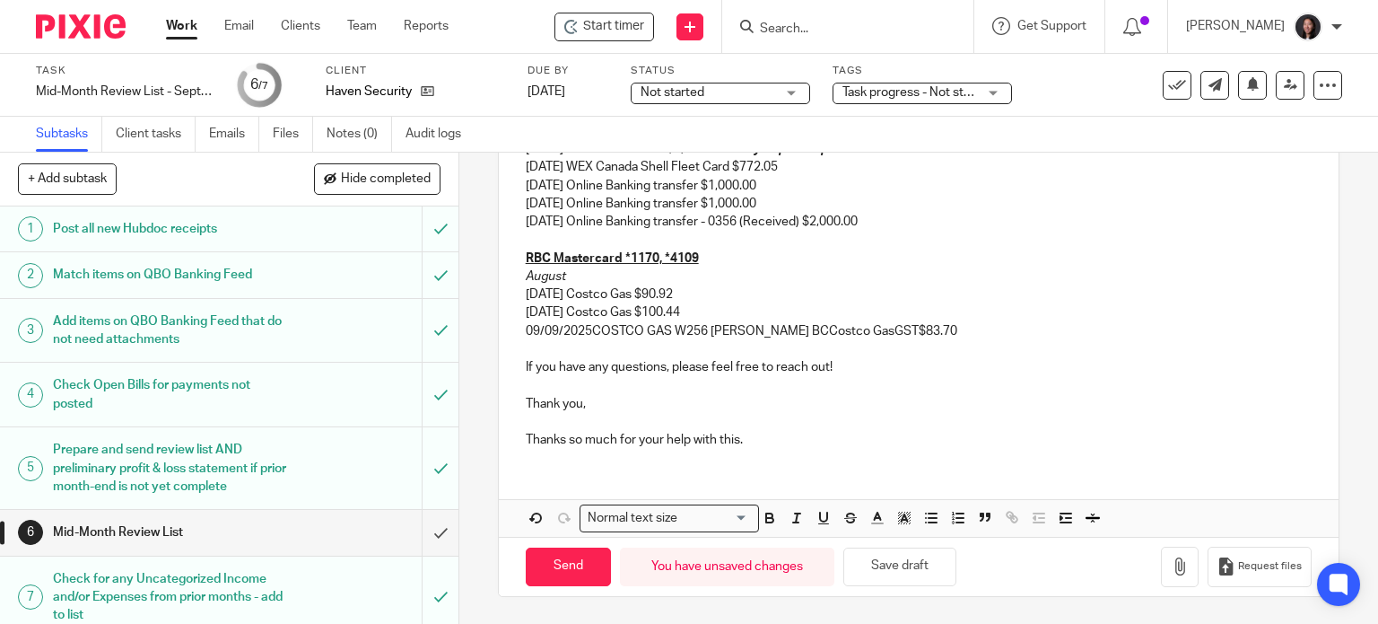
click at [588, 329] on p "09/09/2025COSTCO GAS W256 [PERSON_NAME] BCCostco GasGST$83.70" at bounding box center [919, 331] width 787 height 18
drag, startPoint x: 589, startPoint y: 333, endPoint x: 793, endPoint y: 334, distance: 204.6
click at [793, 334] on p "[DATE] COSTCO GAS W256 [PERSON_NAME] BCCostco GasGST$83.70" at bounding box center [919, 331] width 787 height 18
drag, startPoint x: 656, startPoint y: 337, endPoint x: 678, endPoint y: 336, distance: 22.4
click at [678, 336] on p "[DATE] Costco GasGST$83.70" at bounding box center [919, 331] width 787 height 18
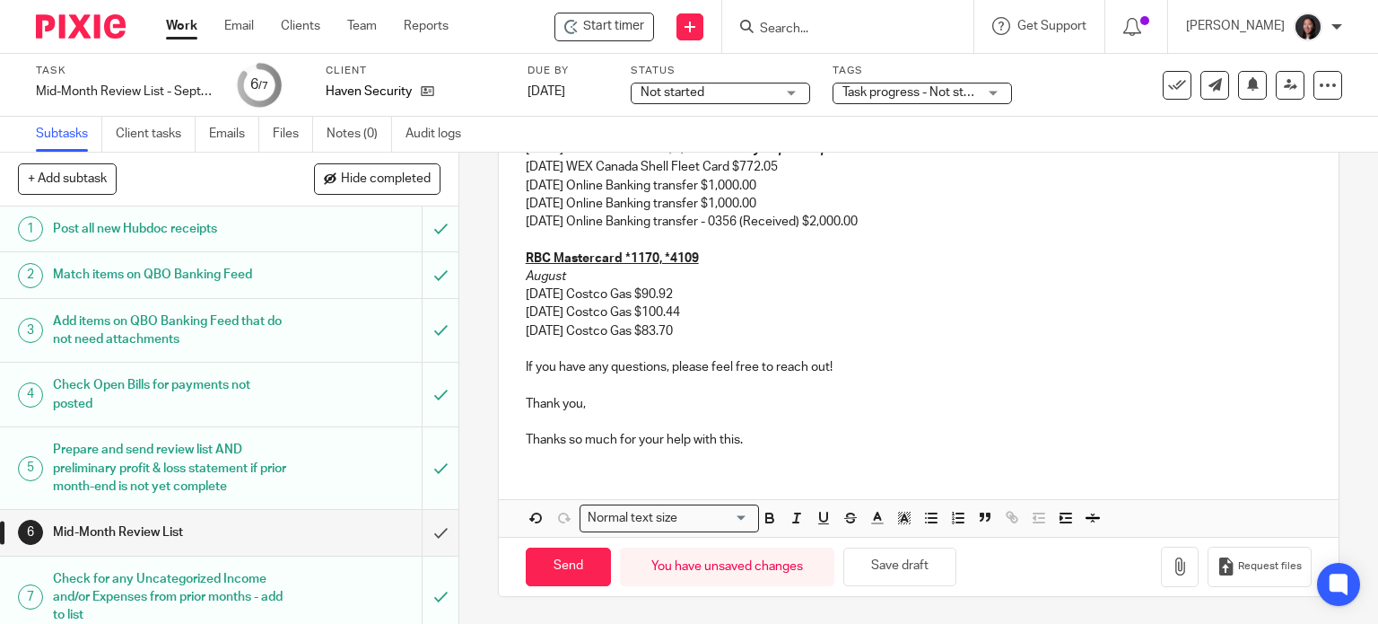
click at [714, 329] on p "[DATE] Costco Gas $83.70" at bounding box center [919, 331] width 787 height 18
click at [916, 579] on button "Save draft" at bounding box center [899, 566] width 113 height 39
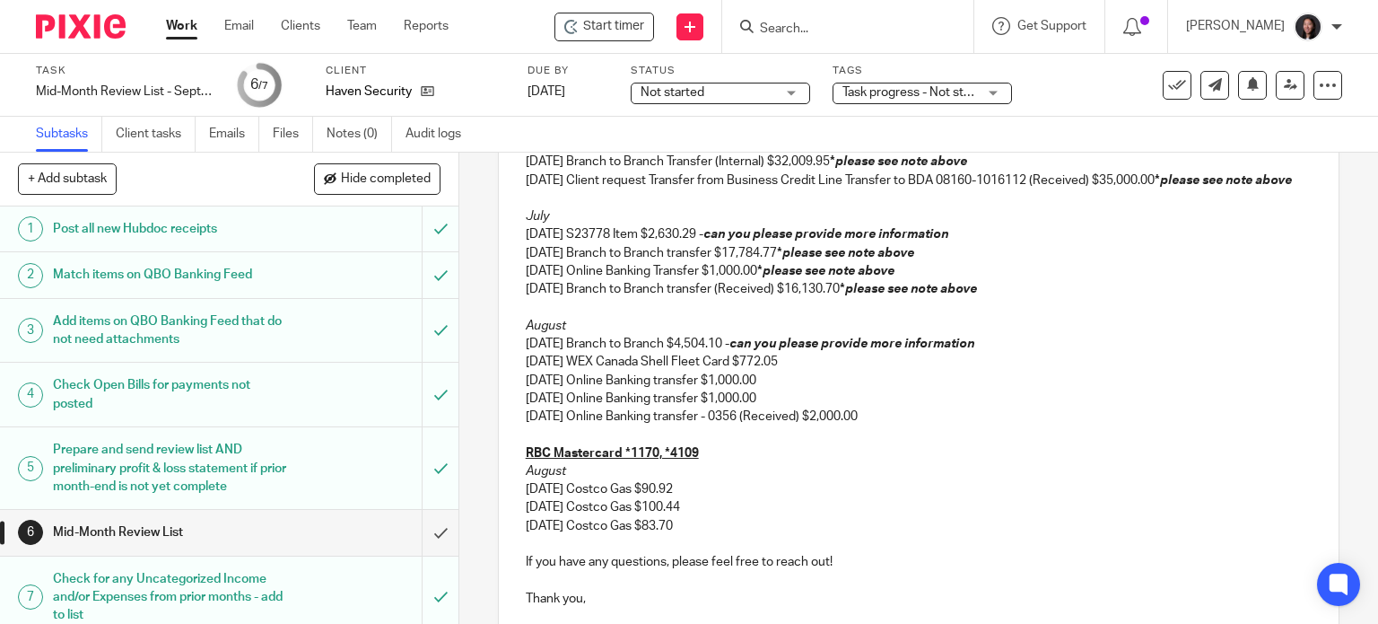
scroll to position [431, 0]
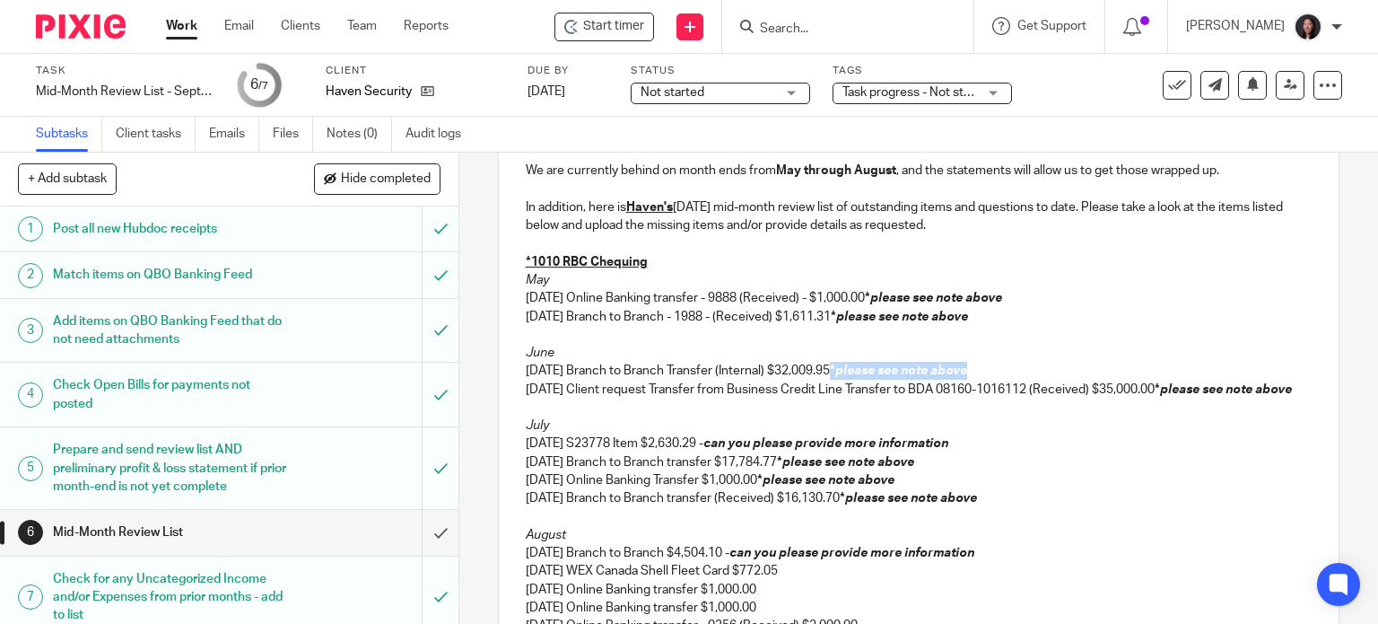
drag, startPoint x: 1001, startPoint y: 373, endPoint x: 858, endPoint y: 370, distance: 143.6
click at [858, 370] on p "[DATE] Branch to Branch Transfer (Internal) $32,009.95 * please see note above" at bounding box center [919, 371] width 787 height 18
drag, startPoint x: 1016, startPoint y: 318, endPoint x: 854, endPoint y: 317, distance: 161.5
click at [854, 317] on p "[DATE] Branch to Branch - 1988 - (Received) $1,611.31 * please see note above" at bounding box center [919, 317] width 787 height 18
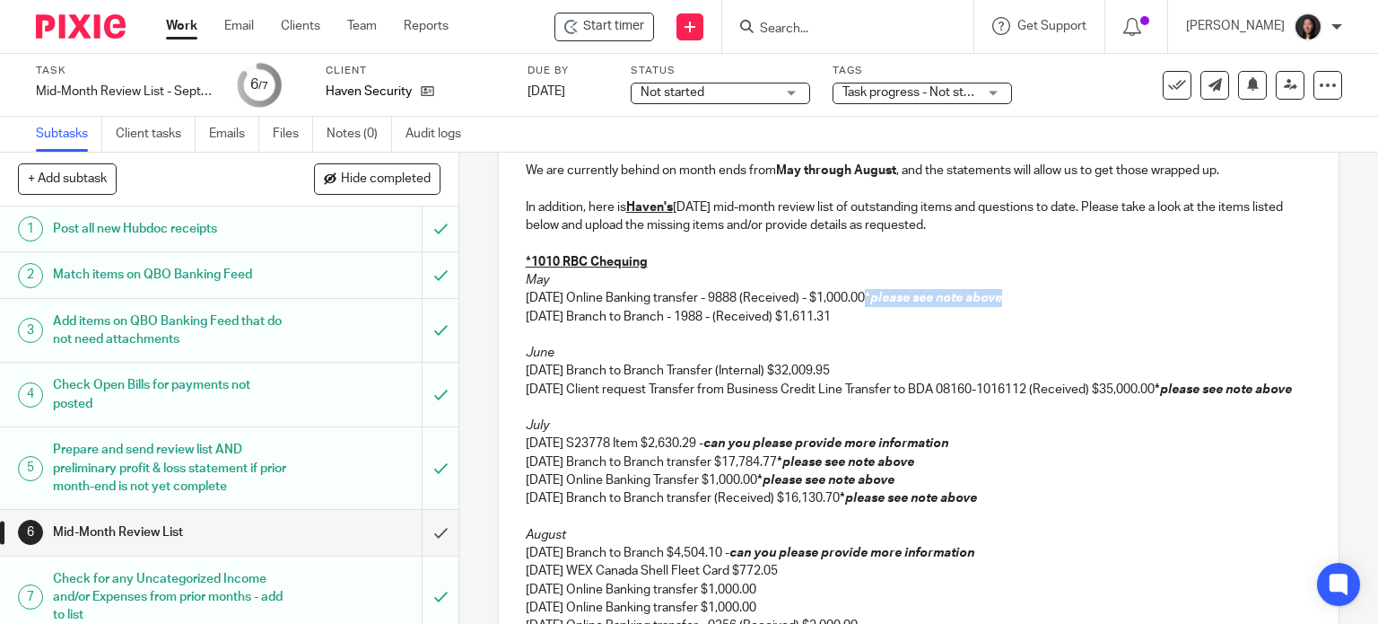
drag, startPoint x: 1042, startPoint y: 302, endPoint x: 893, endPoint y: 303, distance: 148.9
click at [893, 303] on p "[DATE] Online Banking transfer - 9888 (Received) - $1,000.00 * please see note …" at bounding box center [919, 298] width 787 height 18
drag, startPoint x: 1297, startPoint y: 381, endPoint x: 1184, endPoint y: 388, distance: 113.3
click at [1184, 388] on div "Hi [PERSON_NAME], I hope you're doing well! It was great speaking with you last…" at bounding box center [919, 396] width 841 height 940
click at [1225, 383] on p "[DATE] Client request Transfer from Business Credit Line Transfer to BDA 08160-…" at bounding box center [919, 389] width 787 height 18
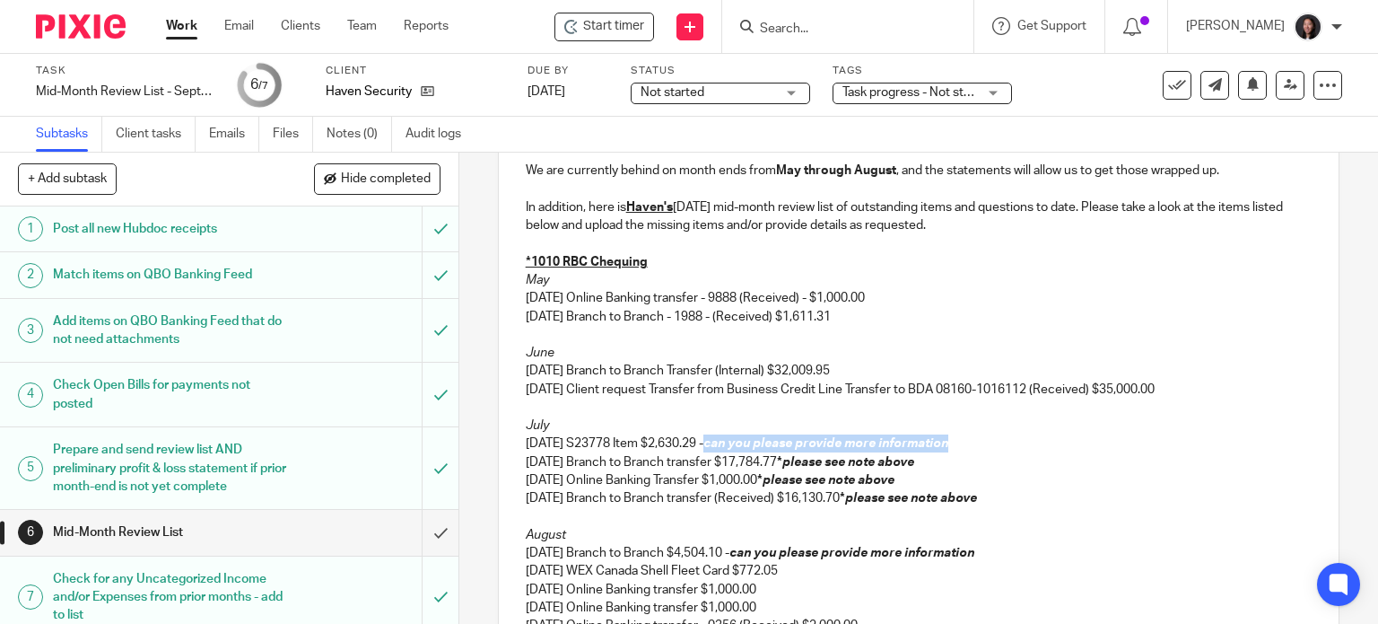
drag, startPoint x: 732, startPoint y: 439, endPoint x: 990, endPoint y: 448, distance: 257.6
click at [990, 448] on p "[DATE] S23778 Item $2,630.29 - can you please provide more information" at bounding box center [919, 443] width 787 height 18
click at [980, 444] on p "[DATE] S23778 Item $2,630.29 - can you please provide more information" at bounding box center [919, 443] width 787 height 18
drag, startPoint x: 945, startPoint y: 458, endPoint x: 804, endPoint y: 462, distance: 140.9
click at [804, 462] on p "[DATE] Branch to Branch transfer $17,784.77 * please see note above" at bounding box center [919, 462] width 787 height 18
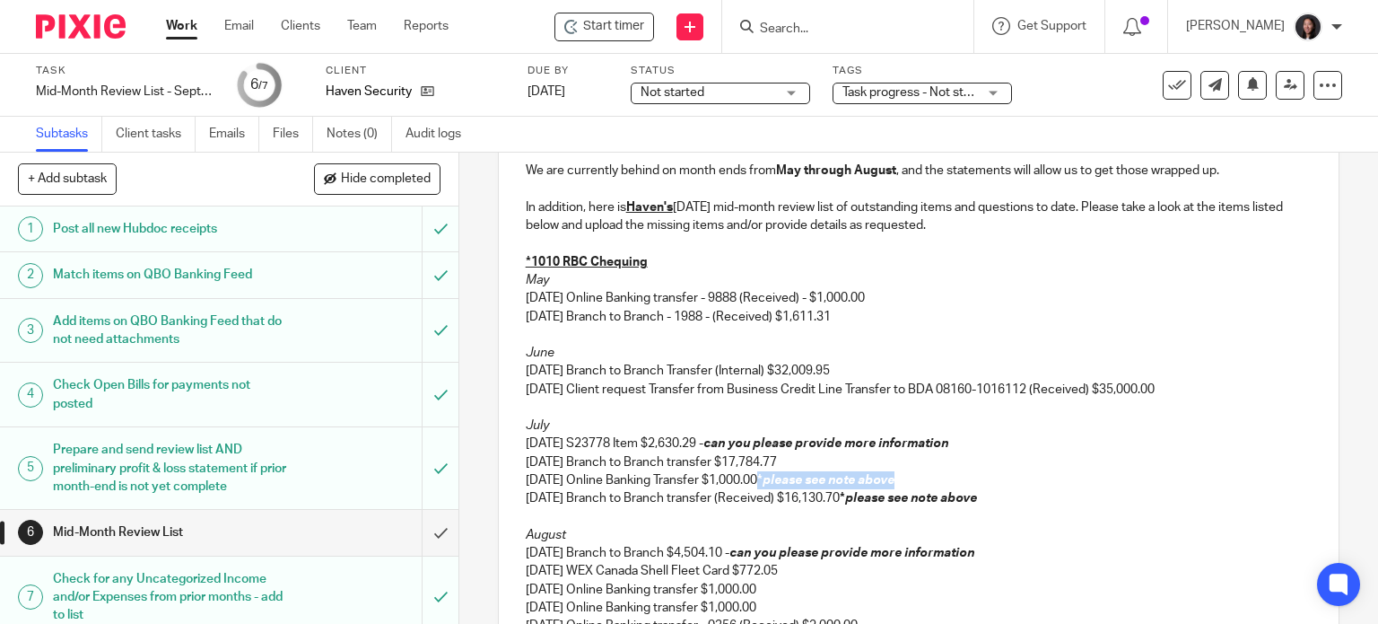
drag, startPoint x: 942, startPoint y: 475, endPoint x: 816, endPoint y: 493, distance: 126.9
click at [788, 484] on p "[DATE] Online Banking Transfer $1,000.00 * please see note above" at bounding box center [919, 480] width 787 height 18
drag, startPoint x: 1024, startPoint y: 504, endPoint x: 864, endPoint y: 501, distance: 159.7
click at [864, 501] on p "[DATE] Branch to Branch transfer (Received) $16,130.70 * please see note above" at bounding box center [919, 498] width 787 height 18
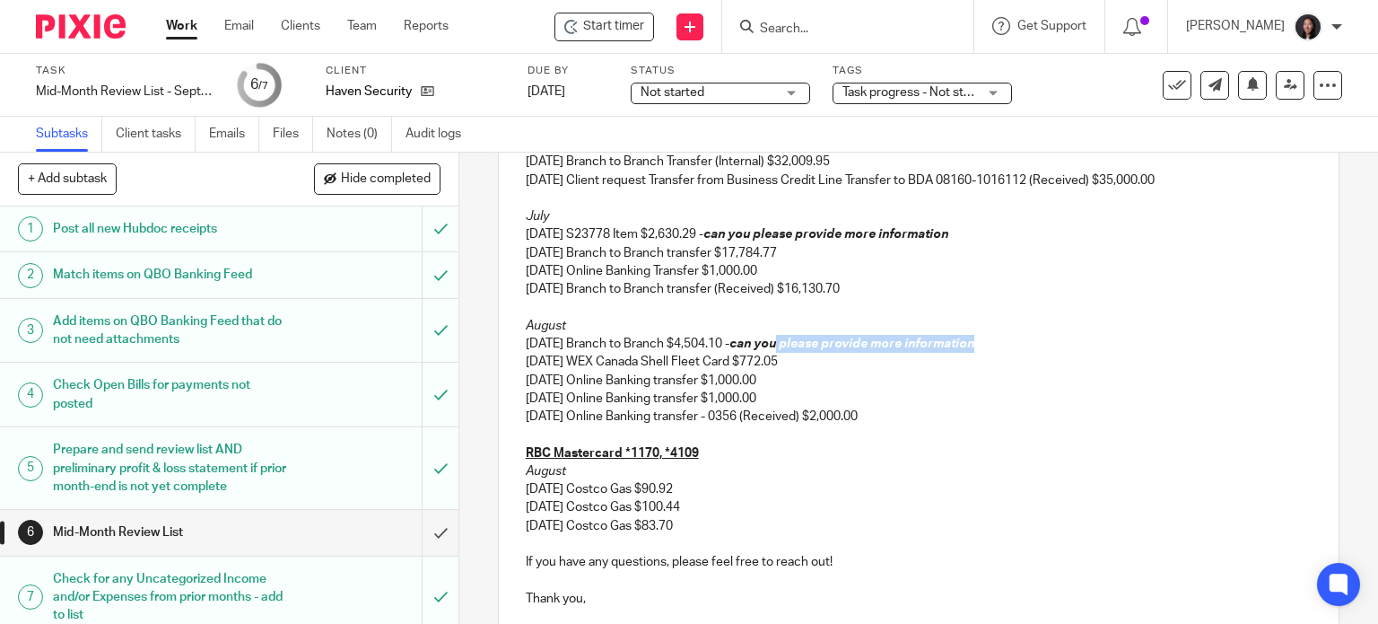
drag, startPoint x: 1013, startPoint y: 340, endPoint x: 803, endPoint y: 341, distance: 209.9
click at [803, 341] on p "[DATE] Branch to Branch $4,504.10 - can you please provide more information" at bounding box center [919, 344] width 787 height 18
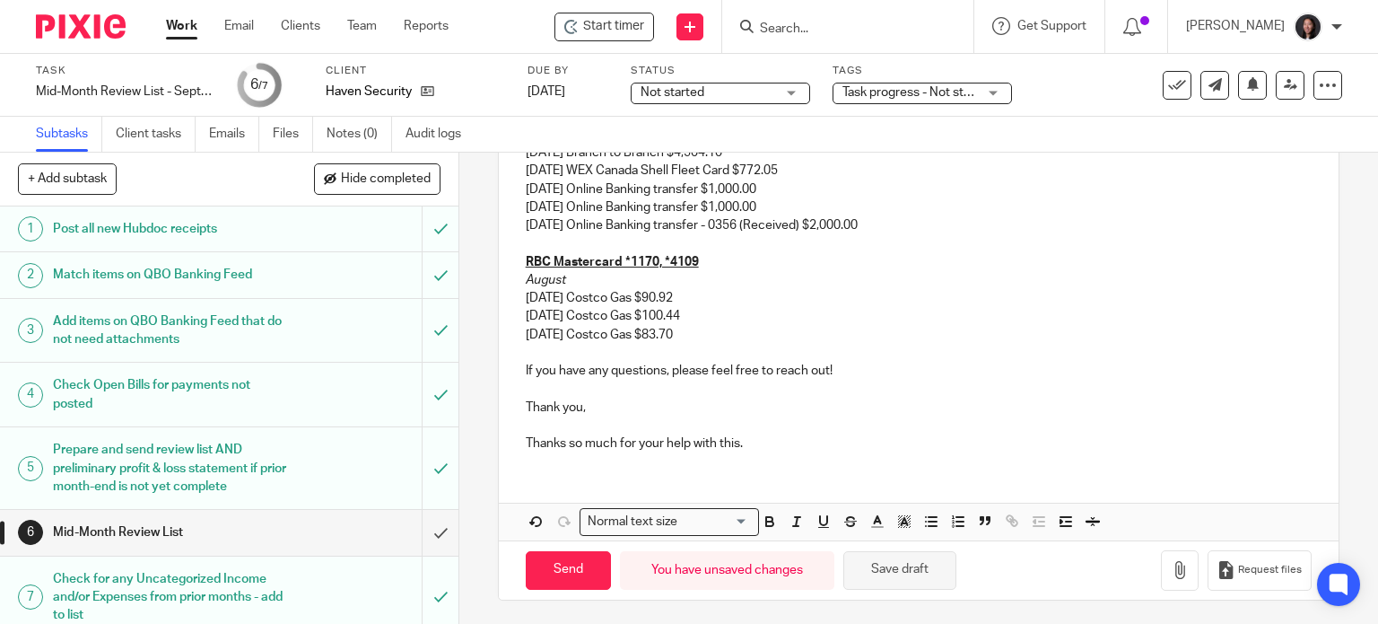
click at [894, 573] on button "Save draft" at bounding box center [899, 570] width 113 height 39
drag, startPoint x: 902, startPoint y: 576, endPoint x: 901, endPoint y: 563, distance: 13.5
click at [902, 573] on button "Save draft" at bounding box center [899, 570] width 113 height 39
click at [907, 562] on button "Save draft" at bounding box center [899, 570] width 113 height 39
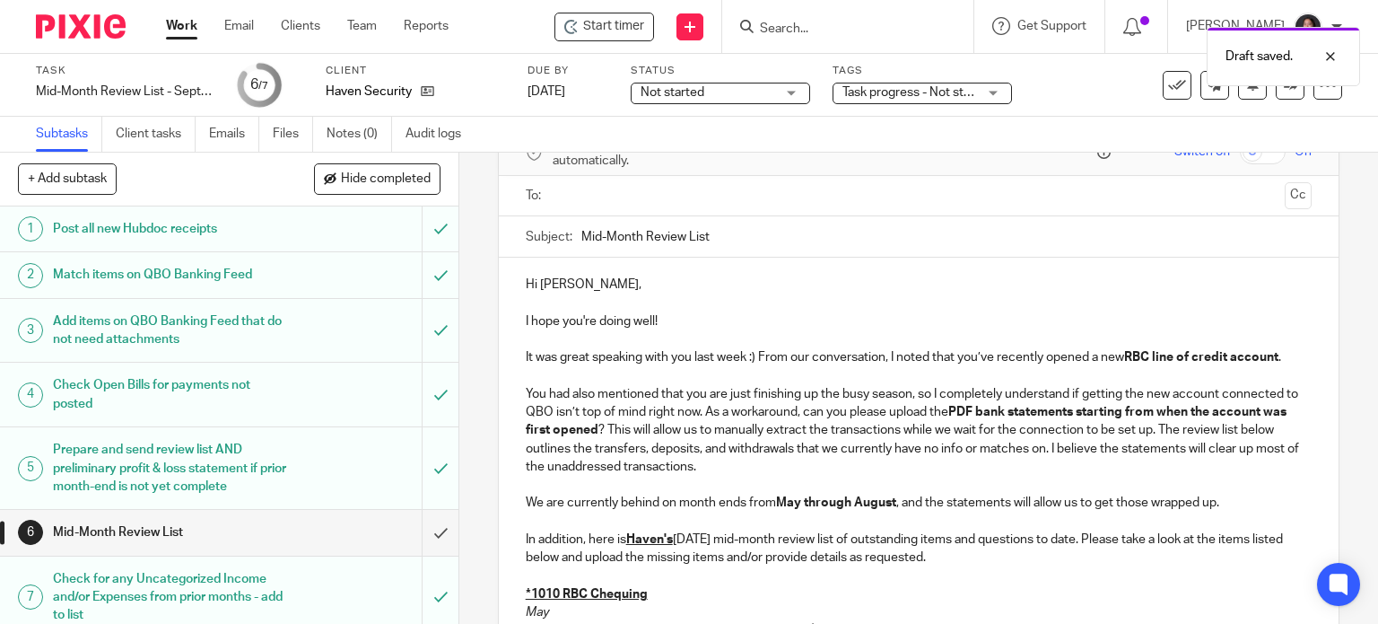
scroll to position [0, 0]
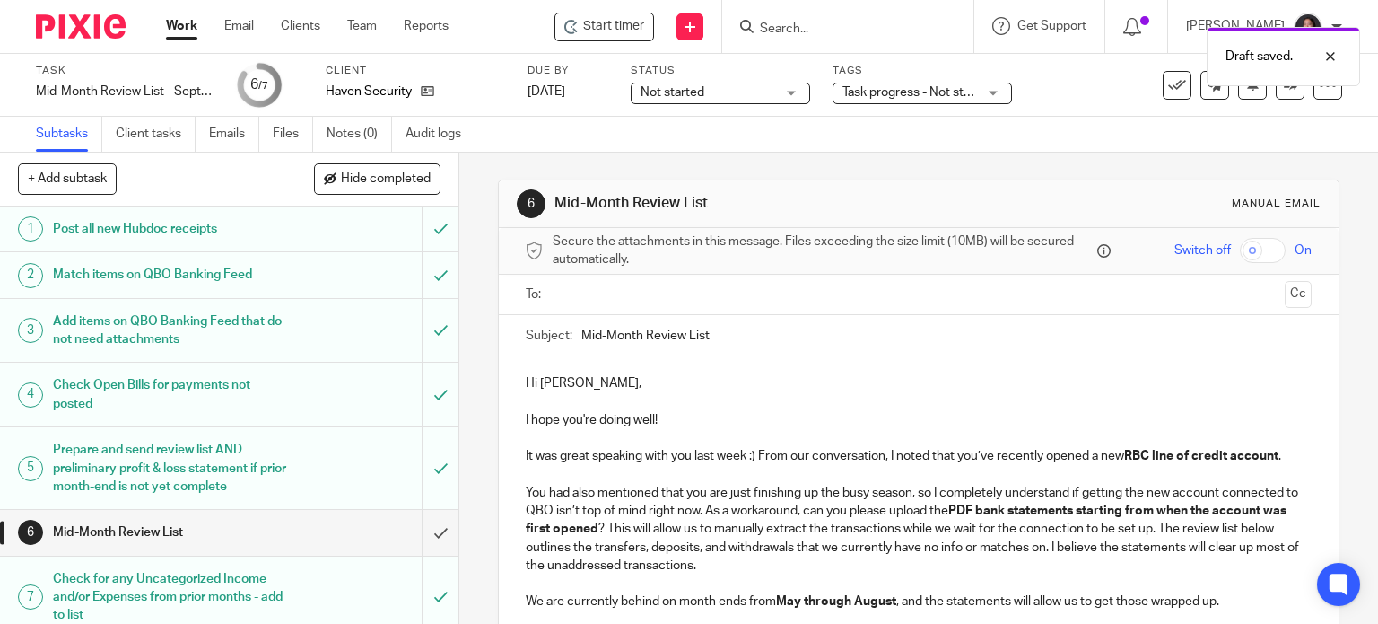
click at [629, 294] on input "text" at bounding box center [918, 294] width 719 height 21
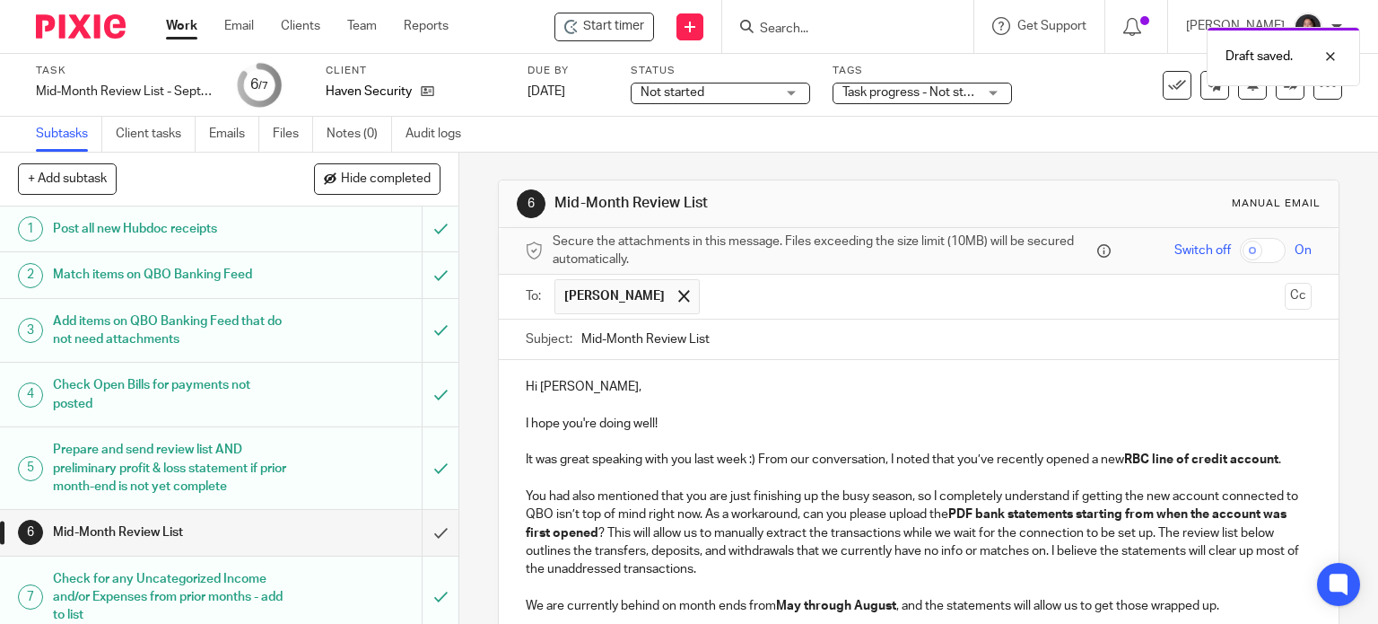
click at [742, 331] on input "Mid-Month Review List" at bounding box center [946, 339] width 731 height 40
click at [581, 338] on input "Mid-Month Review List - [GEOGRAPHIC_DATA]" at bounding box center [946, 339] width 731 height 40
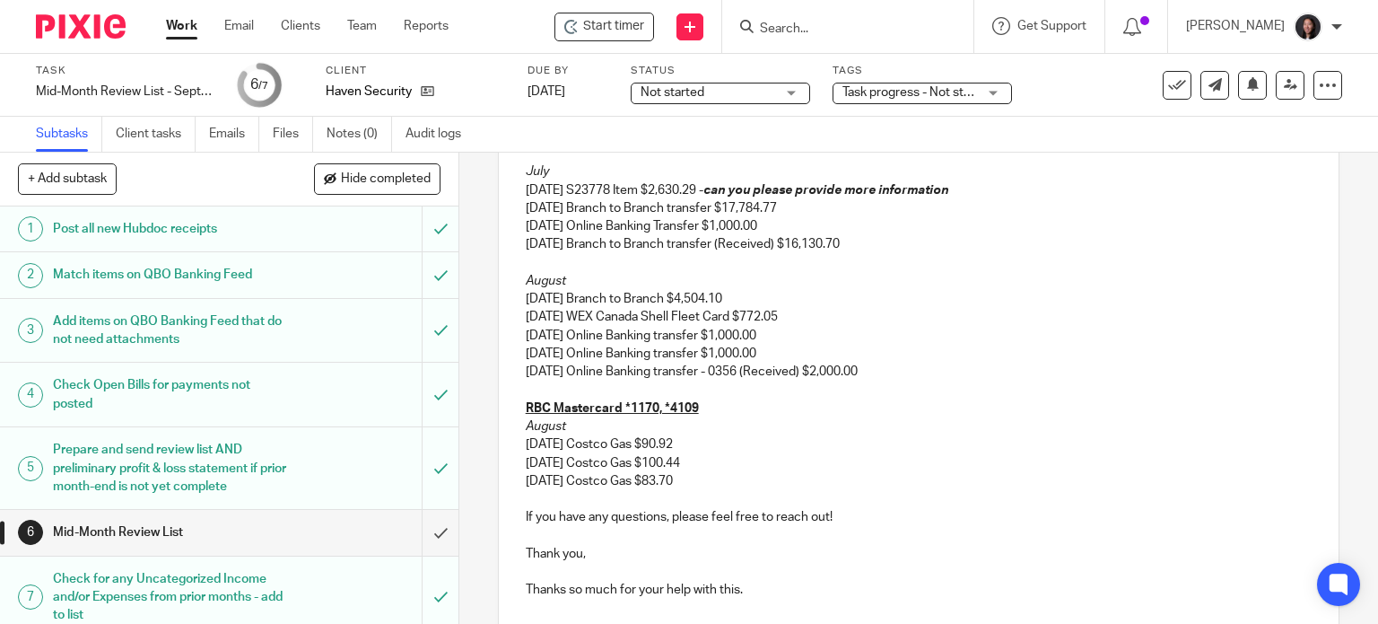
scroll to position [834, 0]
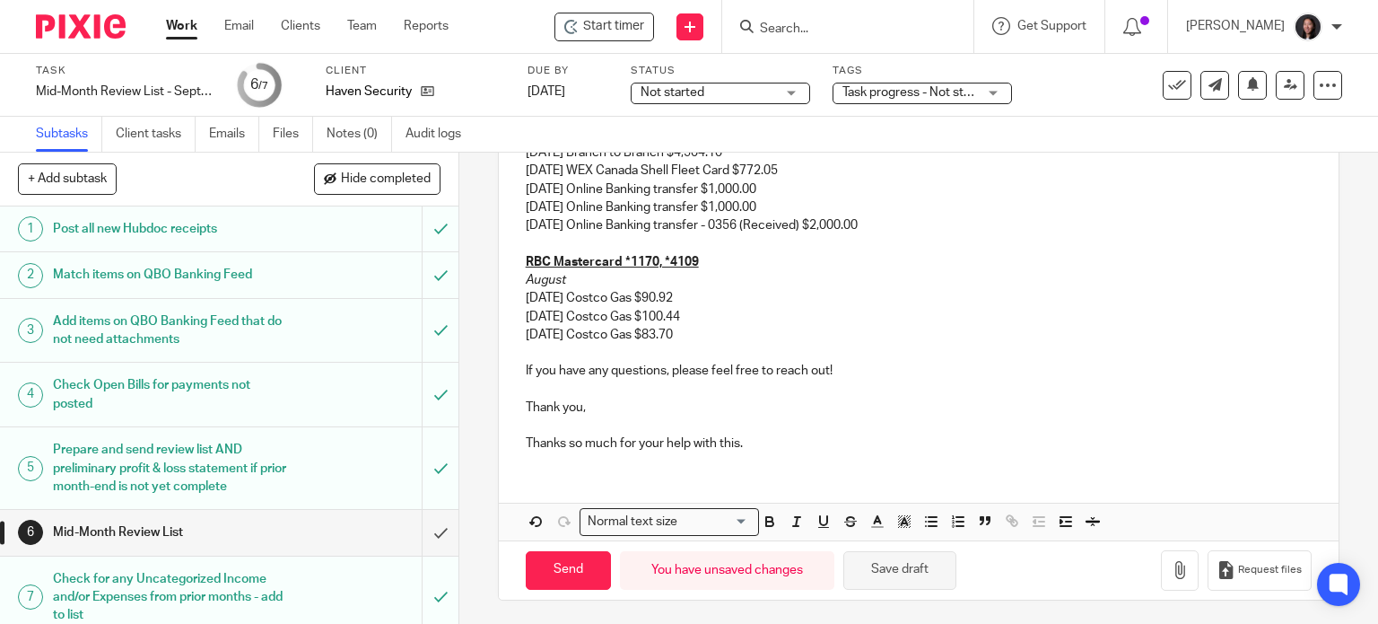
type input "[DATE] Mid-Month Review List - [GEOGRAPHIC_DATA]"
click at [895, 582] on button "Save draft" at bounding box center [899, 570] width 113 height 39
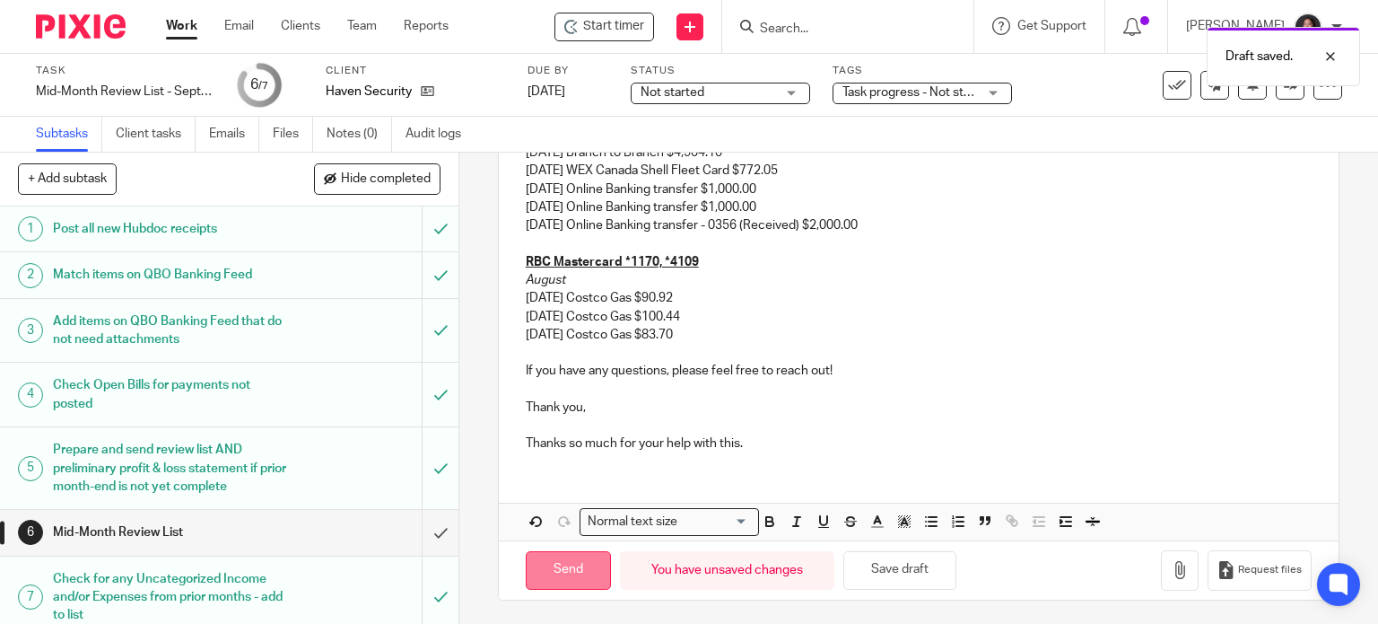
click at [564, 555] on input "Send" at bounding box center [568, 570] width 85 height 39
type input "Sent"
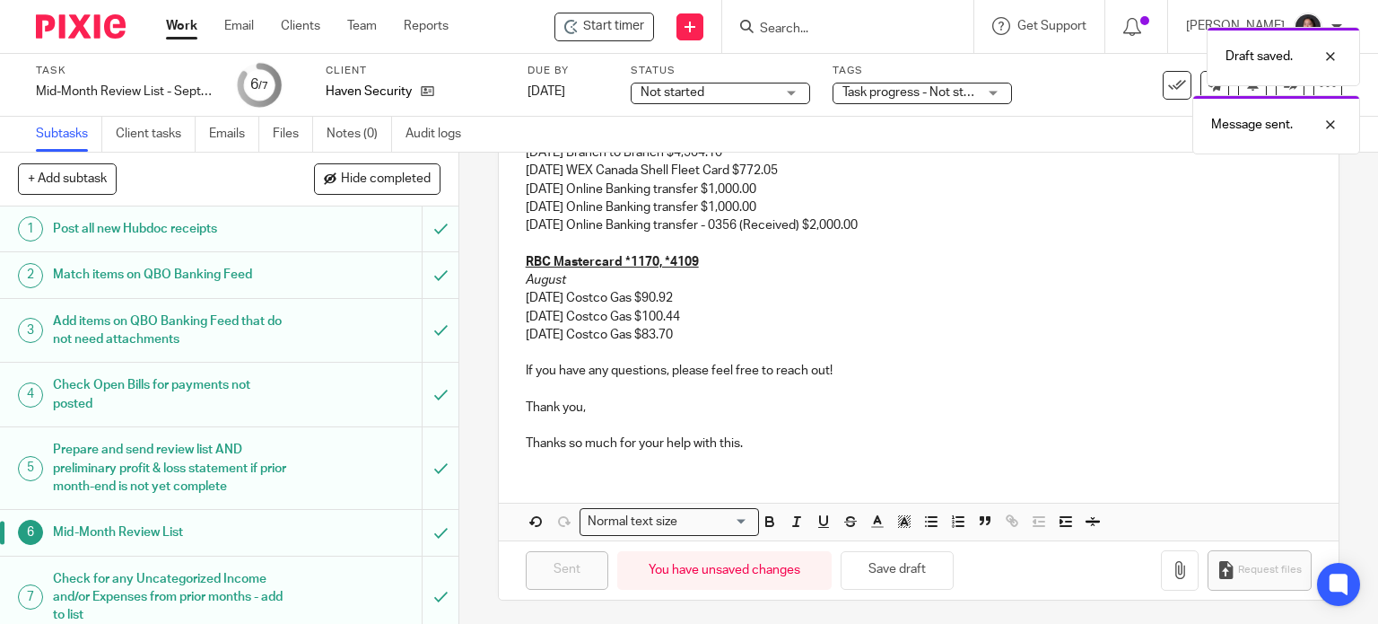
click at [170, 26] on link "Work" at bounding box center [181, 26] width 31 height 18
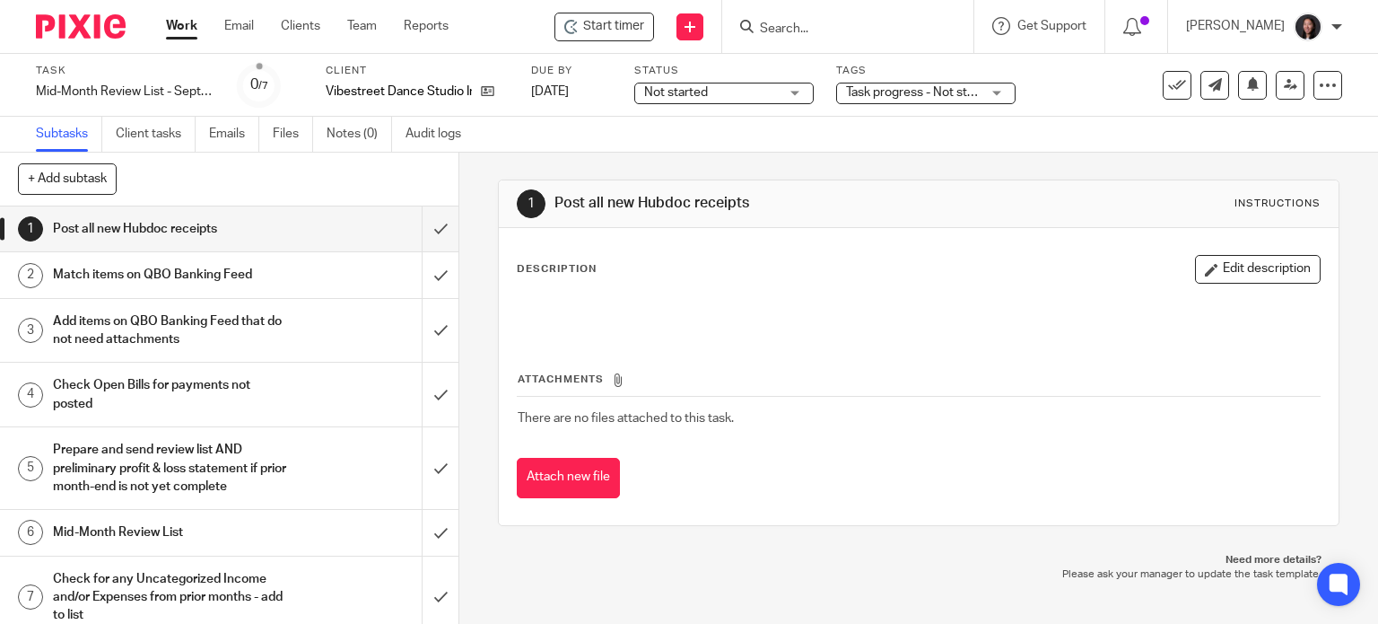
click at [183, 19] on link "Work" at bounding box center [181, 26] width 31 height 18
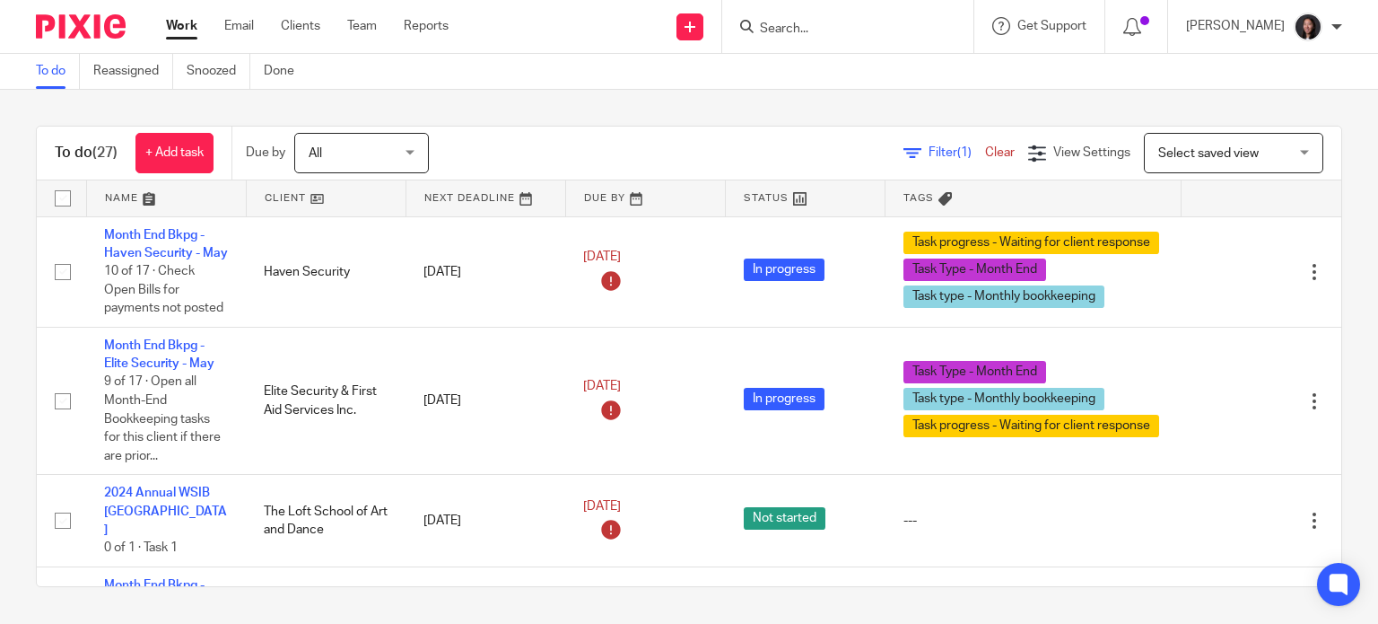
click at [176, 194] on link at bounding box center [166, 198] width 159 height 36
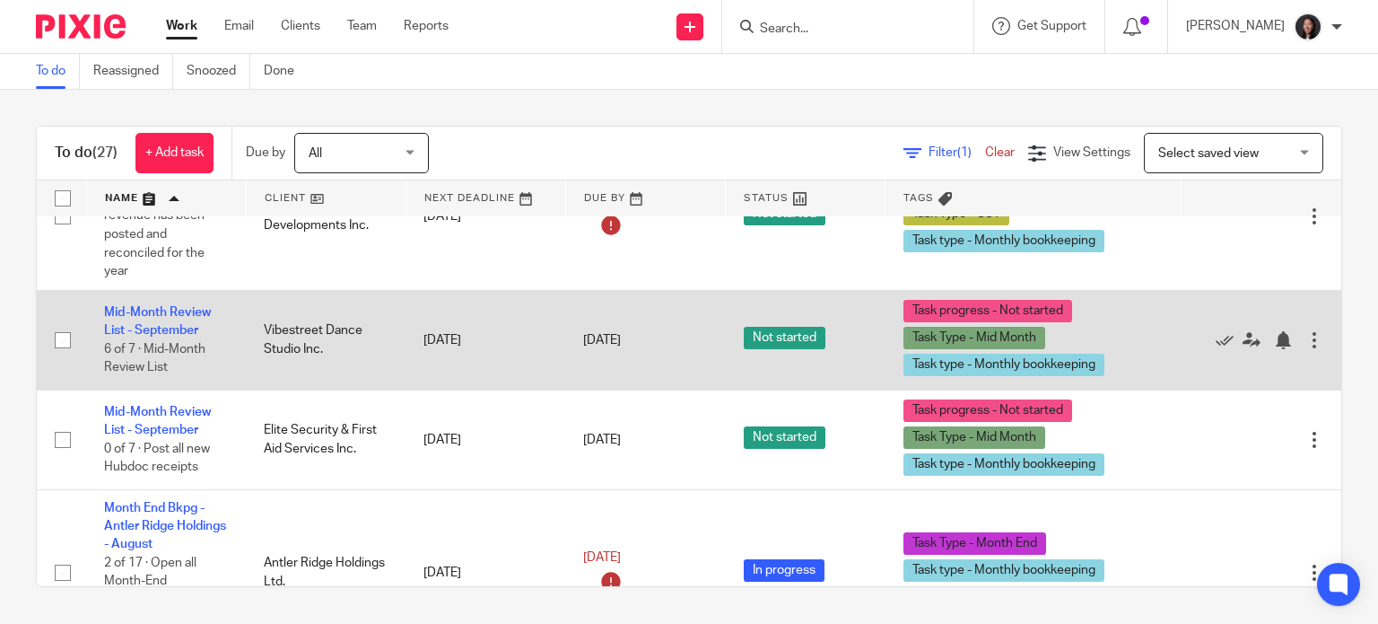
scroll to position [209, 0]
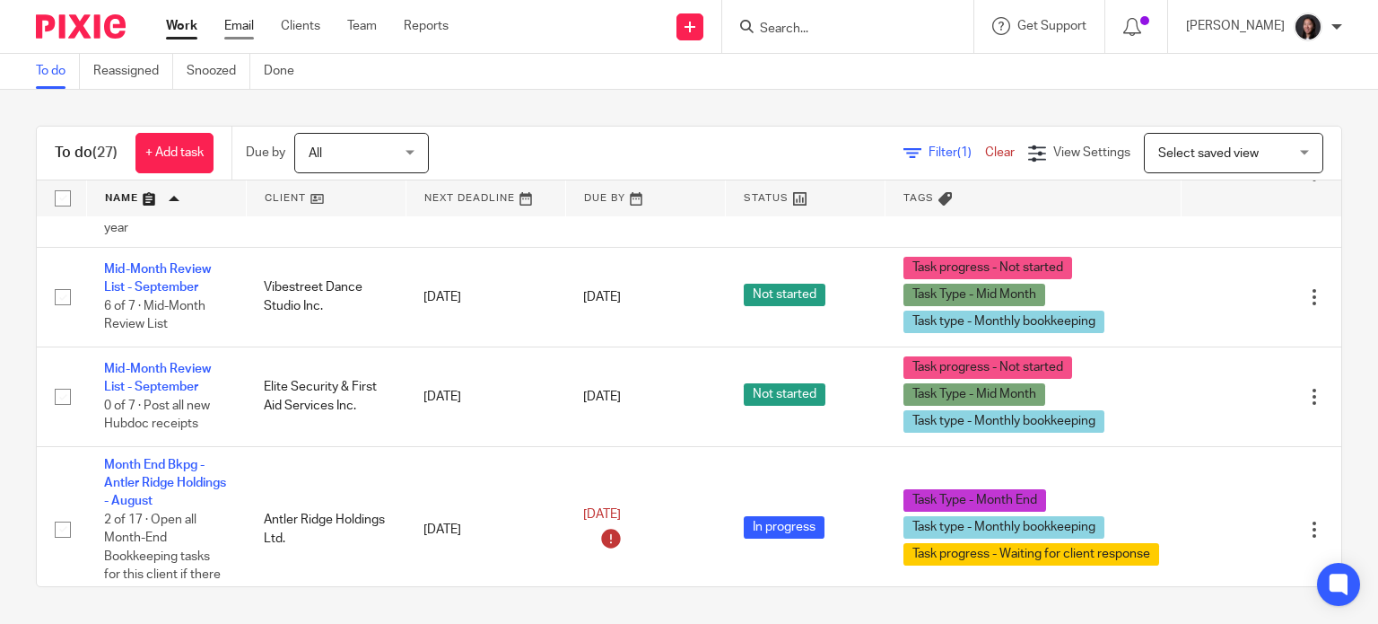
click at [240, 22] on link "Email" at bounding box center [239, 26] width 30 height 18
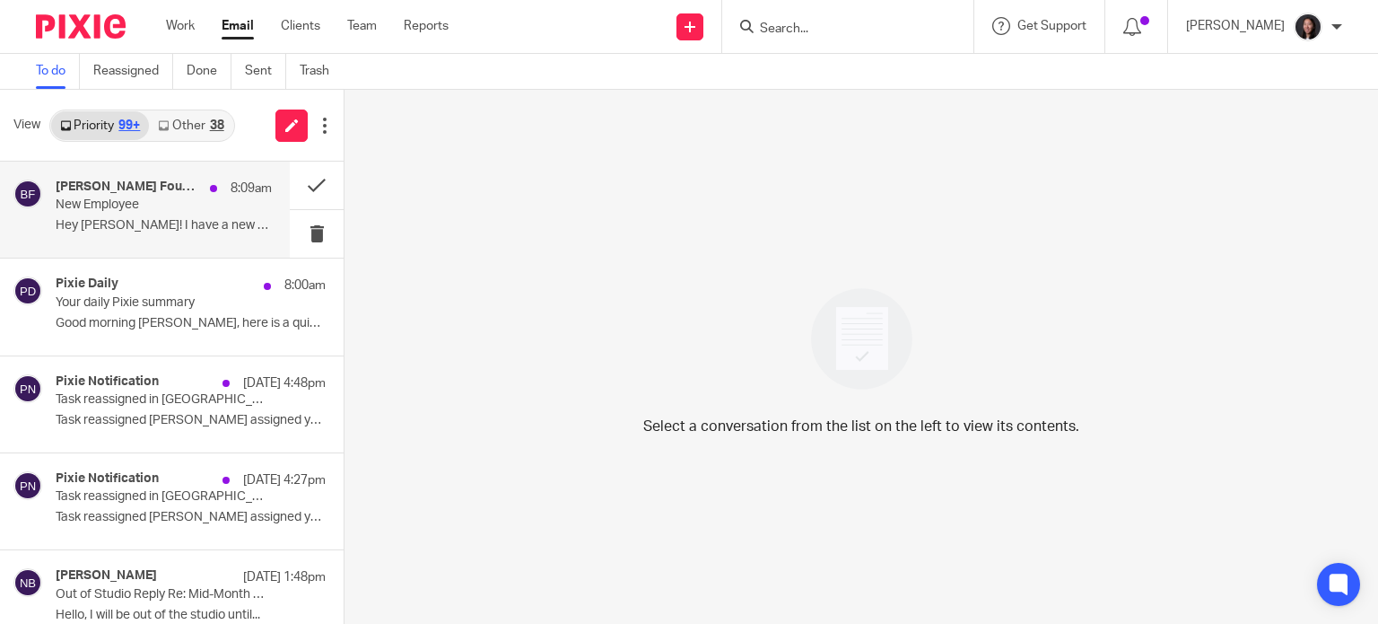
click at [148, 209] on p "New Employee" at bounding box center [142, 204] width 173 height 15
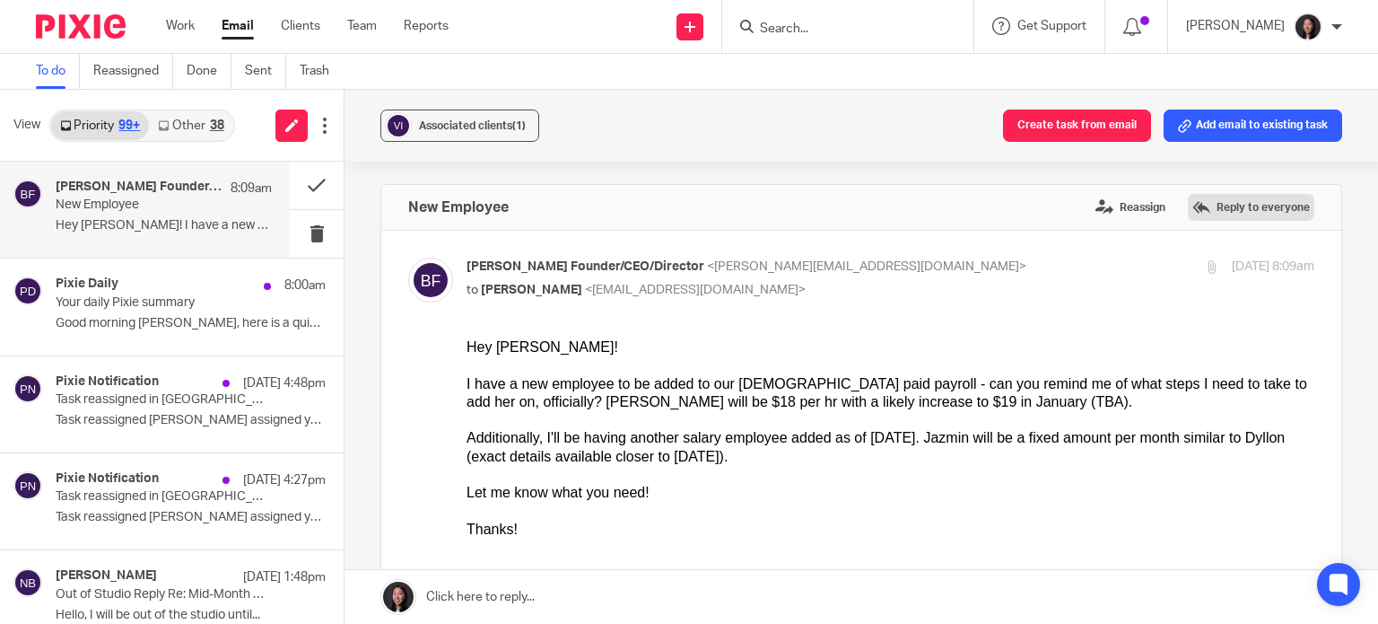
click at [1202, 207] on label "Reply to everyone" at bounding box center [1251, 207] width 126 height 27
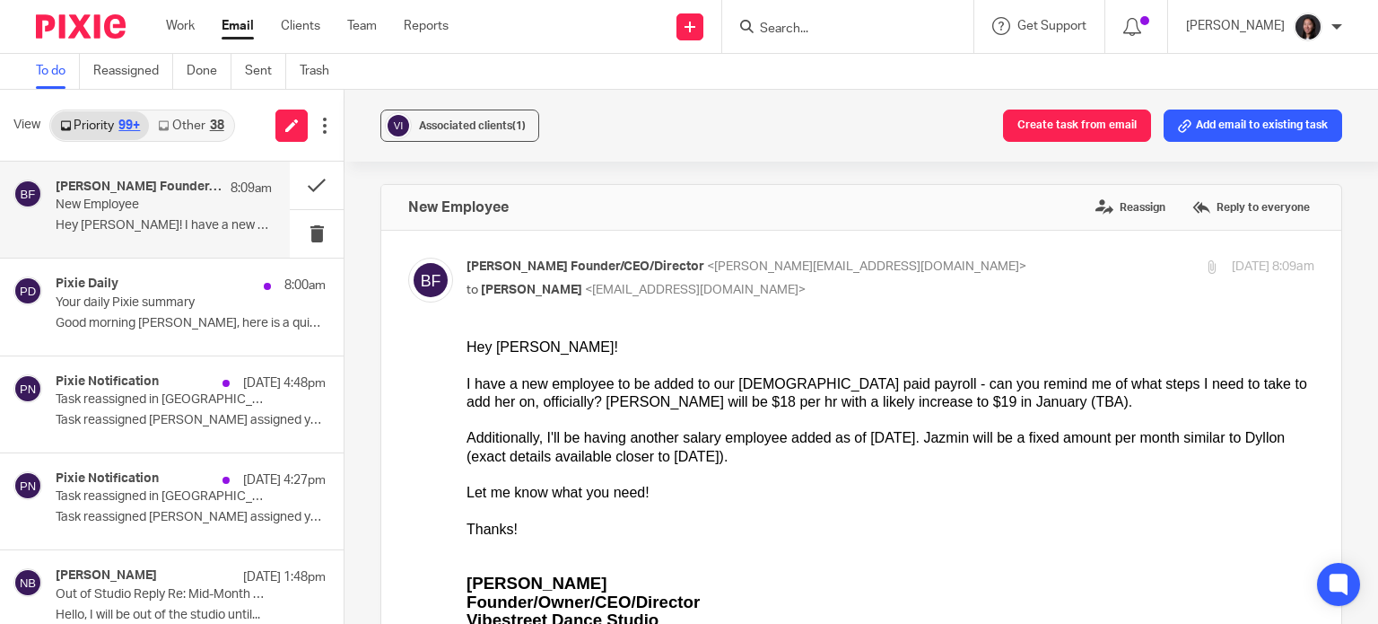
scroll to position [915, 0]
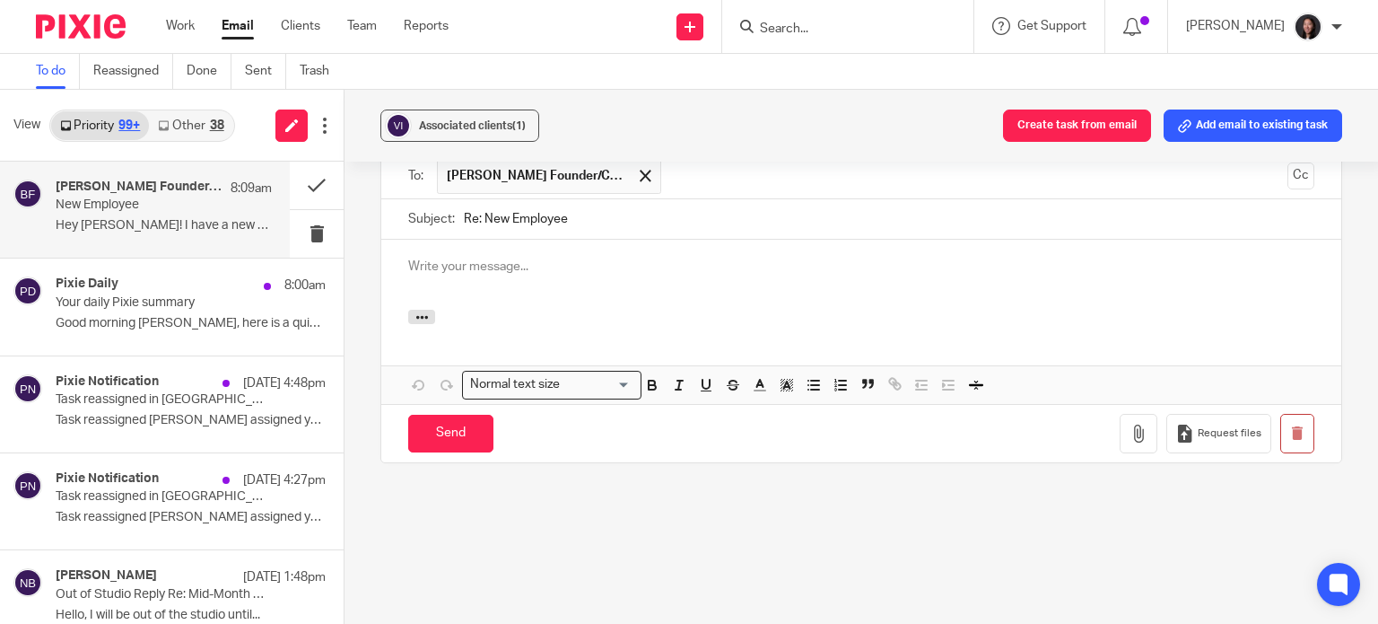
click at [505, 265] on p at bounding box center [861, 266] width 906 height 18
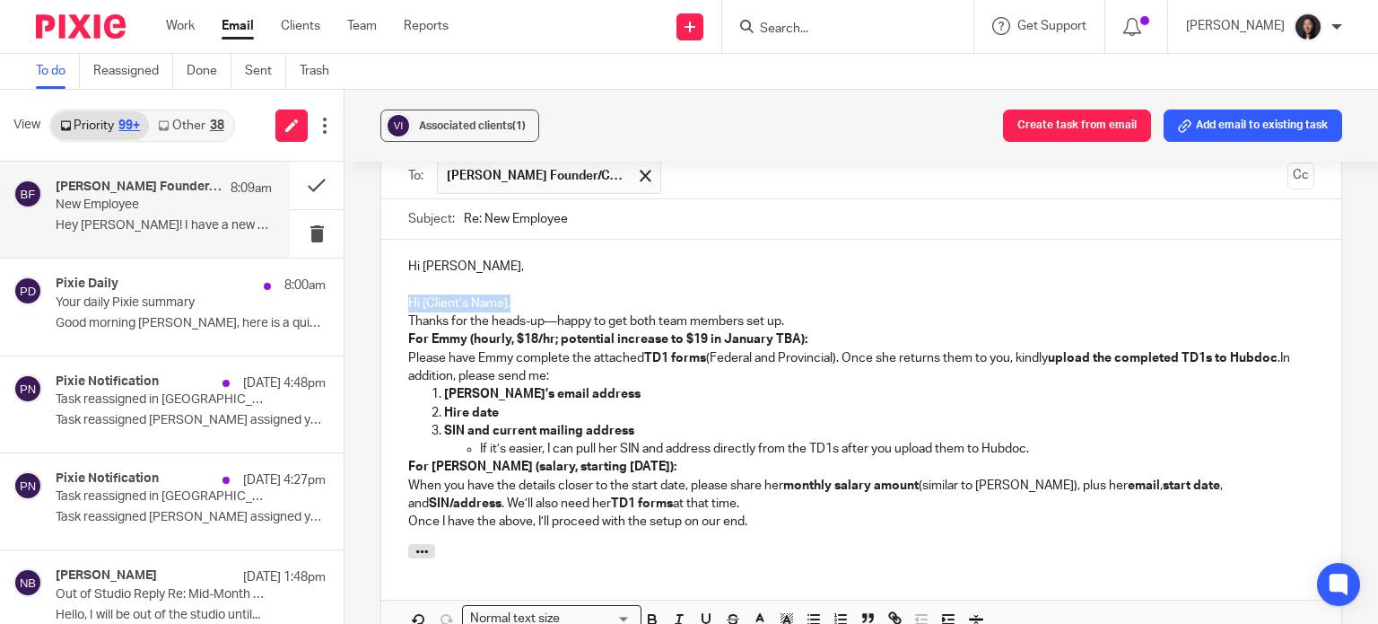
drag, startPoint x: 398, startPoint y: 298, endPoint x: 528, endPoint y: 308, distance: 129.6
click at [528, 308] on div "Hi Brooke, Hi [Client’s Name], Thanks for the heads-up—happy to get both team m…" at bounding box center [861, 392] width 960 height 304
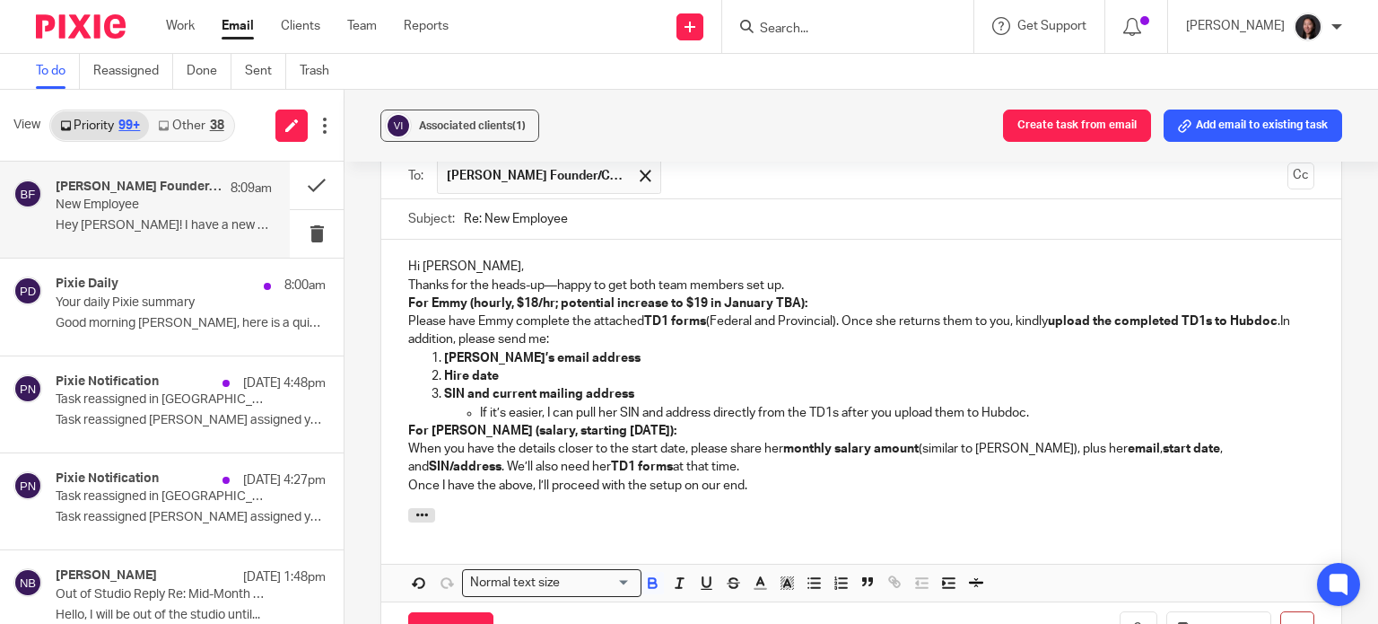
click at [399, 294] on div "Hi Brooke, Thanks for the heads-up—happy to get both team members set up. For E…" at bounding box center [861, 373] width 960 height 267
drag, startPoint x: 398, startPoint y: 283, endPoint x: 416, endPoint y: 293, distance: 20.9
click at [402, 289] on div "Hi Brooke, Thanks for the heads-up—happy to get both team members set up. For E…" at bounding box center [861, 373] width 960 height 267
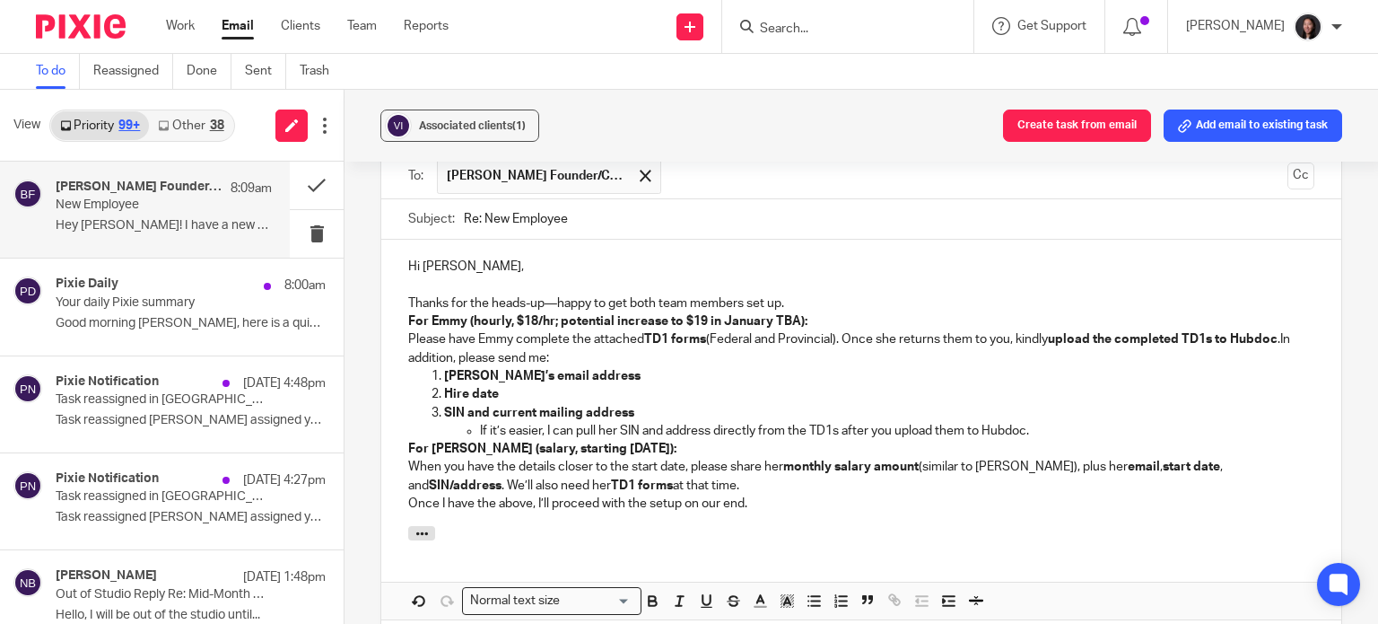
click at [798, 289] on p at bounding box center [861, 285] width 906 height 18
drag, startPoint x: 785, startPoint y: 308, endPoint x: 816, endPoint y: 286, distance: 37.3
click at [788, 306] on p "Thanks for the heads-up—happy to get both team members set up." at bounding box center [861, 303] width 906 height 18
drag, startPoint x: 815, startPoint y: 317, endPoint x: 477, endPoint y: 326, distance: 337.5
click at [477, 326] on p "For Emmy (hourly, $18/hr; potential increase to $19 in January TBA): Please hav…" at bounding box center [861, 339] width 906 height 55
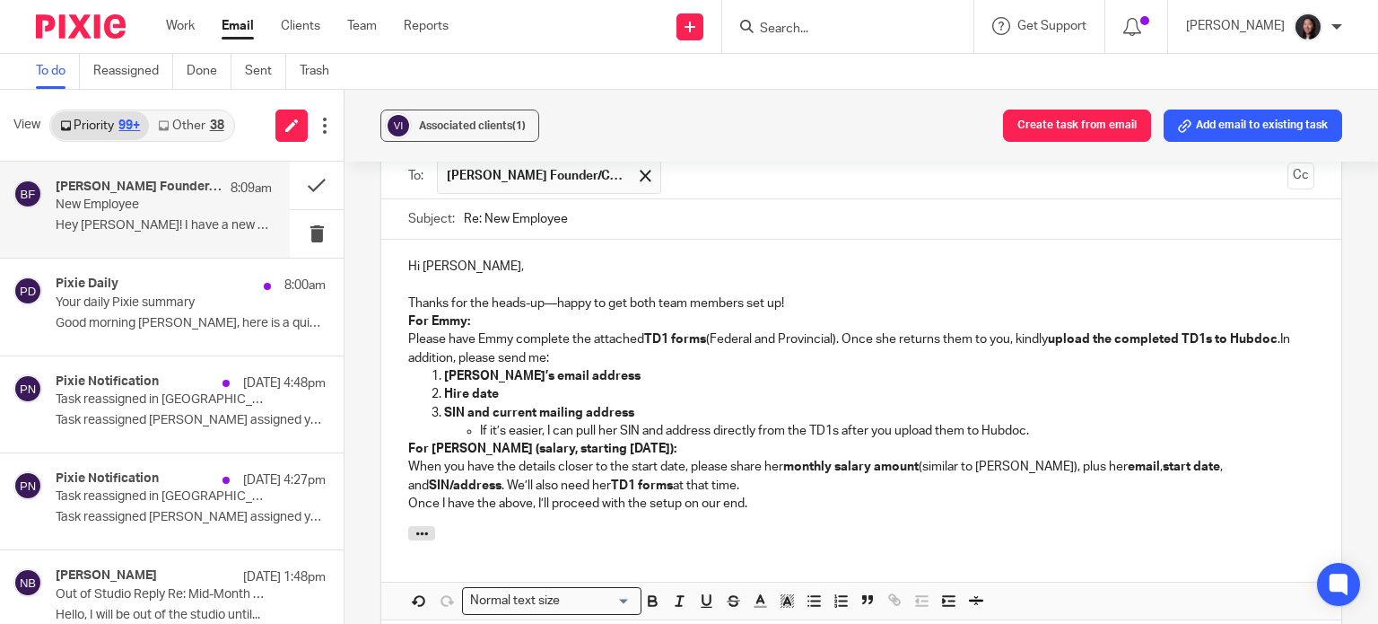
click at [392, 338] on div "Hi Brooke, Thanks for the heads-up—happy to get both team members set up! For E…" at bounding box center [861, 383] width 960 height 286
click at [402, 321] on div "Hi Brooke, Thanks for the heads-up—happy to get both team members set up! For E…" at bounding box center [861, 383] width 960 height 286
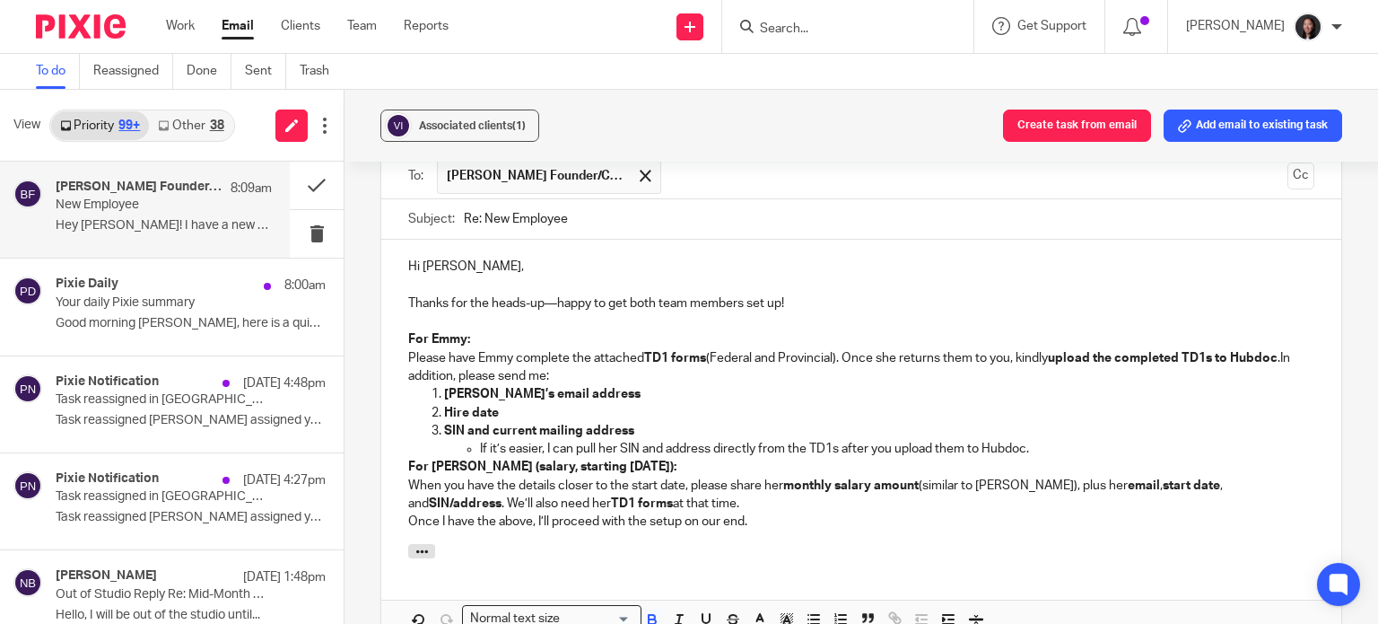
click at [543, 448] on p "If it’s easier, I can pull her SIN and address directly from the TD1s after you…" at bounding box center [897, 449] width 834 height 18
click at [398, 462] on div "Hi Brooke, Thanks for the heads-up—happy to get both team members set up! For E…" at bounding box center [861, 392] width 960 height 304
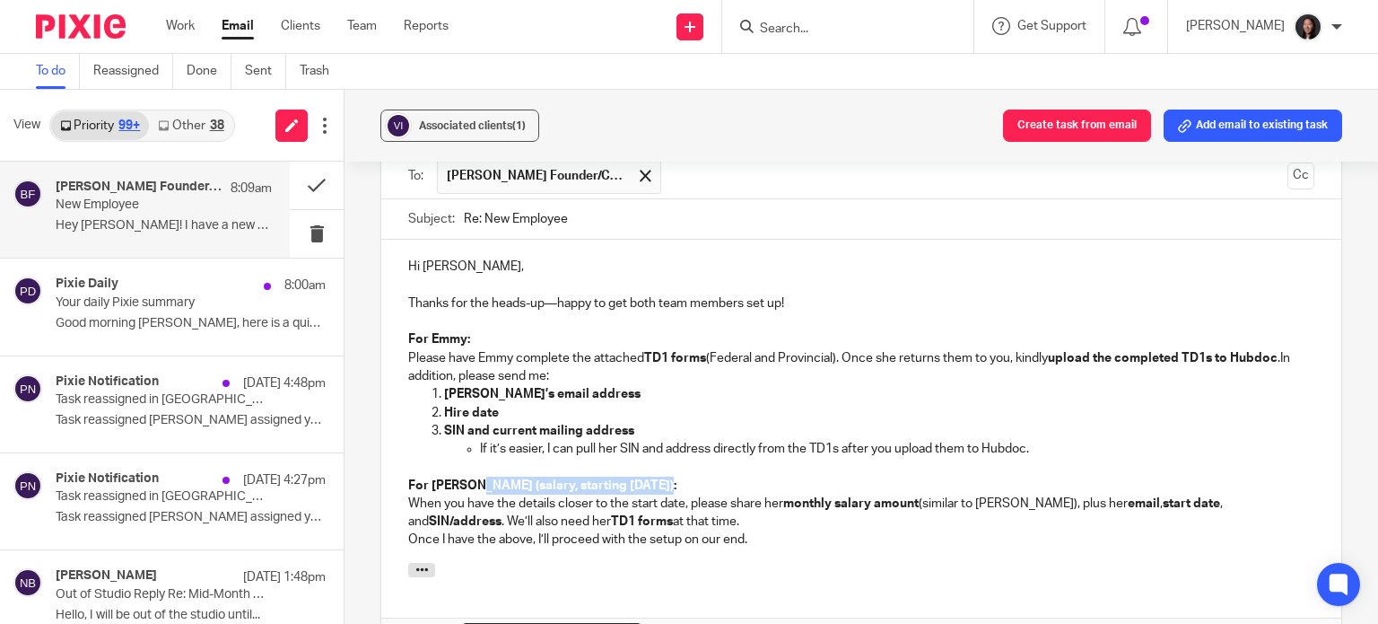
drag, startPoint x: 667, startPoint y: 476, endPoint x: 474, endPoint y: 483, distance: 193.0
click at [474, 483] on p "For Jazmin (salary, starting Nov 16, 2025): When you have the details closer to…" at bounding box center [861, 503] width 906 height 55
click at [1163, 505] on strong "start date" at bounding box center [1191, 503] width 57 height 13
click at [396, 536] on div "Hi Brooke, Thanks for the heads-up—happy to get both team members set up! For E…" at bounding box center [861, 401] width 960 height 322
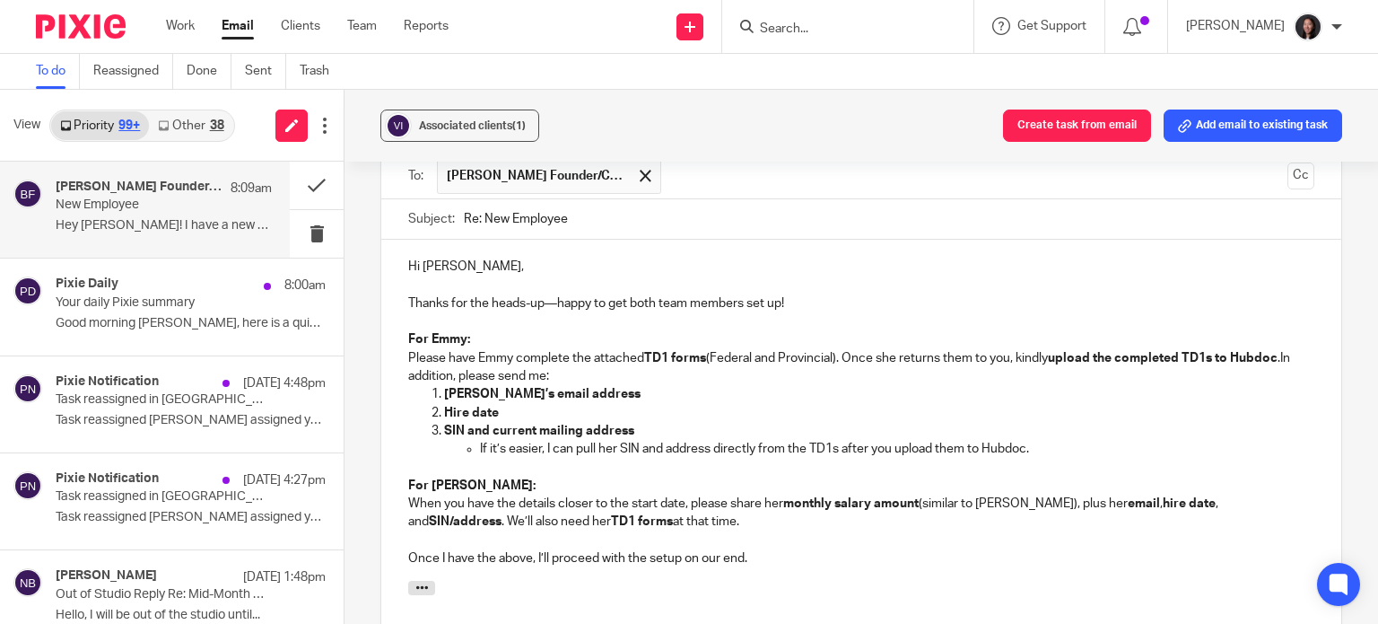
click at [657, 523] on p "For Jazmin: When you have the details closer to the start date, please share he…" at bounding box center [861, 503] width 906 height 55
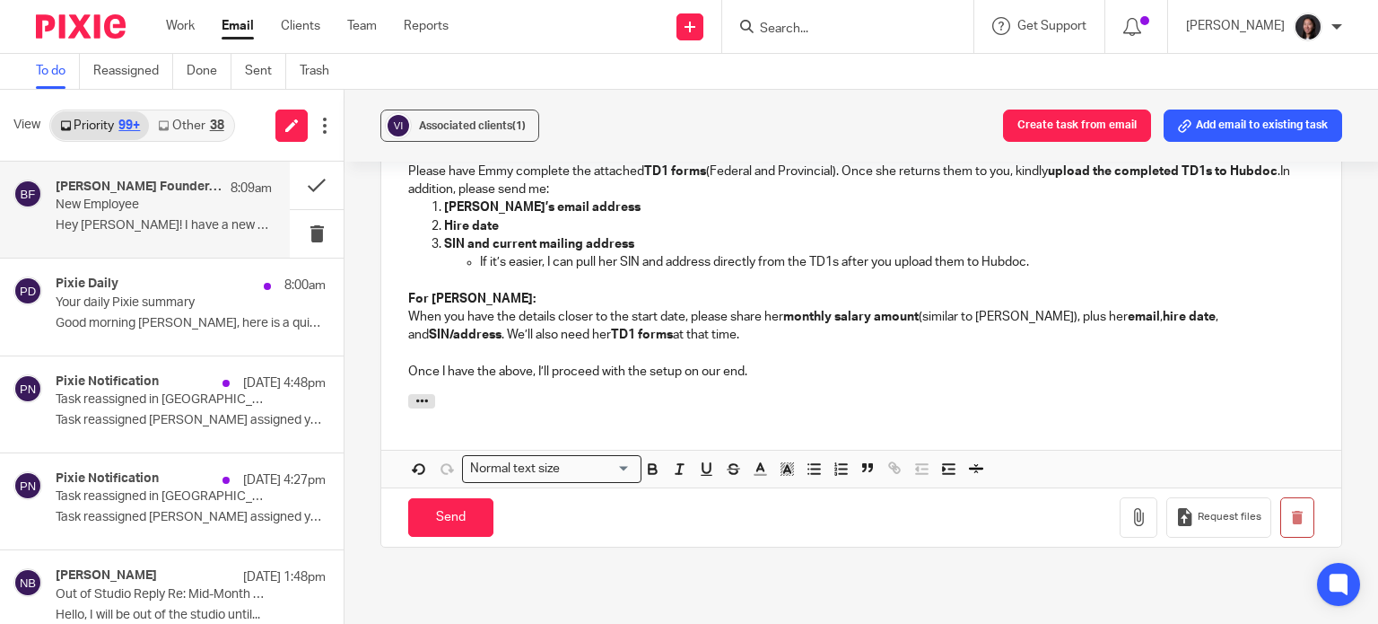
scroll to position [1124, 0]
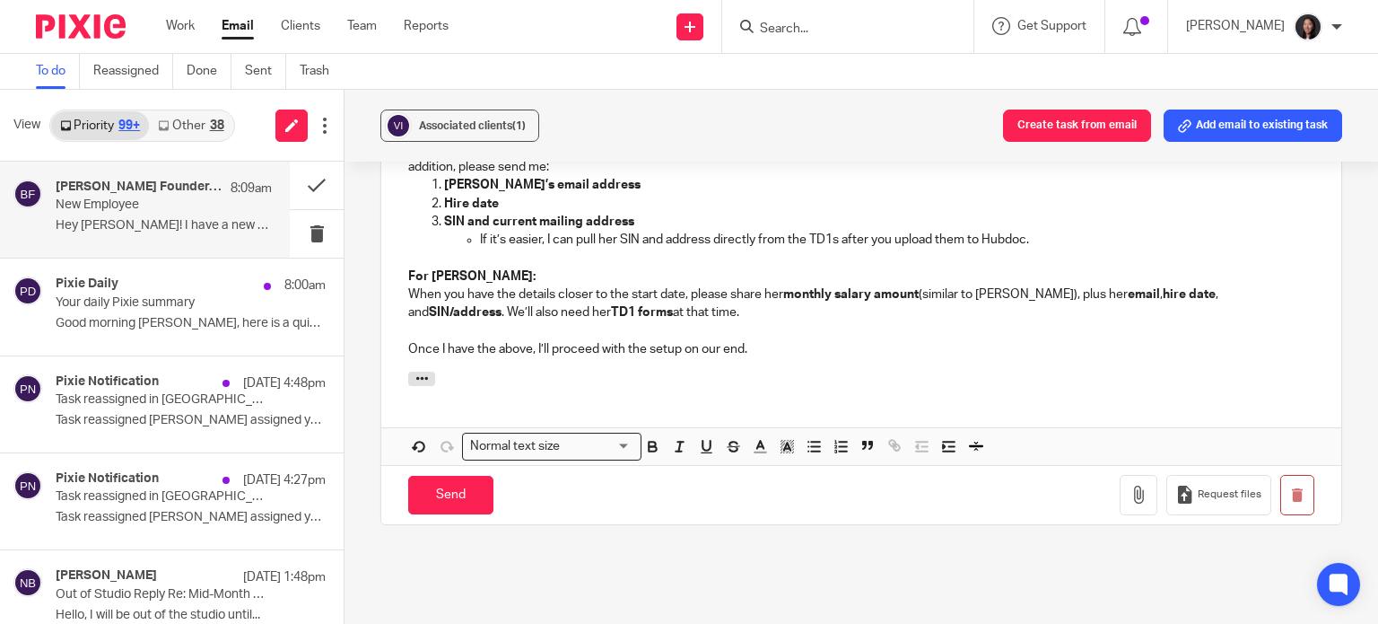
click at [765, 342] on p "Once I have the above, I’ll proceed with the setup on our end." at bounding box center [861, 349] width 906 height 18
click at [1120, 500] on button "button" at bounding box center [1139, 495] width 38 height 40
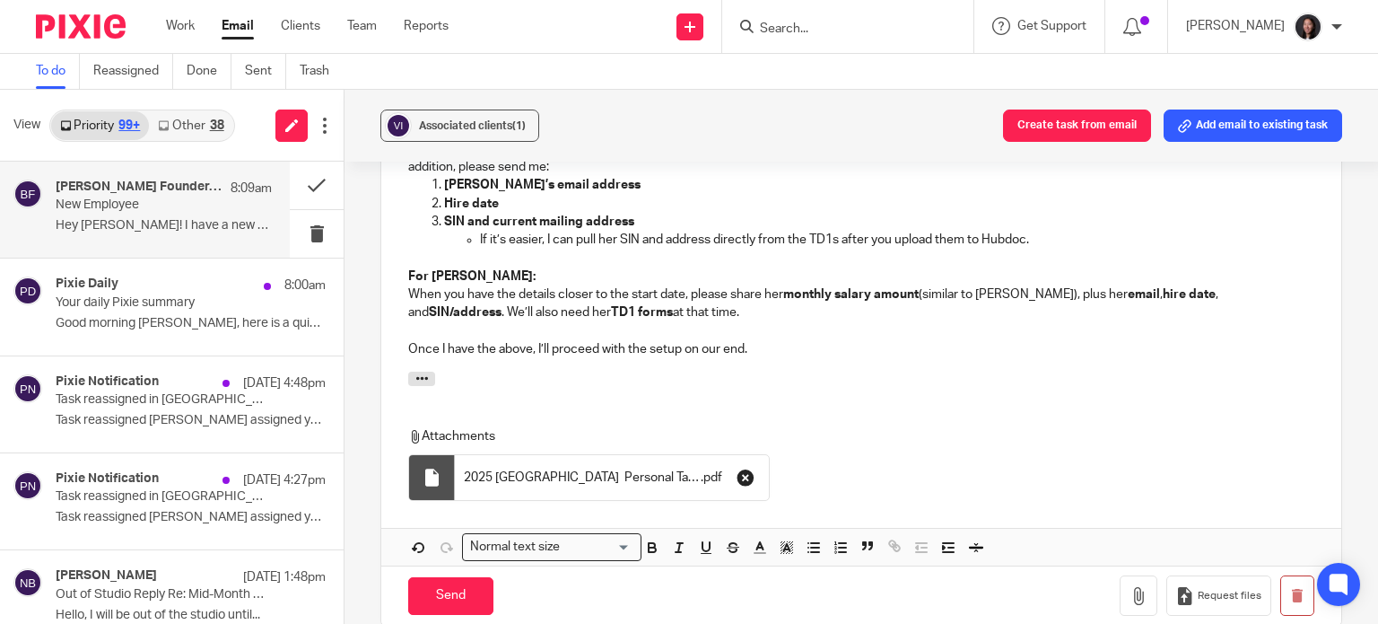
click at [746, 483] on icon "button" at bounding box center [746, 477] width 18 height 18
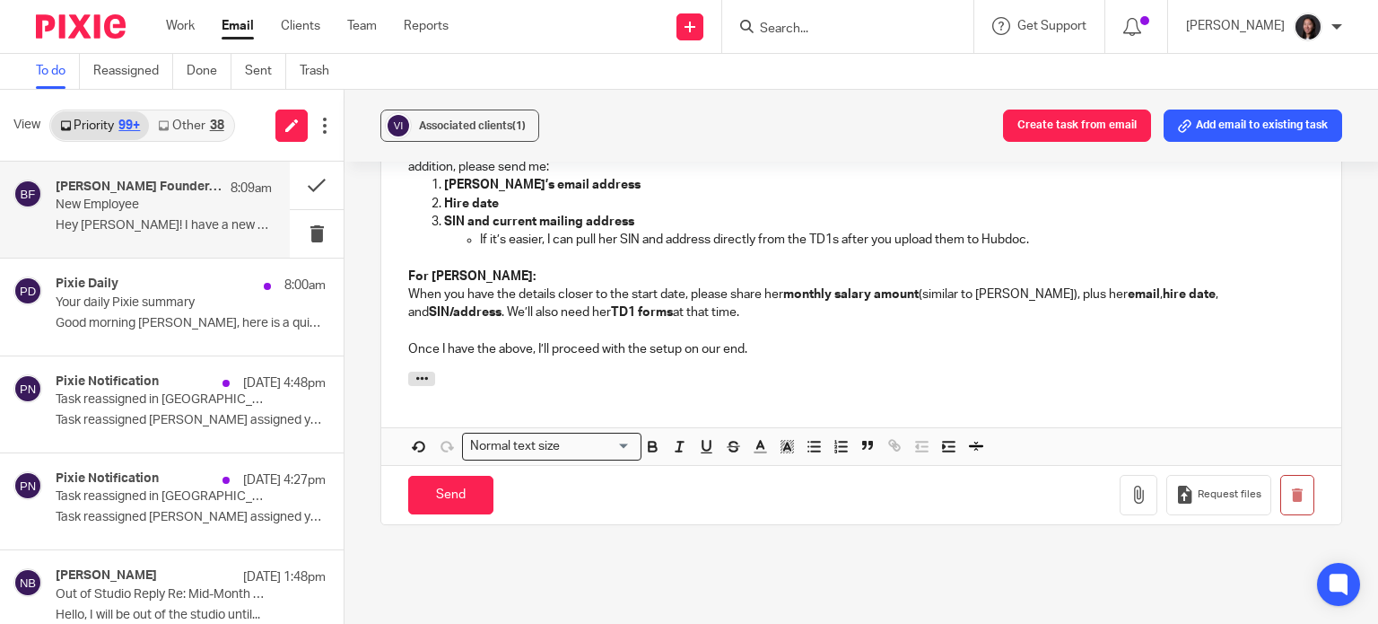
click at [781, 350] on p "Once I have the above, I’ll proceed with the setup on our end." at bounding box center [861, 349] width 906 height 18
click at [1130, 499] on icon "button" at bounding box center [1139, 494] width 18 height 18
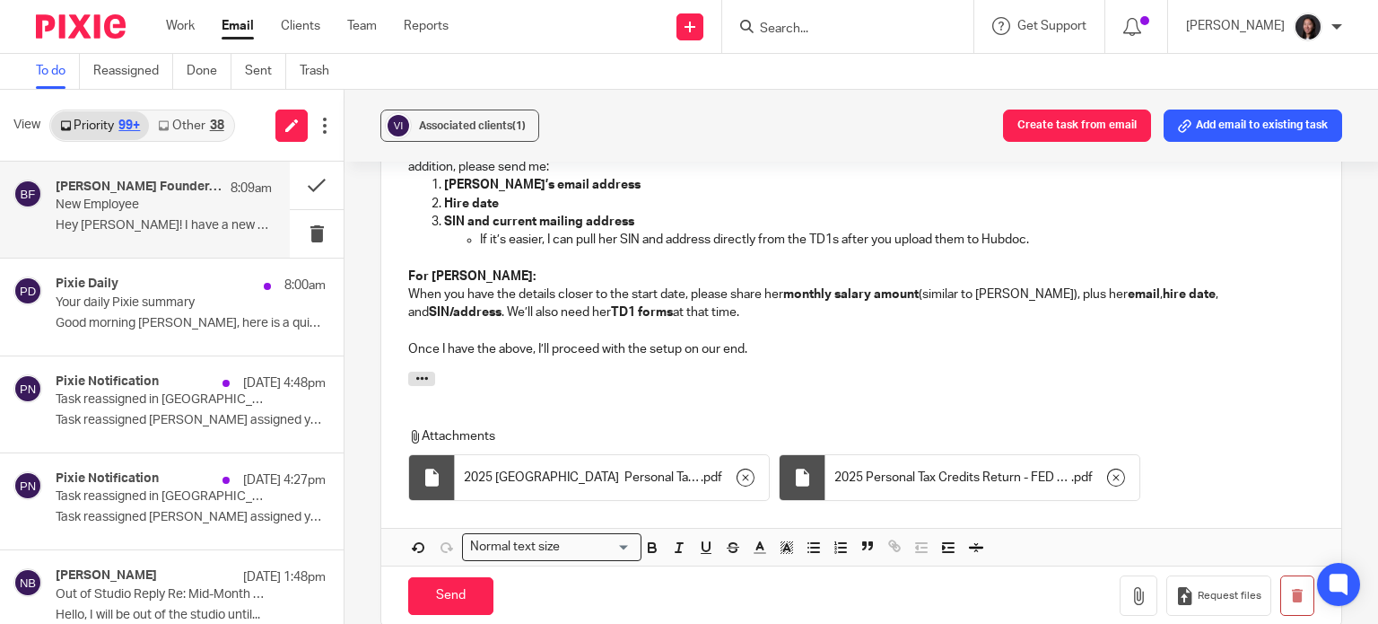
click at [772, 348] on p "Once I have the above, I’ll proceed with the setup on our end." at bounding box center [861, 349] width 906 height 18
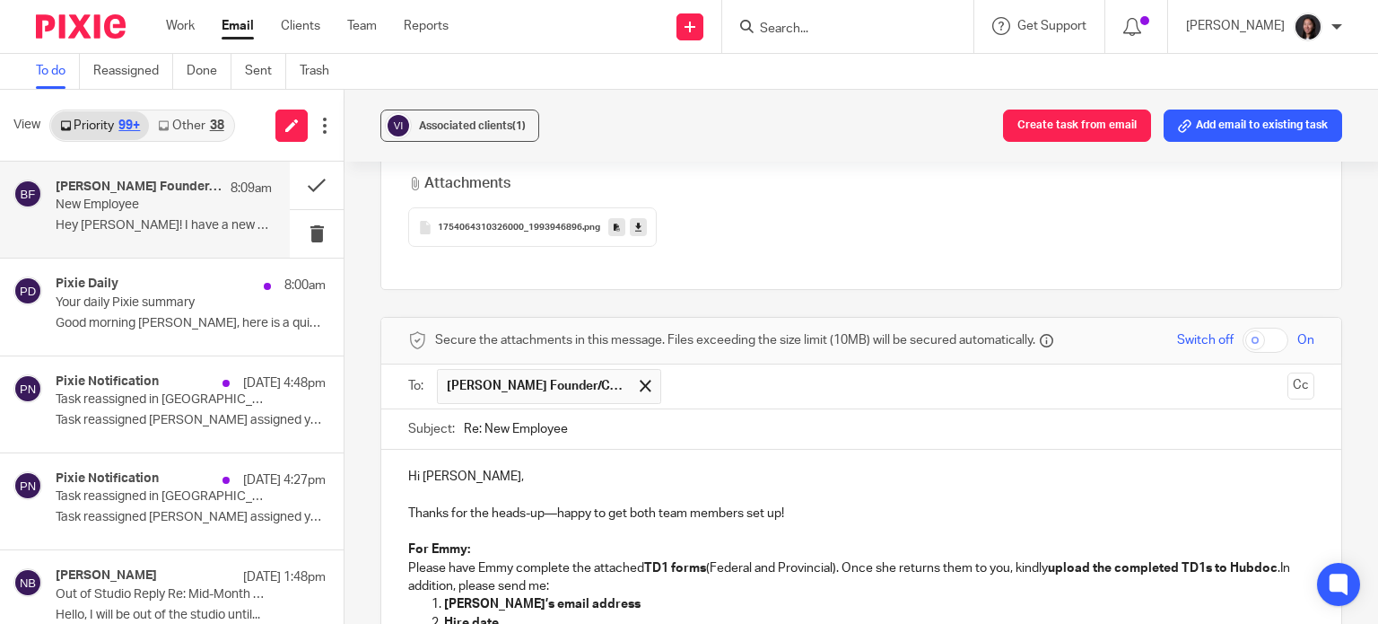
scroll to position [915, 0]
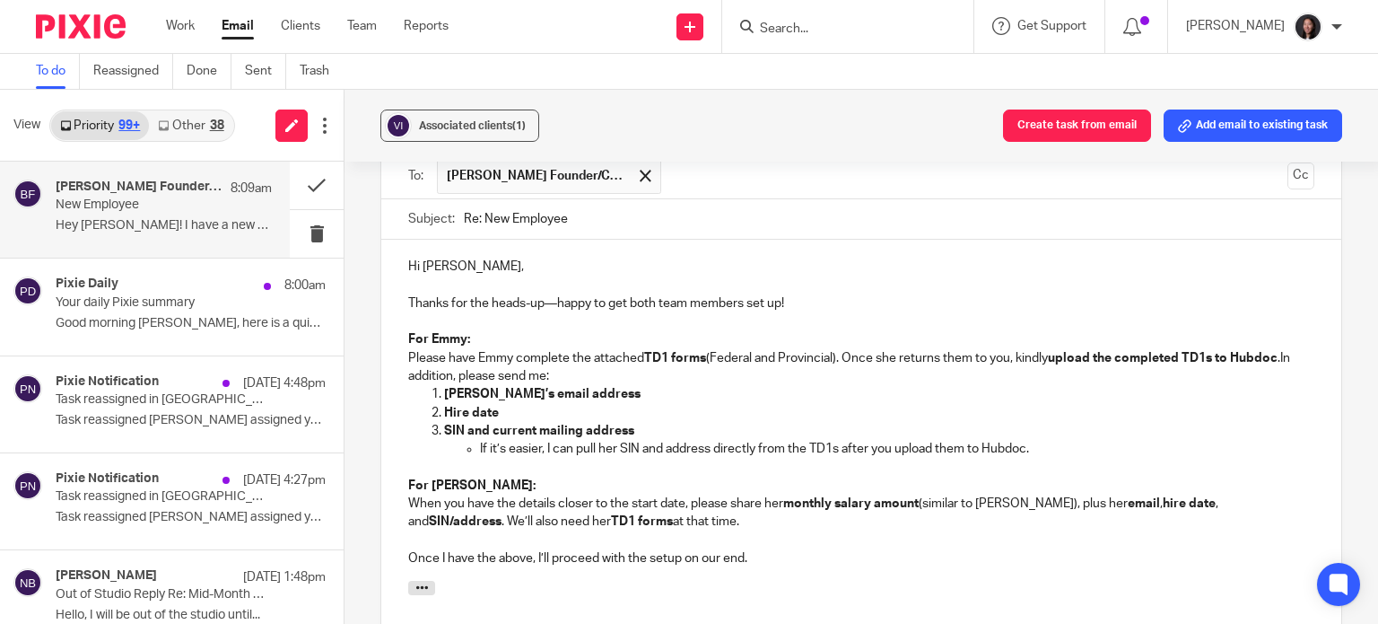
click at [650, 430] on p "SIN and current mailing address" at bounding box center [879, 431] width 870 height 18
click at [535, 428] on strong "SIN and current mailing address" at bounding box center [539, 430] width 190 height 13
click at [578, 429] on strong "SIN and current mailing address" at bounding box center [539, 430] width 190 height 13
click at [456, 374] on p "For Emmy: Please have Emmy complete the attached TD1 forms (Federal and Provinc…" at bounding box center [861, 357] width 906 height 55
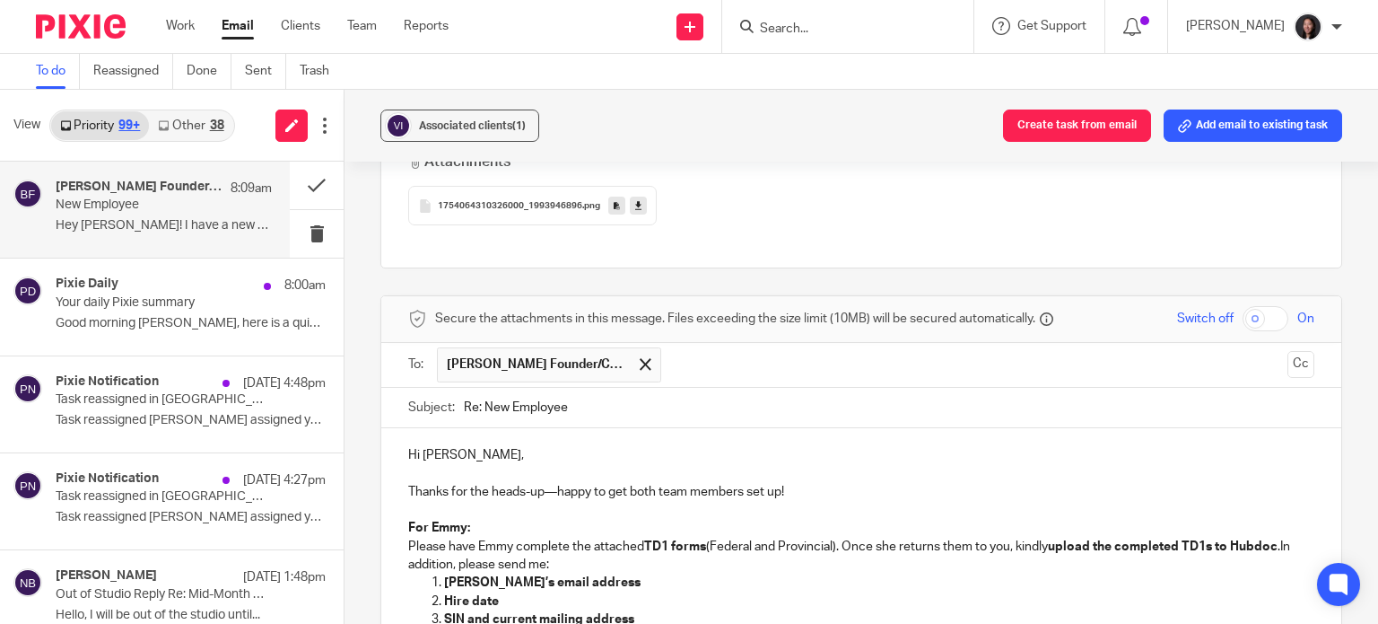
scroll to position [937, 0]
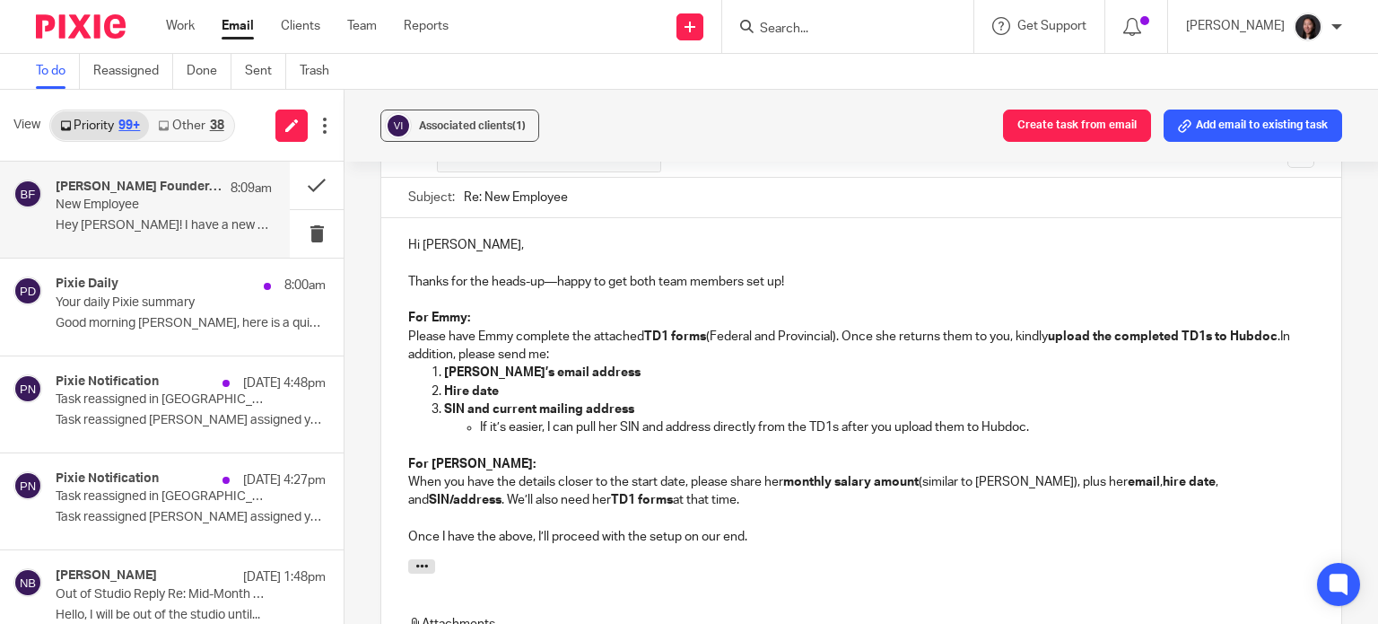
click at [578, 405] on strong "SIN and current mailing address" at bounding box center [539, 409] width 190 height 13
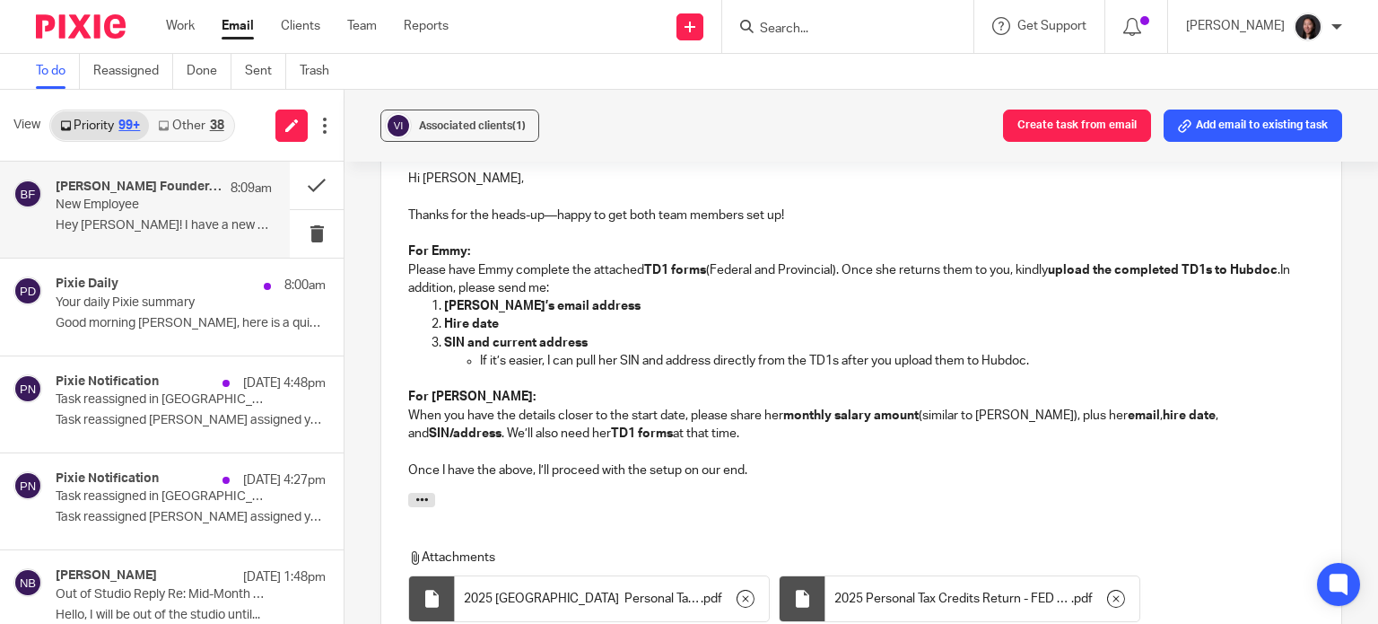
scroll to position [1046, 0]
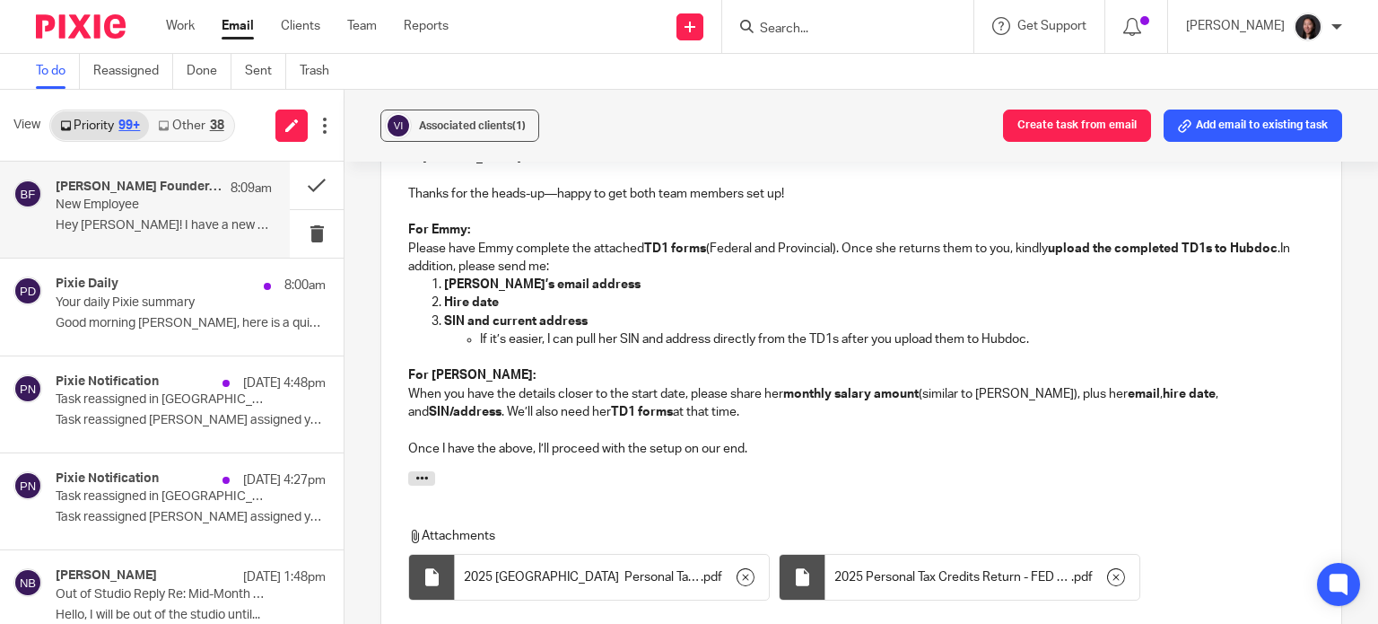
click at [605, 320] on p "SIN and current address" at bounding box center [879, 321] width 870 height 18
click at [1051, 340] on p "If it’s easier, I can pull her SIN and address directly from the TD1s after you…" at bounding box center [897, 339] width 834 height 18
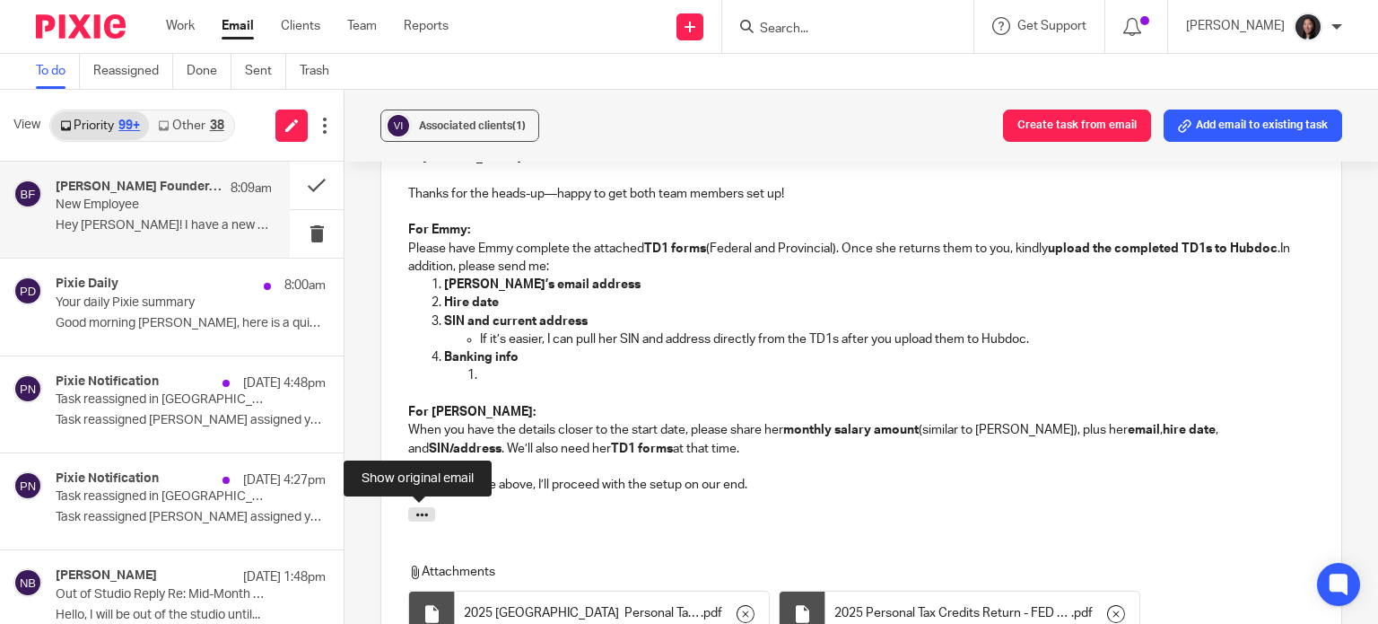
click at [480, 369] on li at bounding box center [897, 375] width 834 height 18
click at [523, 358] on p "Banking info" at bounding box center [879, 357] width 870 height 18
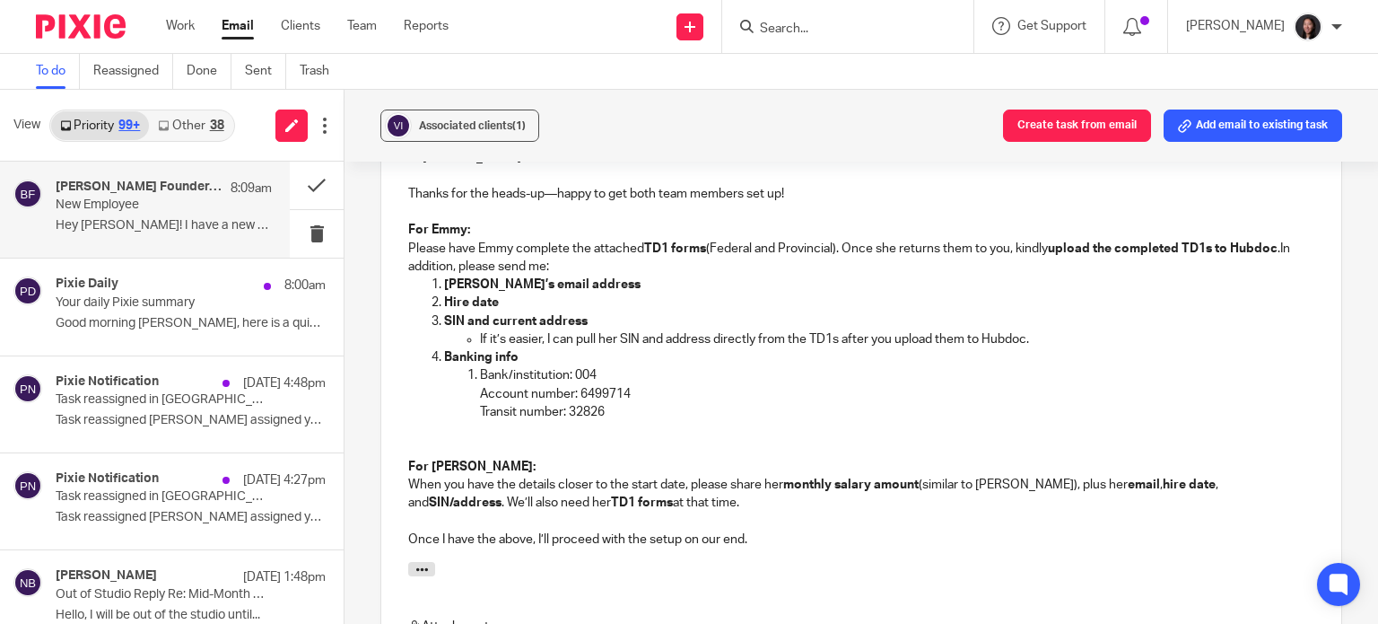
click at [480, 366] on p "Bank/institution: 004" at bounding box center [897, 375] width 834 height 18
click at [569, 371] on p "Bank/institution: 004" at bounding box center [879, 375] width 870 height 18
click at [642, 385] on p "Account number: 6499714" at bounding box center [897, 394] width 834 height 18
drag, startPoint x: 478, startPoint y: 391, endPoint x: 517, endPoint y: 396, distance: 38.8
click at [480, 391] on p "Account number" at bounding box center [897, 394] width 834 height 18
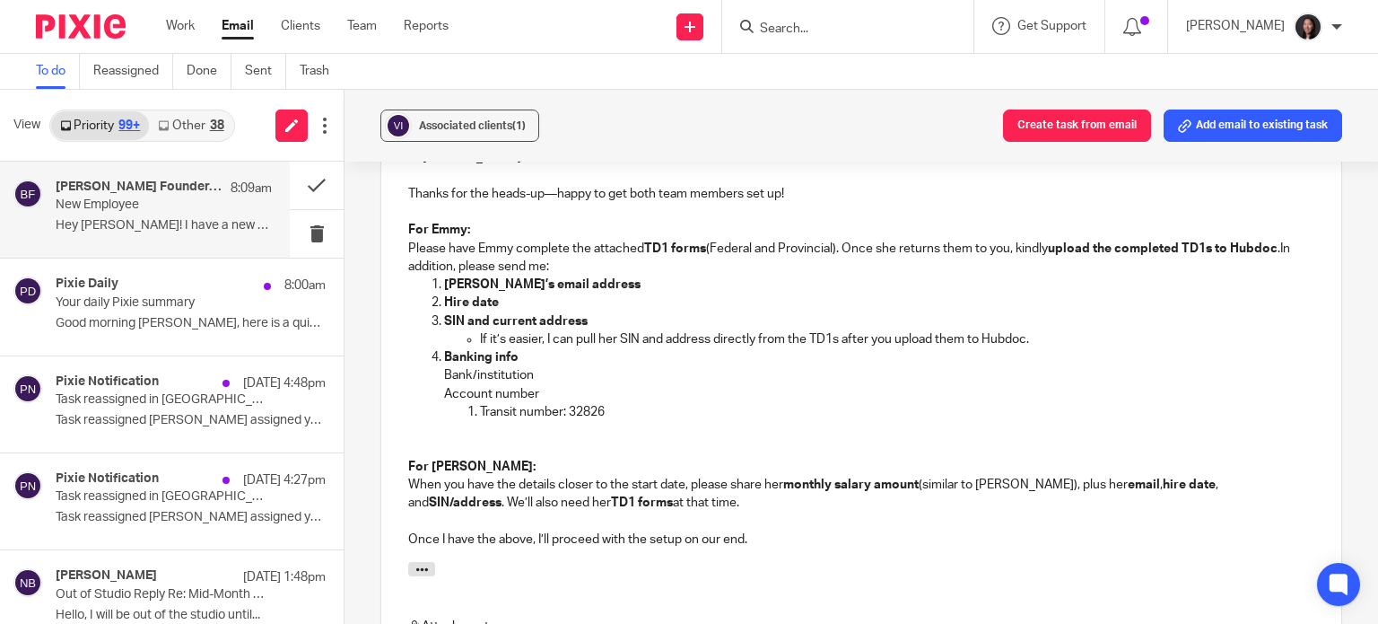
click at [615, 410] on p "Transit number: 32826" at bounding box center [897, 412] width 834 height 18
click at [481, 415] on p "Transit number" at bounding box center [897, 412] width 834 height 18
click at [491, 416] on p "Transit number" at bounding box center [897, 412] width 834 height 18
click at [480, 415] on p "Transit number" at bounding box center [897, 412] width 834 height 18
click at [494, 435] on p at bounding box center [897, 430] width 834 height 18
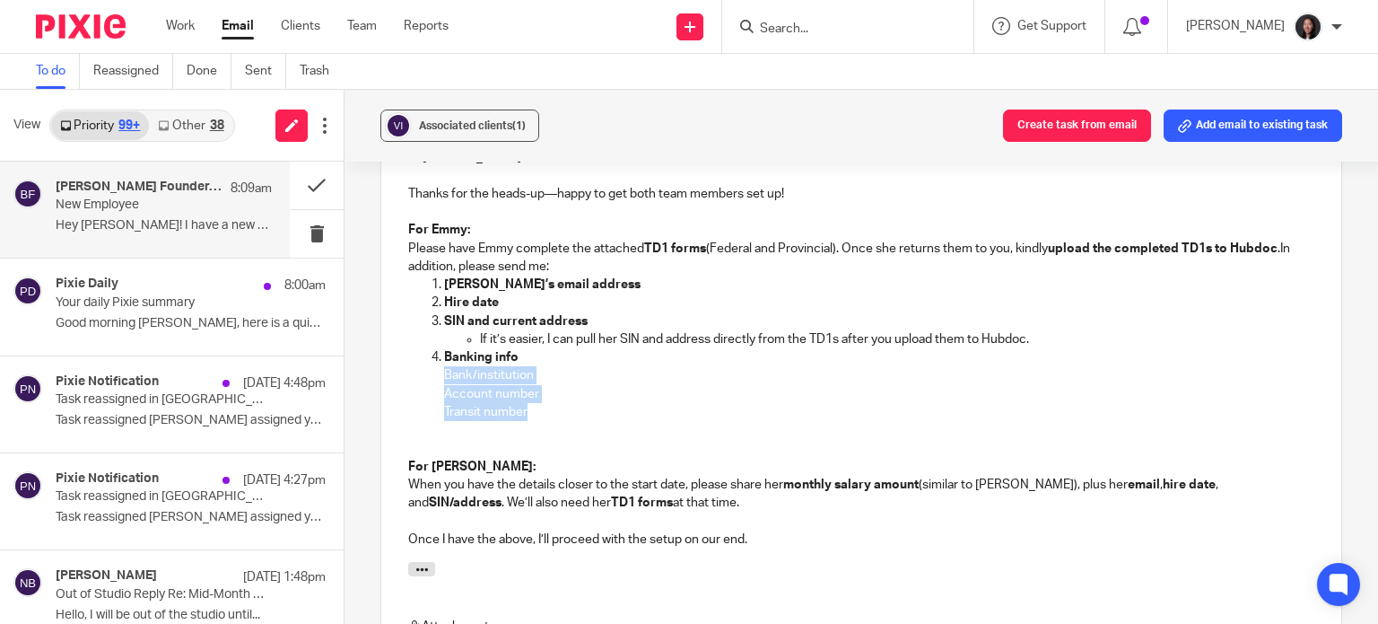
drag, startPoint x: 426, startPoint y: 375, endPoint x: 535, endPoint y: 410, distance: 114.1
click at [535, 410] on ol "Emmy’s email address Hire date SIN and current address If it’s easier, I can pu…" at bounding box center [861, 356] width 906 height 163
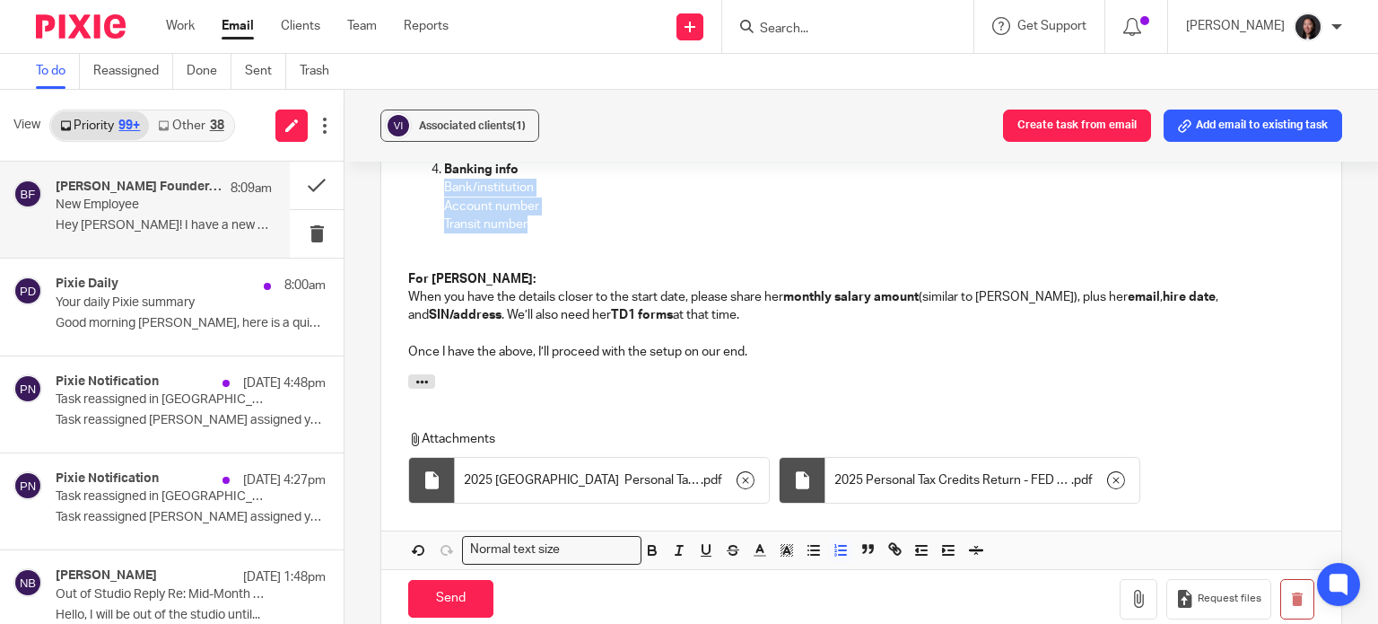
scroll to position [1465, 0]
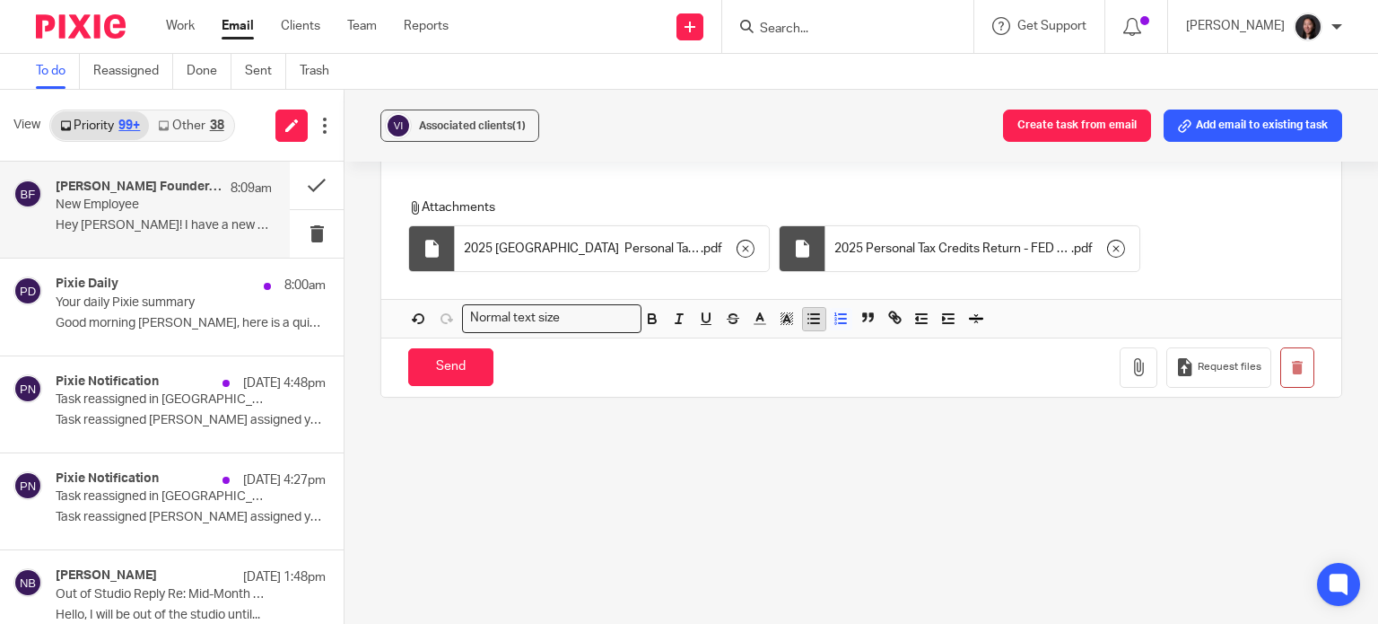
click at [810, 318] on icon "button" at bounding box center [814, 318] width 16 height 16
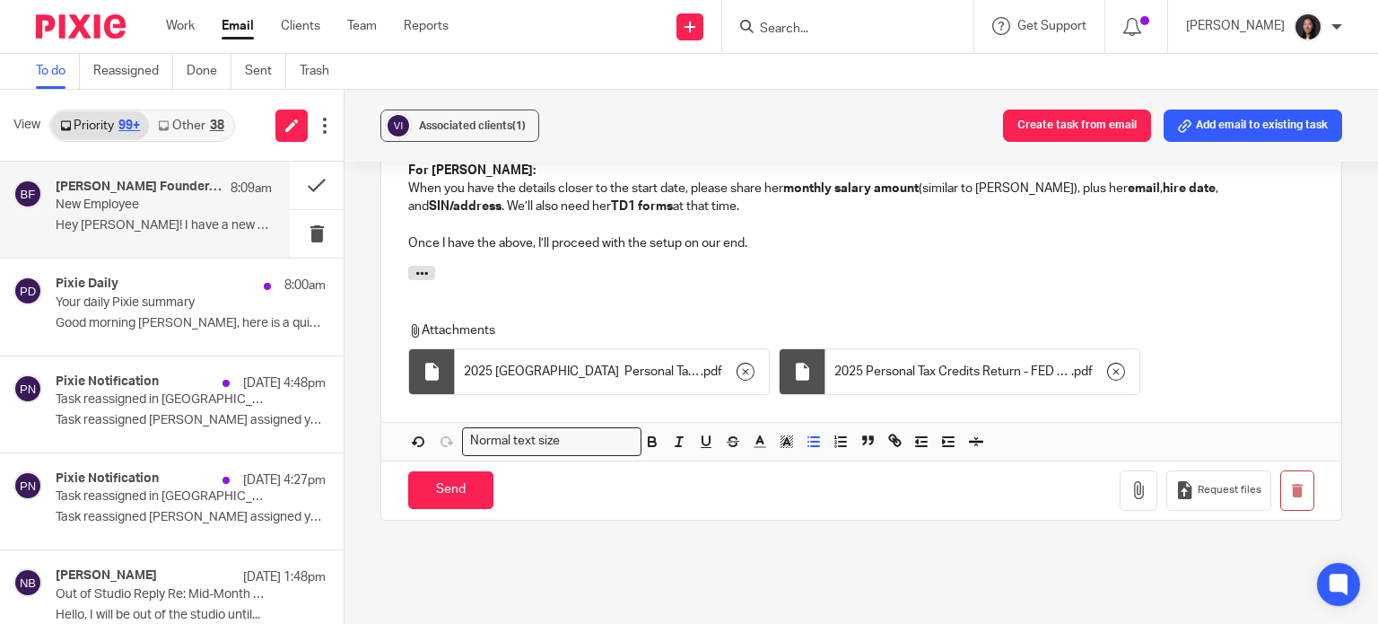
scroll to position [1468, 0]
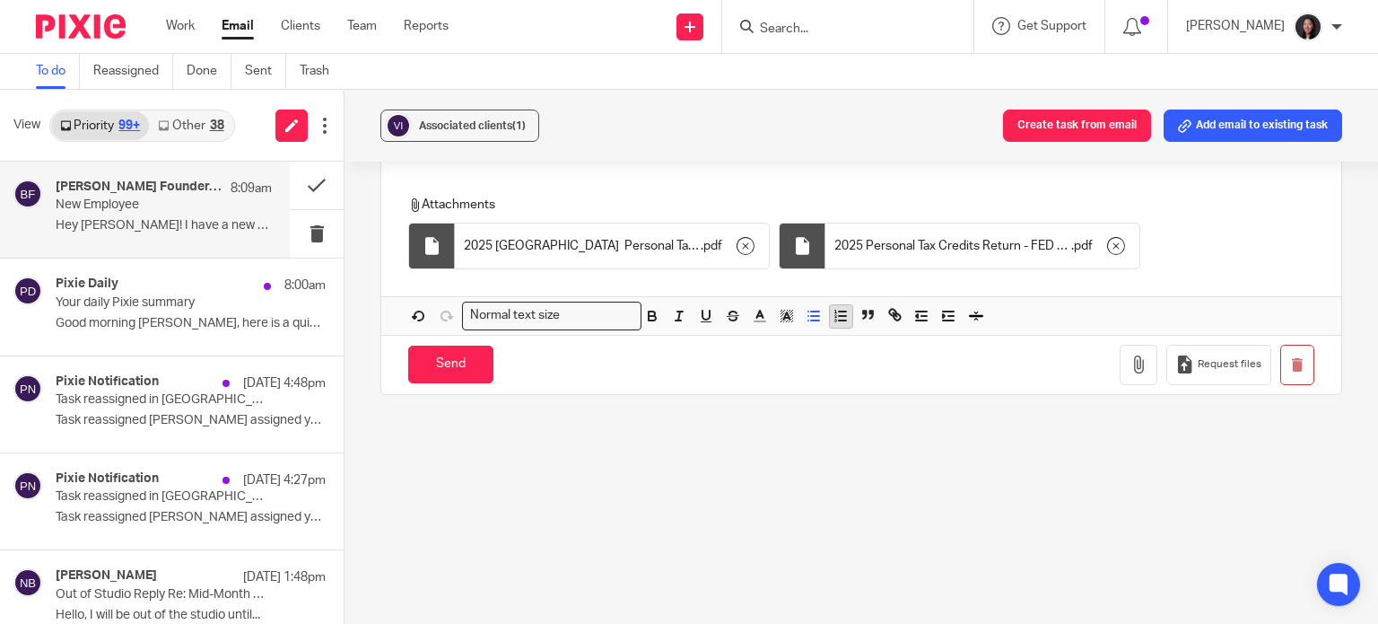
click at [839, 316] on line "button" at bounding box center [842, 316] width 7 height 0
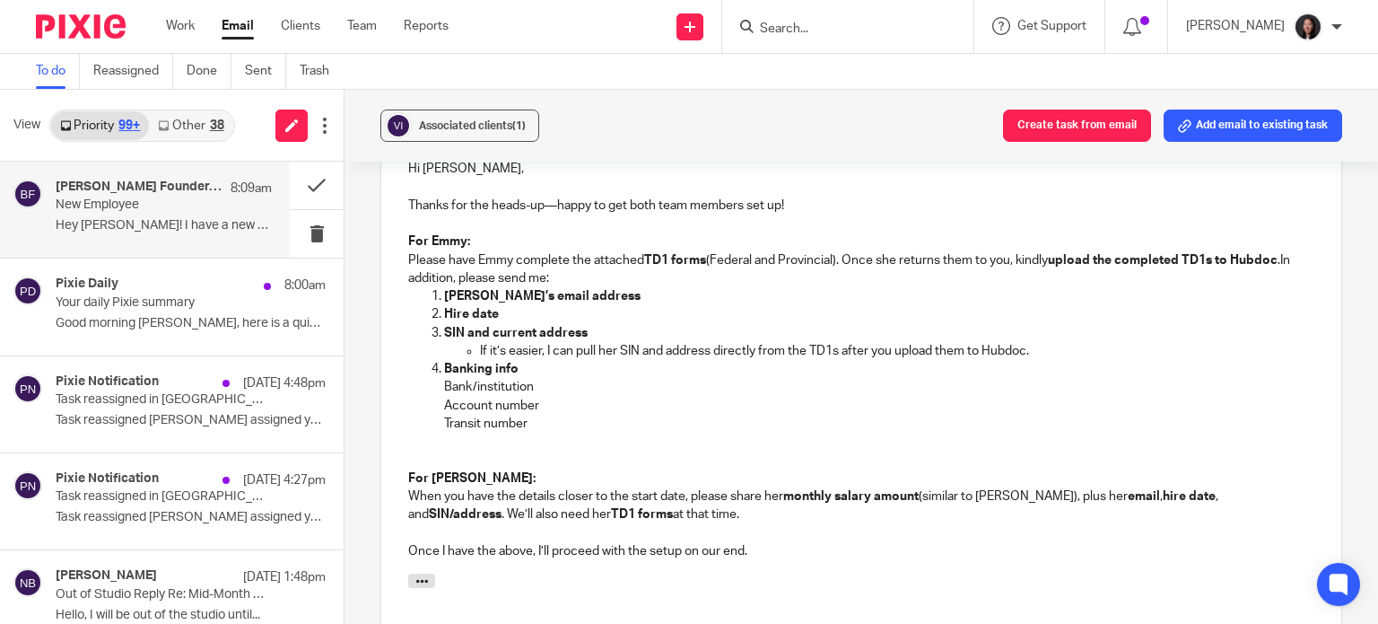
scroll to position [1049, 0]
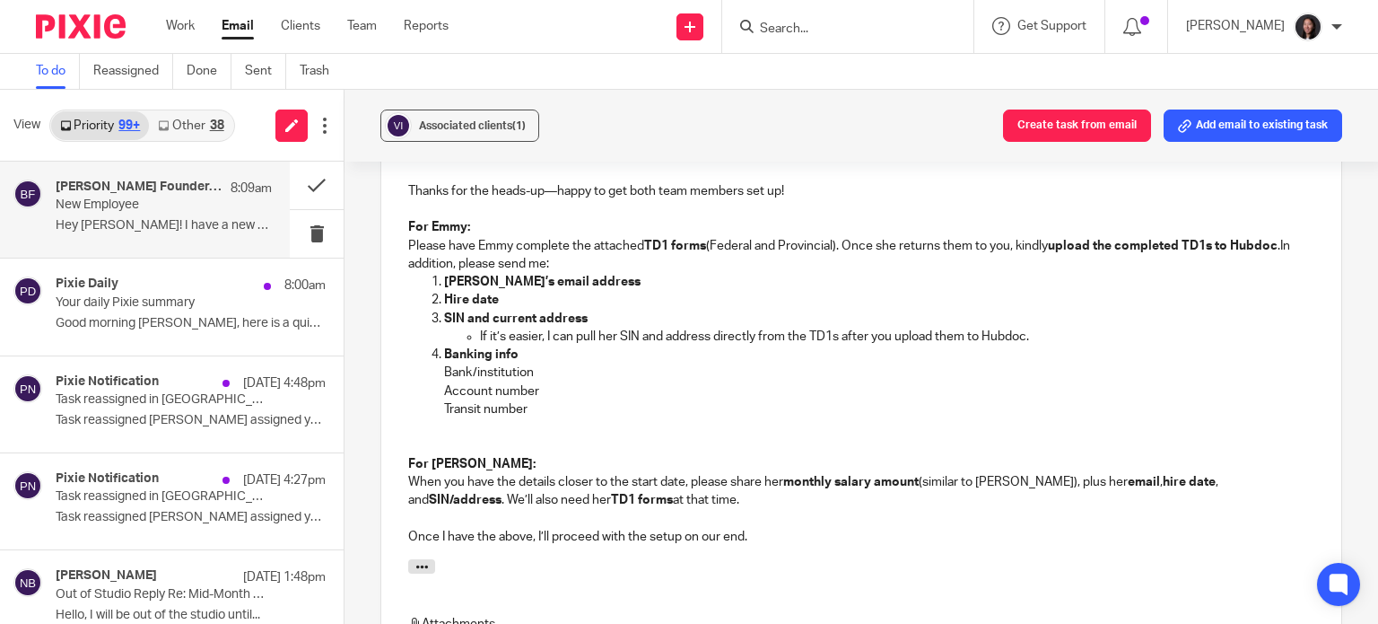
click at [560, 384] on p "Account number" at bounding box center [879, 391] width 870 height 18
click at [424, 375] on ol "Emmy’s email address Hire date SIN and current address If it’s easier, I can pu…" at bounding box center [861, 354] width 906 height 163
click at [420, 390] on ol "Emmy’s email address Hire date SIN and current address If it’s easier, I can pu…" at bounding box center [861, 354] width 906 height 163
click at [409, 418] on ol "Emmy’s email address Hire date SIN and current address If it’s easier, I can pu…" at bounding box center [861, 354] width 906 height 163
click at [422, 405] on ol "Emmy’s email address Hire date SIN and current address If it’s easier, I can pu…" at bounding box center [861, 354] width 906 height 163
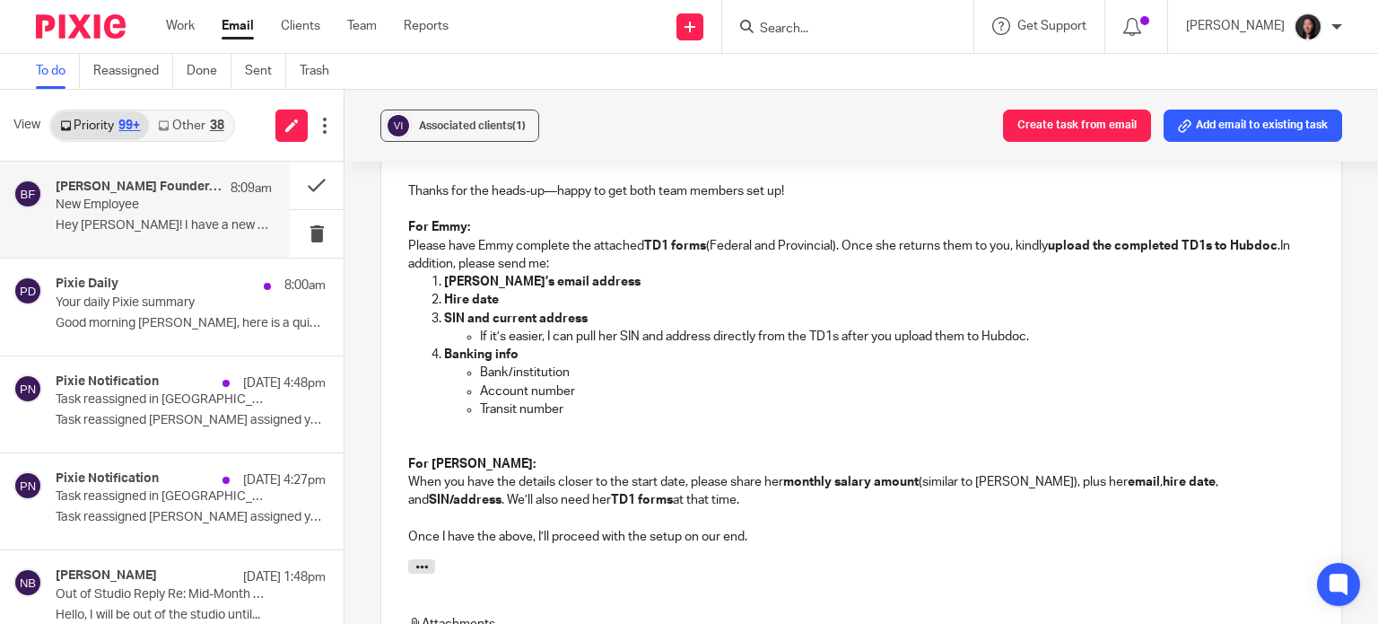
click at [502, 493] on strong "SIN/address" at bounding box center [465, 499] width 73 height 13
click at [1238, 480] on strong "SIN/address" at bounding box center [1254, 481] width 73 height 13
click at [757, 500] on p "For Jazmin: When you have the details closer to the start date, please share he…" at bounding box center [861, 482] width 906 height 55
click at [401, 444] on div "Hi Brooke, Thanks for the heads-up—happy to get both team members set up! For E…" at bounding box center [861, 343] width 960 height 432
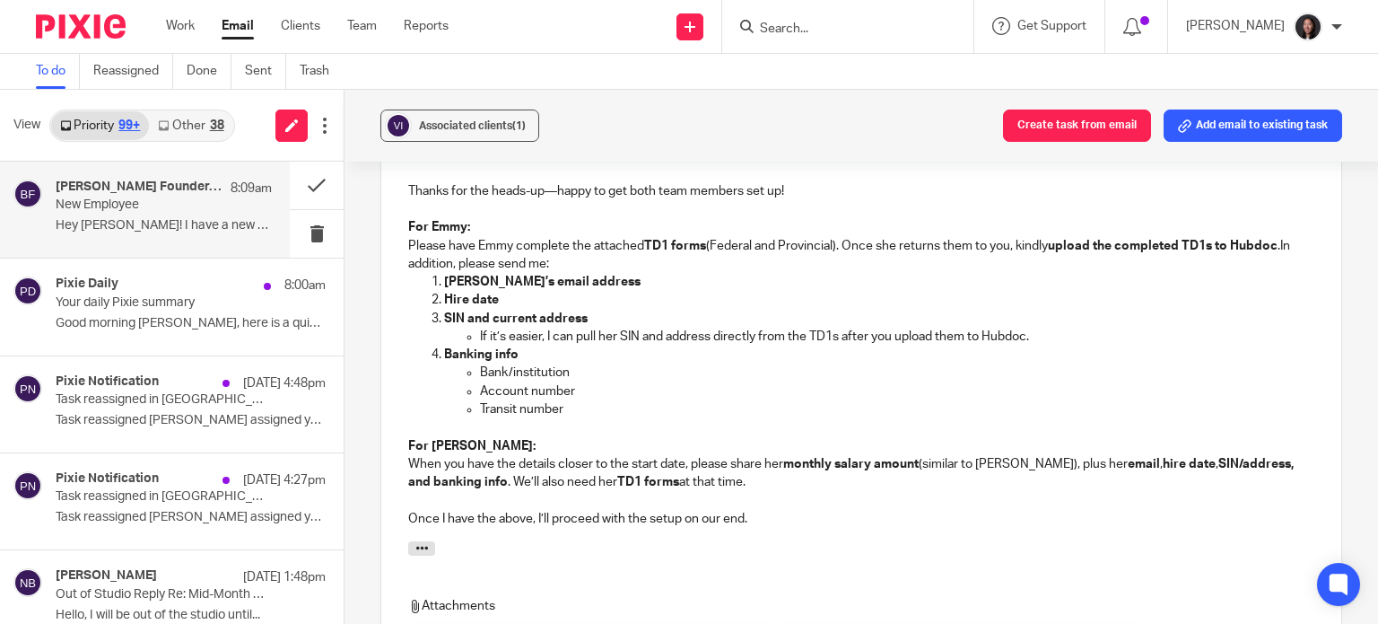
scroll to position [1259, 0]
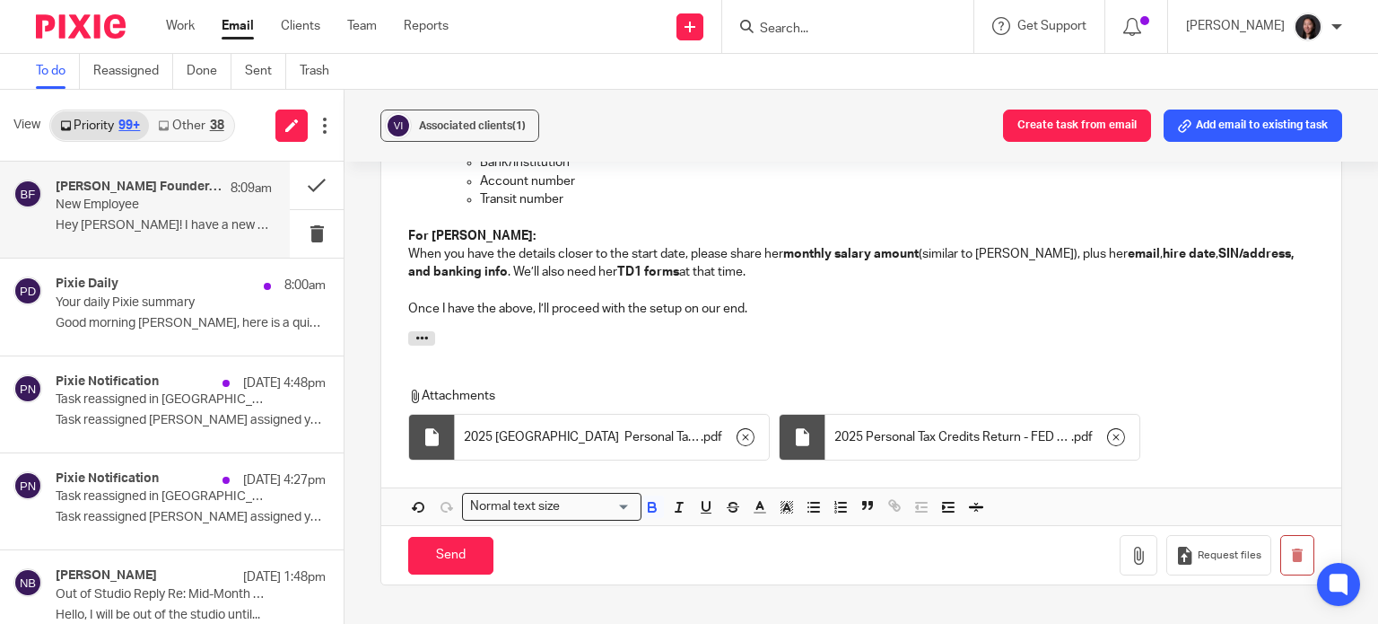
click at [393, 234] on div "Hi Brooke, Thanks for the heads-up—happy to get both team members set up! For E…" at bounding box center [861, 124] width 960 height 414
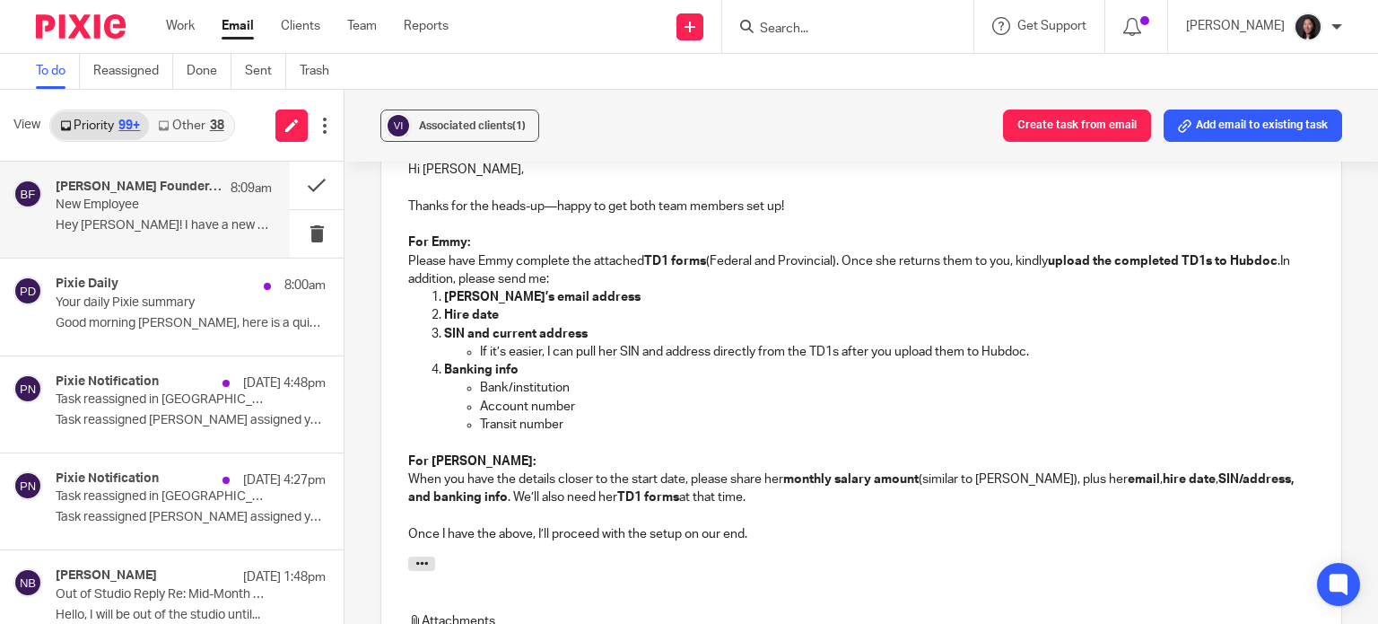
scroll to position [1049, 0]
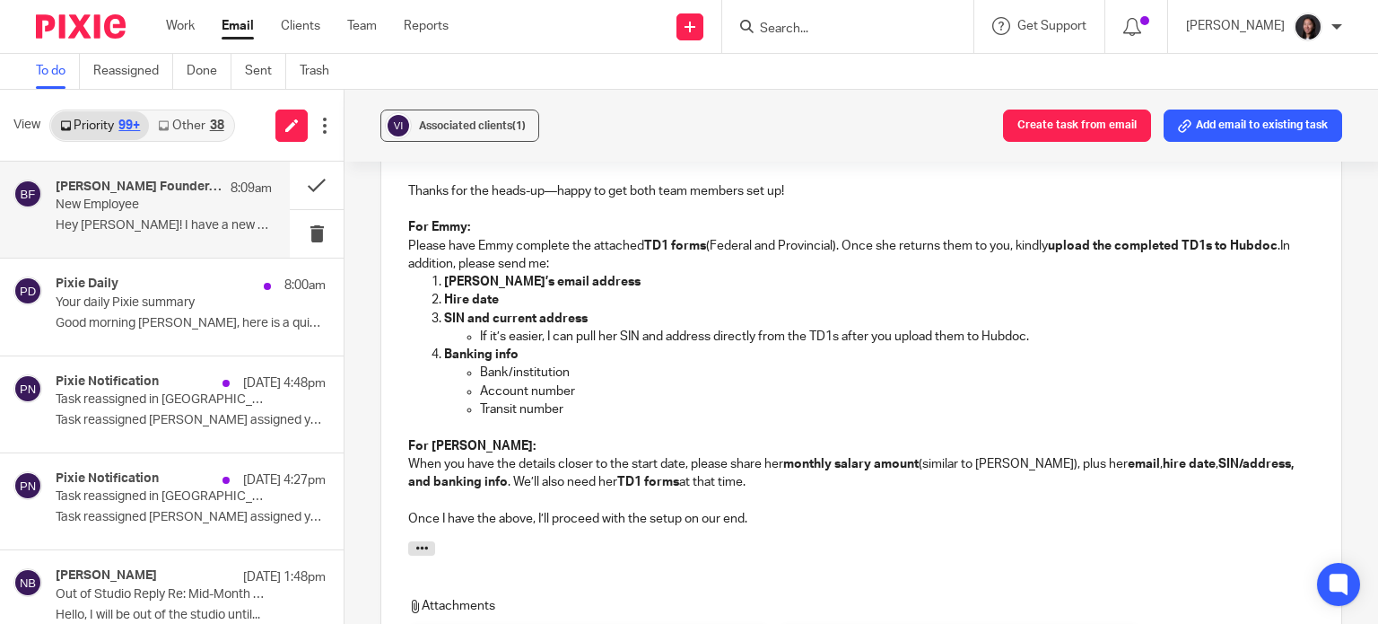
click at [444, 352] on strong "Banking info" at bounding box center [481, 354] width 74 height 13
click at [782, 466] on p "For Jazmin: When you have the details closer to the start date, please share he…" at bounding box center [861, 464] width 906 height 55
click at [1128, 458] on strong "email" at bounding box center [1144, 464] width 32 height 13
click at [592, 484] on strong "TD1 forms" at bounding box center [572, 481] width 62 height 13
click at [768, 513] on p "Once I have the above, I’ll proceed with the setup on our end." at bounding box center [861, 519] width 906 height 18
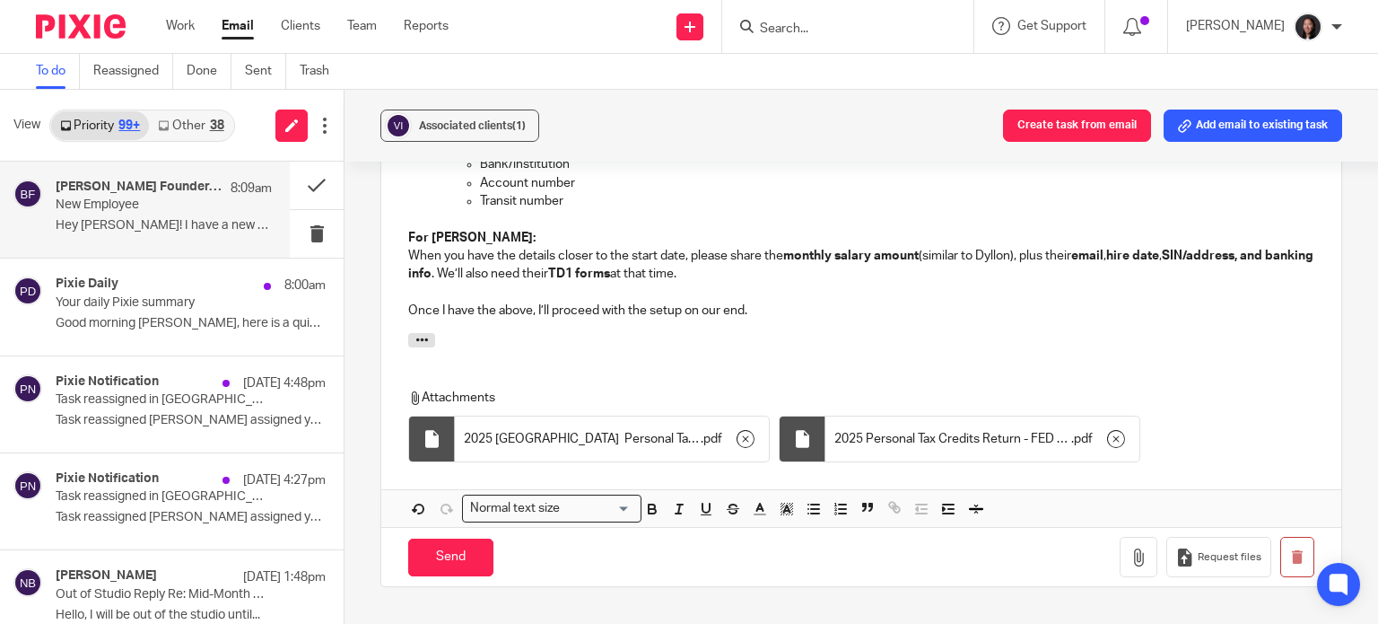
scroll to position [1259, 0]
click at [437, 559] on input "Send" at bounding box center [450, 556] width 85 height 39
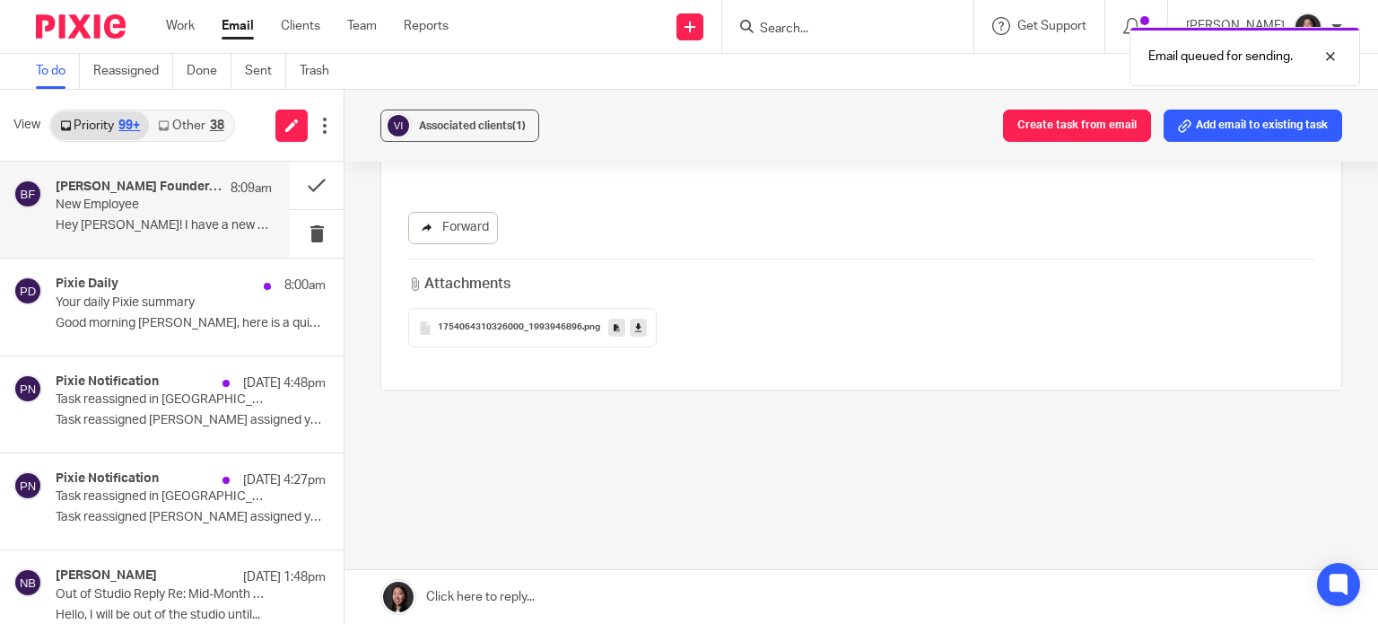
scroll to position [624, 0]
click at [187, 32] on link "Work" at bounding box center [180, 26] width 29 height 18
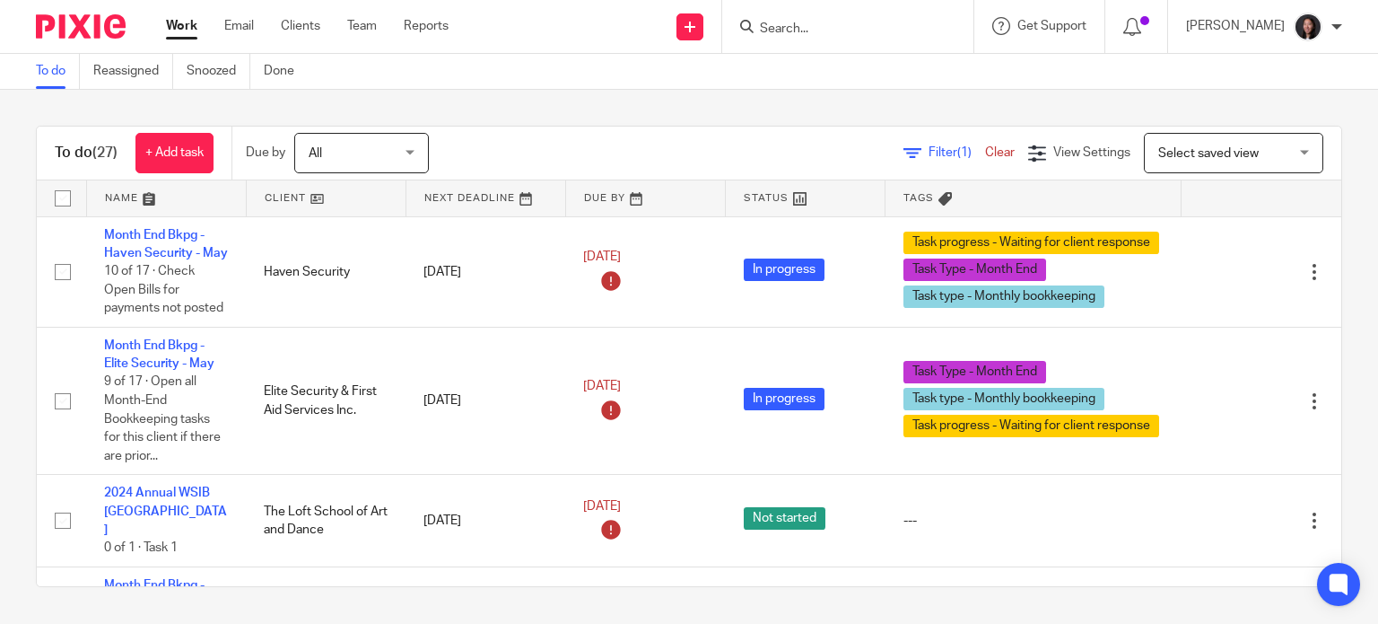
click at [172, 196] on link at bounding box center [166, 198] width 159 height 36
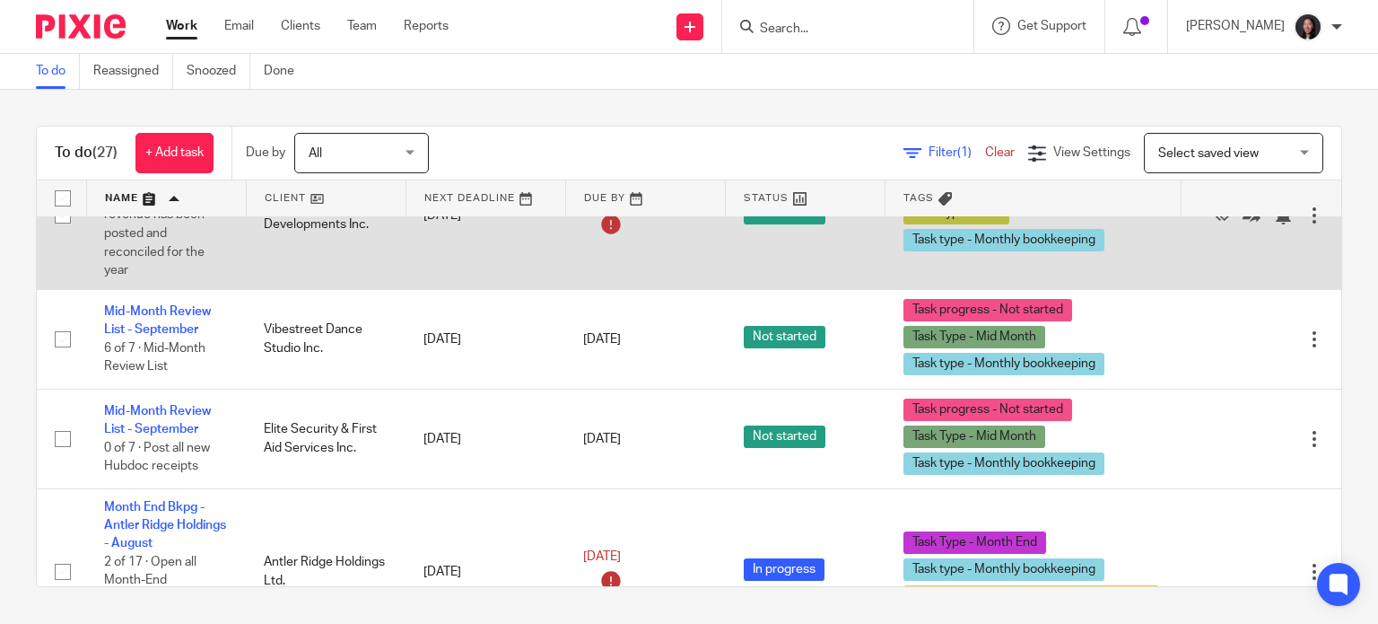
scroll to position [209, 0]
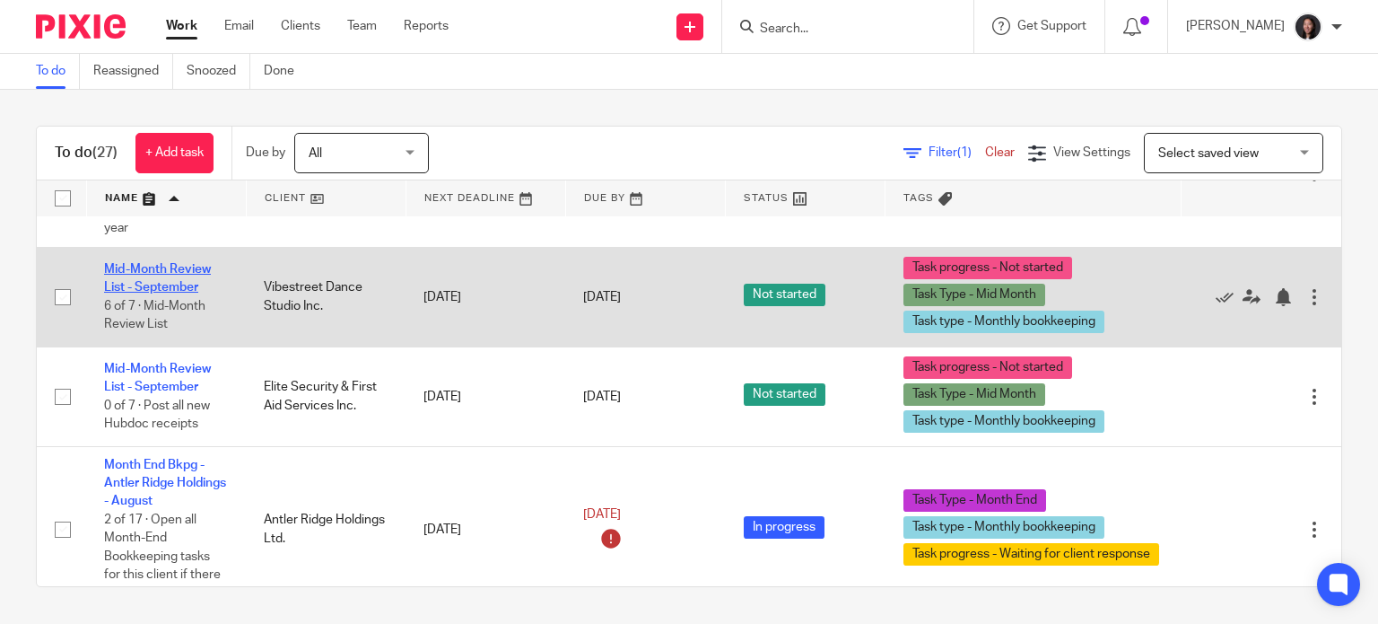
click at [147, 285] on link "Mid-Month Review List - September" at bounding box center [157, 278] width 107 height 31
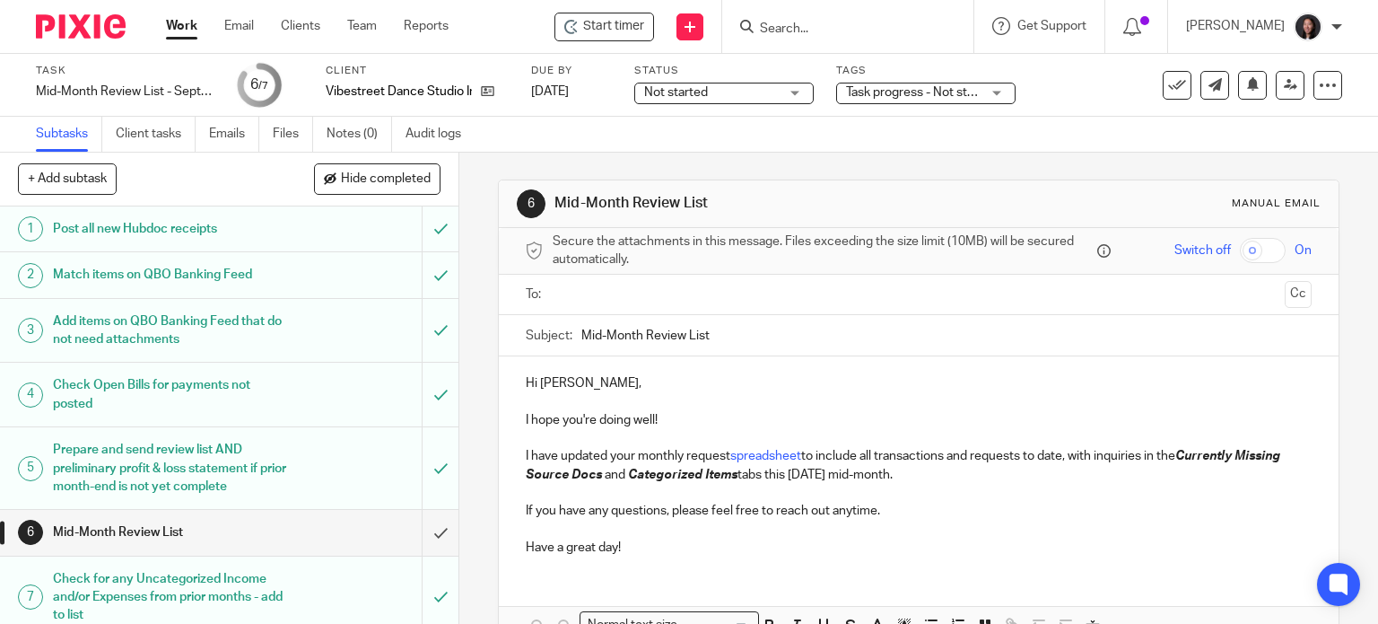
scroll to position [13, 0]
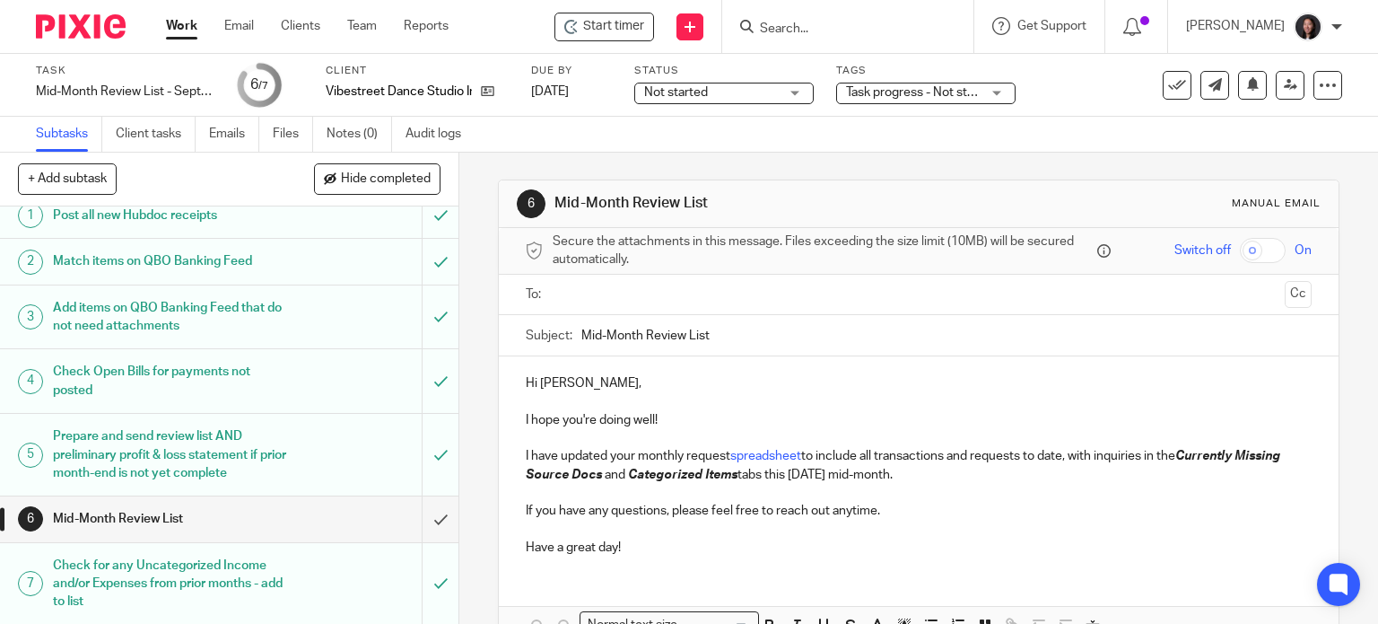
click at [607, 292] on input "text" at bounding box center [918, 294] width 719 height 21
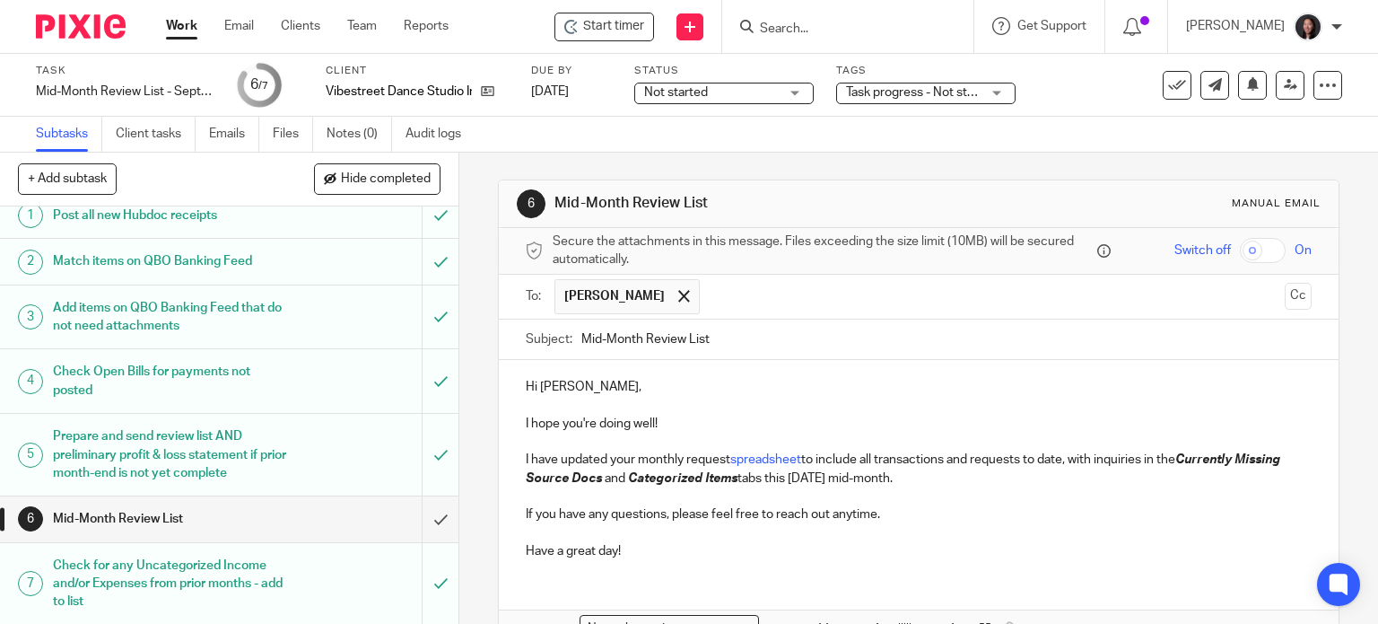
click at [725, 341] on input "Mid-Month Review List" at bounding box center [946, 339] width 731 height 40
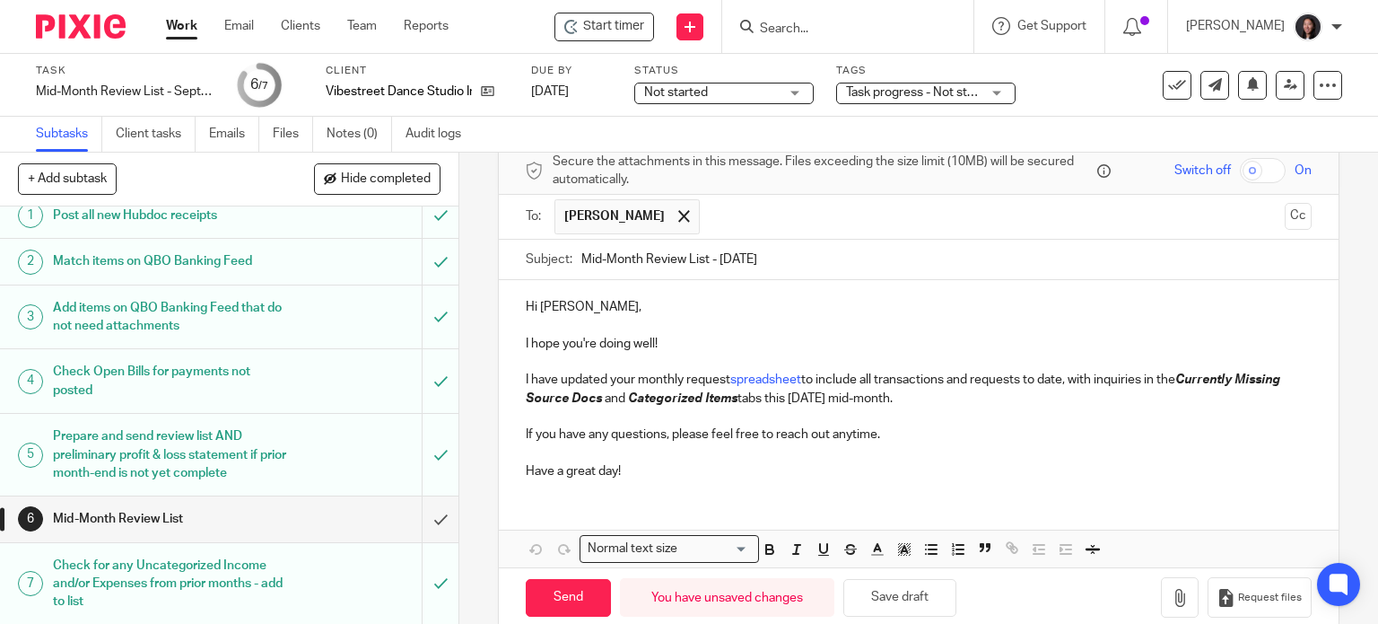
scroll to position [108, 0]
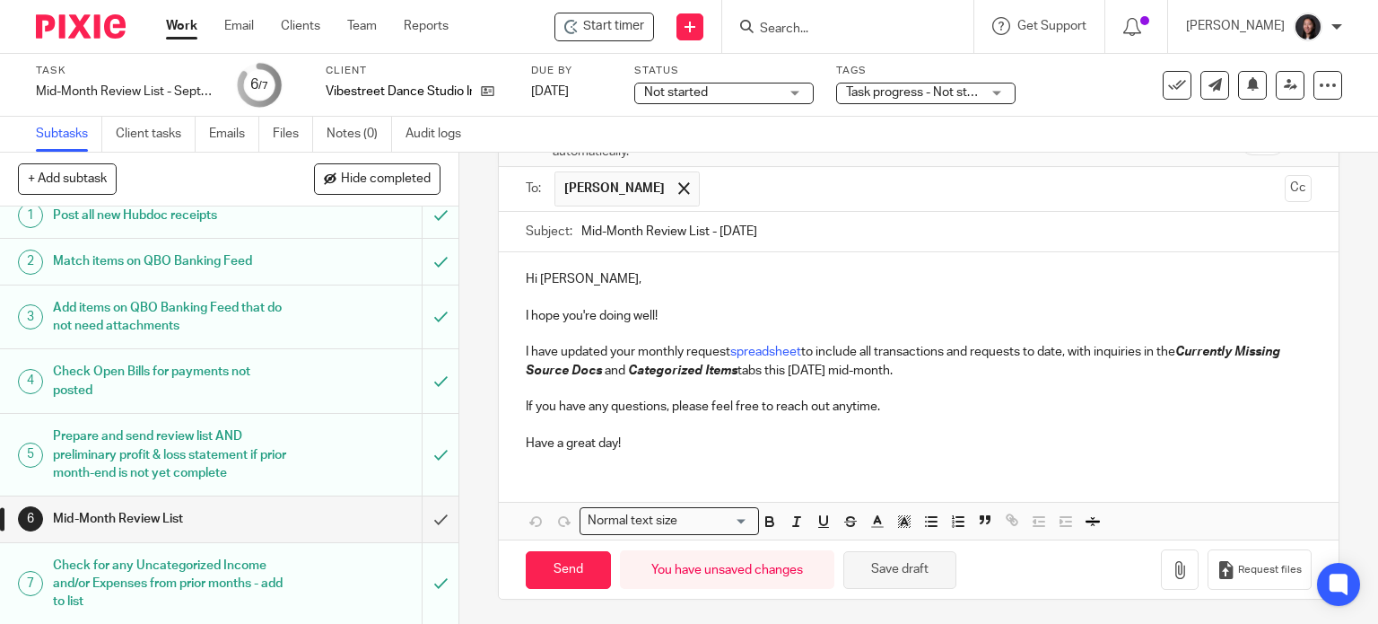
type input "Mid-Month Review List - [DATE]"
click at [883, 568] on button "Save draft" at bounding box center [899, 570] width 113 height 39
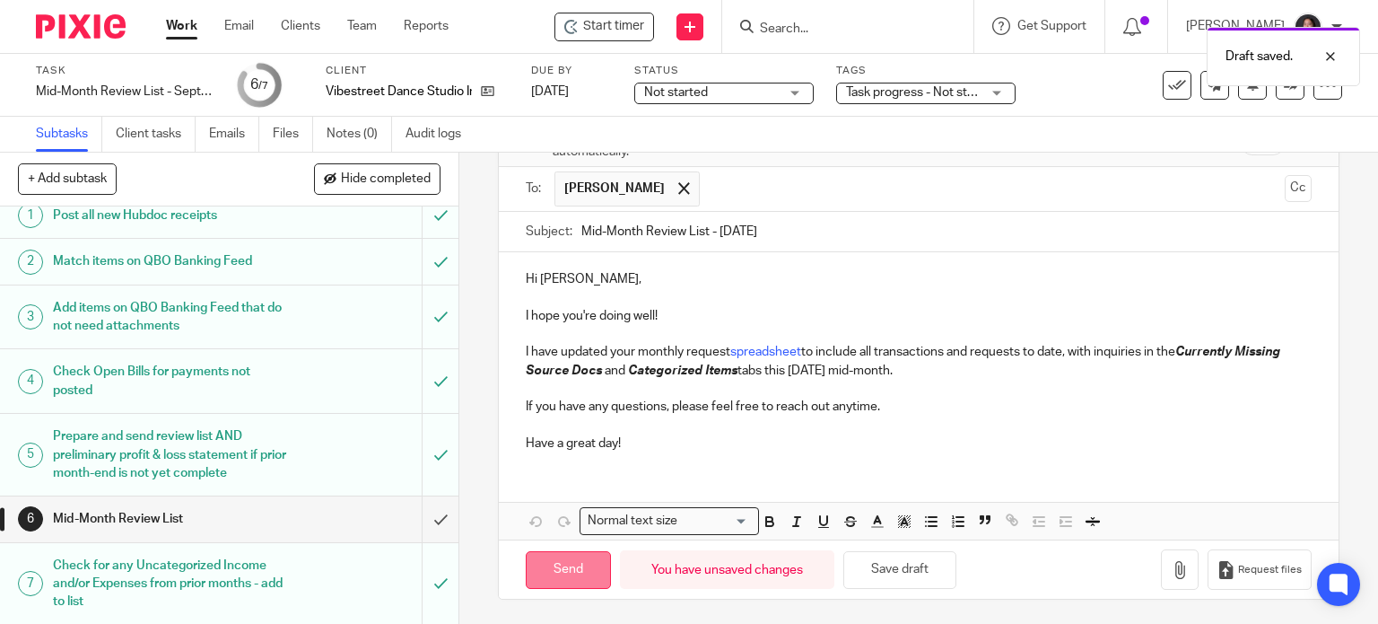
click at [556, 563] on input "Send" at bounding box center [568, 570] width 85 height 39
type input "Sent"
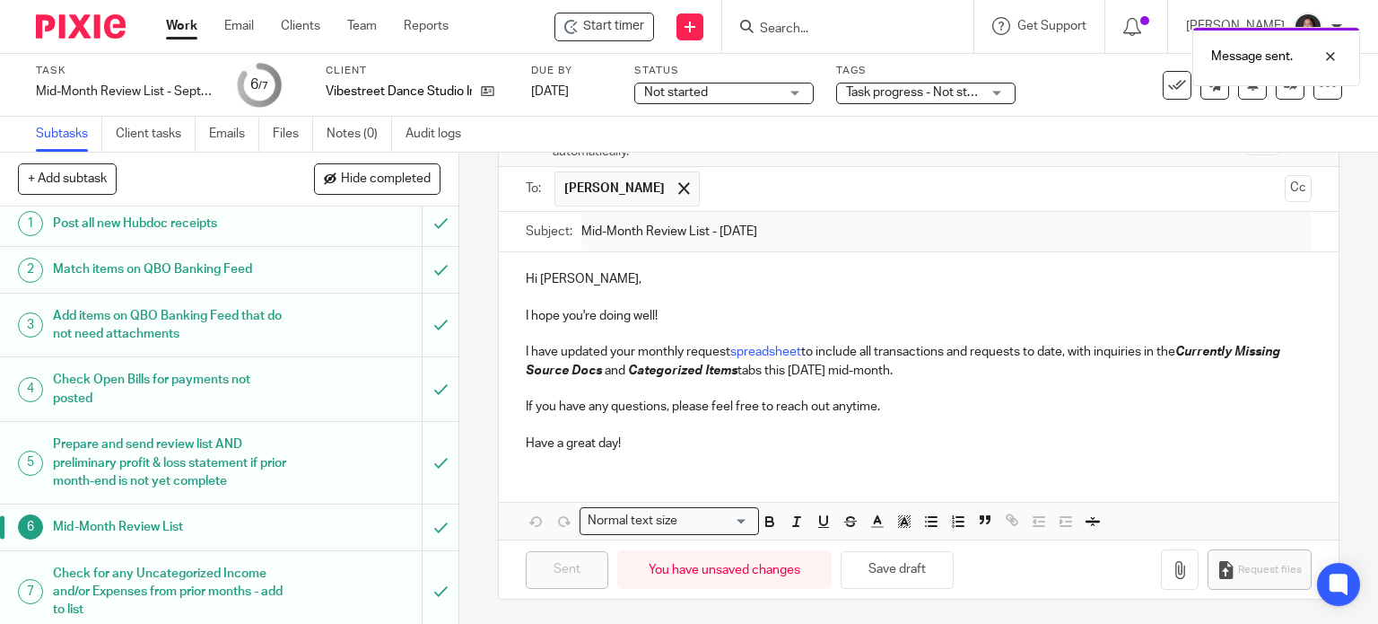
scroll to position [0, 0]
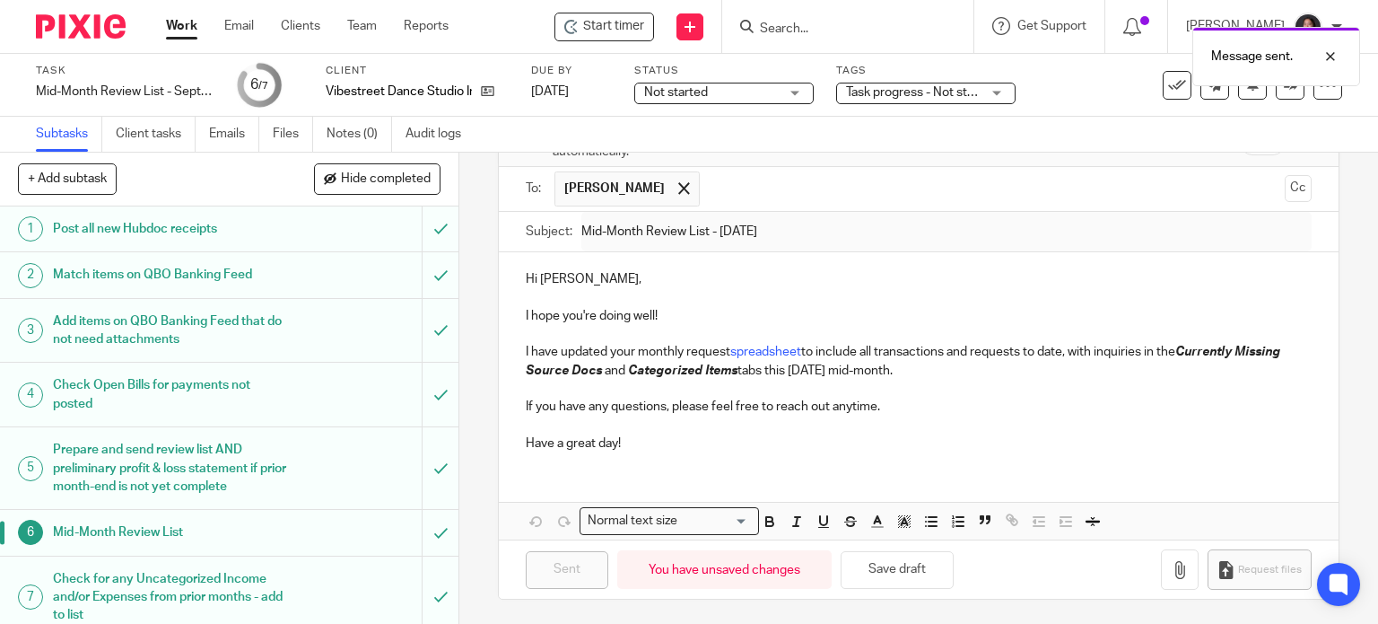
click at [170, 29] on link "Work" at bounding box center [181, 26] width 31 height 18
